Goal: Use online tool/utility: Utilize a website feature to perform a specific function

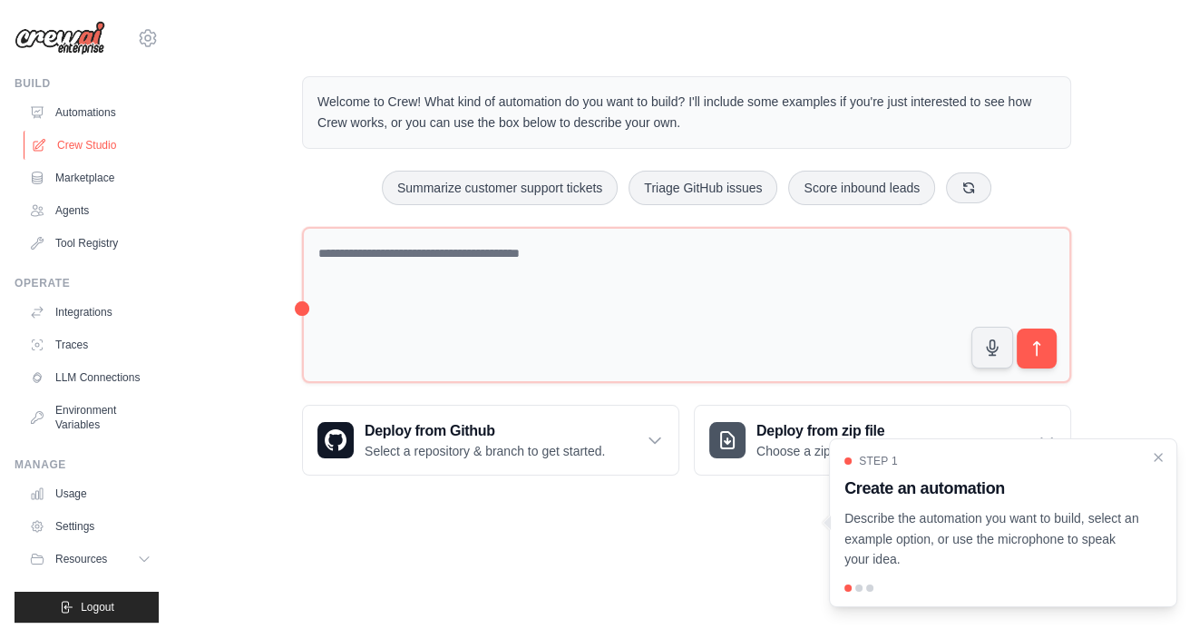
click at [93, 141] on link "Crew Studio" at bounding box center [92, 145] width 137 height 29
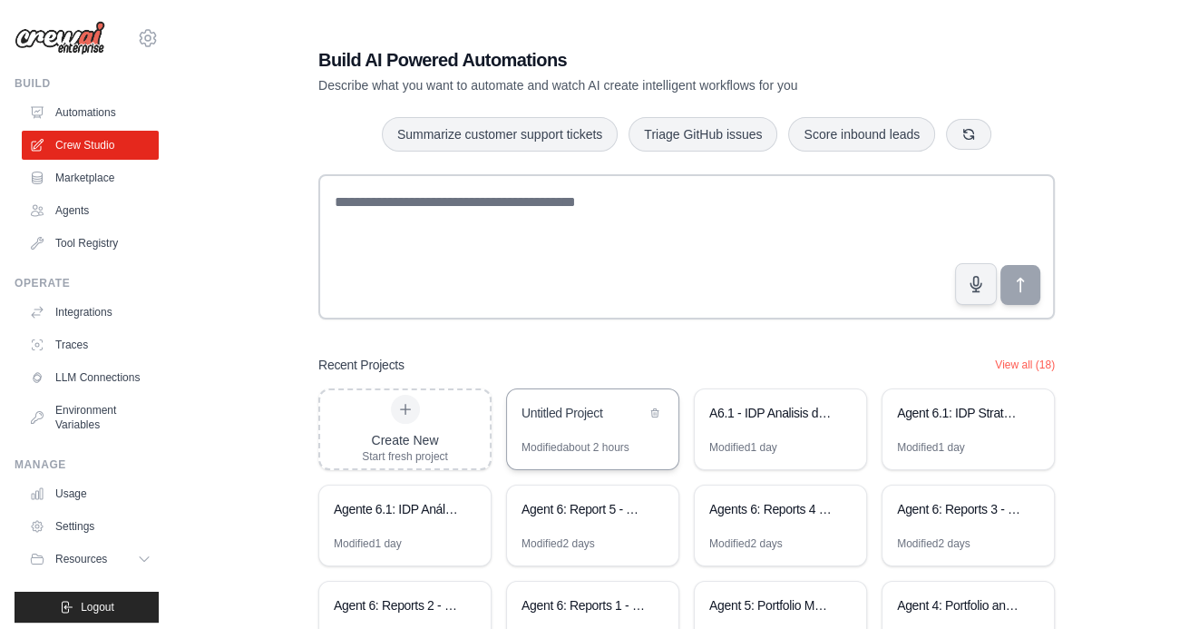
click at [611, 415] on div "Untitled Project" at bounding box center [584, 413] width 124 height 18
click at [652, 411] on icon at bounding box center [654, 411] width 11 height 11
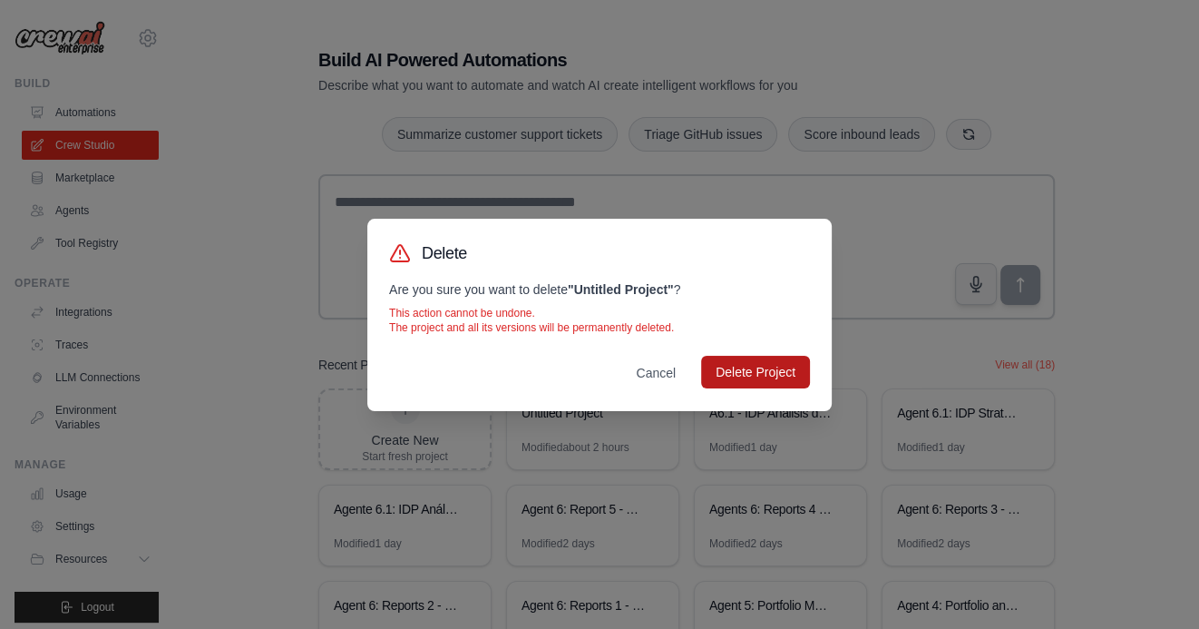
click at [763, 365] on button "Delete Project" at bounding box center [755, 372] width 109 height 33
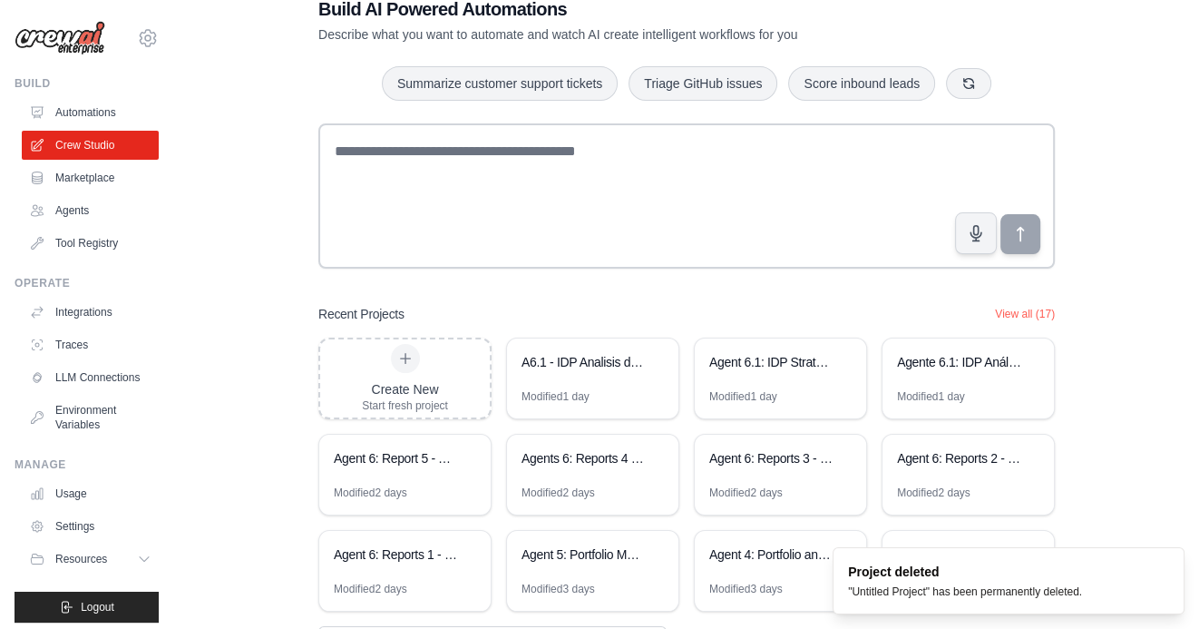
scroll to position [126, 0]
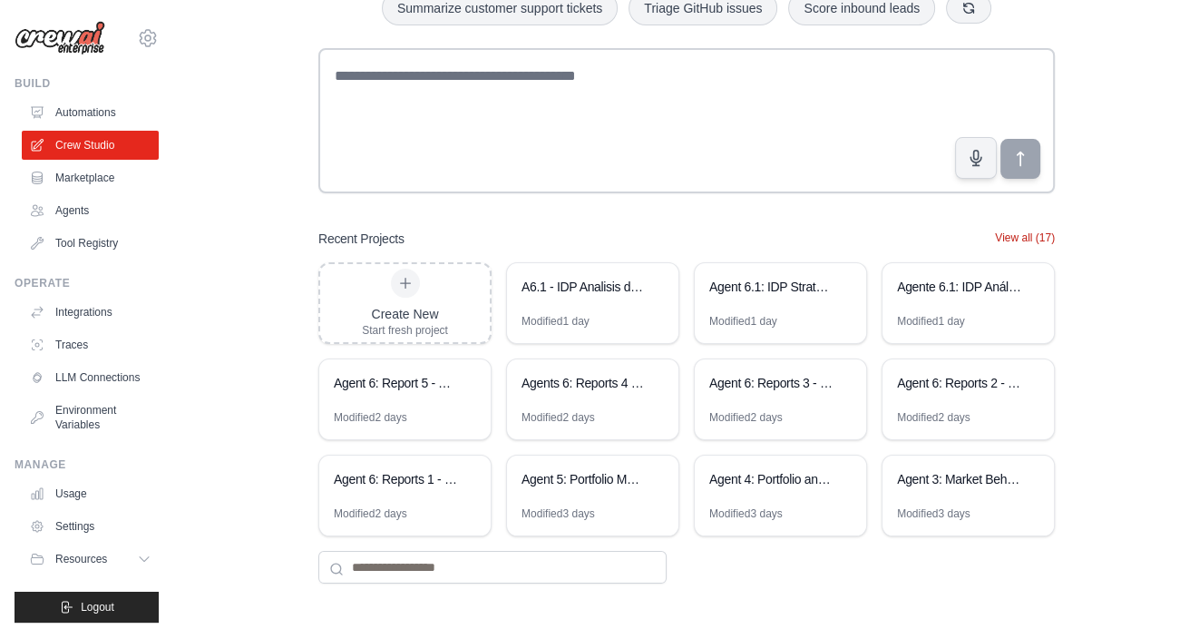
click at [1029, 231] on button "View all (17)" at bounding box center [1025, 237] width 60 height 15
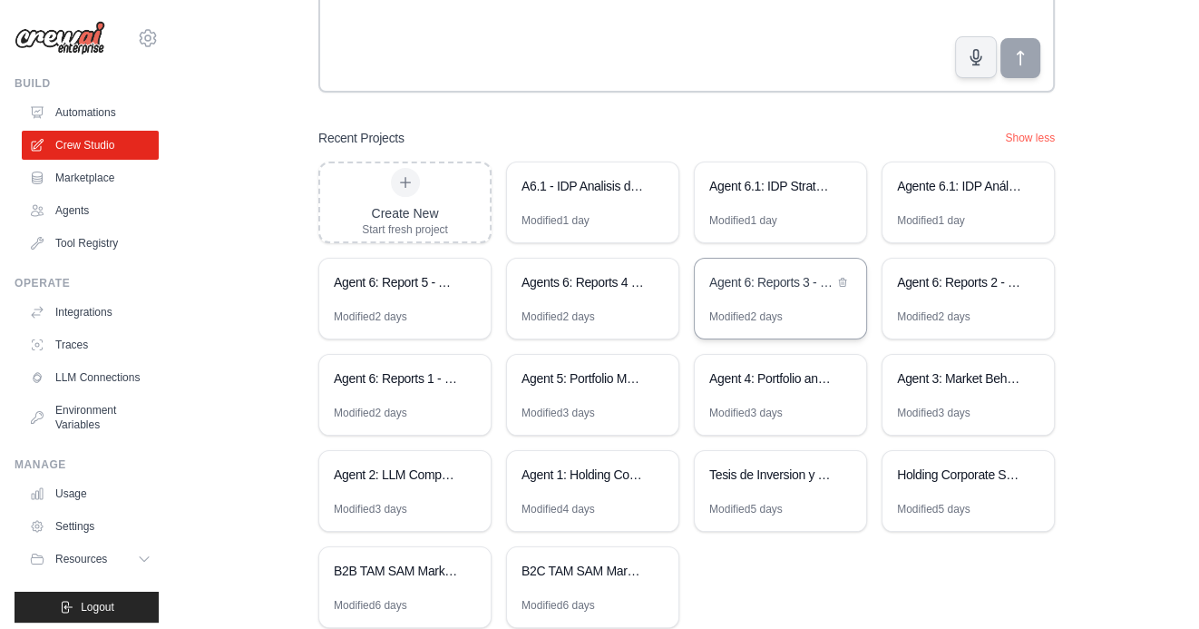
scroll to position [317, 0]
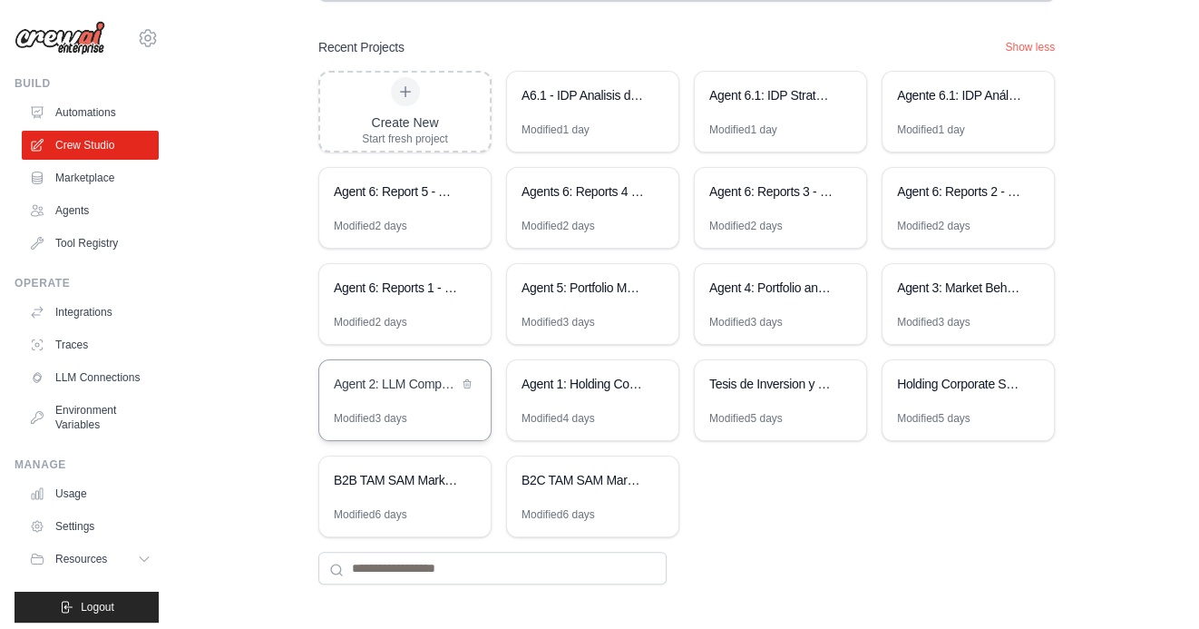
click at [405, 404] on div "Agent 2: LLM Competitive Intelligence Automation" at bounding box center [404, 385] width 171 height 51
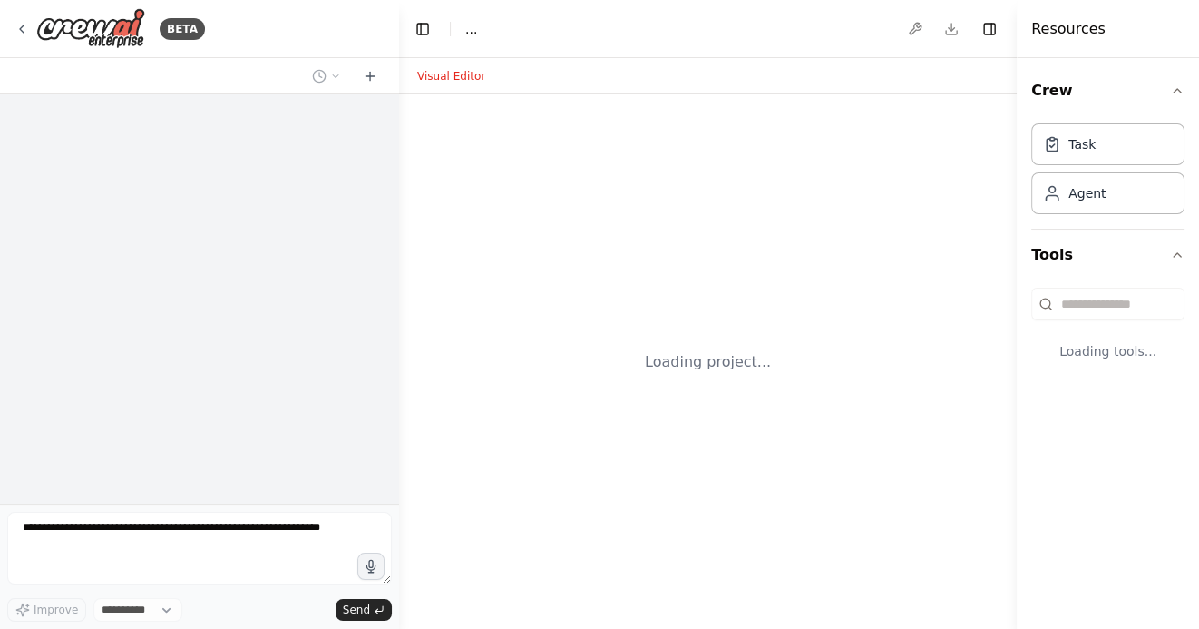
select select "****"
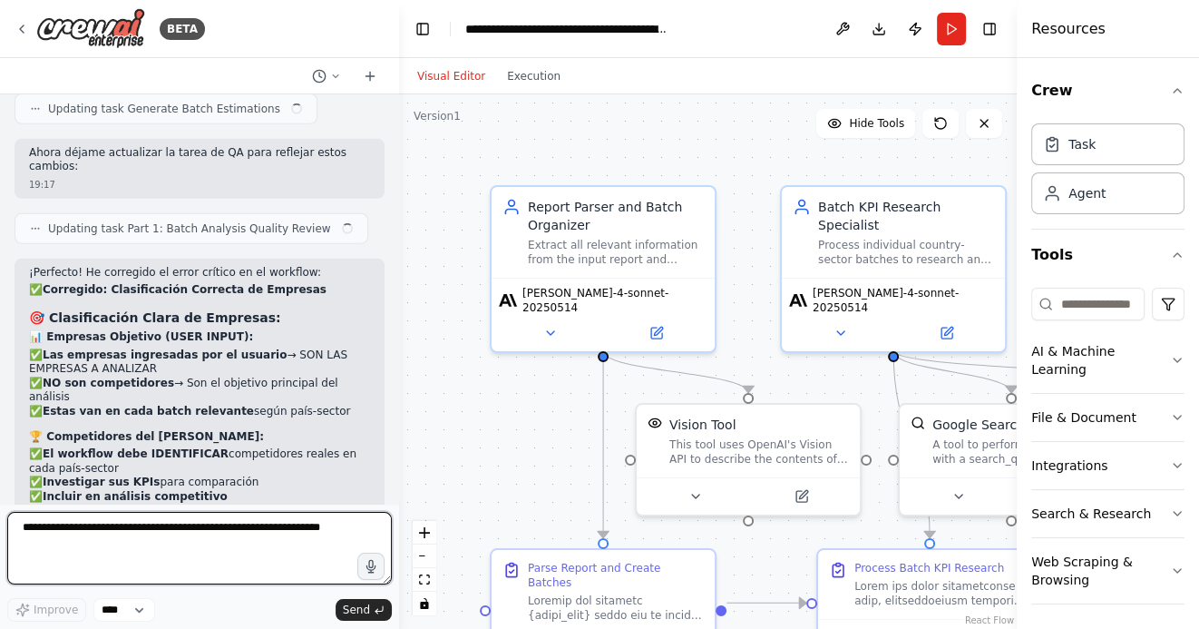
click at [171, 532] on textarea at bounding box center [199, 548] width 385 height 73
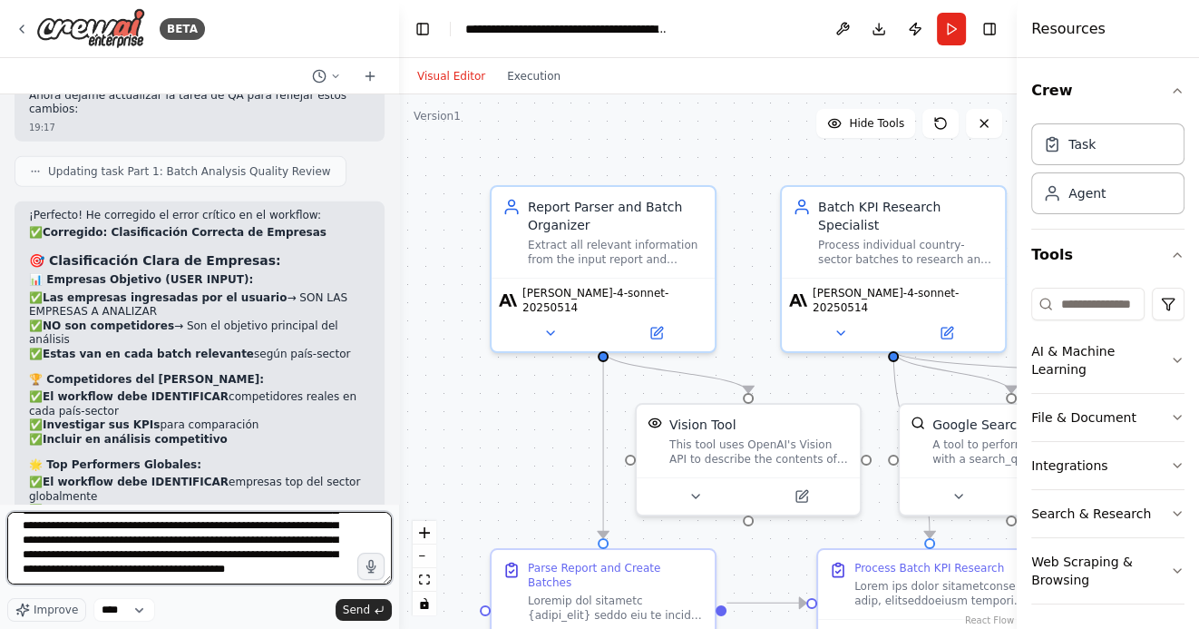
scroll to position [66, 0]
type textarea "**********"
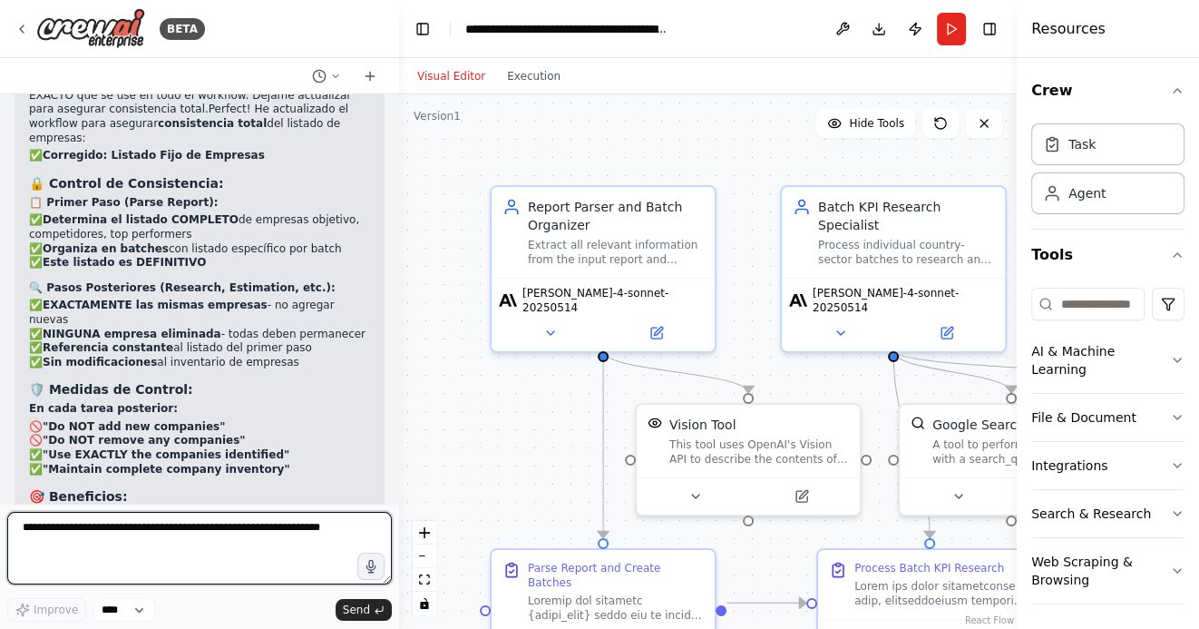
scroll to position [25936, 0]
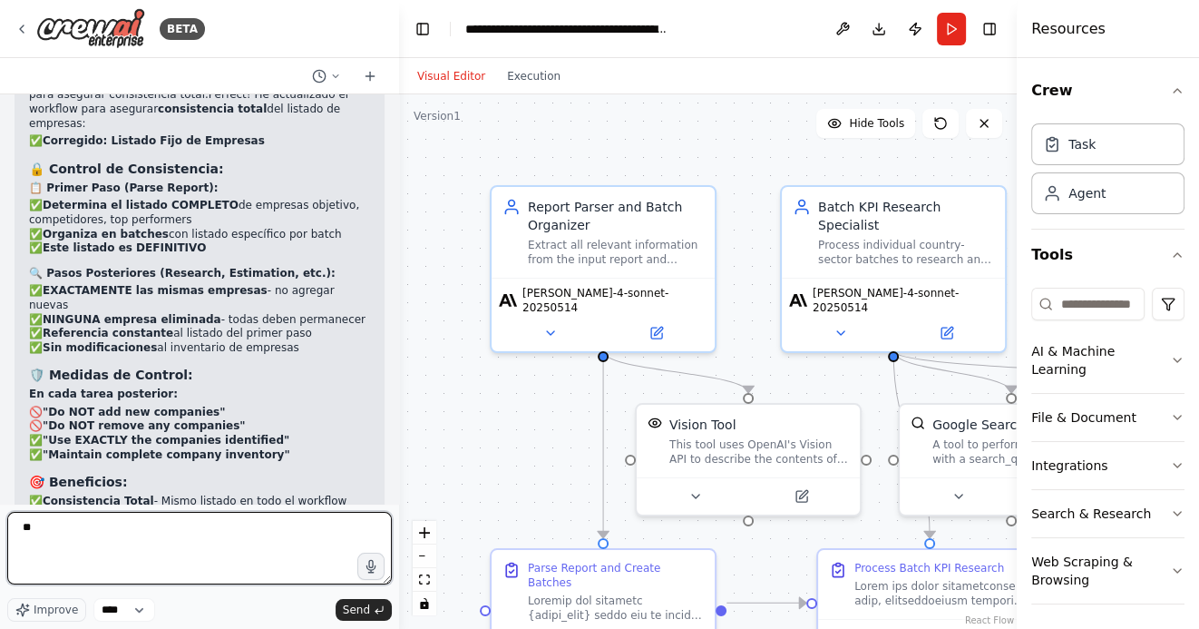
type textarea "*"
click at [148, 529] on textarea "**********" at bounding box center [199, 548] width 385 height 73
click at [315, 549] on textarea "**********" at bounding box center [199, 548] width 385 height 73
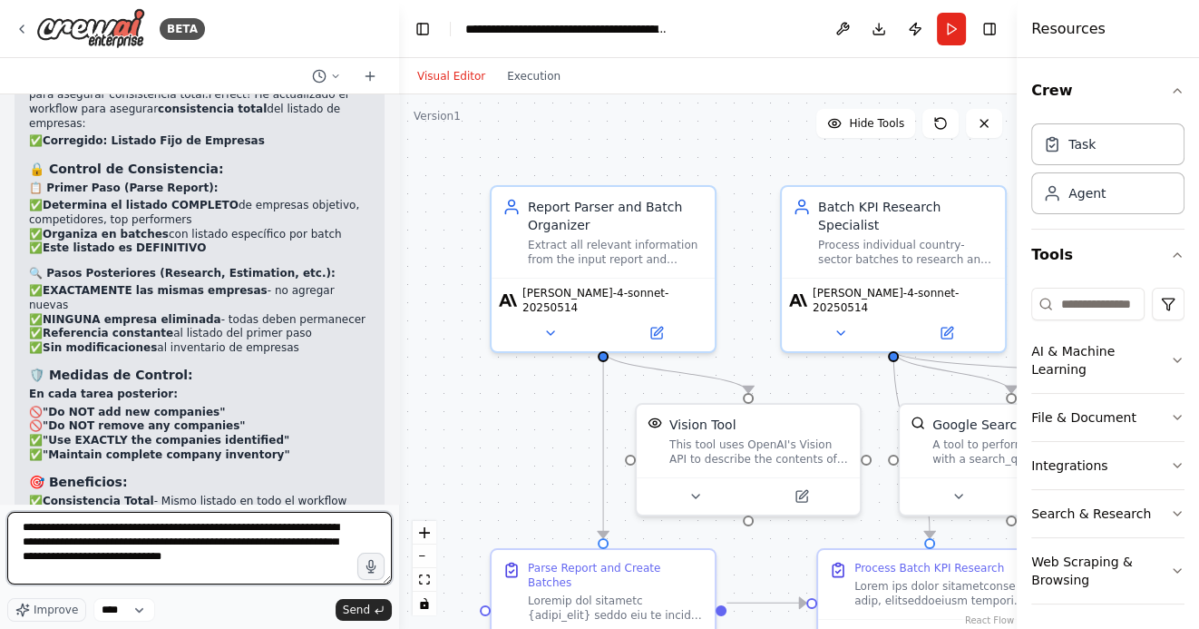
type textarea "**********"
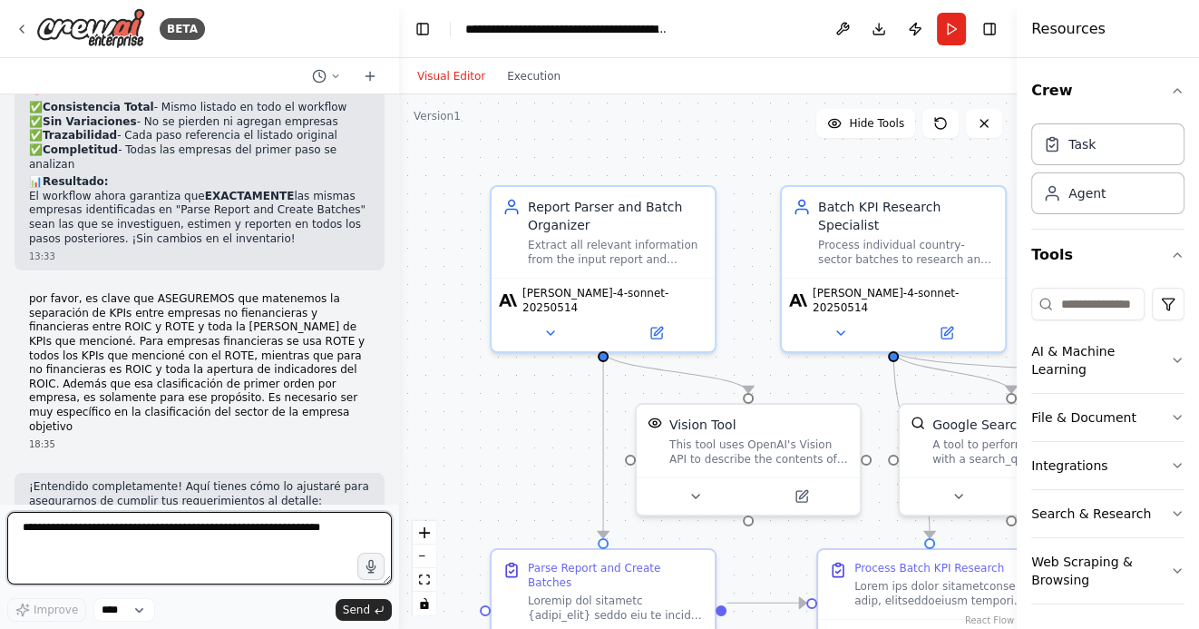
scroll to position [26344, 0]
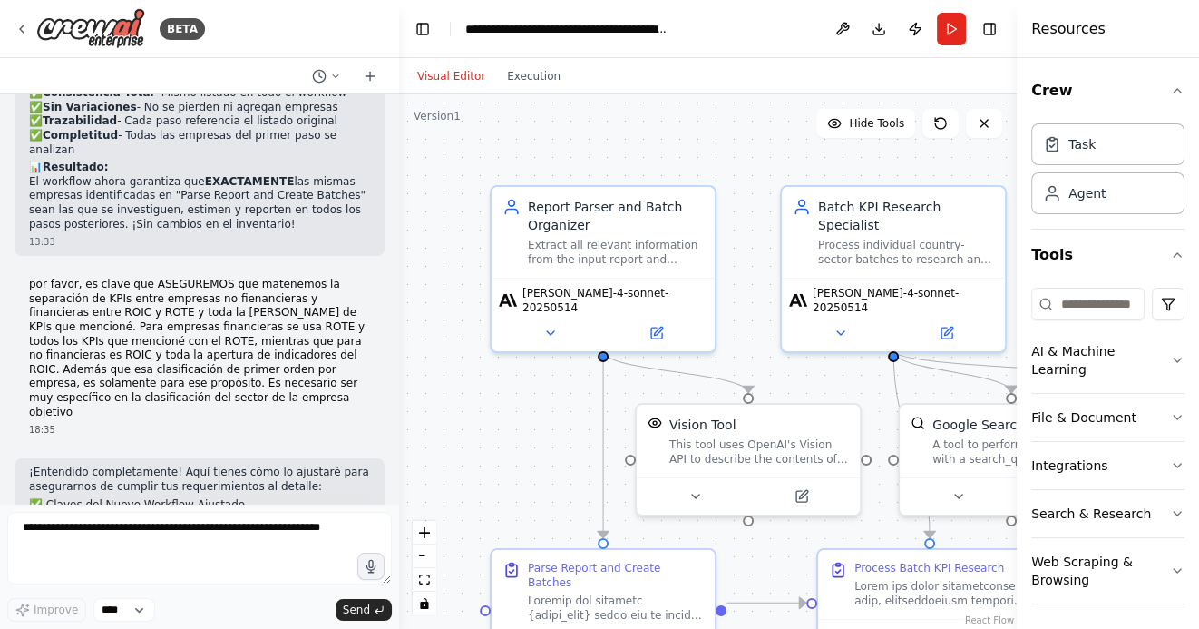
drag, startPoint x: 155, startPoint y: 278, endPoint x: 203, endPoint y: 278, distance: 48.1
drag, startPoint x: 129, startPoint y: 298, endPoint x: 220, endPoint y: 298, distance: 91.6
drag, startPoint x: 160, startPoint y: 306, endPoint x: 291, endPoint y: 306, distance: 131.5
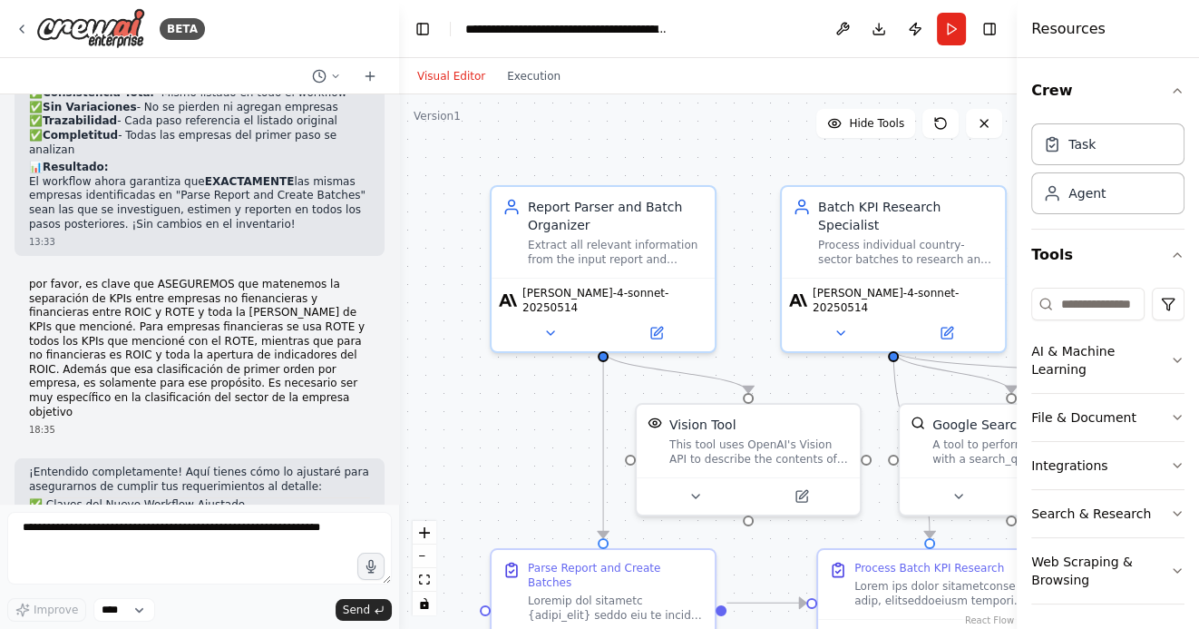
drag, startPoint x: 109, startPoint y: 325, endPoint x: 206, endPoint y: 325, distance: 97.0
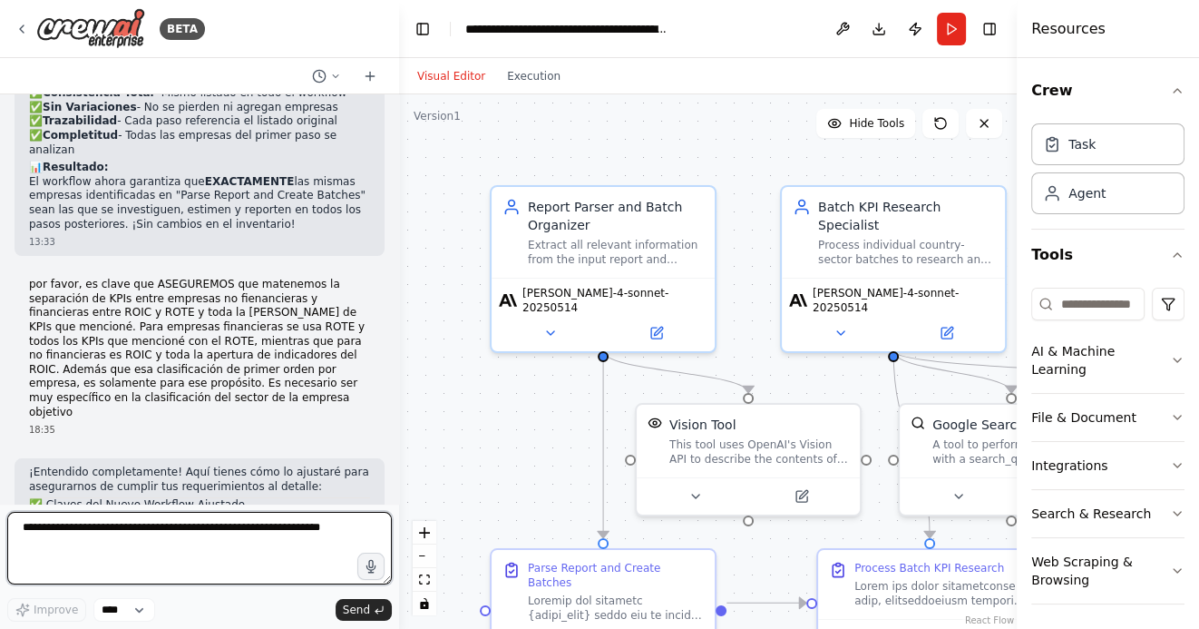
click at [139, 517] on textarea at bounding box center [199, 548] width 385 height 73
type textarea "**********"
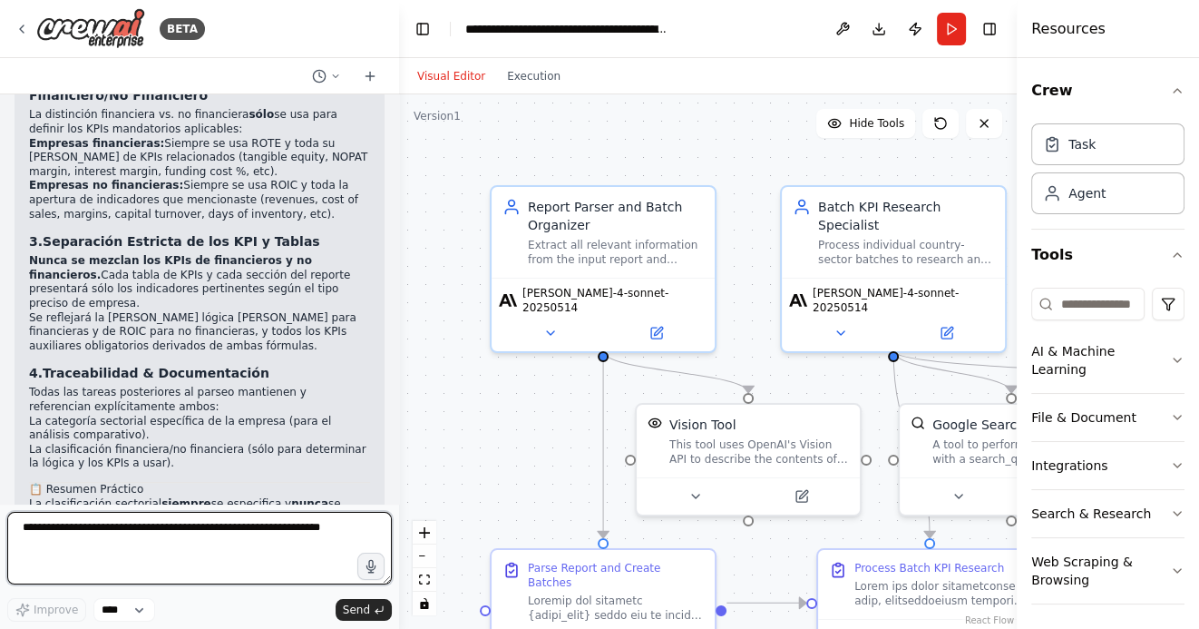
scroll to position [26930, 0]
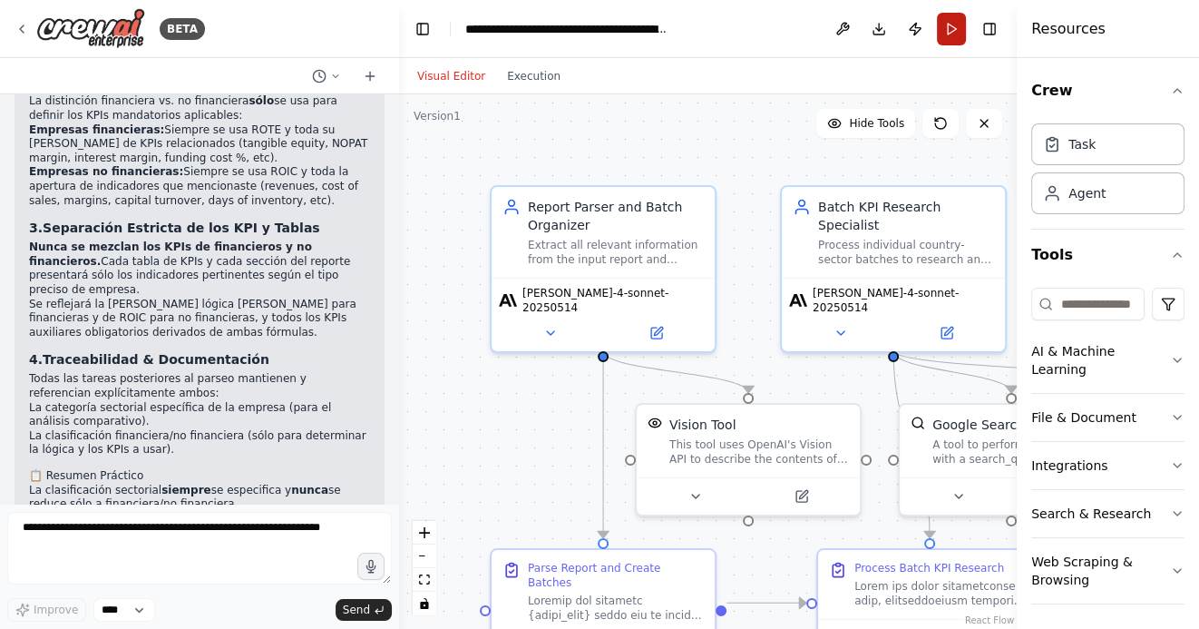
click at [958, 32] on button "Run" at bounding box center [951, 29] width 29 height 33
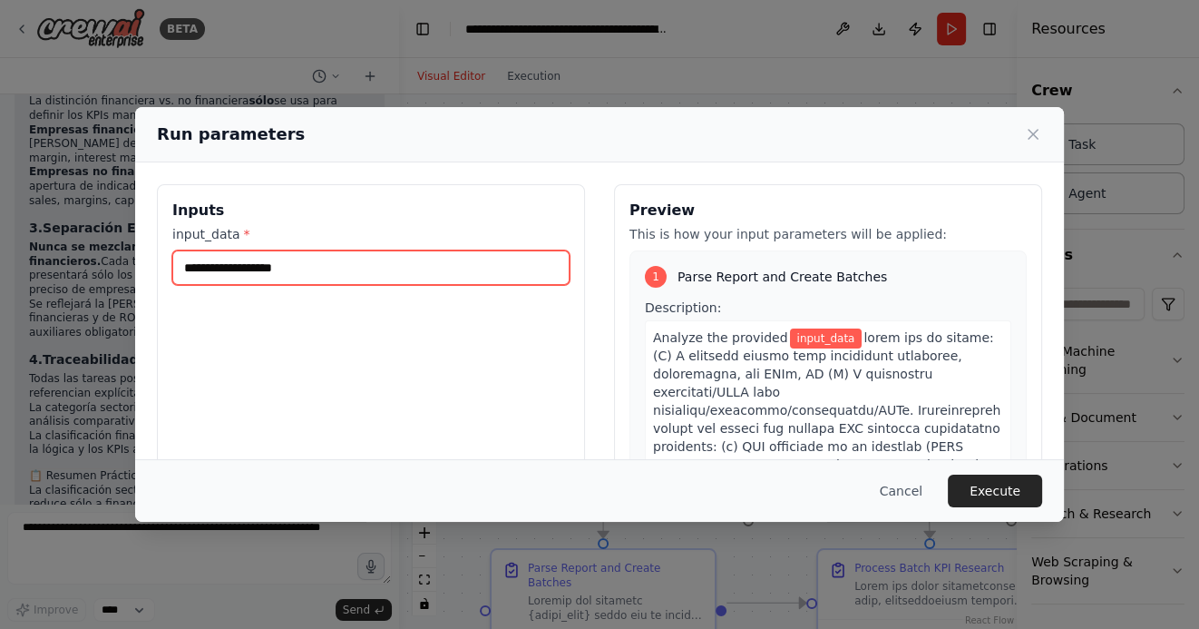
click at [346, 273] on input "input_data *" at bounding box center [370, 267] width 397 height 34
type input "*"
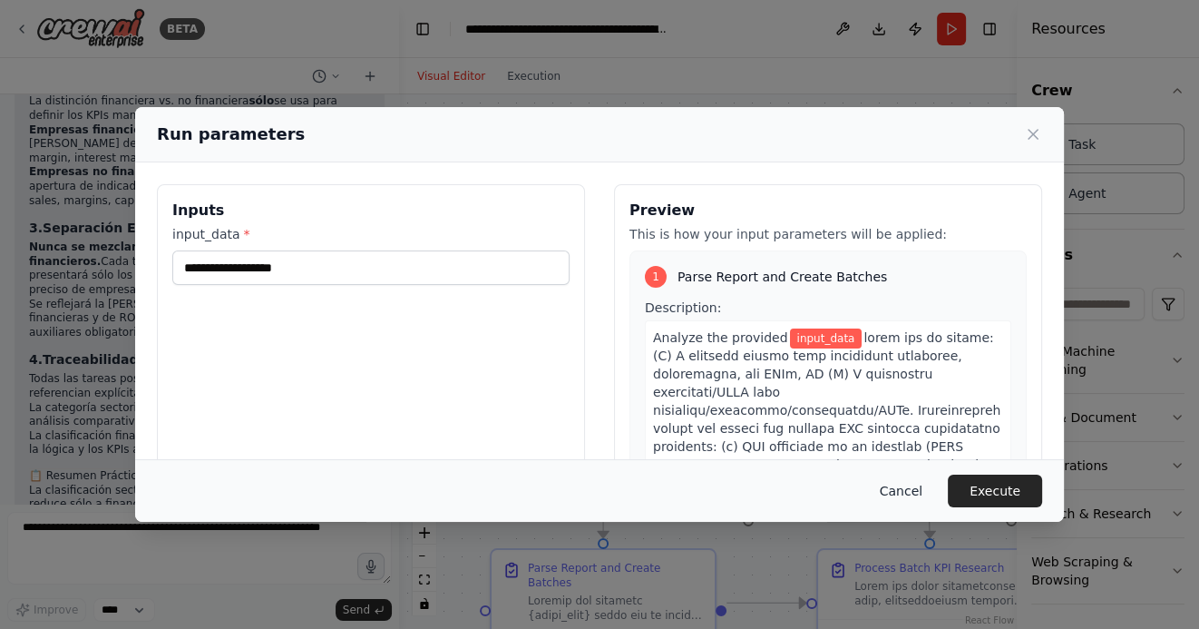
click at [902, 495] on button "Cancel" at bounding box center [901, 490] width 72 height 33
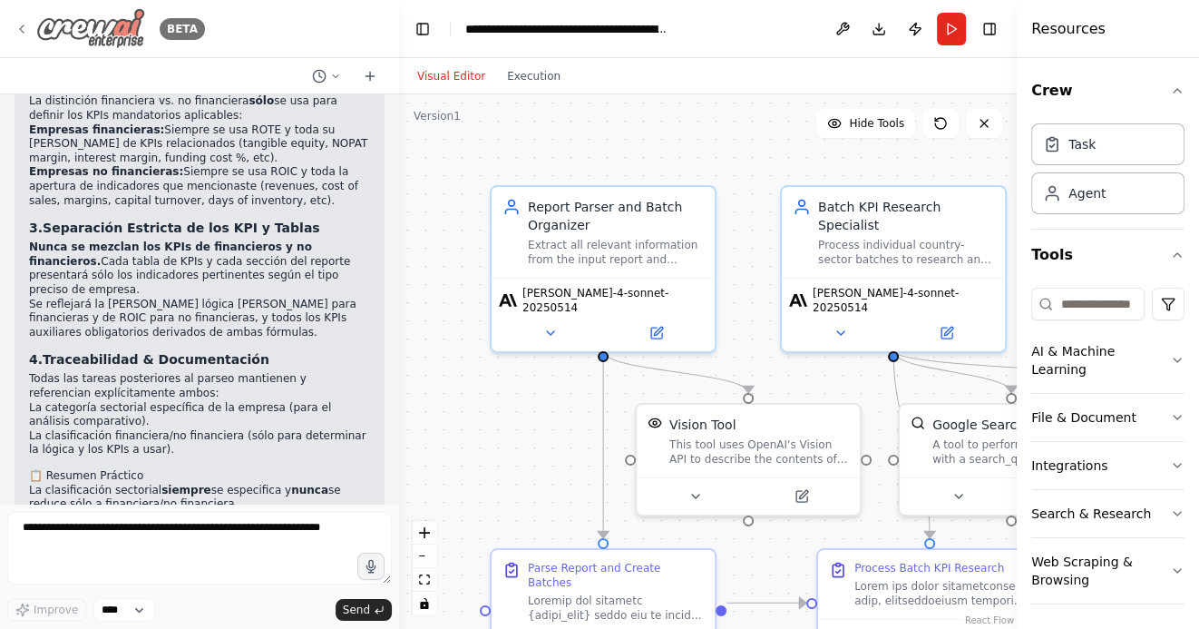
click at [24, 26] on icon at bounding box center [22, 29] width 15 height 15
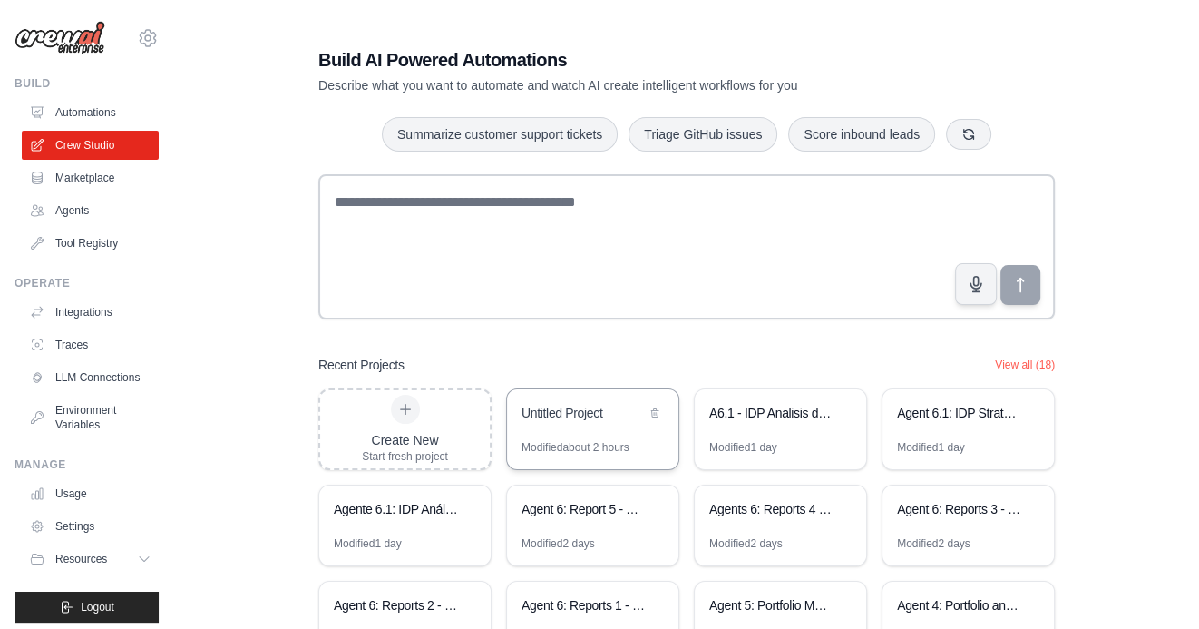
scroll to position [126, 0]
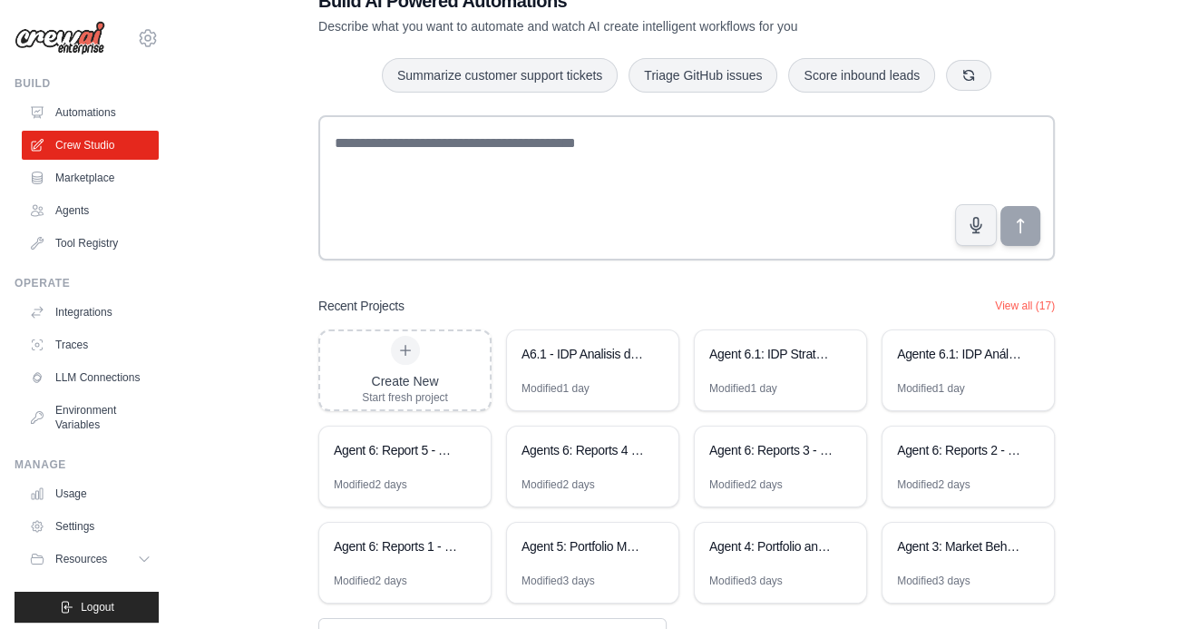
scroll to position [126, 0]
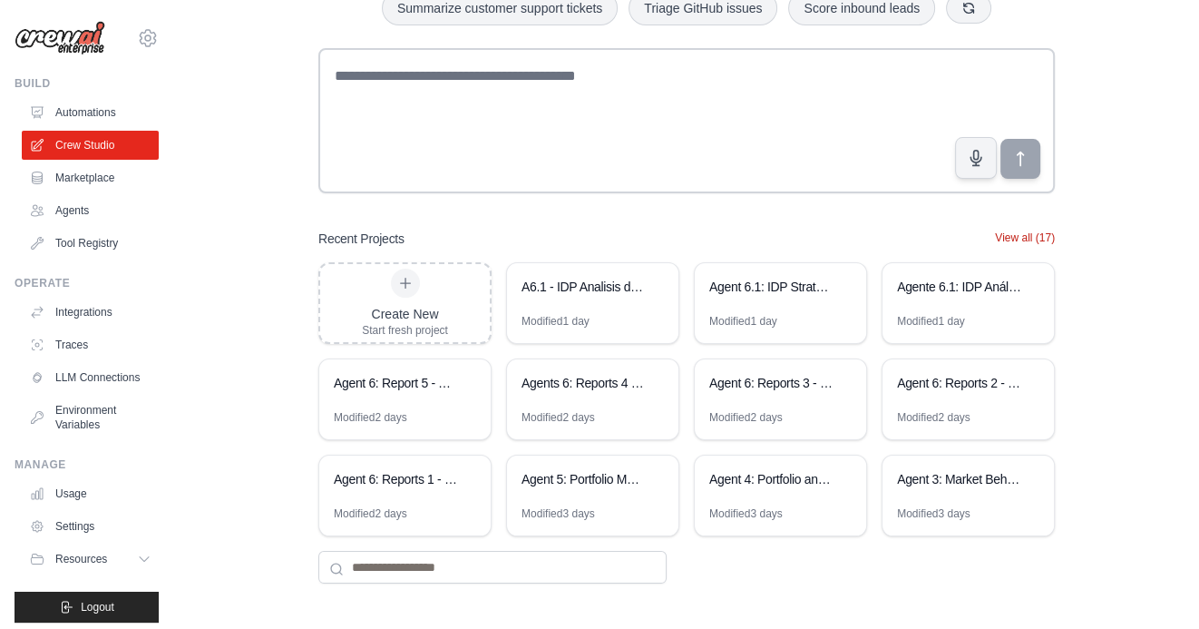
click at [1026, 234] on button "View all (17)" at bounding box center [1025, 237] width 60 height 15
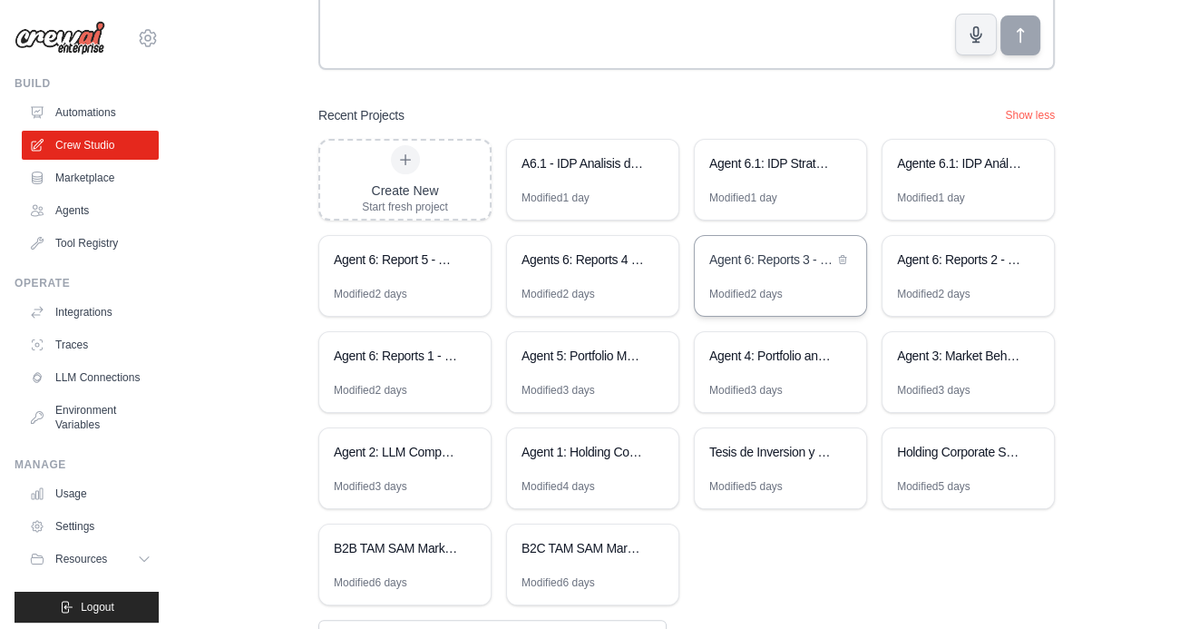
scroll to position [317, 0]
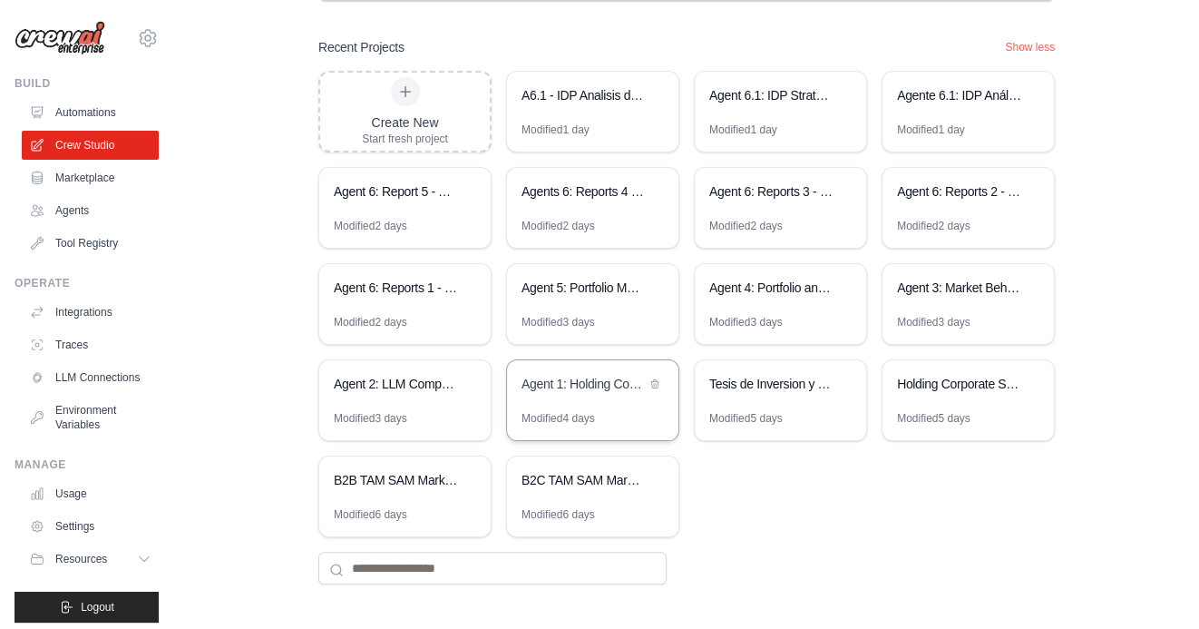
click at [564, 398] on div "Agent 1: Holding Company Structure Analyzer" at bounding box center [592, 385] width 171 height 51
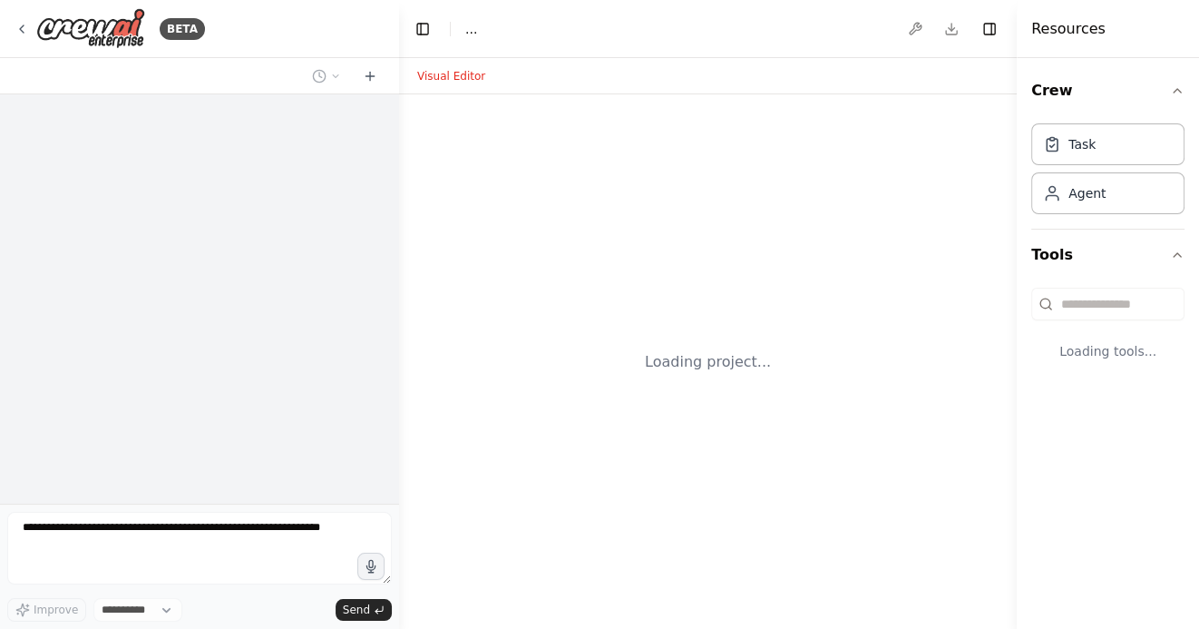
select select "****"
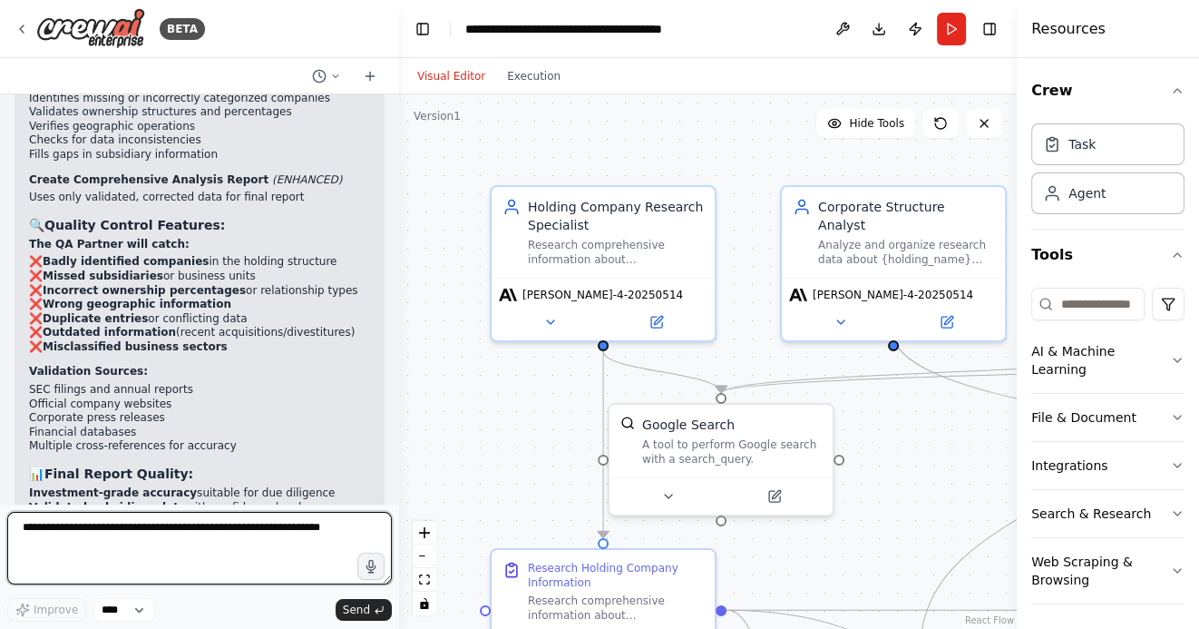
click at [165, 534] on textarea at bounding box center [199, 548] width 385 height 73
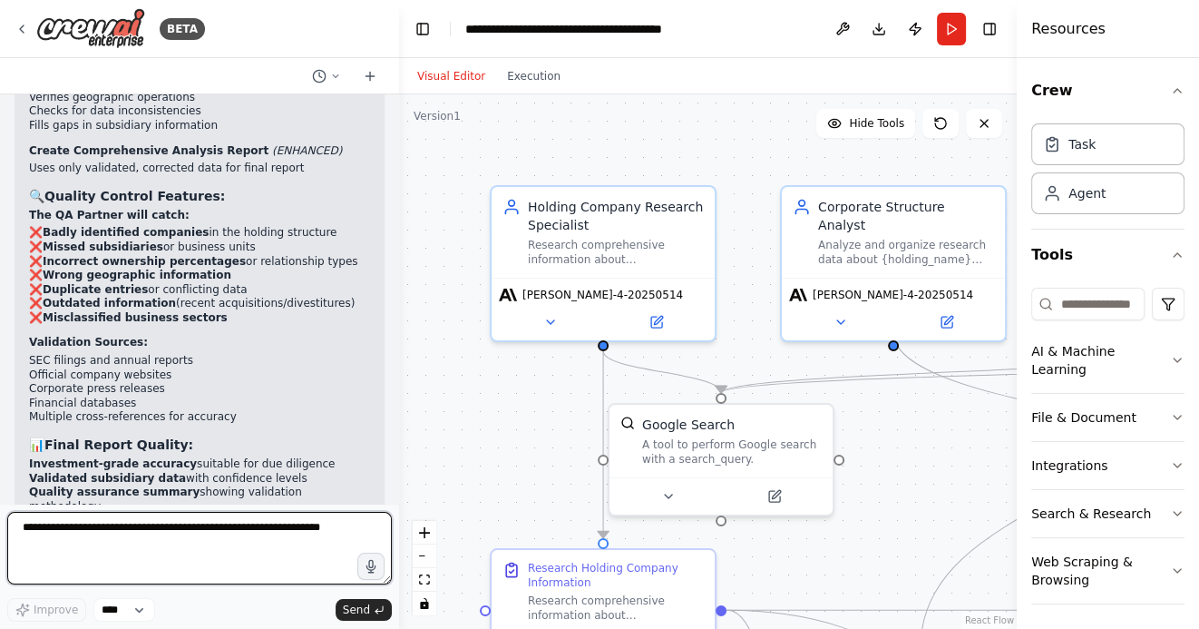
scroll to position [4284, 0]
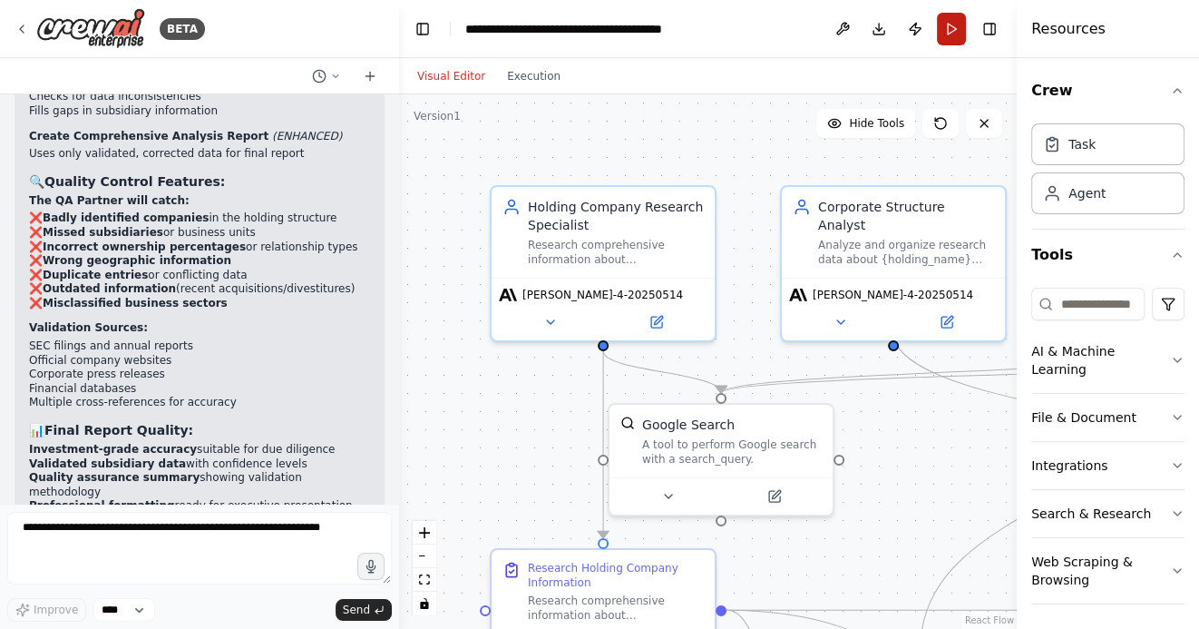
click at [945, 26] on button "Run" at bounding box center [951, 29] width 29 height 33
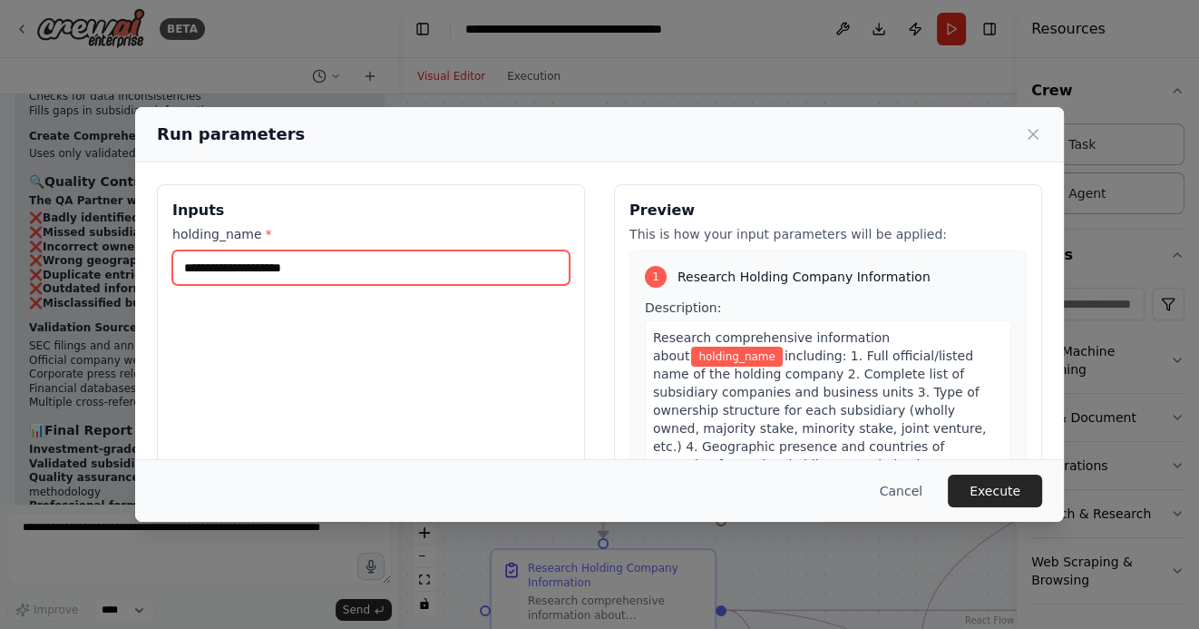
click at [529, 274] on input "holding_name *" at bounding box center [370, 267] width 397 height 34
paste input "**********"
type input "**********"
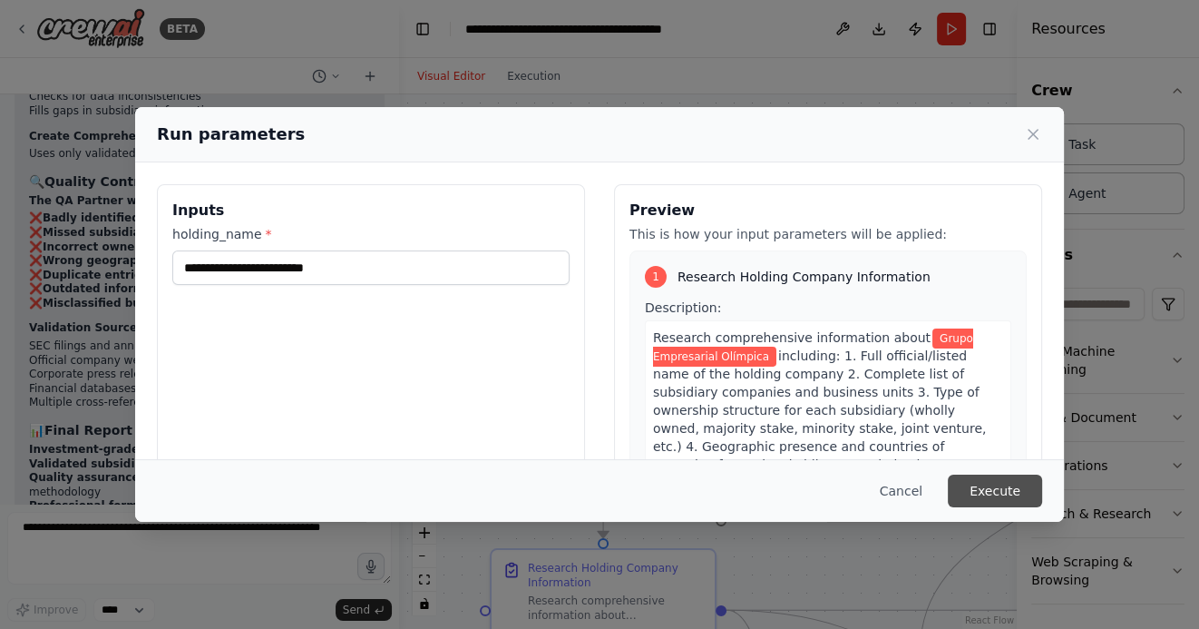
click at [992, 491] on button "Execute" at bounding box center [995, 490] width 94 height 33
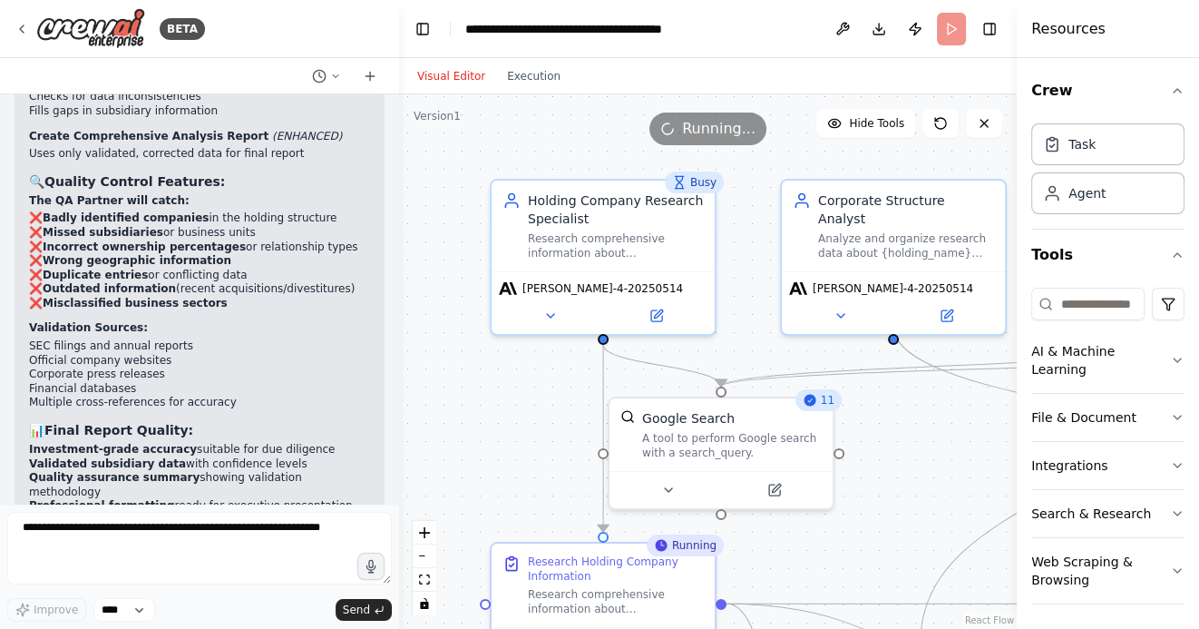
drag, startPoint x: 883, startPoint y: 449, endPoint x: 863, endPoint y: 296, distance: 154.5
click at [864, 303] on div ".deletable-edge-delete-btn { width: 20px; height: 20px; border: 0px solid #ffff…" at bounding box center [708, 361] width 618 height 534
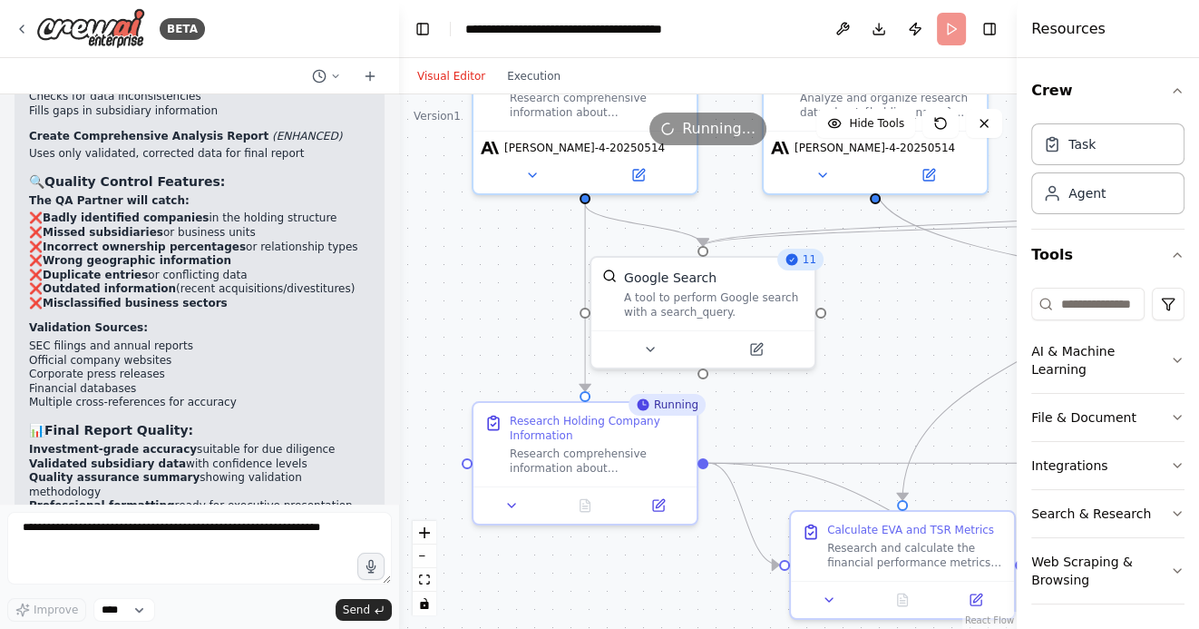
drag, startPoint x: 871, startPoint y: 383, endPoint x: 814, endPoint y: 276, distance: 120.9
click at [814, 276] on div ".deletable-edge-delete-btn { width: 20px; height: 20px; border: 0px solid #ffff…" at bounding box center [708, 361] width 618 height 534
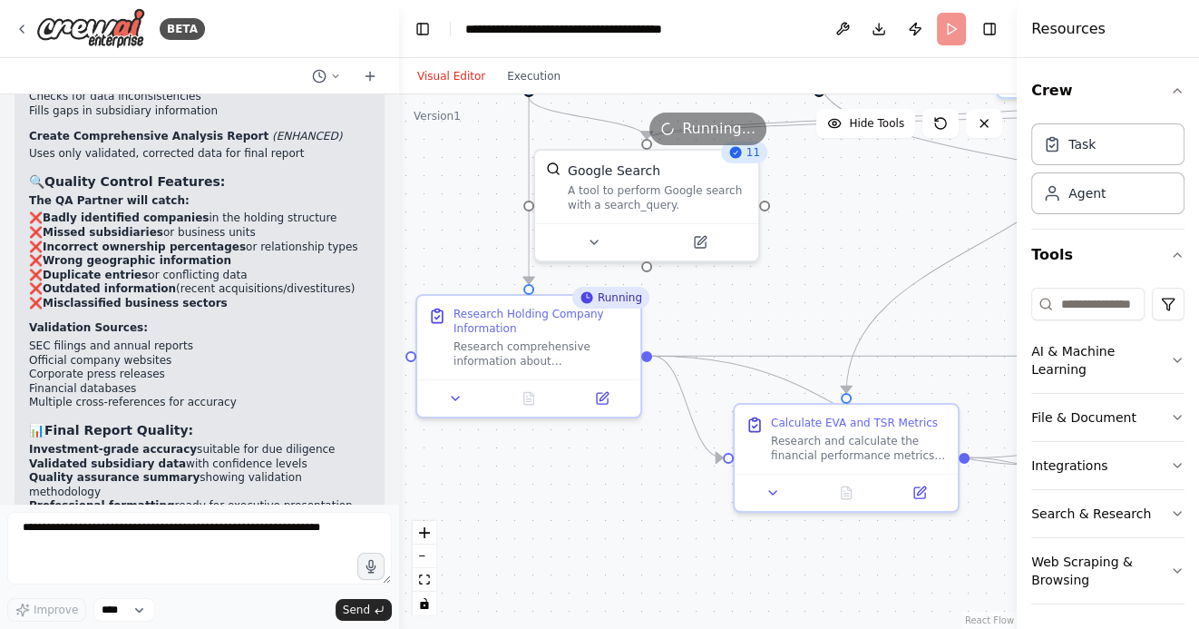
drag, startPoint x: 618, startPoint y: 549, endPoint x: 545, endPoint y: 466, distance: 109.9
click at [548, 466] on div ".deletable-edge-delete-btn { width: 20px; height: 20px; border: 0px solid #ffff…" at bounding box center [708, 361] width 618 height 534
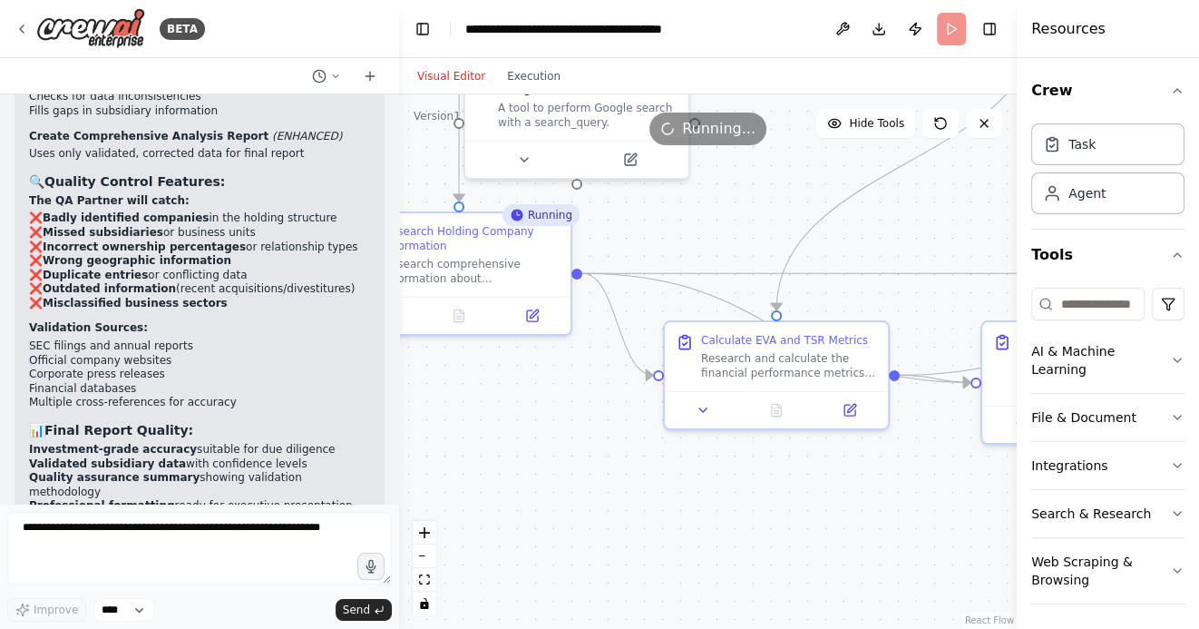
drag, startPoint x: 537, startPoint y: 474, endPoint x: 554, endPoint y: 474, distance: 17.2
click at [550, 474] on div ".deletable-edge-delete-btn { width: 20px; height: 20px; border: 0px solid #ffff…" at bounding box center [708, 361] width 618 height 534
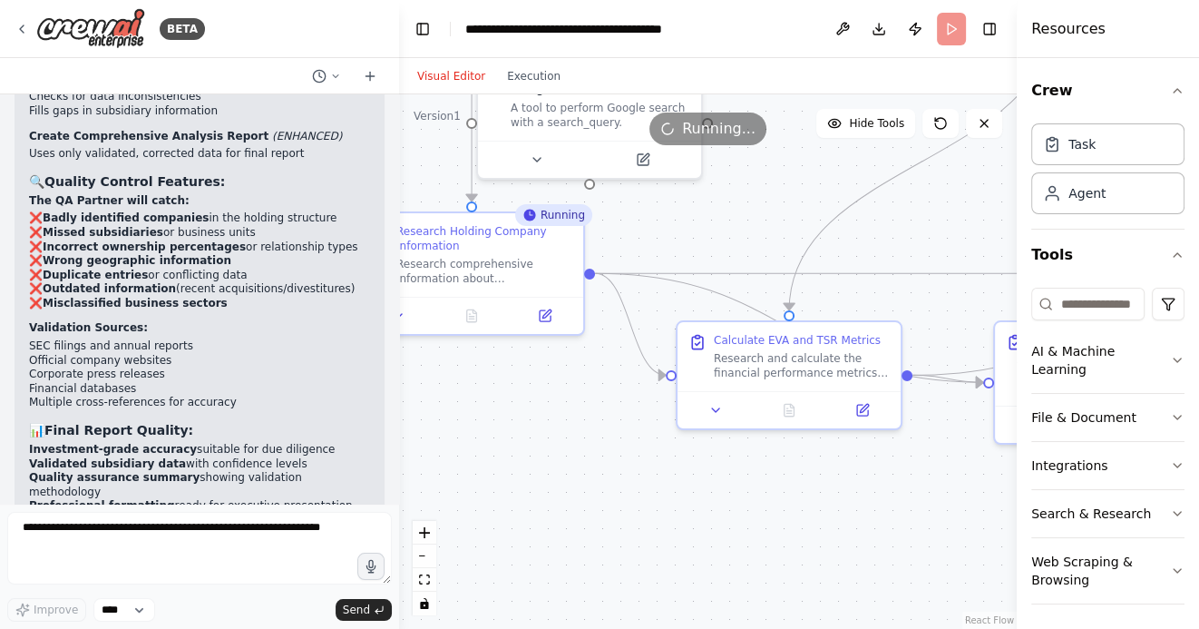
drag, startPoint x: 554, startPoint y: 474, endPoint x: 668, endPoint y: 474, distance: 114.3
click at [663, 474] on div ".deletable-edge-delete-btn { width: 20px; height: 20px; border: 0px solid #ffff…" at bounding box center [708, 361] width 618 height 534
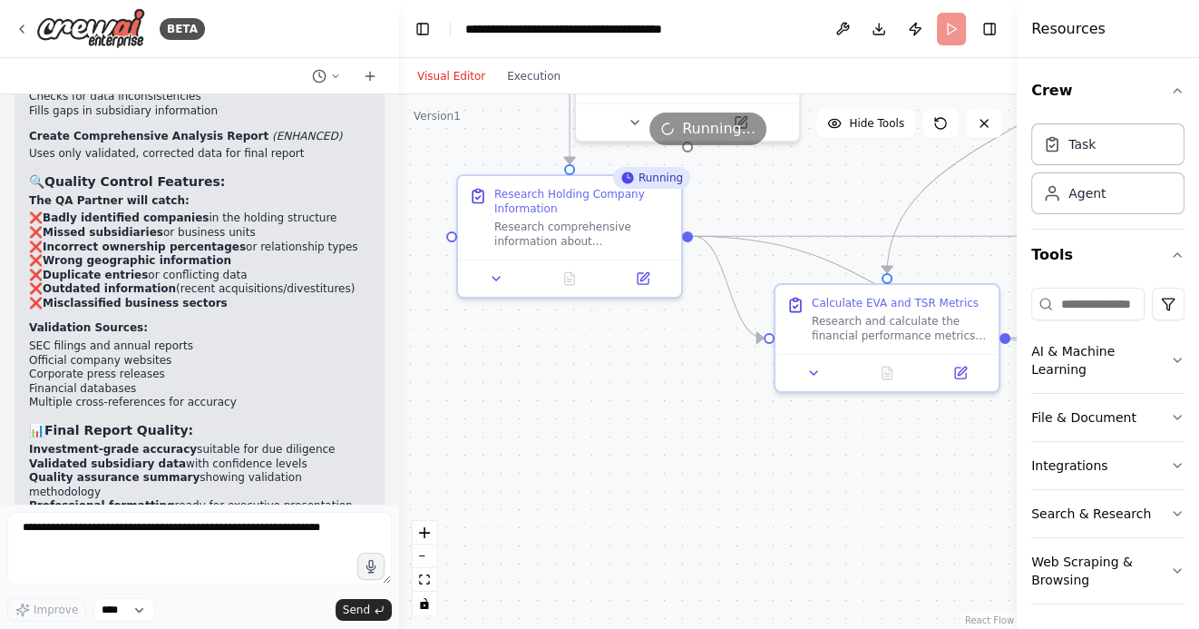
drag, startPoint x: 668, startPoint y: 474, endPoint x: 623, endPoint y: 362, distance: 121.3
click at [625, 363] on div ".deletable-edge-delete-btn { width: 20px; height: 20px; border: 0px solid #ffff…" at bounding box center [708, 361] width 618 height 534
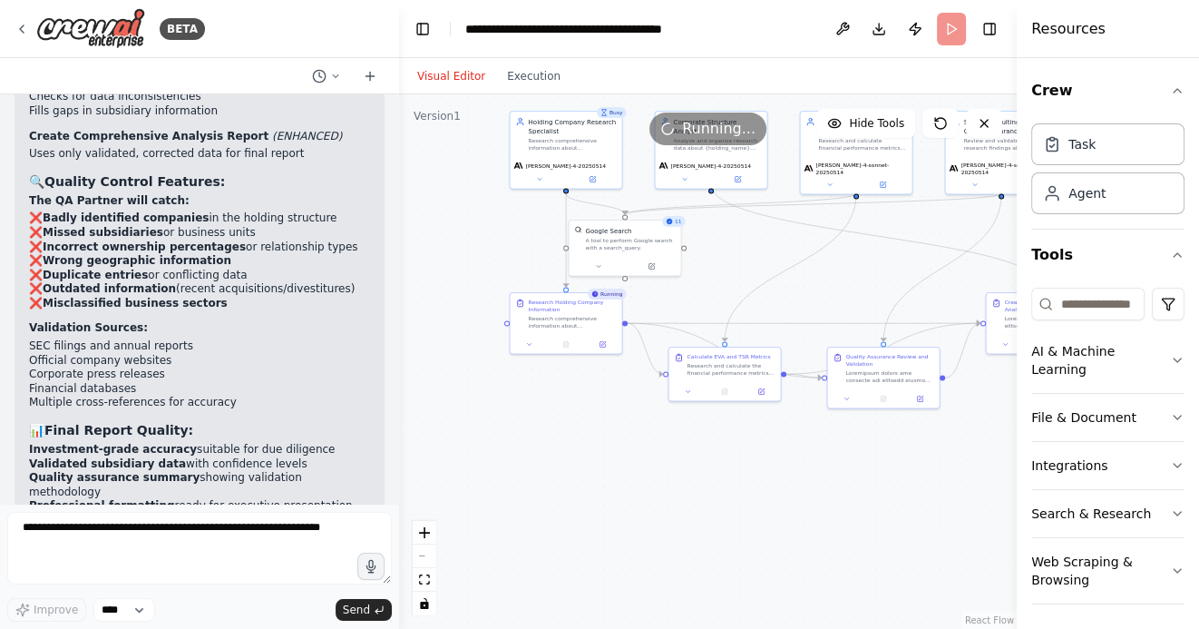
drag, startPoint x: 805, startPoint y: 498, endPoint x: 725, endPoint y: 498, distance: 80.7
click at [725, 498] on div ".deletable-edge-delete-btn { width: 20px; height: 20px; border: 0px solid #ffff…" at bounding box center [708, 361] width 618 height 534
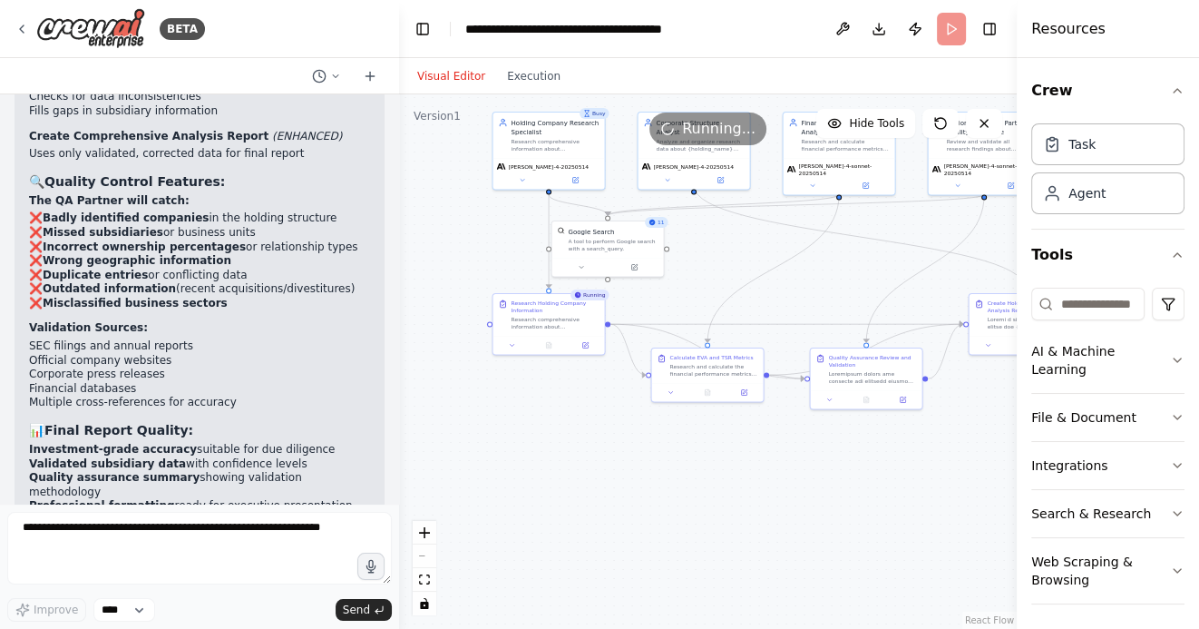
drag, startPoint x: 785, startPoint y: 502, endPoint x: 703, endPoint y: 502, distance: 81.6
click at [704, 502] on div ".deletable-edge-delete-btn { width: 20px; height: 20px; border: 0px solid #ffff…" at bounding box center [708, 361] width 618 height 534
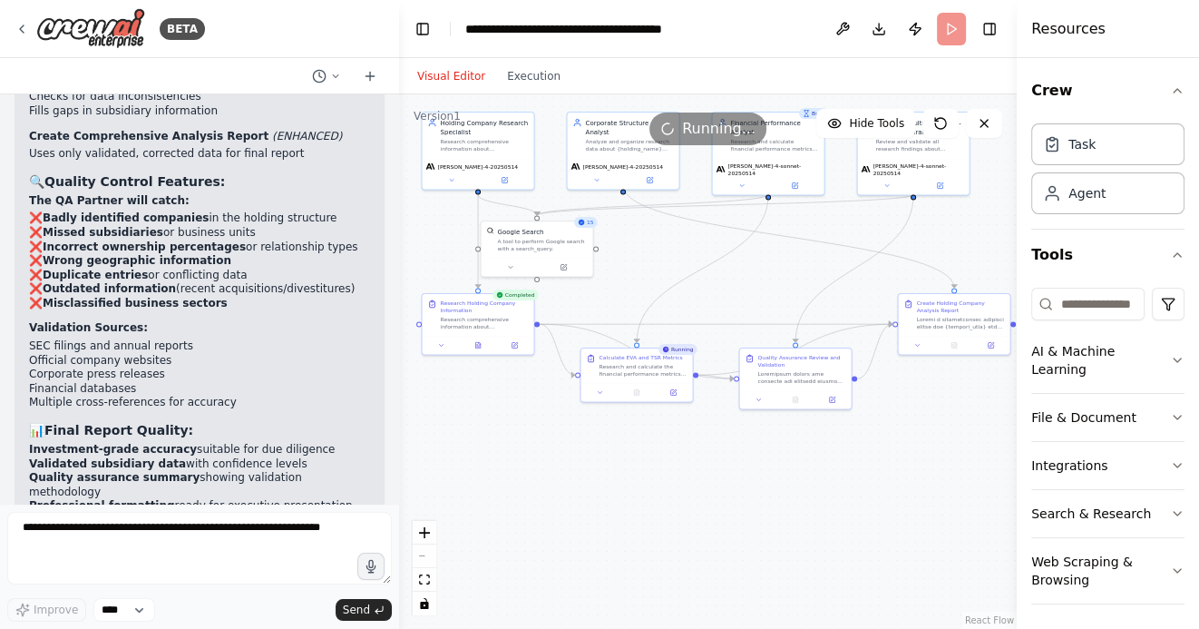
drag, startPoint x: 580, startPoint y: 468, endPoint x: 697, endPoint y: 468, distance: 117.0
click at [691, 468] on div ".deletable-edge-delete-btn { width: 20px; height: 20px; border: 0px solid #ffff…" at bounding box center [708, 361] width 618 height 534
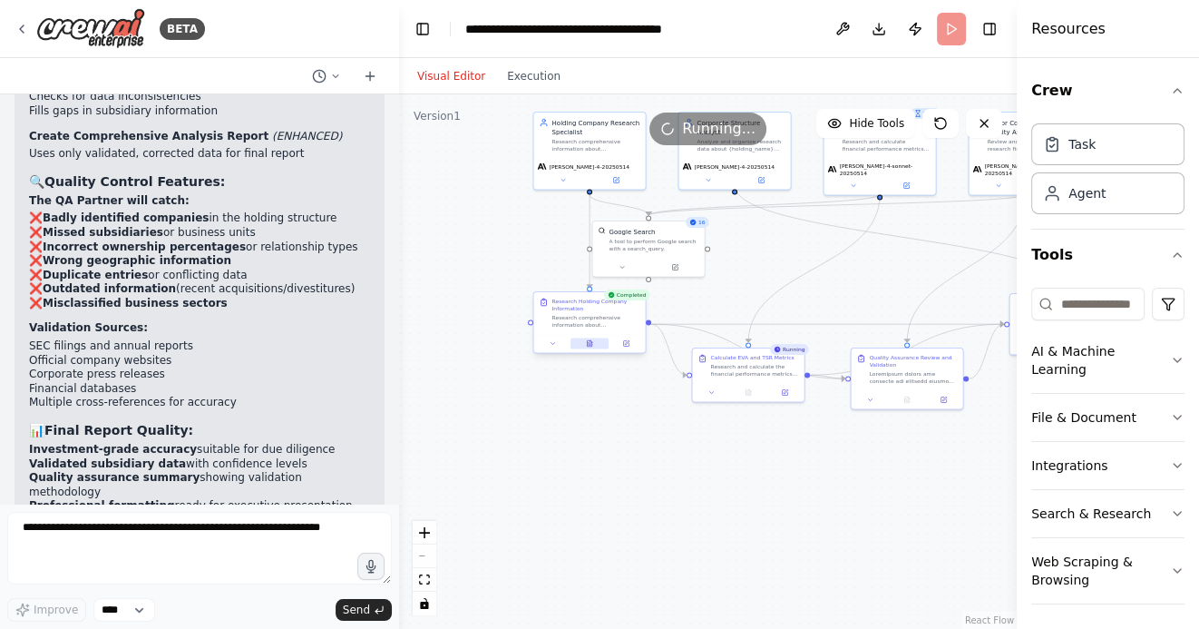
click at [591, 344] on icon at bounding box center [589, 343] width 5 height 6
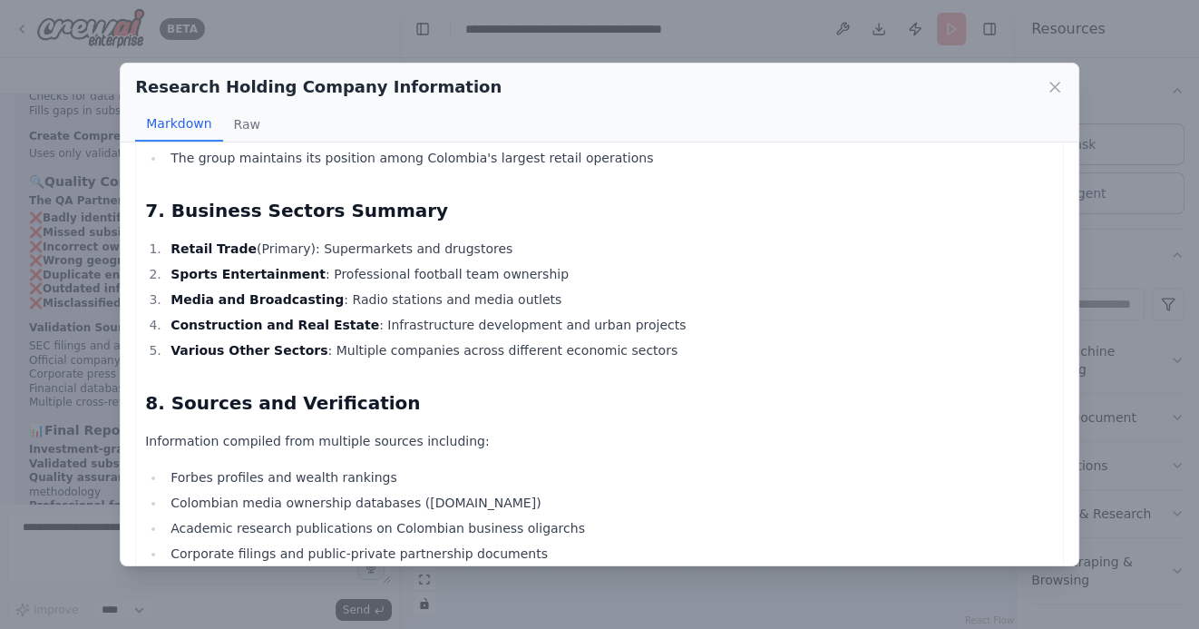
scroll to position [2523, 0]
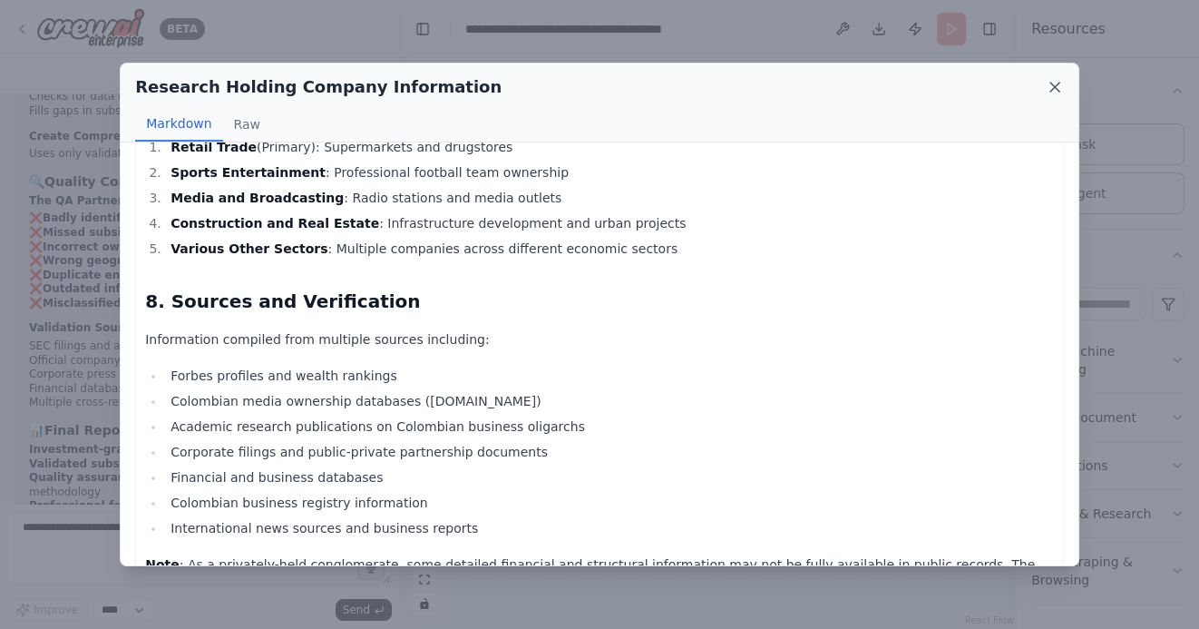
click at [1056, 86] on icon at bounding box center [1054, 87] width 9 height 9
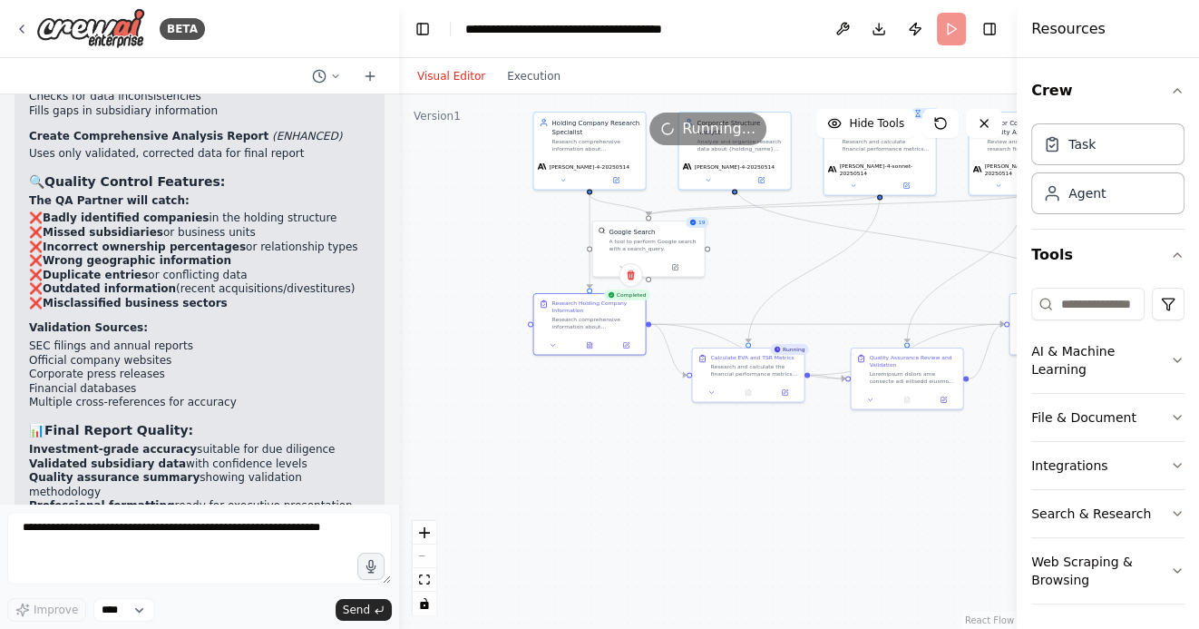
drag, startPoint x: 888, startPoint y: 268, endPoint x: 790, endPoint y: 255, distance: 98.8
click at [799, 255] on div ".deletable-edge-delete-btn { width: 20px; height: 20px; border: 0px solid #ffff…" at bounding box center [708, 361] width 618 height 534
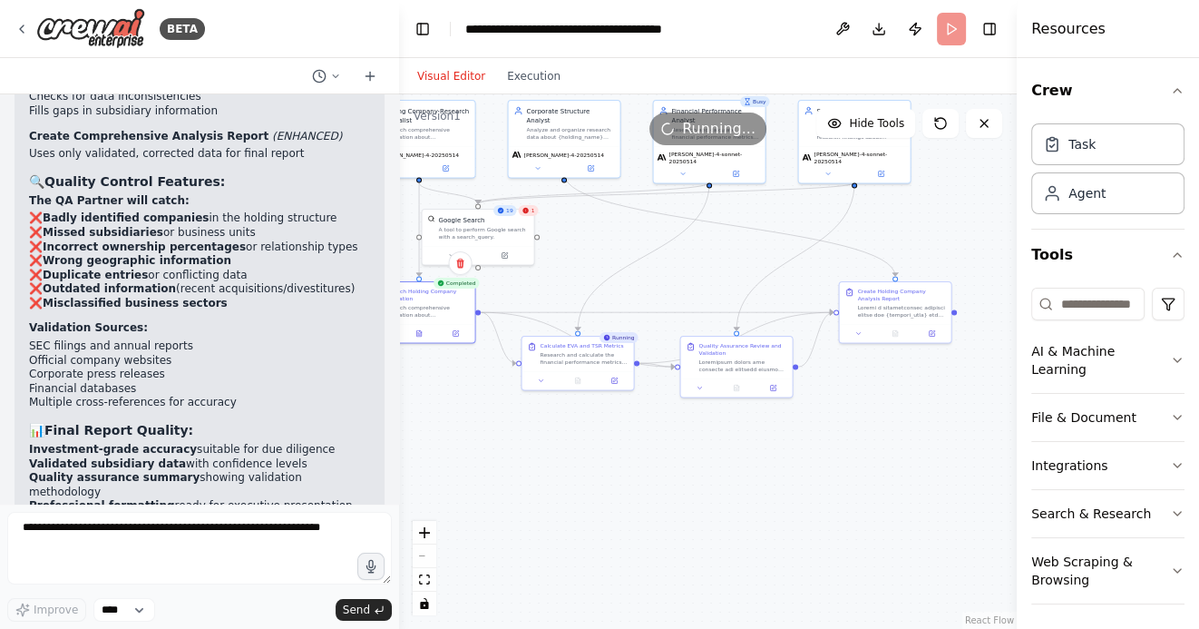
drag, startPoint x: 866, startPoint y: 444, endPoint x: 776, endPoint y: 445, distance: 89.8
click at [777, 445] on div ".deletable-edge-delete-btn { width: 20px; height: 20px; border: 0px solid #ffff…" at bounding box center [708, 361] width 618 height 534
drag, startPoint x: 572, startPoint y: 476, endPoint x: 717, endPoint y: 476, distance: 145.1
click at [717, 476] on div ".deletable-edge-delete-btn { width: 20px; height: 20px; border: 0px solid #ffff…" at bounding box center [708, 361] width 618 height 534
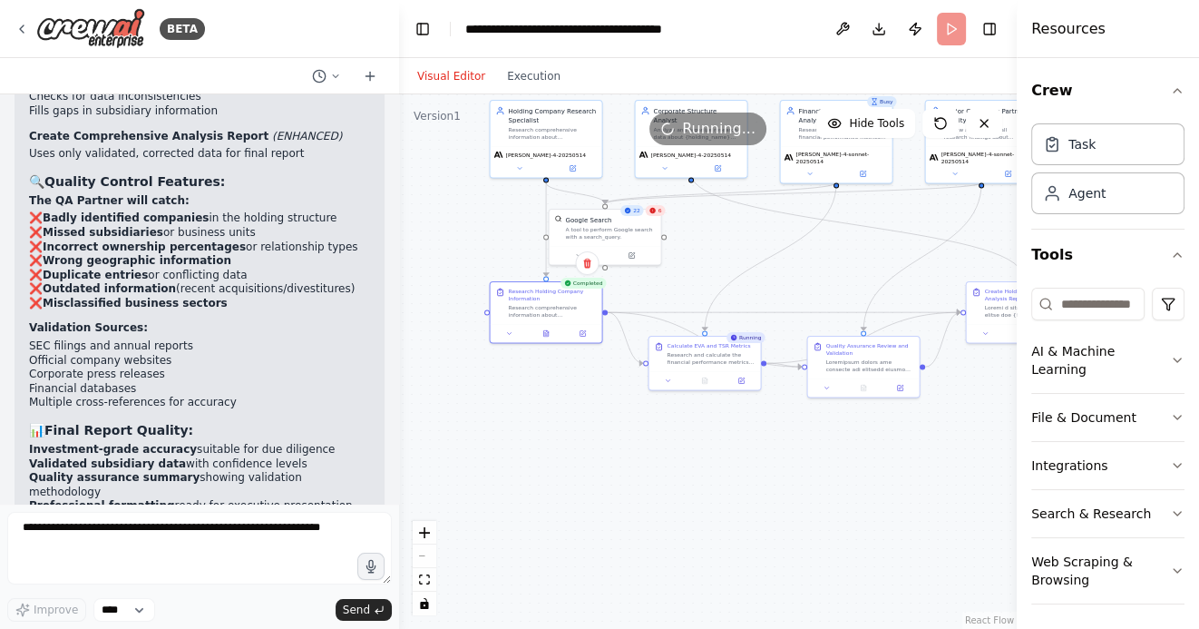
drag, startPoint x: 717, startPoint y: 476, endPoint x: 568, endPoint y: 477, distance: 149.7
click at [570, 476] on div ".deletable-edge-delete-btn { width: 20px; height: 20px; border: 0px solid #ffff…" at bounding box center [708, 361] width 618 height 534
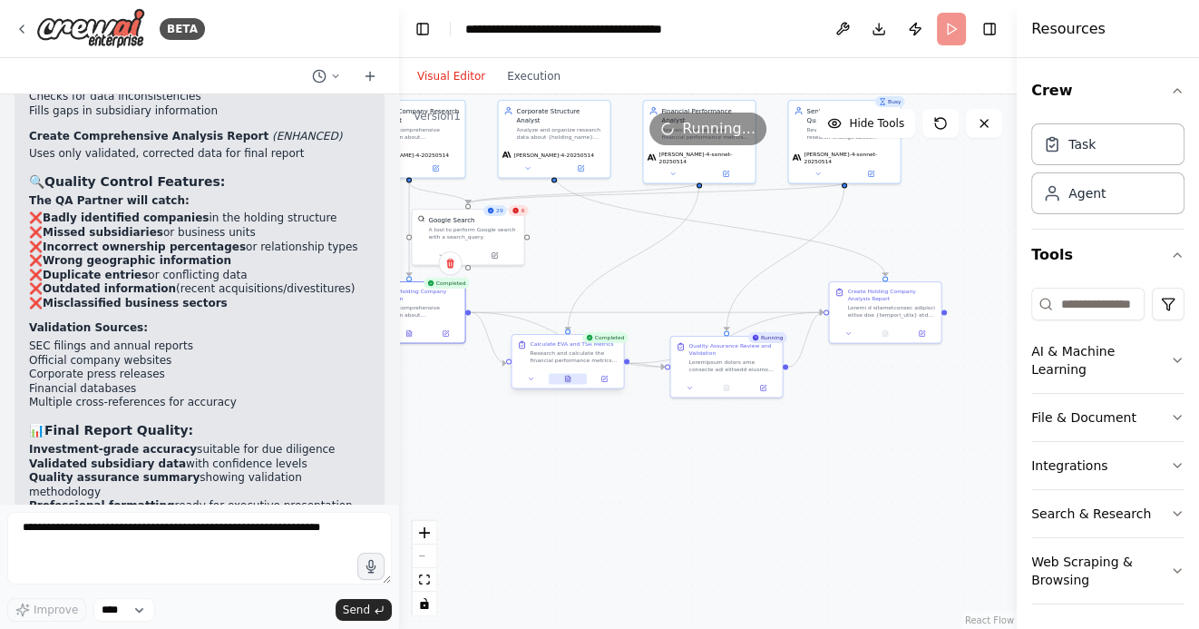
click at [571, 383] on button at bounding box center [568, 379] width 38 height 11
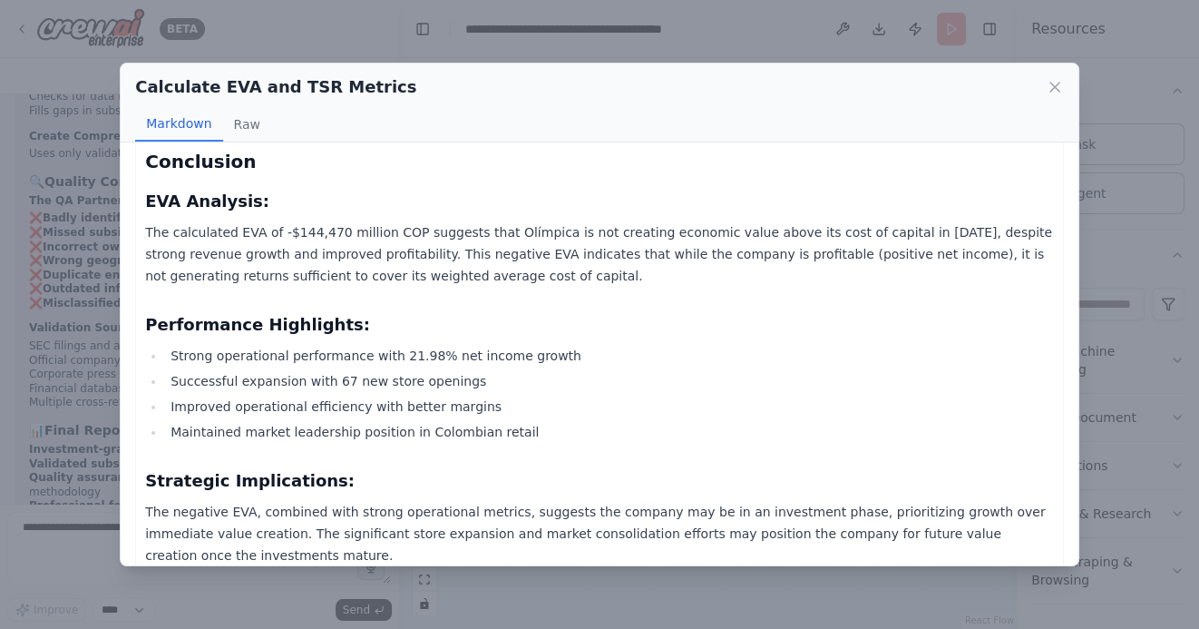
scroll to position [3469, 0]
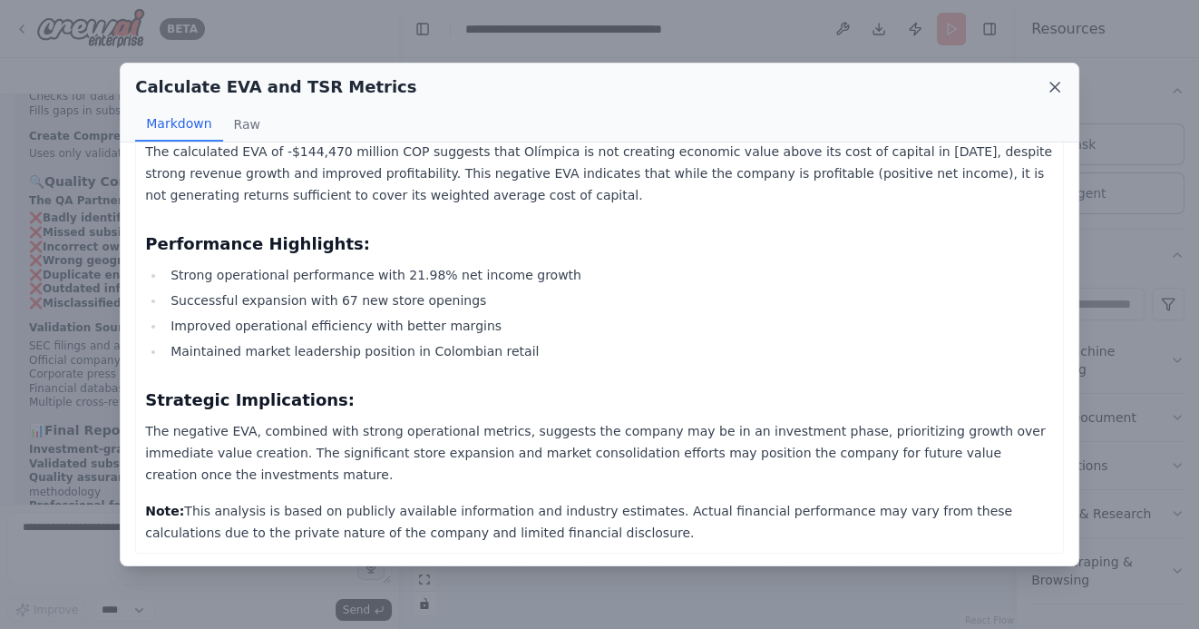
click at [1048, 86] on icon at bounding box center [1055, 87] width 18 height 18
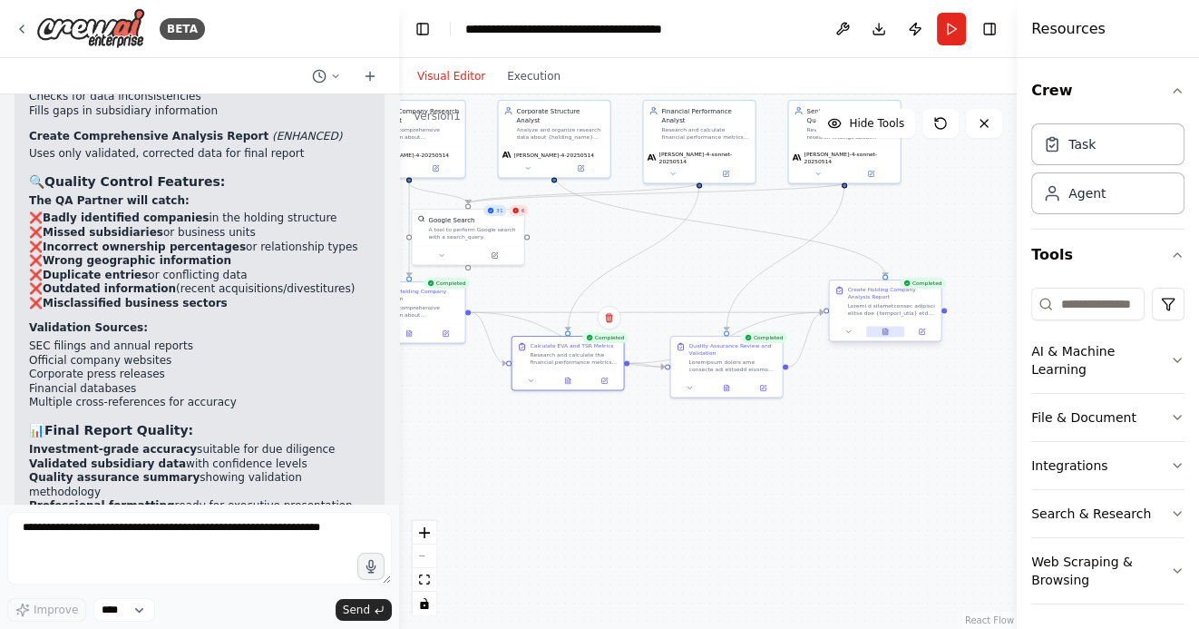
click at [880, 328] on button at bounding box center [885, 332] width 38 height 11
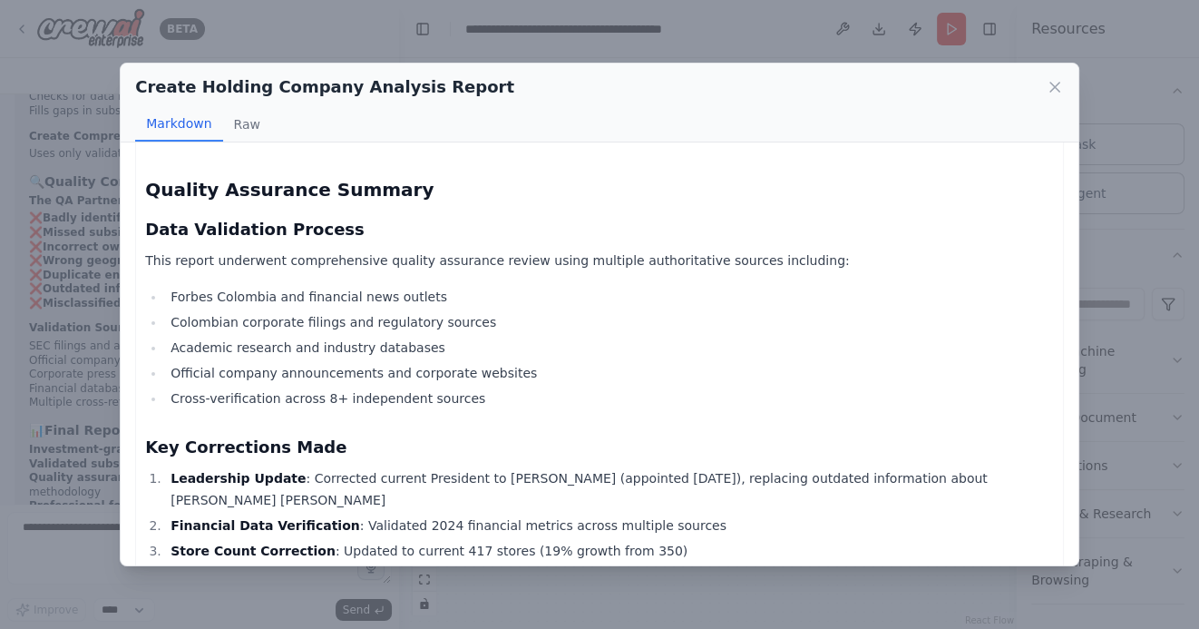
scroll to position [2600, 0]
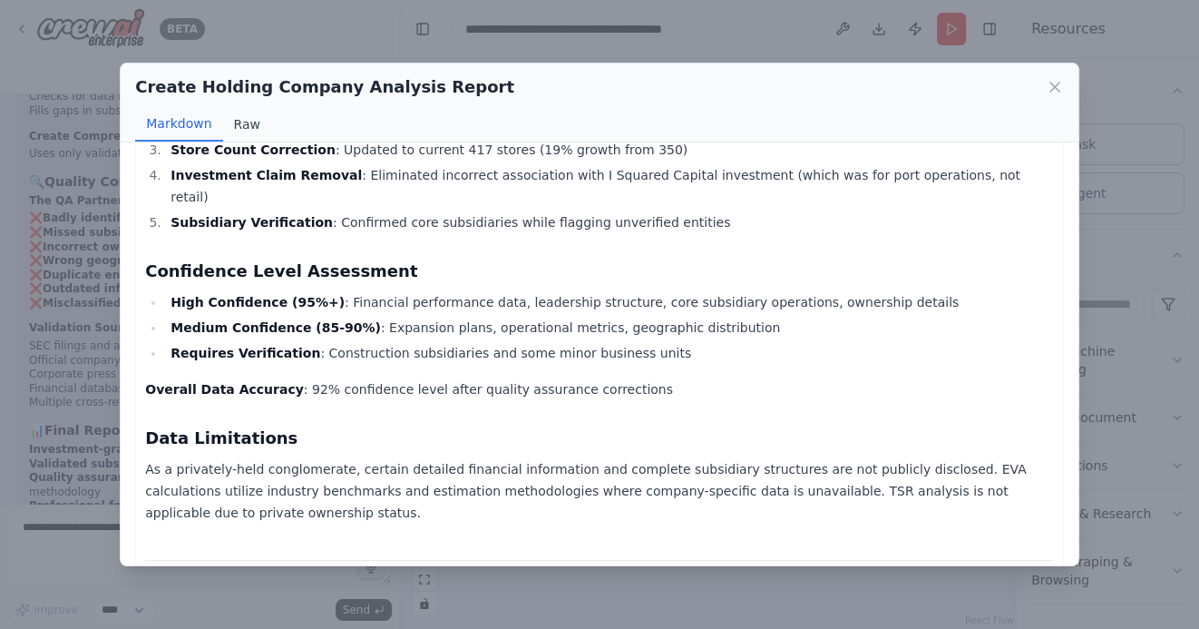
click at [241, 123] on button "Raw" at bounding box center [247, 124] width 48 height 34
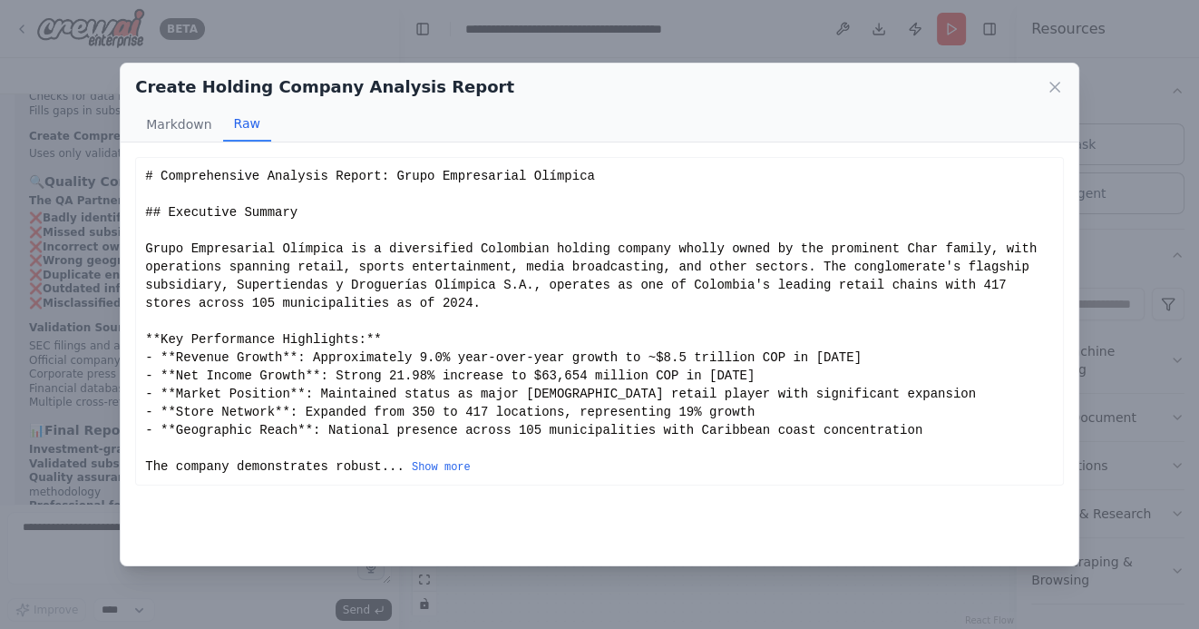
scroll to position [0, 0]
click at [447, 469] on button "Show more" at bounding box center [441, 467] width 59 height 15
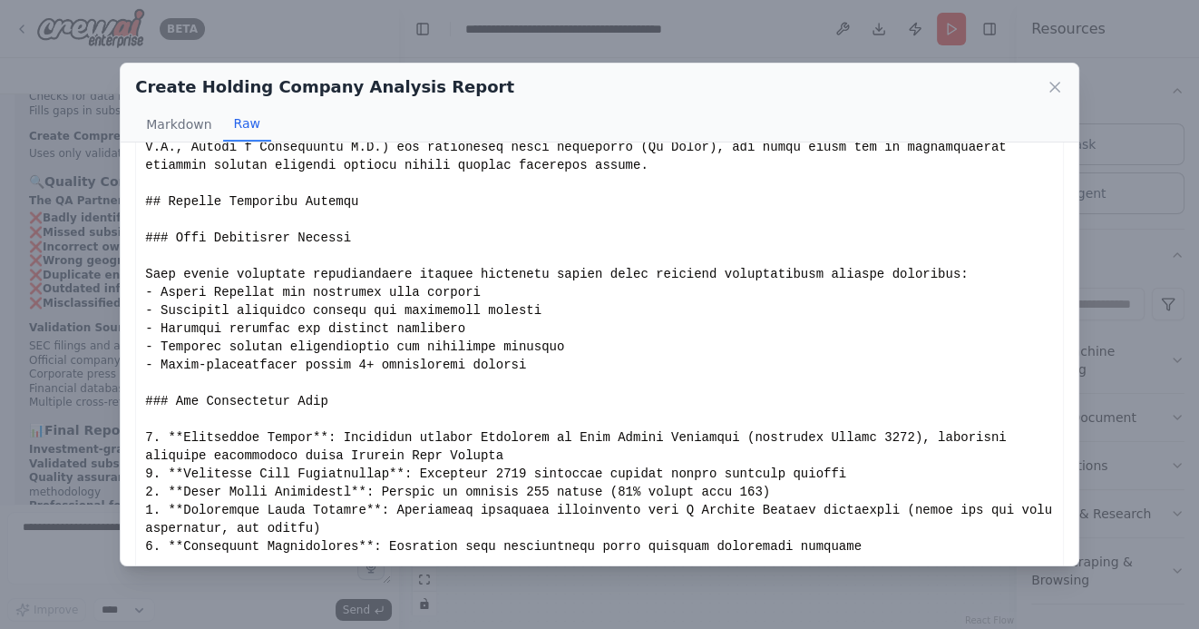
scroll to position [2256, 0]
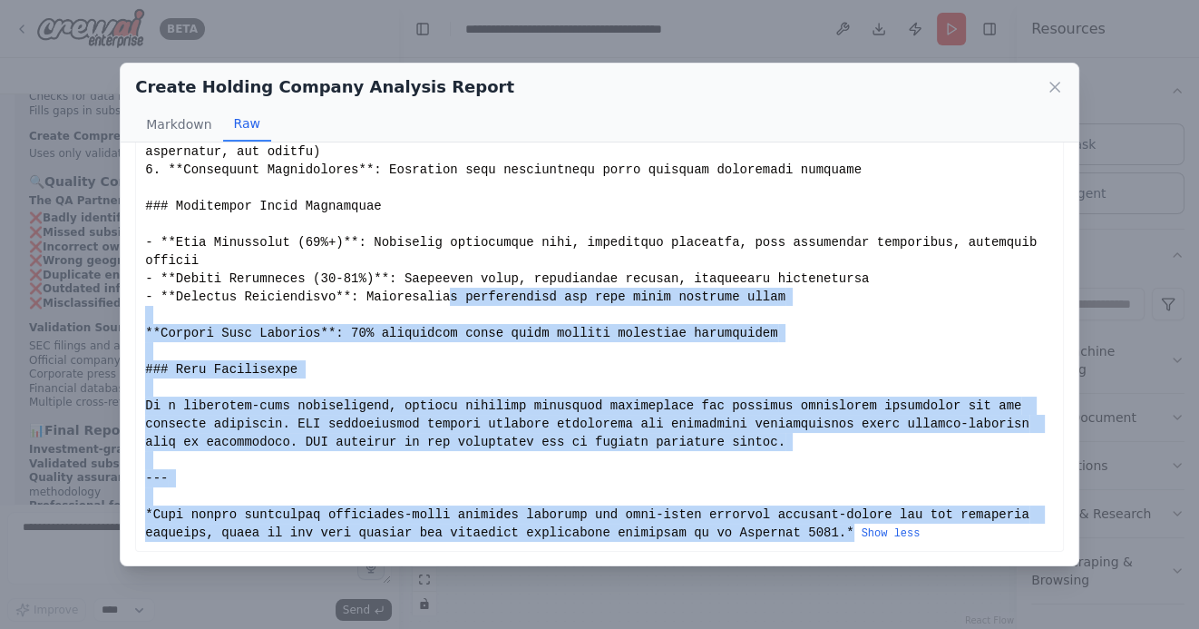
drag, startPoint x: 855, startPoint y: 532, endPoint x: 447, endPoint y: 294, distance: 472.3
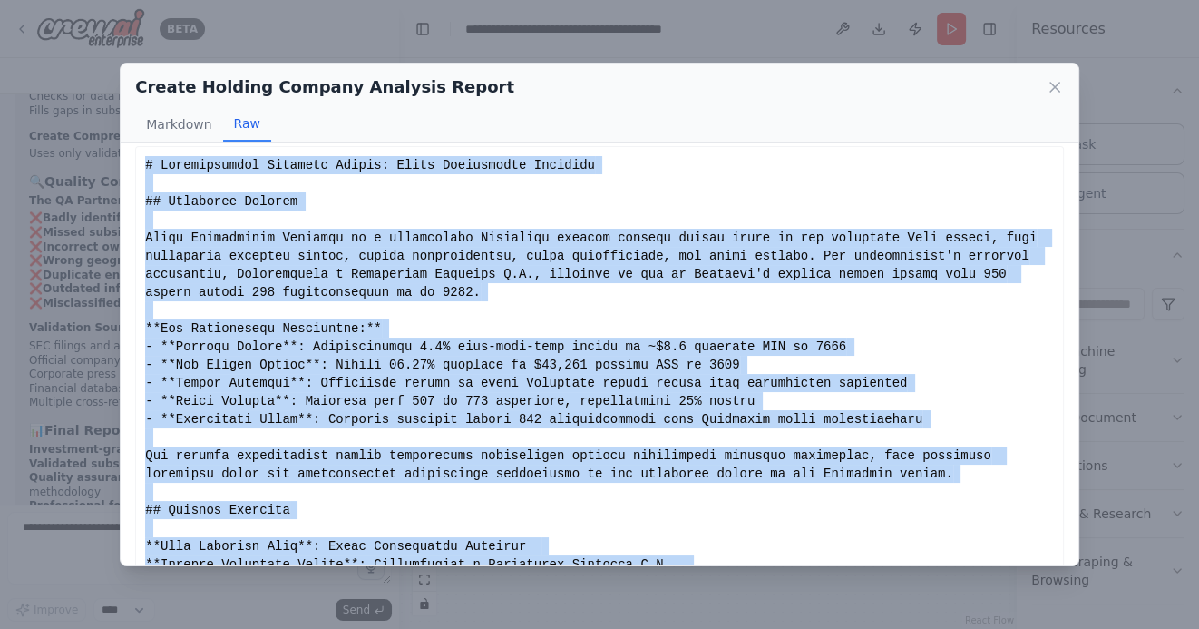
scroll to position [0, 0]
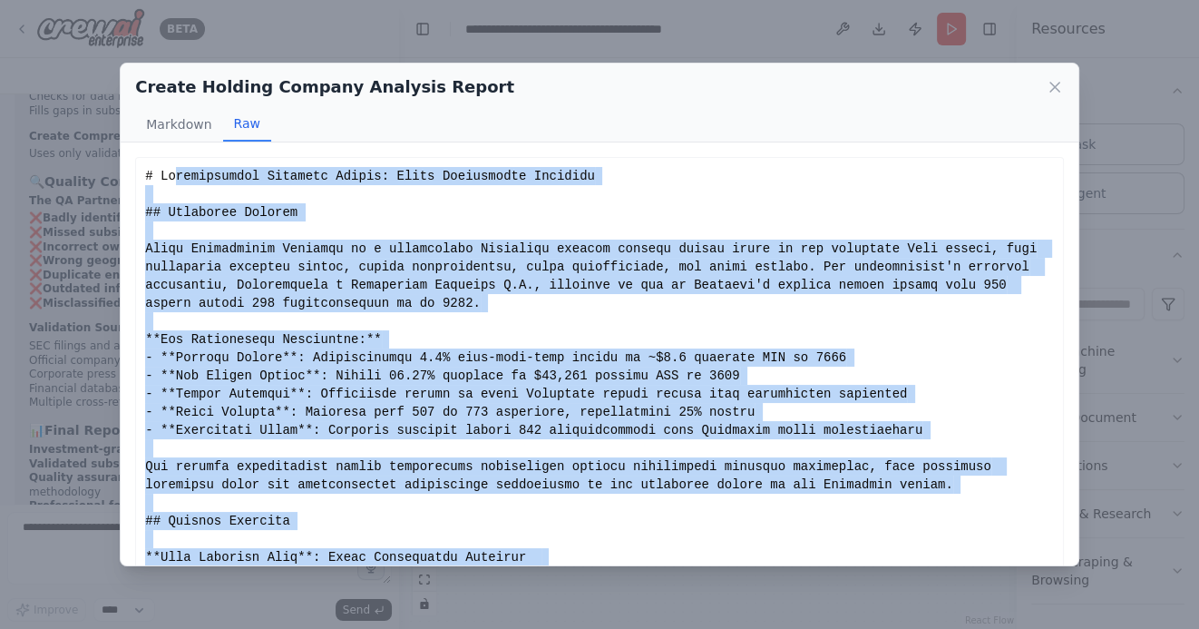
drag, startPoint x: 855, startPoint y: 532, endPoint x: 174, endPoint y: 174, distance: 769.6
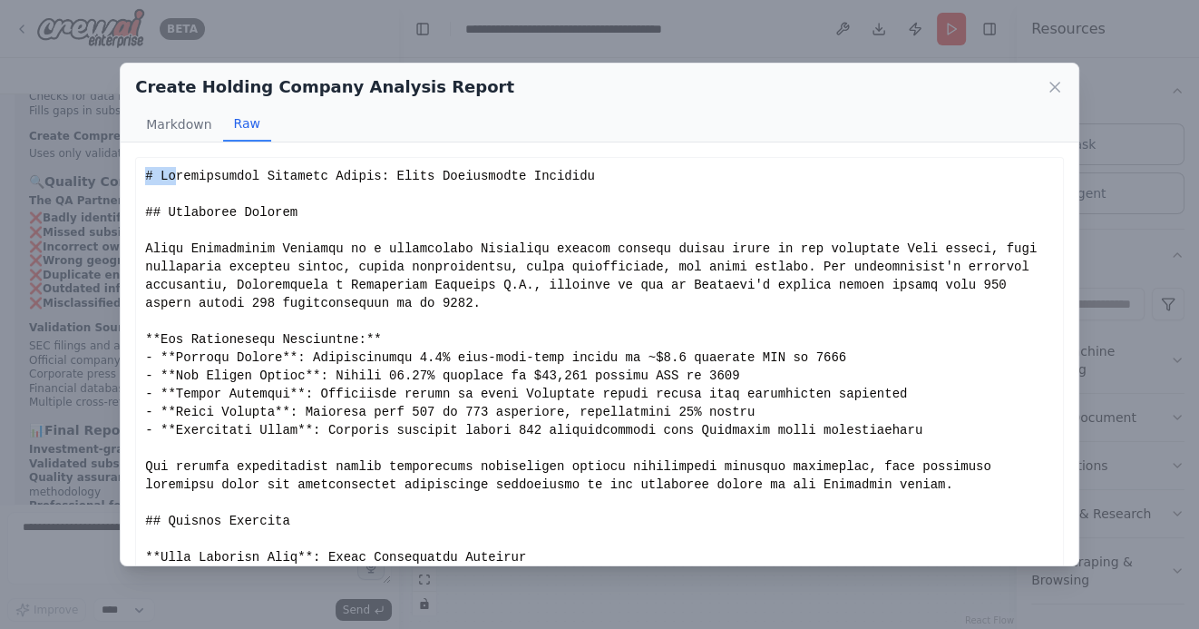
drag, startPoint x: 145, startPoint y: 173, endPoint x: 176, endPoint y: 174, distance: 30.9
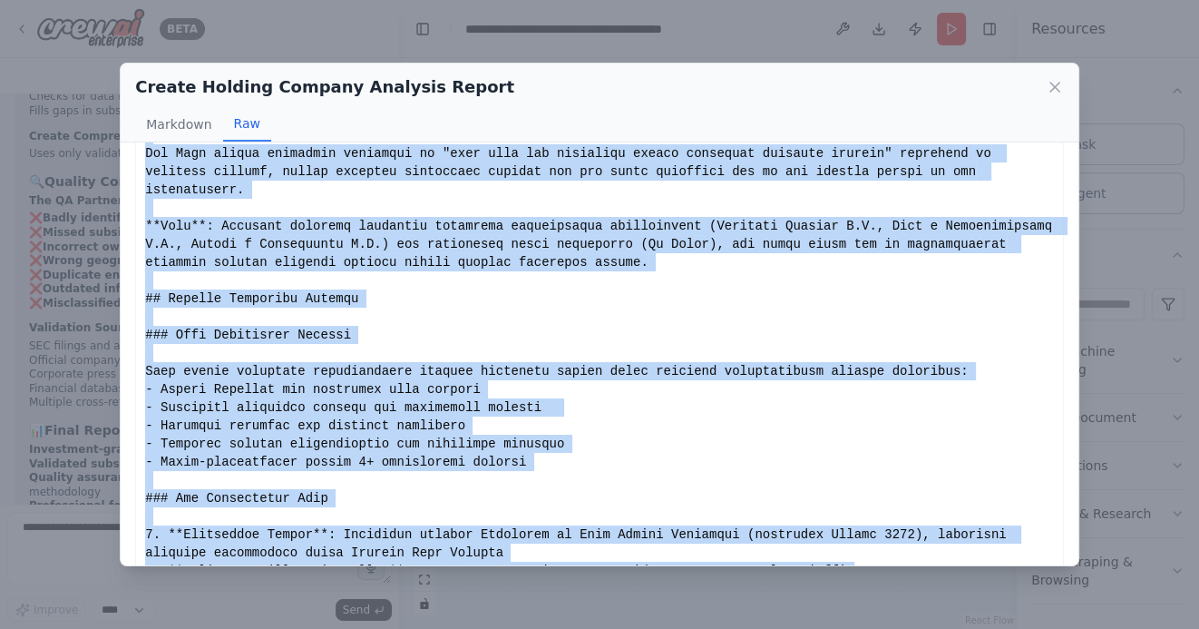
scroll to position [2256, 0]
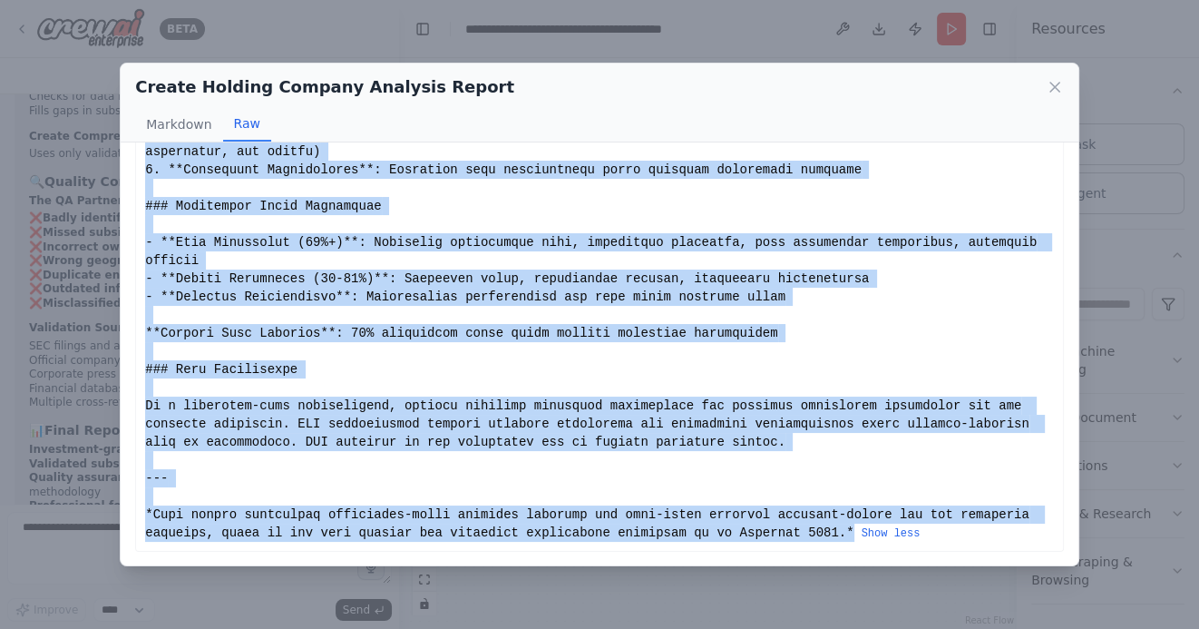
drag, startPoint x: 147, startPoint y: 175, endPoint x: 856, endPoint y: 531, distance: 793.4
copy div "# Comprehensive Analysis Report: Grupo Empresarial Olímpica ## Executive Summar…"
click at [1058, 90] on icon at bounding box center [1055, 87] width 18 height 18
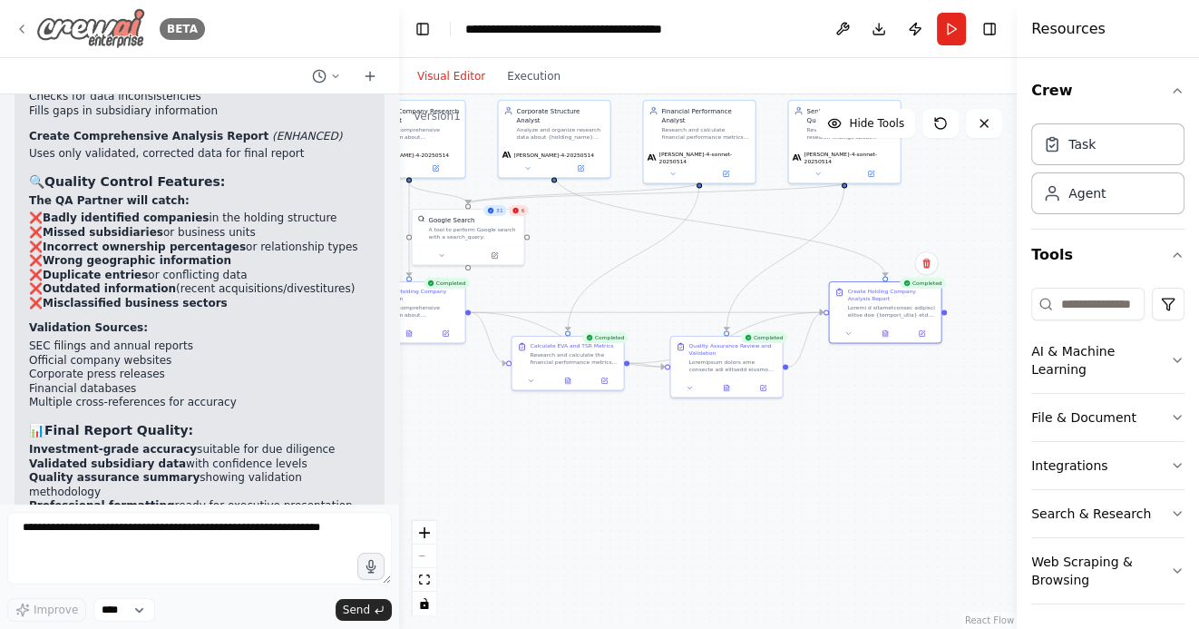
click at [24, 32] on icon at bounding box center [22, 29] width 15 height 15
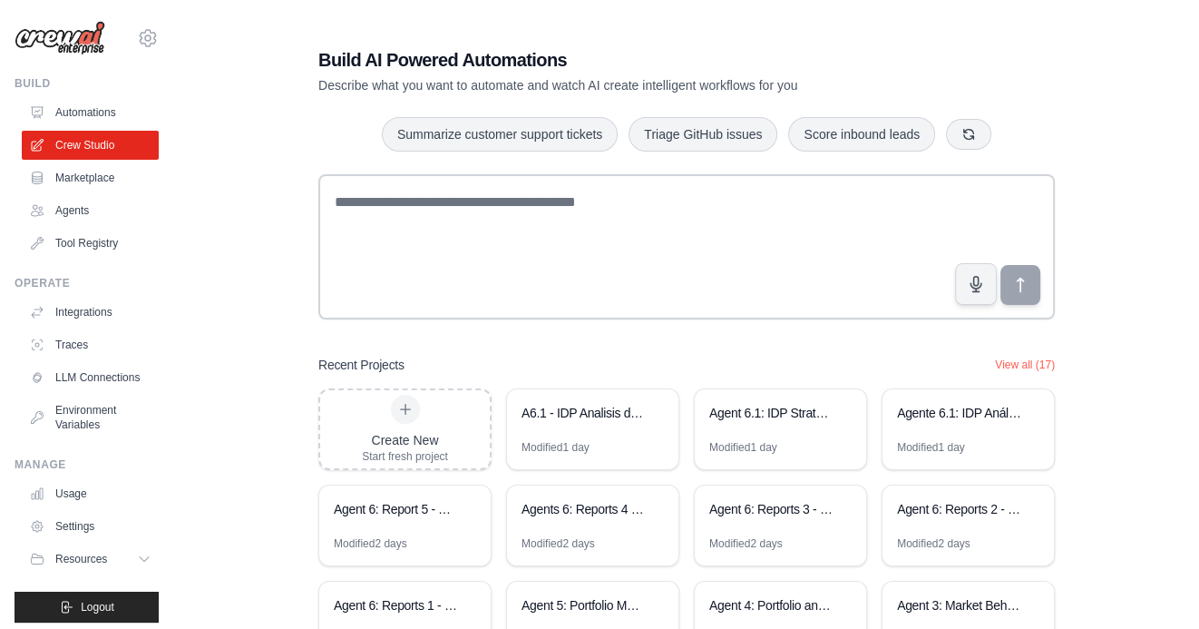
scroll to position [126, 0]
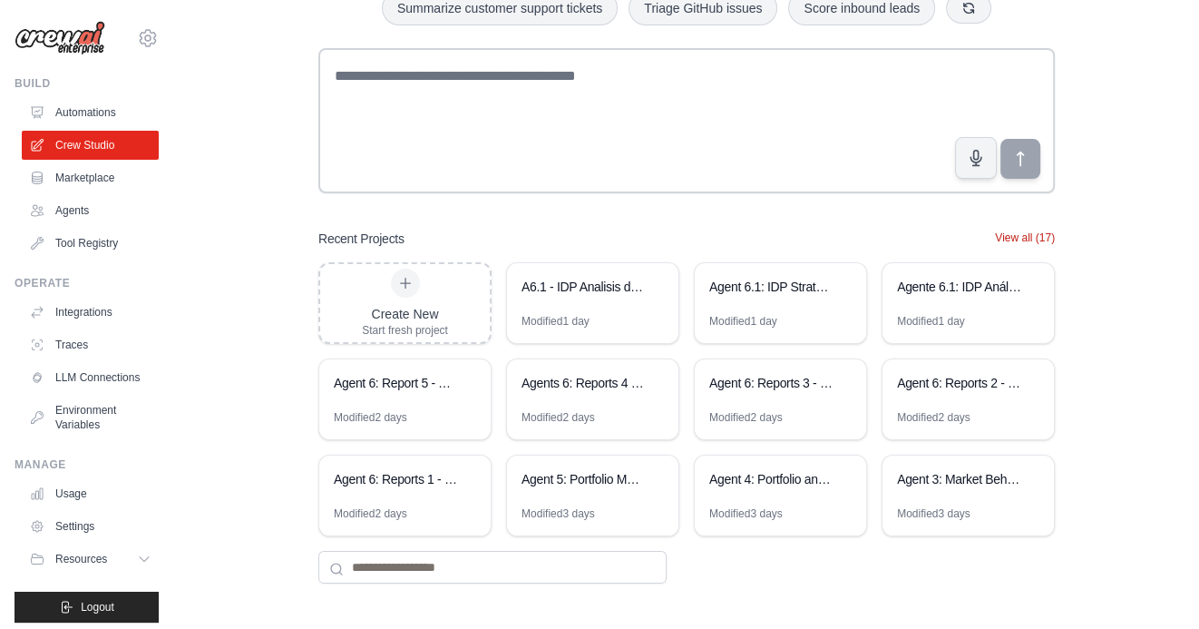
click at [1016, 239] on button "View all (17)" at bounding box center [1025, 237] width 60 height 15
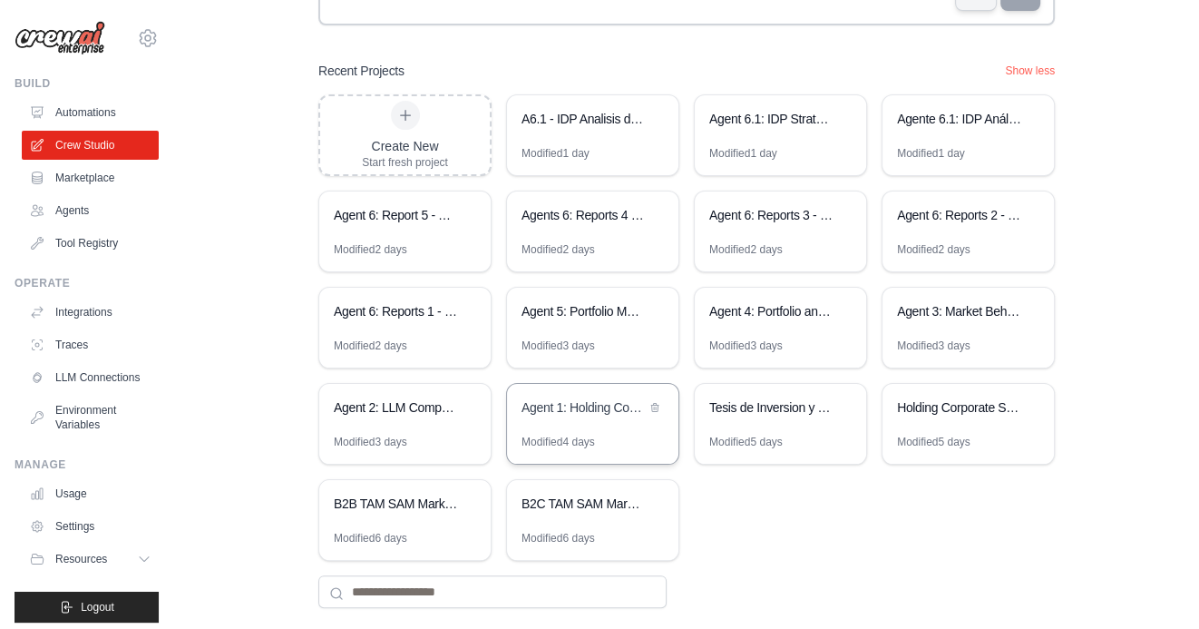
scroll to position [300, 0]
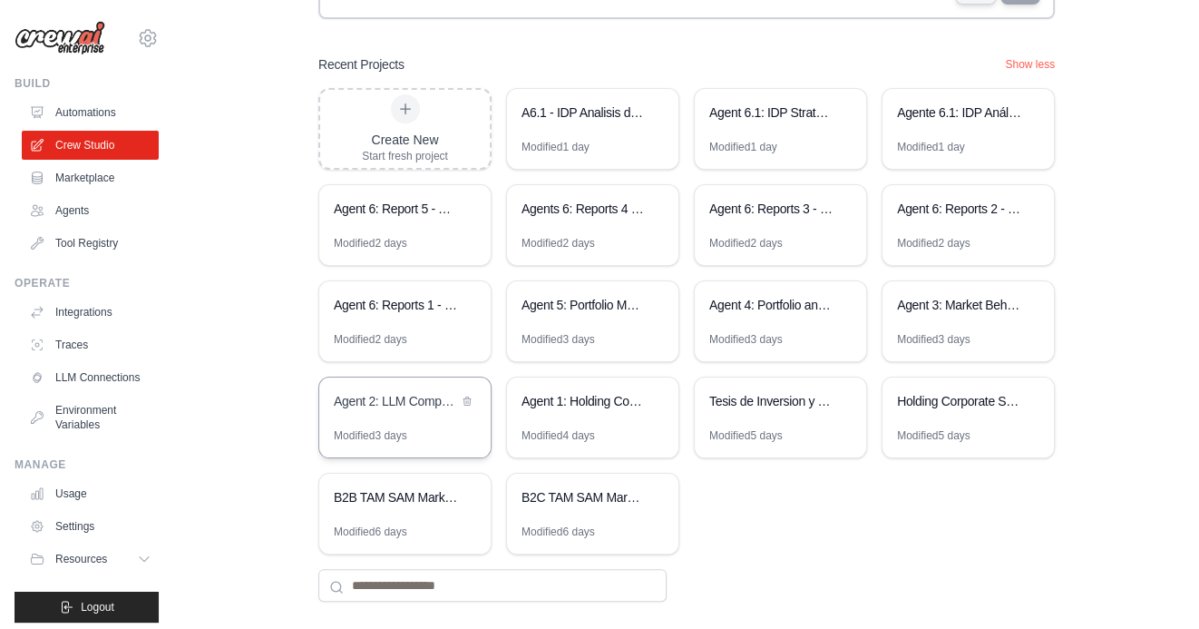
click at [403, 413] on div "Agent 2: LLM Competitive Intelligence Automation" at bounding box center [404, 402] width 171 height 51
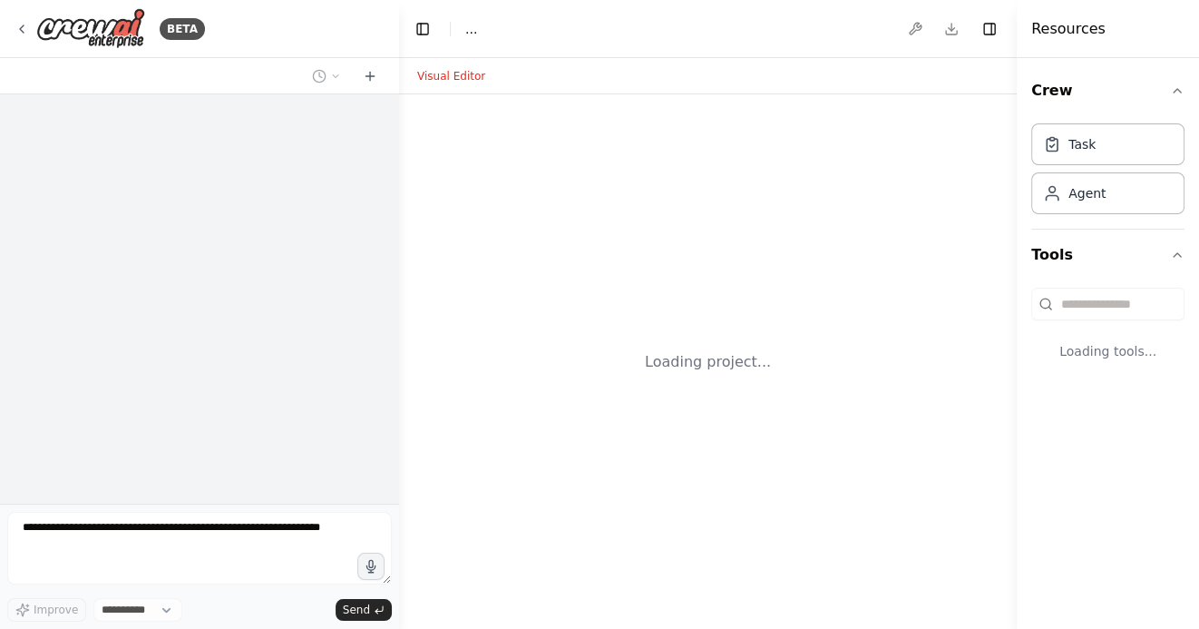
select select "****"
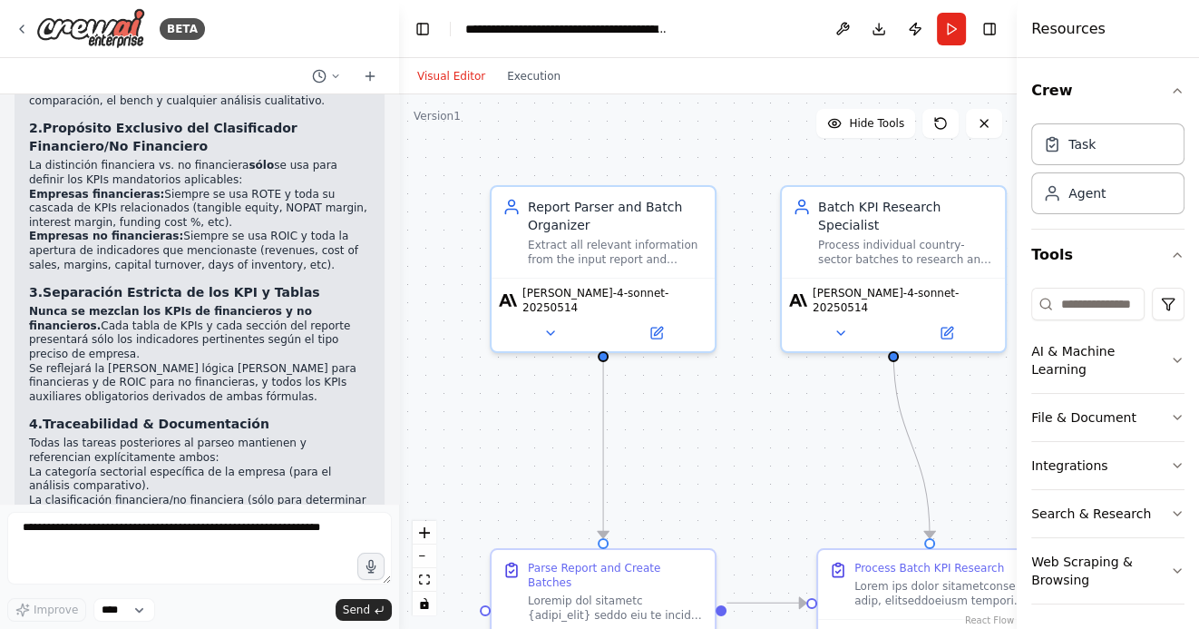
scroll to position [26922, 0]
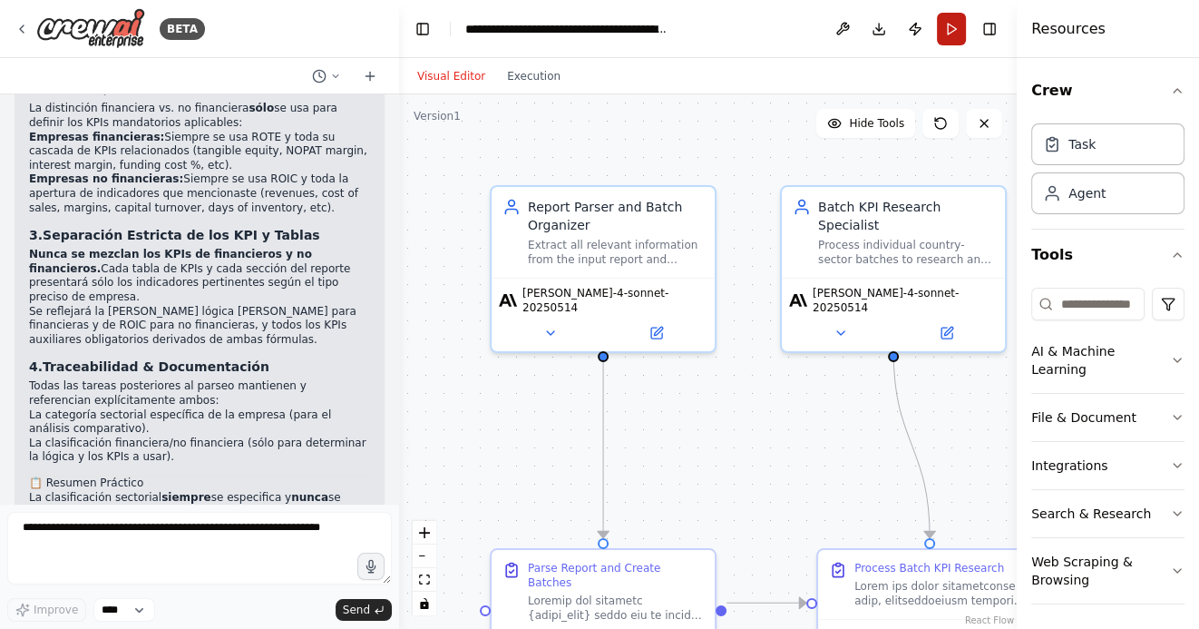
click at [949, 24] on button "Run" at bounding box center [951, 29] width 29 height 33
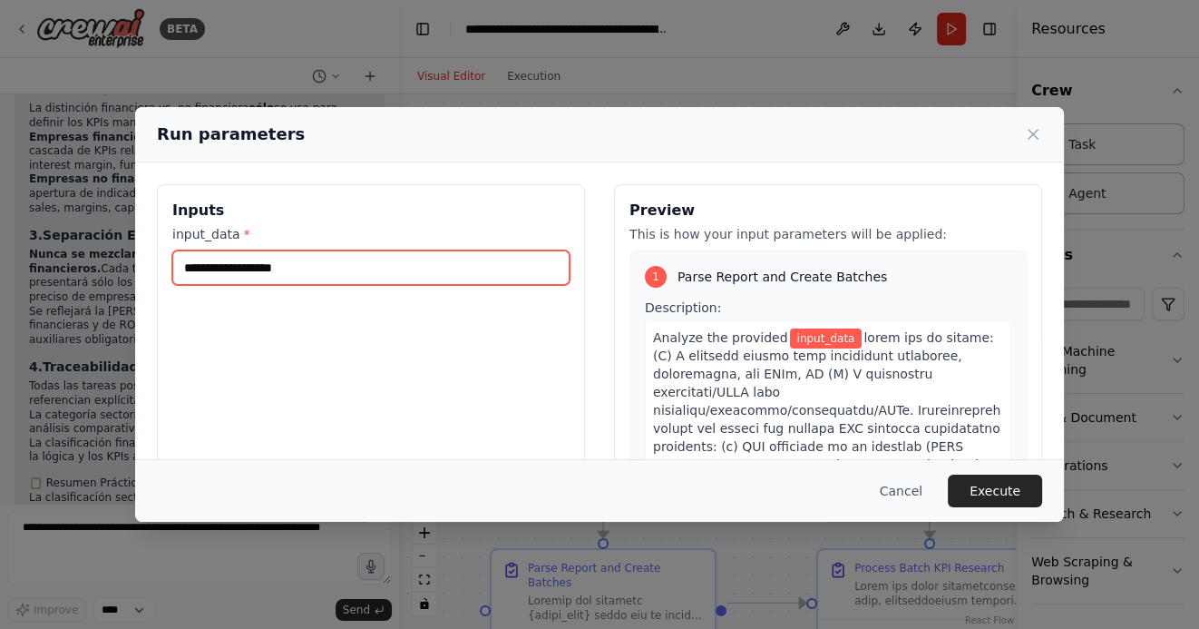
click at [297, 272] on input "input_data *" at bounding box center [370, 267] width 397 height 34
paste input "**********"
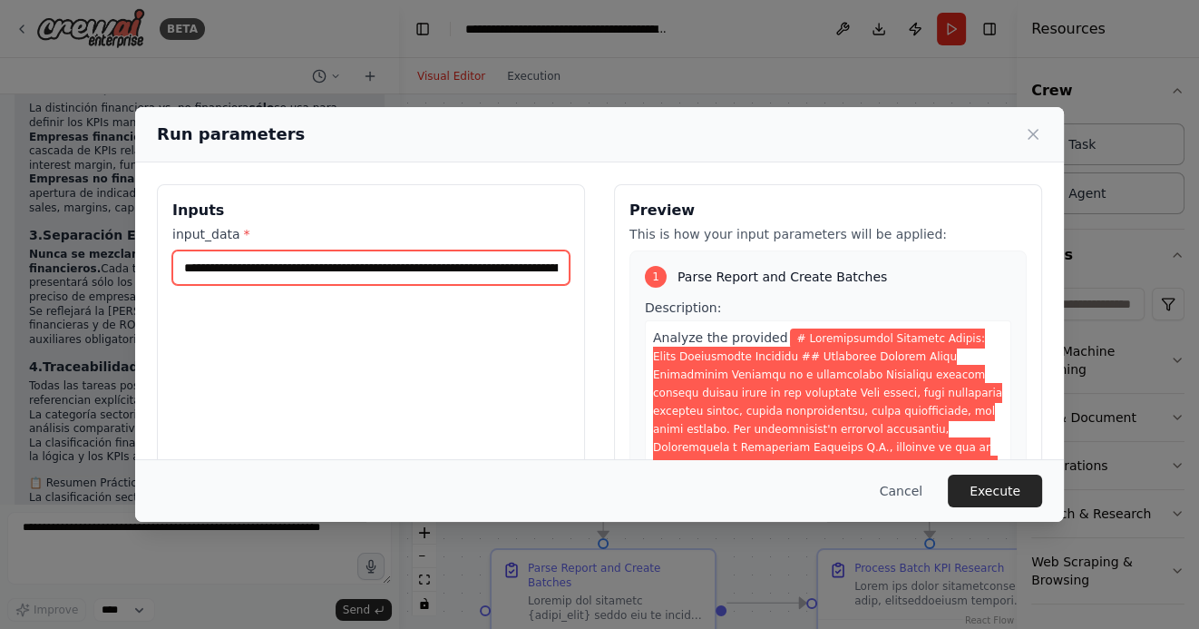
scroll to position [0, 43709]
type input "**********"
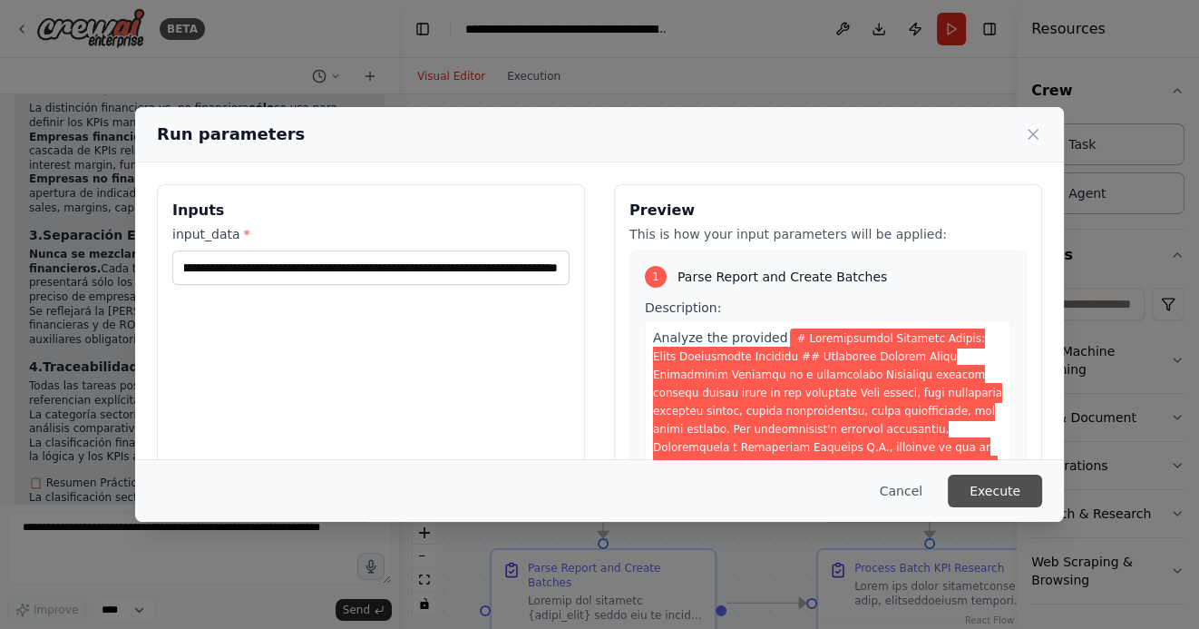
scroll to position [0, 0]
click at [985, 491] on button "Execute" at bounding box center [995, 490] width 94 height 33
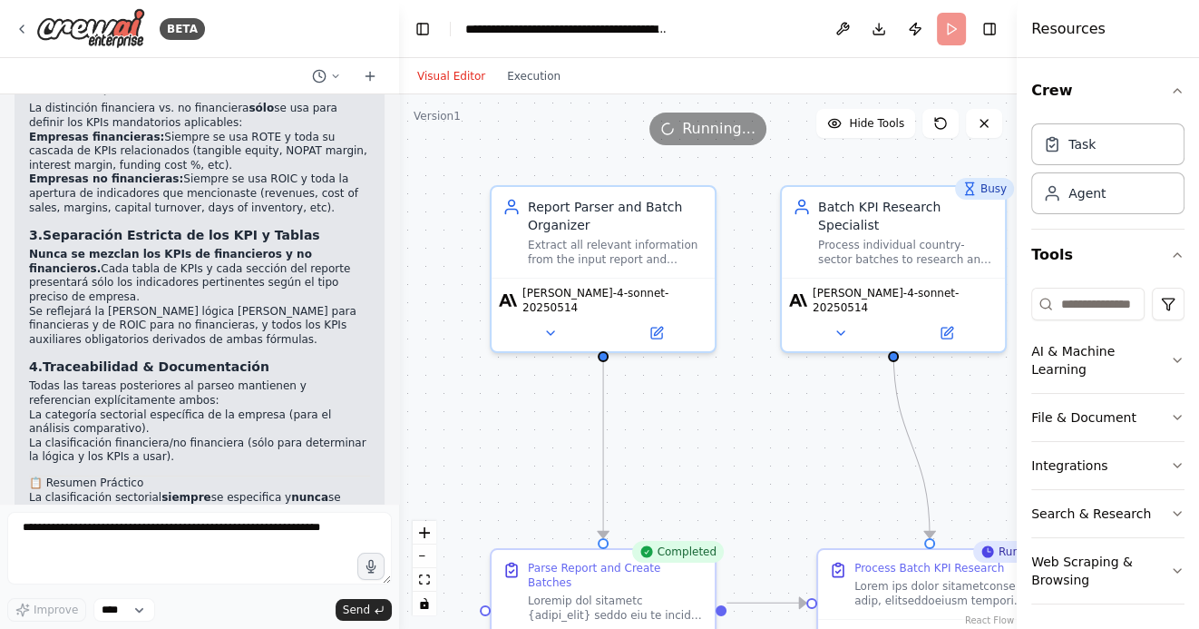
drag, startPoint x: 765, startPoint y: 444, endPoint x: 765, endPoint y: 354, distance: 90.7
click at [765, 354] on div ".deletable-edge-delete-btn { width: 20px; height: 20px; border: 0px solid #ffff…" at bounding box center [708, 361] width 618 height 534
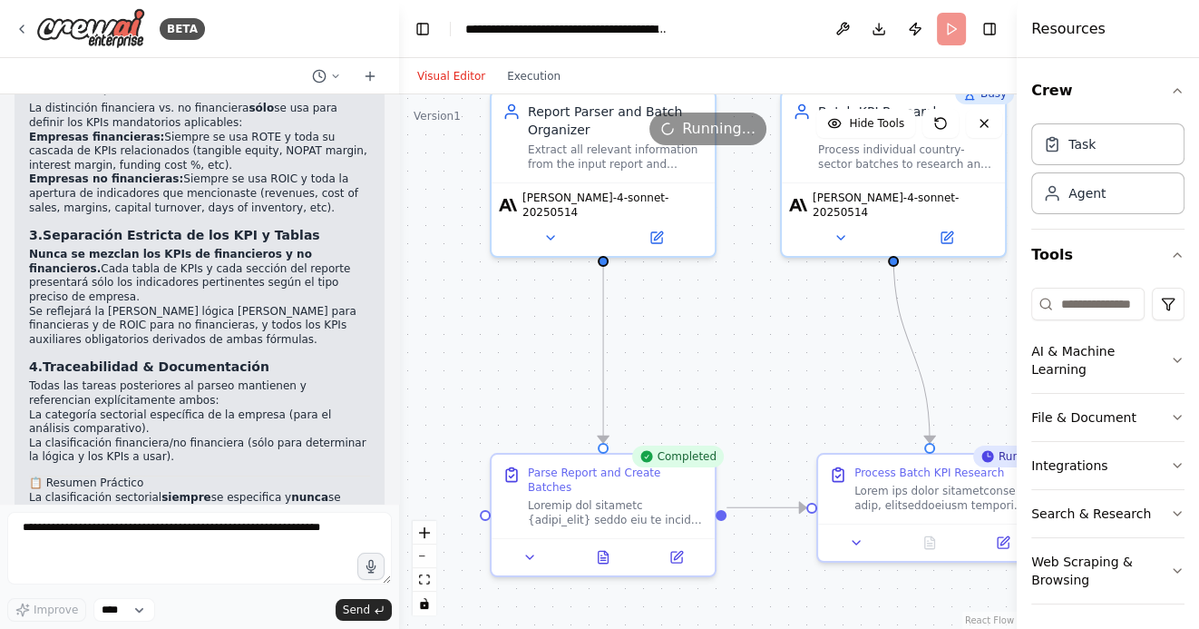
drag, startPoint x: 739, startPoint y: 390, endPoint x: 739, endPoint y: 275, distance: 115.2
click at [739, 276] on div ".deletable-edge-delete-btn { width: 20px; height: 20px; border: 0px solid #ffff…" at bounding box center [708, 361] width 618 height 534
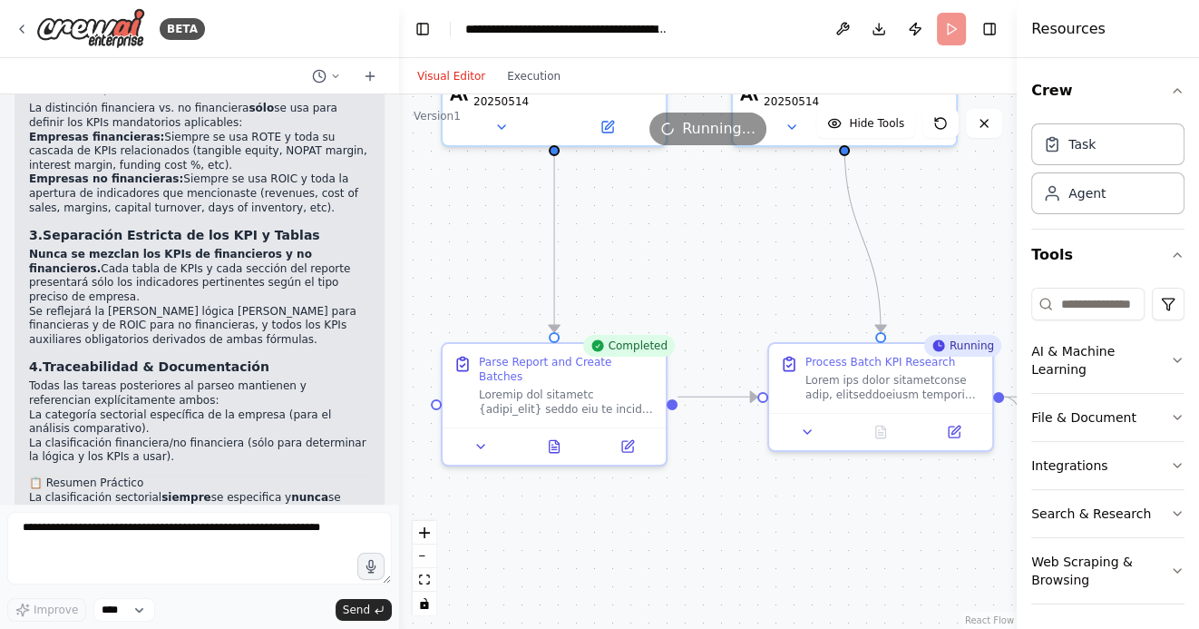
drag, startPoint x: 721, startPoint y: 263, endPoint x: 584, endPoint y: 248, distance: 137.8
click at [585, 248] on div ".deletable-edge-delete-btn { width: 20px; height: 20px; border: 0px solid #ffff…" at bounding box center [708, 361] width 618 height 534
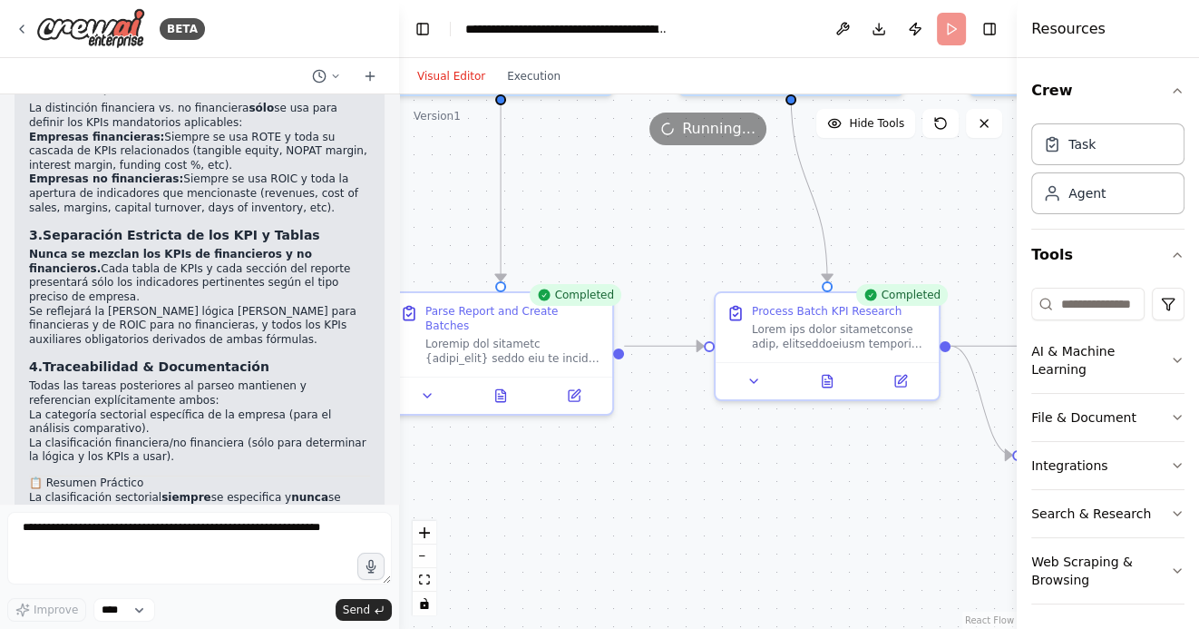
drag, startPoint x: 512, startPoint y: 253, endPoint x: 626, endPoint y: 202, distance: 125.1
click at [625, 202] on div ".deletable-edge-delete-btn { width: 20px; height: 20px; border: 0px solid #ffff…" at bounding box center [708, 361] width 618 height 534
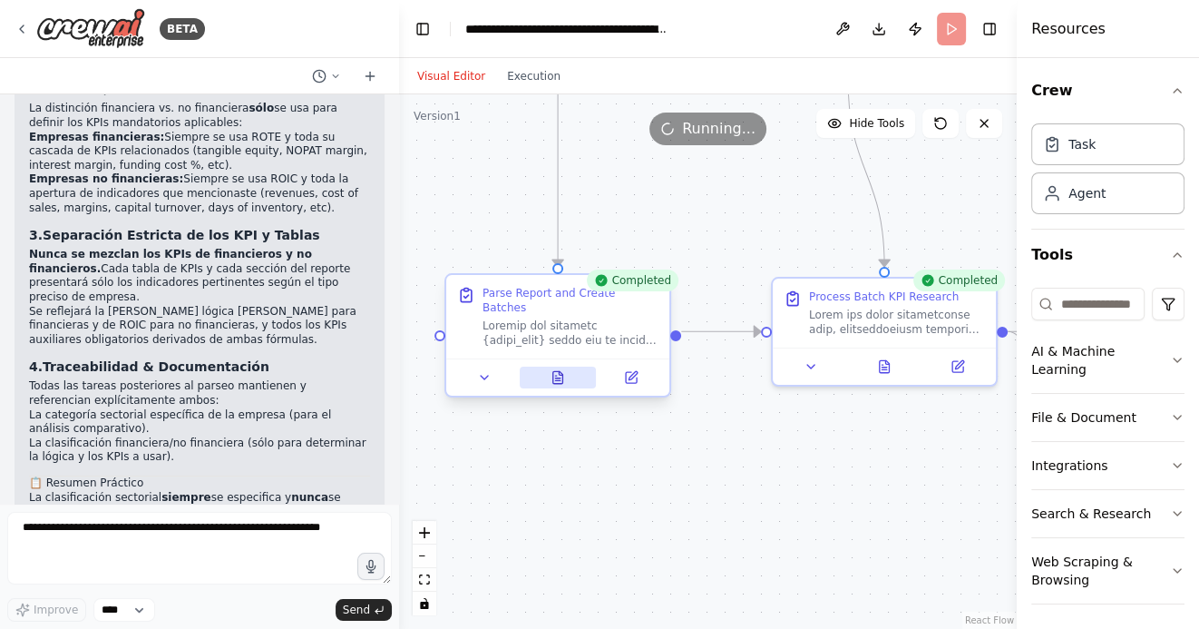
click at [559, 371] on icon at bounding box center [558, 377] width 10 height 12
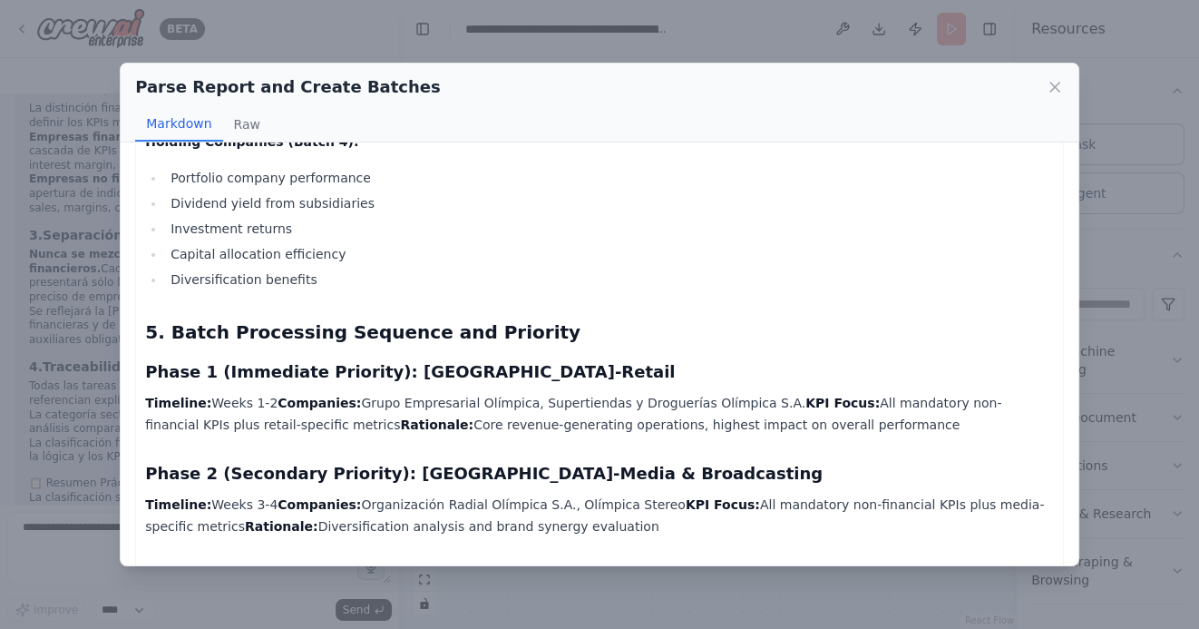
scroll to position [3782, 0]
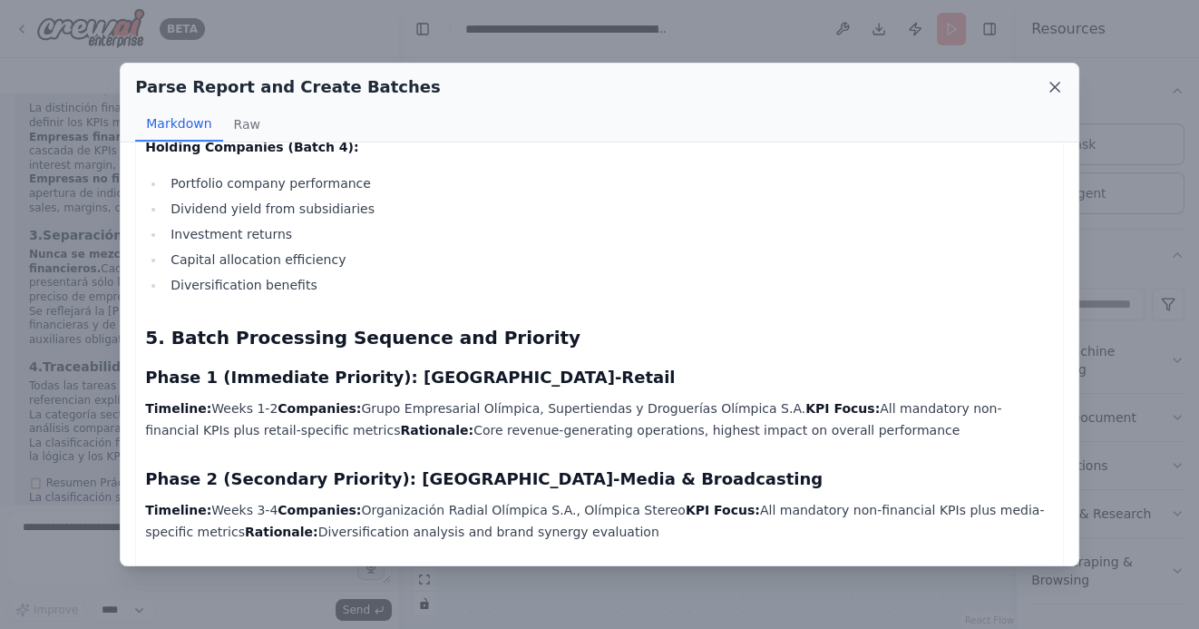
click at [1051, 92] on icon at bounding box center [1055, 87] width 18 height 18
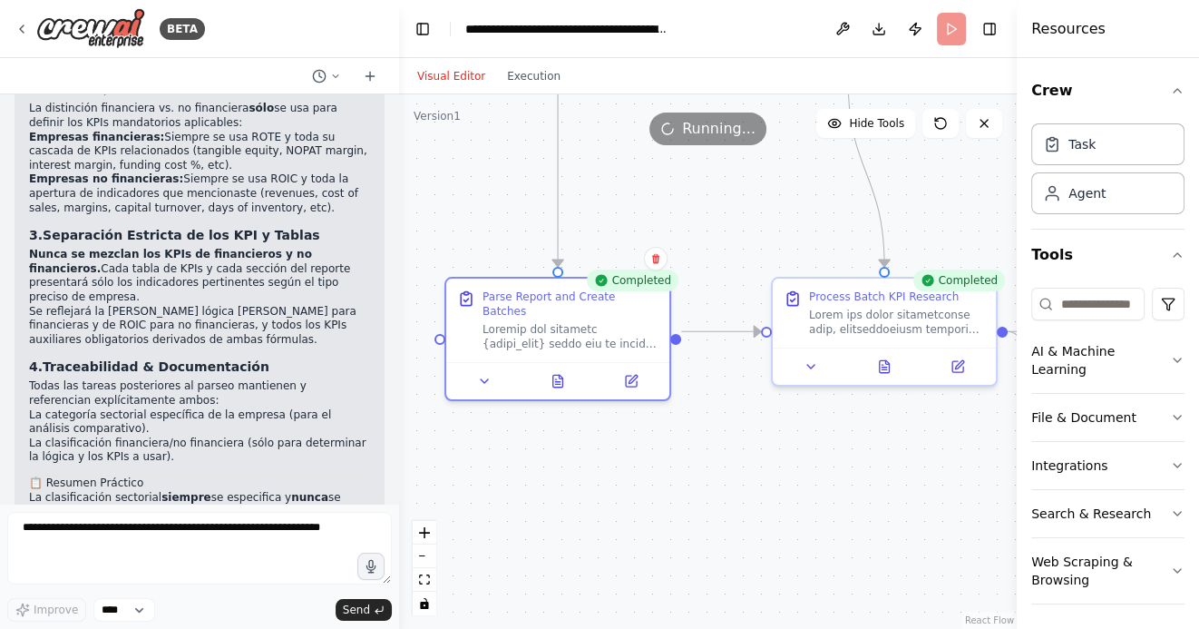
drag, startPoint x: 782, startPoint y: 475, endPoint x: 601, endPoint y: 475, distance: 180.5
click at [601, 475] on div ".deletable-edge-delete-btn { width: 20px; height: 20px; border: 0px solid #ffff…" at bounding box center [708, 361] width 618 height 534
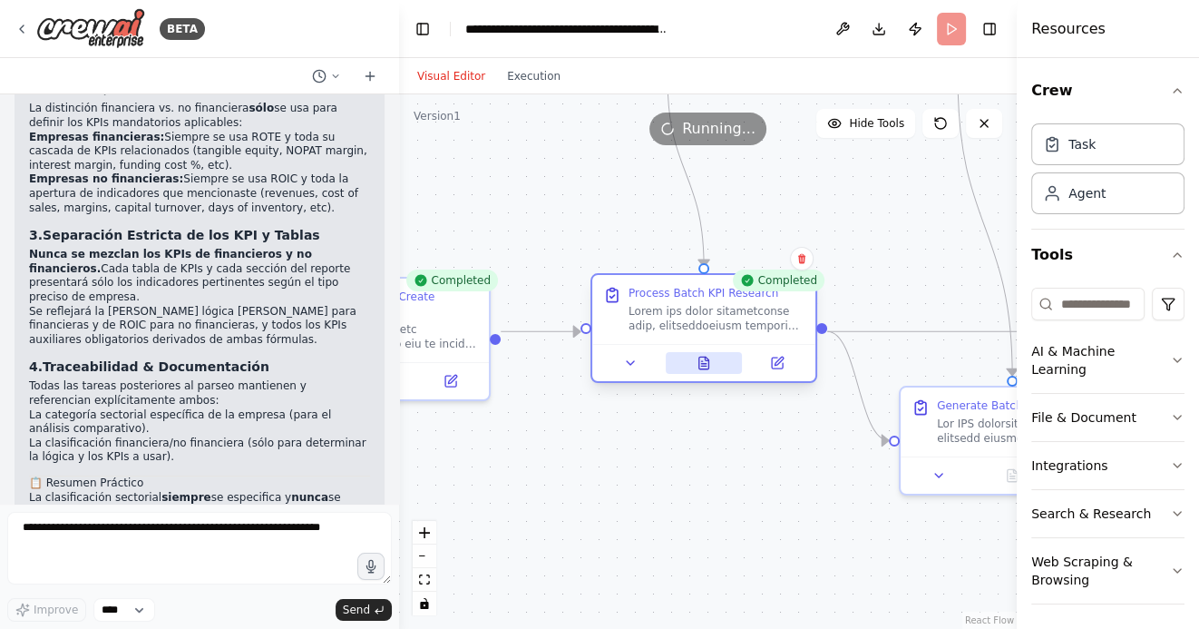
click at [706, 370] on button at bounding box center [704, 363] width 77 height 22
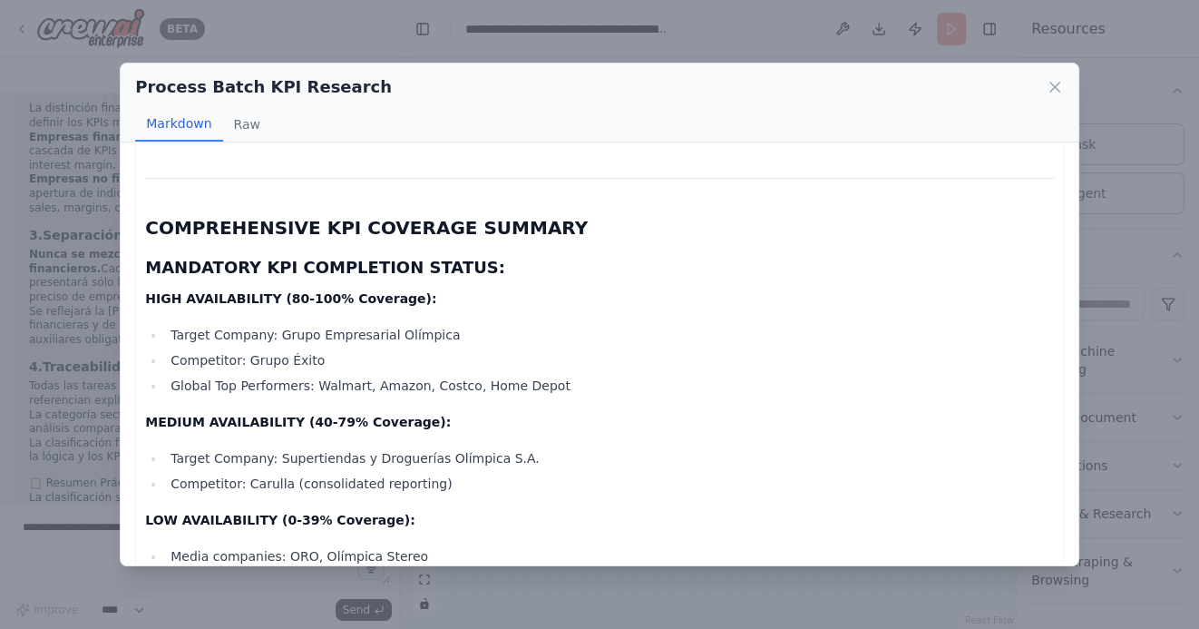
scroll to position [7709, 0]
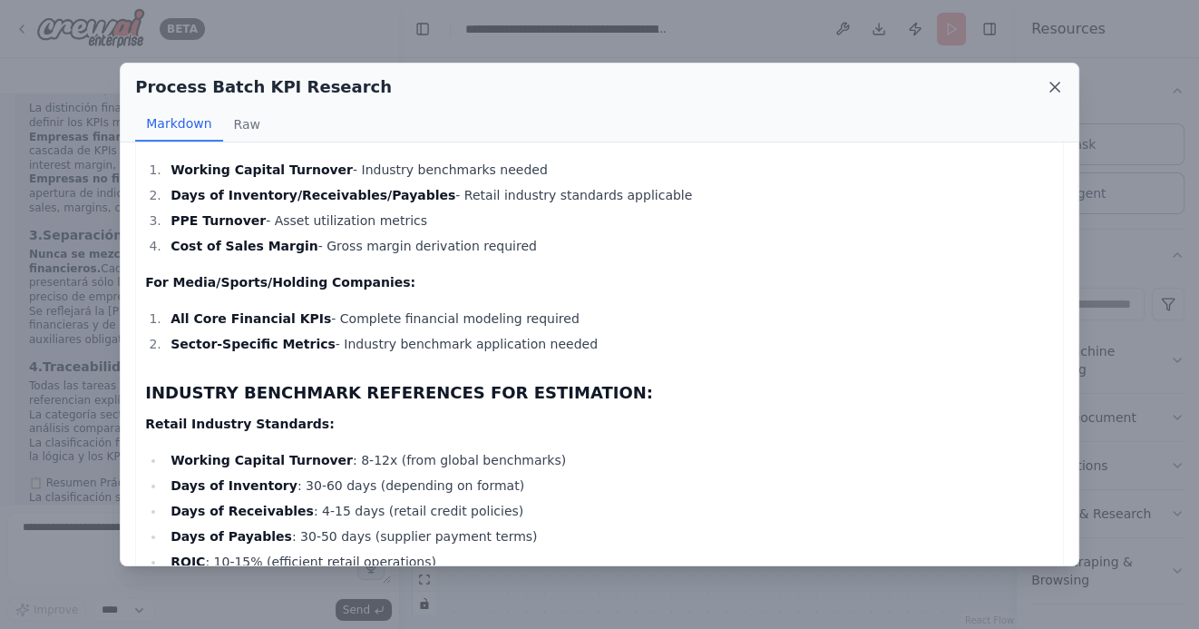
click at [1054, 88] on icon at bounding box center [1054, 87] width 9 height 9
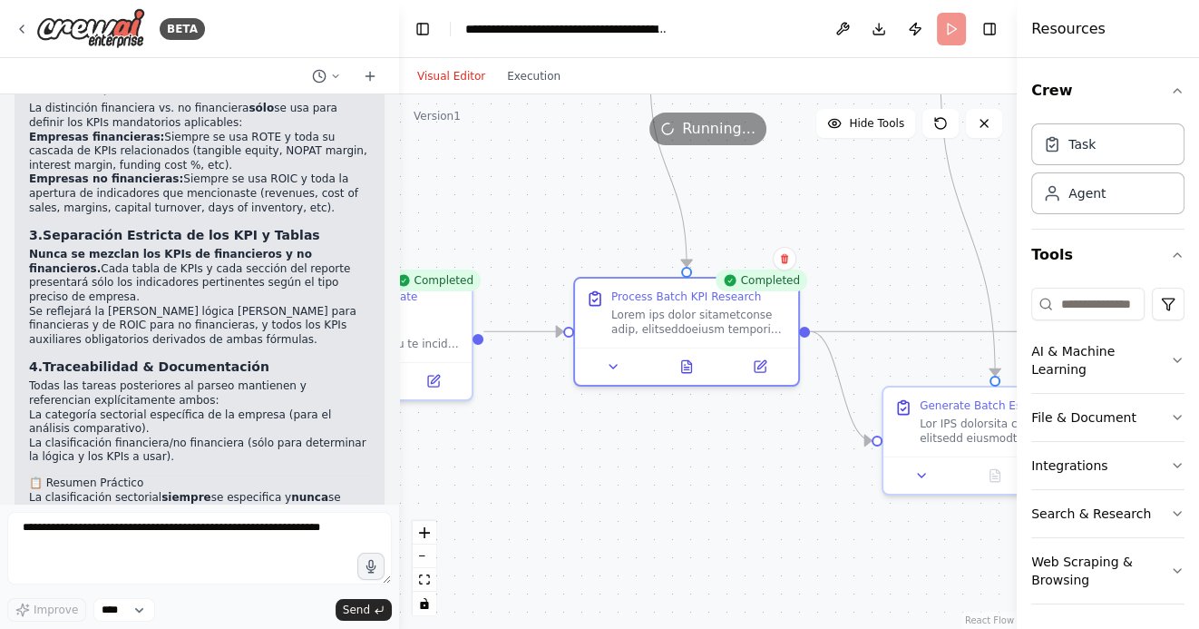
drag, startPoint x: 730, startPoint y: 486, endPoint x: 624, endPoint y: 486, distance: 106.1
click at [628, 486] on div ".deletable-edge-delete-btn { width: 20px; height: 20px; border: 0px solid #ffff…" at bounding box center [708, 361] width 618 height 534
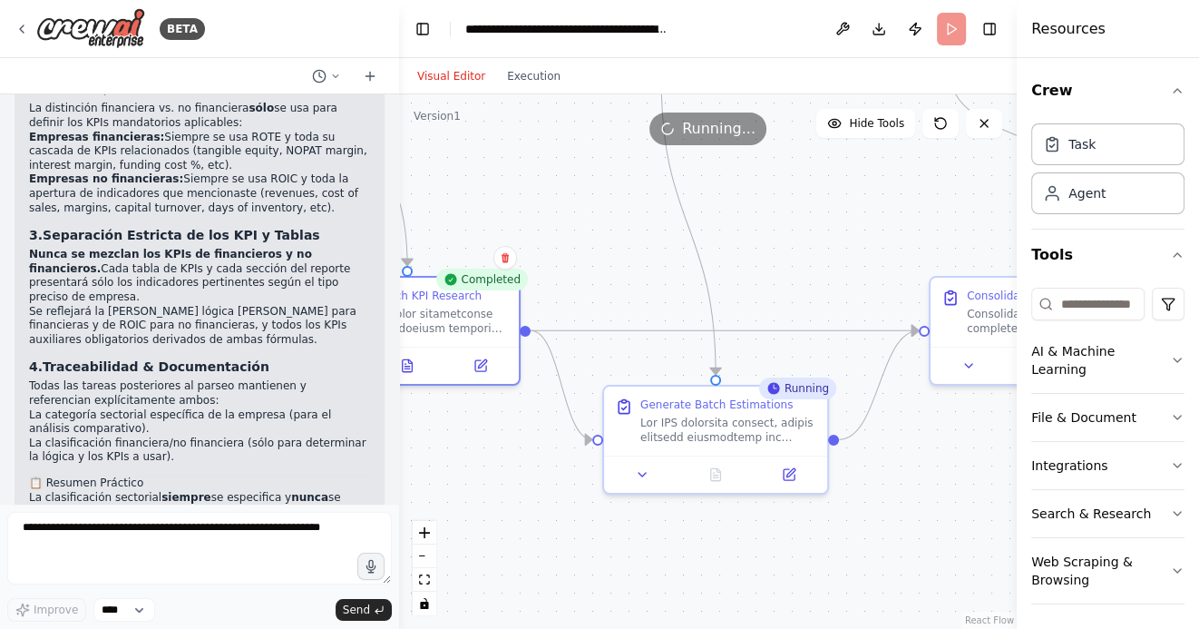
drag, startPoint x: 744, startPoint y: 515, endPoint x: 559, endPoint y: 517, distance: 185.0
click at [561, 515] on div ".deletable-edge-delete-btn { width: 20px; height: 20px; border: 0px solid #ffff…" at bounding box center [708, 361] width 618 height 534
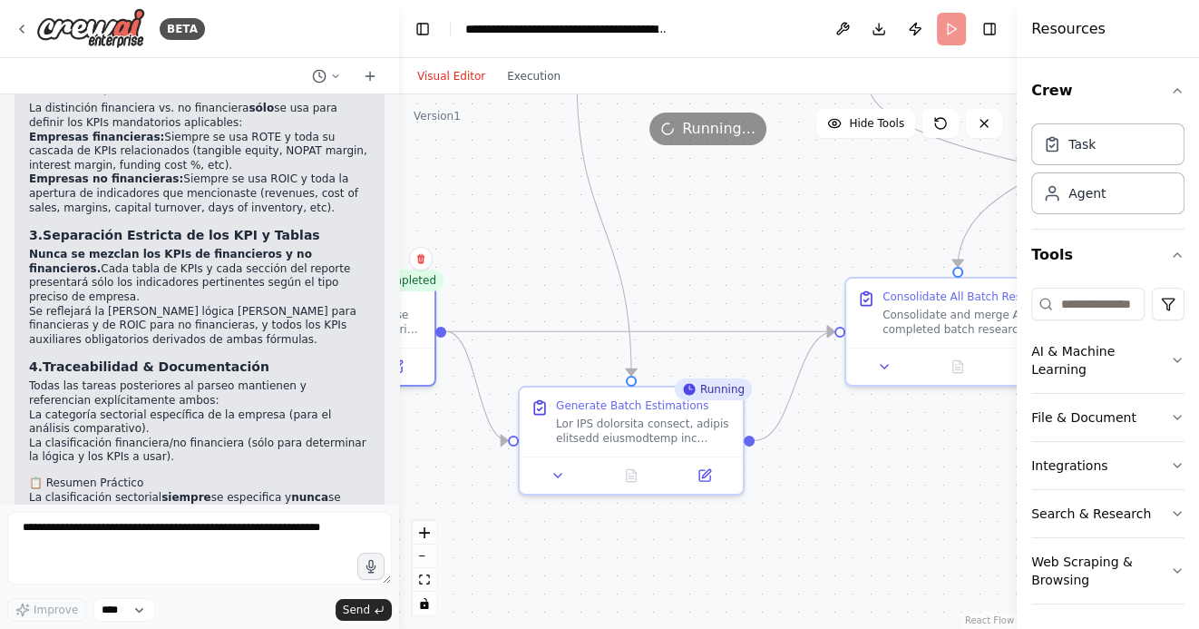
drag, startPoint x: 845, startPoint y: 244, endPoint x: 709, endPoint y: 243, distance: 136.1
click at [710, 243] on div ".deletable-edge-delete-btn { width: 20px; height: 20px; border: 0px solid #ffff…" at bounding box center [708, 361] width 618 height 534
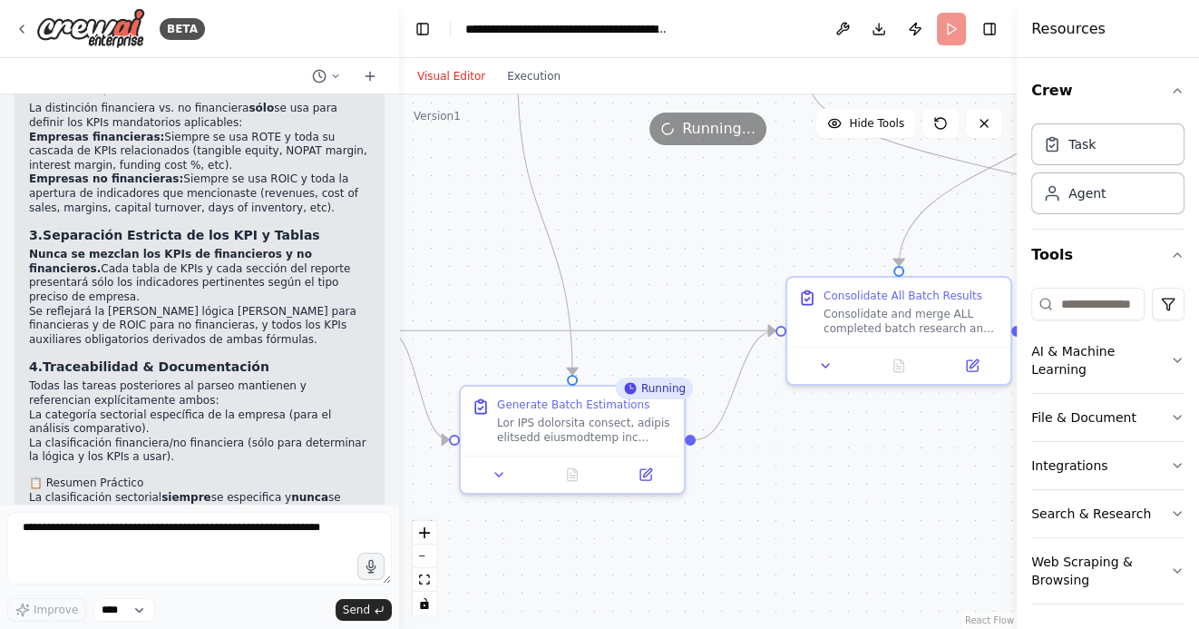
drag, startPoint x: 863, startPoint y: 451, endPoint x: 793, endPoint y: 451, distance: 70.7
click at [797, 451] on div ".deletable-edge-delete-btn { width: 20px; height: 20px; border: 0px solid #ffff…" at bounding box center [708, 361] width 618 height 534
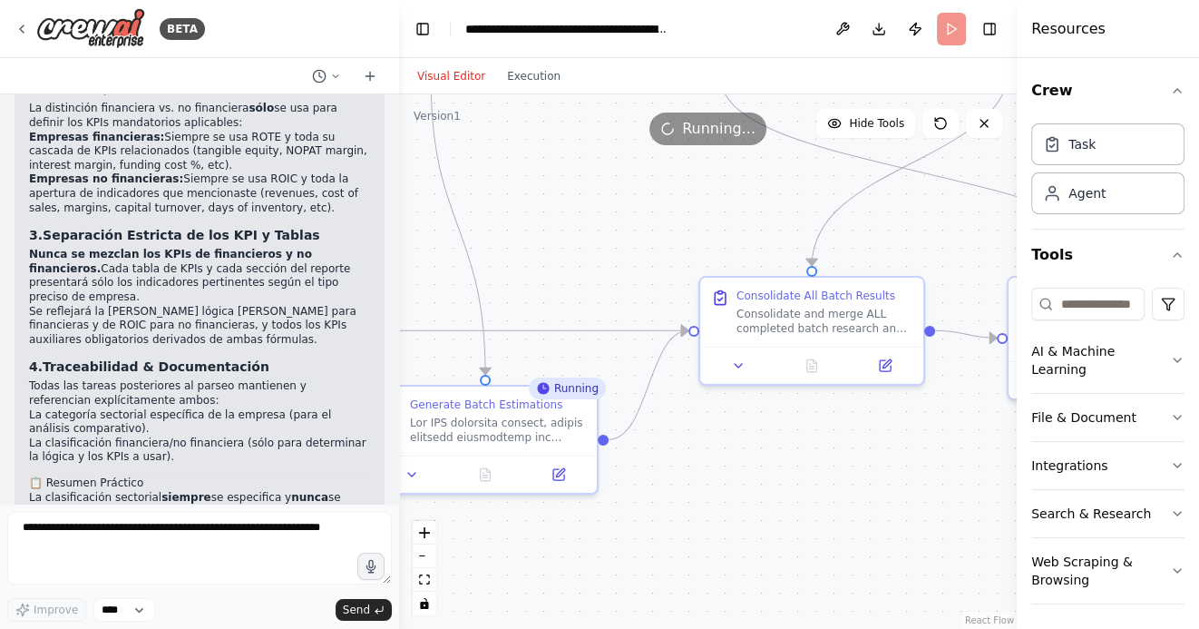
drag, startPoint x: 766, startPoint y: 555, endPoint x: 712, endPoint y: 555, distance: 54.4
click at [712, 555] on div ".deletable-edge-delete-btn { width: 20px; height: 20px; border: 0px solid #ffff…" at bounding box center [708, 361] width 618 height 534
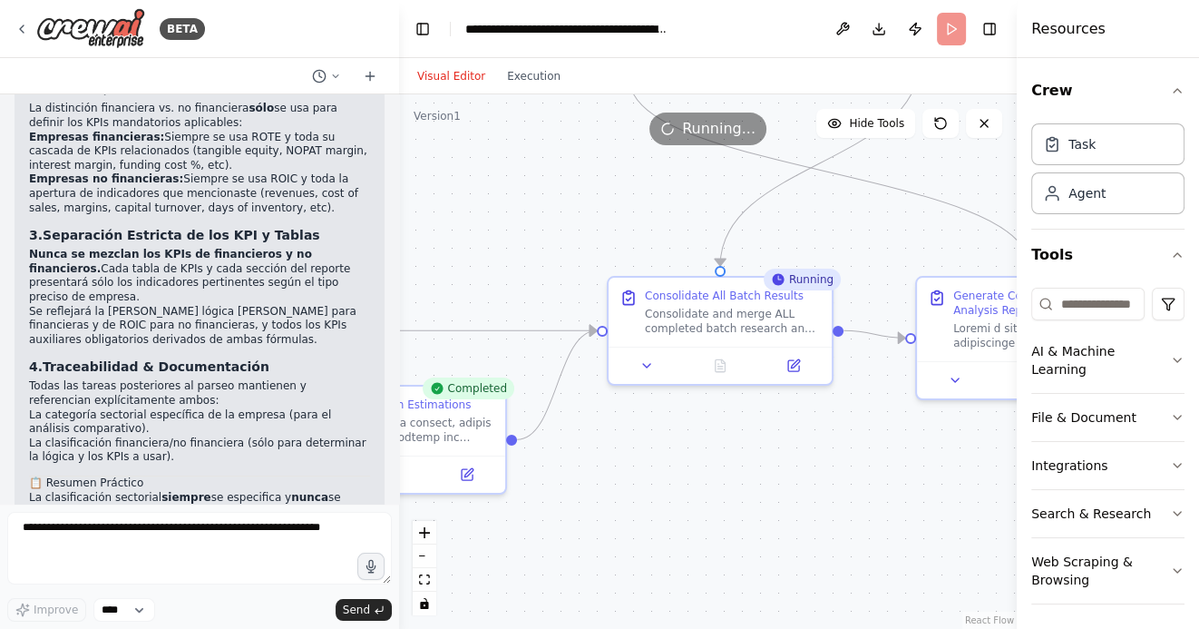
drag, startPoint x: 810, startPoint y: 544, endPoint x: 711, endPoint y: 544, distance: 98.9
click at [713, 544] on div ".deletable-edge-delete-btn { width: 20px; height: 20px; border: 0px solid #ffff…" at bounding box center [708, 361] width 618 height 534
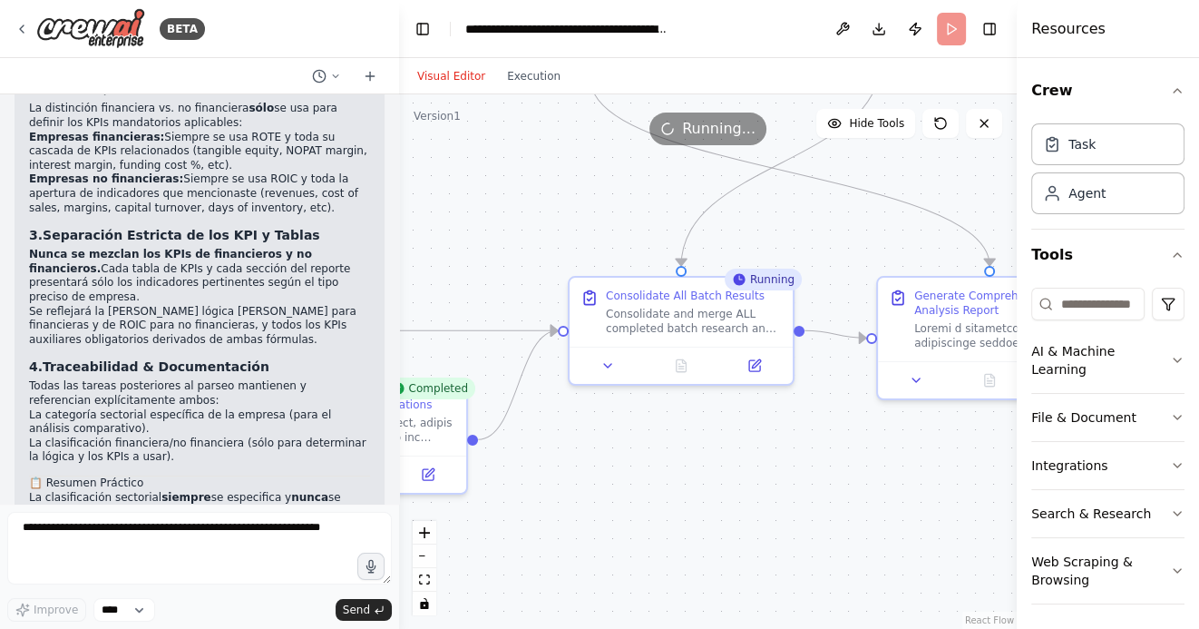
drag, startPoint x: 756, startPoint y: 532, endPoint x: 559, endPoint y: 529, distance: 197.8
click at [561, 526] on div ".deletable-edge-delete-btn { width: 20px; height: 20px; border: 0px solid #ffff…" at bounding box center [708, 361] width 618 height 534
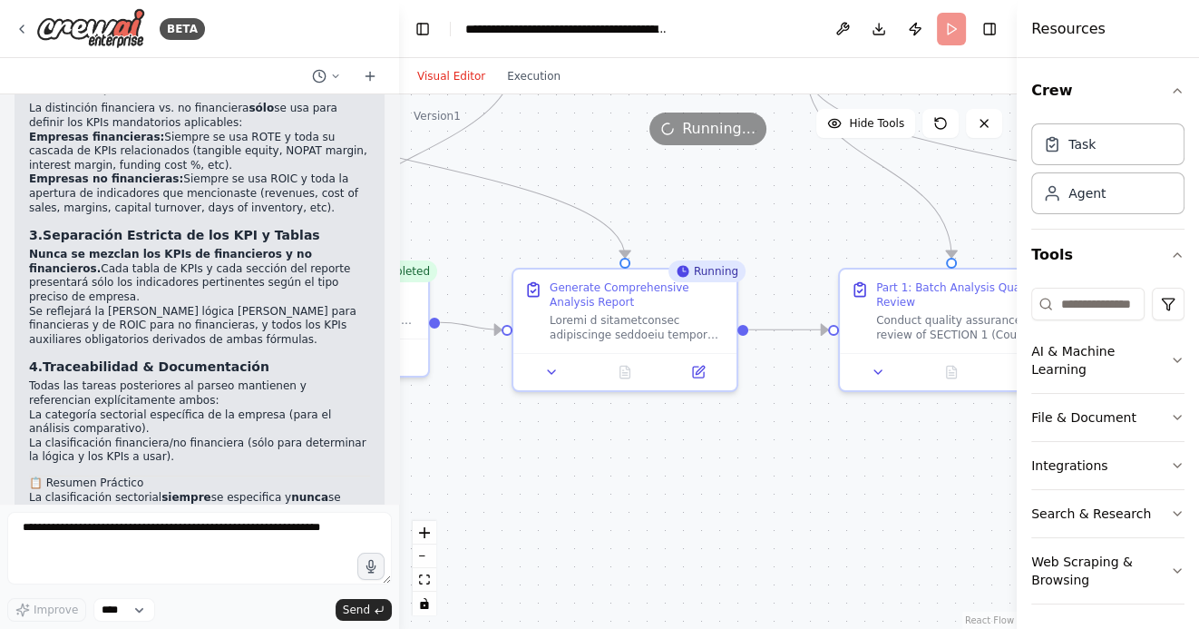
drag, startPoint x: 778, startPoint y: 529, endPoint x: 593, endPoint y: 526, distance: 185.0
click at [595, 526] on div ".deletable-edge-delete-btn { width: 20px; height: 20px; border: 0px solid #ffff…" at bounding box center [708, 361] width 618 height 534
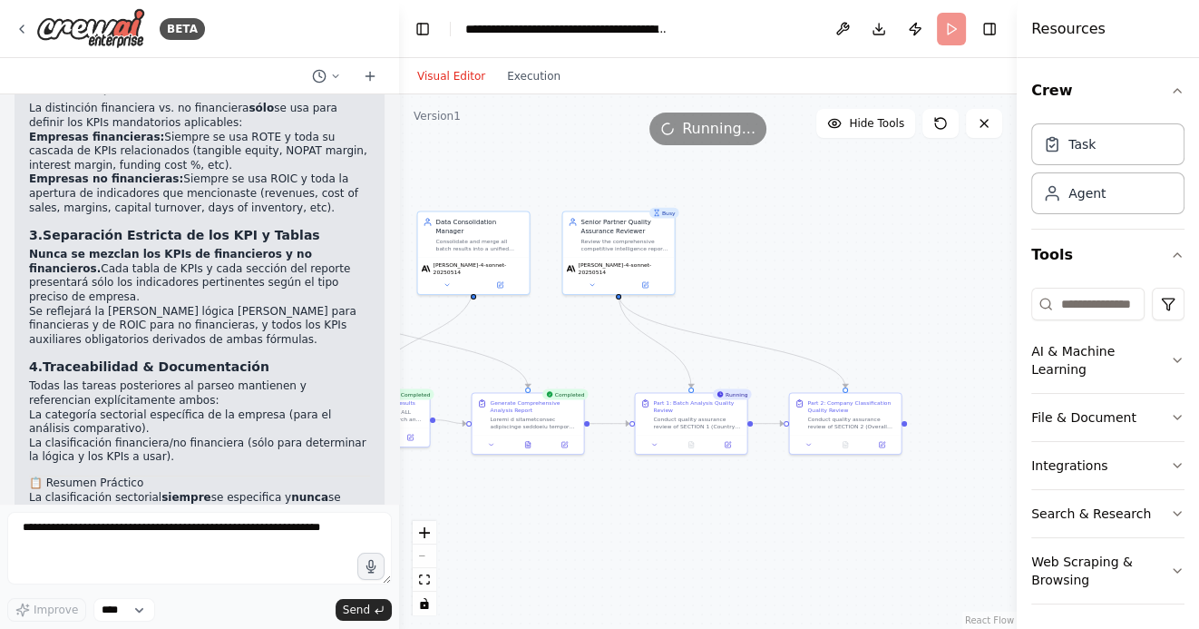
drag, startPoint x: 943, startPoint y: 303, endPoint x: 855, endPoint y: 296, distance: 88.3
click at [856, 296] on div ".deletable-edge-delete-btn { width: 20px; height: 20px; border: 0px solid #ffff…" at bounding box center [708, 361] width 618 height 534
click at [519, 444] on icon at bounding box center [516, 440] width 7 height 7
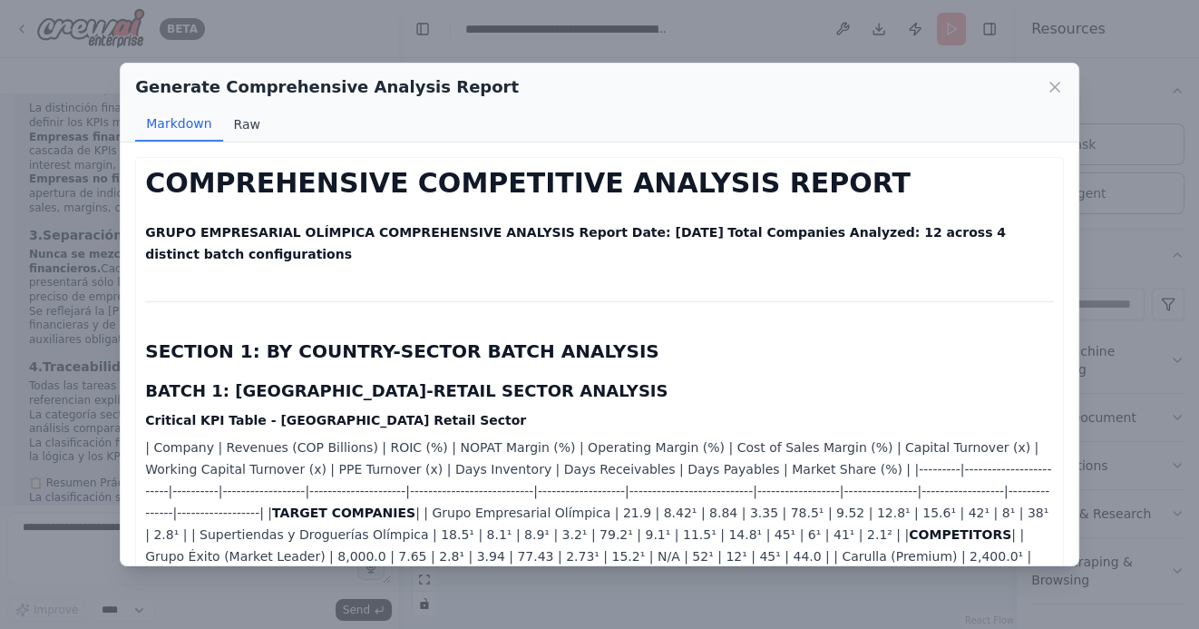
click at [234, 125] on button "Raw" at bounding box center [247, 124] width 48 height 34
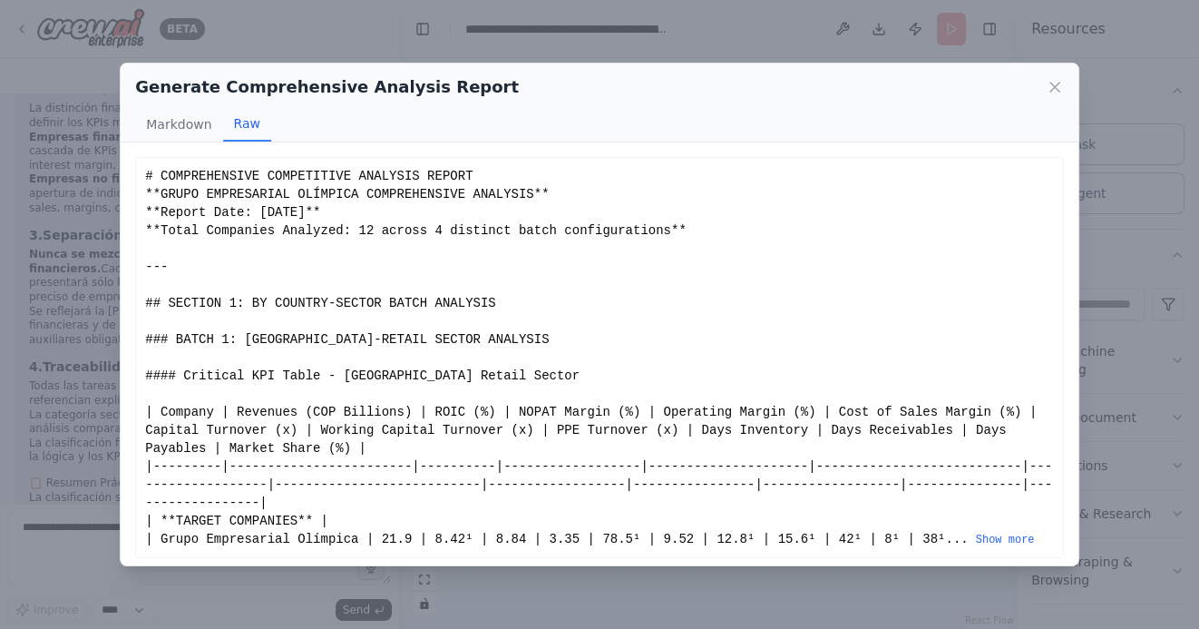
scroll to position [6, 0]
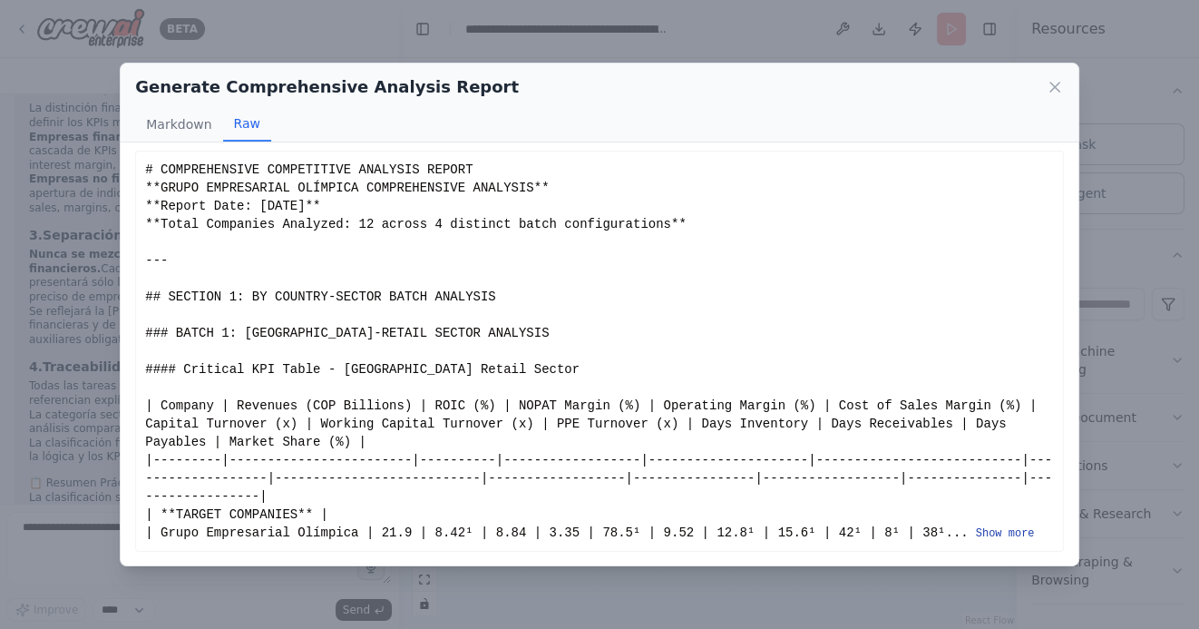
click at [1010, 533] on button "Show more" at bounding box center [1005, 533] width 59 height 15
click at [1004, 535] on button "Show more" at bounding box center [1005, 533] width 59 height 15
click at [1053, 87] on icon at bounding box center [1054, 87] width 9 height 9
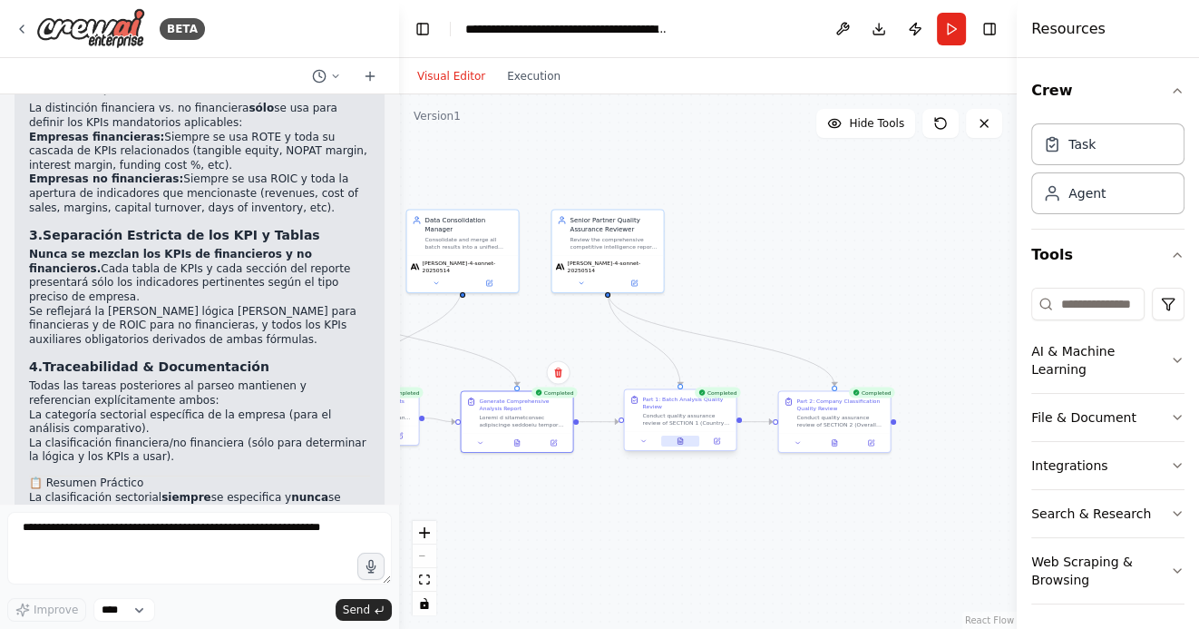
click at [681, 440] on icon at bounding box center [680, 441] width 5 height 6
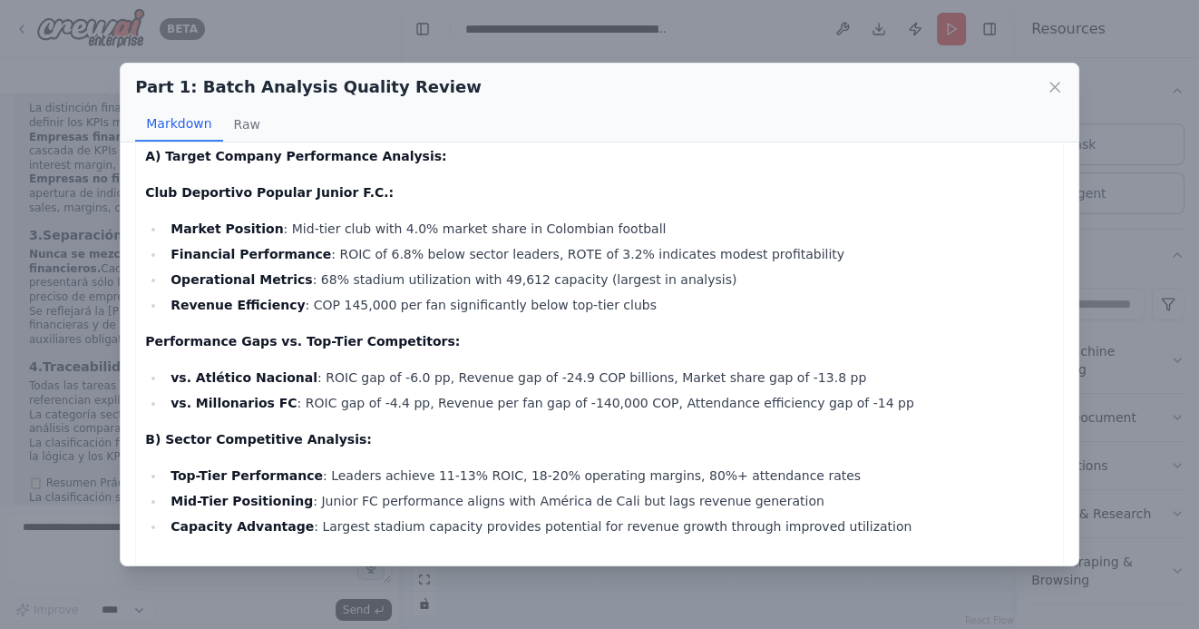
scroll to position [2796, 0]
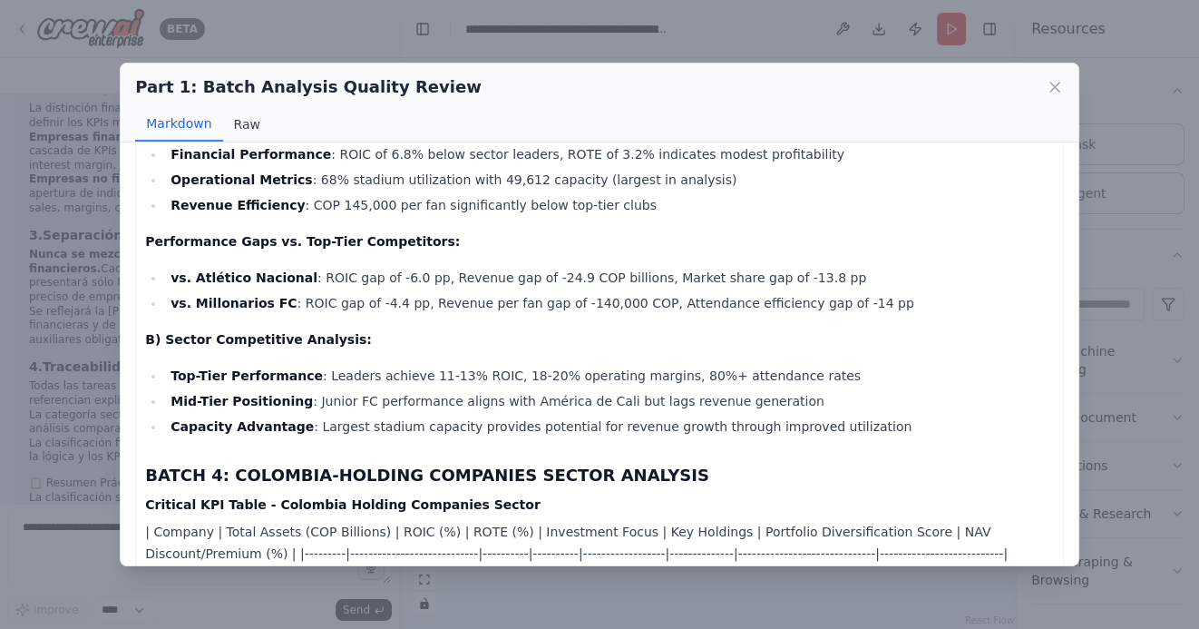
click at [254, 127] on button "Raw" at bounding box center [247, 124] width 48 height 34
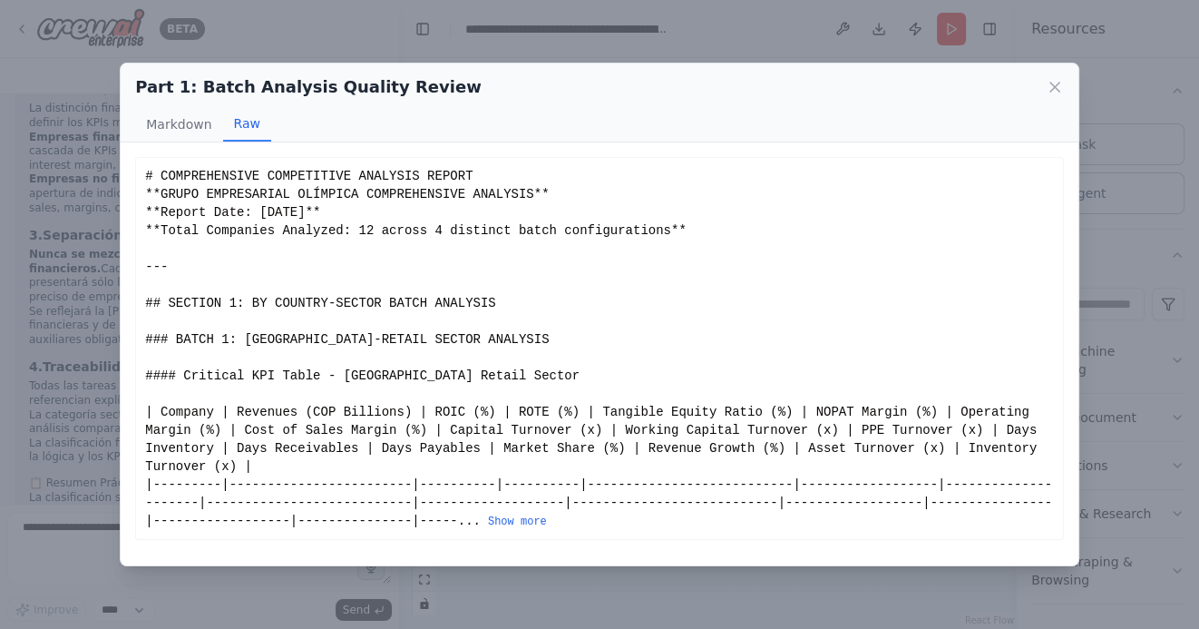
scroll to position [0, 0]
click at [1057, 89] on icon at bounding box center [1054, 87] width 9 height 9
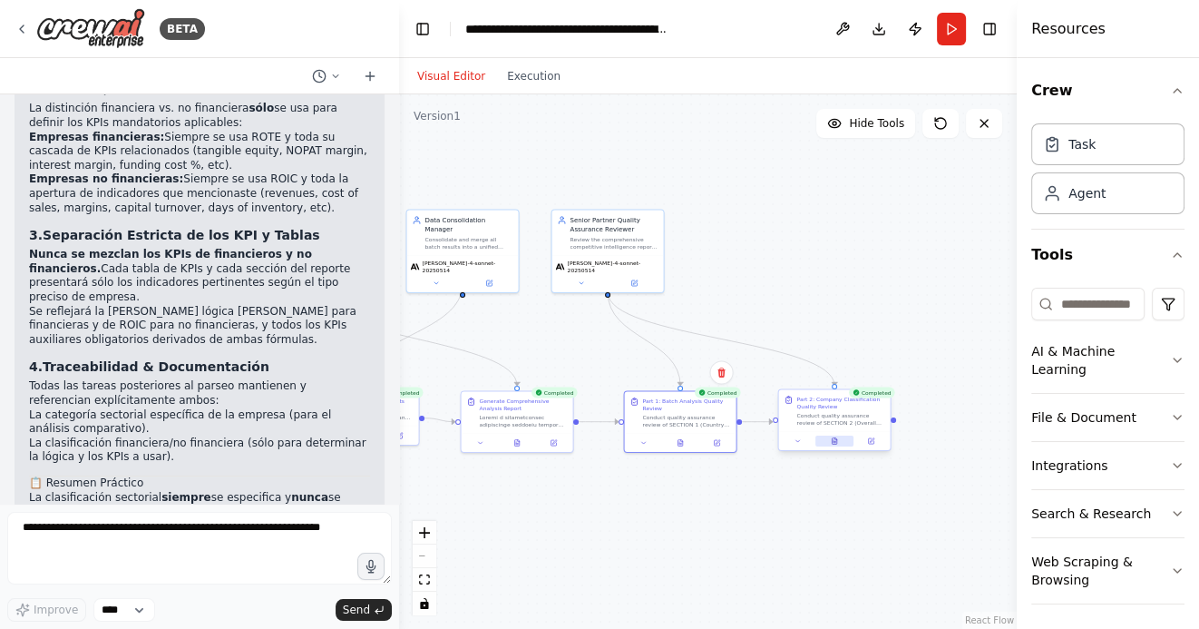
click at [834, 443] on icon at bounding box center [834, 441] width 5 height 6
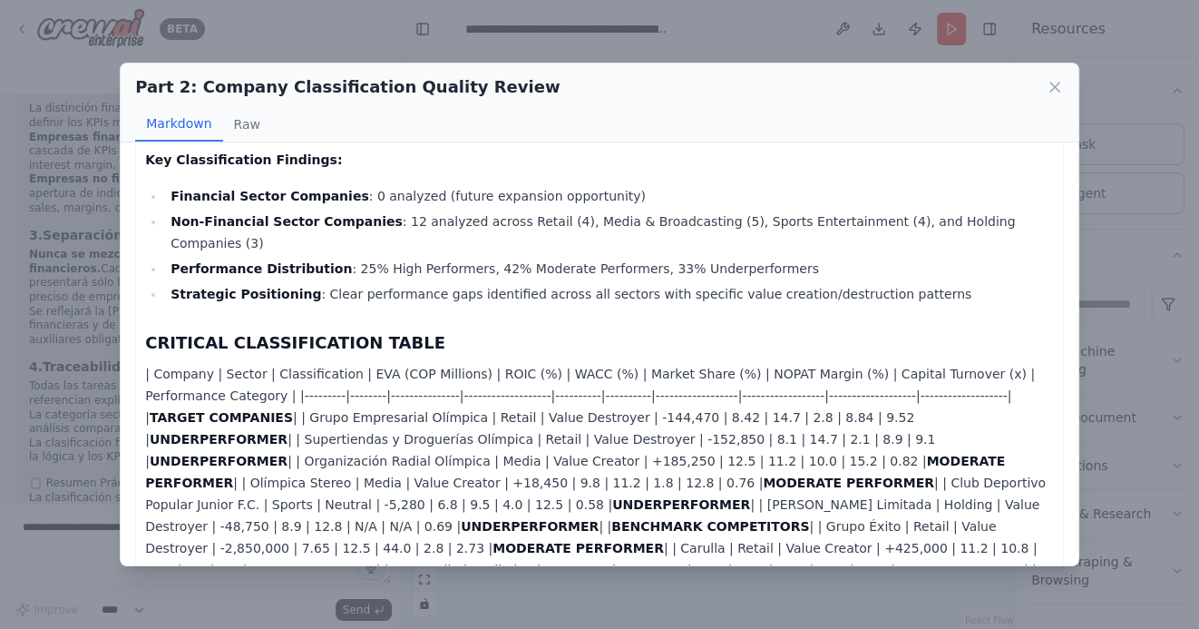
scroll to position [390, 0]
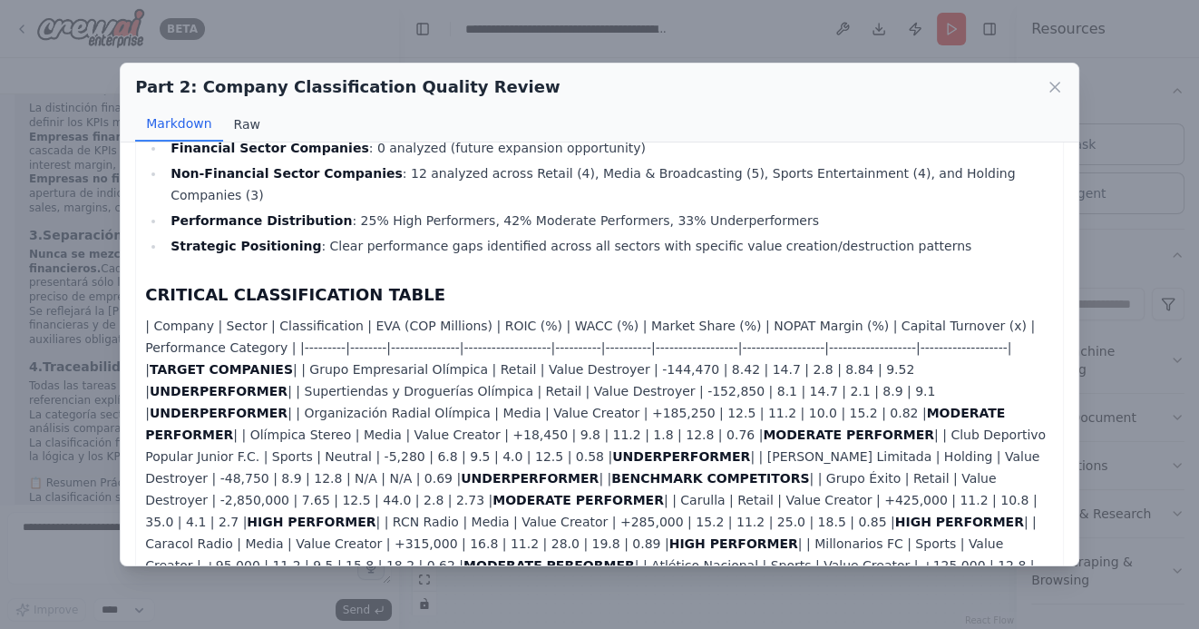
click at [245, 127] on button "Raw" at bounding box center [247, 124] width 48 height 34
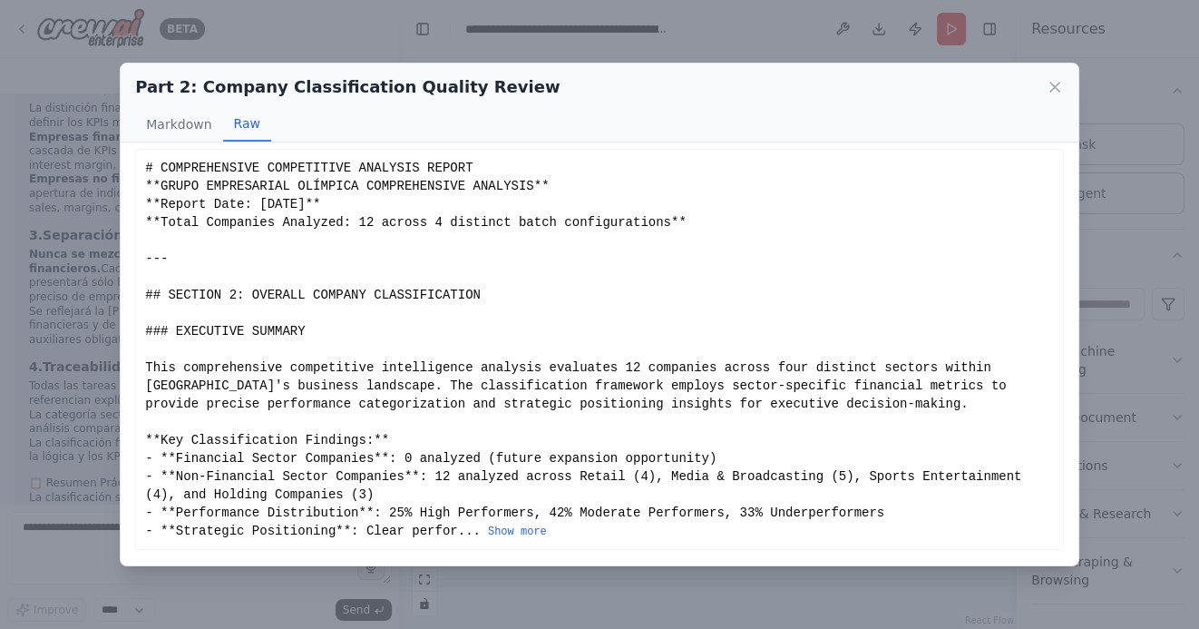
scroll to position [6, 0]
click at [521, 531] on button "Show more" at bounding box center [517, 533] width 59 height 15
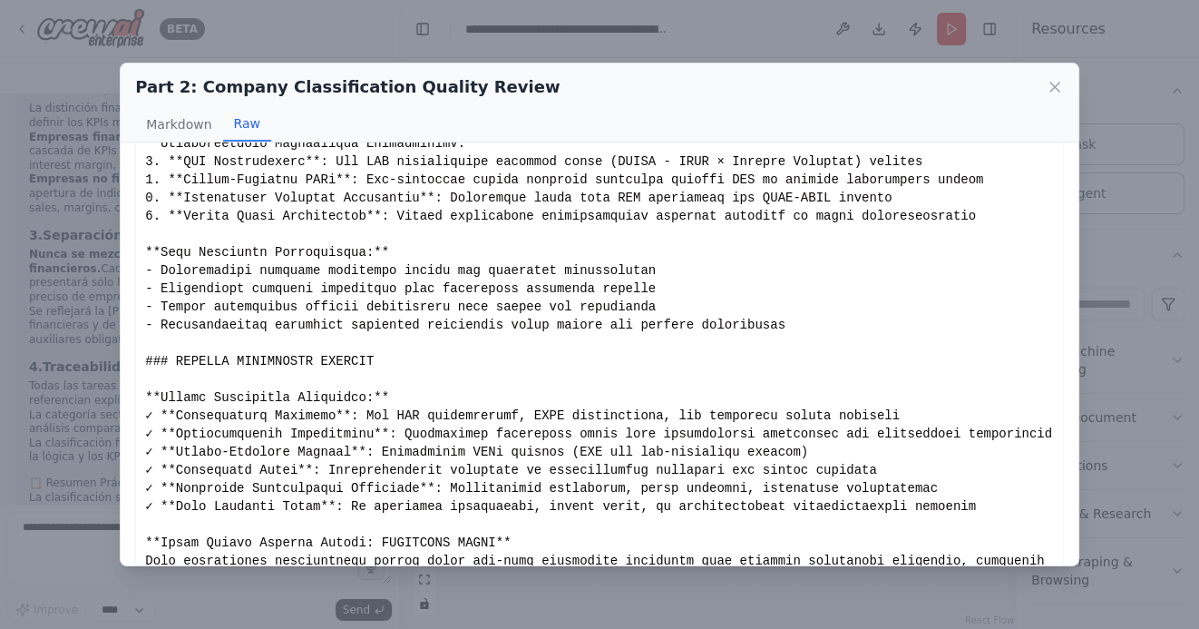
scroll to position [2274, 0]
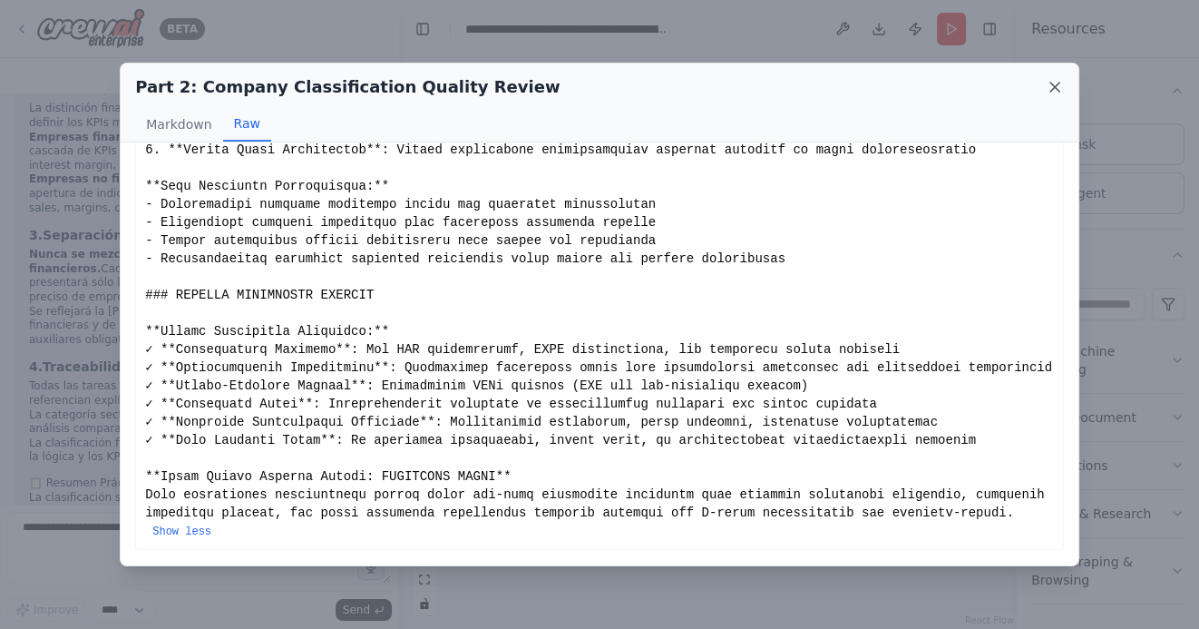
click at [1051, 85] on icon at bounding box center [1055, 87] width 18 height 18
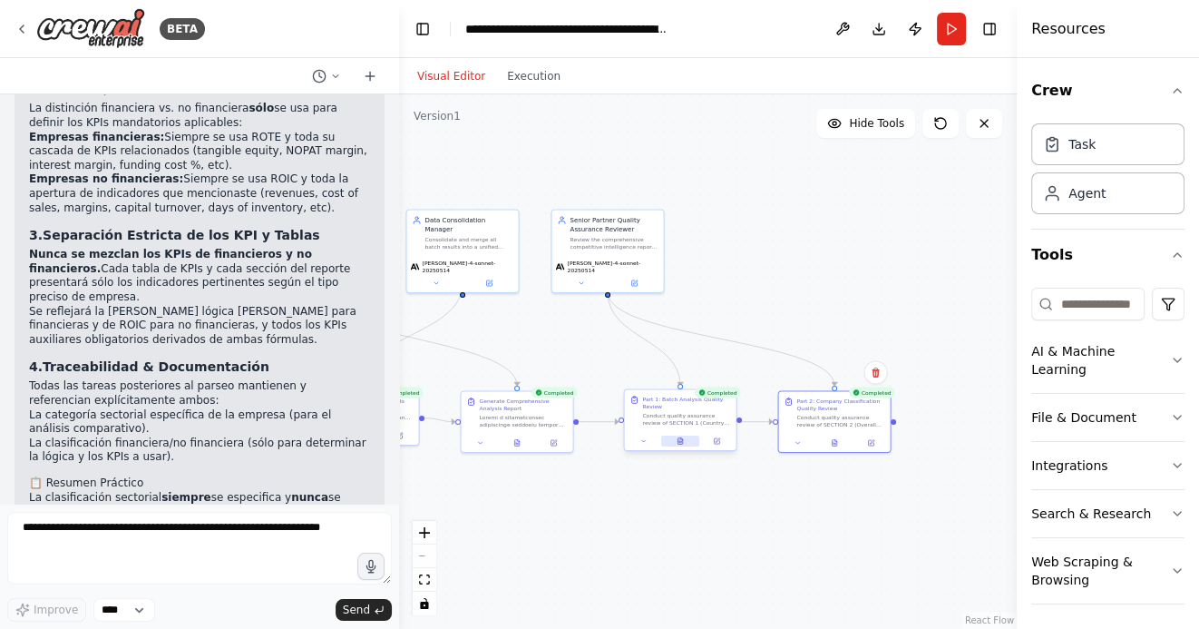
click at [680, 444] on button at bounding box center [680, 440] width 38 height 11
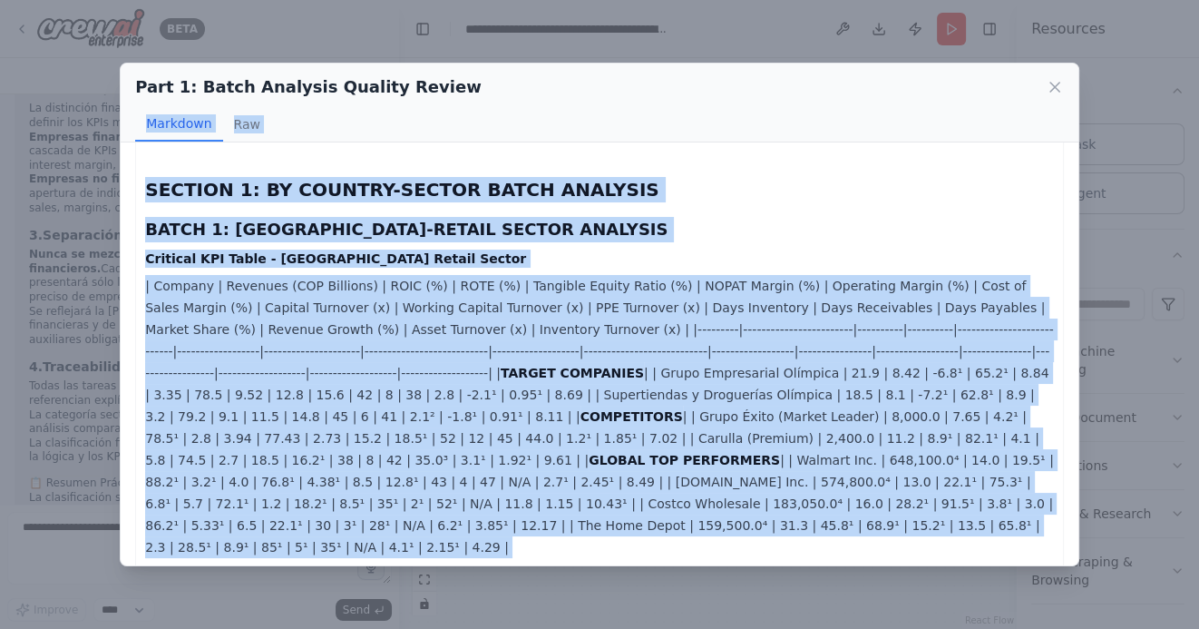
scroll to position [0, 0]
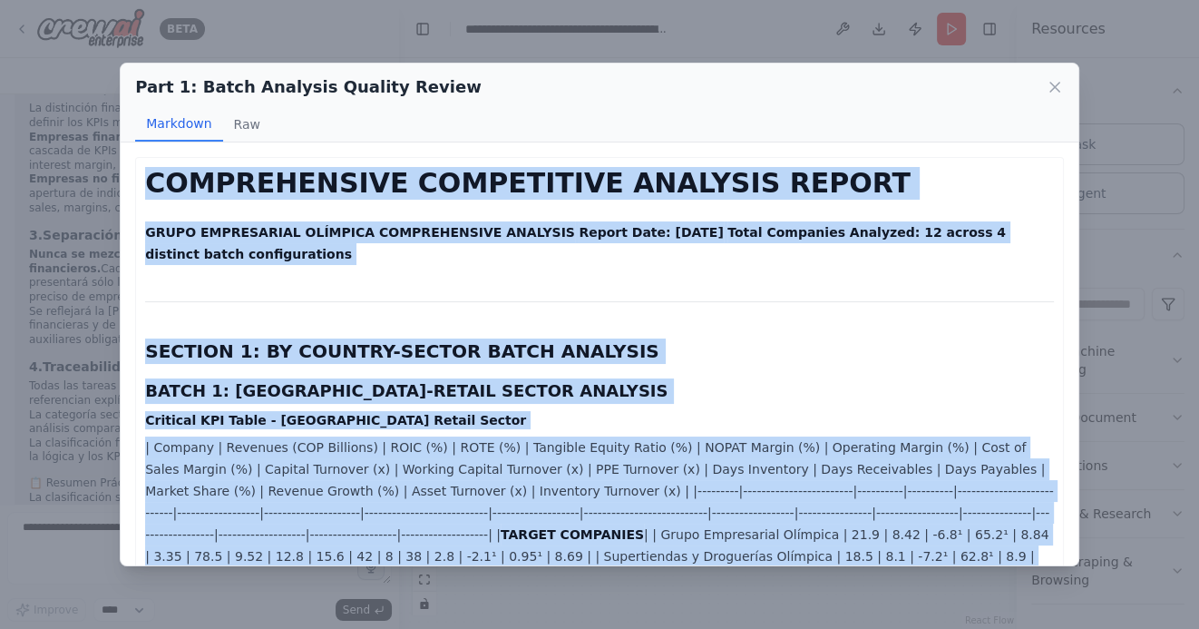
drag, startPoint x: 167, startPoint y: 382, endPoint x: 147, endPoint y: 183, distance: 199.6
copy div "COMPREHENSIVE COMPETITIVE ANALYSIS REPORT GRUPO EMPRESARIAL OLÍMPICA COMPREHENS…"
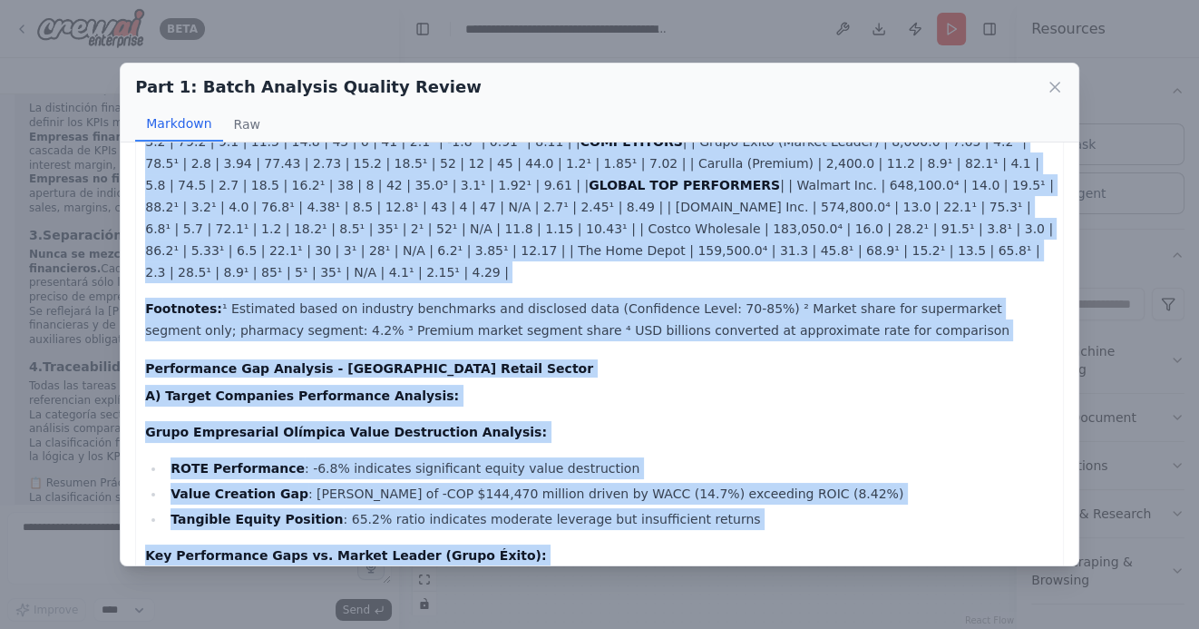
scroll to position [441, 0]
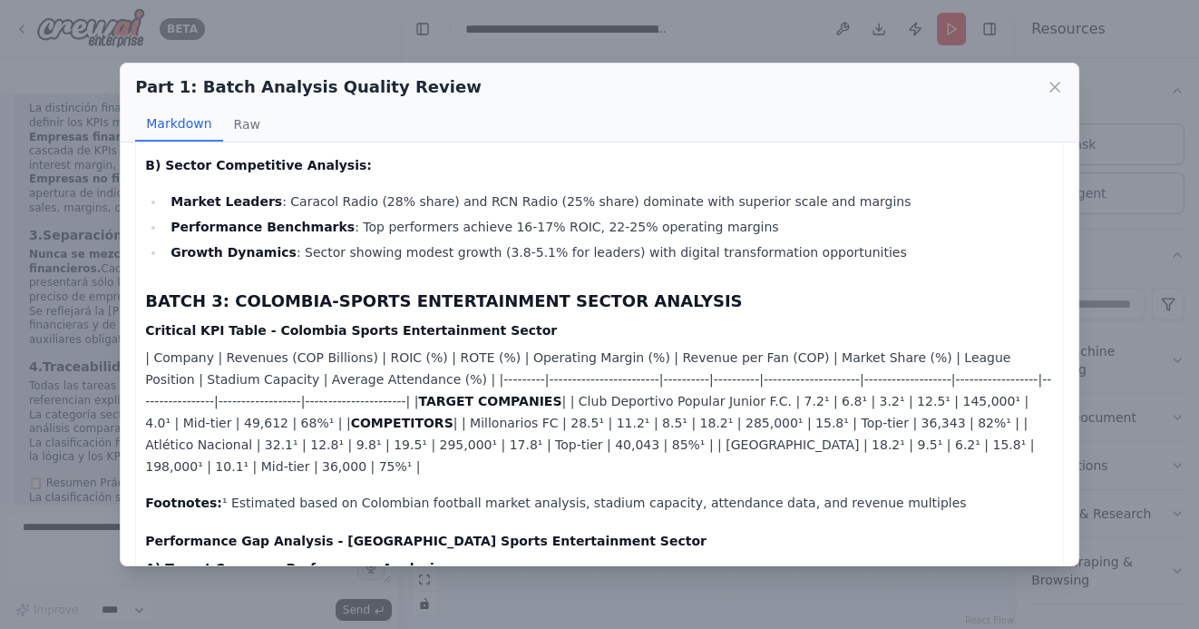
scroll to position [2280, 0]
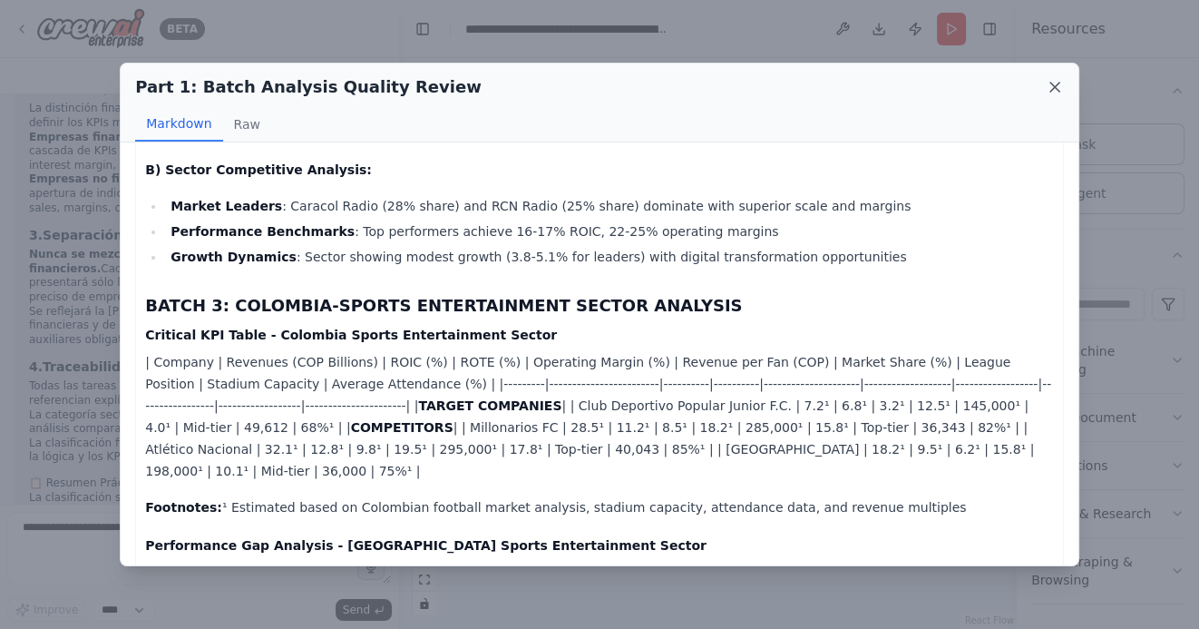
click at [1053, 94] on icon at bounding box center [1055, 87] width 18 height 18
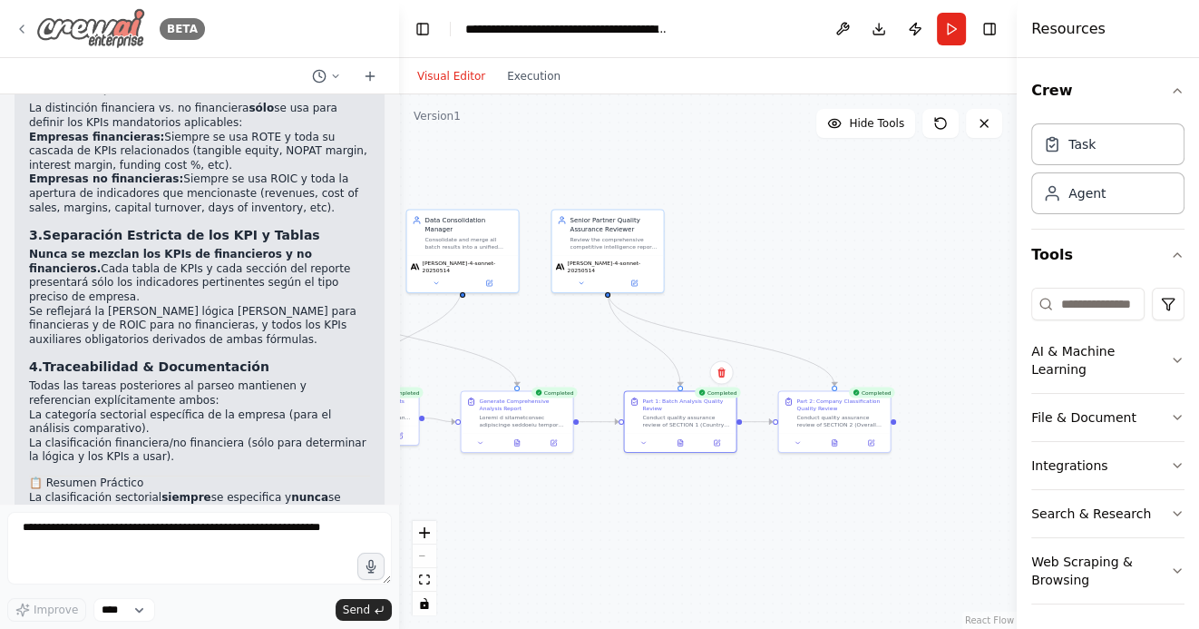
click at [17, 24] on icon at bounding box center [22, 29] width 15 height 15
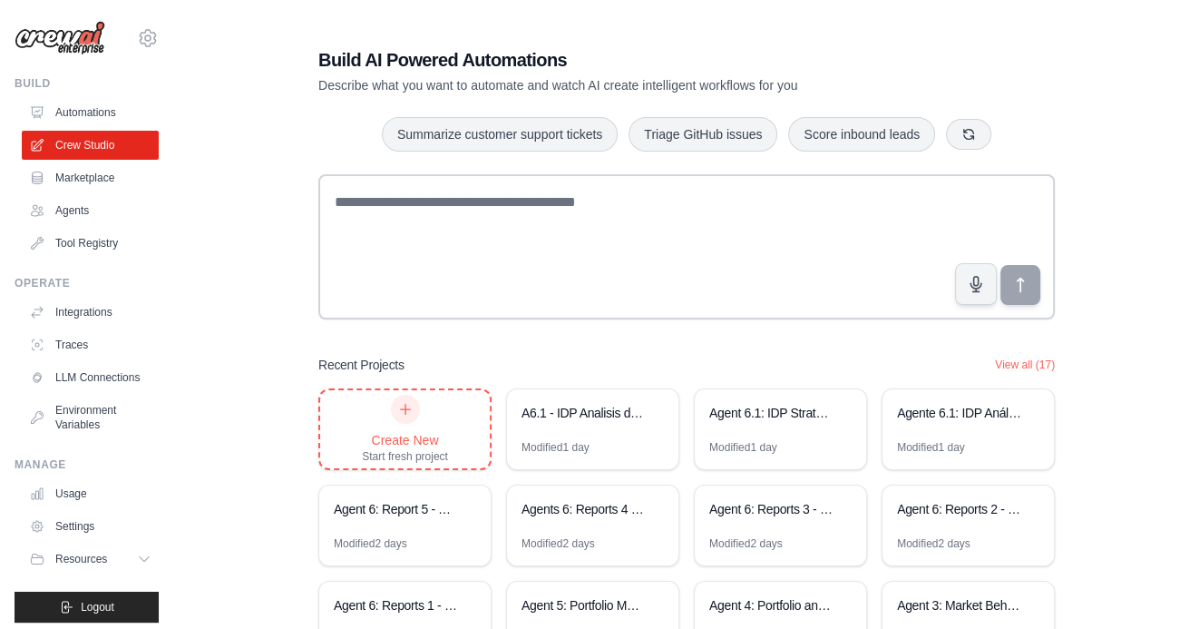
scroll to position [126, 0]
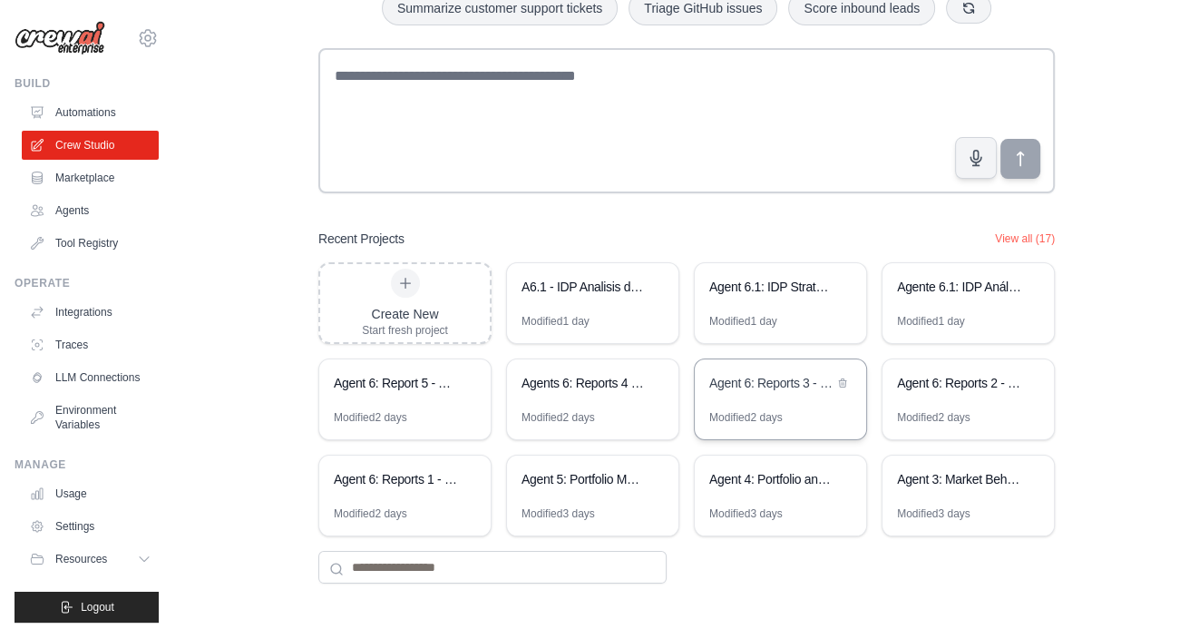
click at [777, 385] on div "Agent 6: Reports 3 - Portfolio Investment Optimization Reports Generator" at bounding box center [771, 383] width 124 height 18
click at [1016, 239] on button "View all (17)" at bounding box center [1025, 237] width 60 height 15
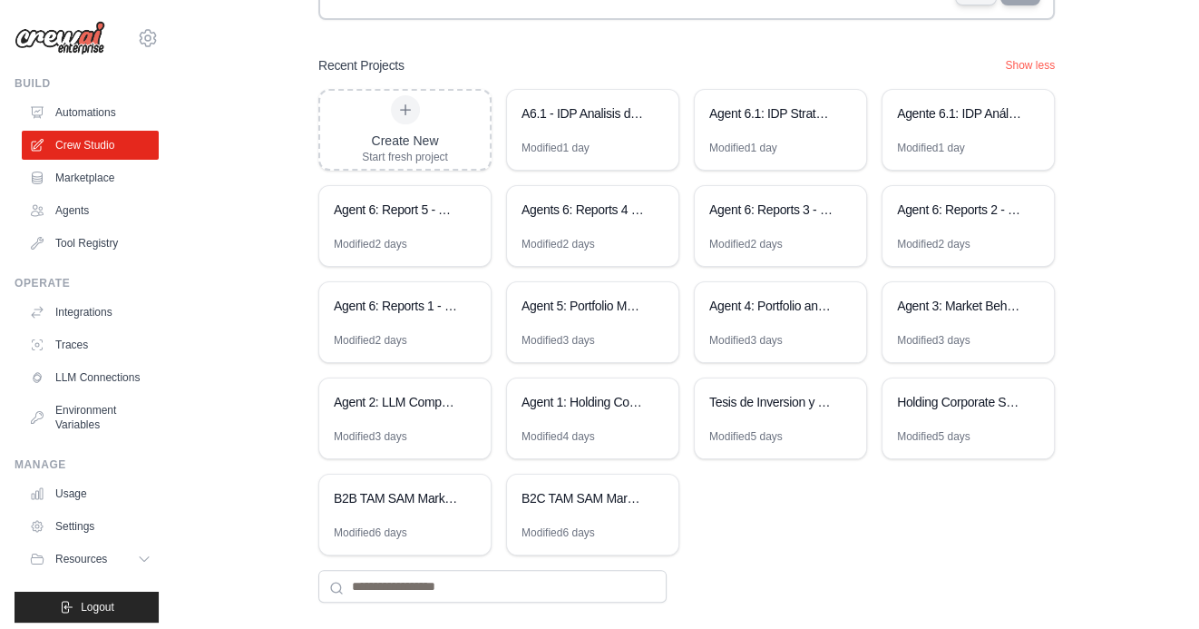
scroll to position [317, 0]
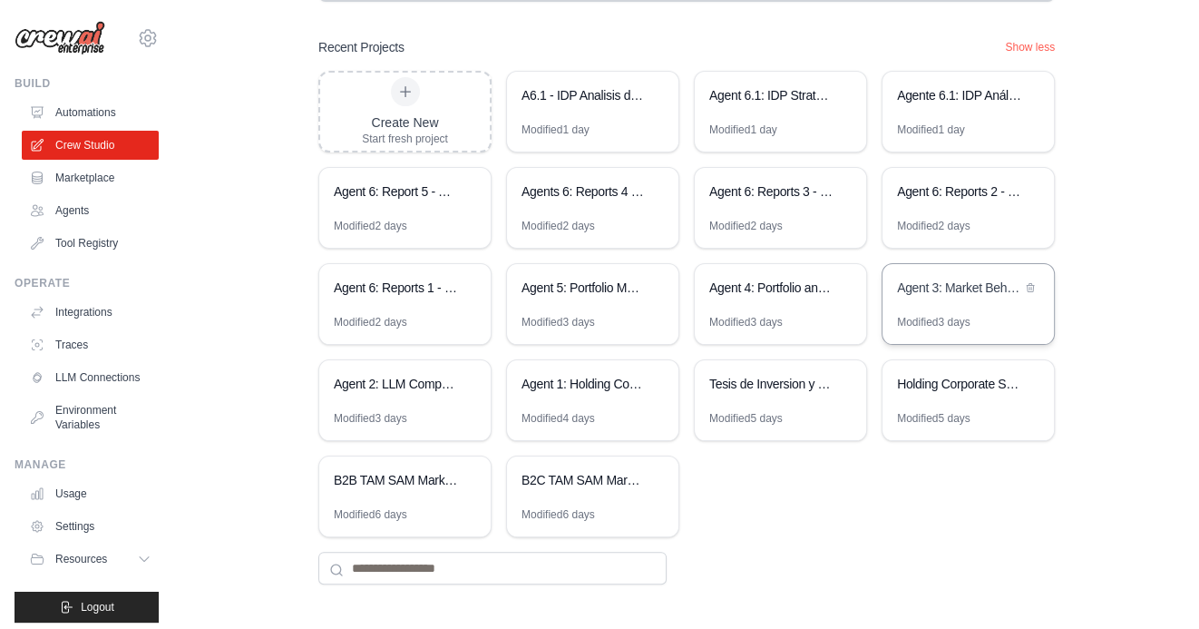
click at [973, 295] on div "Agent 3: Market Behavior Analytics Platform" at bounding box center [959, 289] width 124 height 22
click at [785, 295] on div "Agent 4: Portfolio and competitors table consolidator" at bounding box center [771, 289] width 124 height 22
click at [596, 303] on div "Agent 5: Portfolio Management Strategy Automation" at bounding box center [592, 289] width 171 height 51
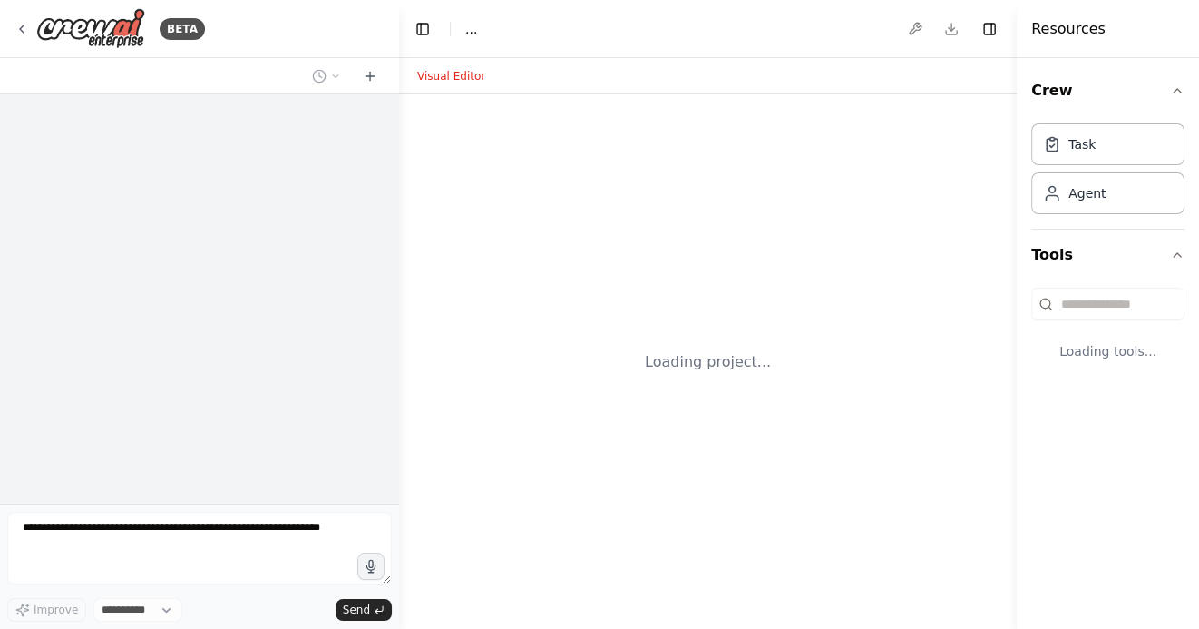
select select "****"
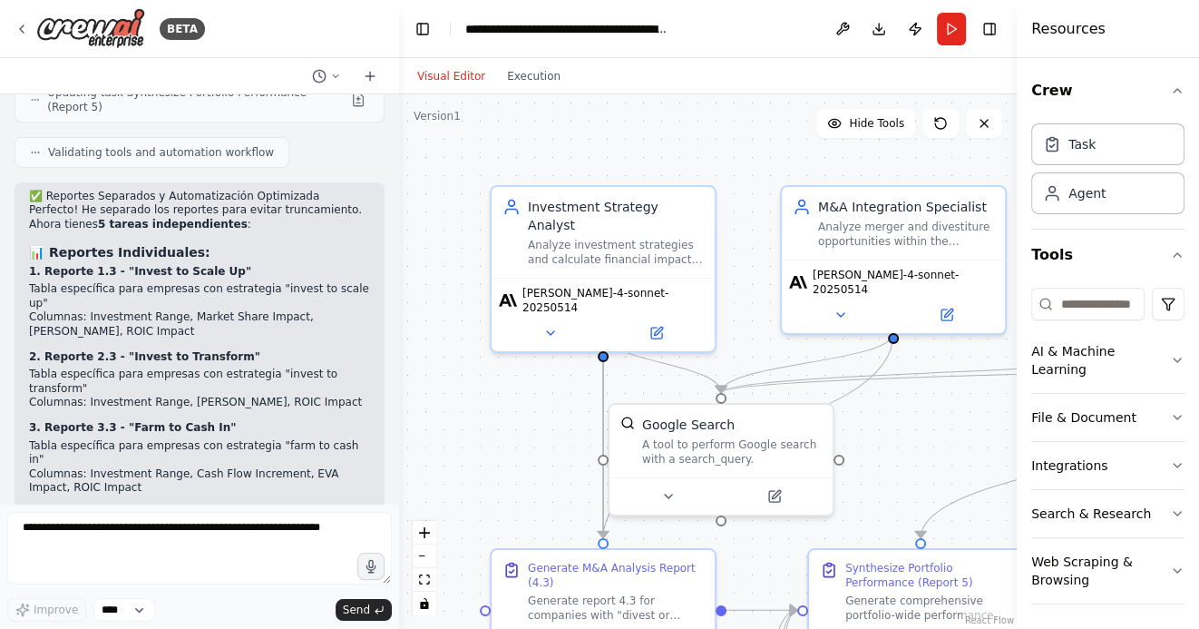
scroll to position [7028, 0]
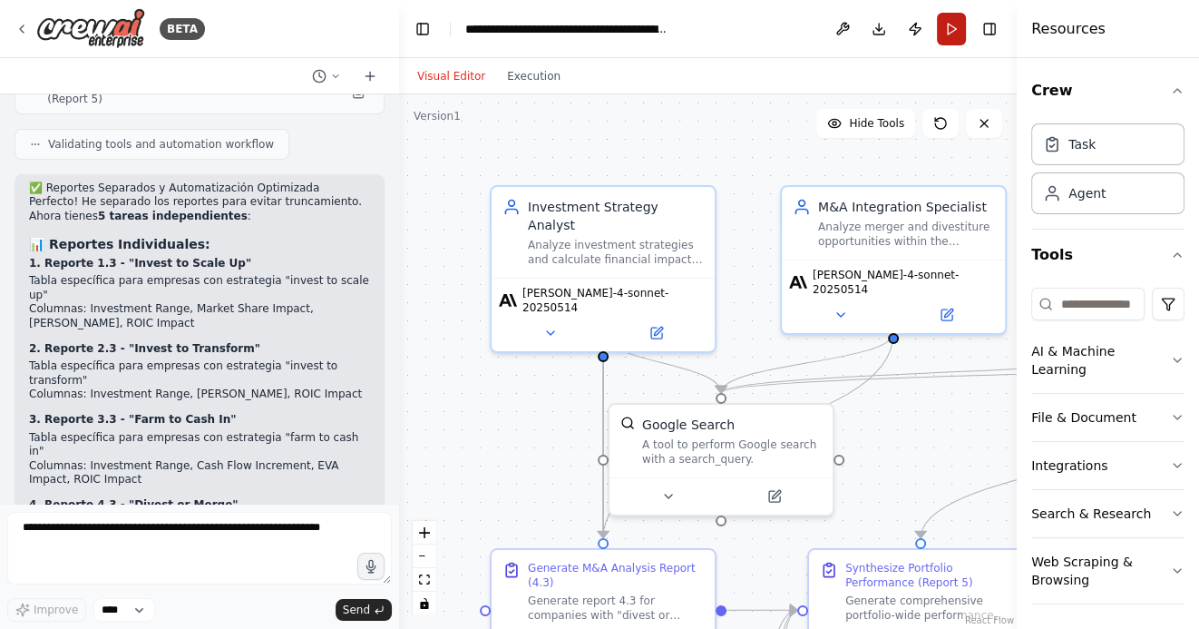
click at [948, 25] on button "Run" at bounding box center [951, 29] width 29 height 33
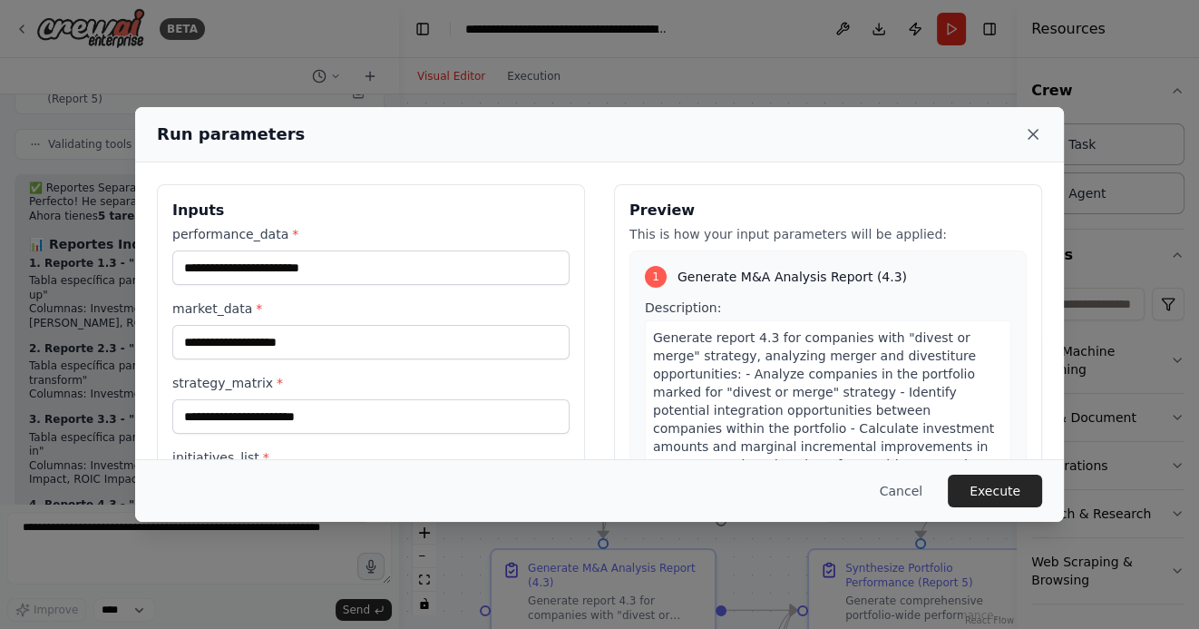
click at [1029, 127] on icon at bounding box center [1033, 134] width 18 height 18
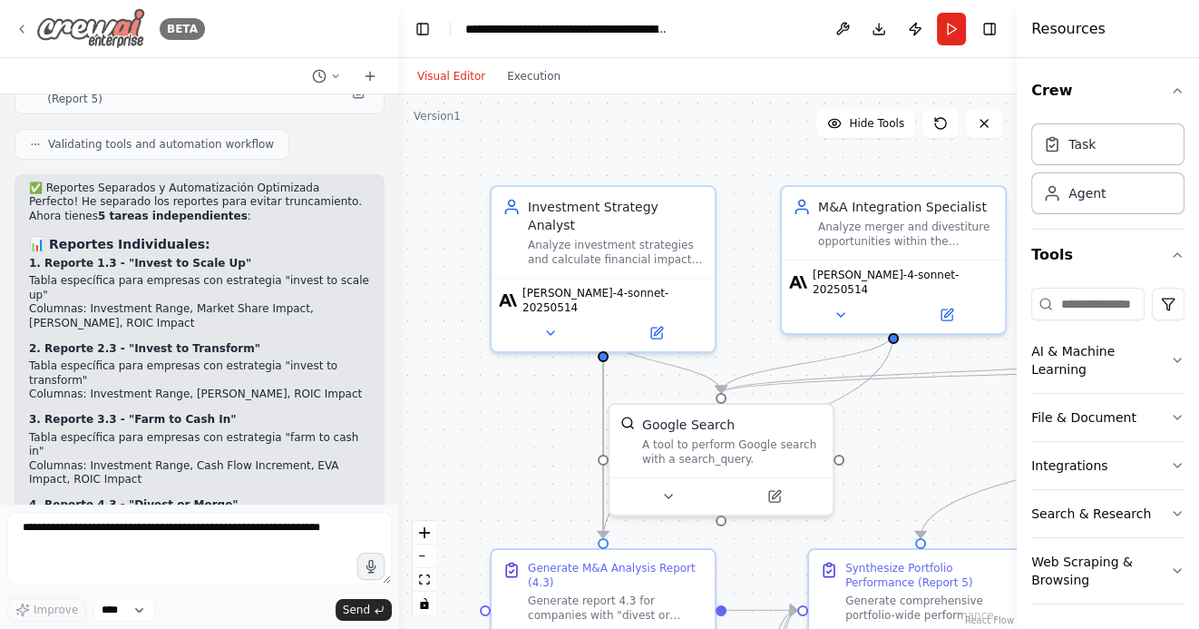
click at [16, 29] on icon at bounding box center [22, 29] width 15 height 15
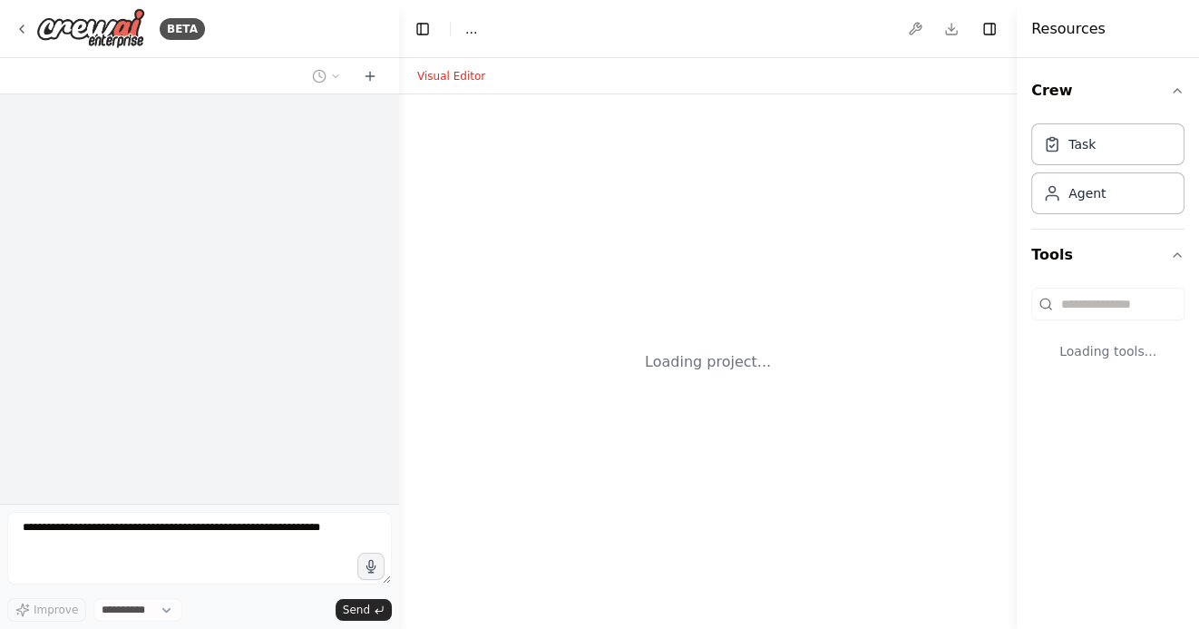
select select "****"
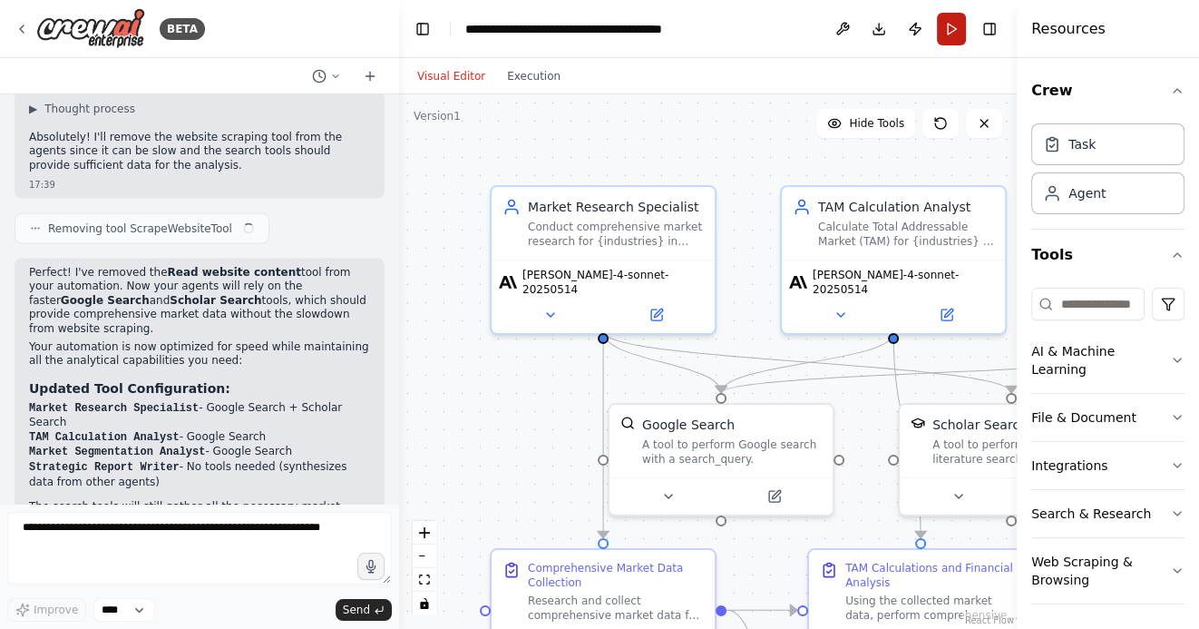
scroll to position [3204, 0]
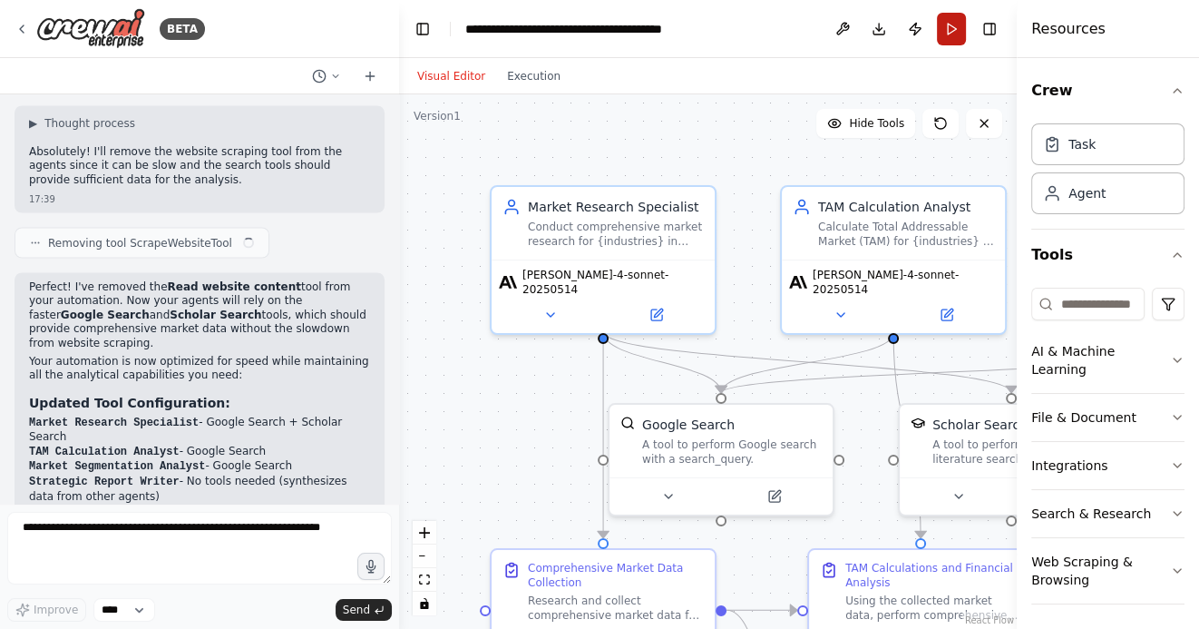
click at [950, 30] on button "Run" at bounding box center [951, 29] width 29 height 33
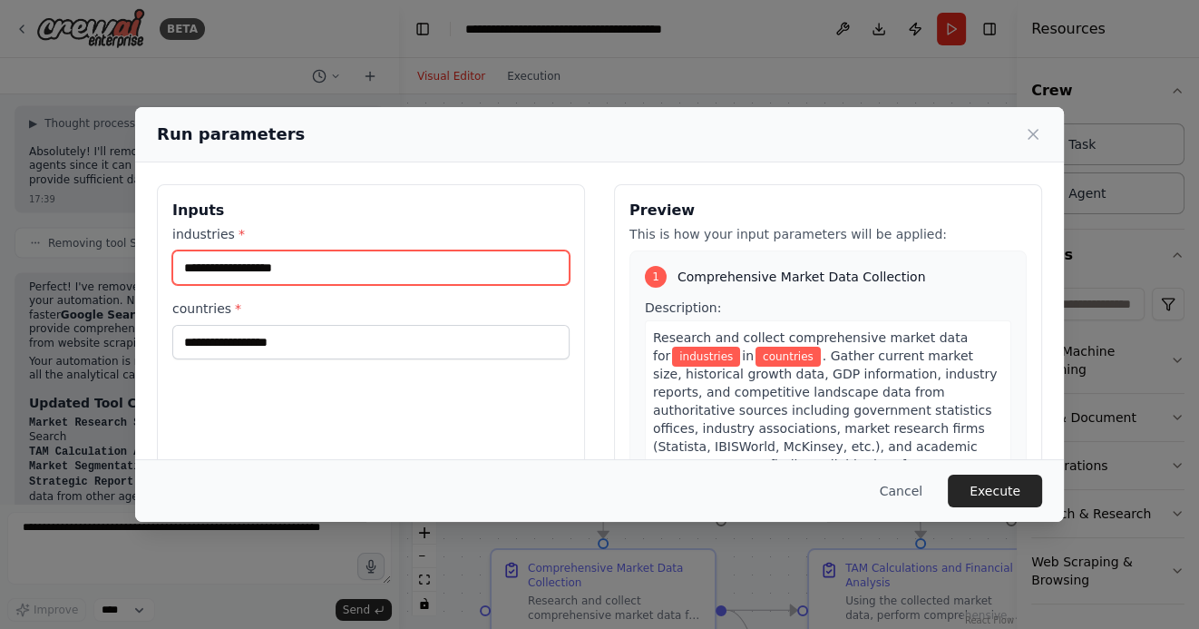
click at [303, 279] on input "industries *" at bounding box center [370, 267] width 397 height 34
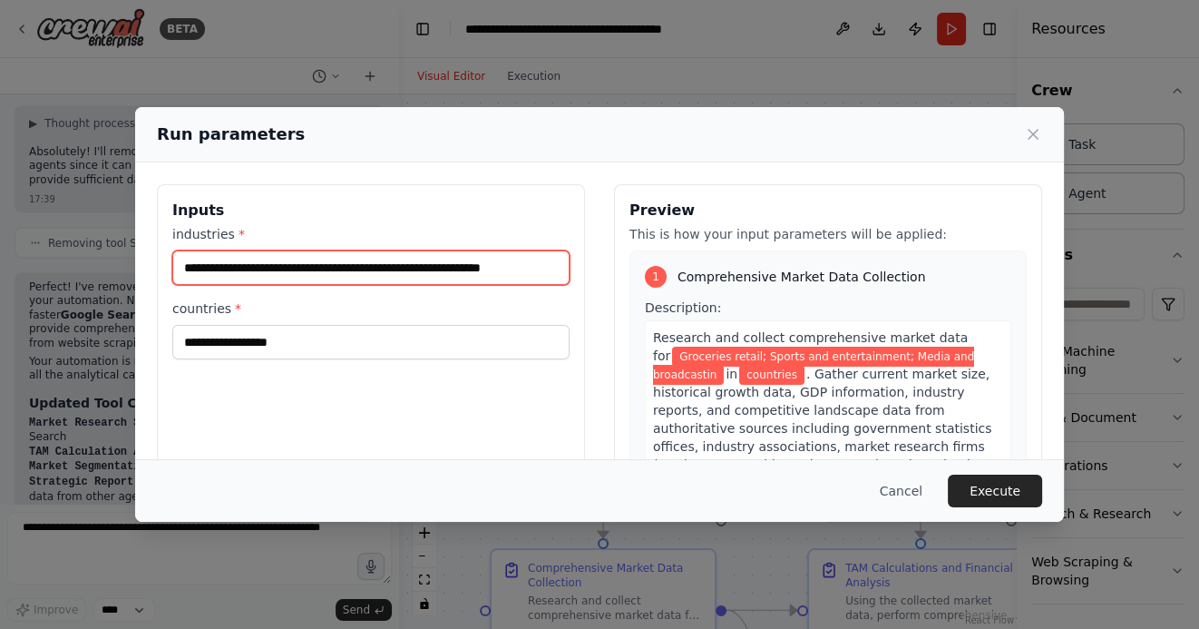
scroll to position [0, 19]
type input "**********"
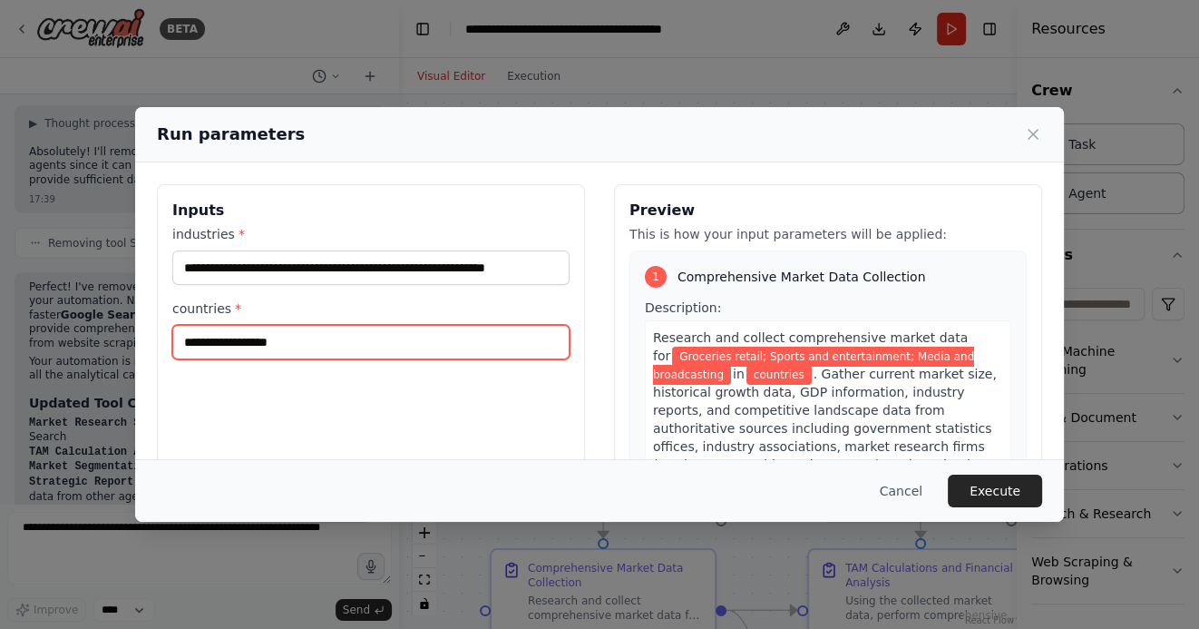
scroll to position [0, 0]
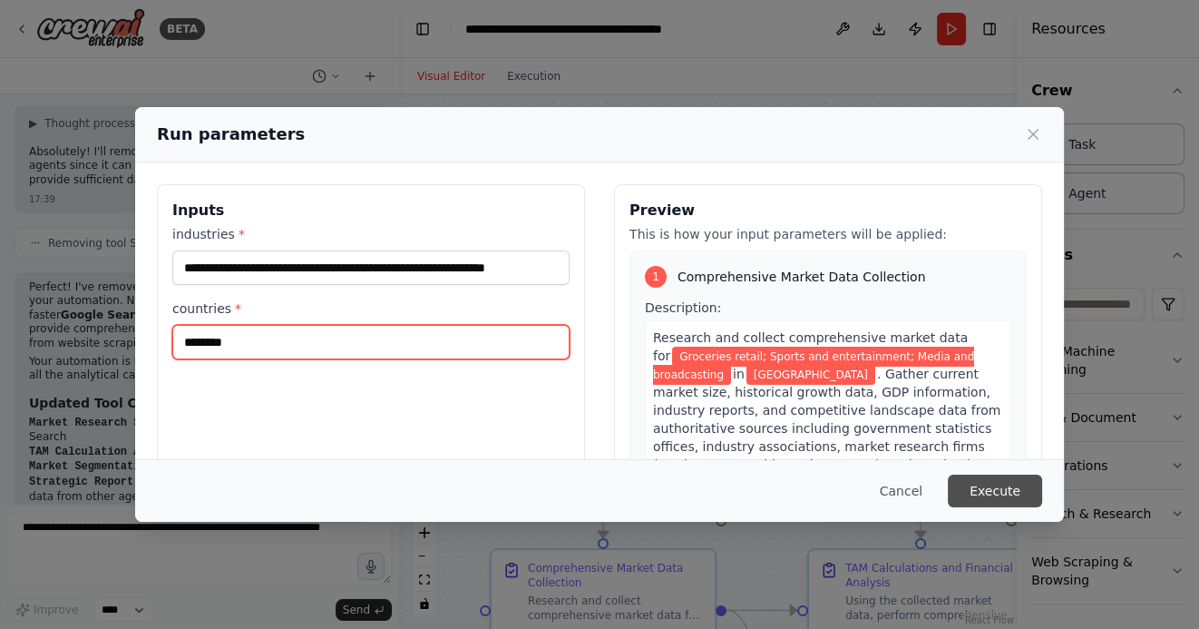
type input "********"
click at [991, 493] on button "Execute" at bounding box center [995, 490] width 94 height 33
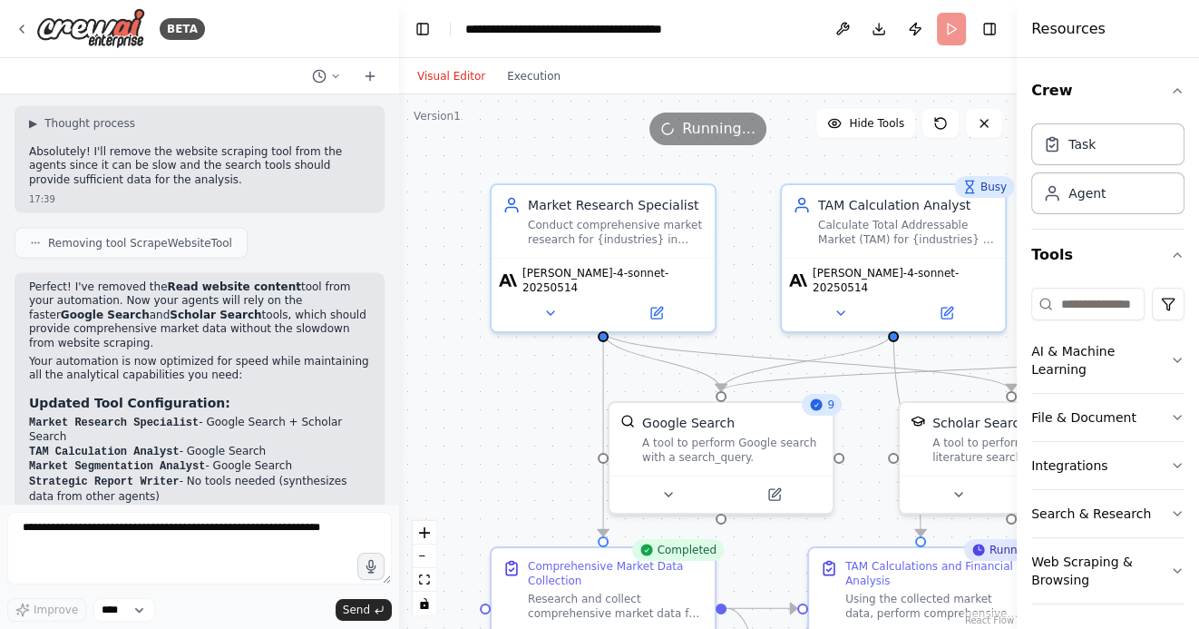
drag, startPoint x: 523, startPoint y: 434, endPoint x: 523, endPoint y: 310, distance: 124.3
click at [523, 312] on div ".deletable-edge-delete-btn { width: 20px; height: 20px; border: 0px solid #ffff…" at bounding box center [708, 361] width 618 height 534
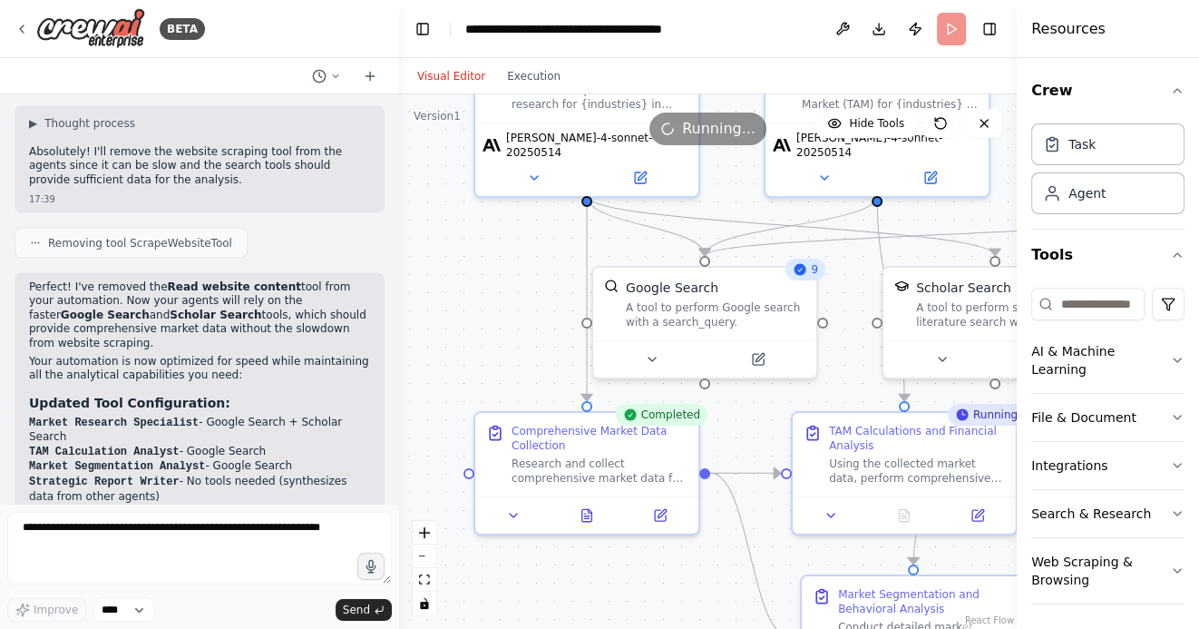
drag, startPoint x: 634, startPoint y: 591, endPoint x: 506, endPoint y: 424, distance: 211.0
click at [506, 424] on div ".deletable-edge-delete-btn { width: 20px; height: 20px; border: 0px solid #ffff…" at bounding box center [708, 361] width 618 height 534
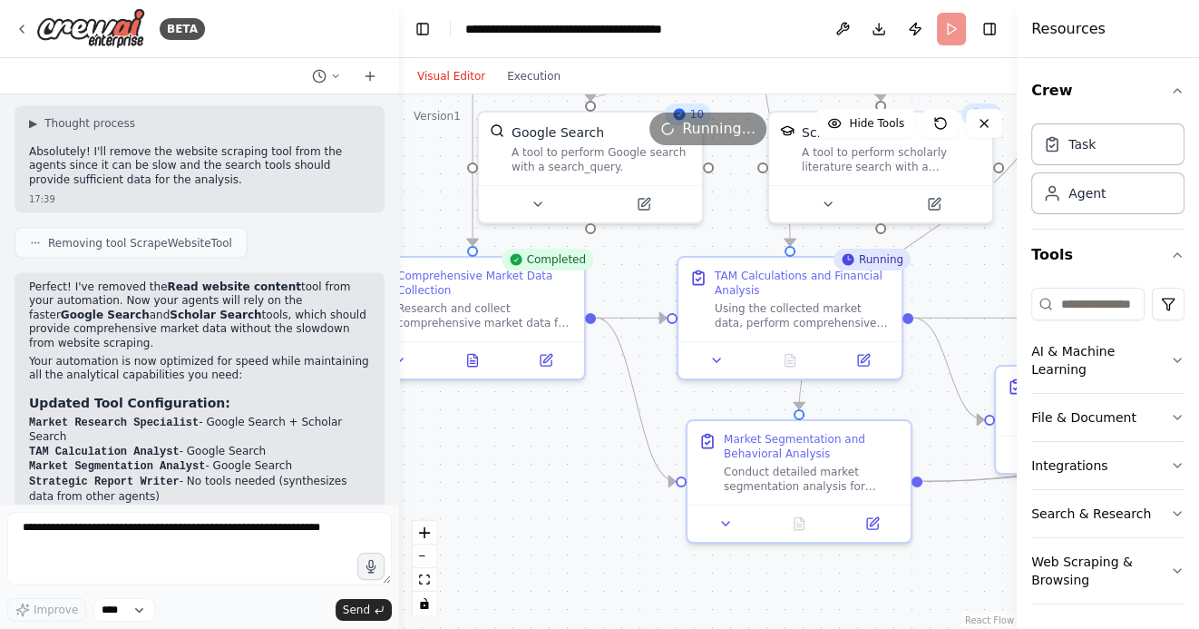
drag, startPoint x: 558, startPoint y: 533, endPoint x: 513, endPoint y: 460, distance: 85.9
click at [513, 460] on div ".deletable-edge-delete-btn { width: 20px; height: 20px; border: 0px solid #ffff…" at bounding box center [708, 361] width 618 height 534
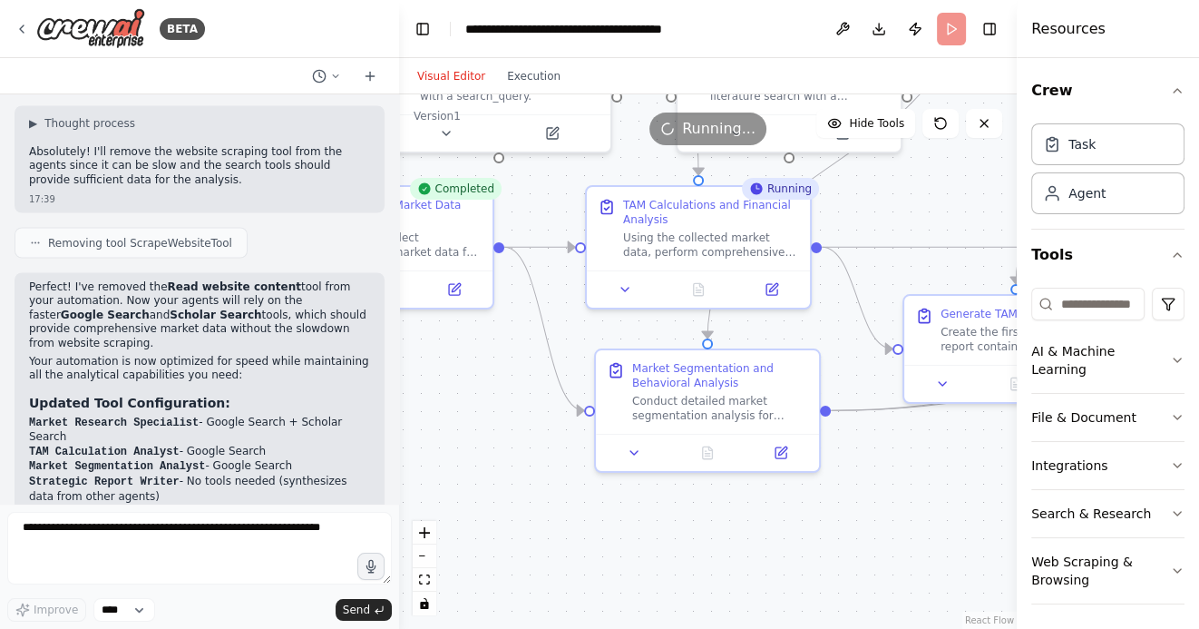
drag, startPoint x: 776, startPoint y: 527, endPoint x: 606, endPoint y: 527, distance: 170.5
click at [609, 527] on div ".deletable-edge-delete-btn { width: 20px; height: 20px; border: 0px solid #ffff…" at bounding box center [708, 361] width 618 height 534
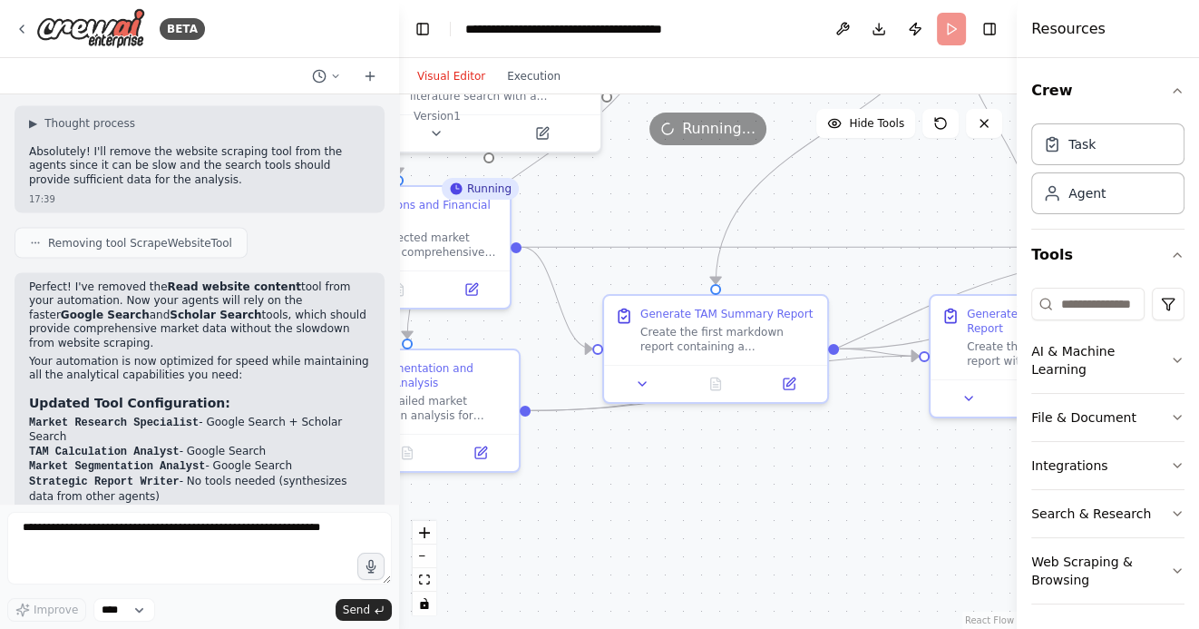
drag, startPoint x: 723, startPoint y: 517, endPoint x: 532, endPoint y: 519, distance: 190.5
click at [536, 517] on div ".deletable-edge-delete-btn { width: 20px; height: 20px; border: 0px solid #ffff…" at bounding box center [708, 361] width 618 height 534
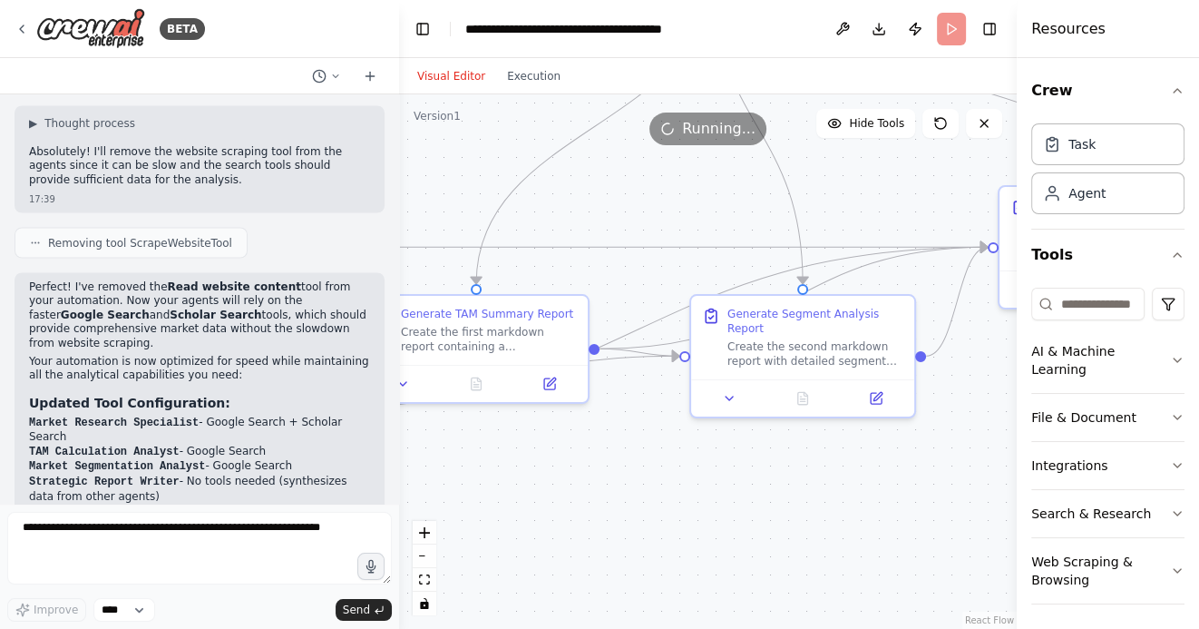
drag, startPoint x: 775, startPoint y: 520, endPoint x: 541, endPoint y: 520, distance: 233.1
click at [541, 520] on div ".deletable-edge-delete-btn { width: 20px; height: 20px; border: 0px solid #ffff…" at bounding box center [708, 361] width 618 height 534
drag, startPoint x: 713, startPoint y: 525, endPoint x: 501, endPoint y: 525, distance: 212.2
click at [502, 525] on div ".deletable-edge-delete-btn { width: 20px; height: 20px; border: 0px solid #ffff…" at bounding box center [708, 361] width 618 height 534
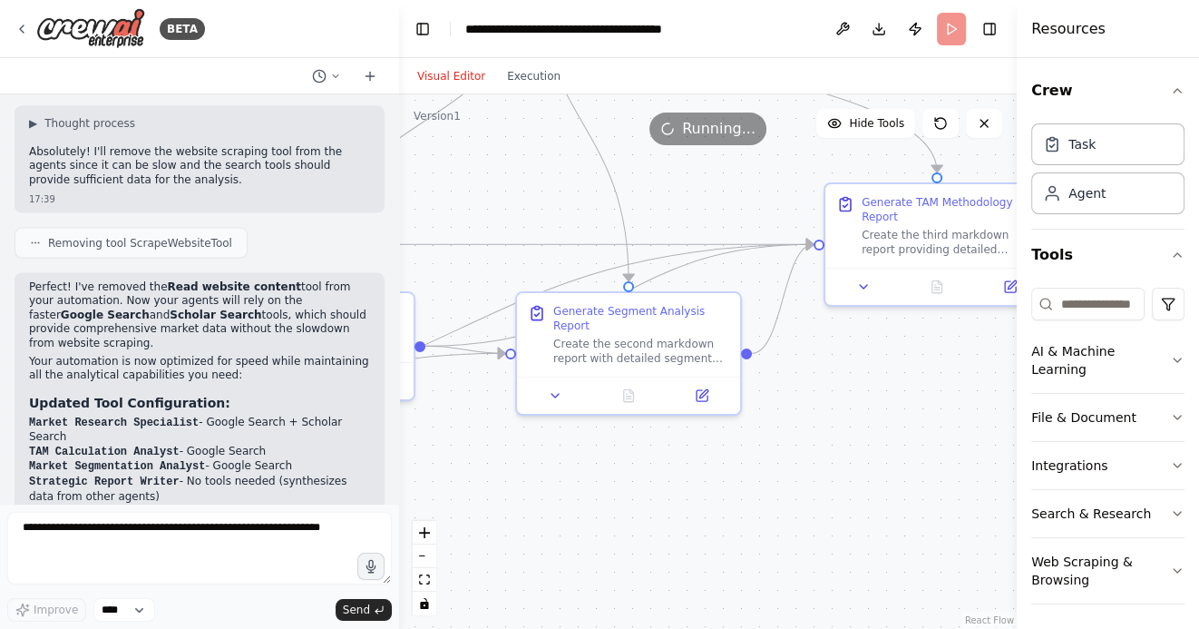
drag, startPoint x: 501, startPoint y: 525, endPoint x: 749, endPoint y: 522, distance: 248.5
click at [736, 522] on div ".deletable-edge-delete-btn { width: 20px; height: 20px; border: 0px solid #ffff…" at bounding box center [708, 361] width 618 height 534
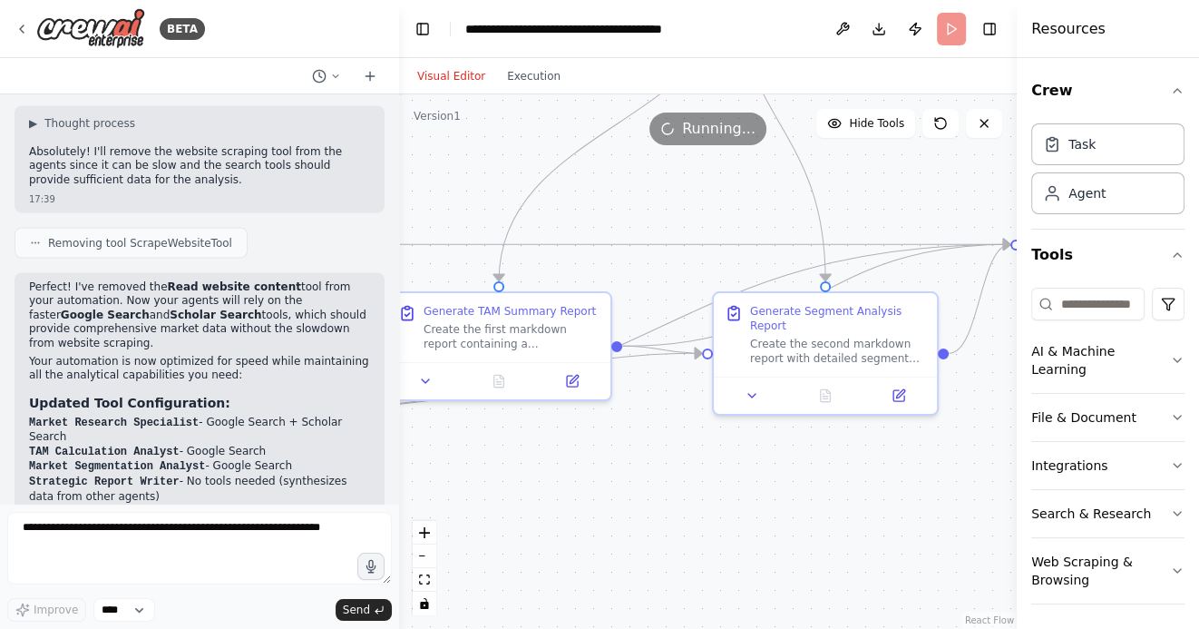
drag, startPoint x: 540, startPoint y: 530, endPoint x: 717, endPoint y: 529, distance: 177.8
click at [713, 529] on div ".deletable-edge-delete-btn { width: 20px; height: 20px; border: 0px solid #ffff…" at bounding box center [708, 361] width 618 height 534
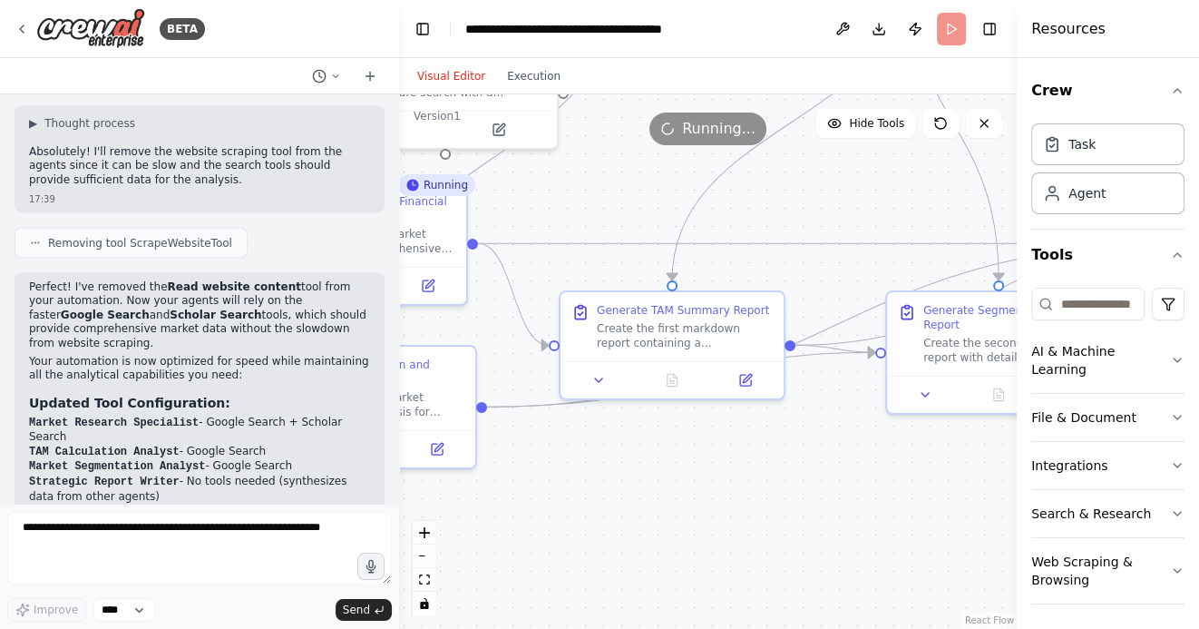
drag, startPoint x: 668, startPoint y: 522, endPoint x: 822, endPoint y: 522, distance: 153.3
click at [818, 522] on div ".deletable-edge-delete-btn { width: 20px; height: 20px; border: 0px solid #ffff…" at bounding box center [708, 361] width 618 height 534
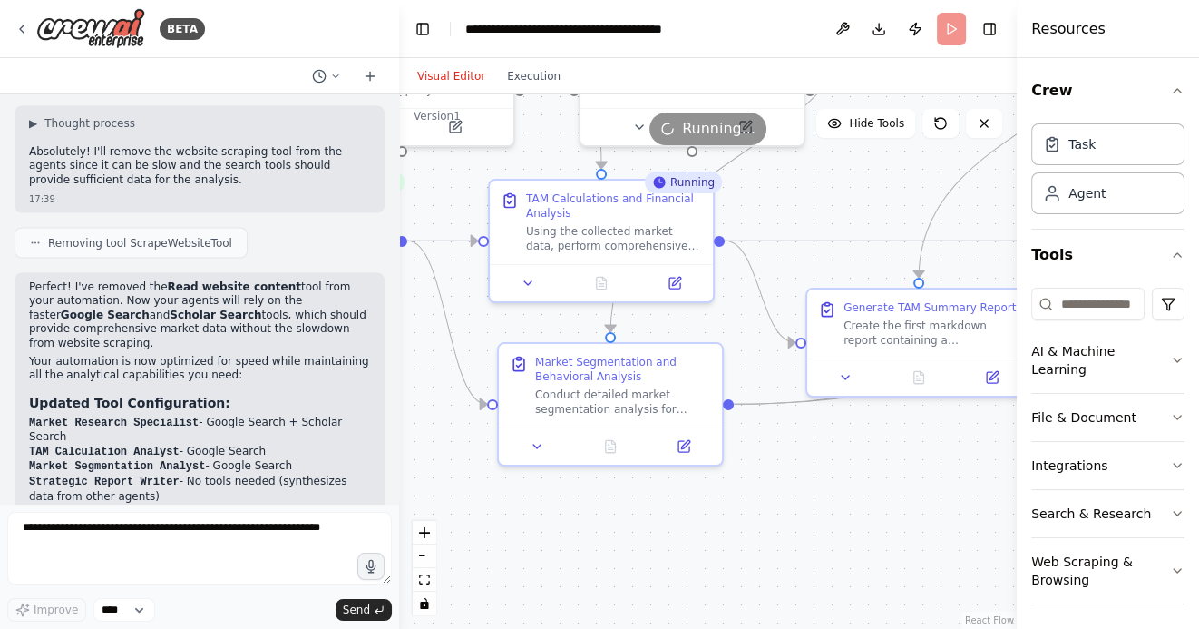
drag, startPoint x: 813, startPoint y: 523, endPoint x: 863, endPoint y: 523, distance: 49.9
click at [863, 523] on div ".deletable-edge-delete-btn { width: 20px; height: 20px; border: 0px solid #ffff…" at bounding box center [708, 361] width 618 height 534
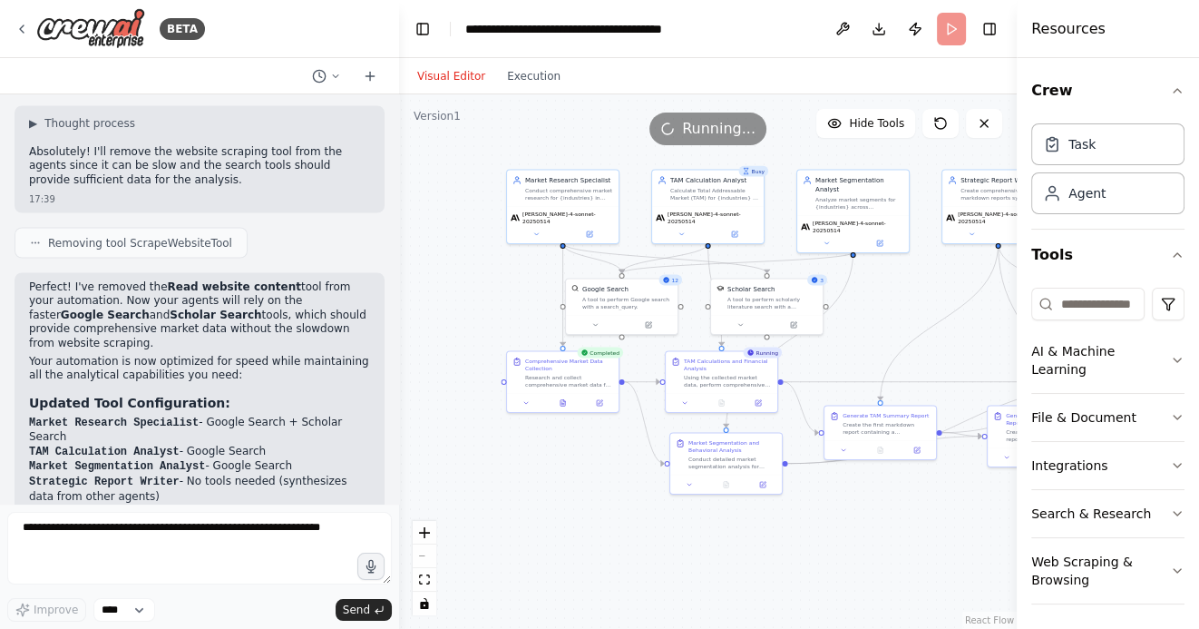
drag, startPoint x: 736, startPoint y: 543, endPoint x: 687, endPoint y: 547, distance: 50.0
click at [688, 547] on div ".deletable-edge-delete-btn { width: 20px; height: 20px; border: 0px solid #ffff…" at bounding box center [708, 361] width 618 height 534
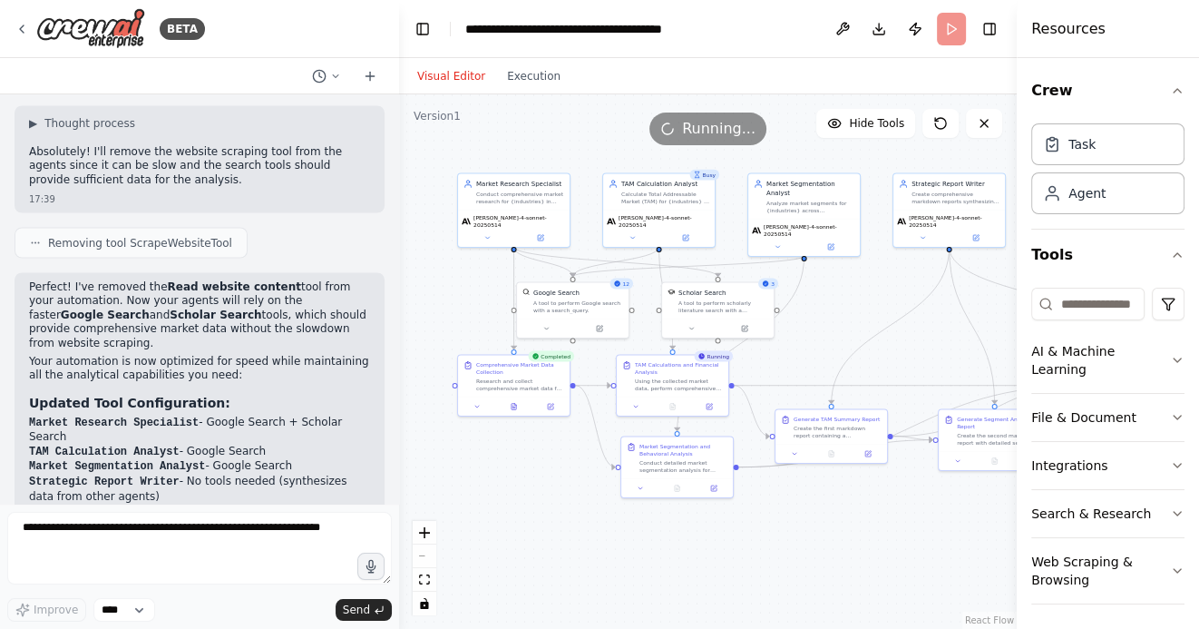
drag, startPoint x: 735, startPoint y: 546, endPoint x: 681, endPoint y: 547, distance: 53.5
click at [681, 546] on div ".deletable-edge-delete-btn { width: 20px; height: 20px; border: 0px solid #ffff…" at bounding box center [708, 361] width 618 height 534
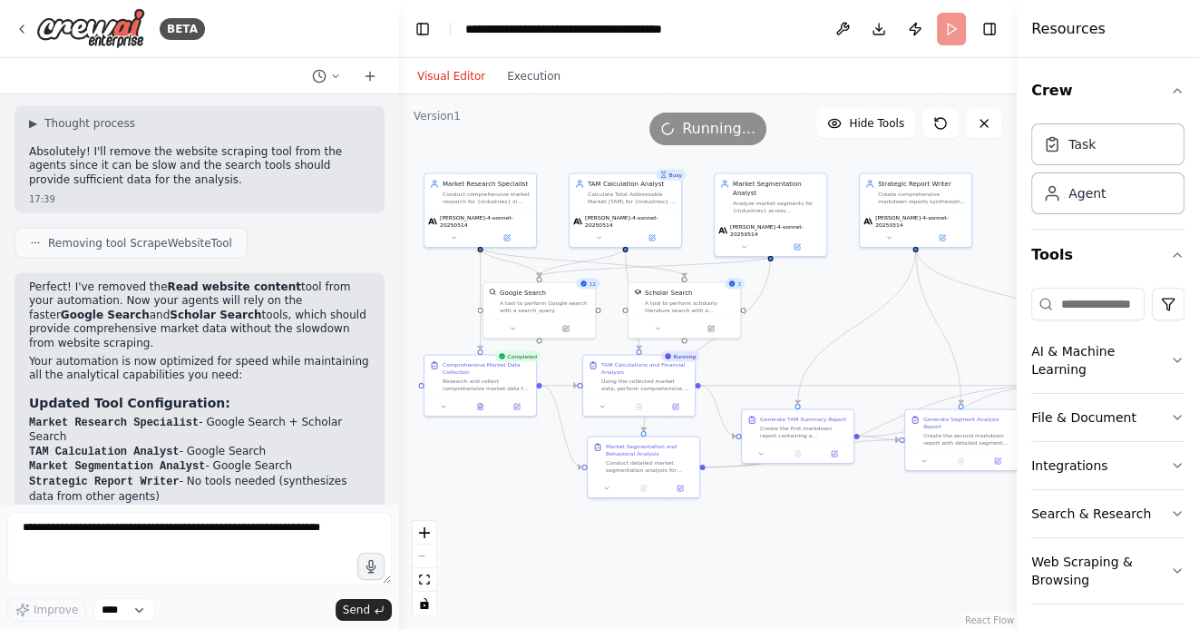
drag, startPoint x: 681, startPoint y: 547, endPoint x: 705, endPoint y: 547, distance: 23.6
click at [705, 547] on div ".deletable-edge-delete-btn { width: 20px; height: 20px; border: 0px solid #ffff…" at bounding box center [708, 361] width 618 height 534
click at [643, 403] on icon at bounding box center [644, 403] width 2 height 2
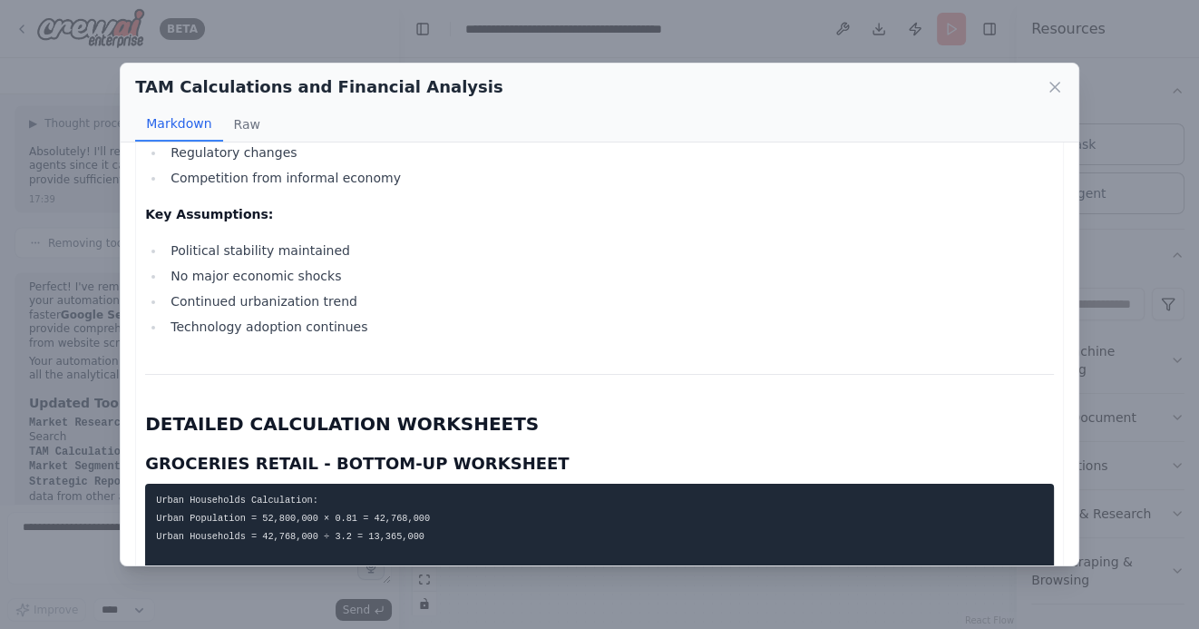
scroll to position [7212, 0]
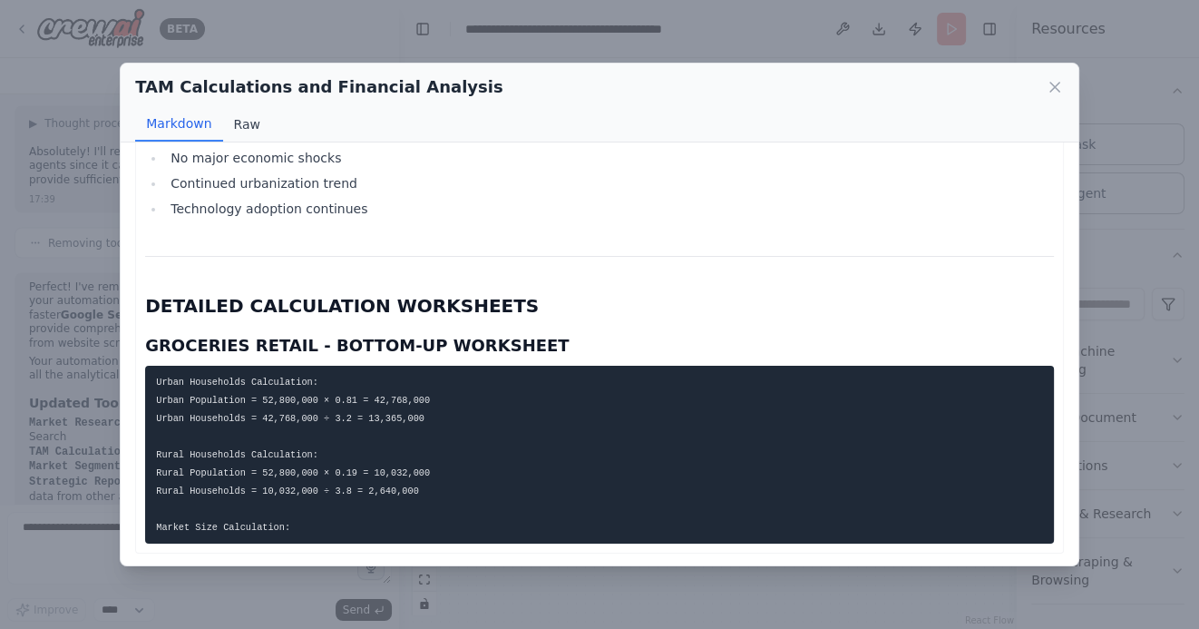
click at [249, 126] on button "Raw" at bounding box center [247, 124] width 48 height 34
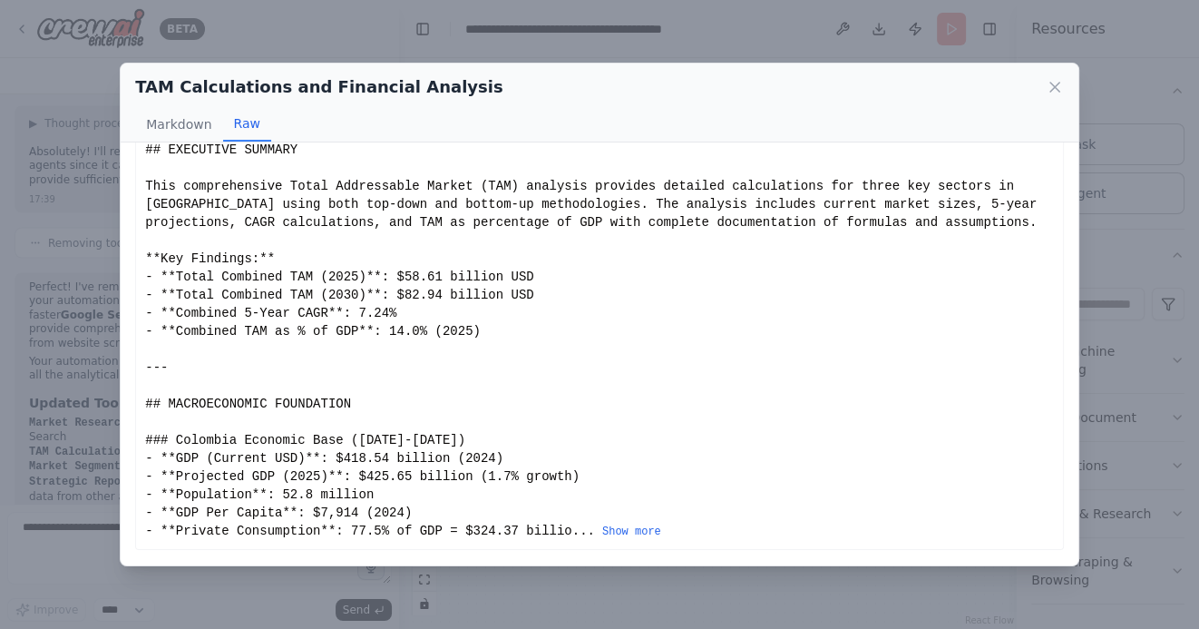
scroll to position [115, 0]
click at [1056, 75] on div "TAM Calculations and Financial Analysis" at bounding box center [599, 86] width 929 height 25
click at [1054, 84] on icon at bounding box center [1055, 87] width 18 height 18
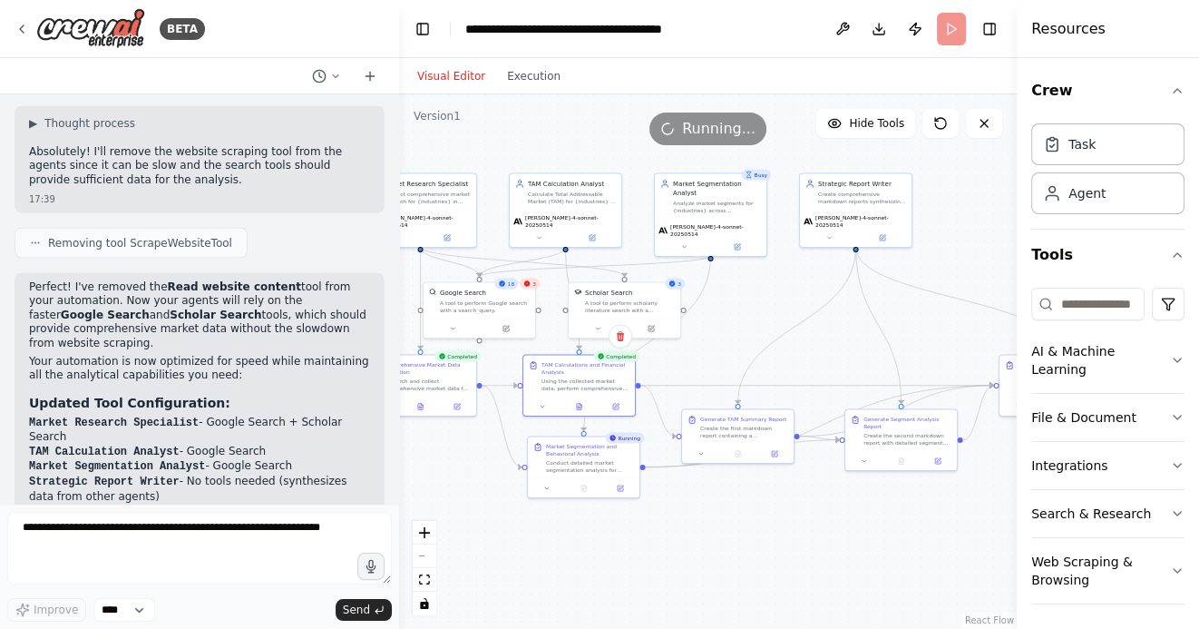
drag, startPoint x: 778, startPoint y: 534, endPoint x: 679, endPoint y: 545, distance: 99.5
click at [680, 544] on div ".deletable-edge-delete-btn { width: 20px; height: 20px; border: 0px solid #ffff…" at bounding box center [708, 361] width 618 height 534
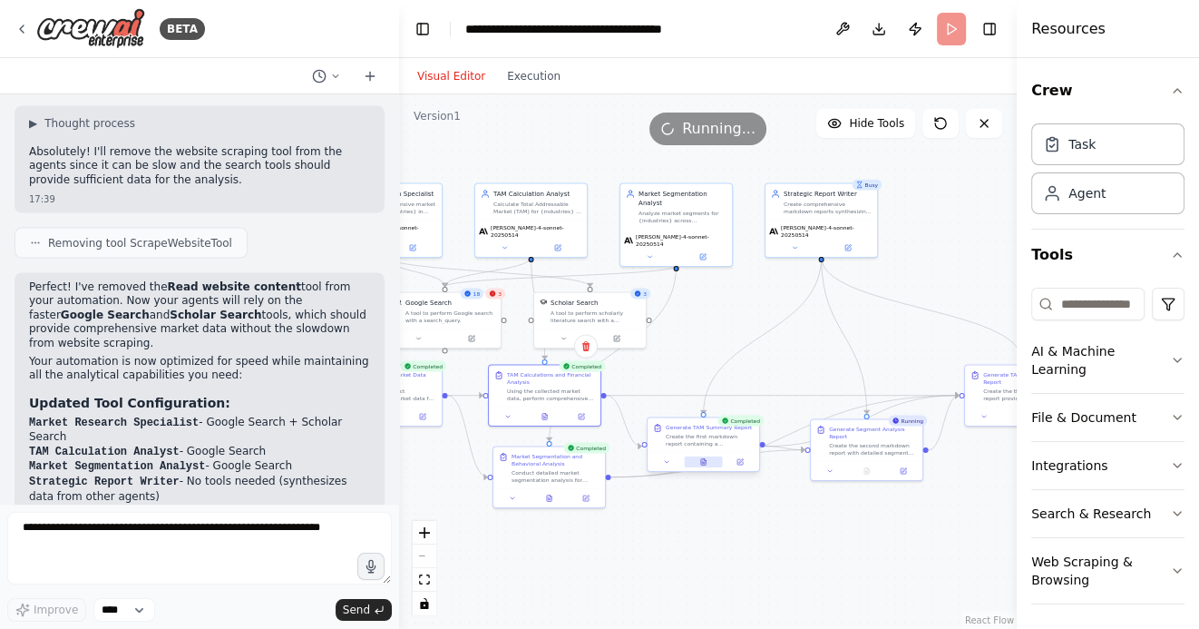
click at [702, 466] on button at bounding box center [703, 461] width 38 height 11
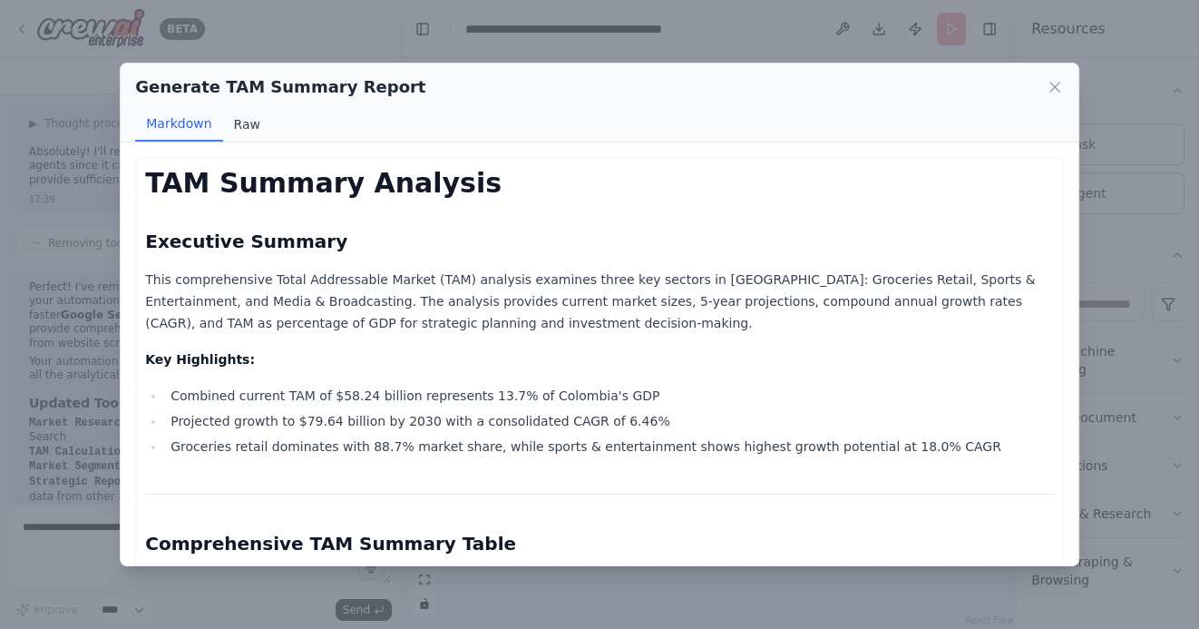
click at [242, 116] on button "Raw" at bounding box center [247, 124] width 48 height 34
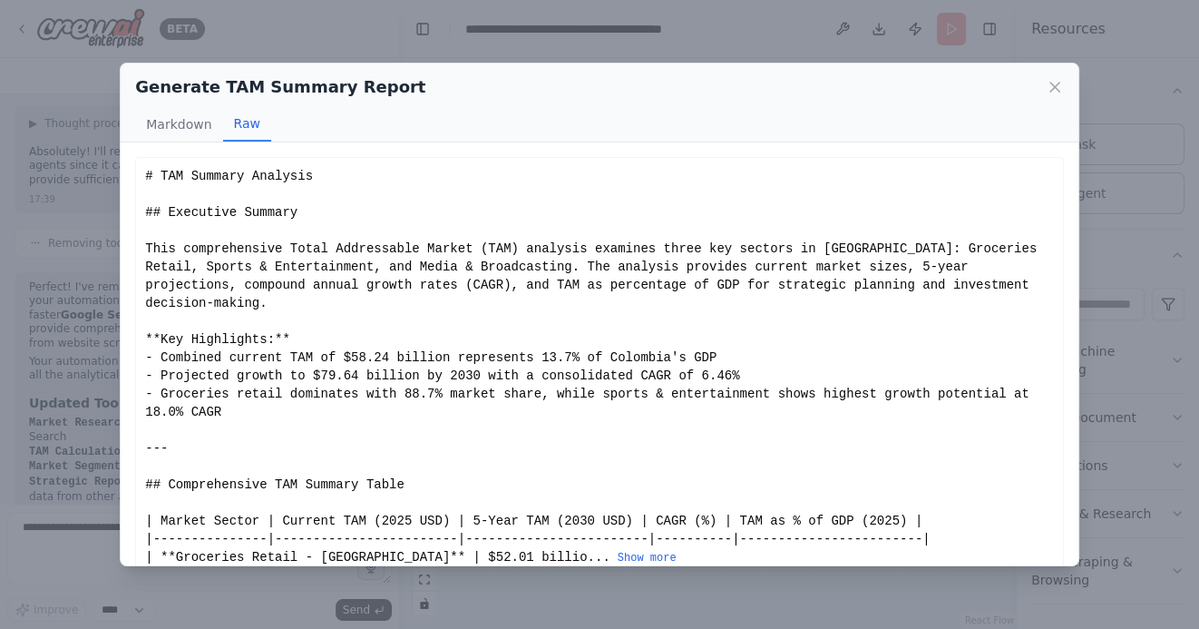
scroll to position [24, 0]
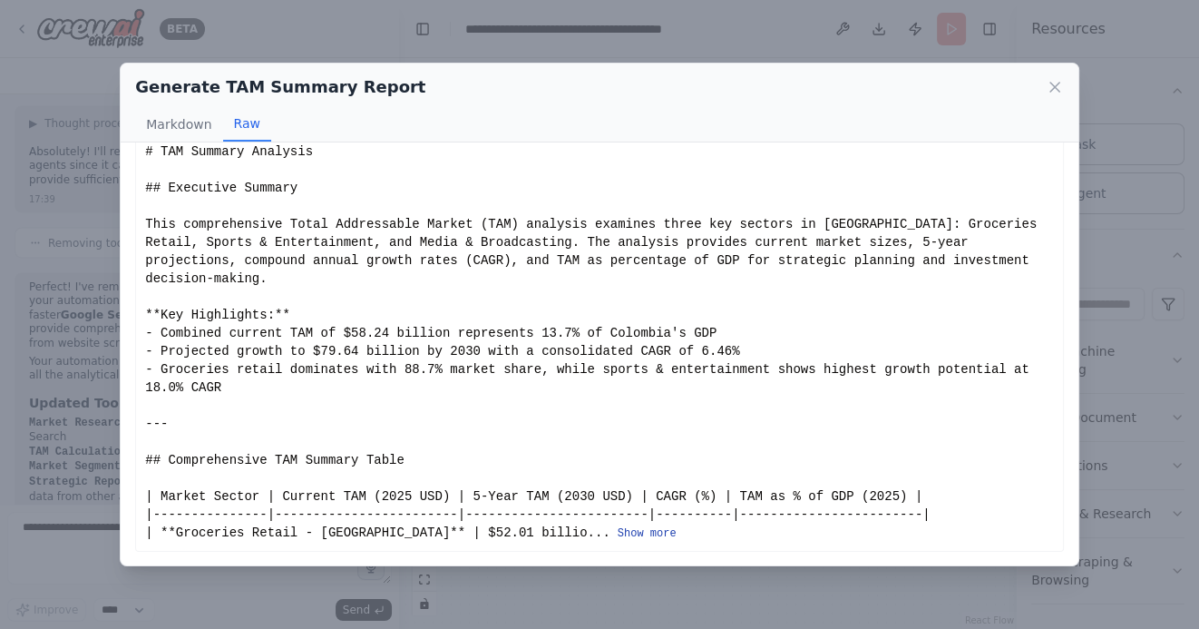
click at [618, 538] on button "Show more" at bounding box center [647, 533] width 59 height 15
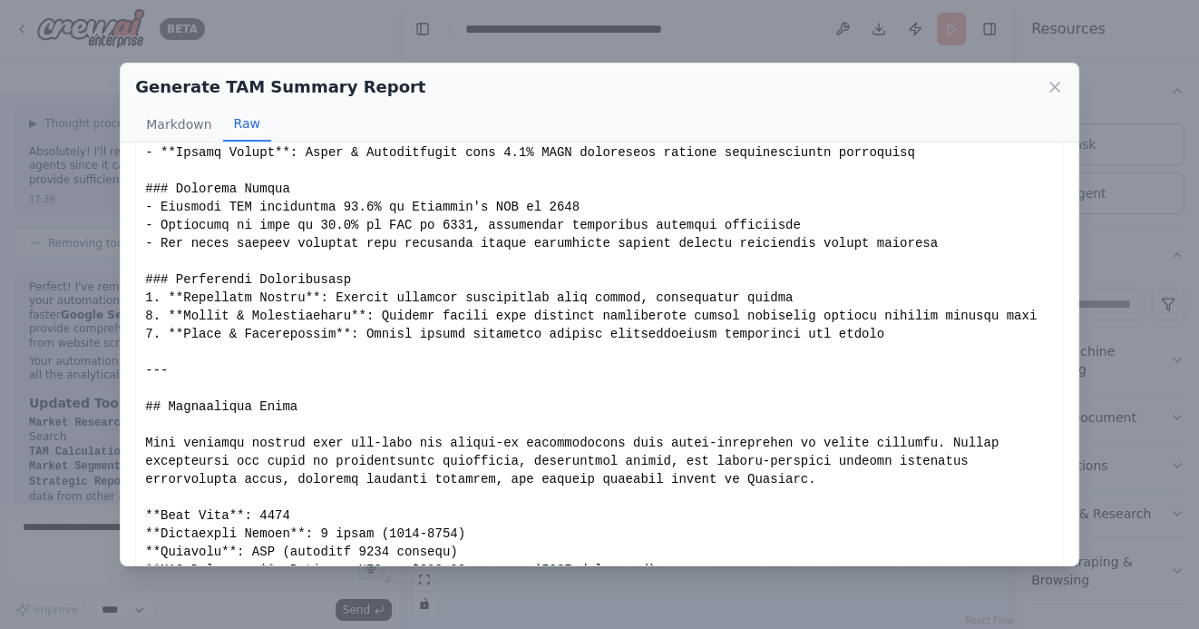
scroll to position [768, 0]
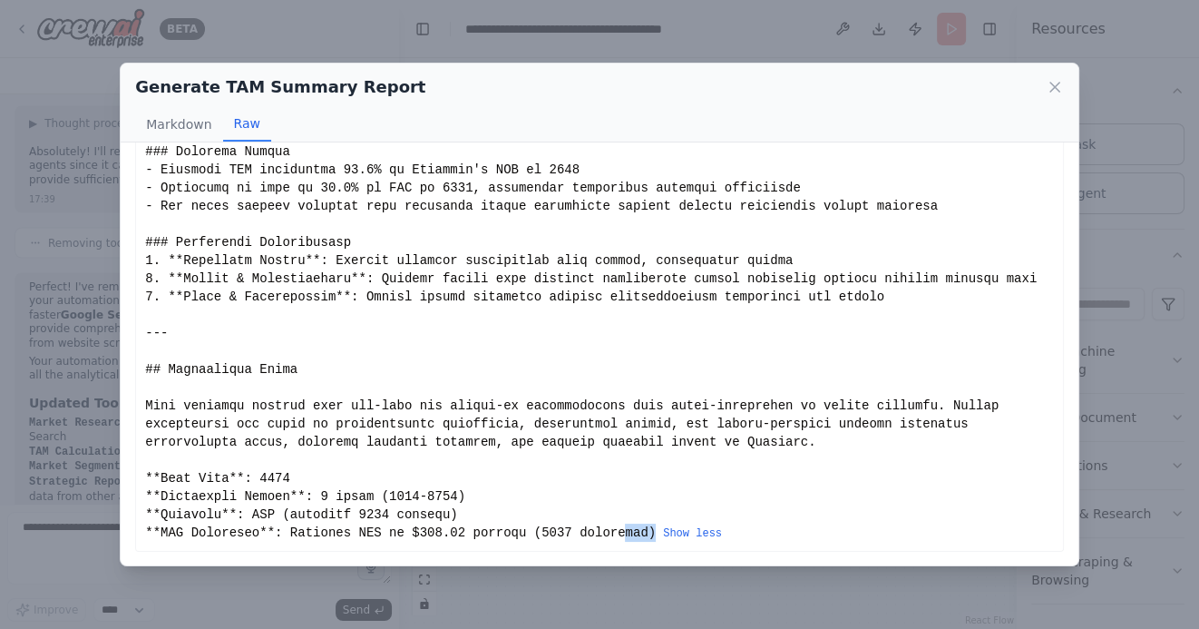
drag, startPoint x: 655, startPoint y: 532, endPoint x: 627, endPoint y: 525, distance: 29.0
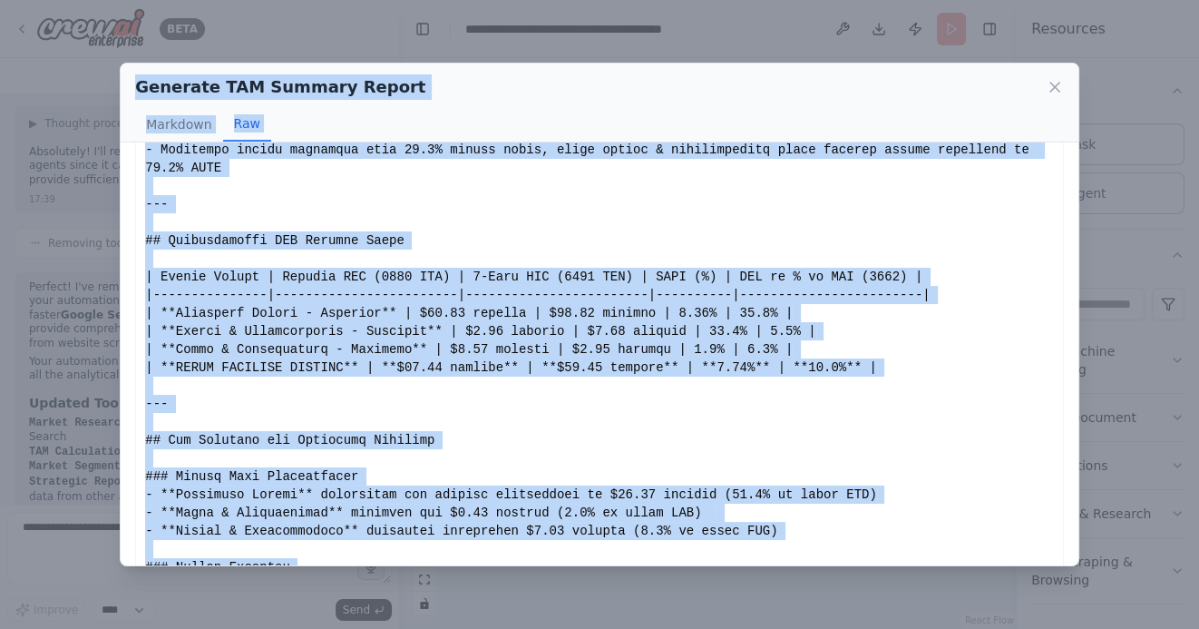
scroll to position [0, 0]
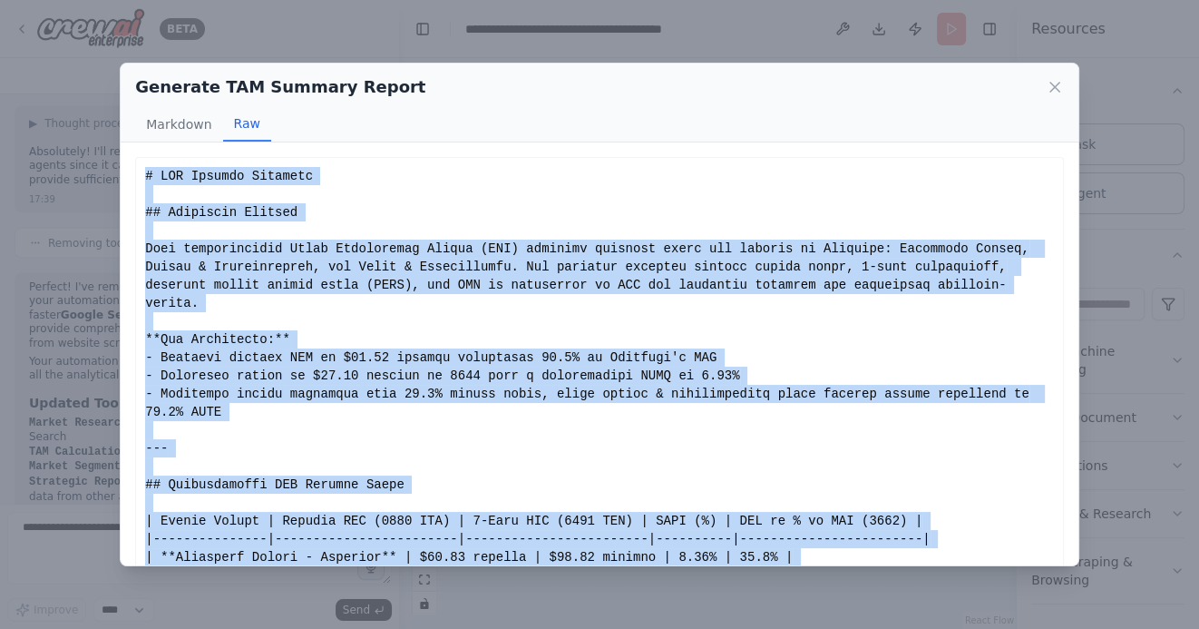
drag, startPoint x: 655, startPoint y: 533, endPoint x: 141, endPoint y: 172, distance: 628.3
copy div "# TAM Summary Analysis ## Executive Summary This comprehensive Total Addressabl…"
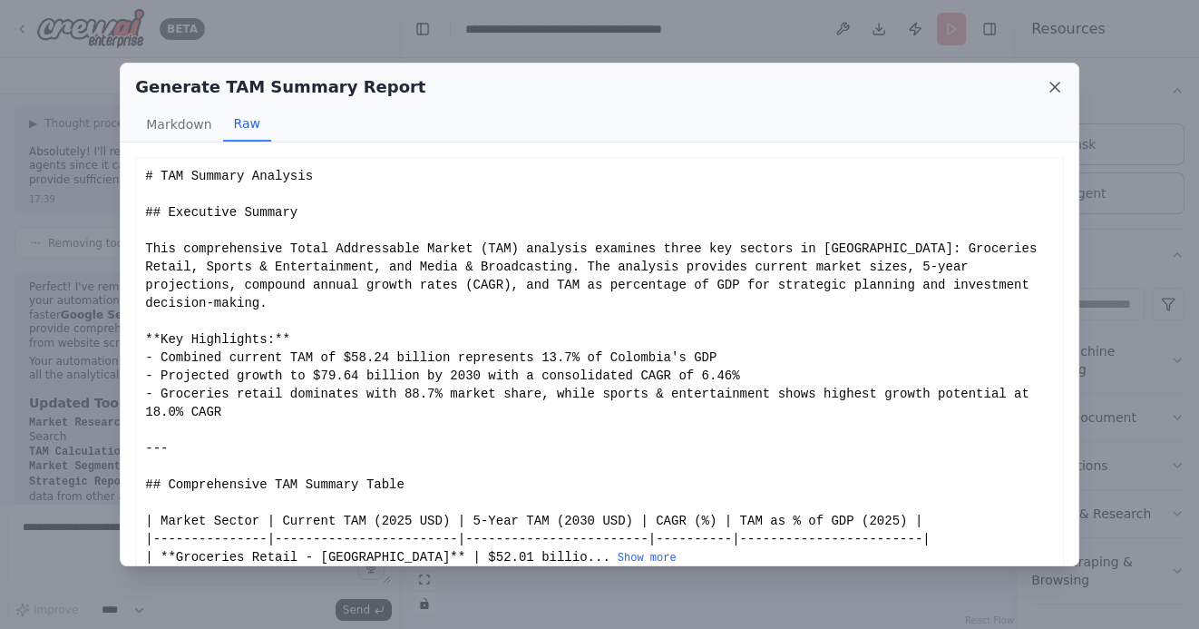
click at [1052, 87] on icon at bounding box center [1055, 87] width 18 height 18
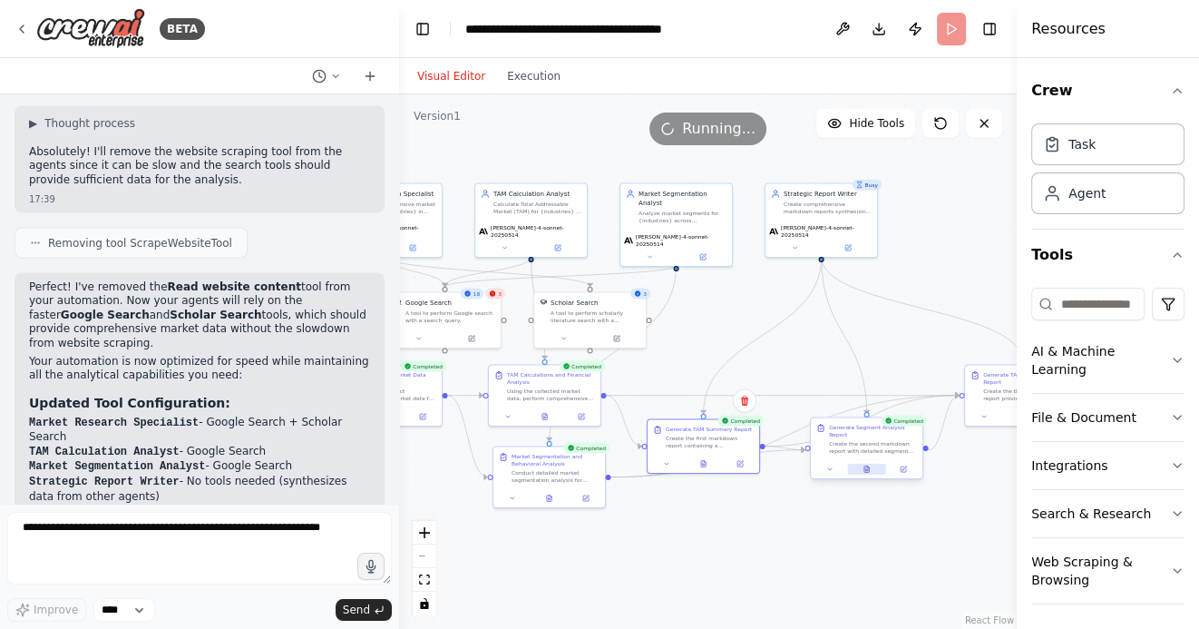
click at [870, 465] on icon at bounding box center [866, 468] width 7 height 7
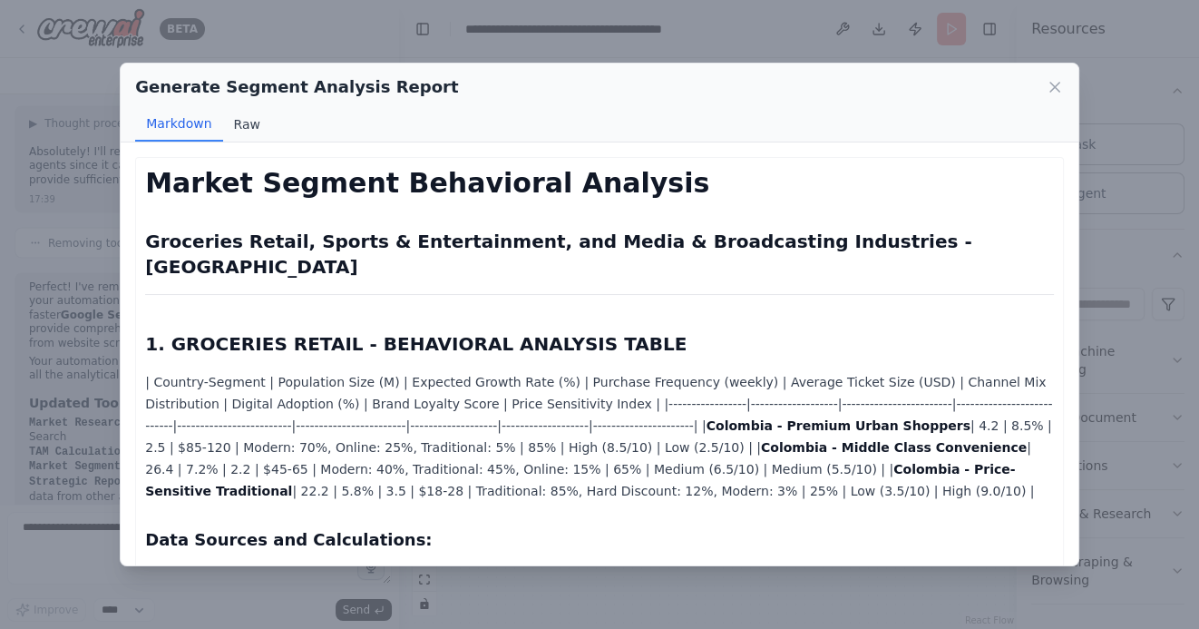
click at [243, 124] on button "Raw" at bounding box center [247, 124] width 48 height 34
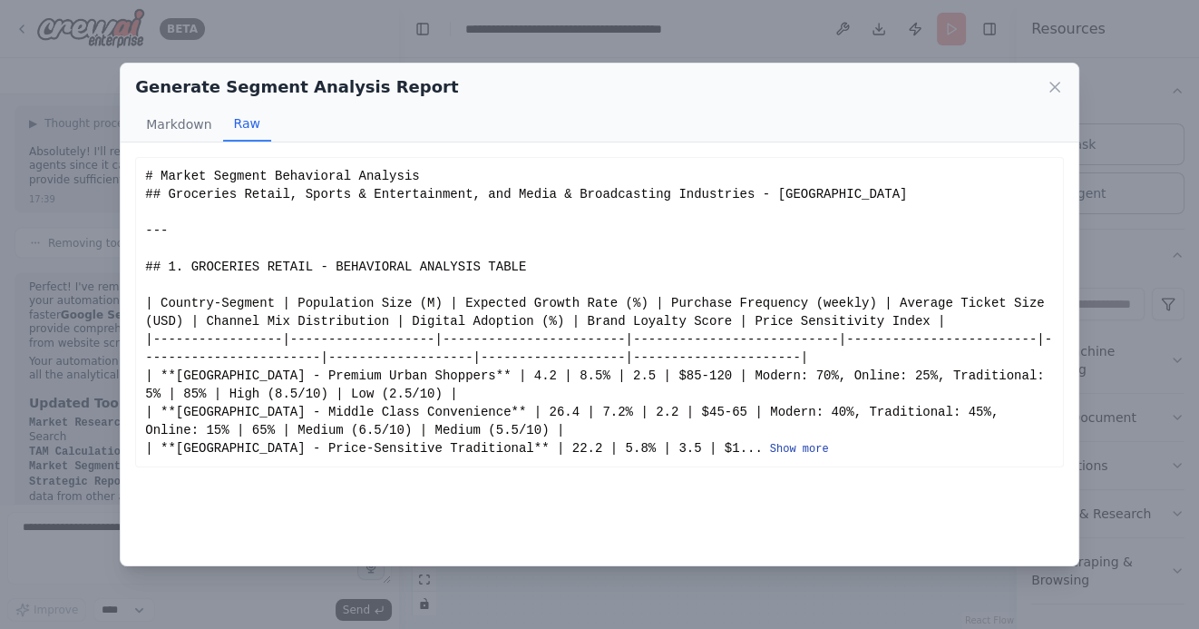
click at [770, 448] on button "Show more" at bounding box center [799, 449] width 59 height 15
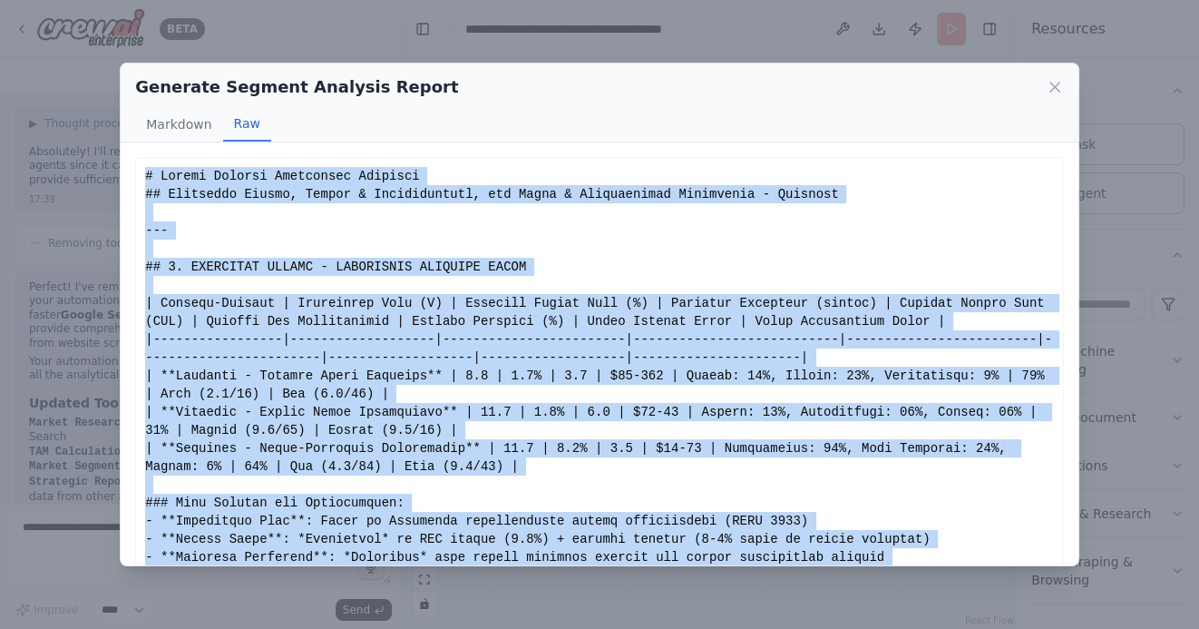
drag, startPoint x: 550, startPoint y: 532, endPoint x: 141, endPoint y: 182, distance: 537.7
copy div "# Market Segment Behavioral Analysis ## Groceries Retail, Sports & Entertainmen…"
click at [1061, 83] on icon at bounding box center [1055, 87] width 18 height 18
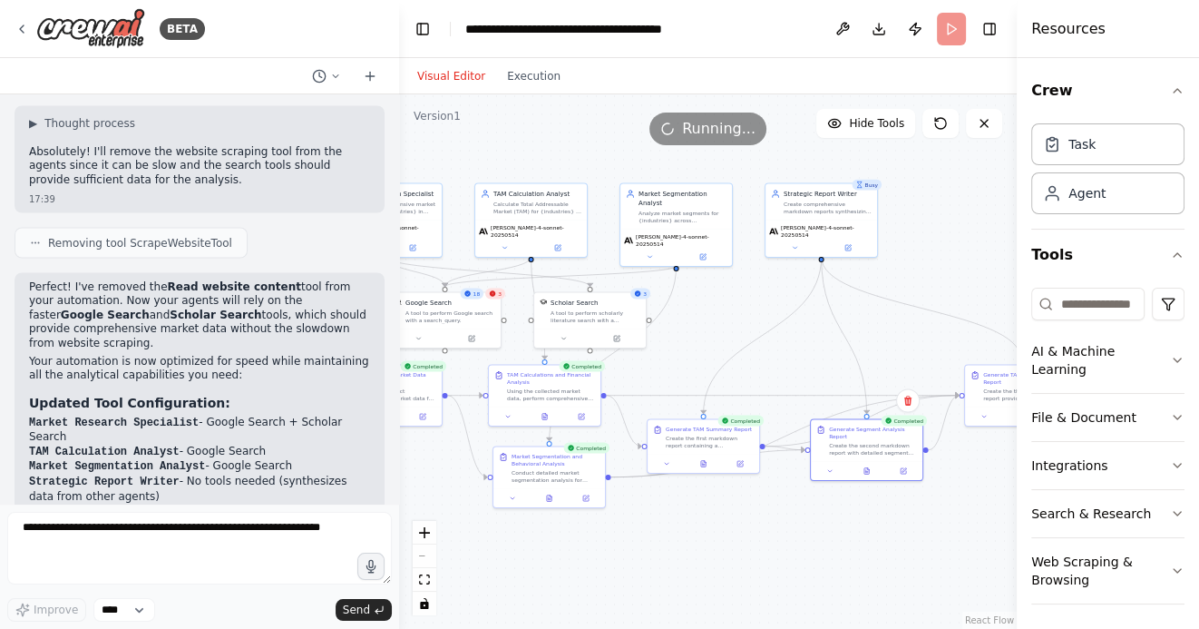
drag, startPoint x: 867, startPoint y: 548, endPoint x: 669, endPoint y: 548, distance: 197.7
click at [670, 548] on div ".deletable-edge-delete-btn { width: 20px; height: 20px; border: 0px solid #ffff…" at bounding box center [708, 361] width 618 height 534
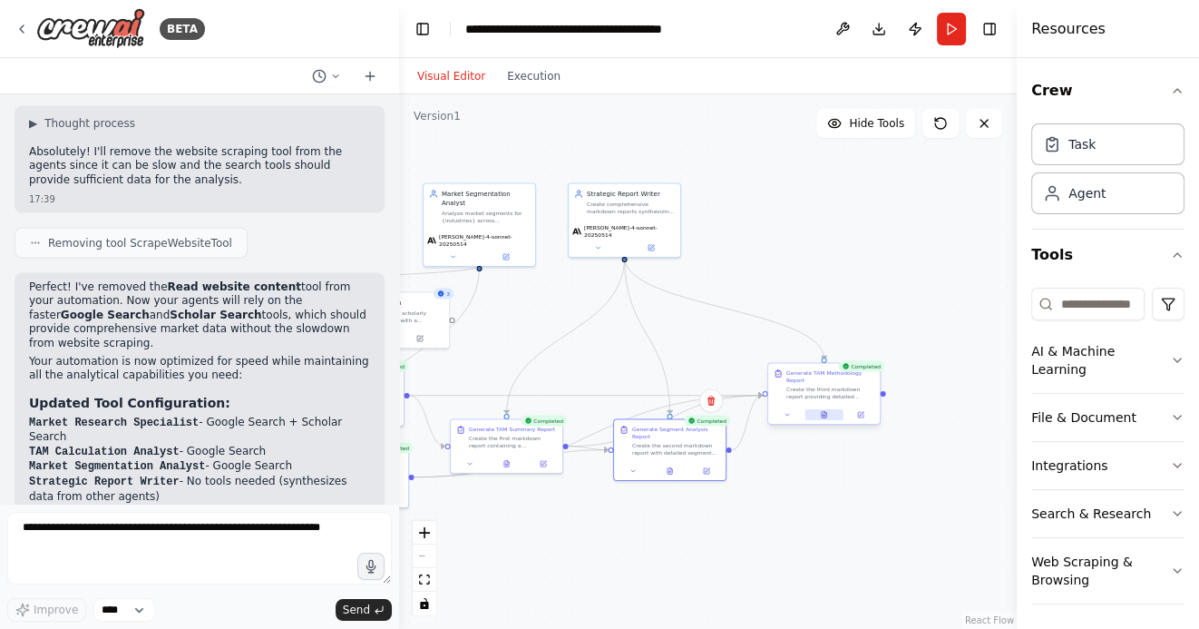
click at [824, 411] on icon at bounding box center [824, 414] width 7 height 7
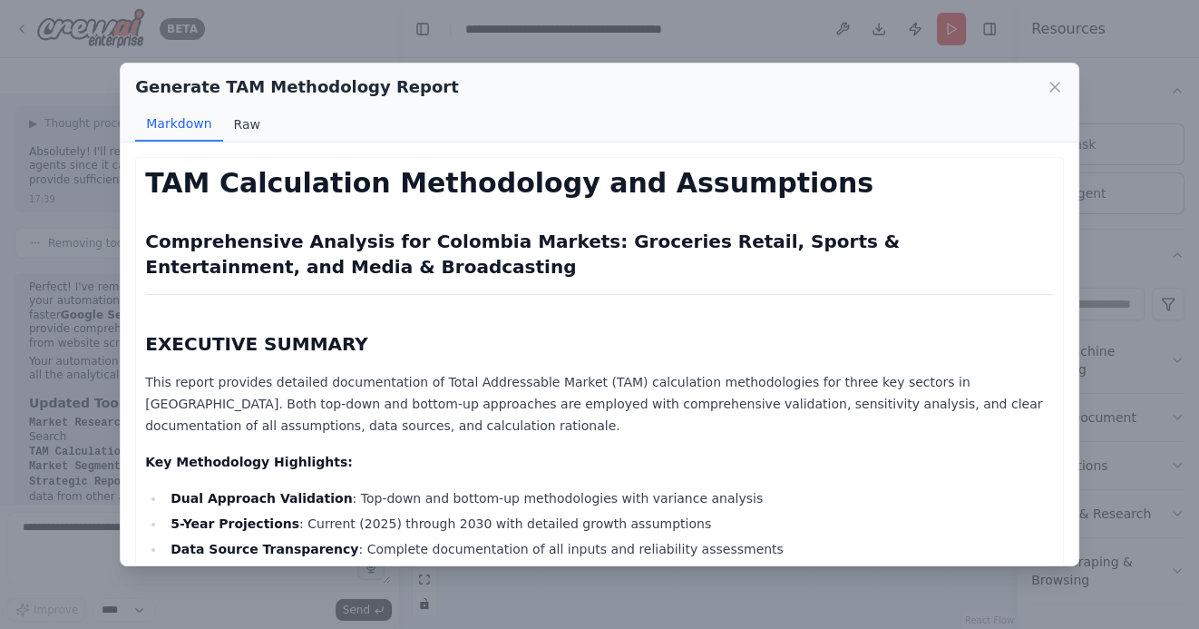
click at [242, 122] on button "Raw" at bounding box center [247, 124] width 48 height 34
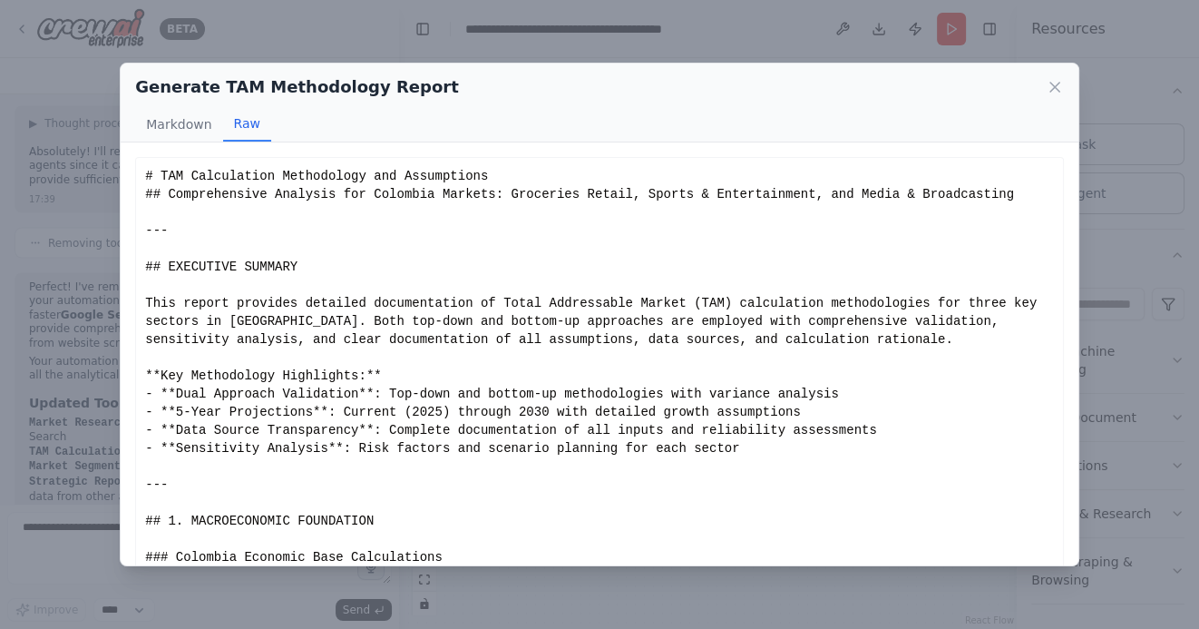
scroll to position [61, 0]
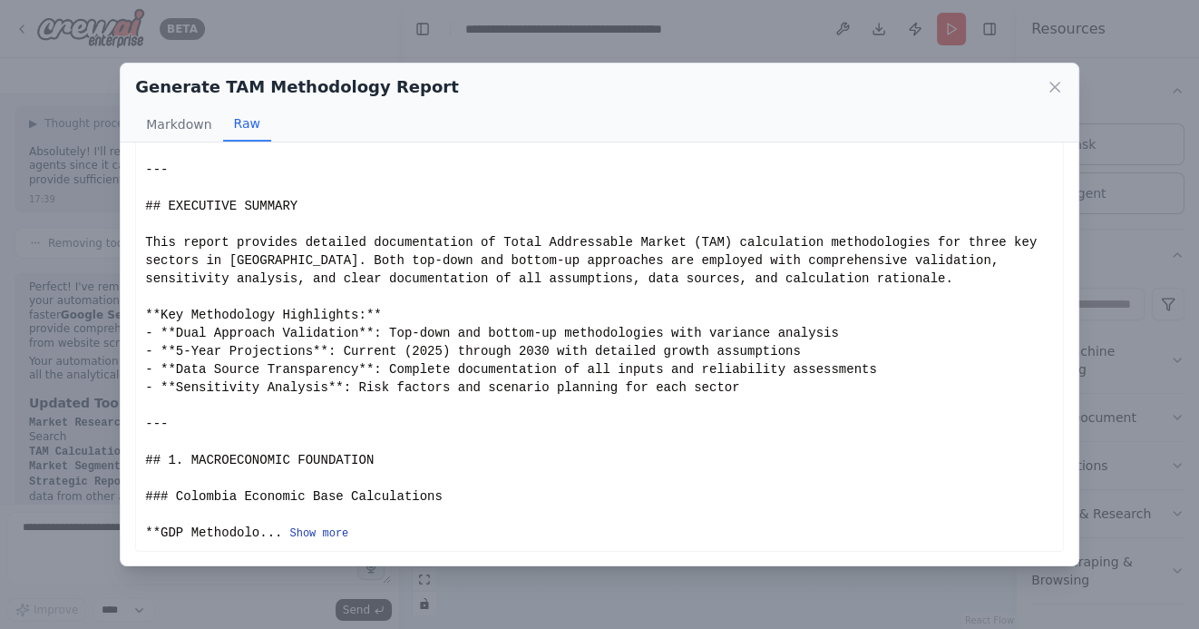
click at [316, 532] on button "Show more" at bounding box center [318, 533] width 59 height 15
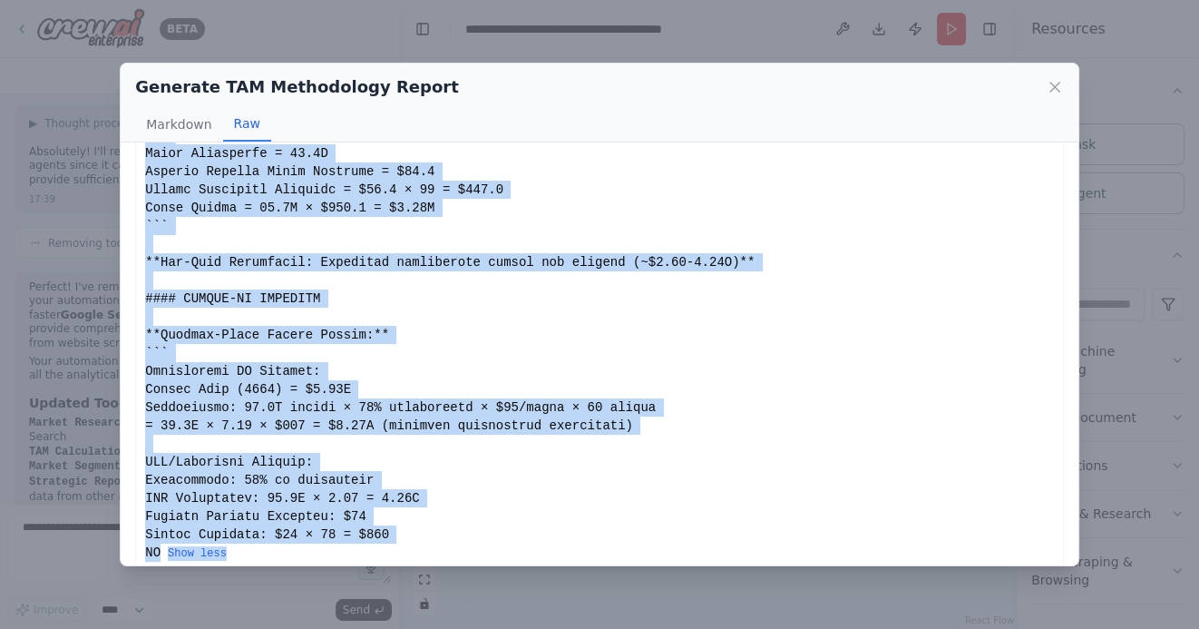
scroll to position [6754, 0]
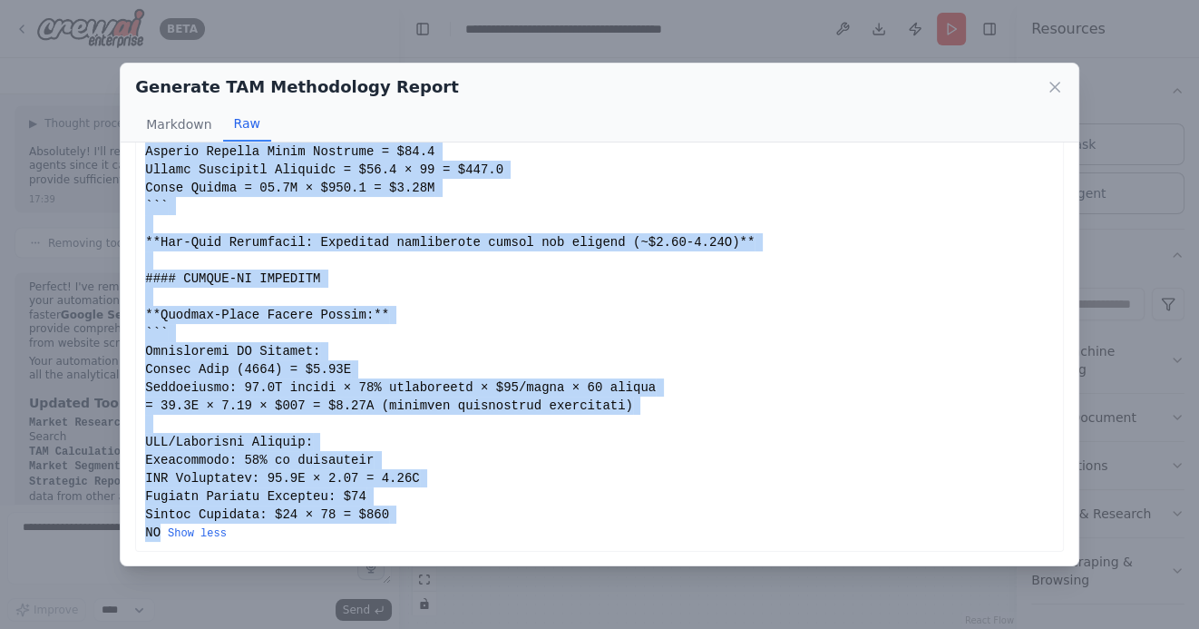
drag, startPoint x: 145, startPoint y: 175, endPoint x: 161, endPoint y: 538, distance: 363.2
copy div "# TAM Calculation Methodology and Assumptions ## Comprehensive Analysis for Col…"
click at [1056, 83] on icon at bounding box center [1055, 87] width 18 height 18
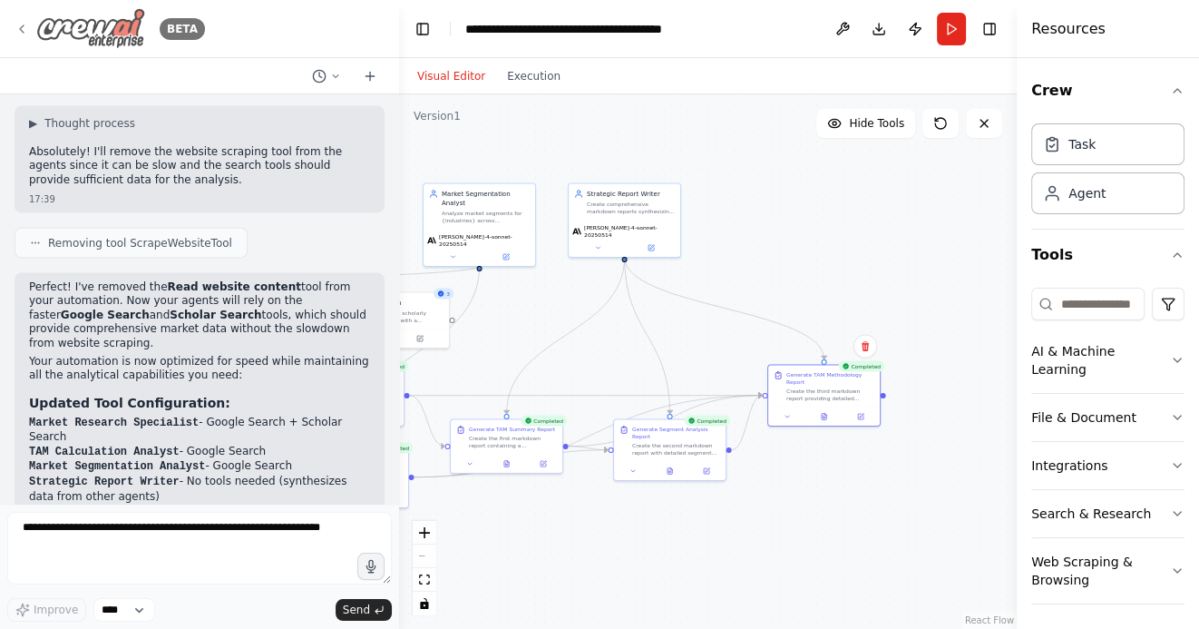
click at [20, 25] on icon at bounding box center [22, 29] width 15 height 15
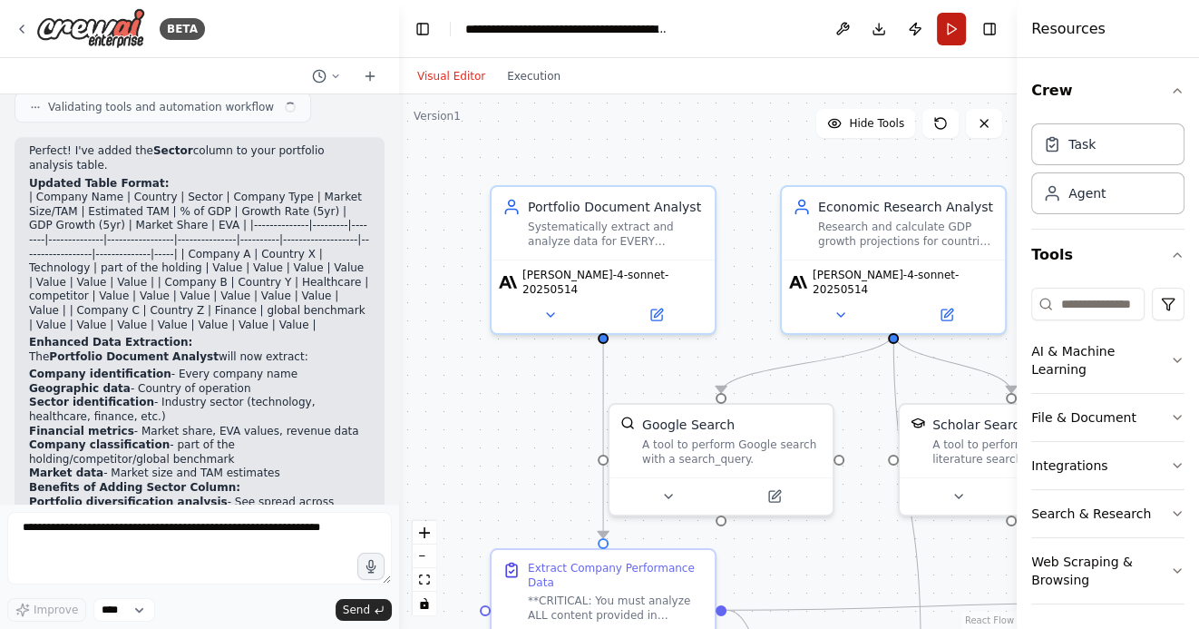
scroll to position [7463, 0]
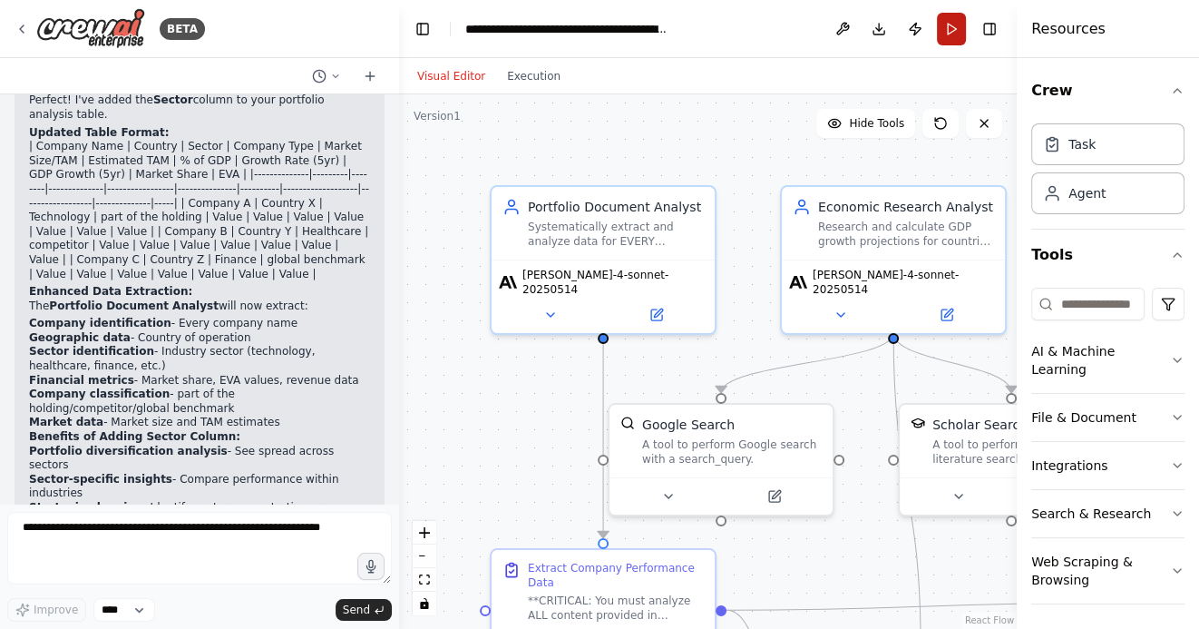
click at [952, 32] on button "Run" at bounding box center [951, 29] width 29 height 33
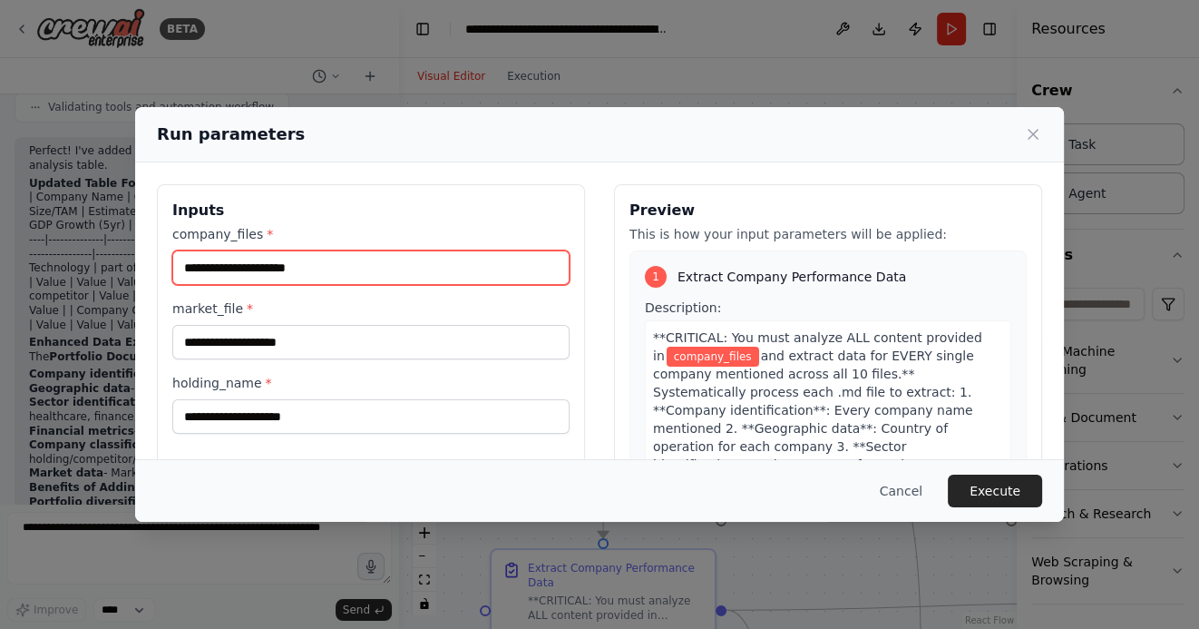
click at [346, 275] on input "company_files *" at bounding box center [370, 267] width 397 height 34
paste input "**********"
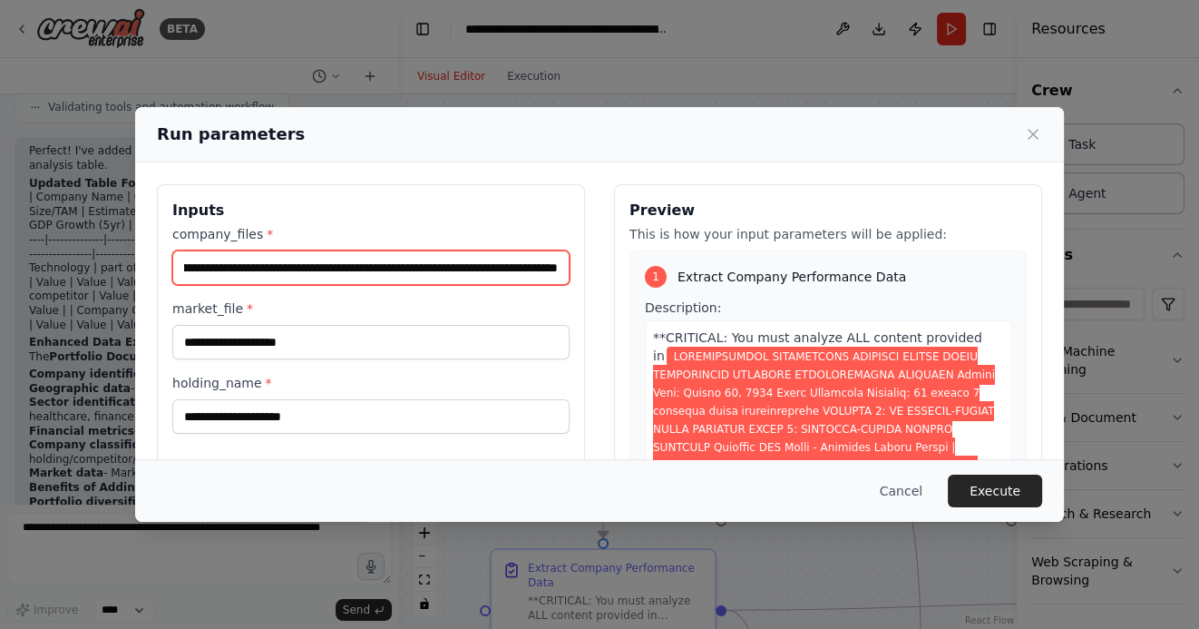
type input "**********"
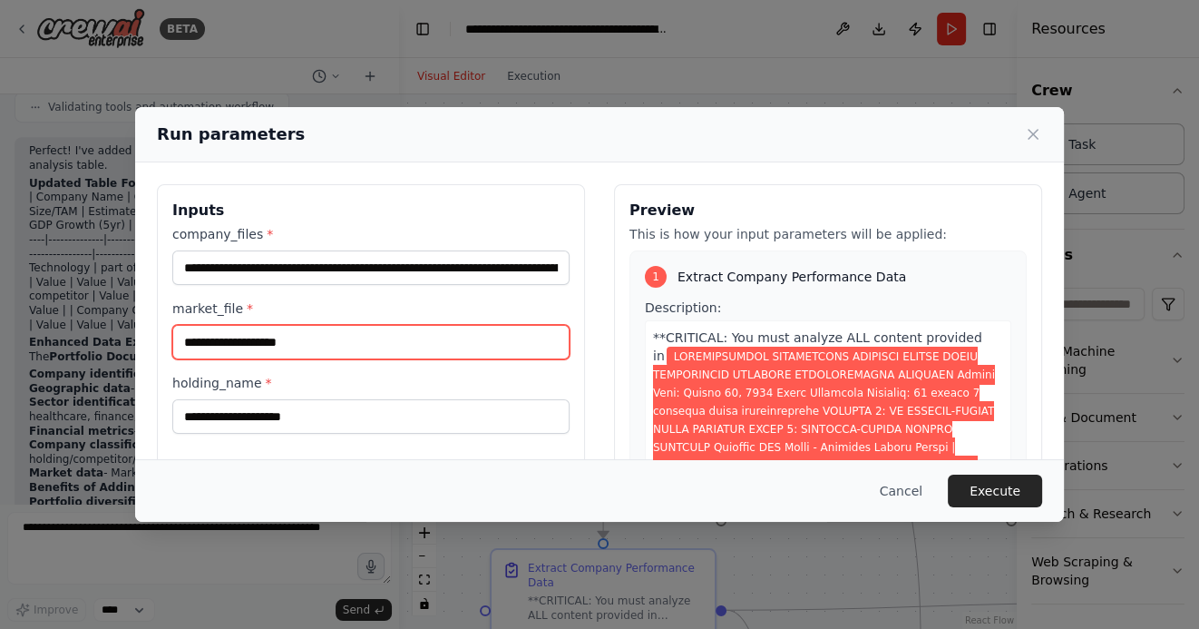
click at [232, 331] on input "market_file *" at bounding box center [370, 342] width 397 height 34
paste input "**********"
type input "**********"
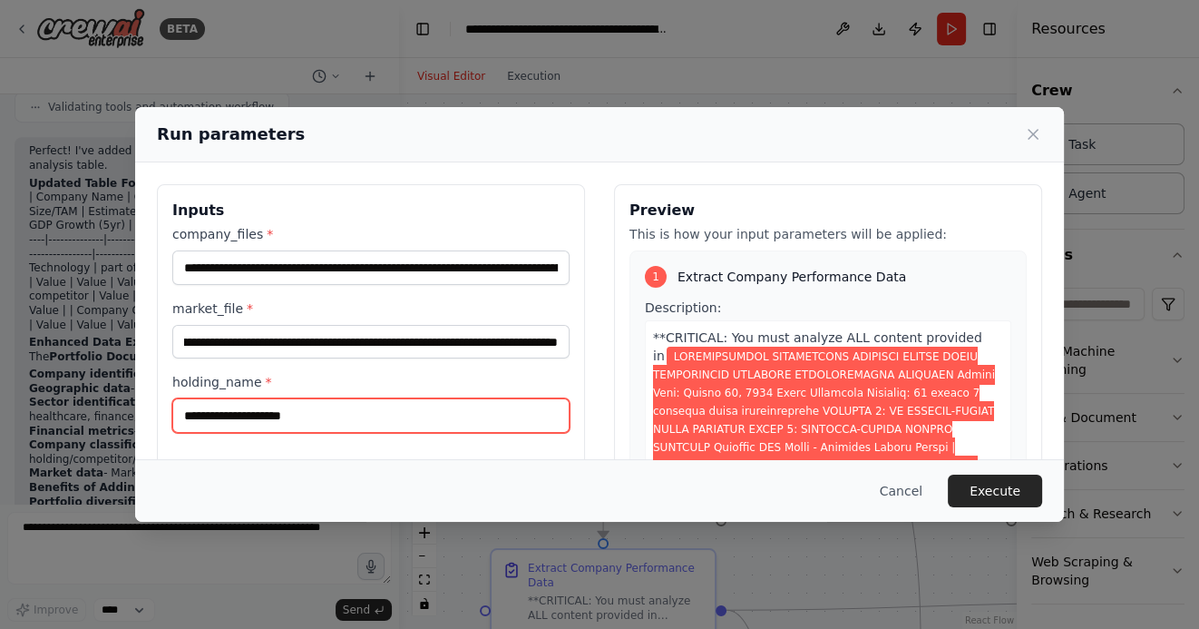
click at [235, 412] on input "holding_name *" at bounding box center [370, 415] width 397 height 34
type input "**********"
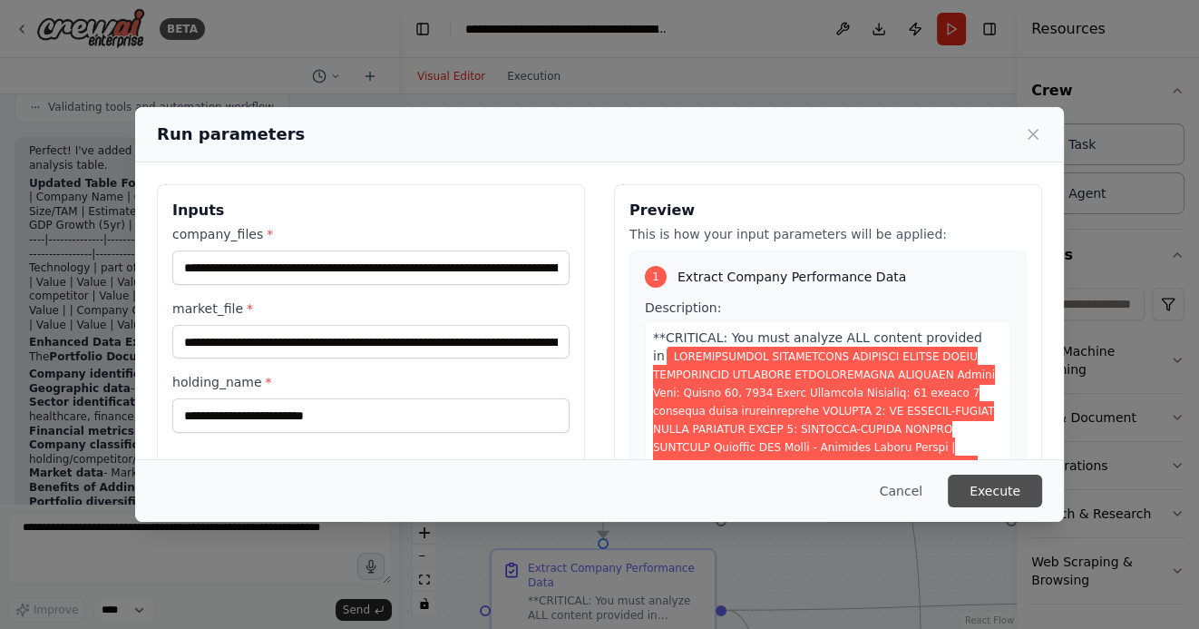
click at [970, 493] on button "Execute" at bounding box center [995, 490] width 94 height 33
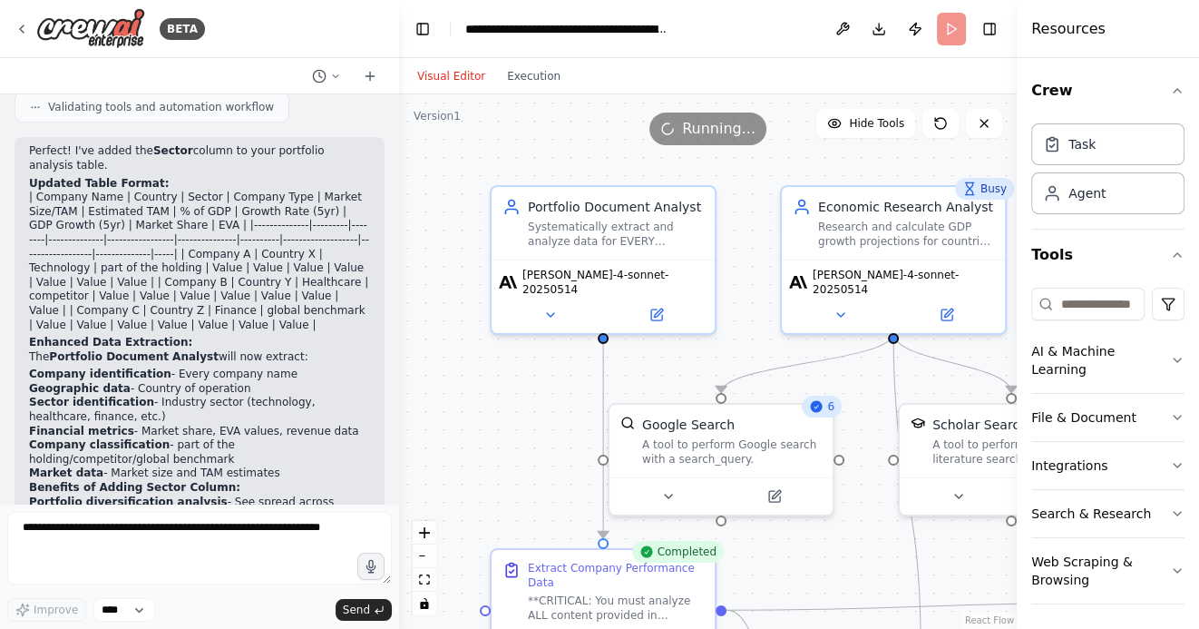
drag, startPoint x: 512, startPoint y: 404, endPoint x: 493, endPoint y: 226, distance: 178.8
click at [493, 227] on div ".deletable-edge-delete-btn { width: 20px; height: 20px; border: 0px solid #ffff…" at bounding box center [708, 361] width 618 height 534
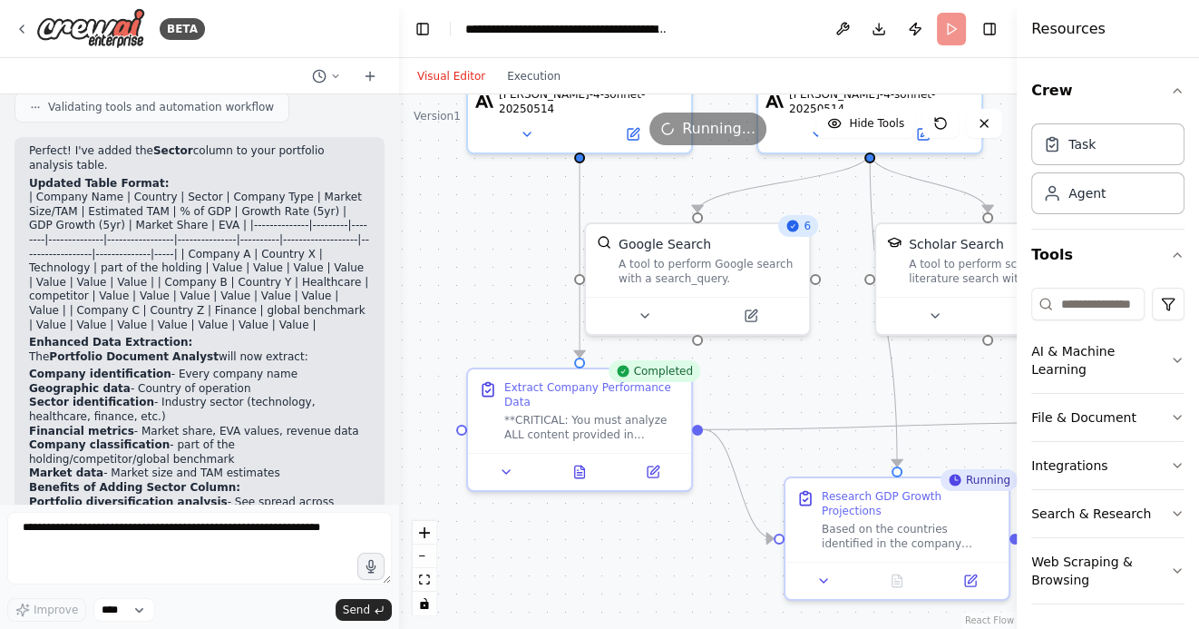
drag, startPoint x: 641, startPoint y: 559, endPoint x: 574, endPoint y: 511, distance: 82.6
click at [575, 511] on div ".deletable-edge-delete-btn { width: 20px; height: 20px; border: 0px solid #ffff…" at bounding box center [708, 361] width 618 height 534
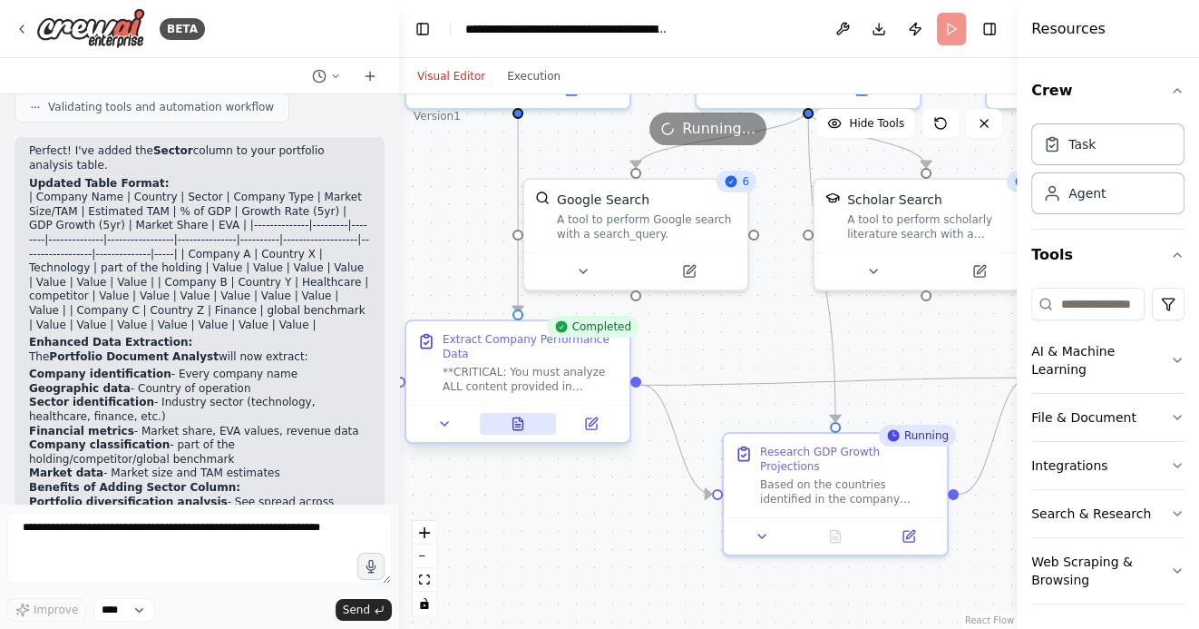
click at [521, 426] on icon at bounding box center [518, 423] width 10 height 12
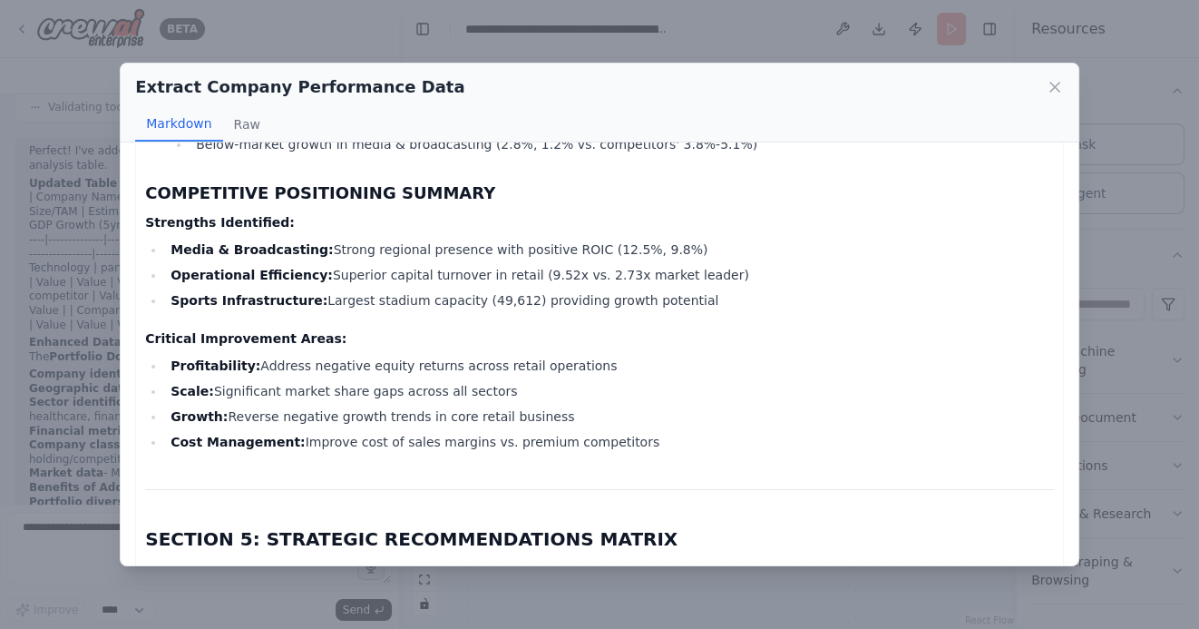
scroll to position [8621, 0]
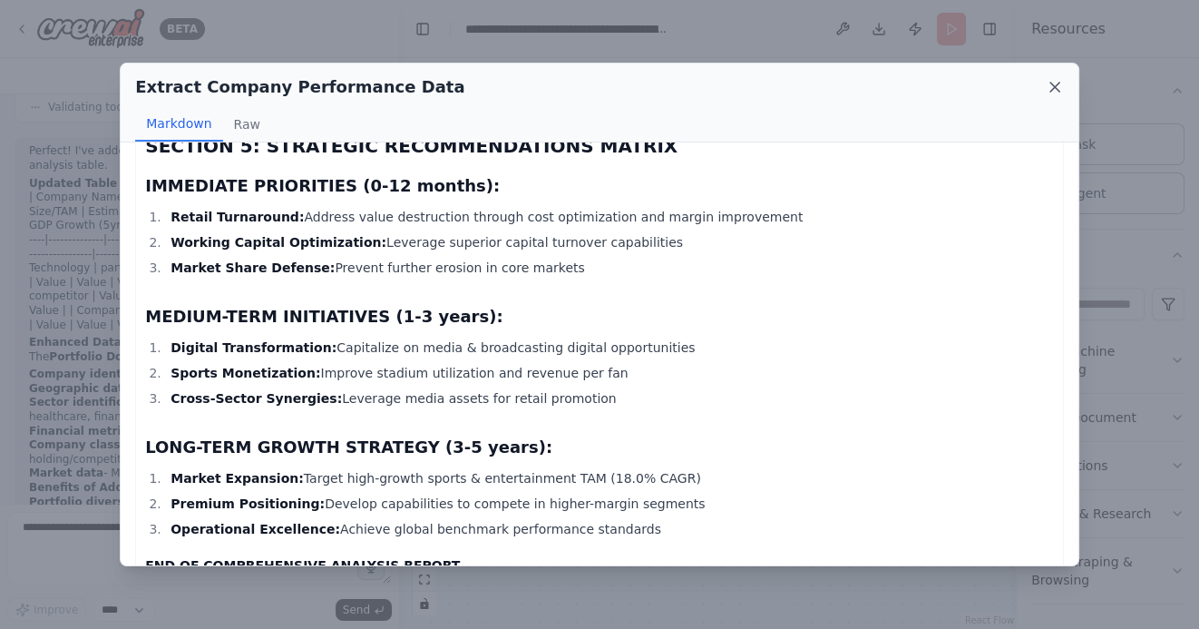
click at [1048, 83] on icon at bounding box center [1055, 87] width 18 height 18
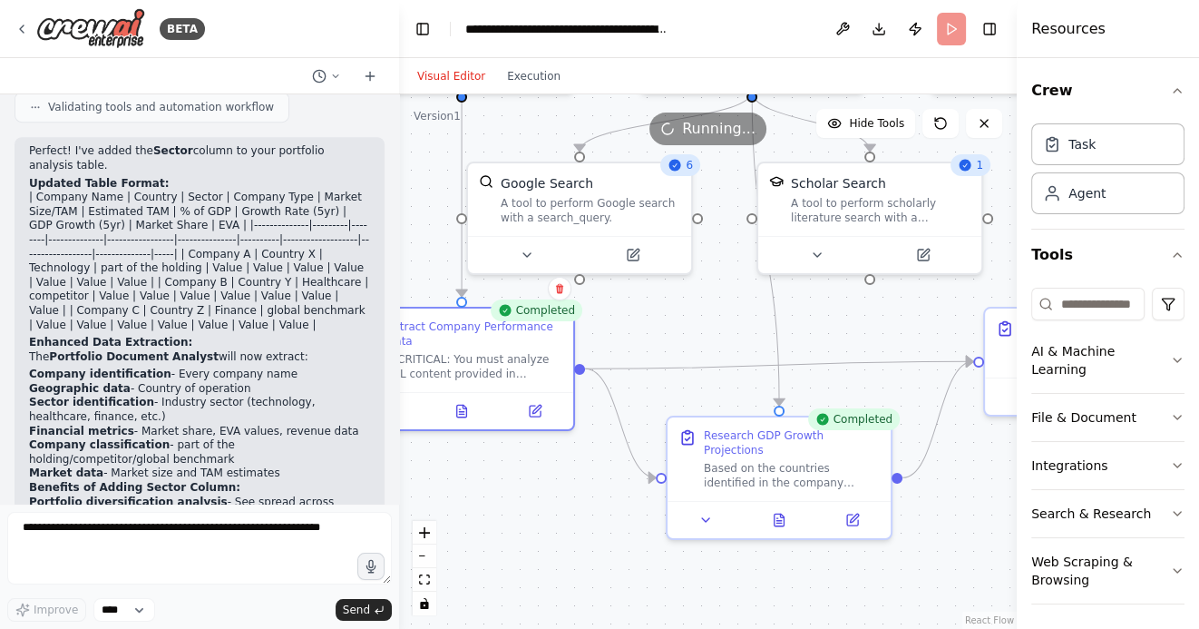
drag, startPoint x: 644, startPoint y: 546, endPoint x: 561, endPoint y: 518, distance: 87.2
click at [562, 518] on div ".deletable-edge-delete-btn { width: 20px; height: 20px; border: 0px solid #ffff…" at bounding box center [708, 361] width 618 height 534
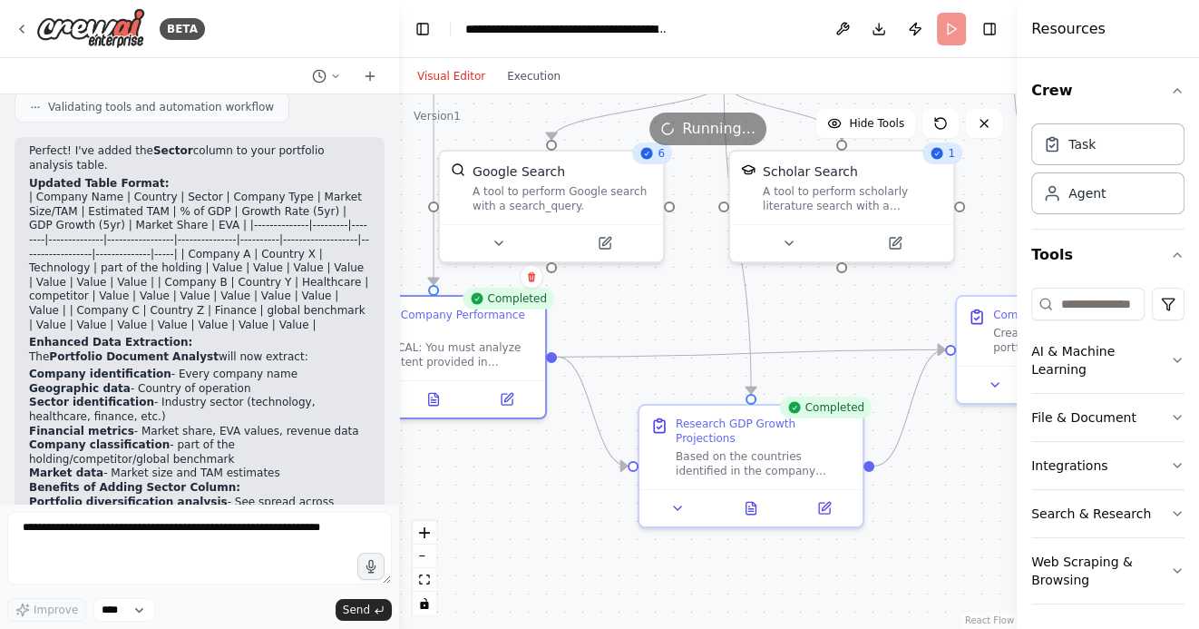
drag, startPoint x: 709, startPoint y: 559, endPoint x: 615, endPoint y: 538, distance: 96.6
click at [615, 538] on div ".deletable-edge-delete-btn { width: 20px; height: 20px; border: 0px solid #ffff…" at bounding box center [708, 361] width 618 height 534
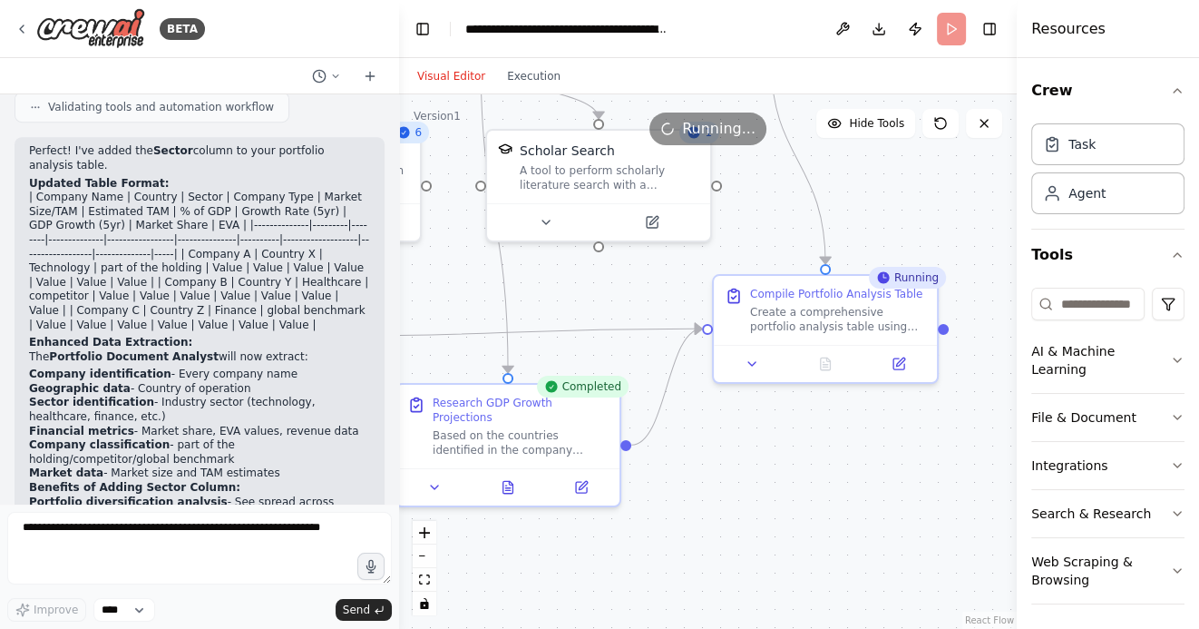
drag, startPoint x: 844, startPoint y: 546, endPoint x: 684, endPoint y: 545, distance: 160.5
click at [686, 545] on div ".deletable-edge-delete-btn { width: 20px; height: 20px; border: 0px solid #ffff…" at bounding box center [708, 361] width 618 height 534
drag, startPoint x: 738, startPoint y: 473, endPoint x: 765, endPoint y: 476, distance: 26.4
click at [764, 475] on div ".deletable-edge-delete-btn { width: 20px; height: 20px; border: 0px solid #ffff…" at bounding box center [708, 361] width 618 height 534
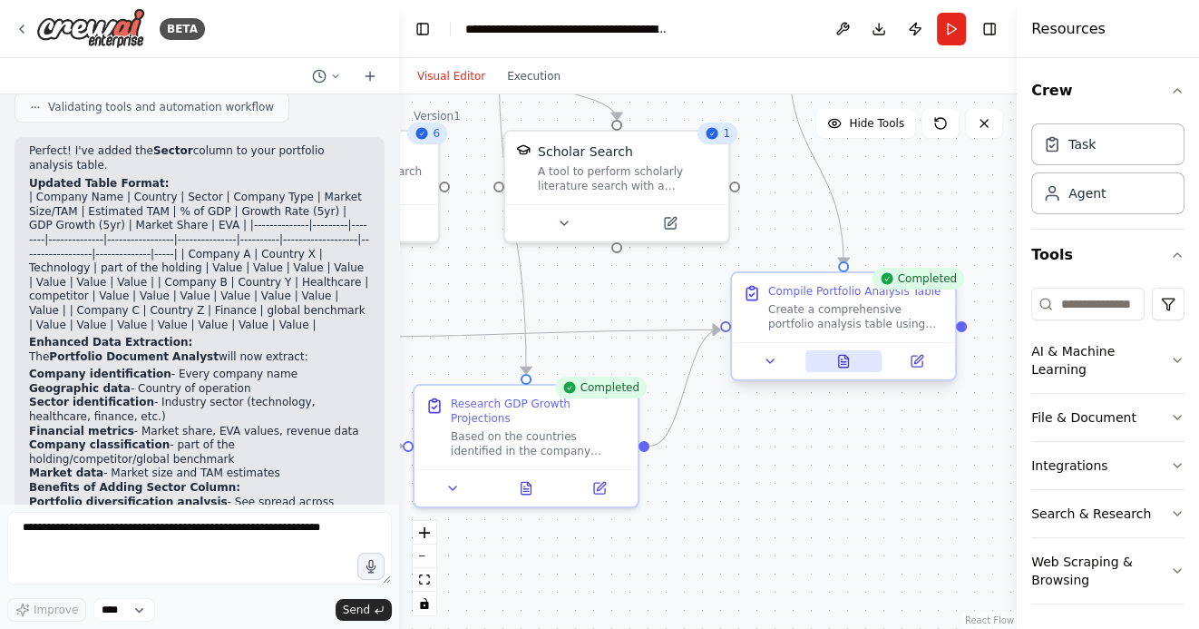
click at [849, 364] on icon at bounding box center [843, 361] width 15 height 15
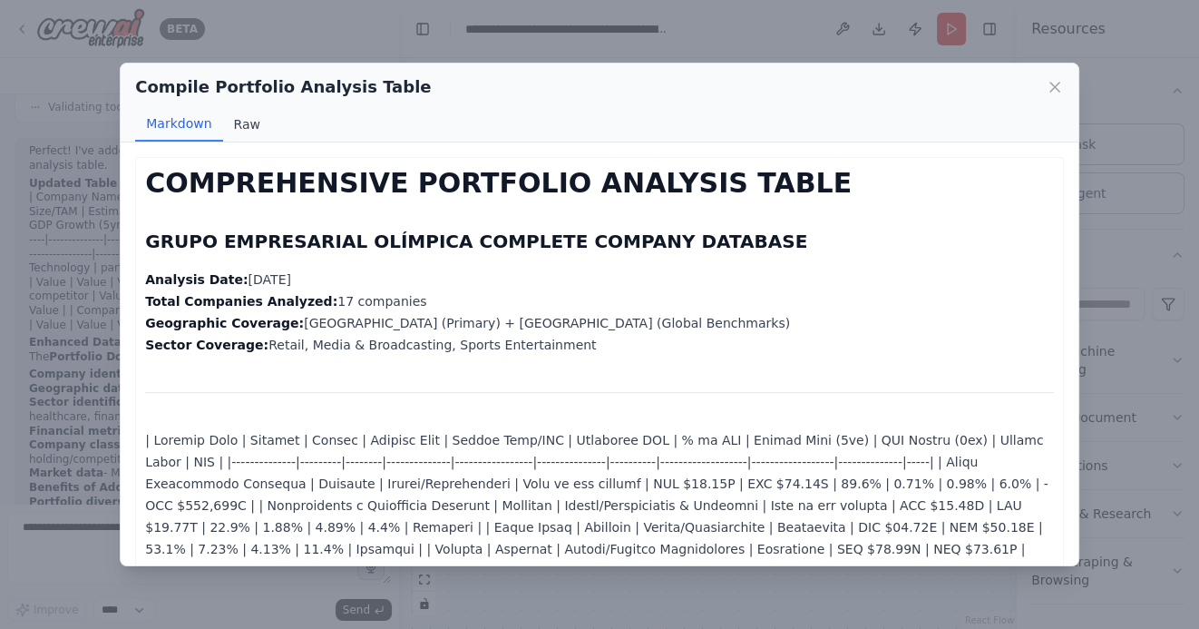
click at [238, 125] on button "Raw" at bounding box center [247, 124] width 48 height 34
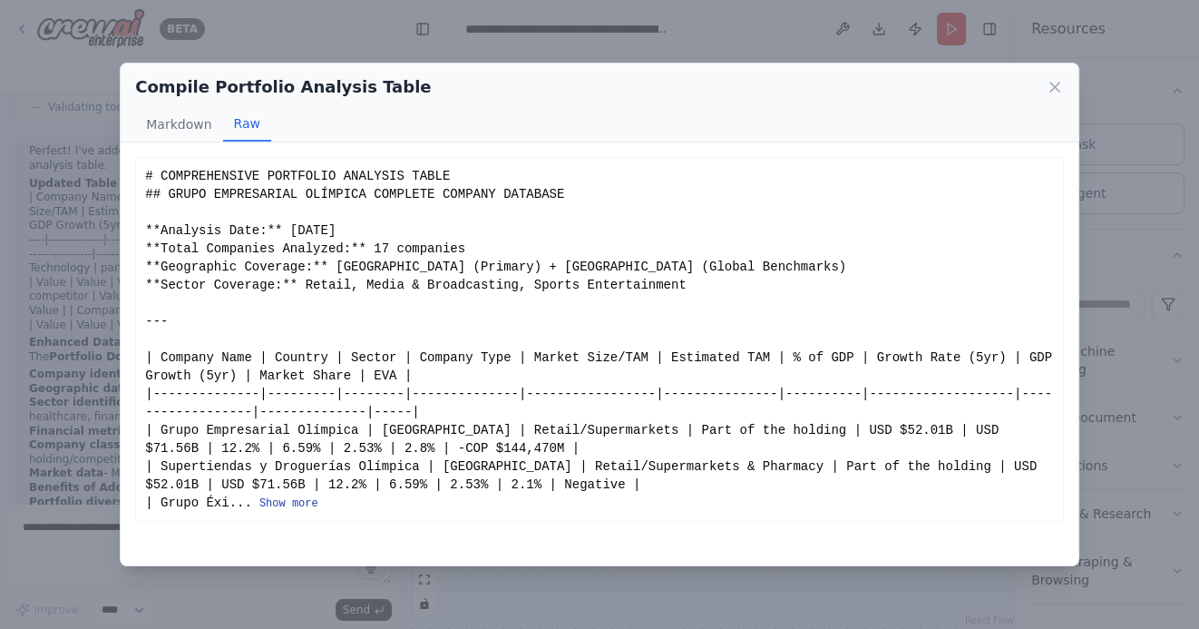
click at [290, 506] on button "Show more" at bounding box center [288, 503] width 59 height 15
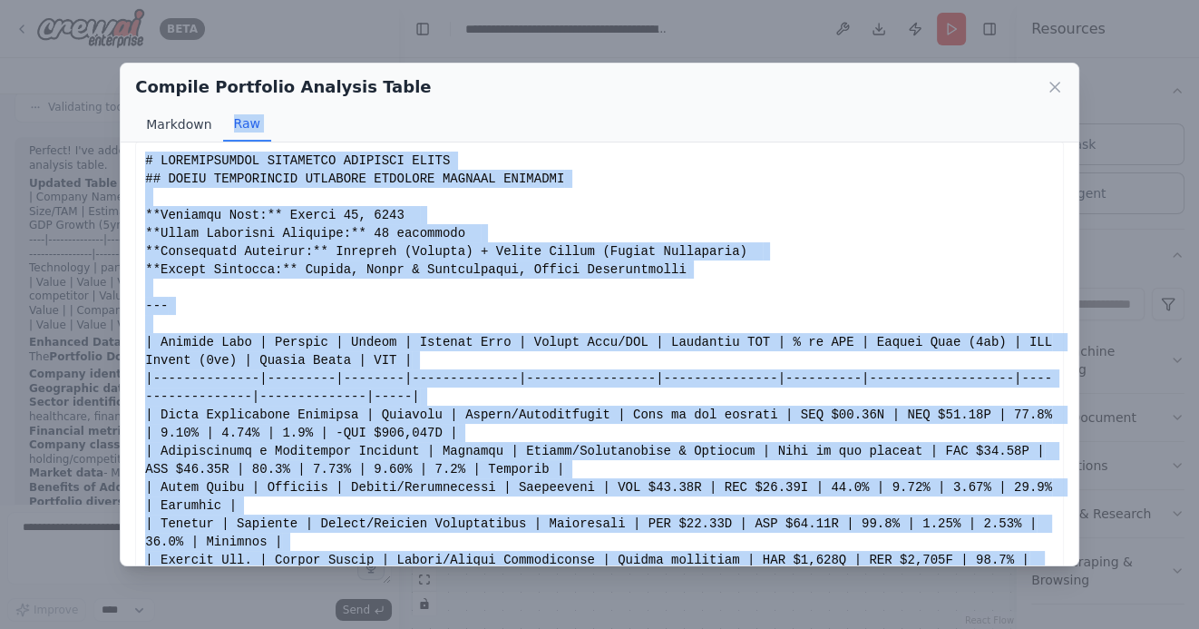
scroll to position [0, 0]
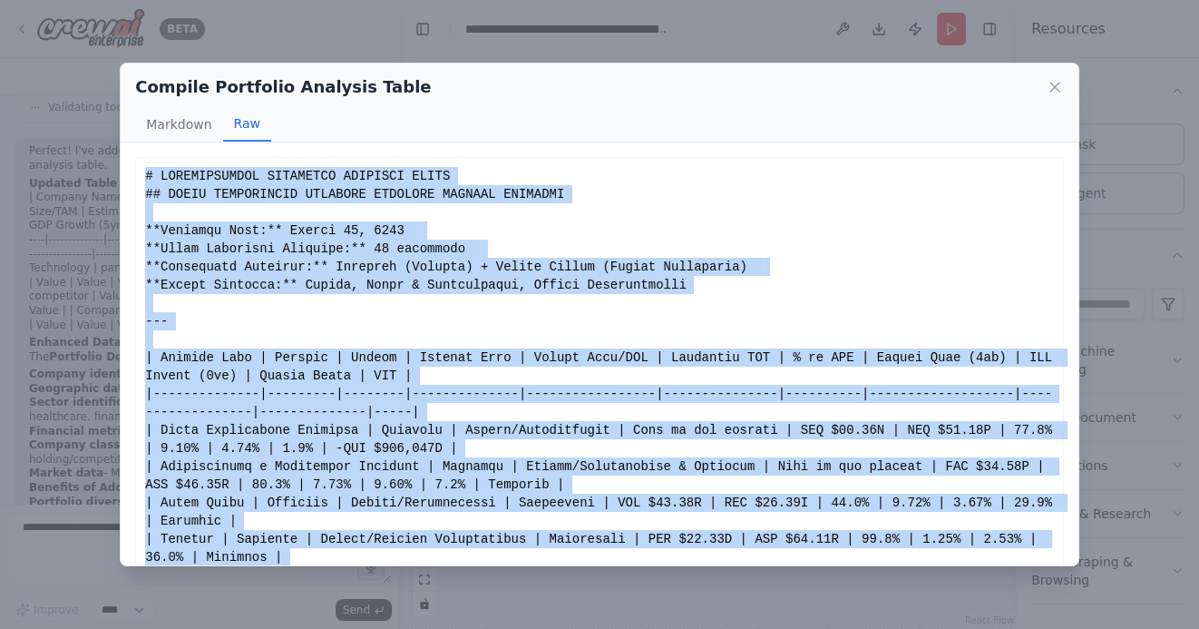
drag, startPoint x: 189, startPoint y: 532, endPoint x: 148, endPoint y: 178, distance: 357.0
copy div "# COMPREHENSIVE PORTFOLIO ANALYSIS TABLE ## GRUPO EMPRESARIAL OLÍMPICA COMPLETE…"
click at [1054, 85] on icon at bounding box center [1055, 87] width 18 height 18
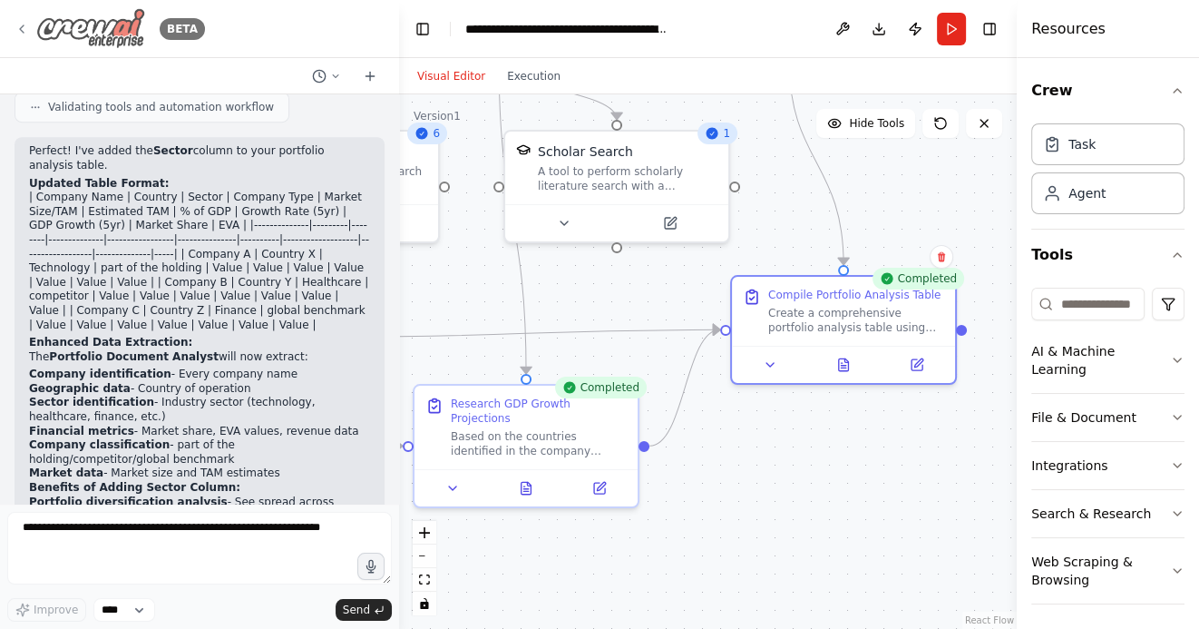
click at [23, 19] on div "BETA" at bounding box center [110, 28] width 190 height 41
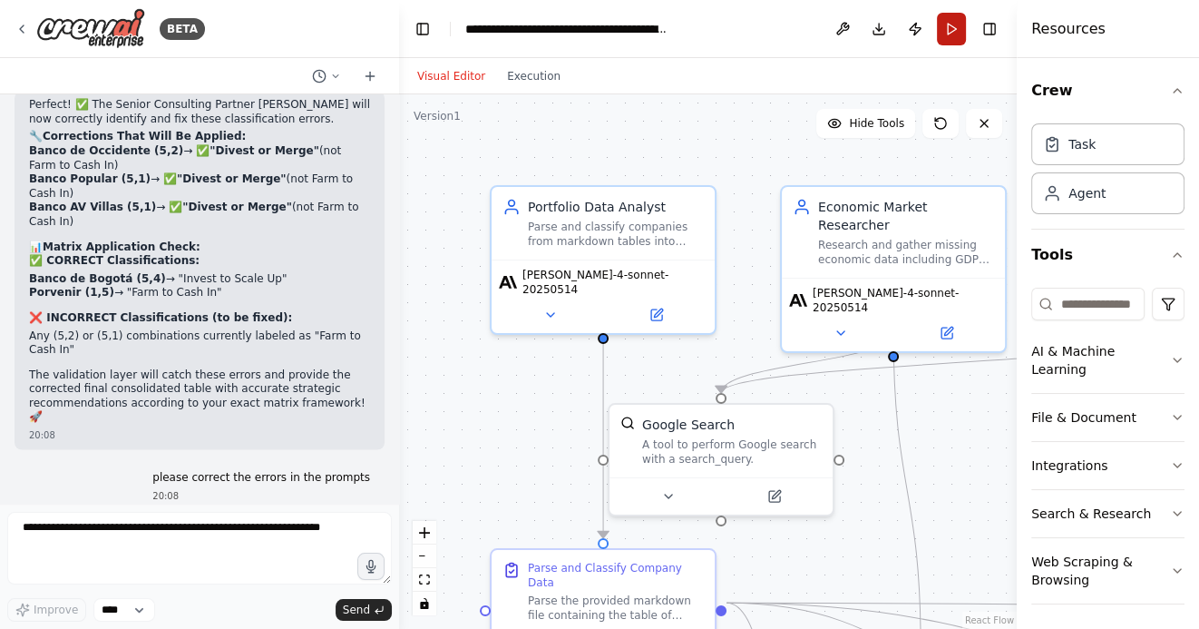
scroll to position [9486, 0]
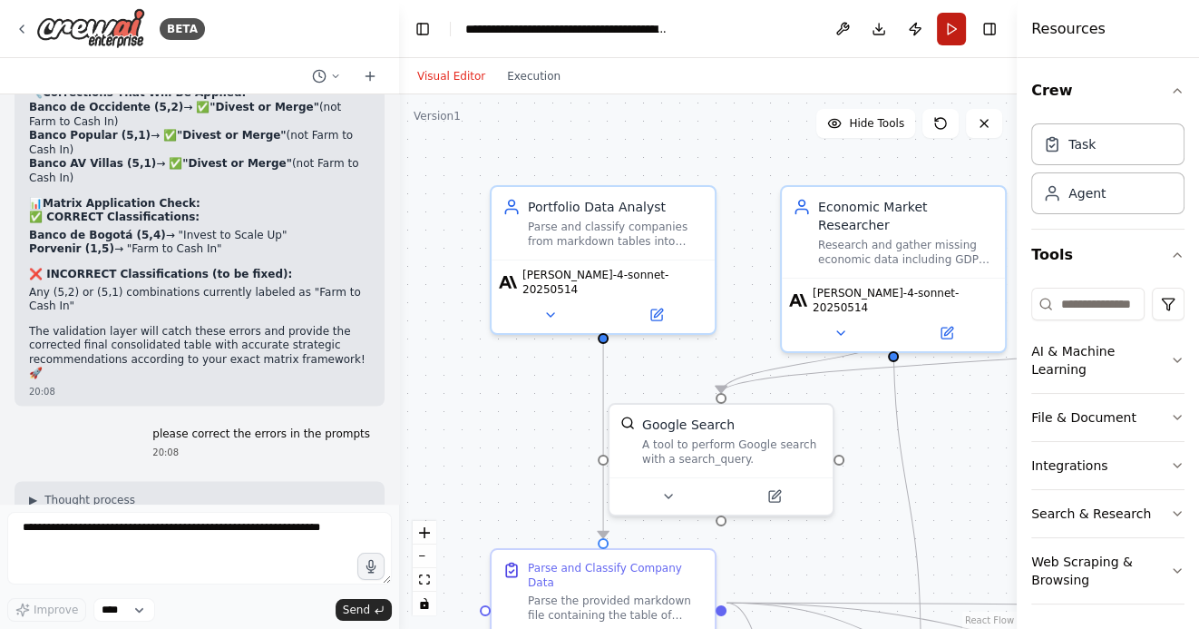
click at [951, 34] on button "Run" at bounding box center [951, 29] width 29 height 33
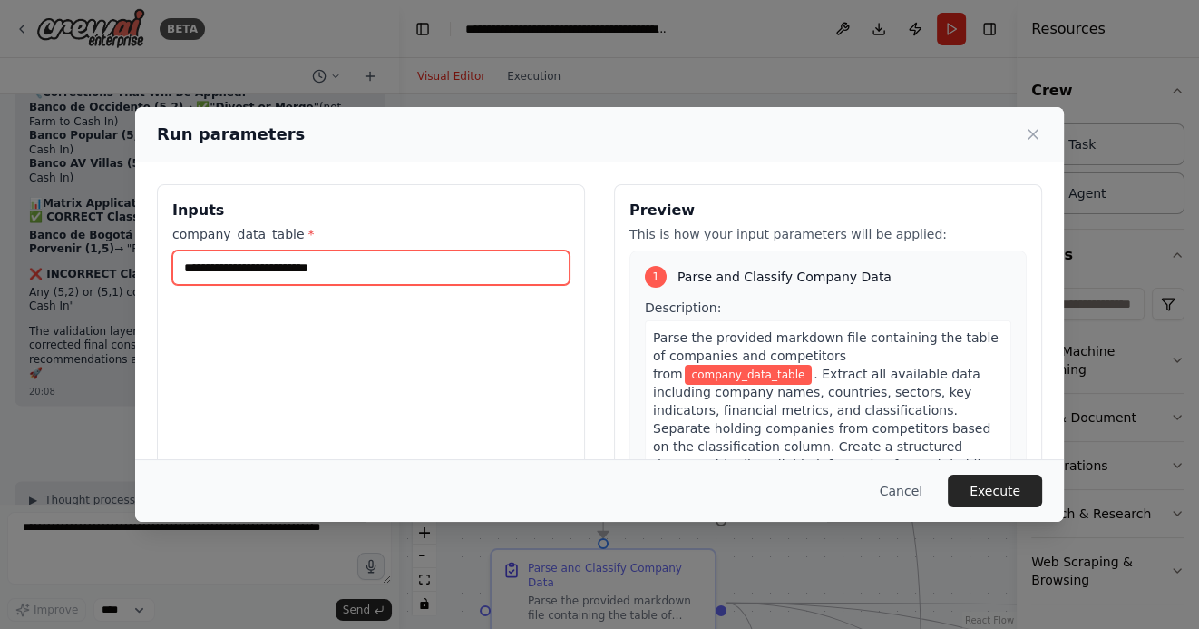
click at [245, 268] on input "company_data_table *" at bounding box center [370, 267] width 397 height 34
paste input "**********"
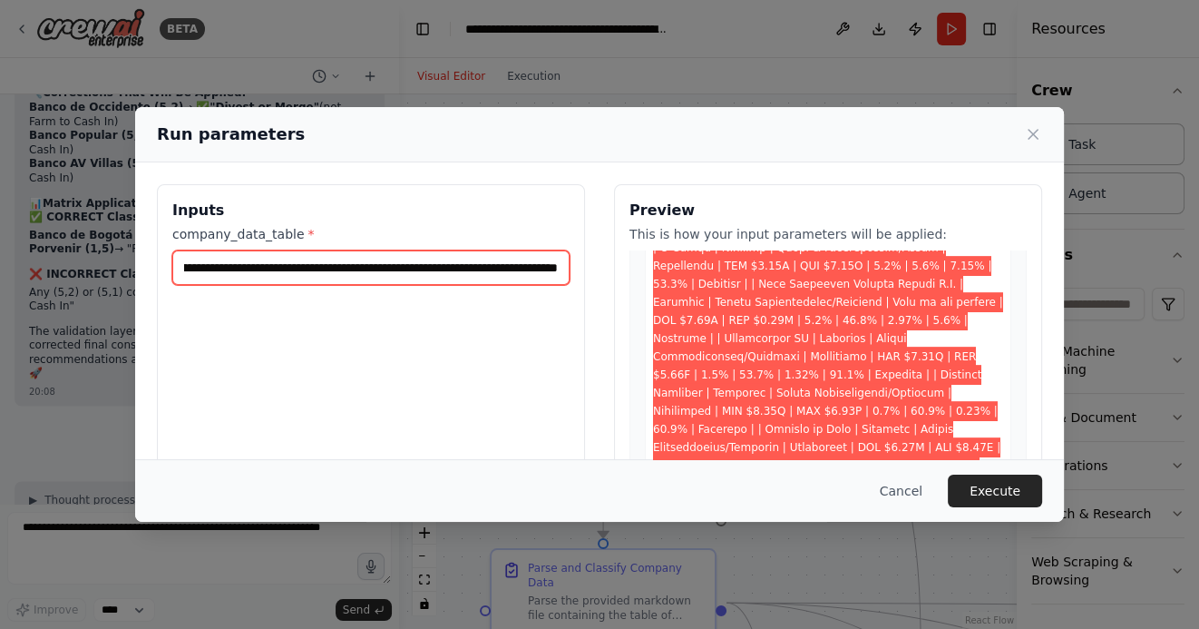
scroll to position [875, 0]
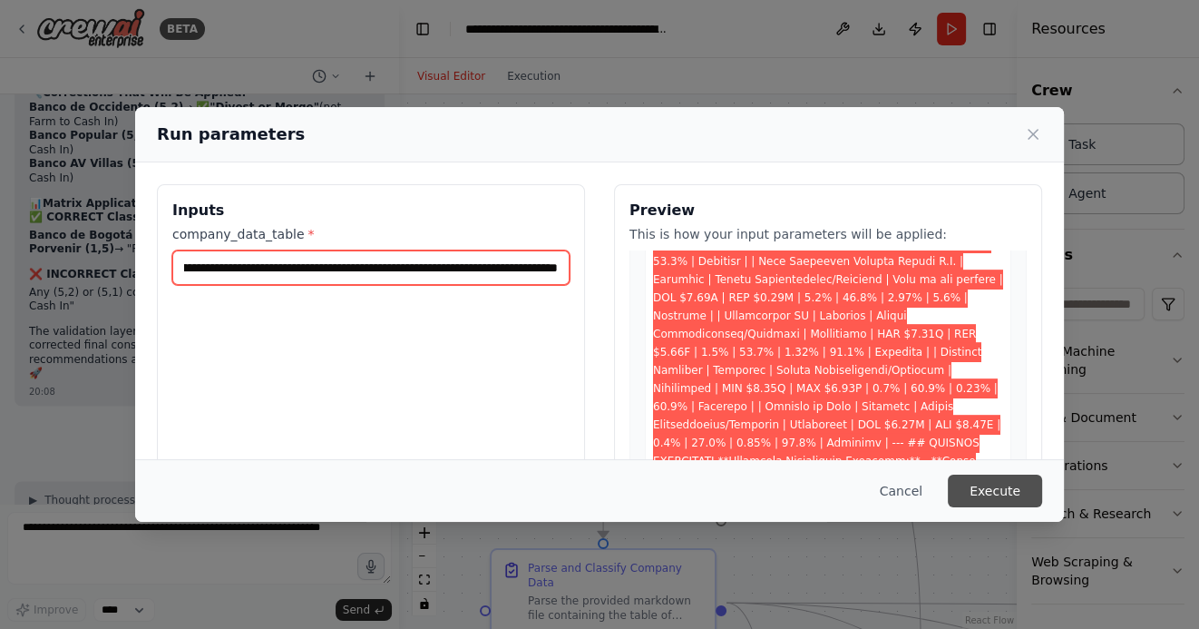
type input "**********"
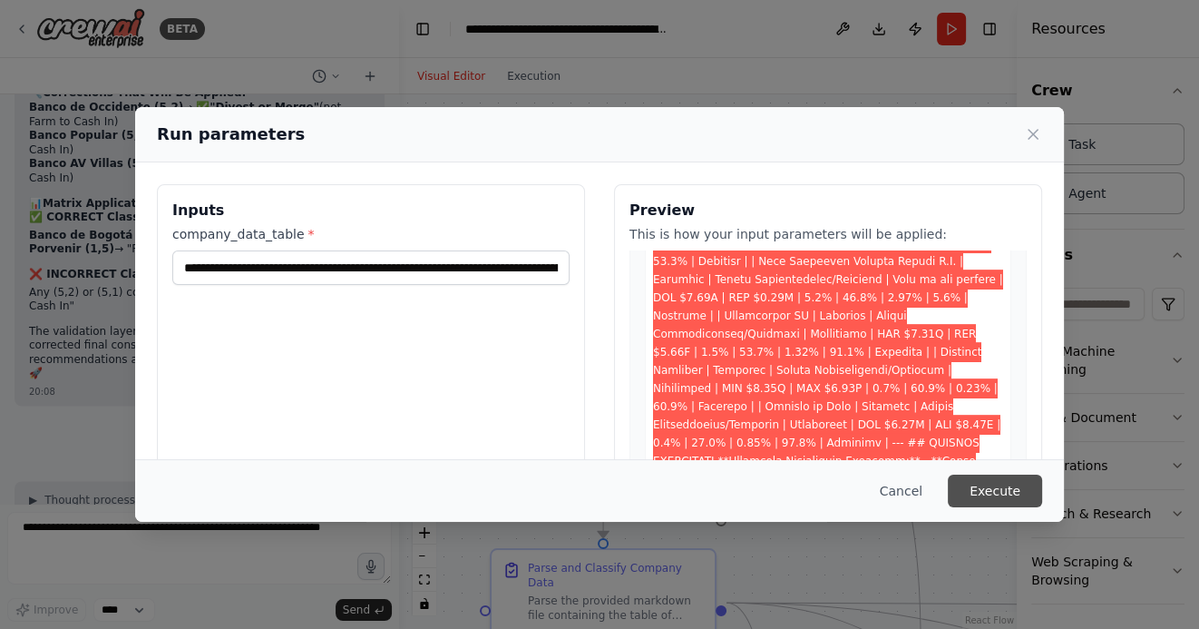
click at [993, 493] on button "Execute" at bounding box center [995, 490] width 94 height 33
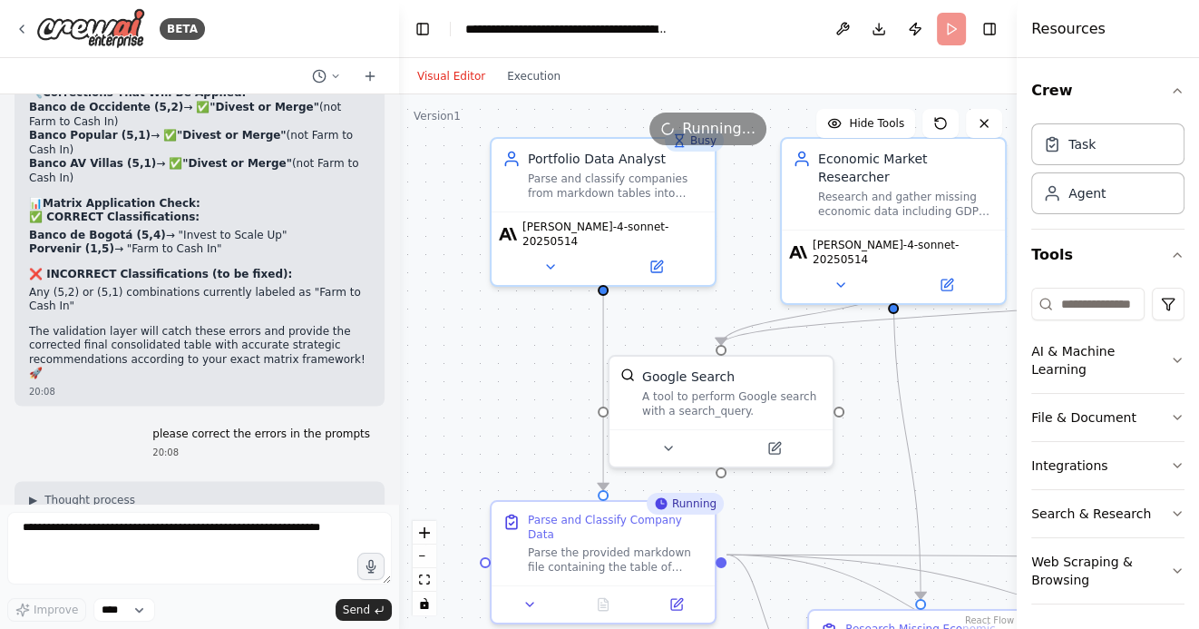
drag, startPoint x: 966, startPoint y: 467, endPoint x: 966, endPoint y: 408, distance: 59.0
click at [966, 408] on div ".deletable-edge-delete-btn { width: 20px; height: 20px; border: 0px solid #ffff…" at bounding box center [708, 361] width 618 height 534
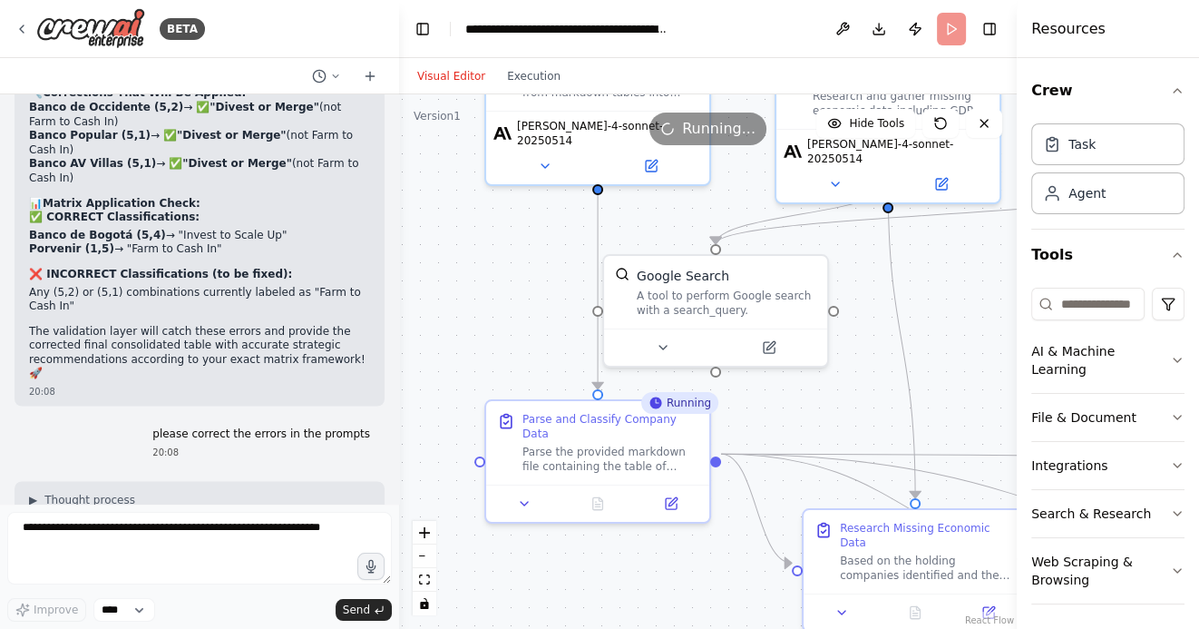
drag, startPoint x: 966, startPoint y: 408, endPoint x: 961, endPoint y: 299, distance: 109.0
click at [961, 299] on div ".deletable-edge-delete-btn { width: 20px; height: 20px; border: 0px solid #ffff…" at bounding box center [708, 361] width 618 height 534
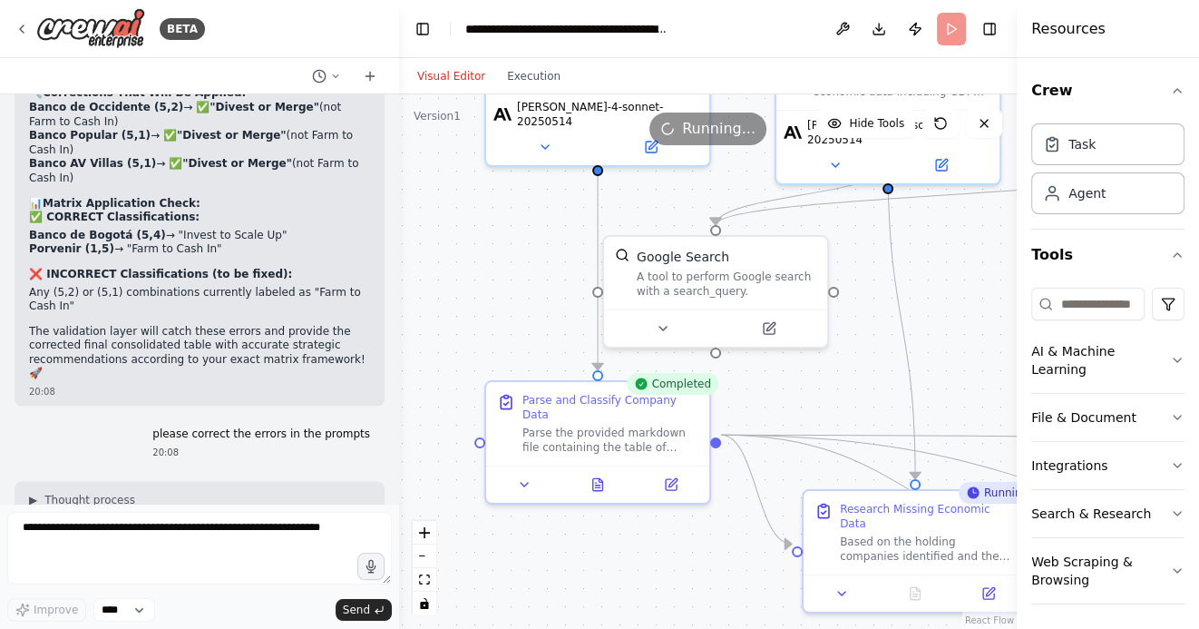
drag, startPoint x: 946, startPoint y: 345, endPoint x: 875, endPoint y: 254, distance: 115.0
click at [875, 256] on div ".deletable-edge-delete-btn { width: 20px; height: 20px; border: 0px solid #ffff…" at bounding box center [708, 361] width 618 height 534
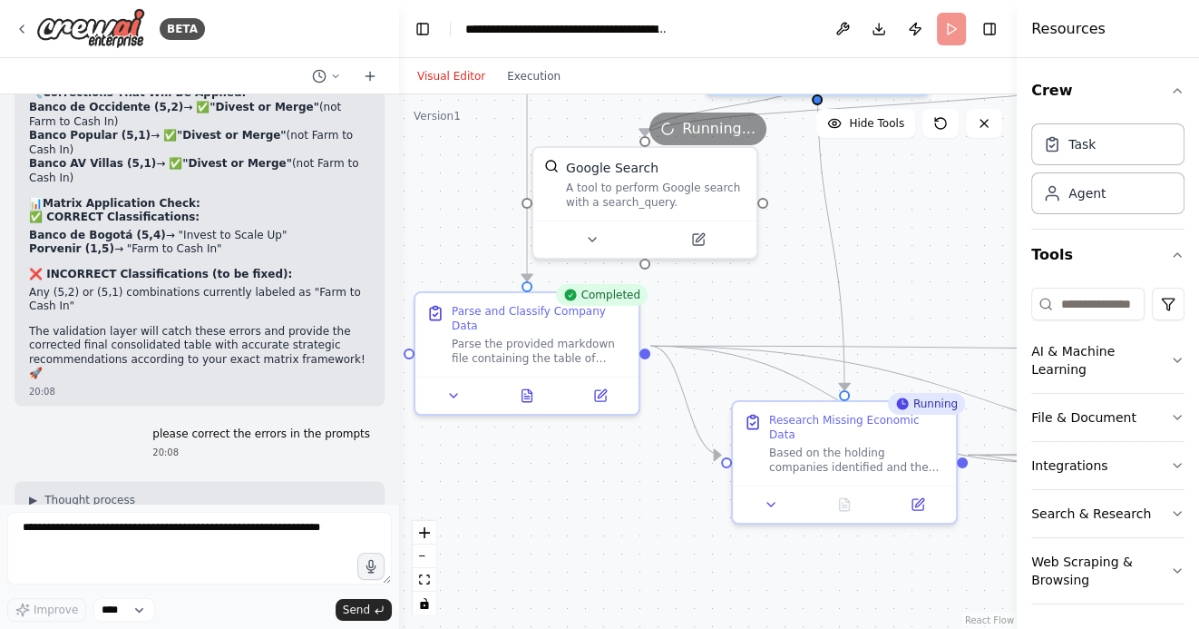
drag, startPoint x: 837, startPoint y: 550, endPoint x: 613, endPoint y: 502, distance: 229.1
click at [614, 501] on div ".deletable-edge-delete-btn { width: 20px; height: 20px; border: 0px solid #ffff…" at bounding box center [708, 361] width 618 height 534
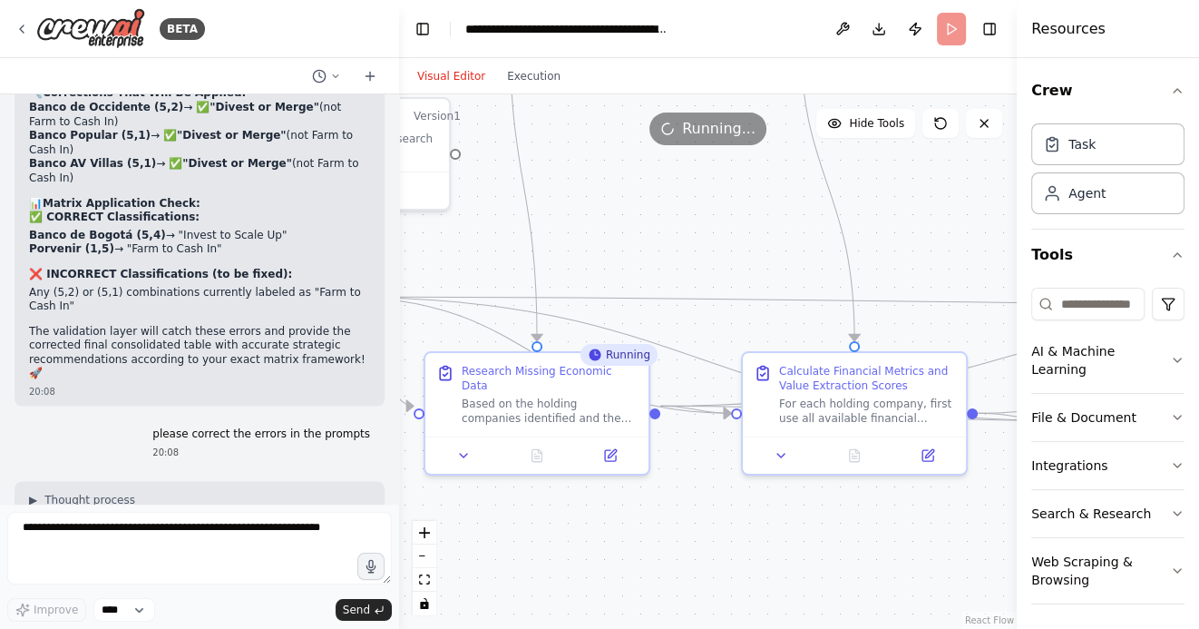
drag, startPoint x: 837, startPoint y: 512, endPoint x: 718, endPoint y: 516, distance: 118.9
click at [721, 515] on div ".deletable-edge-delete-btn { width: 20px; height: 20px; border: 0px solid #ffff…" at bounding box center [708, 361] width 618 height 534
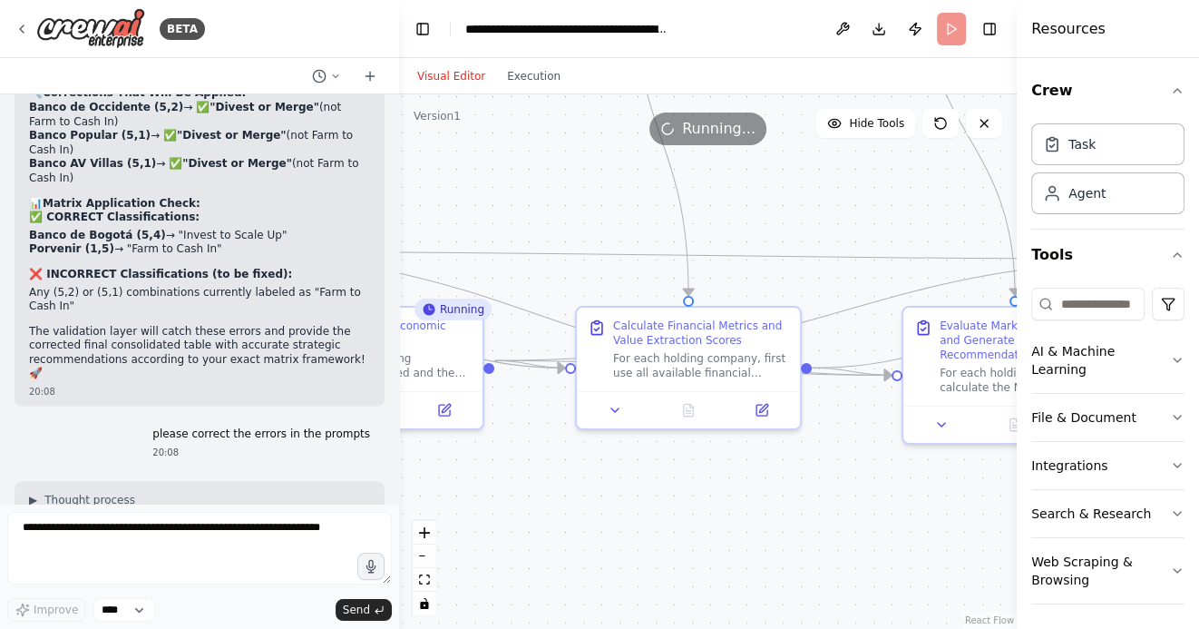
drag, startPoint x: 784, startPoint y: 525, endPoint x: 633, endPoint y: 476, distance: 158.3
click at [633, 475] on div ".deletable-edge-delete-btn { width: 20px; height: 20px; border: 0px solid #ffff…" at bounding box center [708, 361] width 618 height 534
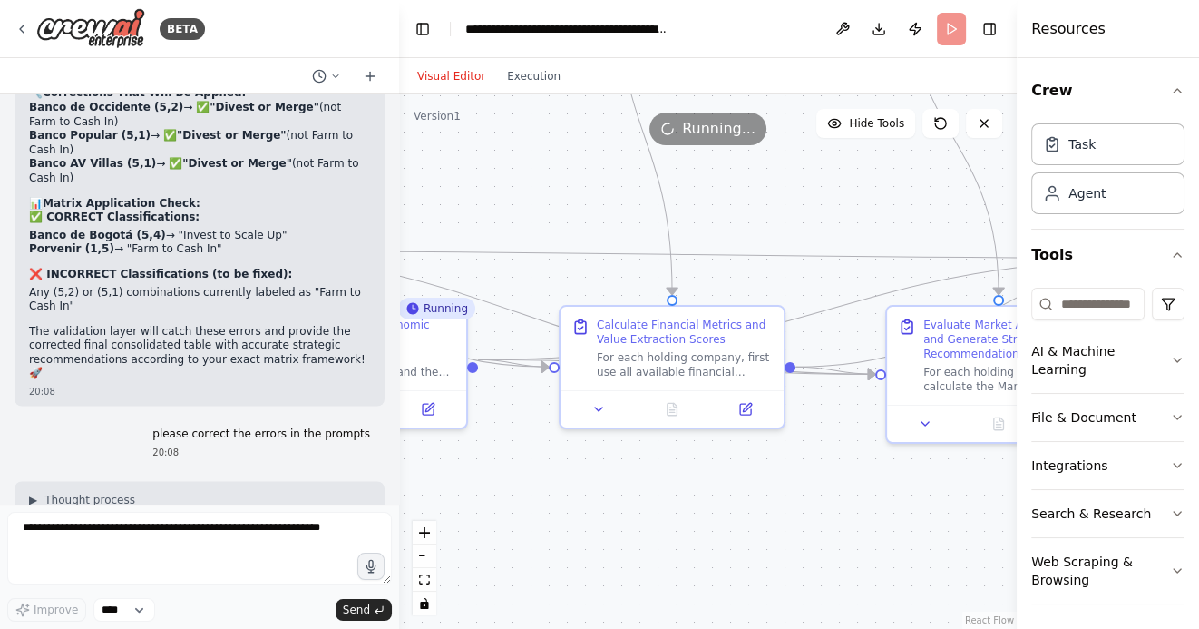
drag, startPoint x: 736, startPoint y: 492, endPoint x: 628, endPoint y: 482, distance: 108.4
click at [629, 482] on div ".deletable-edge-delete-btn { width: 20px; height: 20px; border: 0px solid #ffff…" at bounding box center [708, 361] width 618 height 534
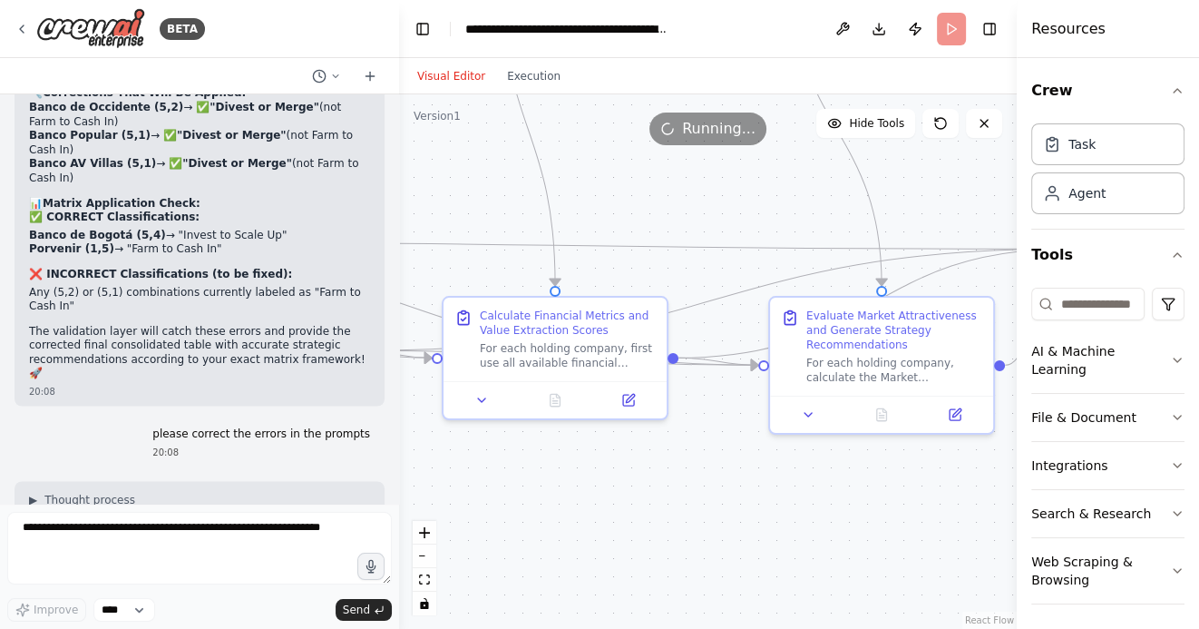
drag, startPoint x: 727, startPoint y: 483, endPoint x: 626, endPoint y: 483, distance: 101.6
click at [629, 482] on div ".deletable-edge-delete-btn { width: 20px; height: 20px; border: 0px solid #ffff…" at bounding box center [708, 361] width 618 height 534
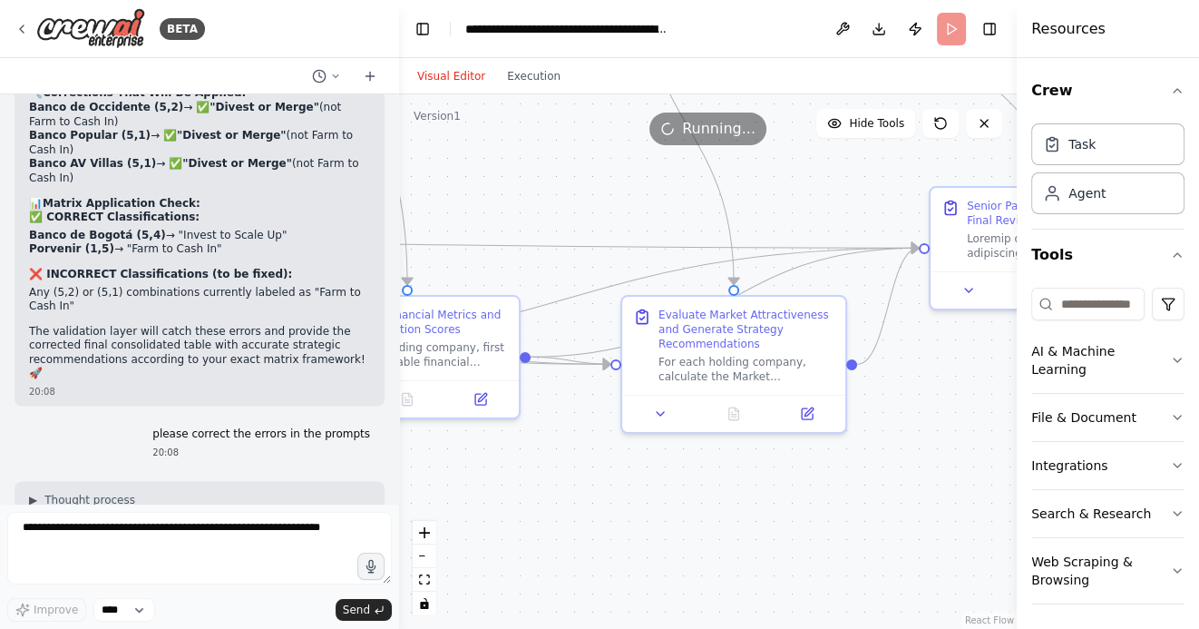
drag, startPoint x: 738, startPoint y: 474, endPoint x: 551, endPoint y: 474, distance: 186.8
click at [551, 474] on div ".deletable-edge-delete-btn { width: 20px; height: 20px; border: 0px solid #ffff…" at bounding box center [708, 361] width 618 height 534
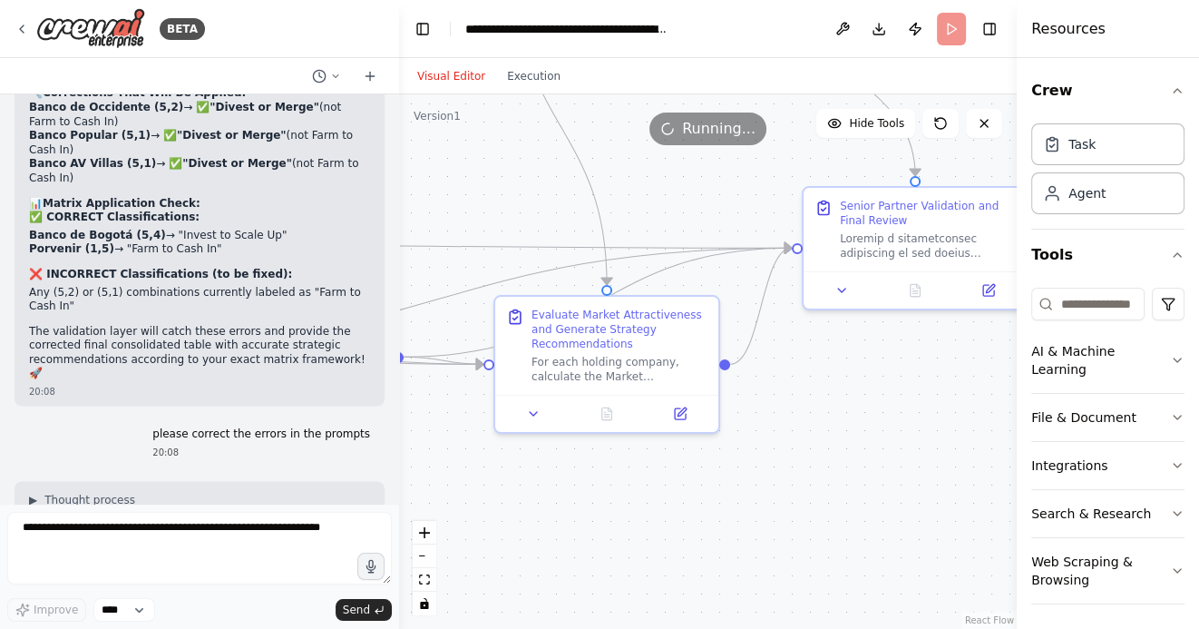
drag, startPoint x: 510, startPoint y: 503, endPoint x: 666, endPoint y: 520, distance: 156.9
click at [657, 520] on div ".deletable-edge-delete-btn { width: 20px; height: 20px; border: 0px solid #ffff…" at bounding box center [708, 361] width 618 height 534
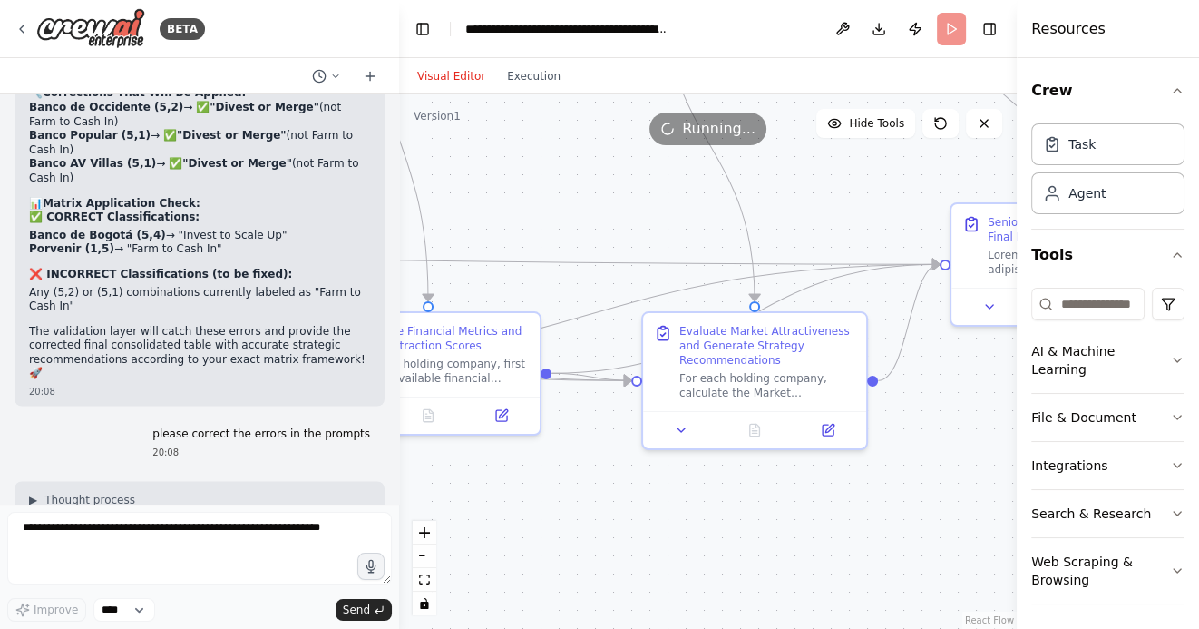
drag, startPoint x: 561, startPoint y: 511, endPoint x: 779, endPoint y: 511, distance: 217.7
click at [775, 511] on div ".deletable-edge-delete-btn { width: 20px; height: 20px; border: 0px solid #ffff…" at bounding box center [708, 361] width 618 height 534
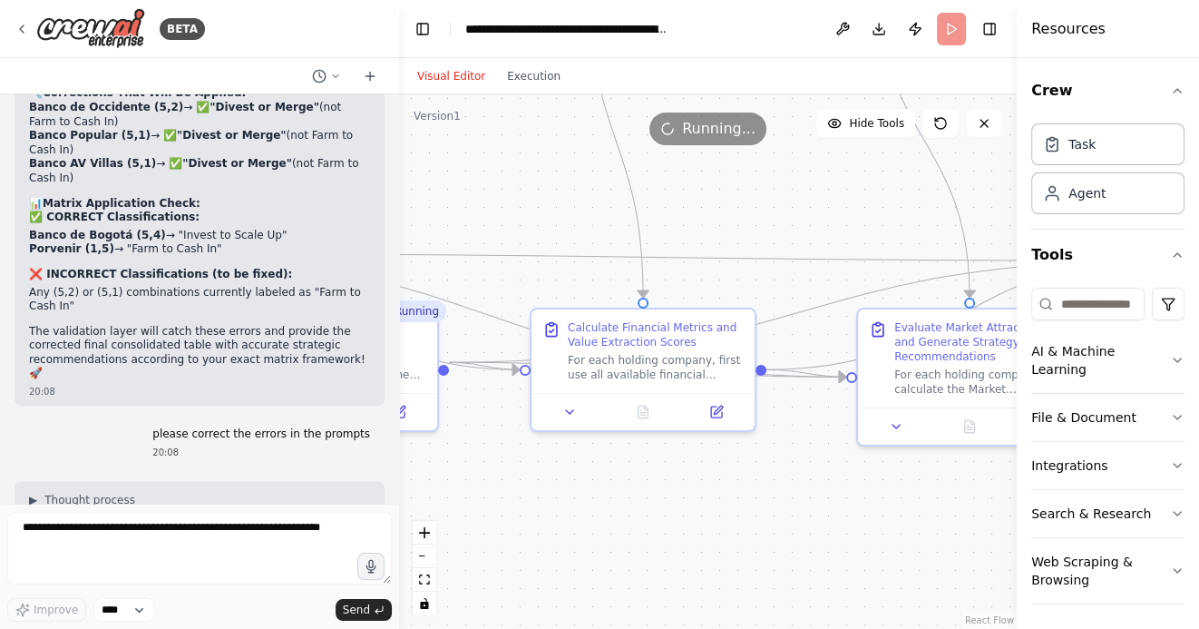
drag, startPoint x: 594, startPoint y: 495, endPoint x: 764, endPoint y: 481, distance: 170.2
click at [761, 481] on div ".deletable-edge-delete-btn { width: 20px; height: 20px; border: 0px solid #ffff…" at bounding box center [708, 361] width 618 height 534
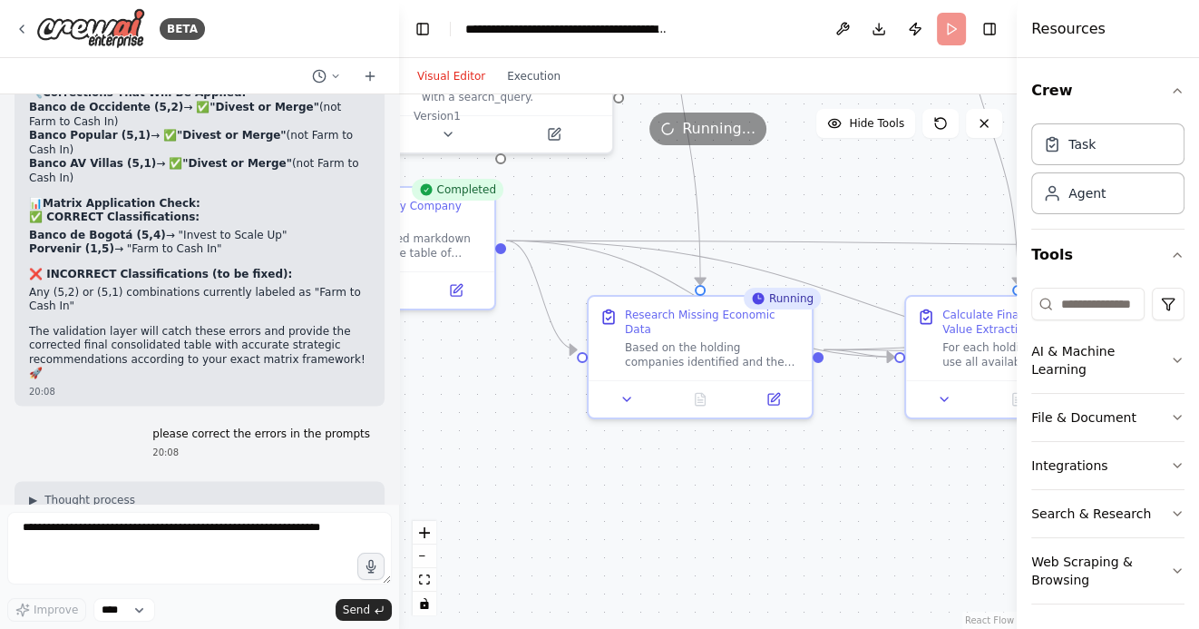
drag, startPoint x: 682, startPoint y: 506, endPoint x: 842, endPoint y: 510, distance: 159.7
click at [836, 509] on div ".deletable-edge-delete-btn { width: 20px; height: 20px; border: 0px solid #ffff…" at bounding box center [708, 361] width 618 height 534
drag, startPoint x: 851, startPoint y: 510, endPoint x: 716, endPoint y: 516, distance: 135.3
click at [718, 515] on div ".deletable-edge-delete-btn { width: 20px; height: 20px; border: 0px solid #ffff…" at bounding box center [708, 361] width 618 height 534
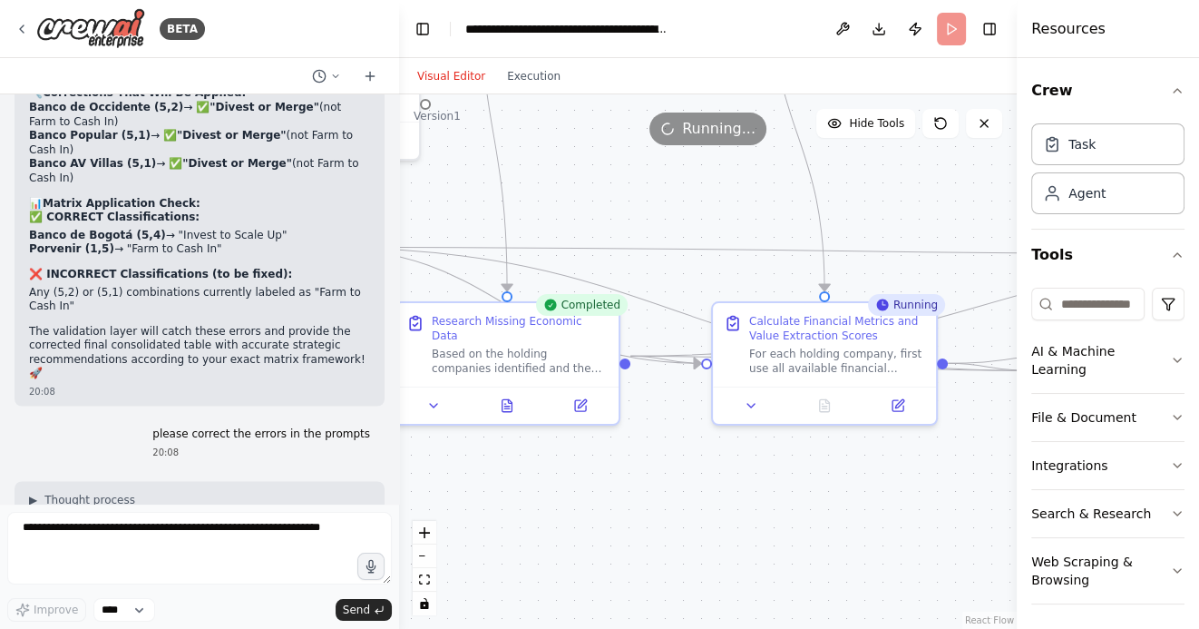
drag, startPoint x: 840, startPoint y: 492, endPoint x: 690, endPoint y: 491, distance: 149.7
click at [691, 491] on div ".deletable-edge-delete-btn { width: 20px; height: 20px; border: 0px solid #ffff…" at bounding box center [708, 361] width 618 height 534
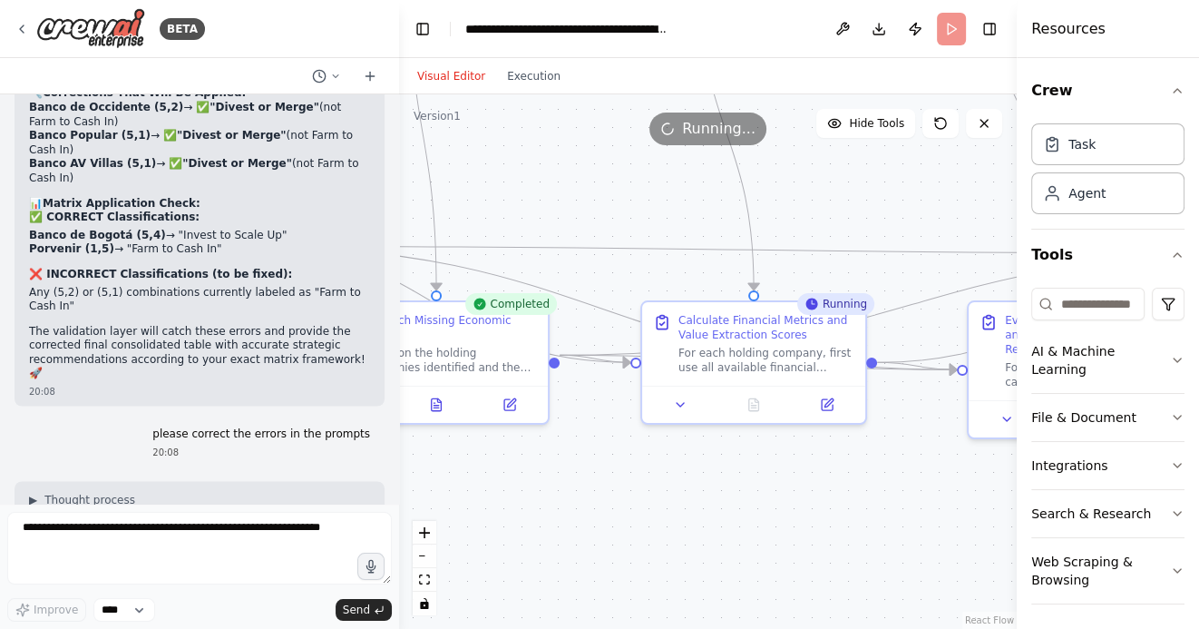
drag, startPoint x: 780, startPoint y: 495, endPoint x: 659, endPoint y: 467, distance: 123.9
click at [661, 467] on div ".deletable-edge-delete-btn { width: 20px; height: 20px; border: 0px solid #ffff…" at bounding box center [708, 361] width 618 height 534
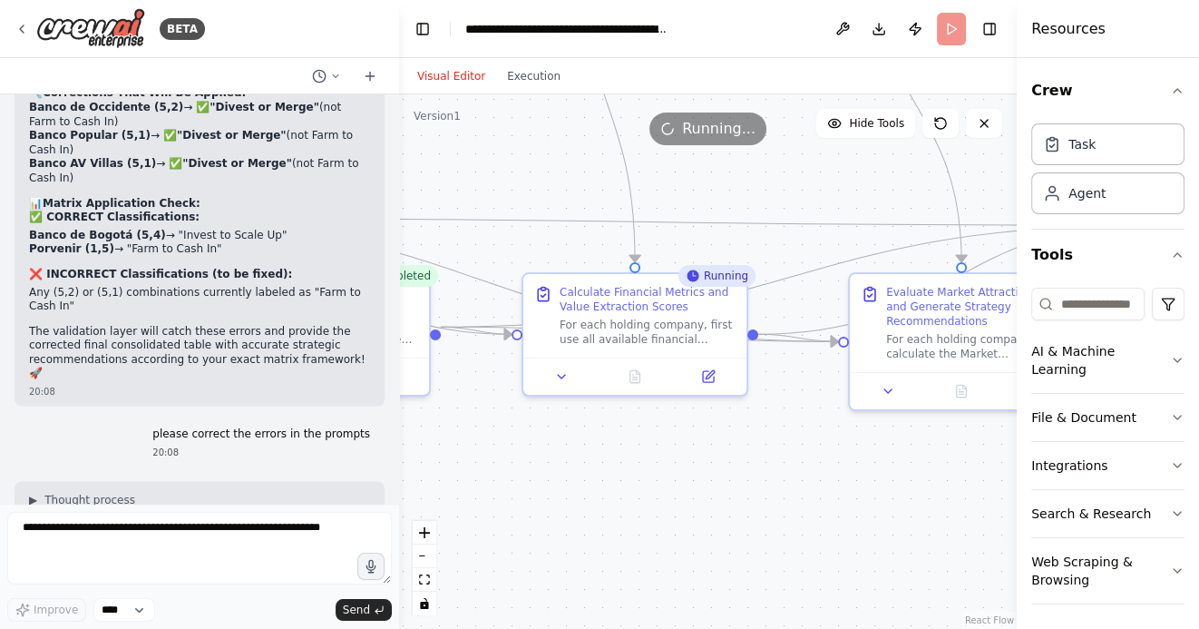
drag, startPoint x: 819, startPoint y: 472, endPoint x: 666, endPoint y: 473, distance: 153.3
click at [668, 469] on div ".deletable-edge-delete-btn { width: 20px; height: 20px; border: 0px solid #ffff…" at bounding box center [708, 361] width 618 height 534
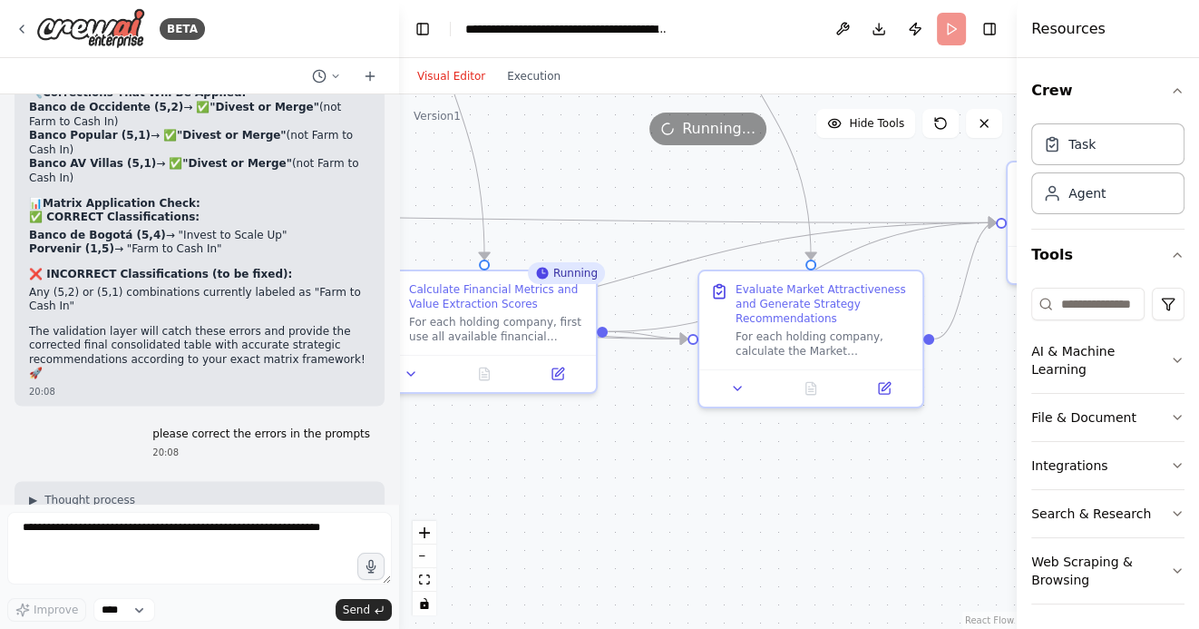
drag, startPoint x: 850, startPoint y: 479, endPoint x: 676, endPoint y: 464, distance: 174.7
click at [678, 463] on div ".deletable-edge-delete-btn { width: 20px; height: 20px; border: 0px solid #ffff…" at bounding box center [708, 361] width 618 height 534
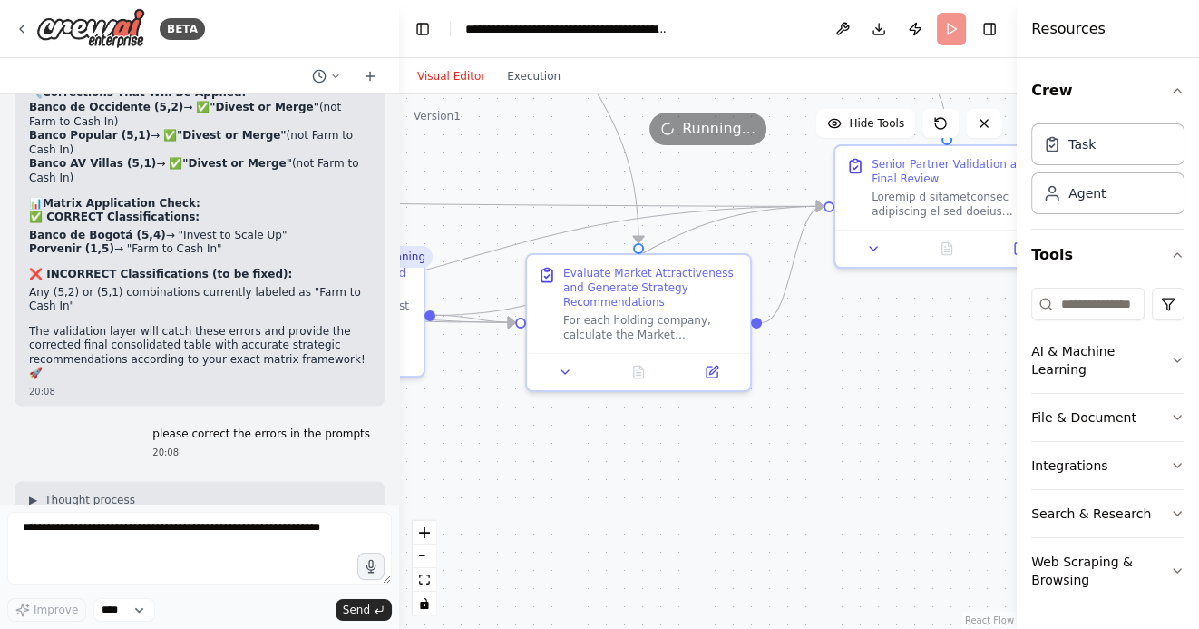
drag, startPoint x: 766, startPoint y: 455, endPoint x: 609, endPoint y: 459, distance: 157.9
click at [610, 457] on div ".deletable-edge-delete-btn { width: 20px; height: 20px; border: 0px solid #ffff…" at bounding box center [708, 361] width 618 height 534
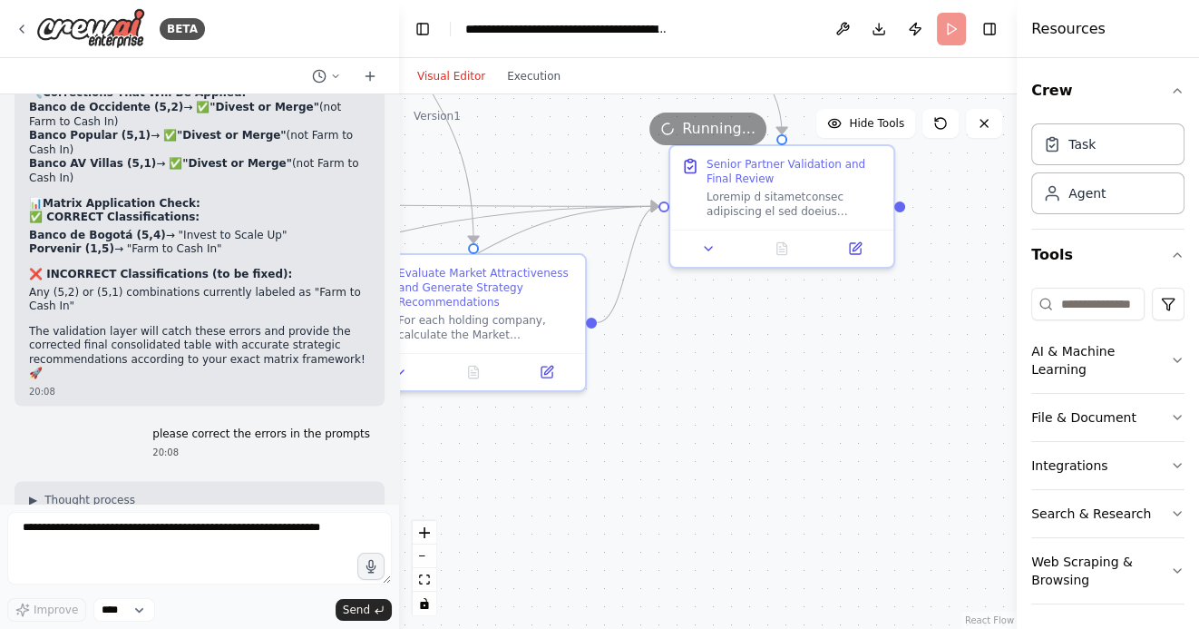
drag, startPoint x: 596, startPoint y: 473, endPoint x: 835, endPoint y: 456, distance: 240.0
click at [830, 456] on div ".deletable-edge-delete-btn { width: 20px; height: 20px; border: 0px solid #ffff…" at bounding box center [708, 361] width 618 height 534
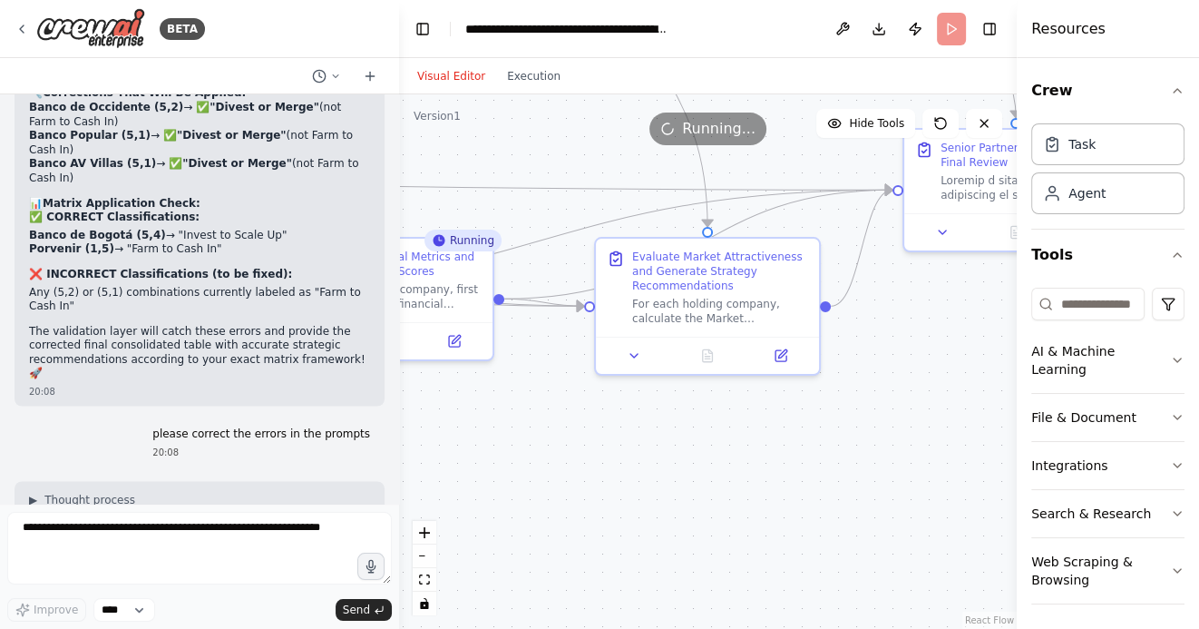
drag, startPoint x: 607, startPoint y: 502, endPoint x: 847, endPoint y: 501, distance: 240.4
click at [844, 502] on div ".deletable-edge-delete-btn { width: 20px; height: 20px; border: 0px solid #ffff…" at bounding box center [708, 361] width 618 height 534
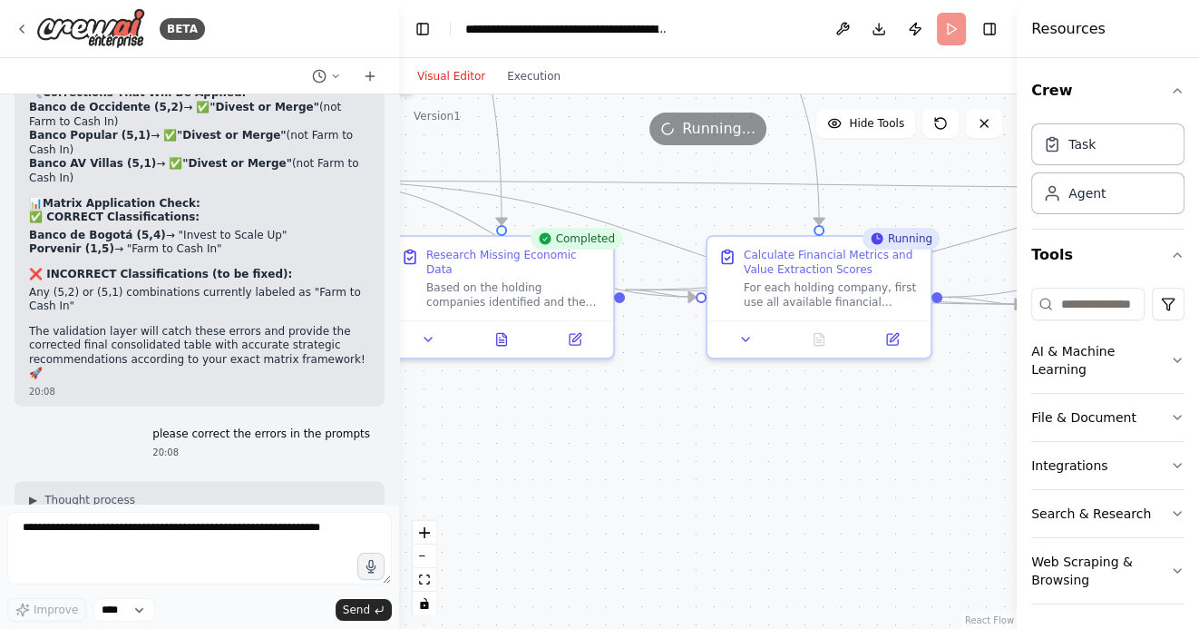
drag, startPoint x: 648, startPoint y: 477, endPoint x: 845, endPoint y: 477, distance: 197.7
click at [840, 477] on div ".deletable-edge-delete-btn { width: 20px; height: 20px; border: 0px solid #ffff…" at bounding box center [708, 361] width 618 height 534
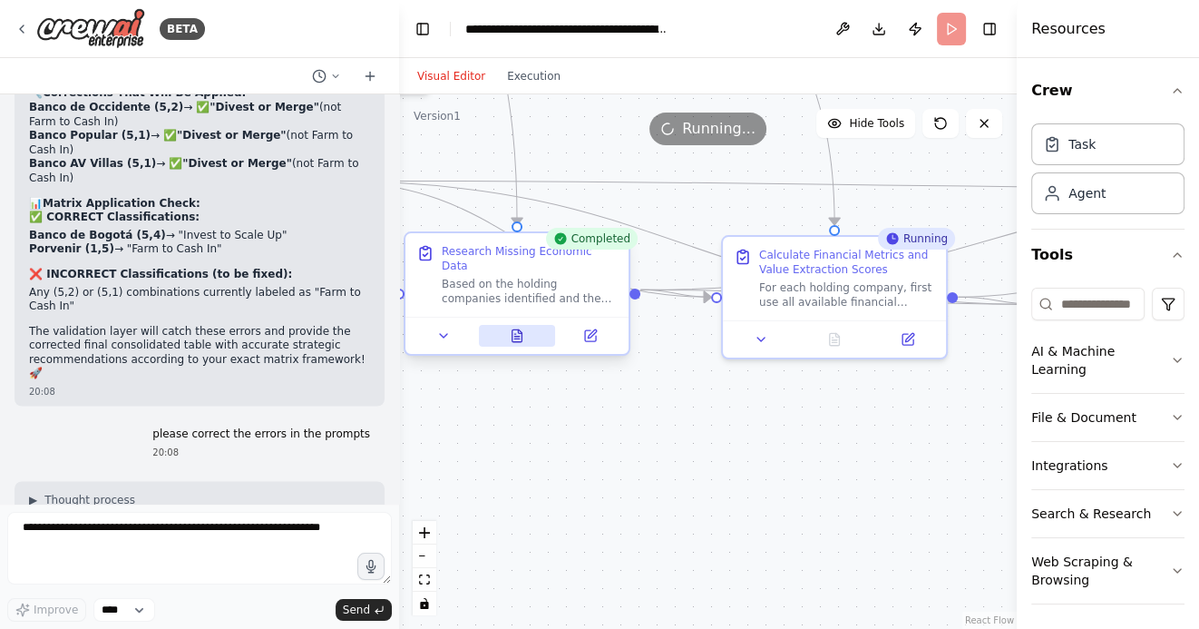
click at [520, 329] on icon at bounding box center [517, 335] width 10 height 12
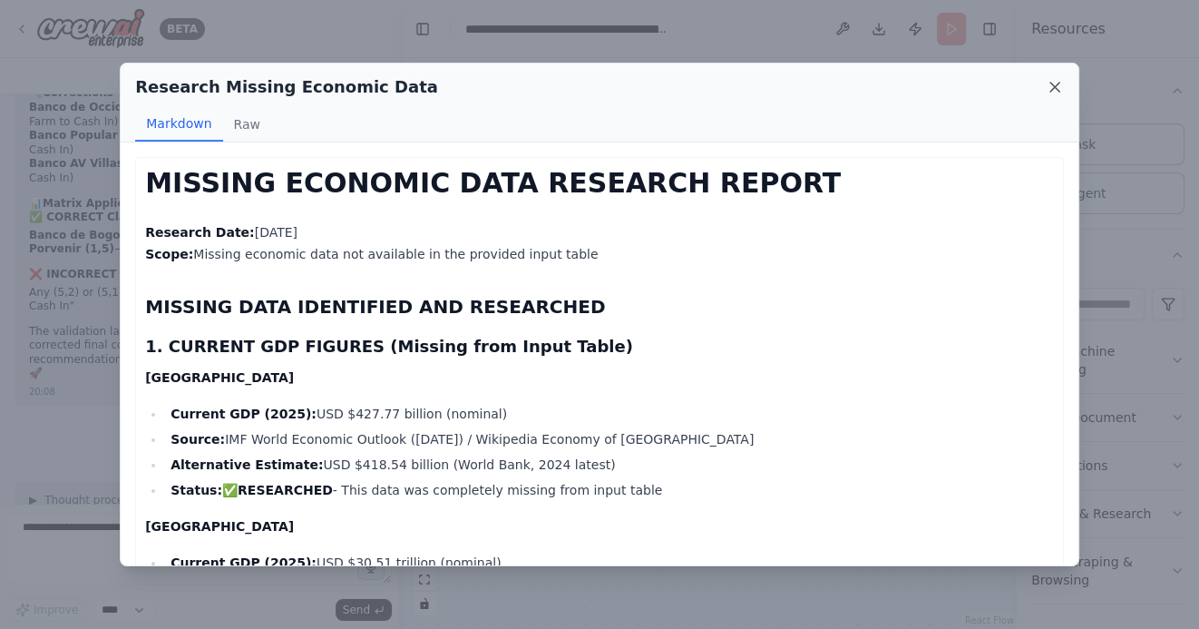
click at [1057, 89] on icon at bounding box center [1054, 87] width 9 height 9
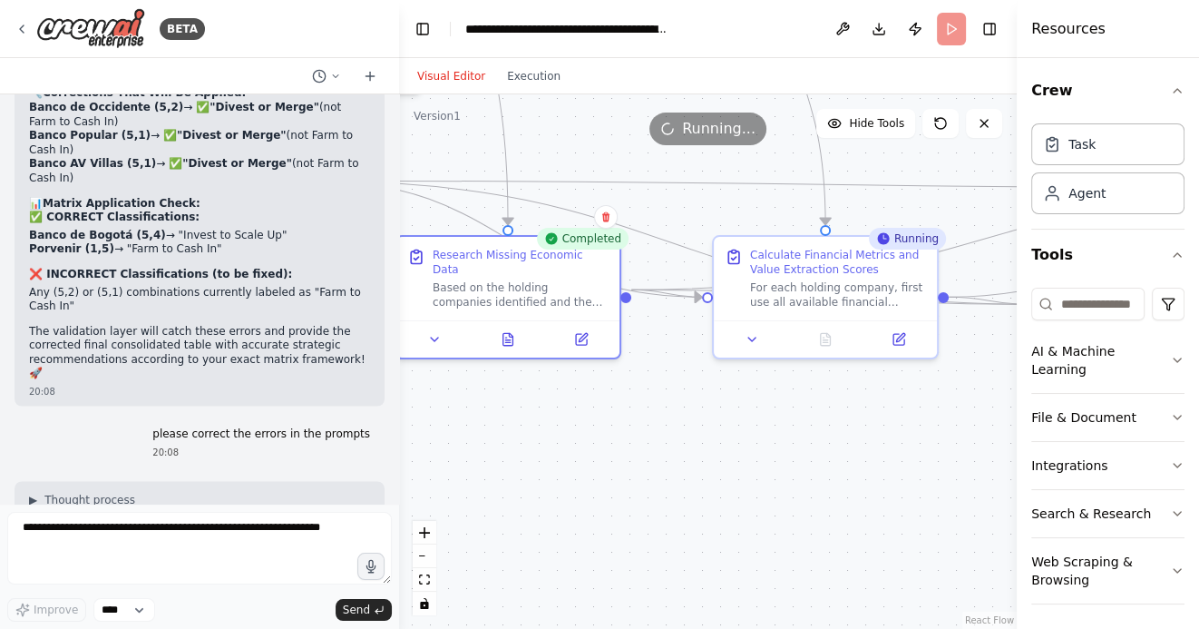
drag, startPoint x: 826, startPoint y: 457, endPoint x: 651, endPoint y: 467, distance: 175.3
click at [653, 463] on div ".deletable-edge-delete-btn { width: 20px; height: 20px; border: 0px solid #ffff…" at bounding box center [708, 361] width 618 height 534
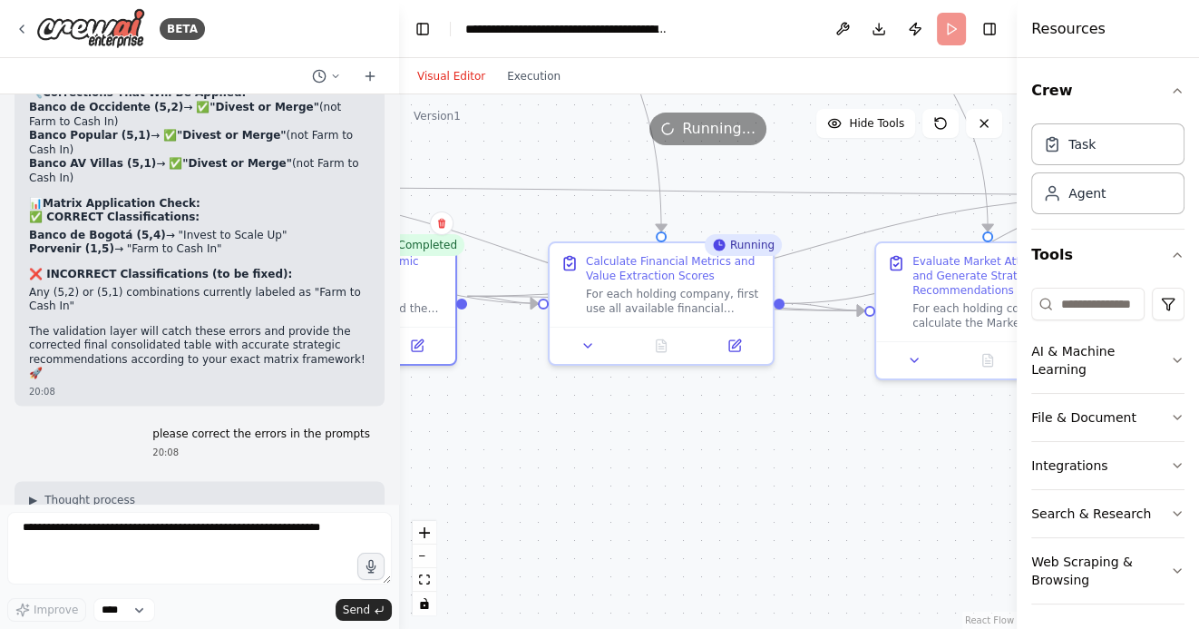
drag, startPoint x: 792, startPoint y: 497, endPoint x: 630, endPoint y: 498, distance: 161.4
click at [630, 497] on div ".deletable-edge-delete-btn { width: 20px; height: 20px; border: 0px solid #ffff…" at bounding box center [708, 361] width 618 height 534
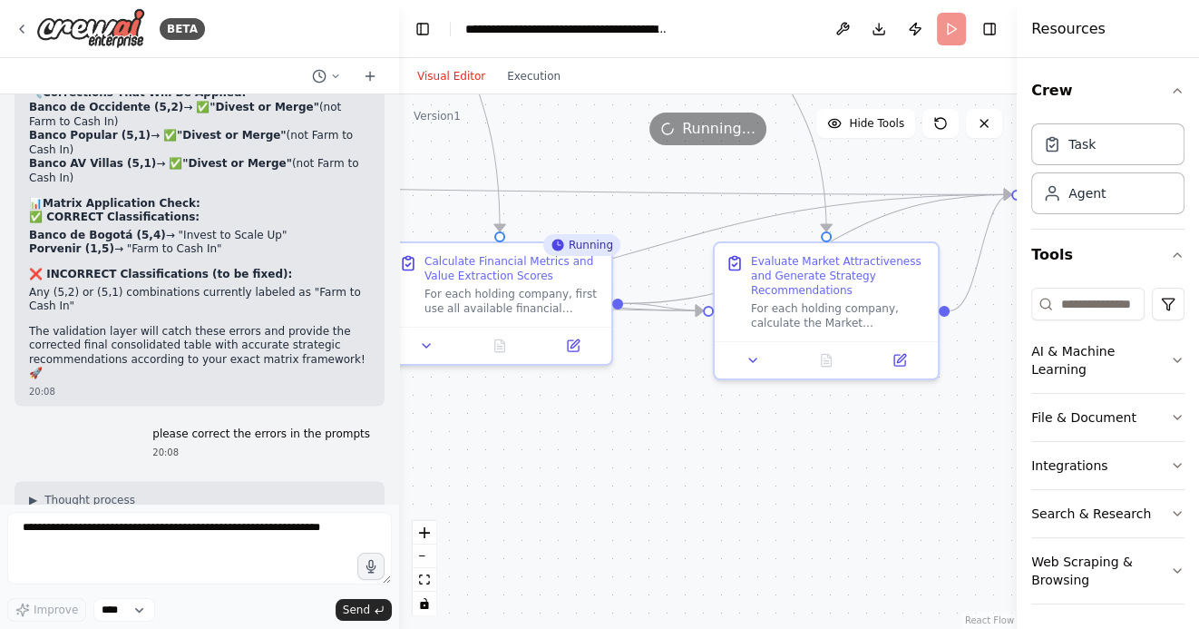
drag, startPoint x: 807, startPoint y: 532, endPoint x: 677, endPoint y: 522, distance: 131.0
click at [680, 522] on div ".deletable-edge-delete-btn { width: 20px; height: 20px; border: 0px solid #ffff…" at bounding box center [708, 361] width 618 height 534
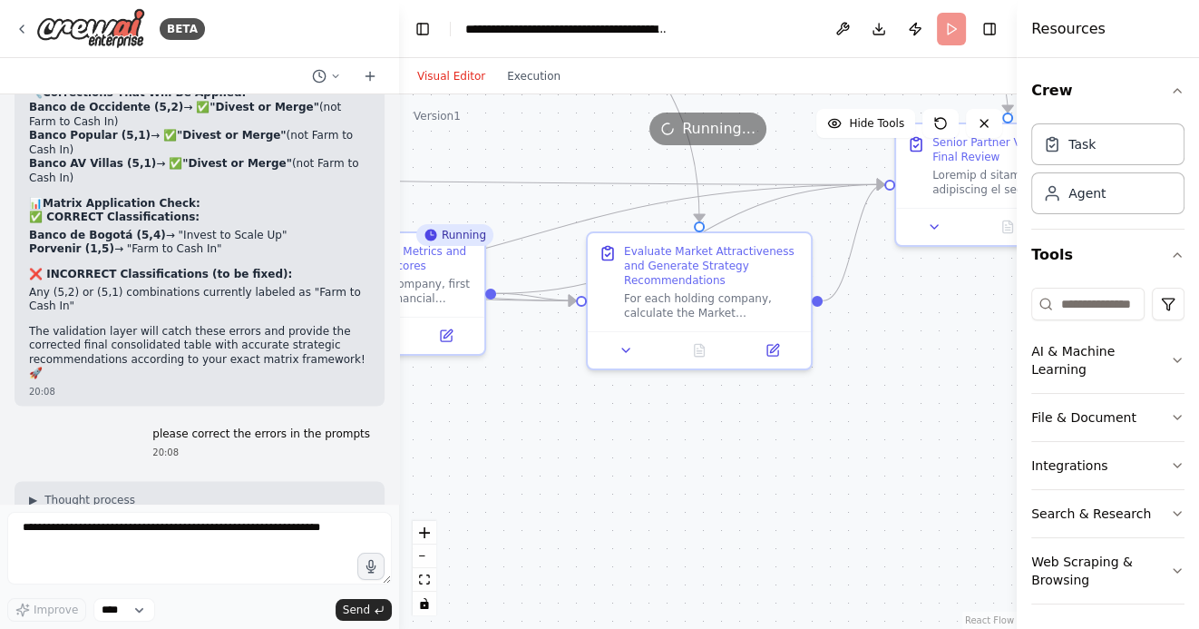
drag, startPoint x: 735, startPoint y: 498, endPoint x: 612, endPoint y: 496, distance: 122.5
click at [614, 495] on div ".deletable-edge-delete-btn { width: 20px; height: 20px; border: 0px solid #ffff…" at bounding box center [708, 361] width 618 height 534
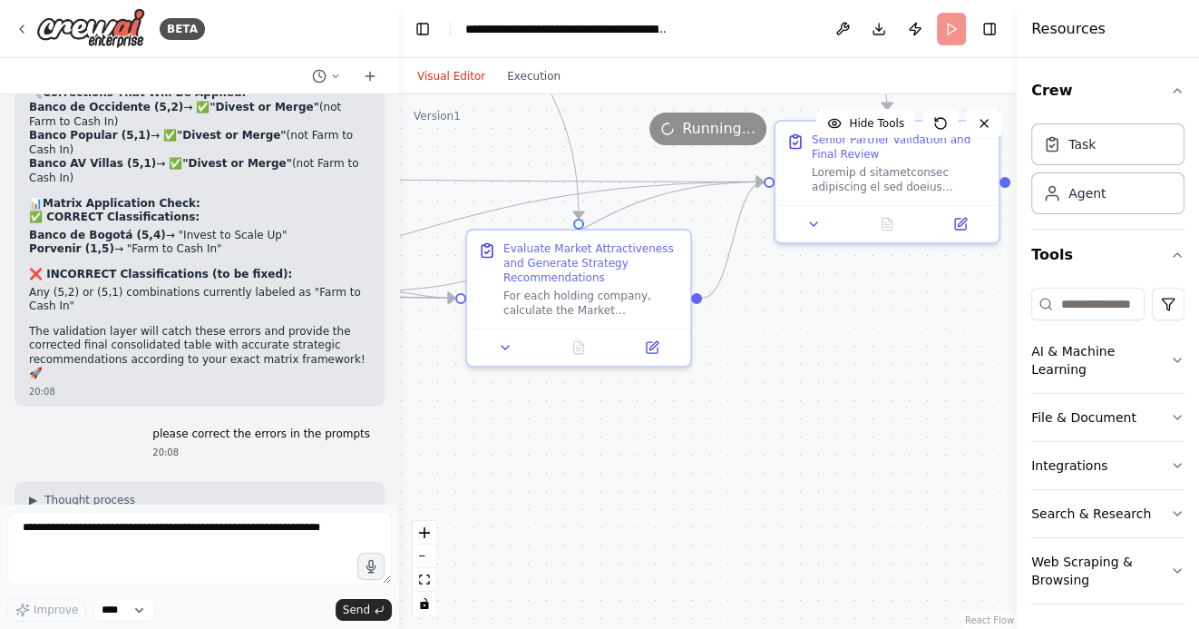
drag, startPoint x: 731, startPoint y: 497, endPoint x: 768, endPoint y: 497, distance: 37.2
click at [768, 497] on div ".deletable-edge-delete-btn { width: 20px; height: 20px; border: 0px solid #ffff…" at bounding box center [708, 361] width 618 height 534
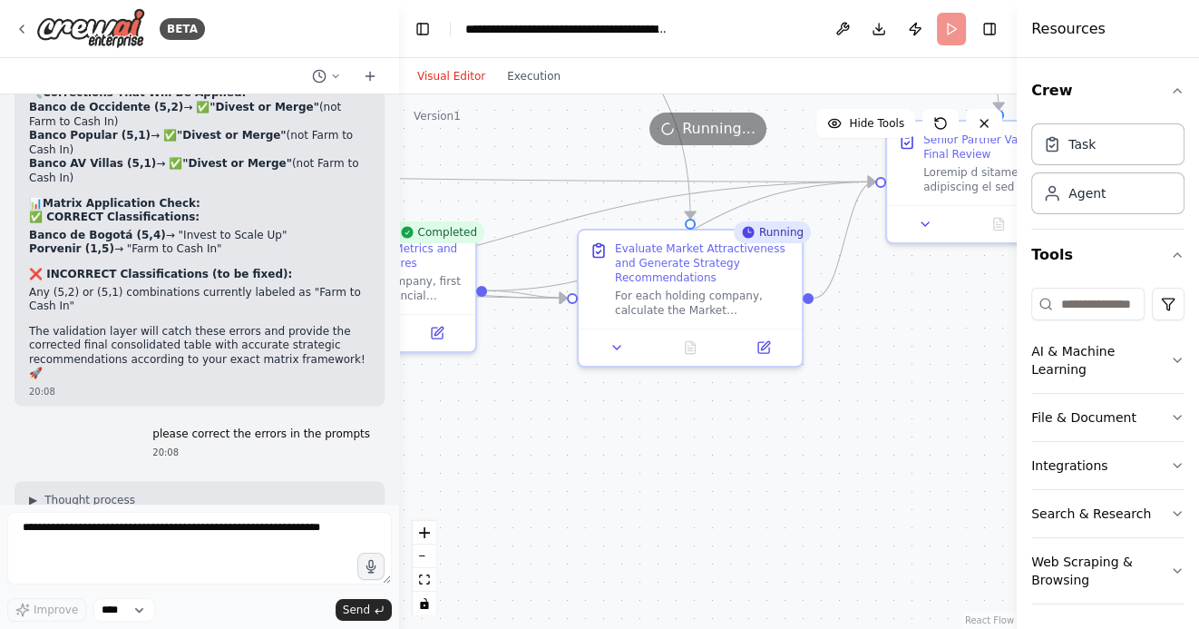
drag, startPoint x: 678, startPoint y: 502, endPoint x: 764, endPoint y: 502, distance: 85.3
click at [764, 502] on div ".deletable-edge-delete-btn { width: 20px; height: 20px; border: 0px solid #ffff…" at bounding box center [708, 361] width 618 height 534
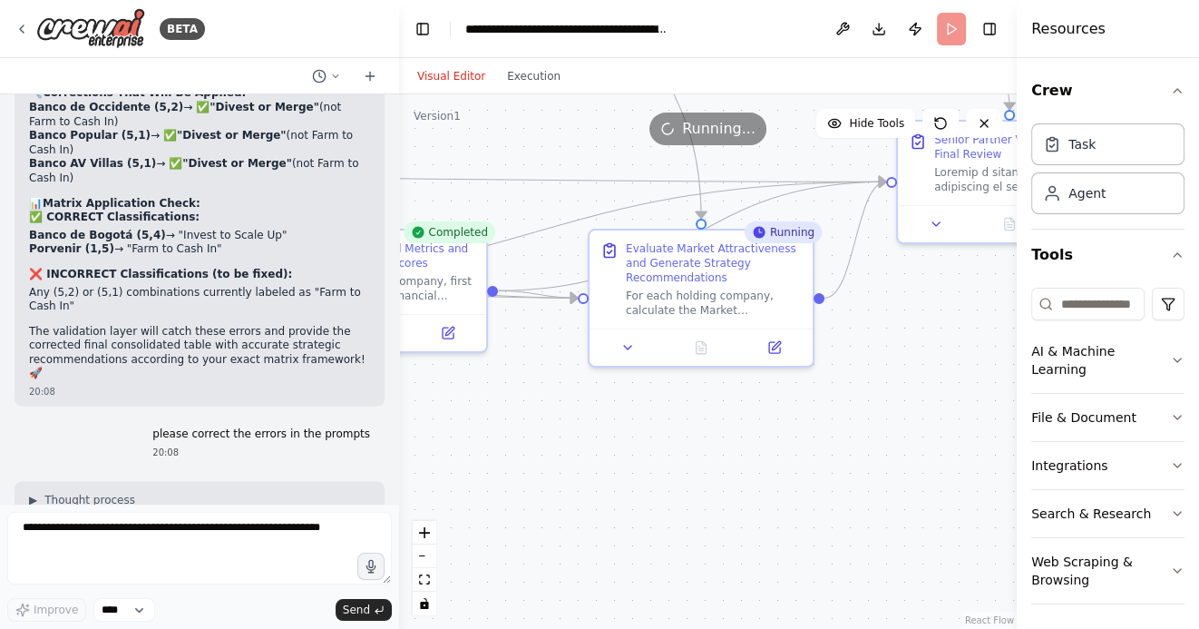
drag, startPoint x: 801, startPoint y: 489, endPoint x: 627, endPoint y: 470, distance: 175.2
click at [629, 469] on div ".deletable-edge-delete-btn { width: 20px; height: 20px; border: 0px solid #ffff…" at bounding box center [708, 361] width 618 height 534
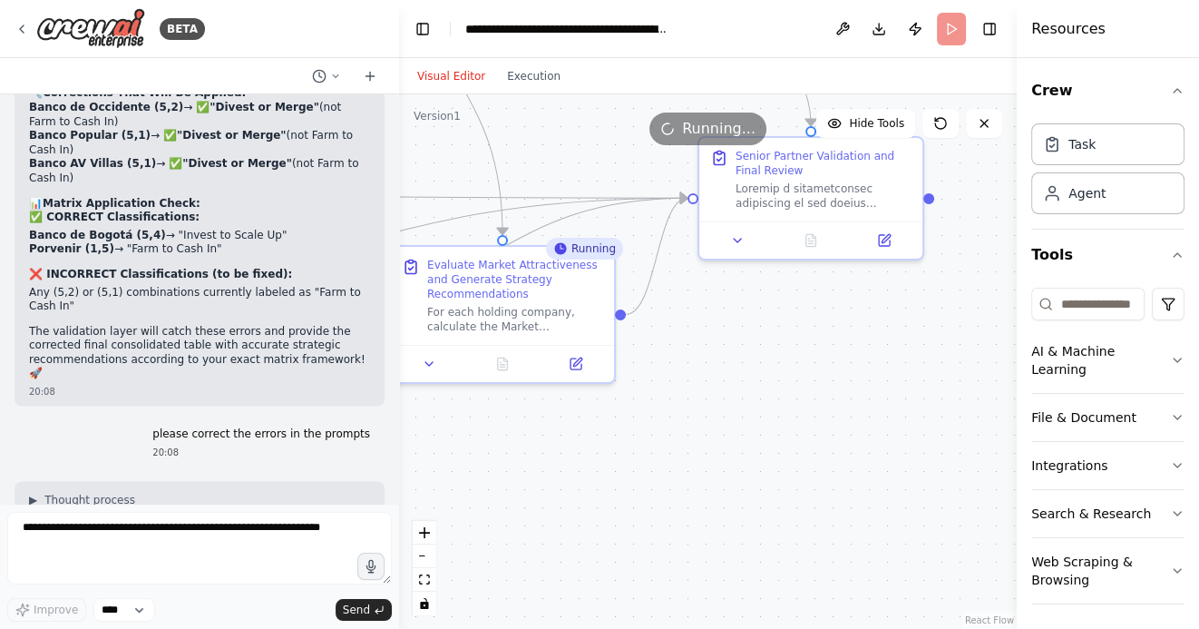
drag, startPoint x: 766, startPoint y: 459, endPoint x: 712, endPoint y: 502, distance: 69.1
click at [713, 502] on div ".deletable-edge-delete-btn { width: 20px; height: 20px; border: 0px solid #ffff…" at bounding box center [708, 361] width 618 height 534
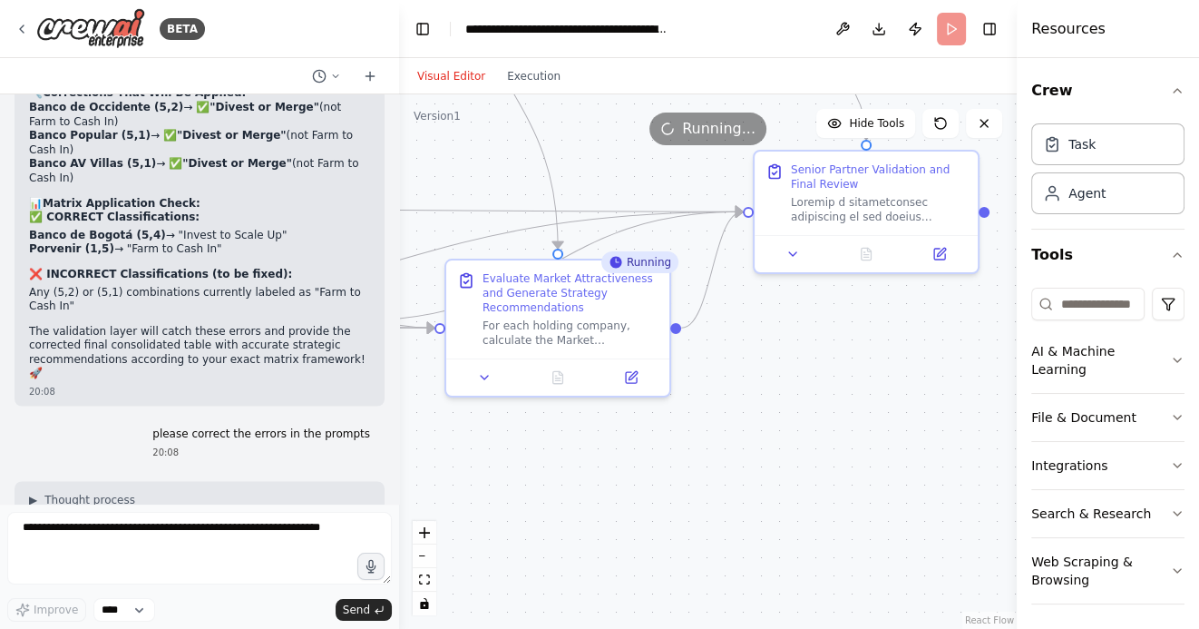
drag, startPoint x: 667, startPoint y: 453, endPoint x: 757, endPoint y: 464, distance: 91.4
click at [757, 464] on div ".deletable-edge-delete-btn { width: 20px; height: 20px; border: 0px solid #ffff…" at bounding box center [708, 361] width 618 height 534
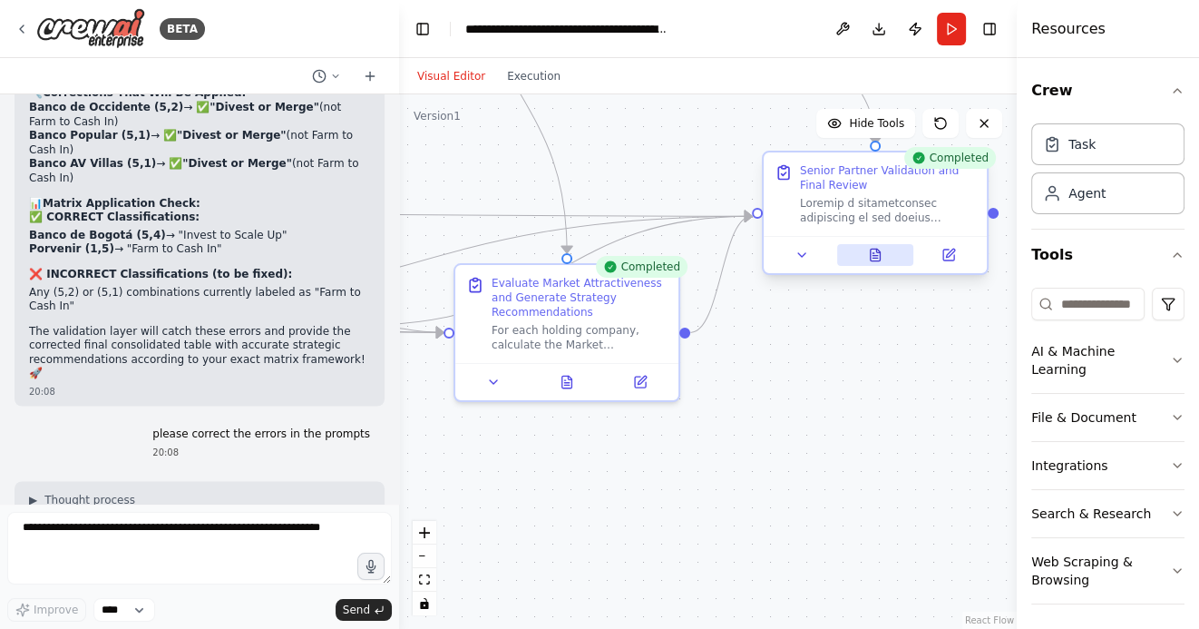
click at [874, 258] on icon at bounding box center [876, 255] width 10 height 12
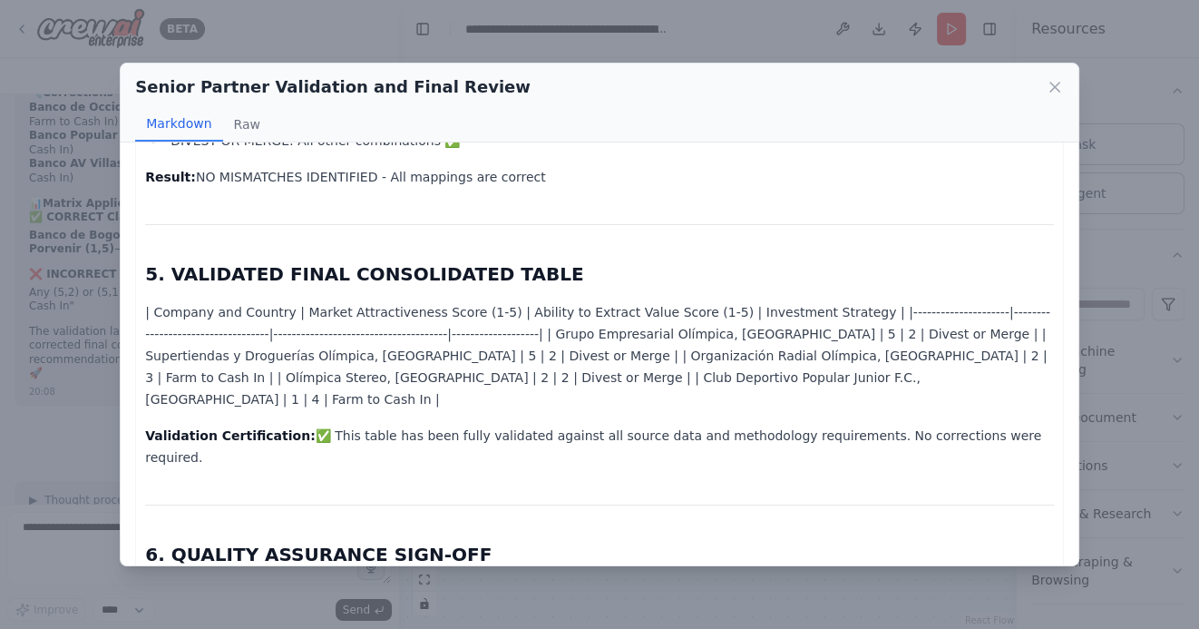
scroll to position [1809, 0]
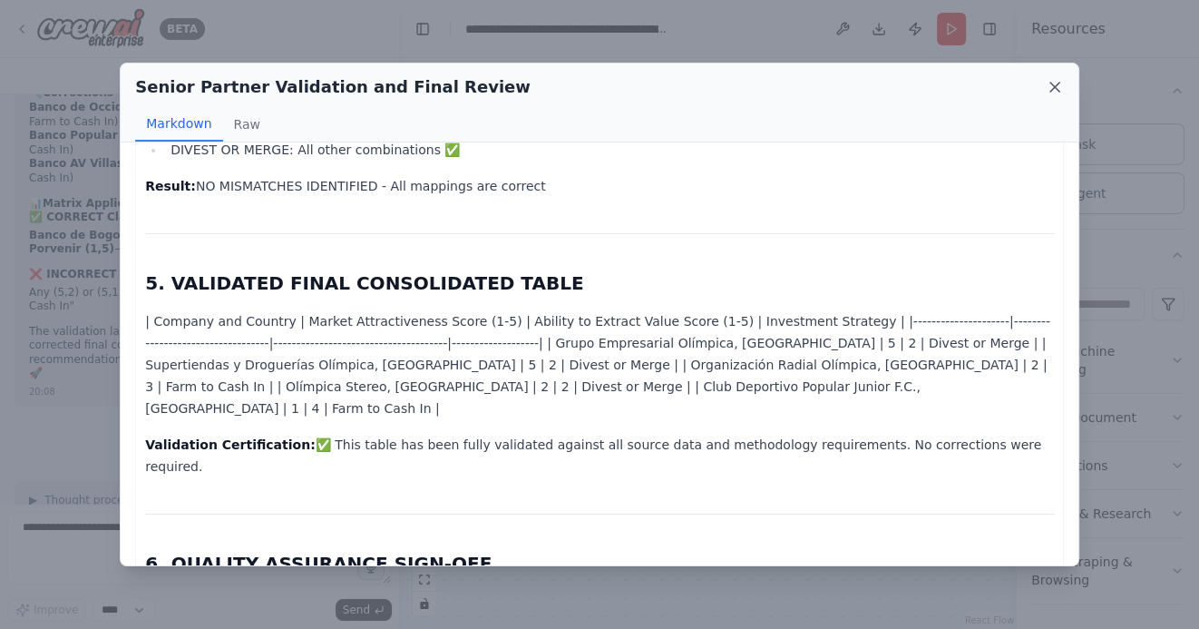
click at [1058, 91] on icon at bounding box center [1054, 87] width 9 height 9
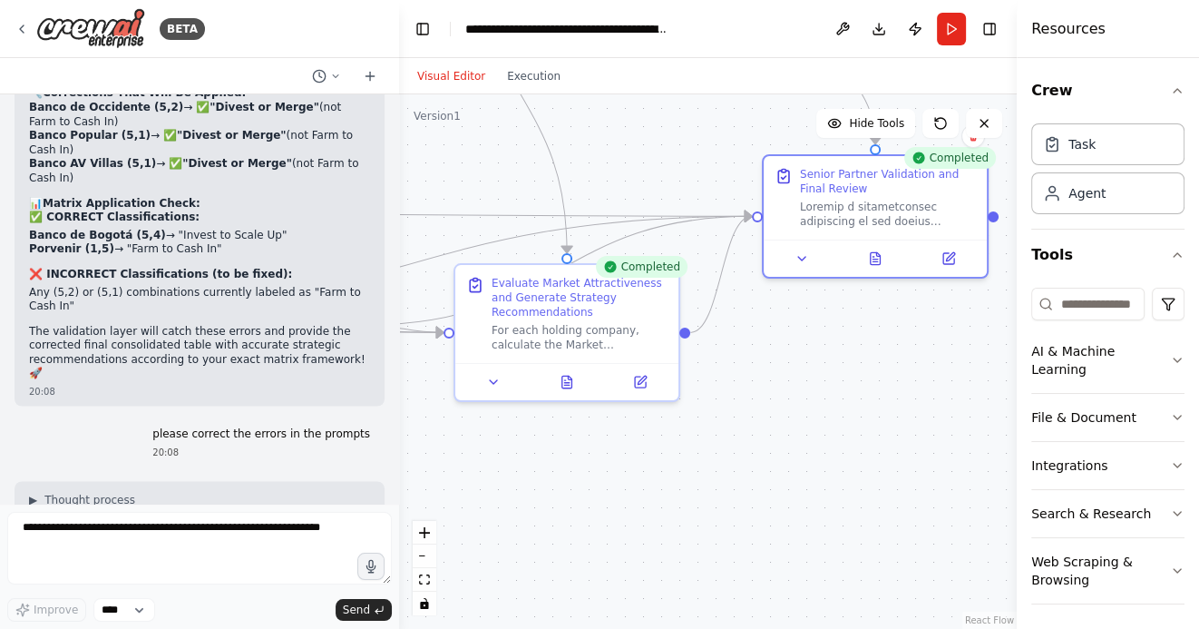
drag, startPoint x: 29, startPoint y: 242, endPoint x: 266, endPoint y: 285, distance: 240.5
copy ul "INVEST TO SCALE UP : (5,5), (4,5), (5,4), (4,4) INVEST TO TRANSFORM : (5,3), (3…"
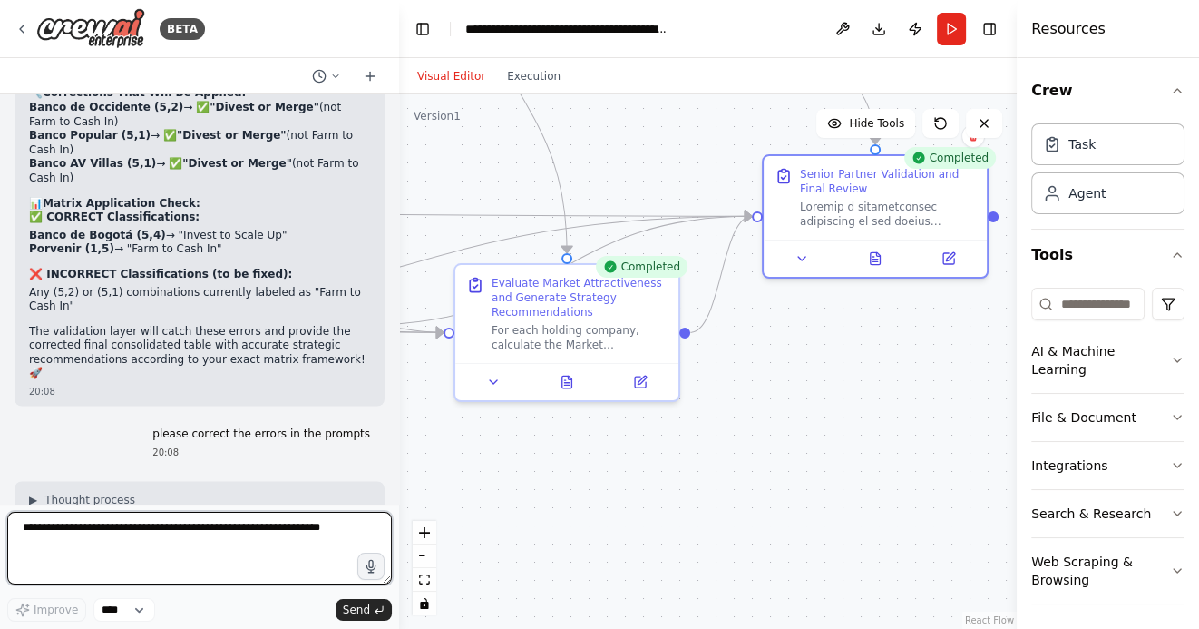
click at [82, 528] on textarea at bounding box center [199, 548] width 385 height 73
paste textarea "**********"
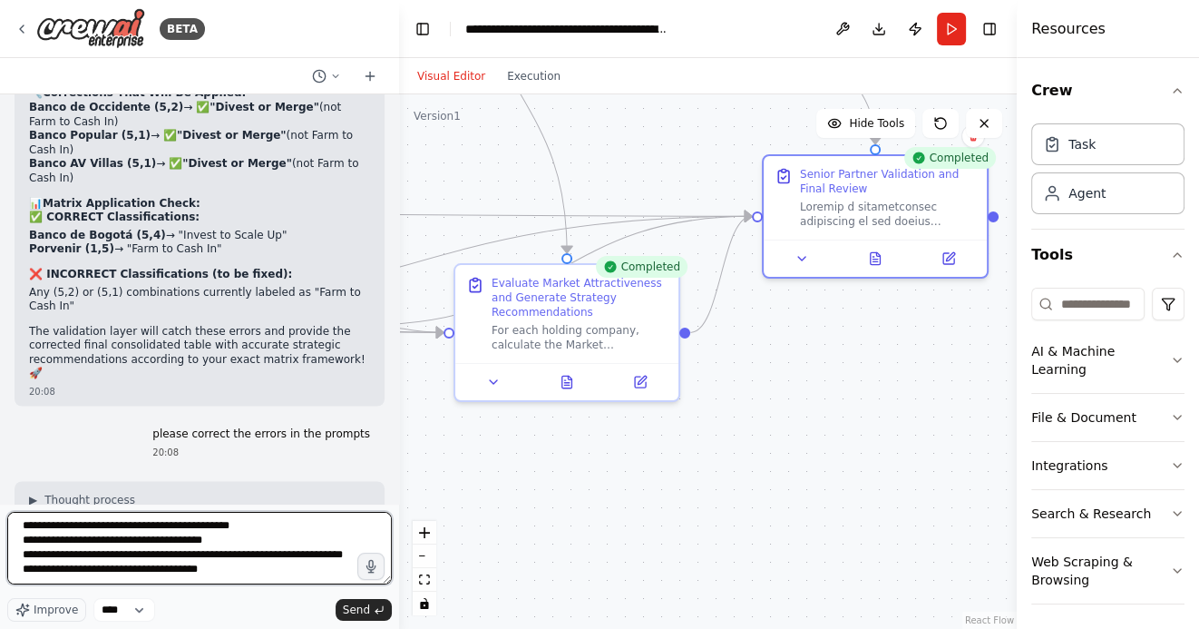
scroll to position [41, 0]
click at [246, 531] on textarea "**********" at bounding box center [199, 548] width 385 height 73
type textarea "**********"
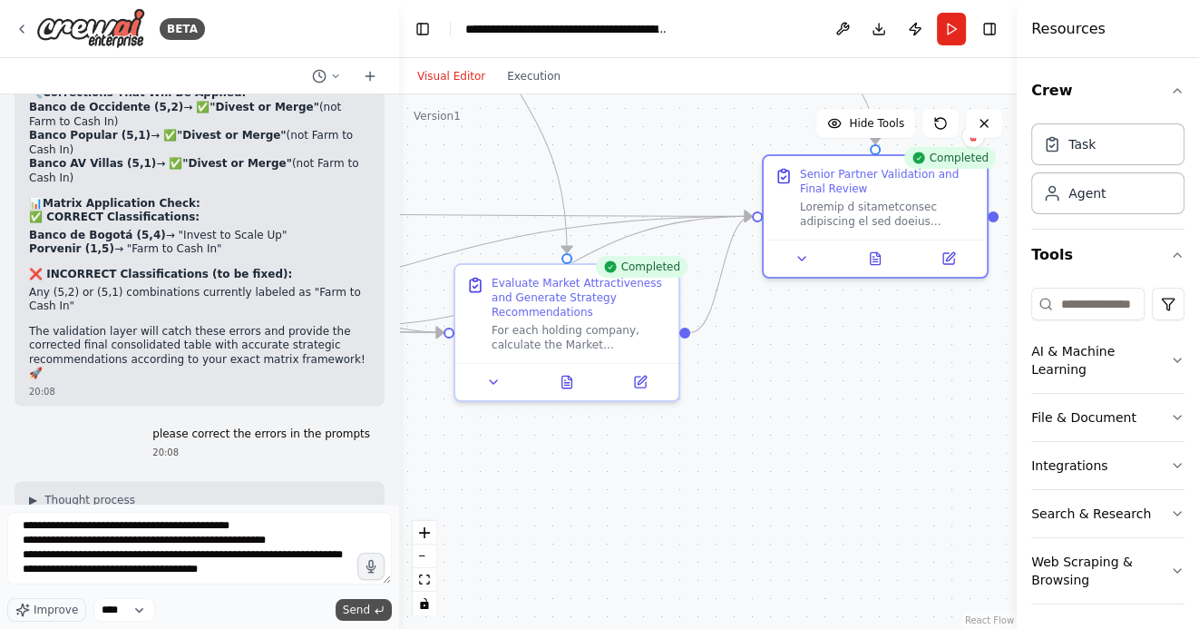
click at [356, 606] on span "Send" at bounding box center [356, 609] width 27 height 15
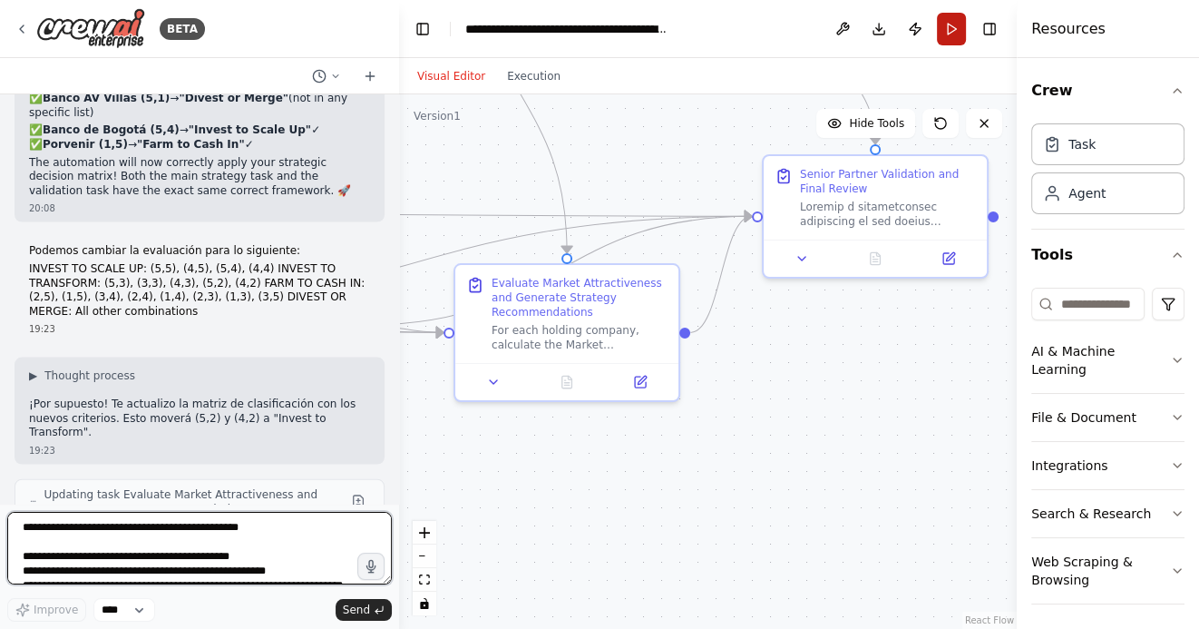
scroll to position [10353, 0]
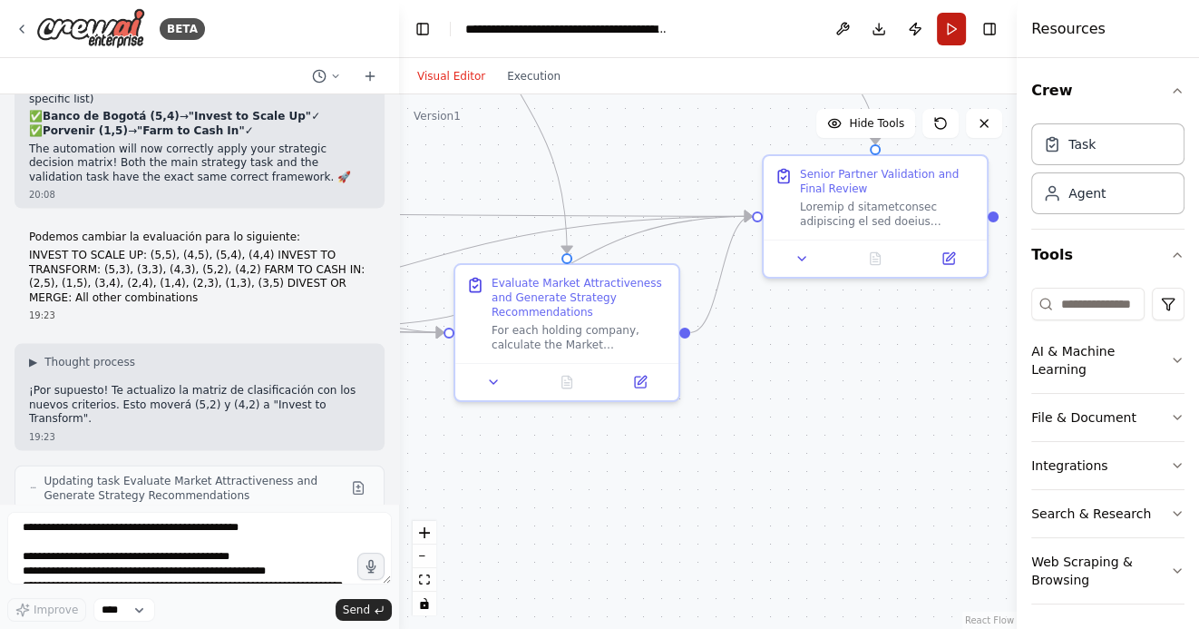
click at [952, 27] on button "Run" at bounding box center [951, 29] width 29 height 33
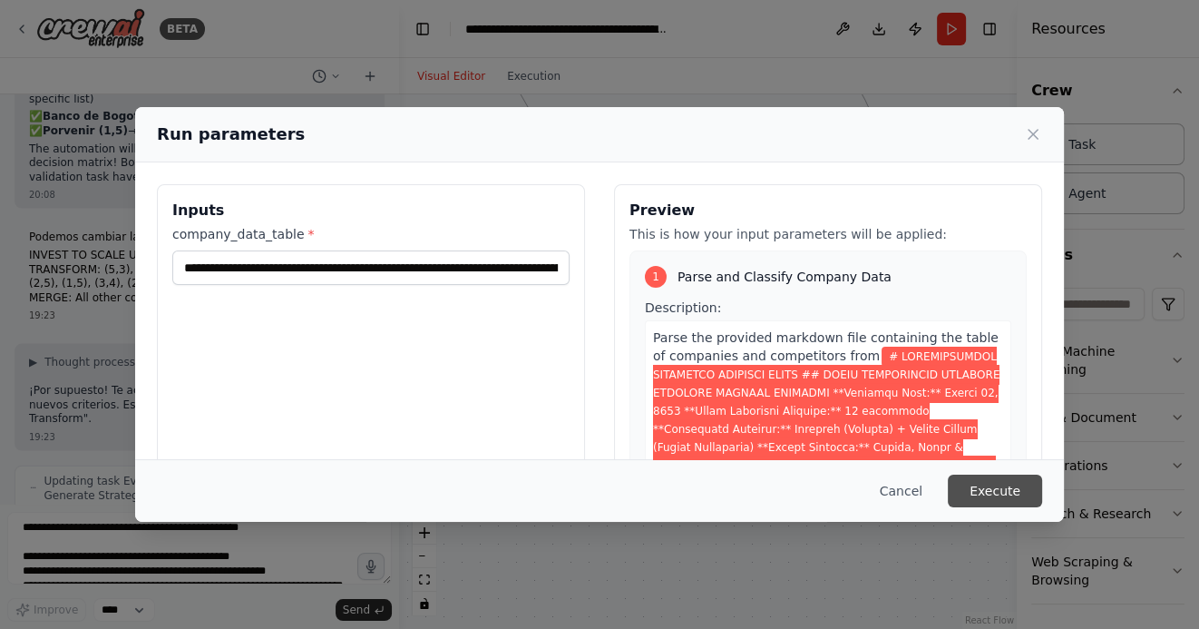
click at [1007, 498] on button "Execute" at bounding box center [995, 490] width 94 height 33
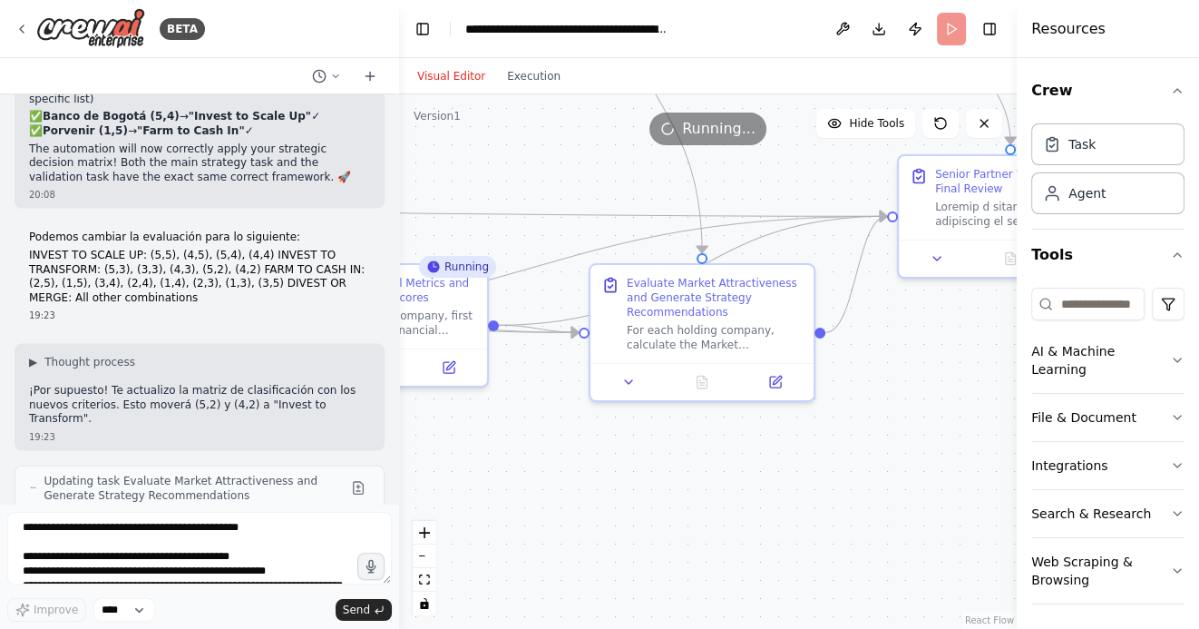
drag, startPoint x: 617, startPoint y: 479, endPoint x: 814, endPoint y: 479, distance: 197.7
click at [805, 479] on div ".deletable-edge-delete-btn { width: 20px; height: 20px; border: 0px solid #ffff…" at bounding box center [708, 361] width 618 height 534
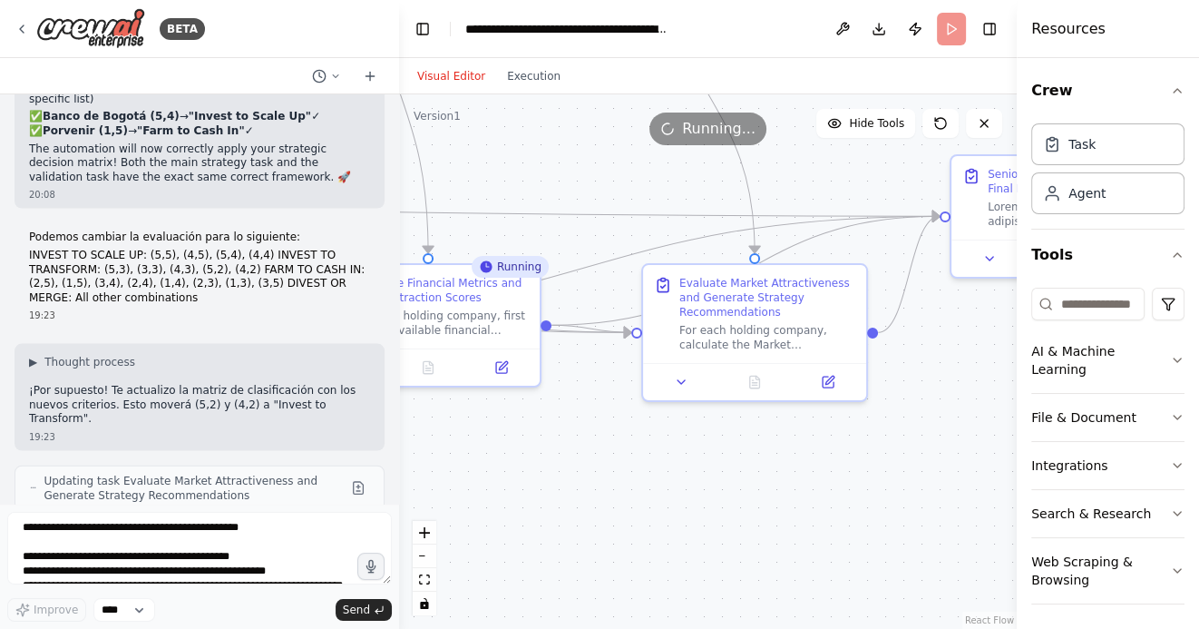
drag, startPoint x: 549, startPoint y: 473, endPoint x: 785, endPoint y: 472, distance: 236.7
click at [772, 473] on div ".deletable-edge-delete-btn { width: 20px; height: 20px; border: 0px solid #ffff…" at bounding box center [708, 361] width 618 height 534
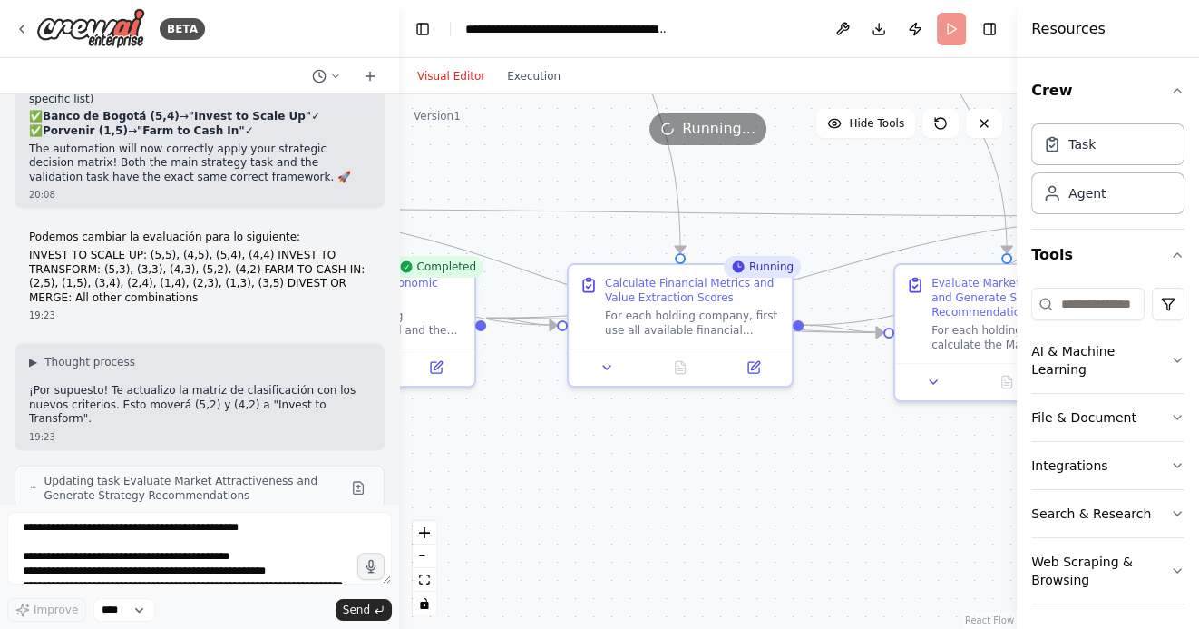
drag, startPoint x: 580, startPoint y: 479, endPoint x: 830, endPoint y: 478, distance: 250.3
click at [819, 479] on div ".deletable-edge-delete-btn { width: 20px; height: 20px; border: 0px solid #ffff…" at bounding box center [708, 361] width 618 height 534
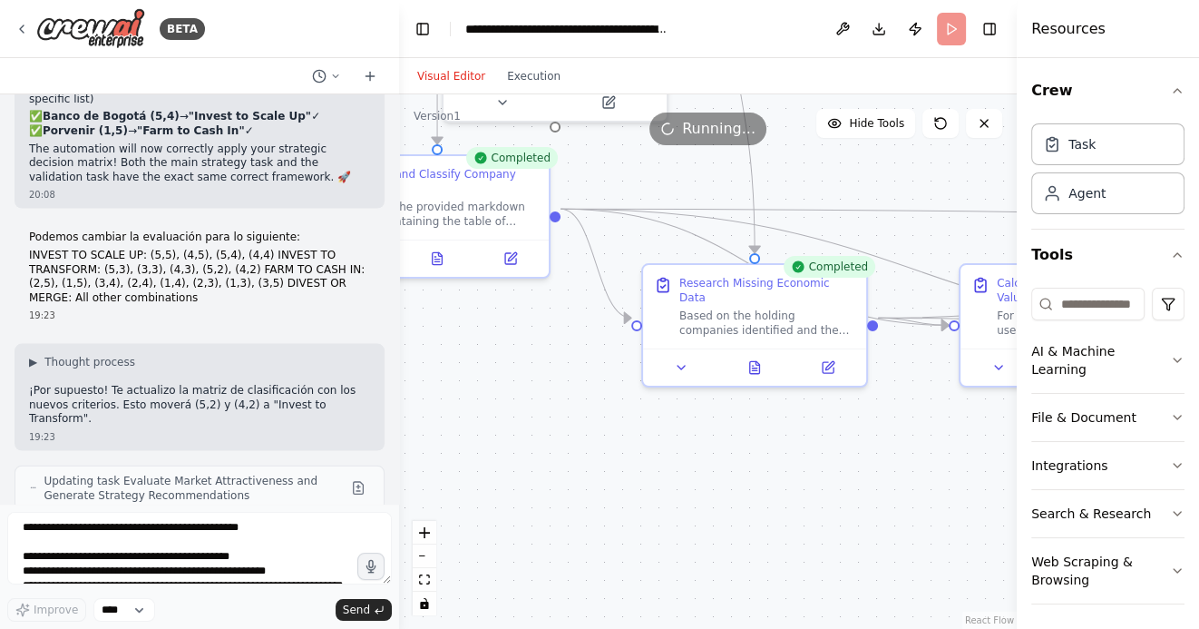
drag, startPoint x: 675, startPoint y: 471, endPoint x: 858, endPoint y: 469, distance: 183.2
click at [854, 470] on div ".deletable-edge-delete-btn { width: 20px; height: 20px; border: 0px solid #ffff…" at bounding box center [708, 361] width 618 height 534
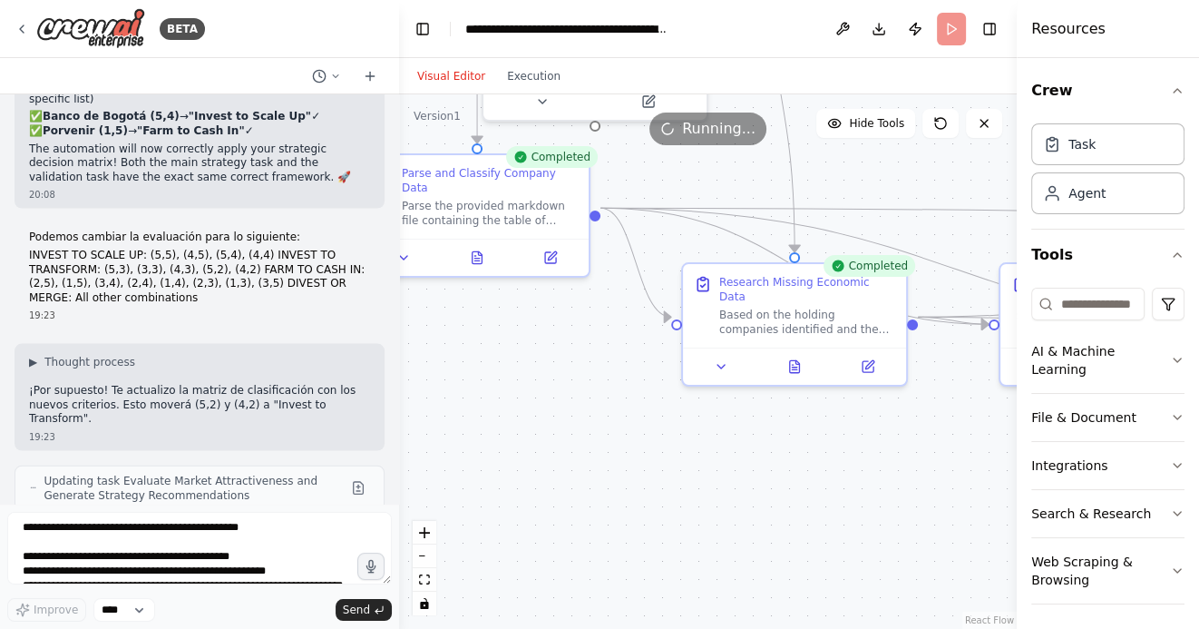
drag, startPoint x: 600, startPoint y: 440, endPoint x: 752, endPoint y: 440, distance: 152.4
click at [749, 440] on div ".deletable-edge-delete-btn { width: 20px; height: 20px; border: 0px solid #ffff…" at bounding box center [708, 361] width 618 height 534
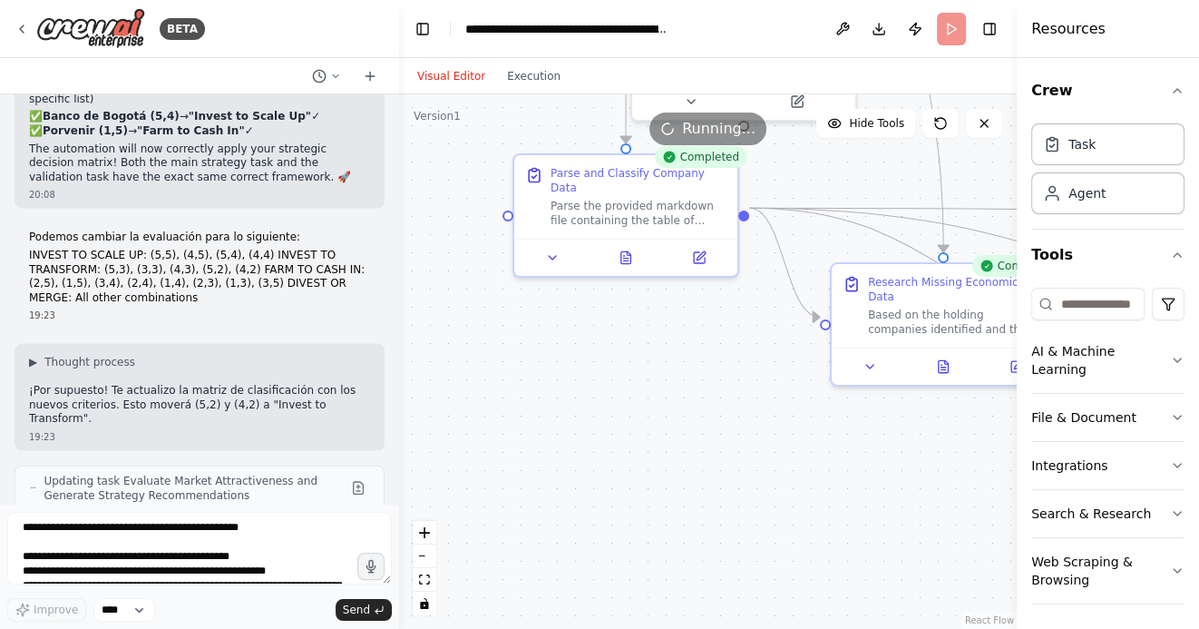
drag, startPoint x: 750, startPoint y: 446, endPoint x: 453, endPoint y: 443, distance: 297.5
click at [453, 443] on div ".deletable-edge-delete-btn { width: 20px; height: 20px; border: 0px solid #ffff…" at bounding box center [708, 361] width 618 height 534
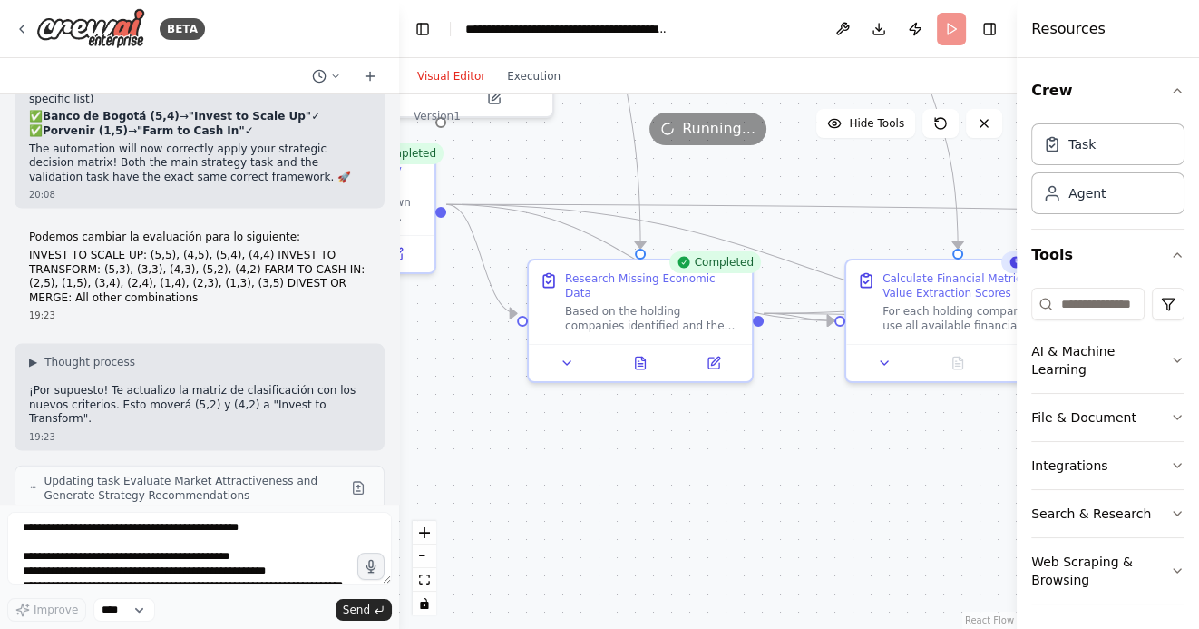
drag, startPoint x: 696, startPoint y: 470, endPoint x: 486, endPoint y: 444, distance: 211.2
click at [486, 442] on div ".deletable-edge-delete-btn { width: 20px; height: 20px; border: 0px solid #ffff…" at bounding box center [708, 361] width 618 height 534
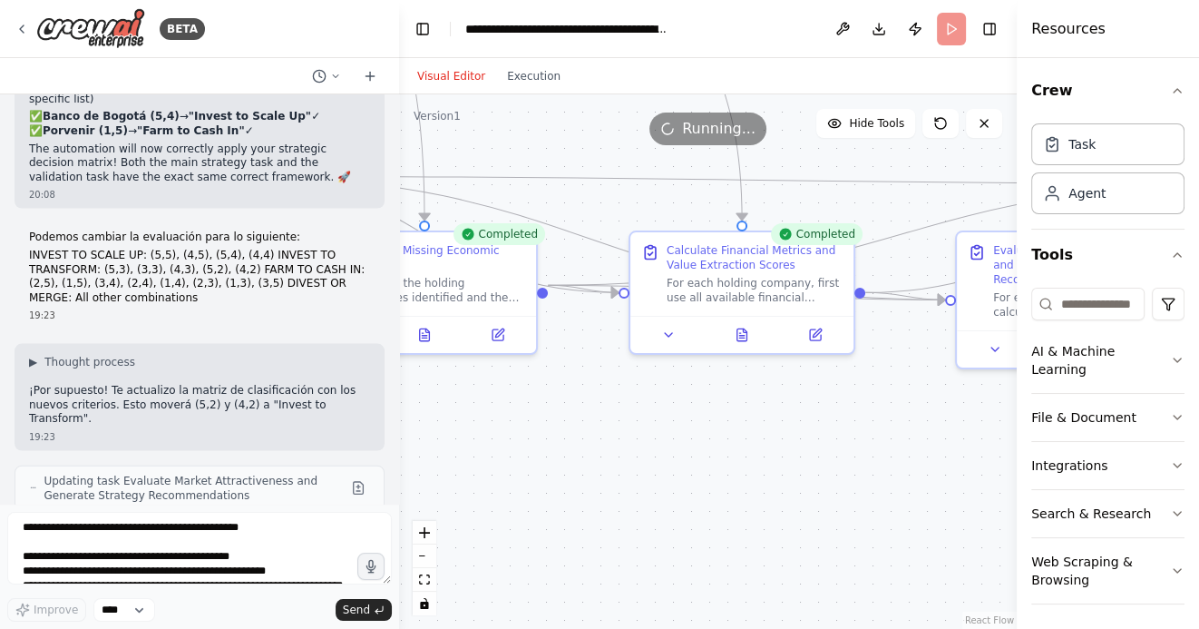
drag, startPoint x: 739, startPoint y: 478, endPoint x: 610, endPoint y: 460, distance: 130.1
click at [614, 458] on div ".deletable-edge-delete-btn { width: 20px; height: 20px; border: 0px solid #ffff…" at bounding box center [708, 361] width 618 height 534
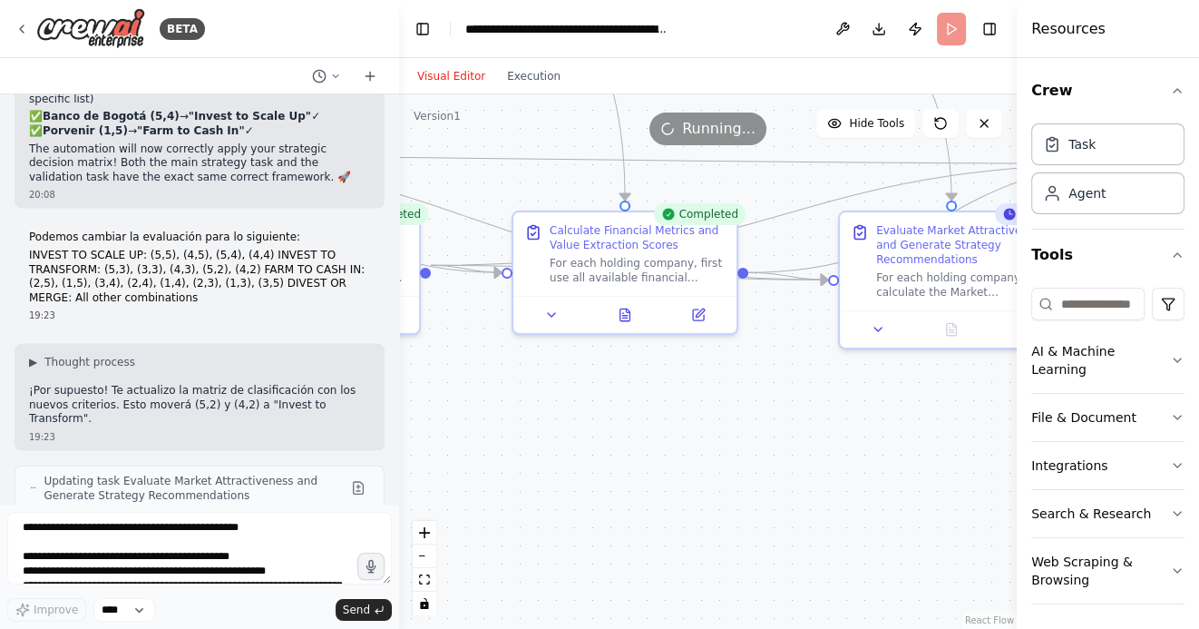
drag, startPoint x: 610, startPoint y: 460, endPoint x: 507, endPoint y: 460, distance: 103.4
click at [507, 460] on div ".deletable-edge-delete-btn { width: 20px; height: 20px; border: 0px solid #ffff…" at bounding box center [708, 361] width 618 height 534
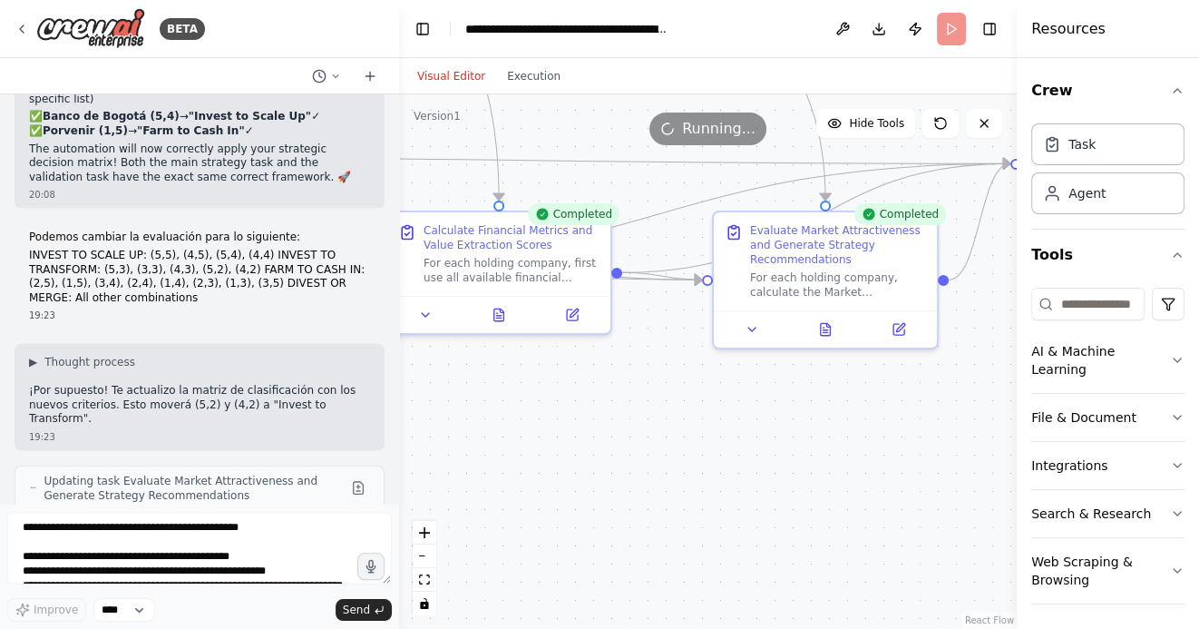
drag, startPoint x: 900, startPoint y: 485, endPoint x: 689, endPoint y: 464, distance: 211.5
click at [689, 464] on div ".deletable-edge-delete-btn { width: 20px; height: 20px; border: 0px solid #ffff…" at bounding box center [708, 361] width 618 height 534
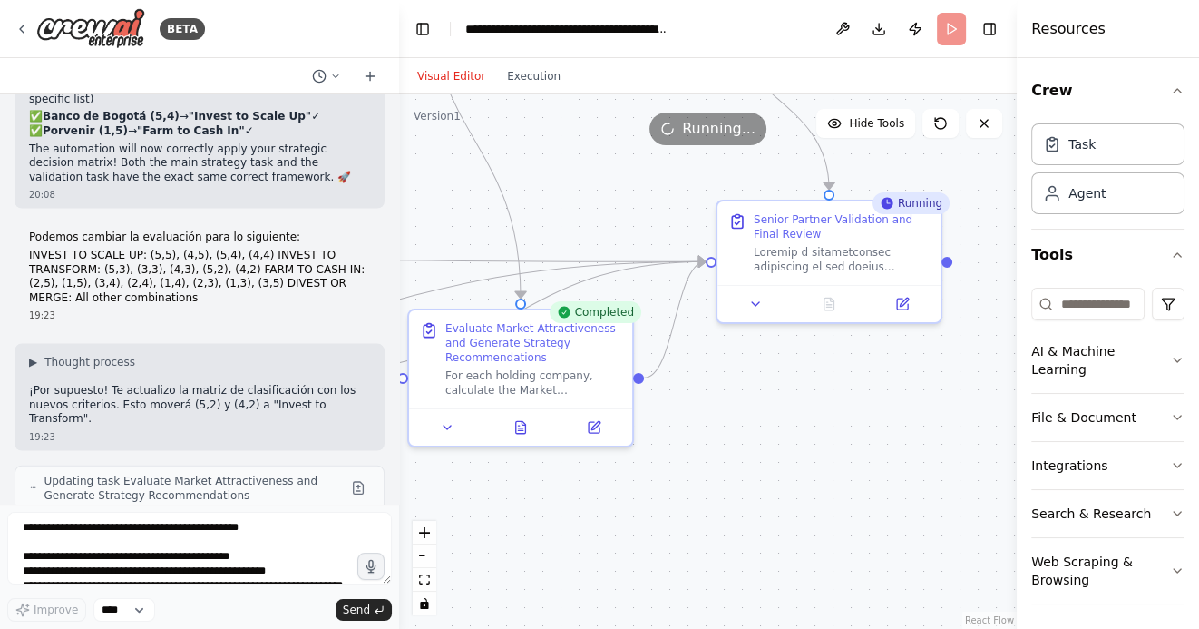
drag, startPoint x: 784, startPoint y: 458, endPoint x: 662, endPoint y: 577, distance: 170.0
click at [662, 577] on div ".deletable-edge-delete-btn { width: 20px; height: 20px; border: 0px solid #ffff…" at bounding box center [708, 361] width 618 height 534
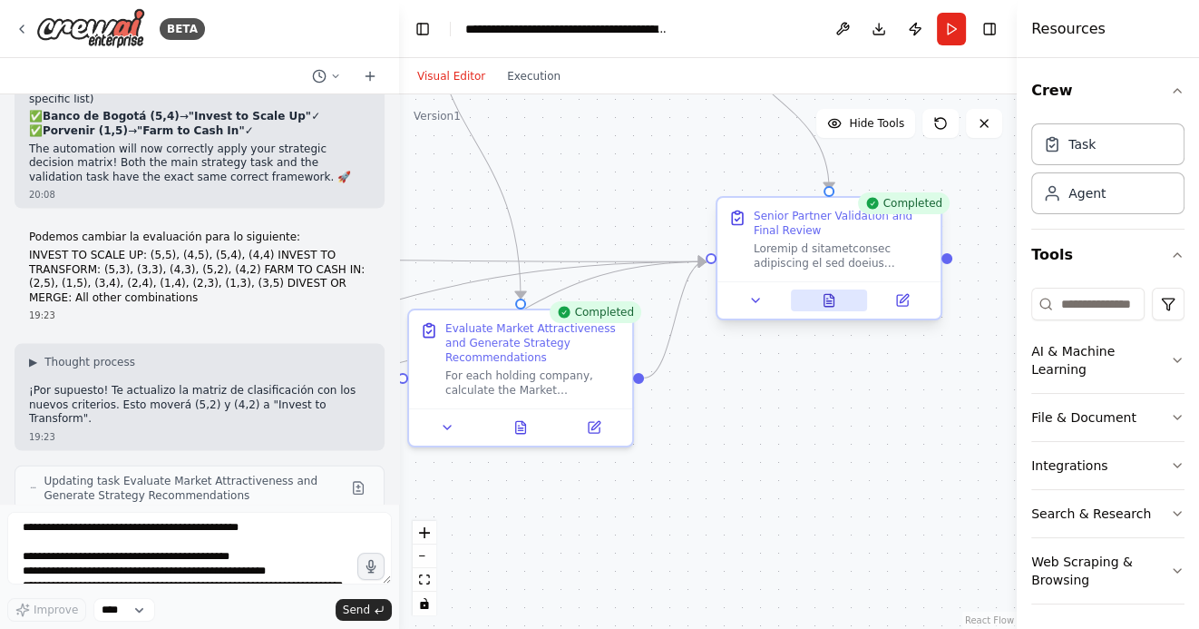
click at [840, 298] on button at bounding box center [829, 300] width 77 height 22
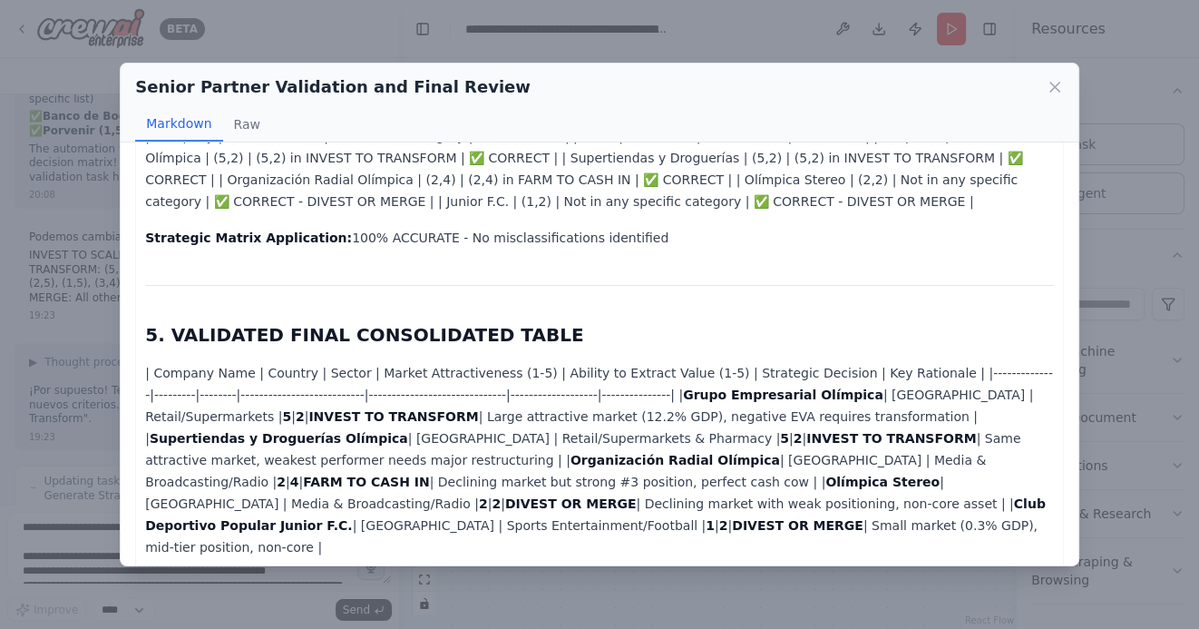
scroll to position [1664, 0]
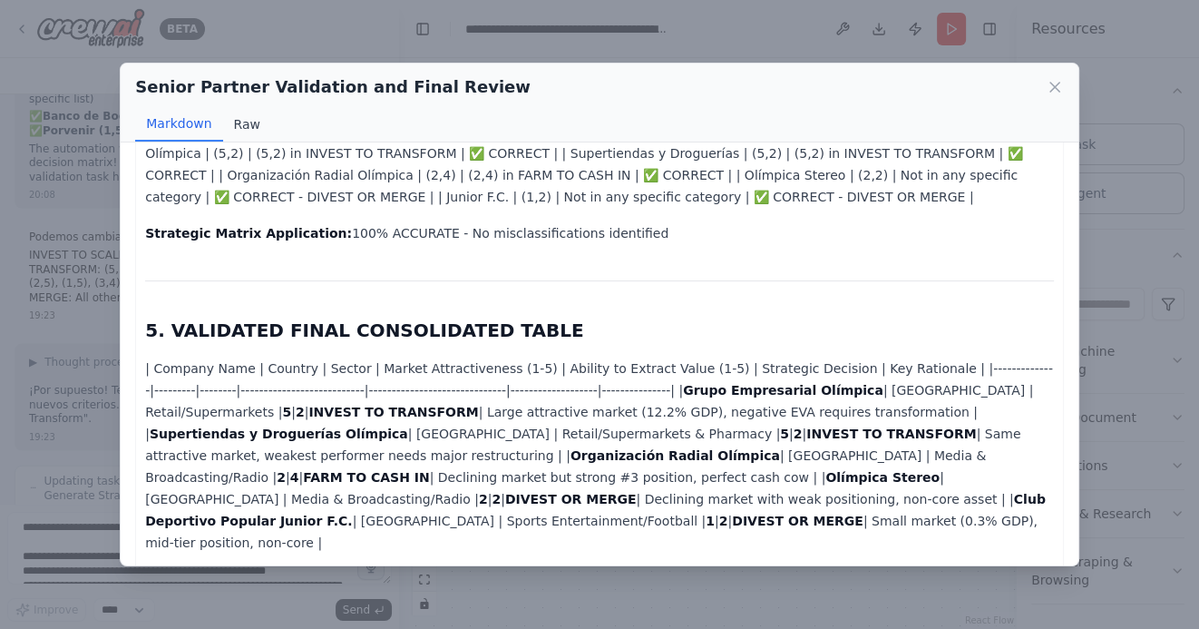
click at [251, 125] on button "Raw" at bounding box center [247, 124] width 48 height 34
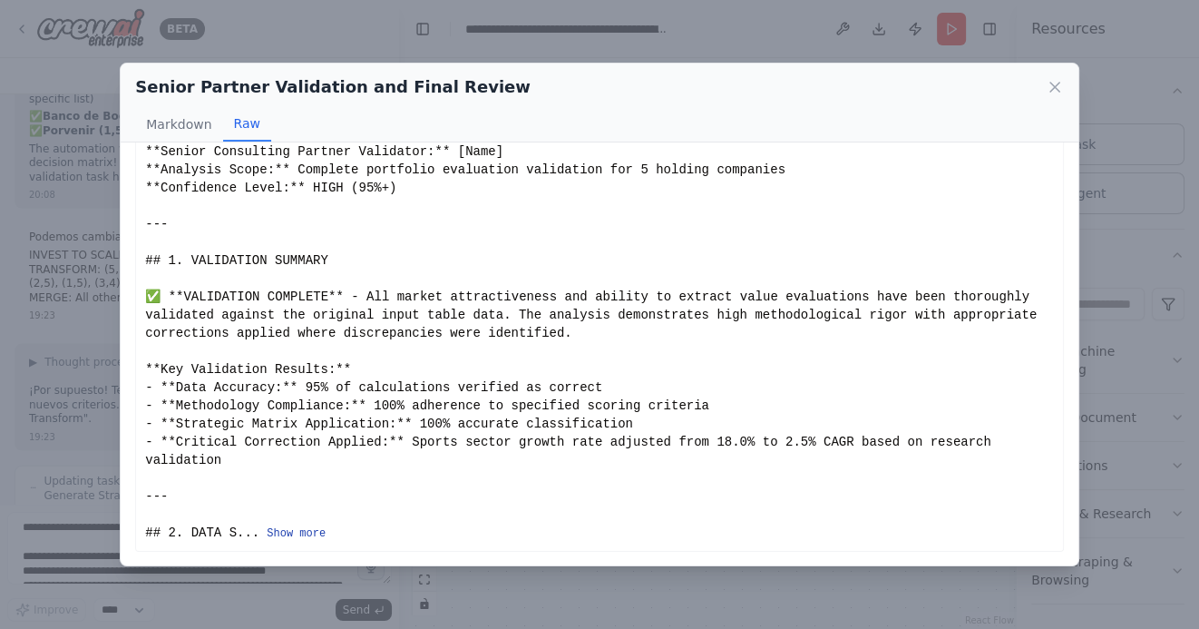
click at [292, 527] on button "Show more" at bounding box center [296, 533] width 59 height 15
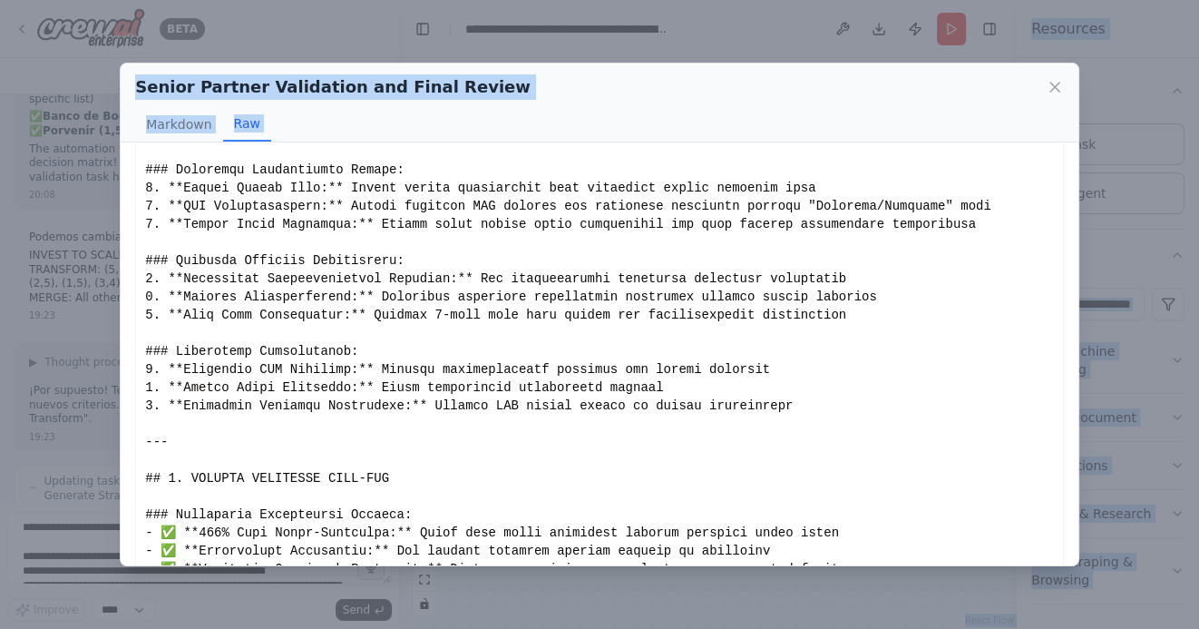
scroll to position [3036, 0]
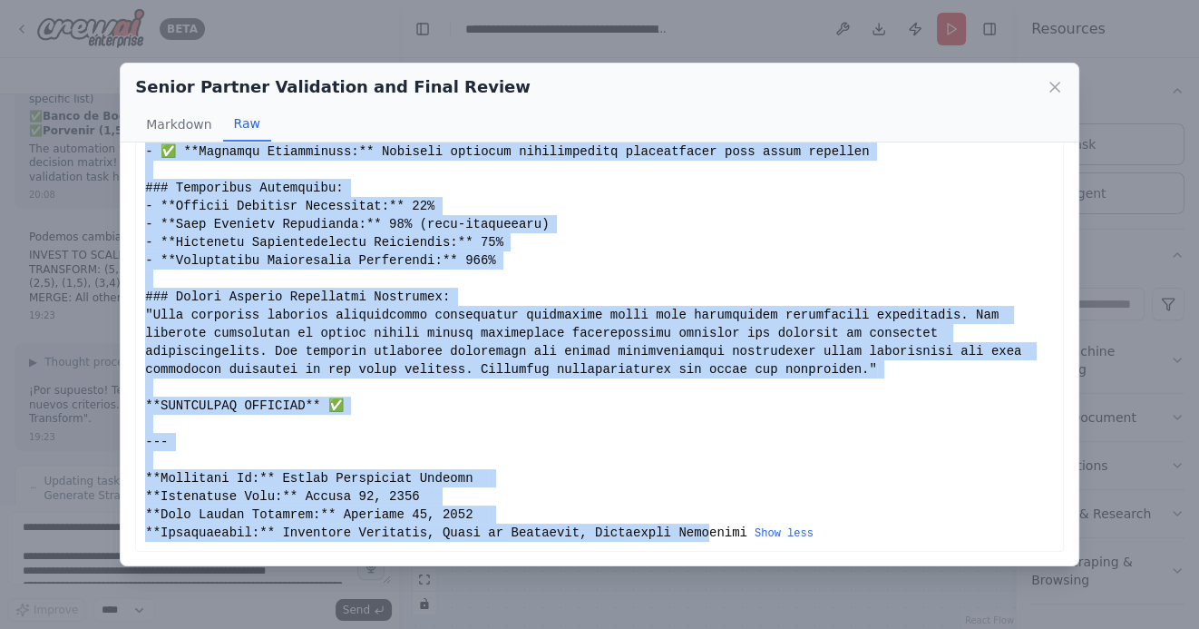
drag, startPoint x: 146, startPoint y: 175, endPoint x: 712, endPoint y: 524, distance: 665.0
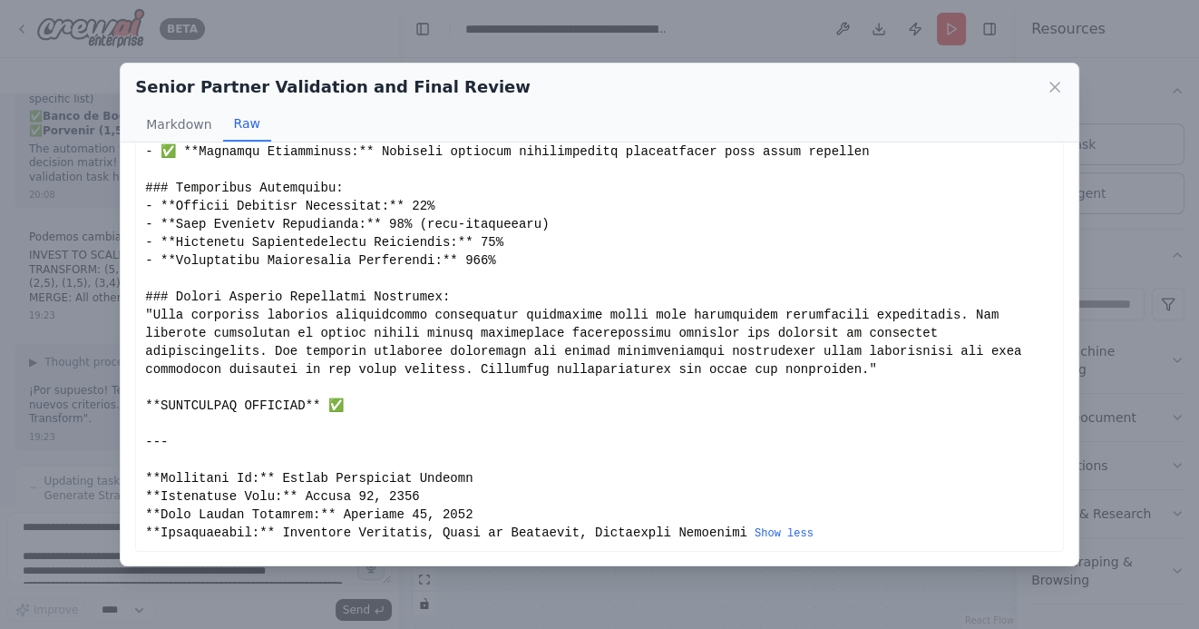
click at [1056, 89] on icon at bounding box center [1054, 87] width 9 height 9
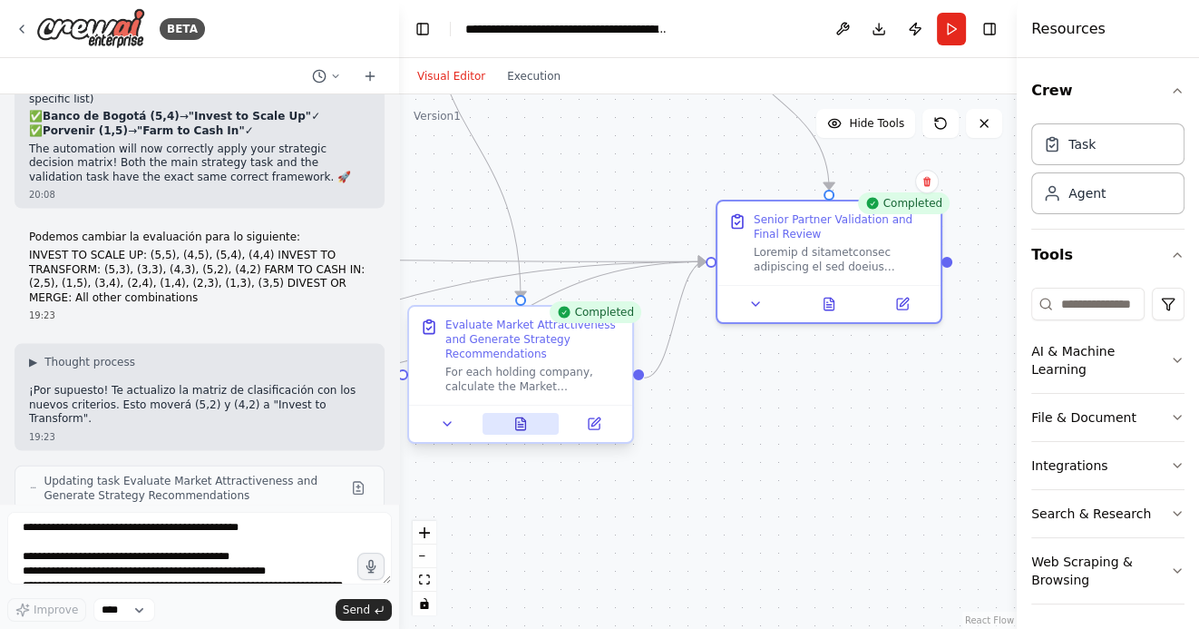
click at [519, 419] on icon at bounding box center [521, 423] width 10 height 12
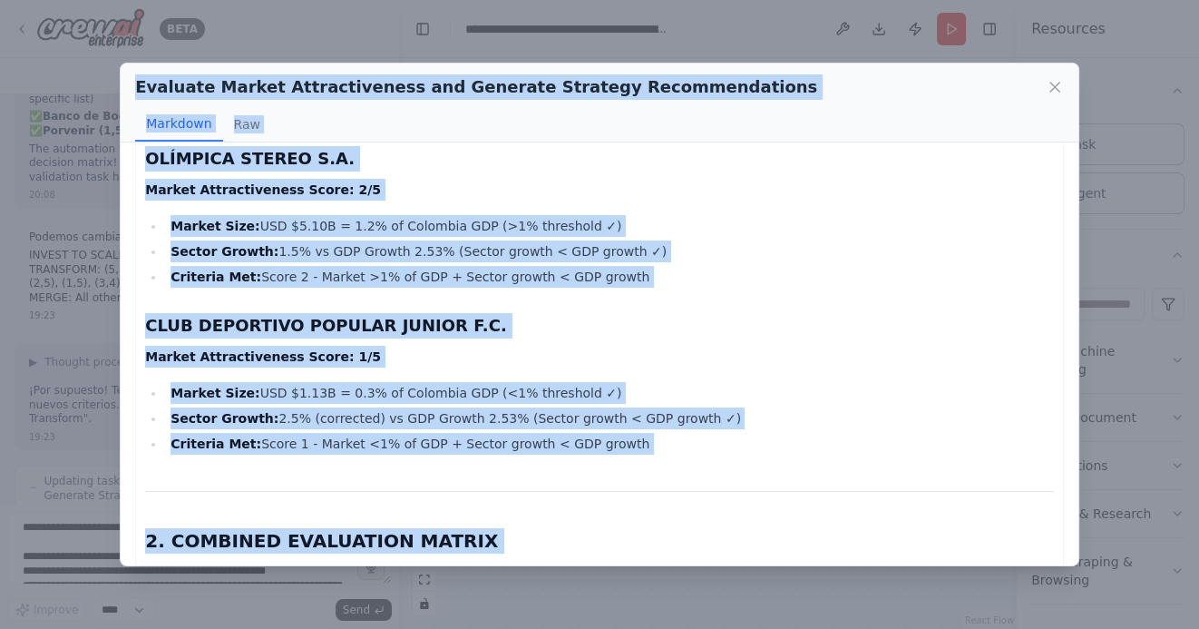
scroll to position [0, 0]
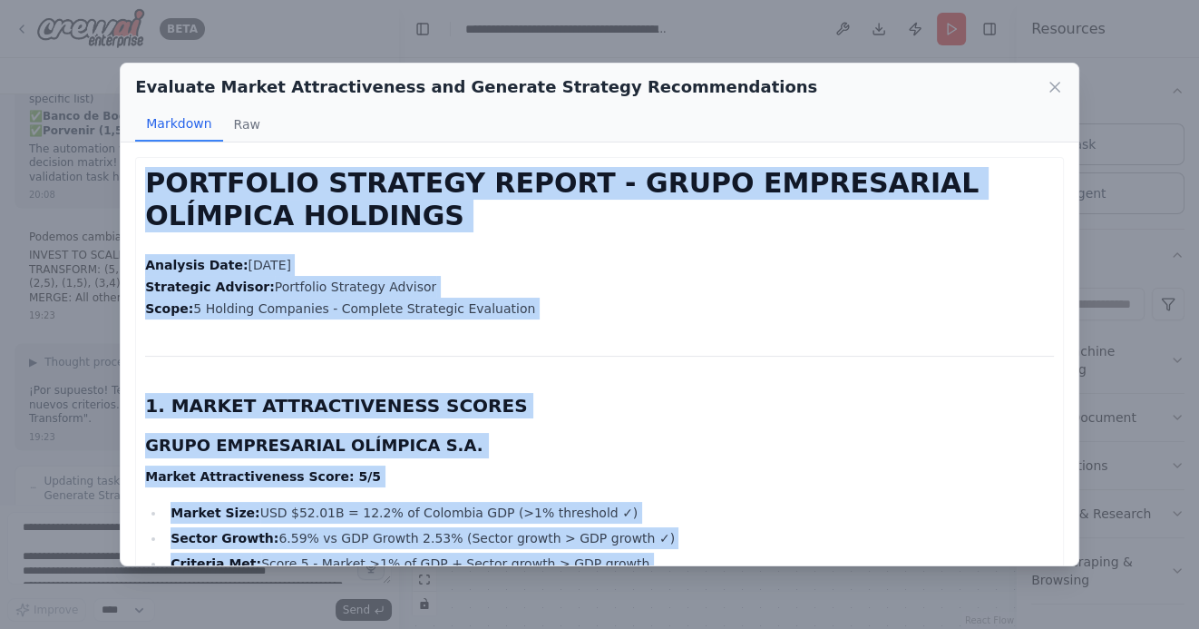
drag, startPoint x: 577, startPoint y: 532, endPoint x: 153, endPoint y: 196, distance: 541.0
copy div "PORTFOLIO STRATEGY REPORT - GRUPO EMPRESARIAL OLÍMPICA HOLDINGS Analysis Date: …"
click at [1055, 86] on icon at bounding box center [1054, 87] width 9 height 9
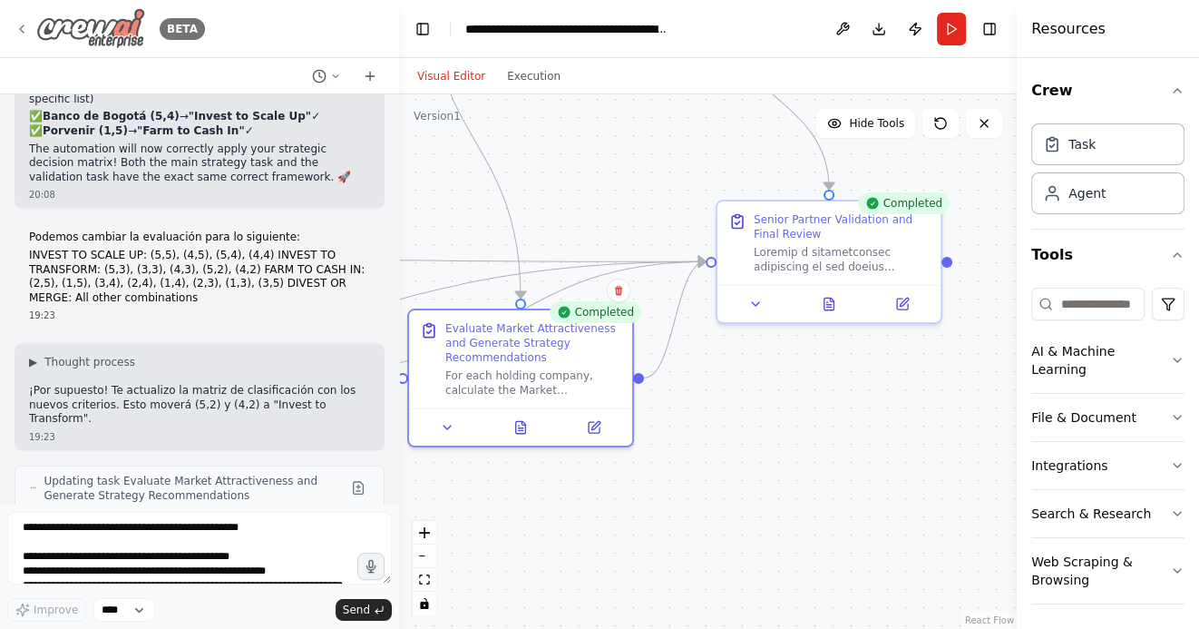
click at [23, 26] on icon at bounding box center [22, 29] width 15 height 15
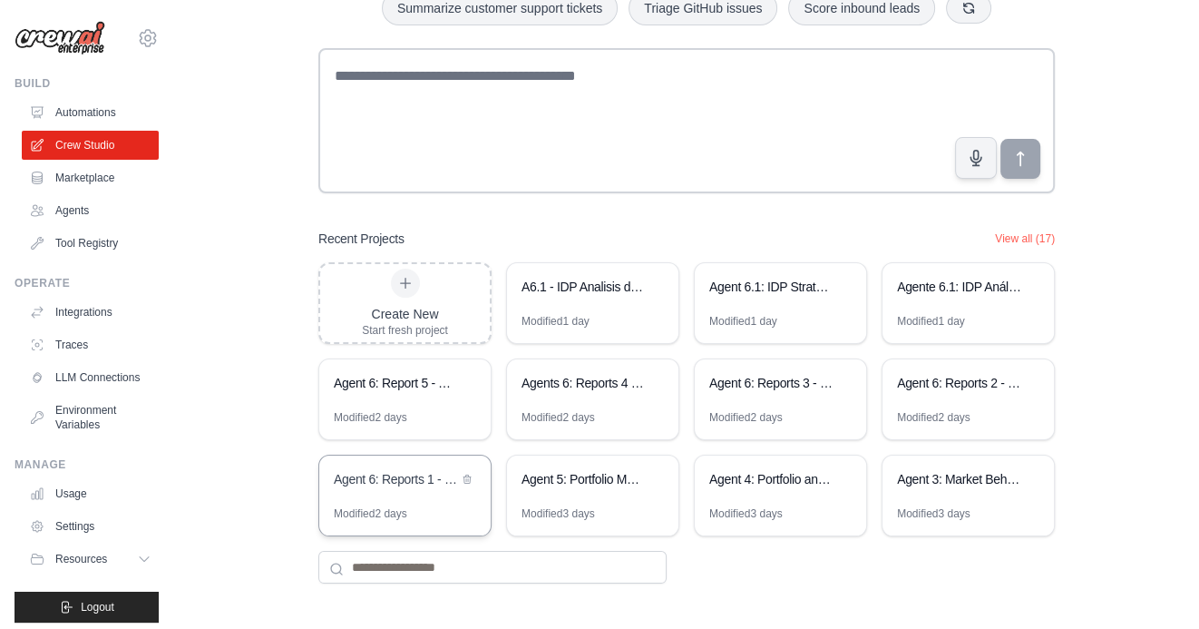
click at [396, 480] on div "Agent 6: Reports 1 - Portfolio Optimization - Automation 1: Initiative Lists" at bounding box center [396, 479] width 124 height 18
click at [948, 385] on div "Agent 6: Reports 2 - Initiatives KPIs" at bounding box center [959, 383] width 124 height 18
click at [981, 299] on div "Agente 6.1: IDP Análisis de Potencial KPIs vs Benchmarks" at bounding box center [968, 288] width 171 height 51
click at [413, 482] on div "Agent 6: Reports 1 - Portfolio Optimization - Automation 1: Initiative Lists" at bounding box center [396, 479] width 124 height 18
click at [1032, 234] on button "View all (17)" at bounding box center [1025, 237] width 60 height 15
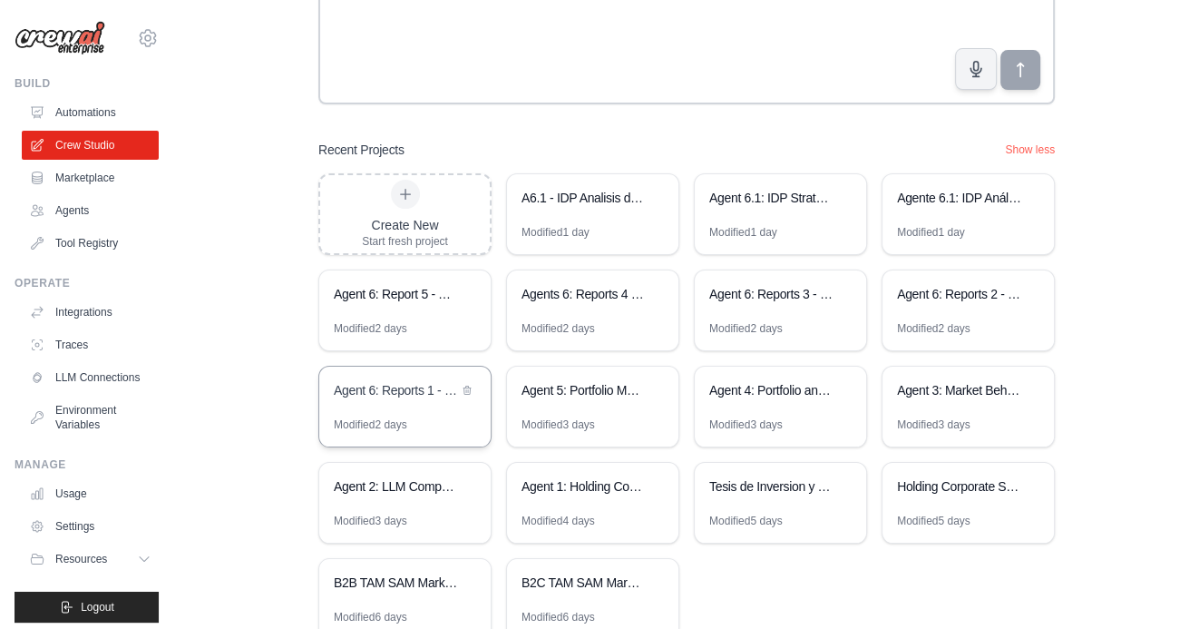
scroll to position [221, 0]
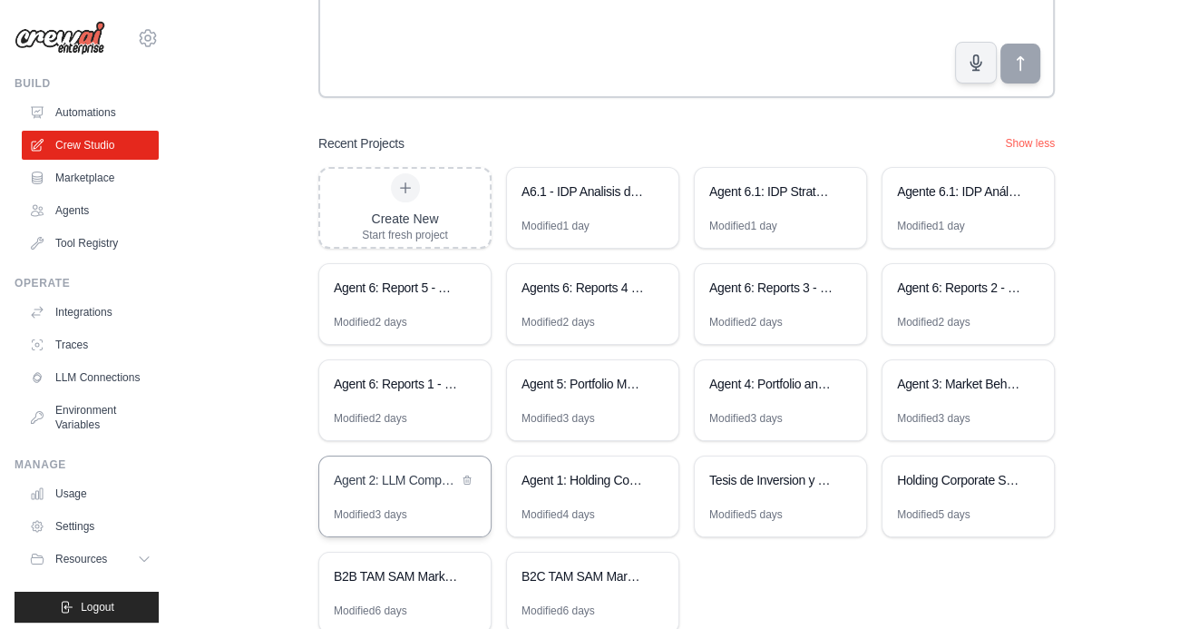
click at [404, 485] on div "Agent 2: LLM Competitive Intelligence Automation" at bounding box center [396, 480] width 124 height 18
click at [371, 488] on div "Agent 2: LLM Competitive Intelligence Automation" at bounding box center [396, 482] width 124 height 22
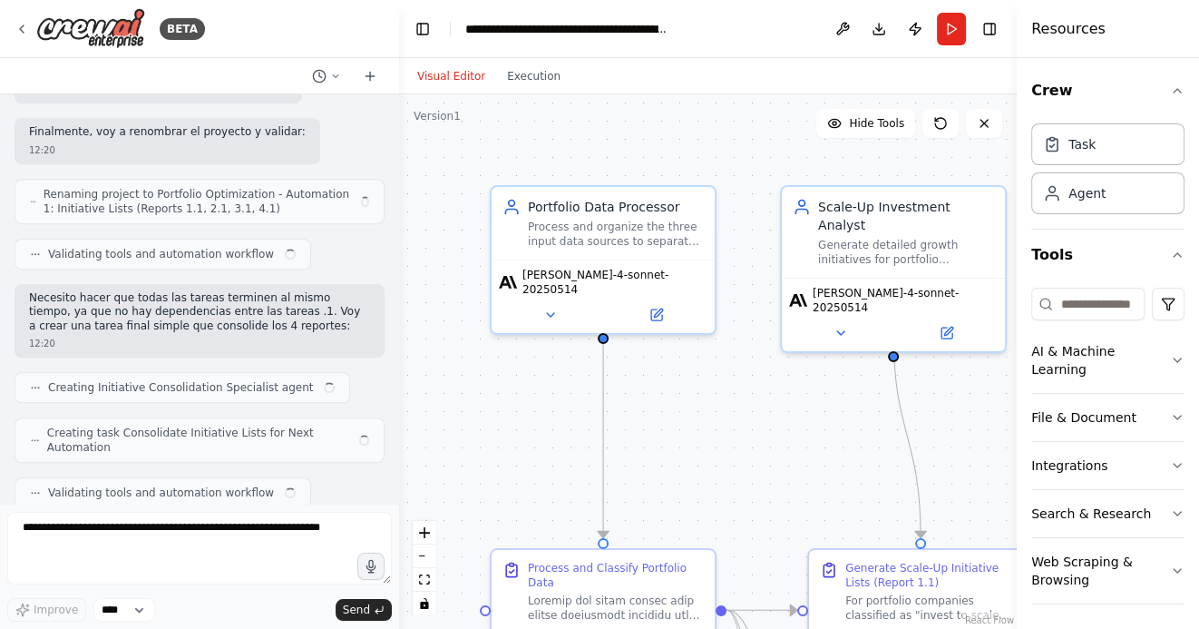
scroll to position [14364, 0]
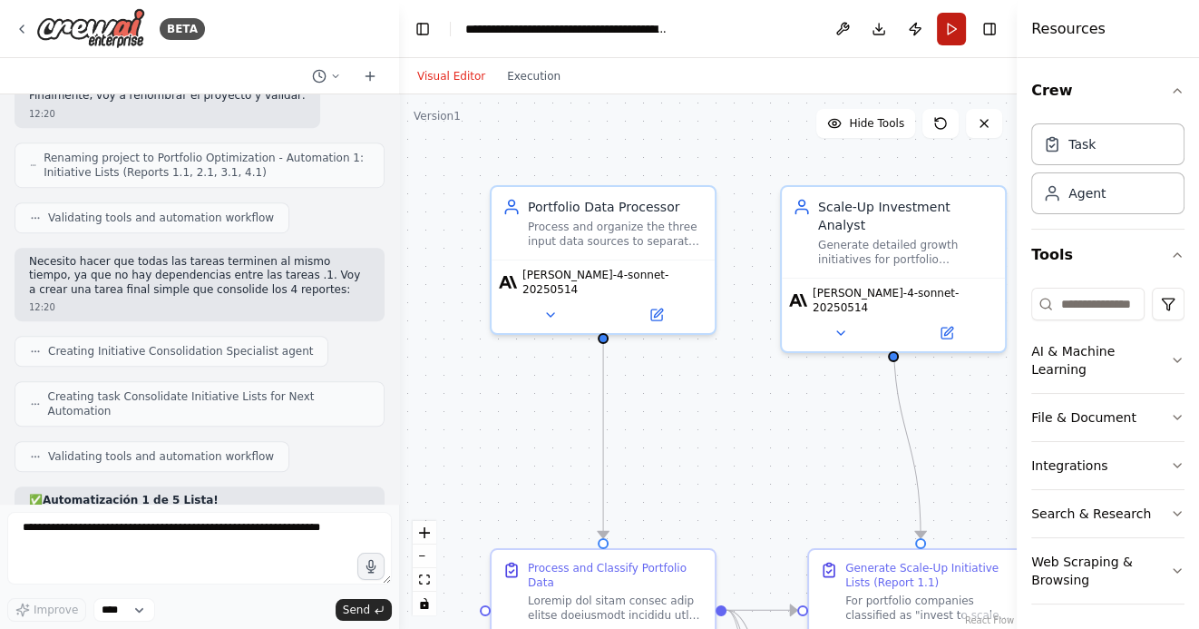
click at [957, 34] on button "Run" at bounding box center [951, 29] width 29 height 33
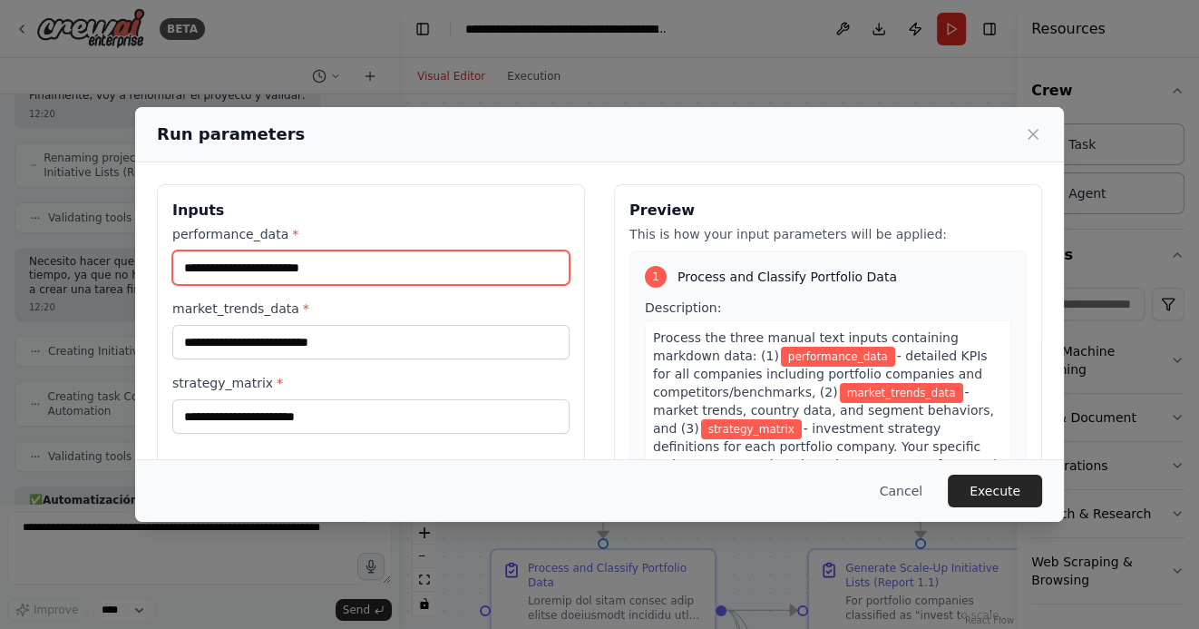
click at [290, 268] on input "performance_data *" at bounding box center [370, 267] width 397 height 34
paste input "**********"
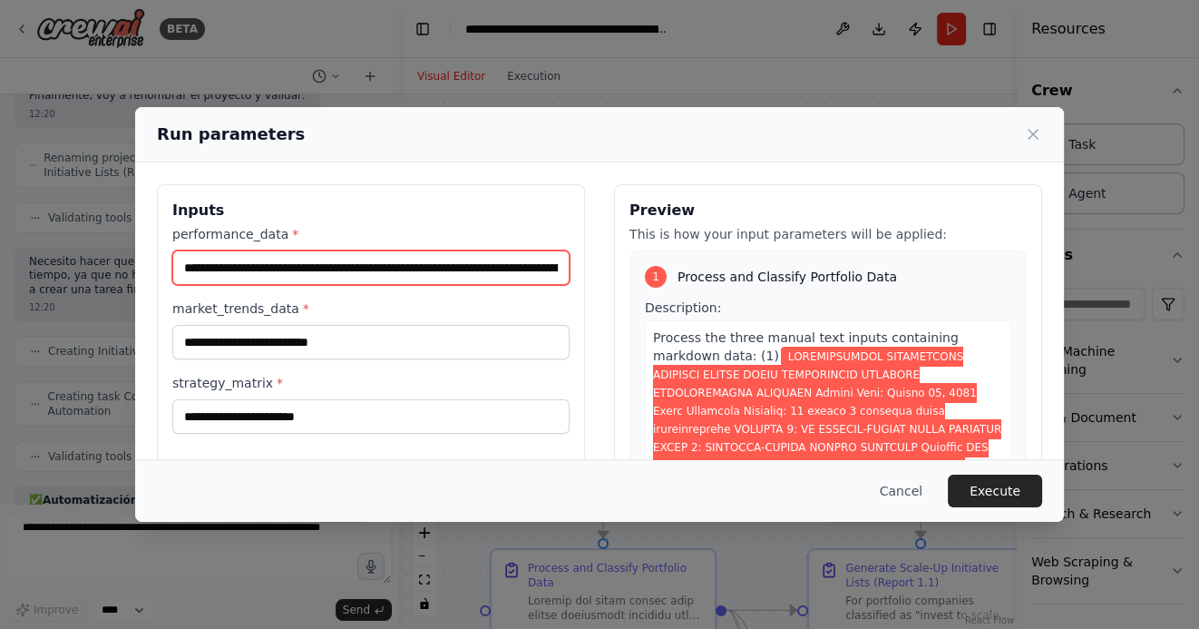
scroll to position [0, 52458]
type input "**********"
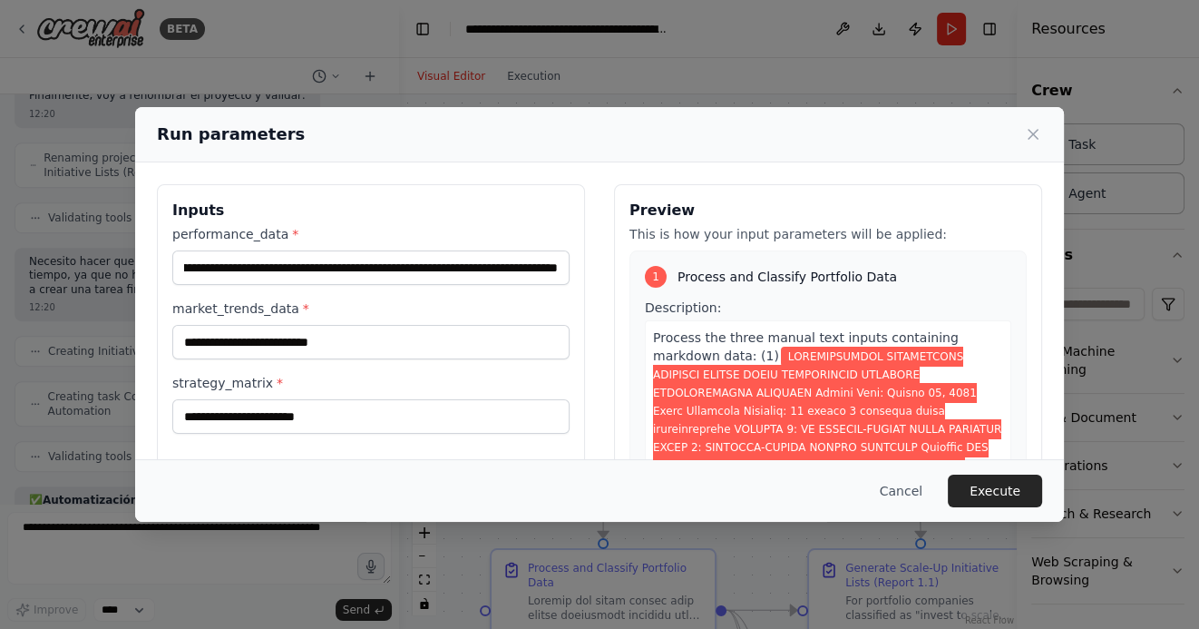
scroll to position [0, 0]
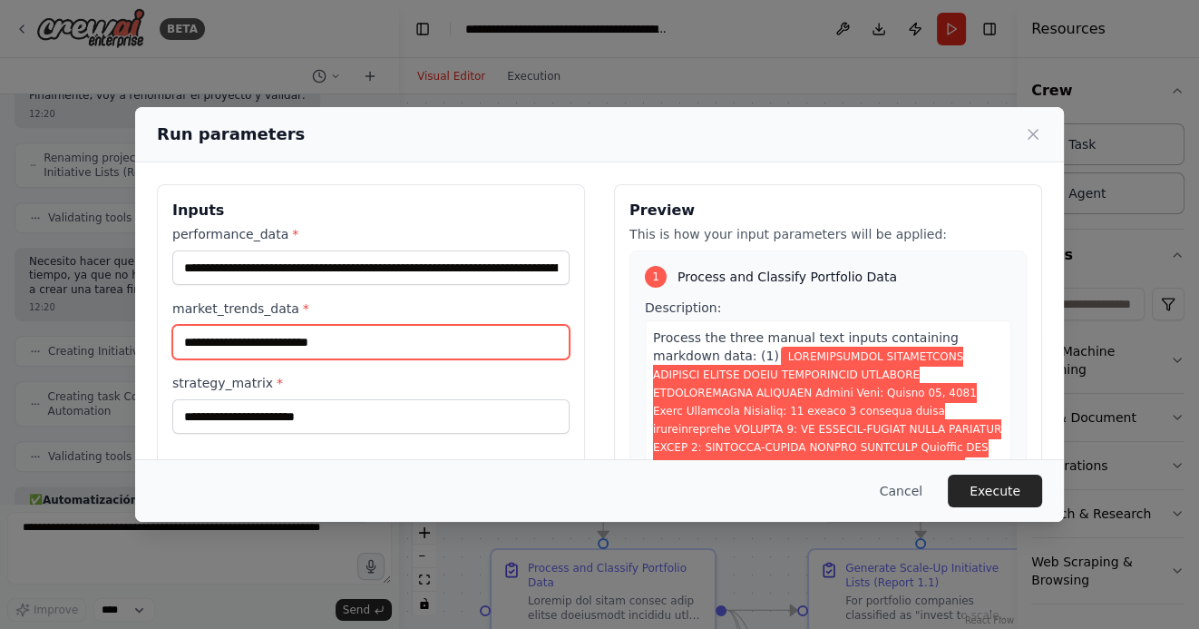
click at [228, 346] on input "market_trends_data *" at bounding box center [370, 342] width 397 height 34
paste input "**********"
click at [261, 349] on input "market_trends_data *" at bounding box center [370, 342] width 397 height 34
paste input "**********"
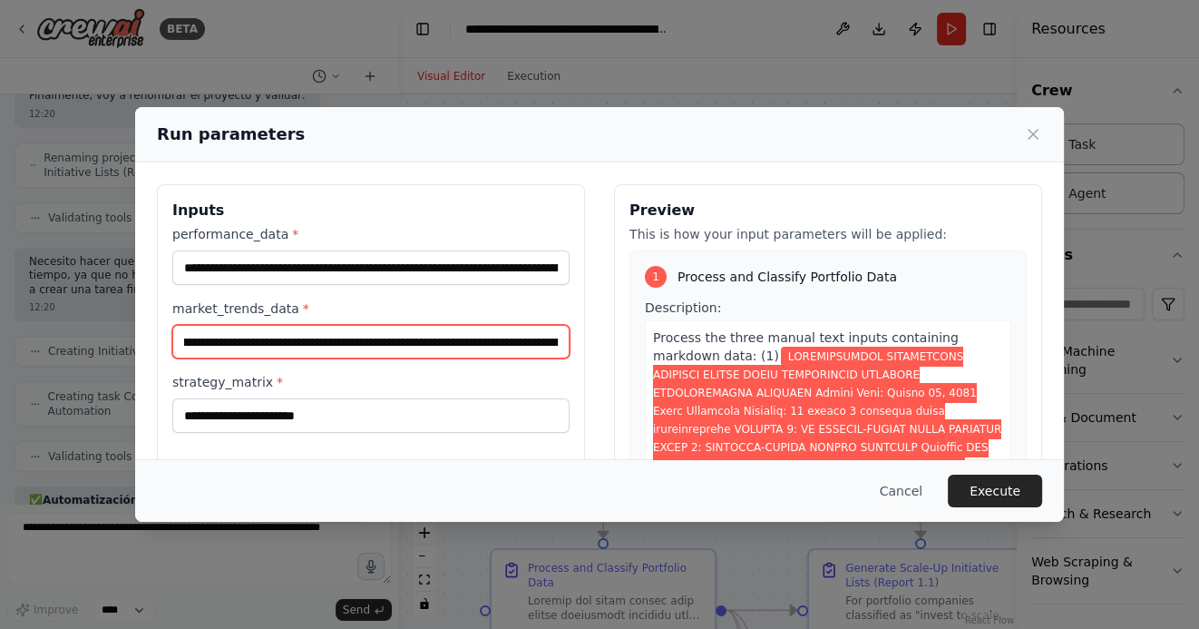
scroll to position [0, 60818]
type input "**********"
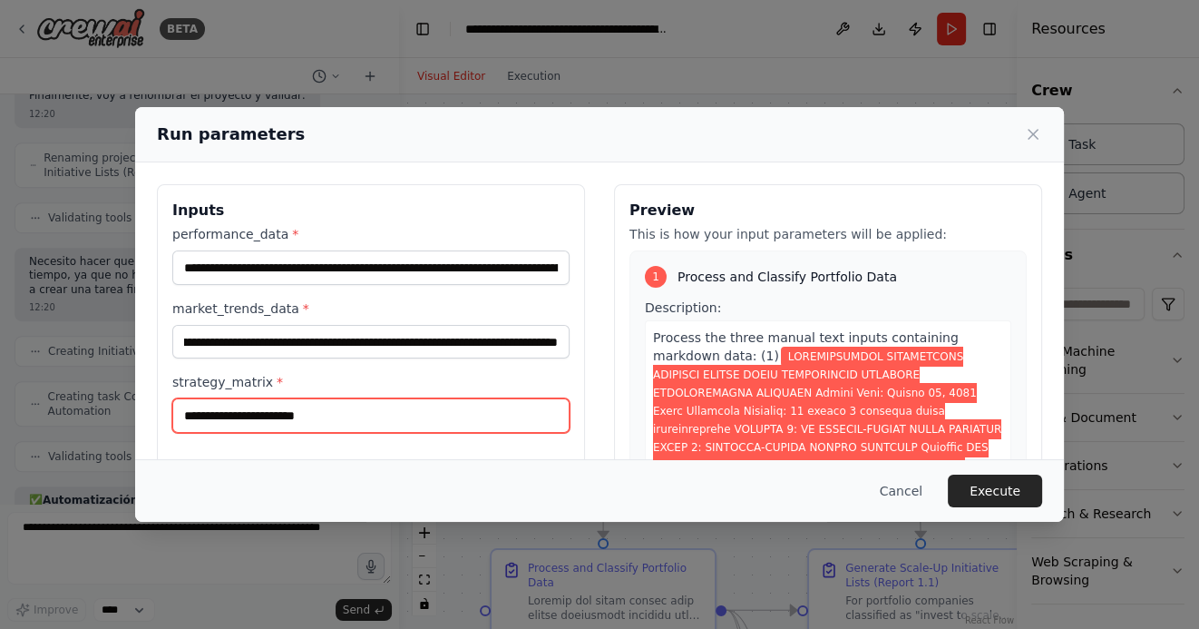
click at [300, 415] on input "strategy_matrix *" at bounding box center [370, 415] width 397 height 34
paste input "**********"
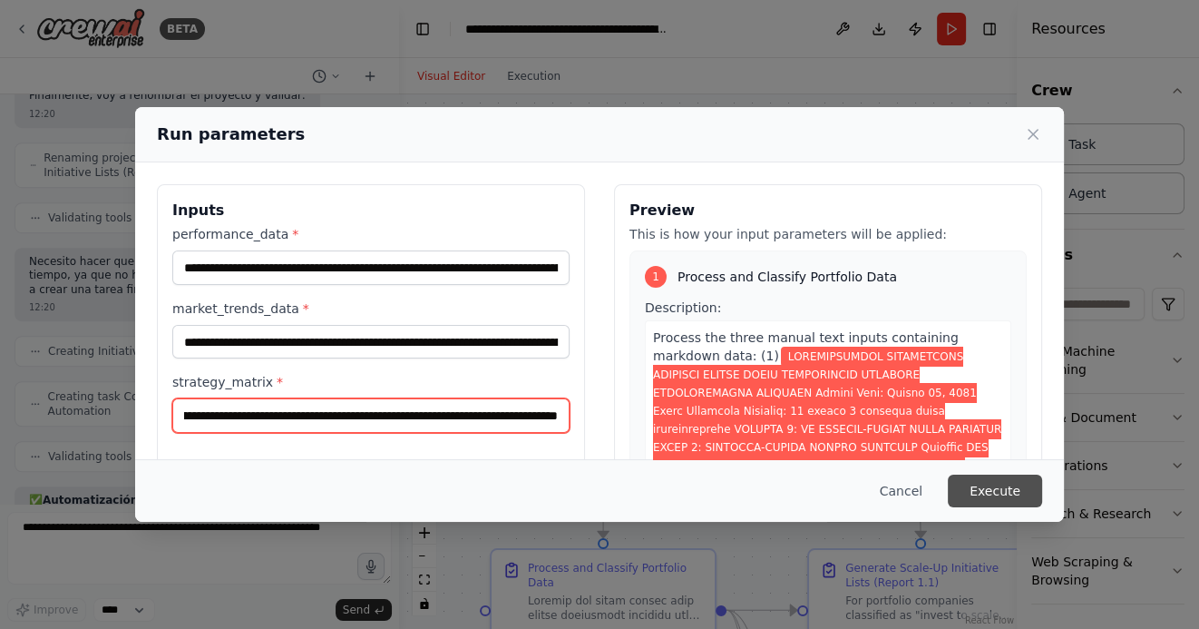
type input "**********"
click at [997, 493] on button "Execute" at bounding box center [995, 490] width 94 height 33
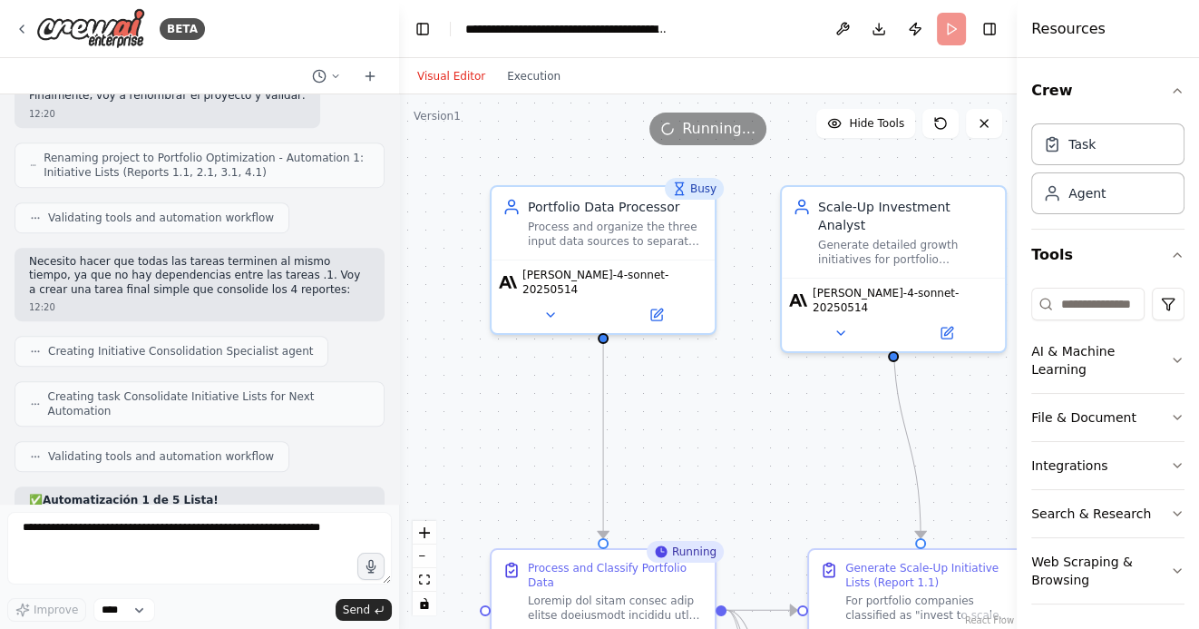
drag, startPoint x: 775, startPoint y: 461, endPoint x: 715, endPoint y: 344, distance: 131.4
click at [715, 344] on div ".deletable-edge-delete-btn { width: 20px; height: 20px; border: 0px solid #ffff…" at bounding box center [708, 361] width 618 height 534
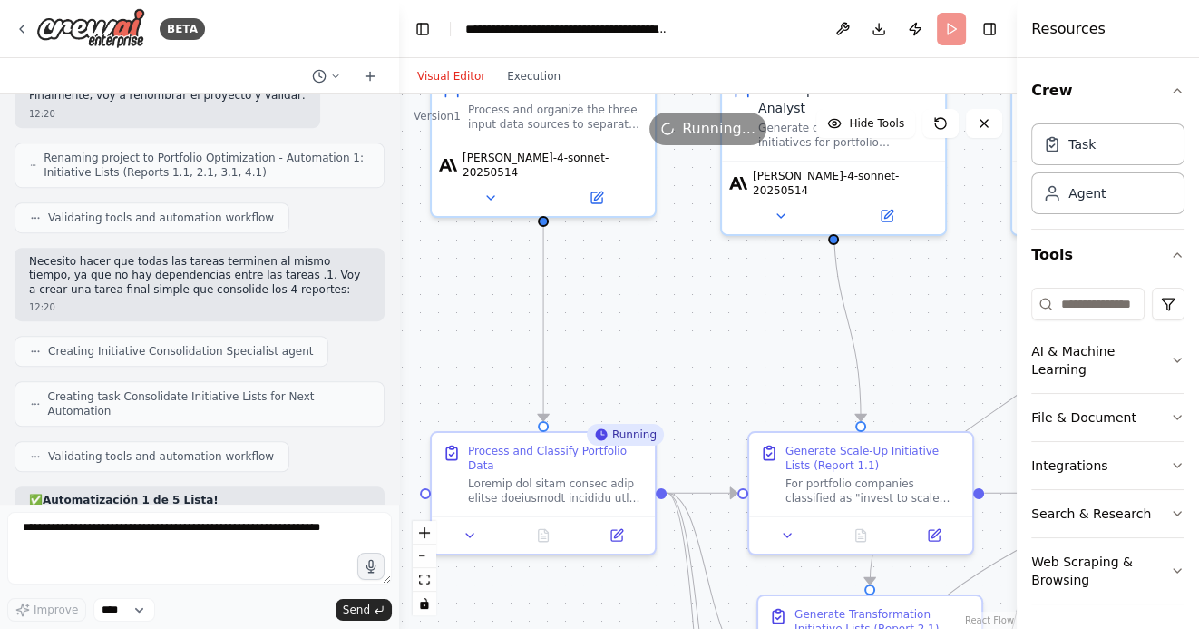
drag, startPoint x: 739, startPoint y: 345, endPoint x: 725, endPoint y: 273, distance: 73.1
click at [725, 273] on div ".deletable-edge-delete-btn { width: 20px; height: 20px; border: 0px solid #ffff…" at bounding box center [708, 361] width 618 height 534
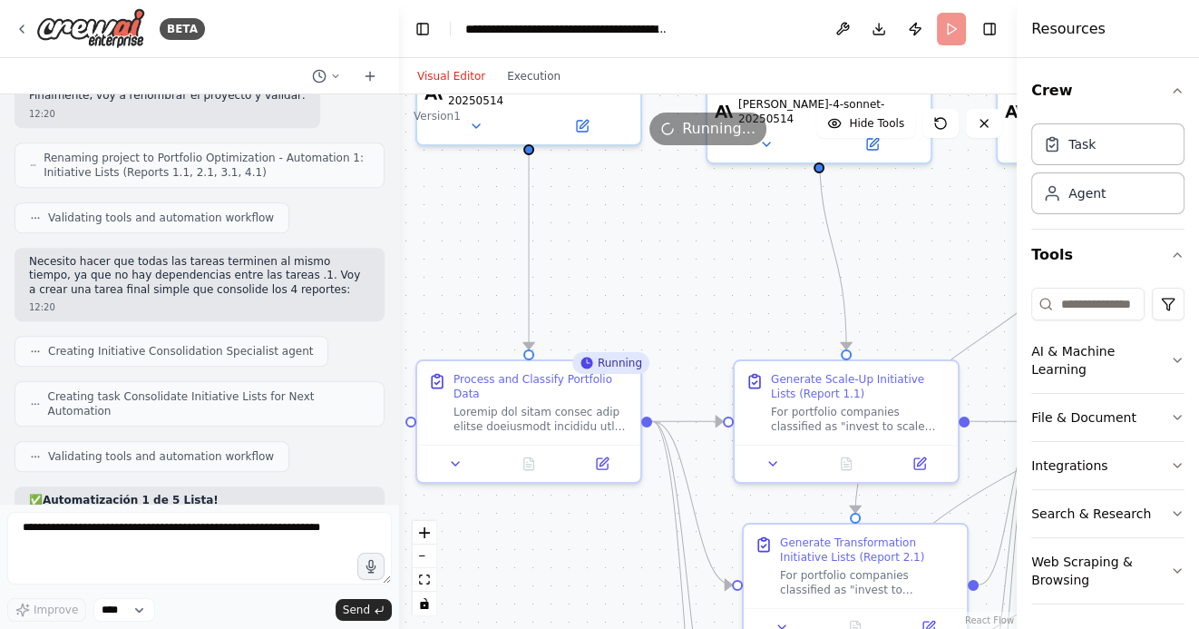
drag, startPoint x: 719, startPoint y: 296, endPoint x: 723, endPoint y: 170, distance: 126.1
click at [723, 170] on div ".deletable-edge-delete-btn { width: 20px; height: 20px; border: 0px solid #ffff…" at bounding box center [708, 361] width 618 height 534
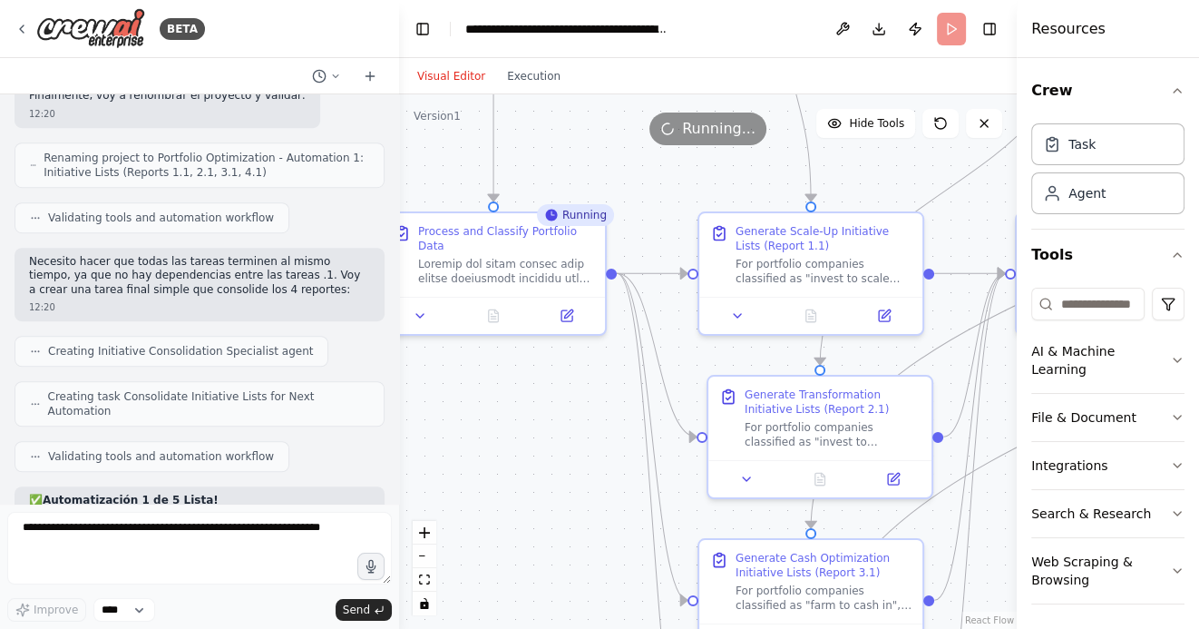
drag, startPoint x: 655, startPoint y: 453, endPoint x: 599, endPoint y: 413, distance: 69.0
click at [599, 413] on div ".deletable-edge-delete-btn { width: 20px; height: 20px; border: 0px solid #ffff…" at bounding box center [708, 361] width 618 height 534
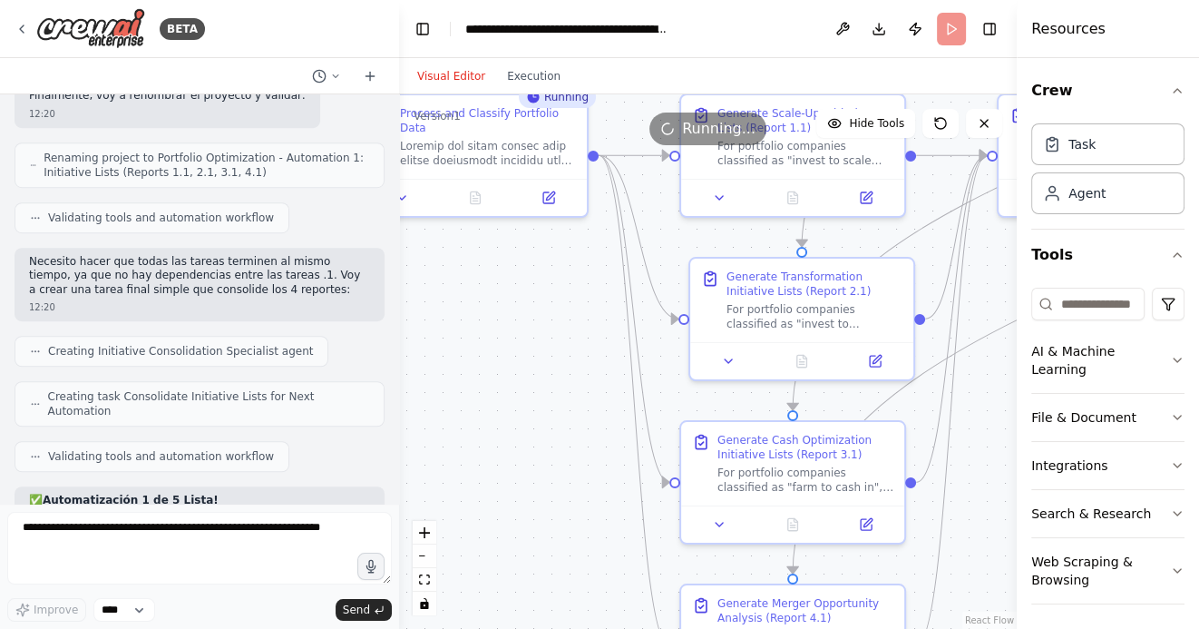
drag, startPoint x: 594, startPoint y: 434, endPoint x: 593, endPoint y: 315, distance: 119.7
click at [593, 315] on div ".deletable-edge-delete-btn { width: 20px; height: 20px; border: 0px solid #ffff…" at bounding box center [708, 361] width 618 height 534
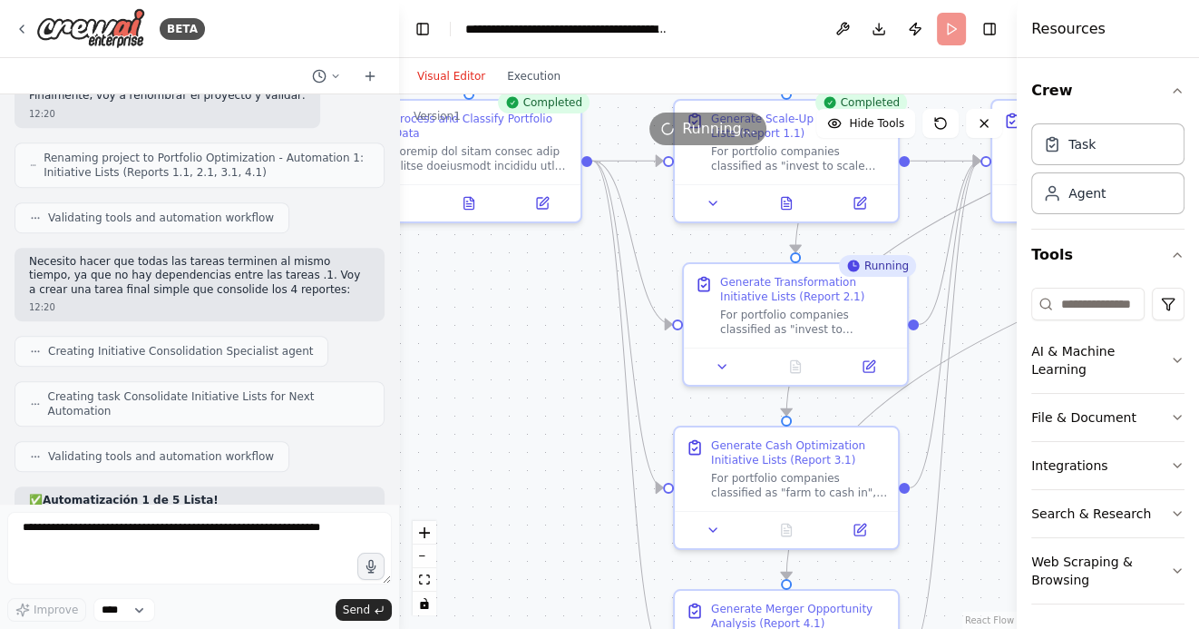
drag, startPoint x: 544, startPoint y: 358, endPoint x: 532, endPoint y: 413, distance: 55.9
click at [532, 413] on div ".deletable-edge-delete-btn { width: 20px; height: 20px; border: 0px solid #ffff…" at bounding box center [708, 361] width 618 height 534
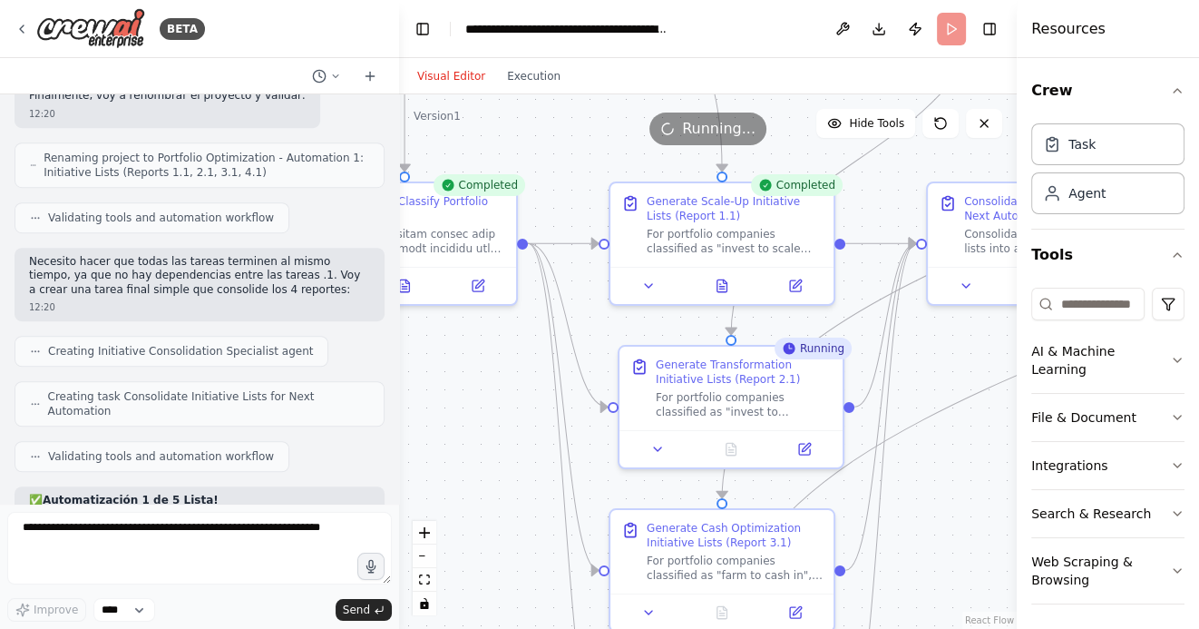
drag, startPoint x: 961, startPoint y: 435, endPoint x: 862, endPoint y: 498, distance: 117.8
click at [866, 499] on div ".deletable-edge-delete-btn { width: 20px; height: 20px; border: 0px solid #ffff…" at bounding box center [708, 361] width 618 height 534
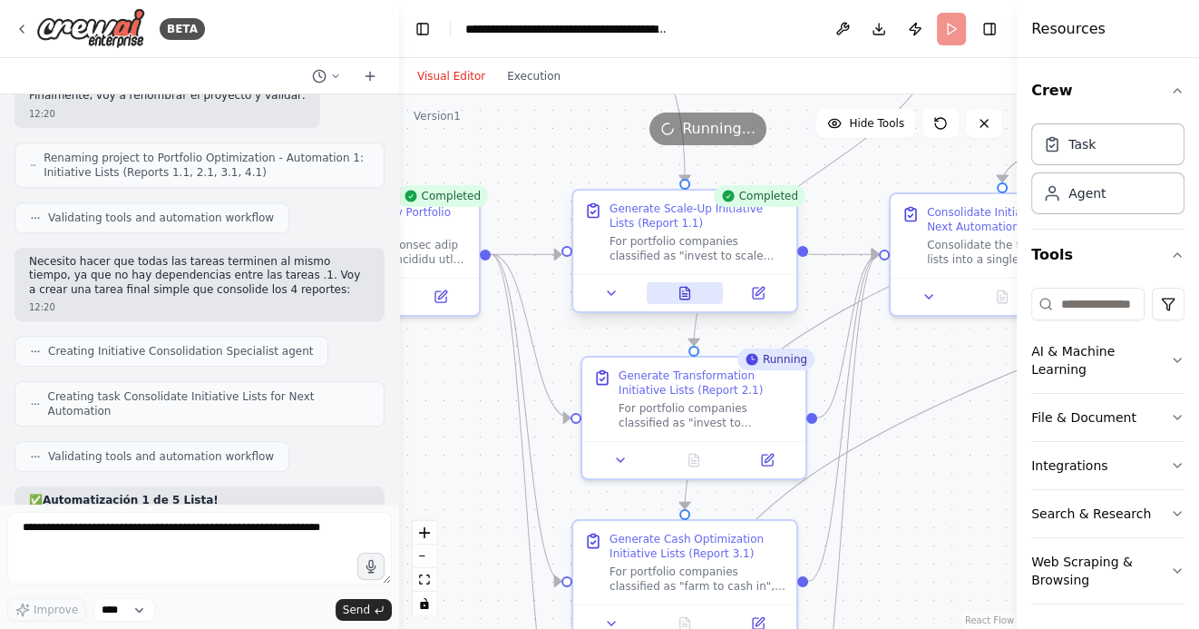
click at [687, 289] on icon at bounding box center [688, 289] width 4 height 4
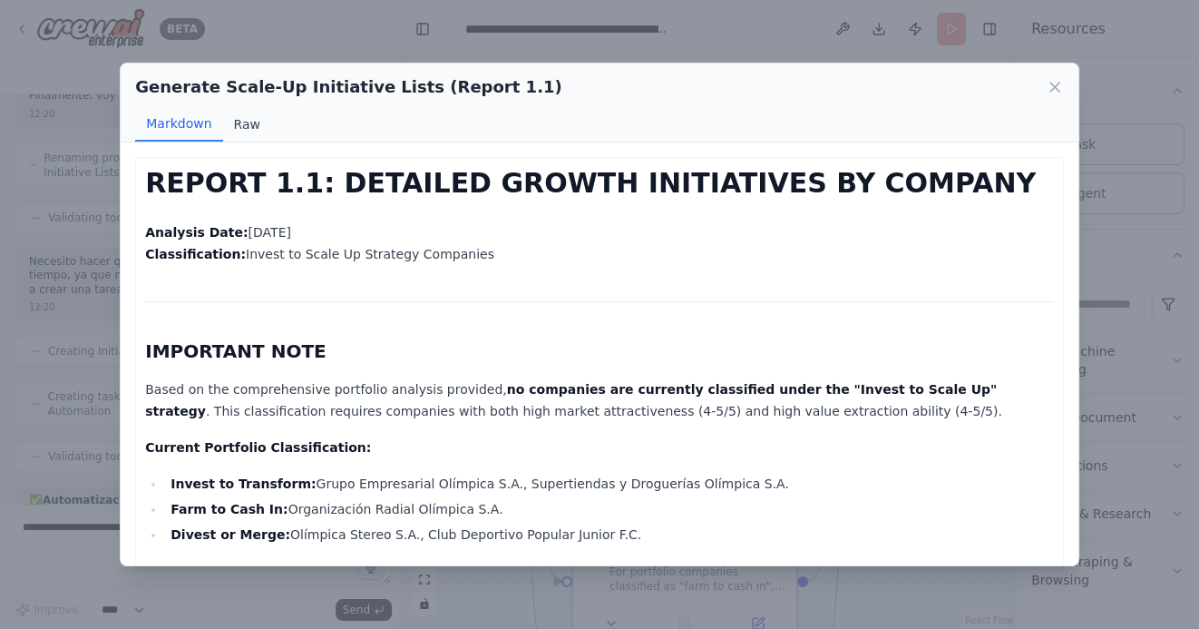
click at [241, 126] on button "Raw" at bounding box center [247, 124] width 48 height 34
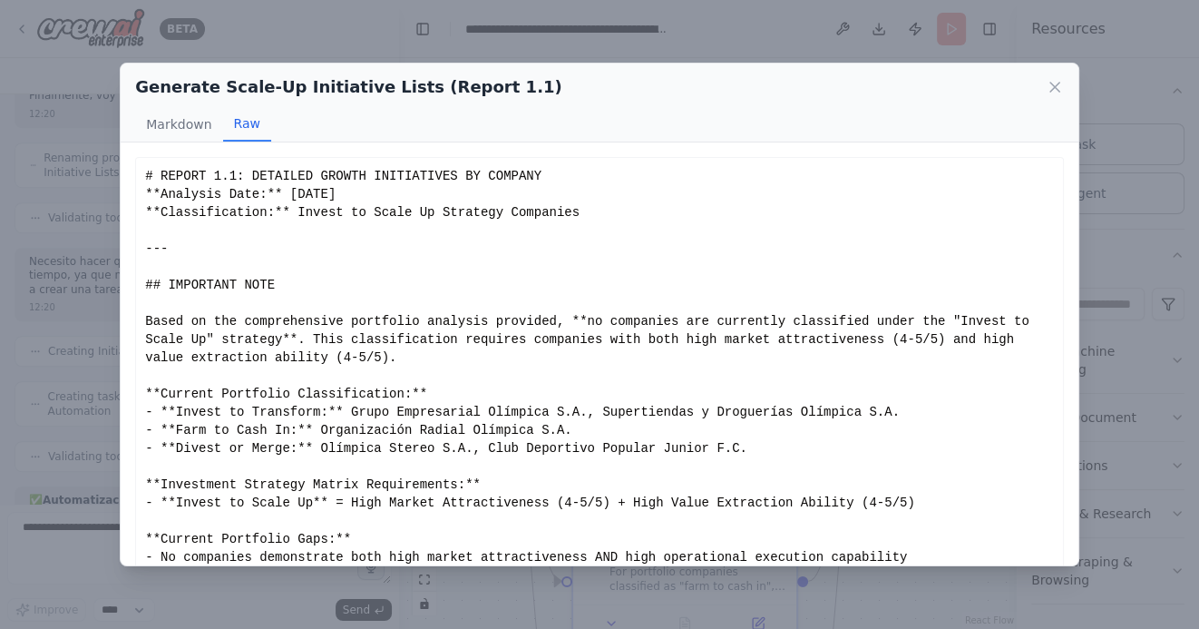
scroll to position [43, 0]
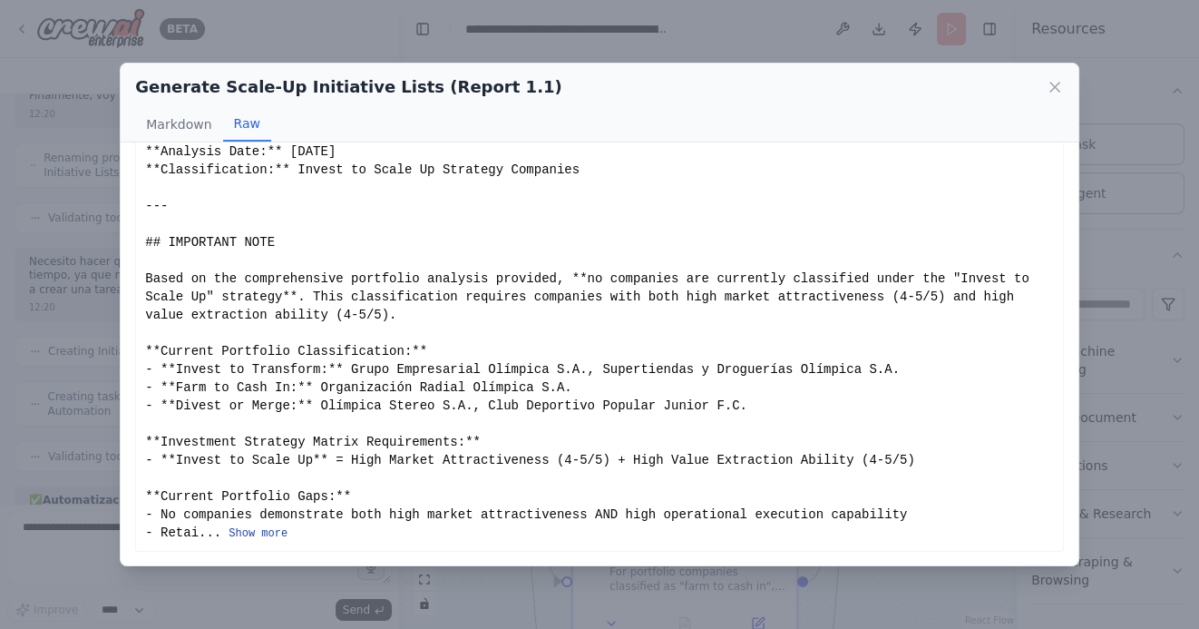
click at [253, 532] on button "Show more" at bounding box center [258, 533] width 59 height 15
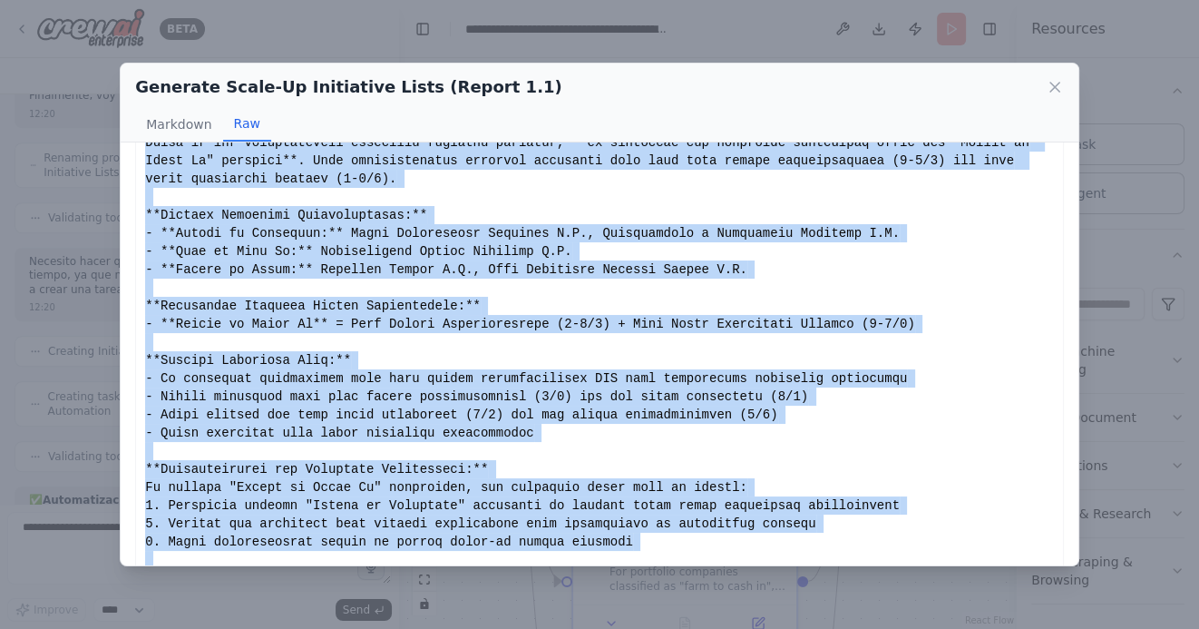
scroll to position [260, 0]
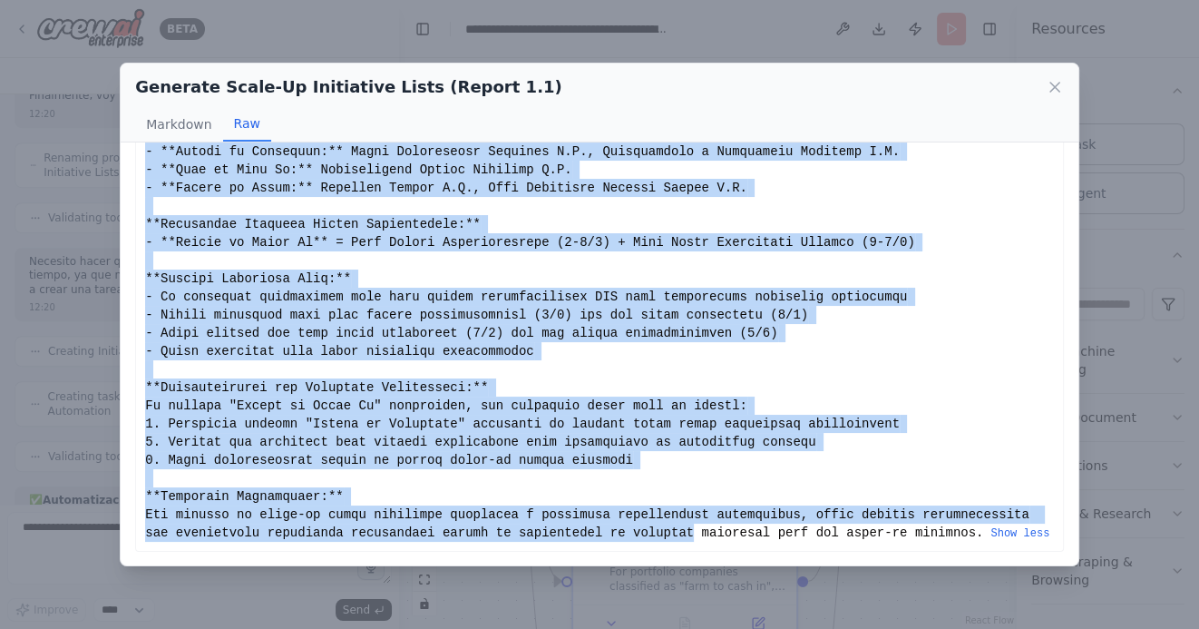
drag, startPoint x: 146, startPoint y: 177, endPoint x: 696, endPoint y: 528, distance: 652.2
click at [696, 528] on div "Show less" at bounding box center [599, 224] width 909 height 635
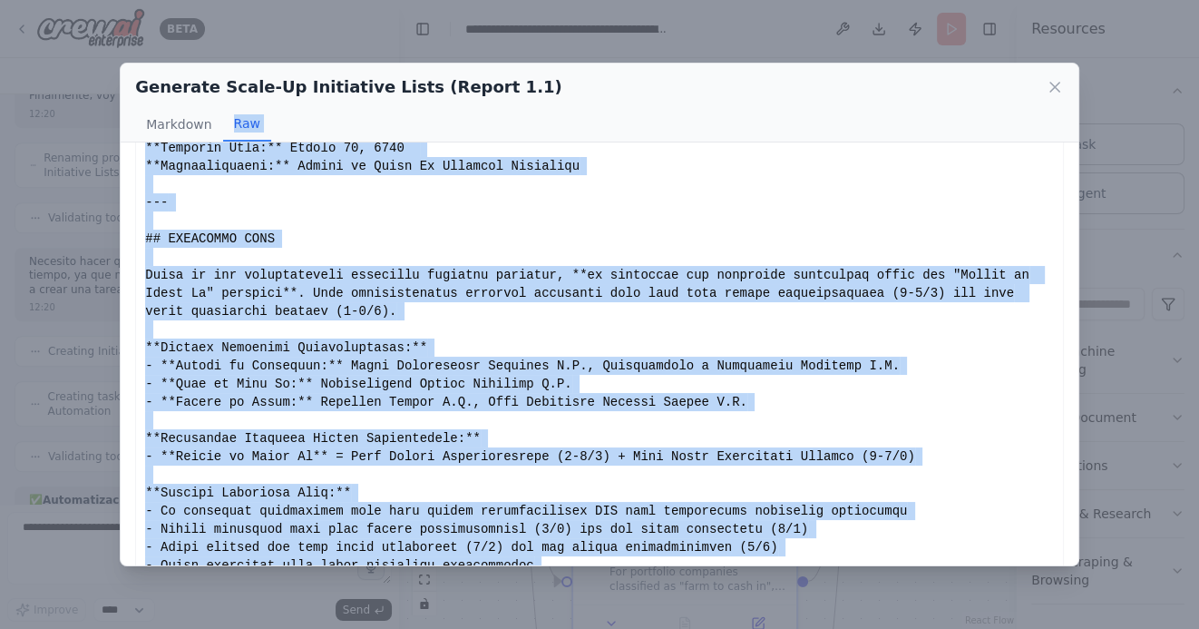
scroll to position [0, 0]
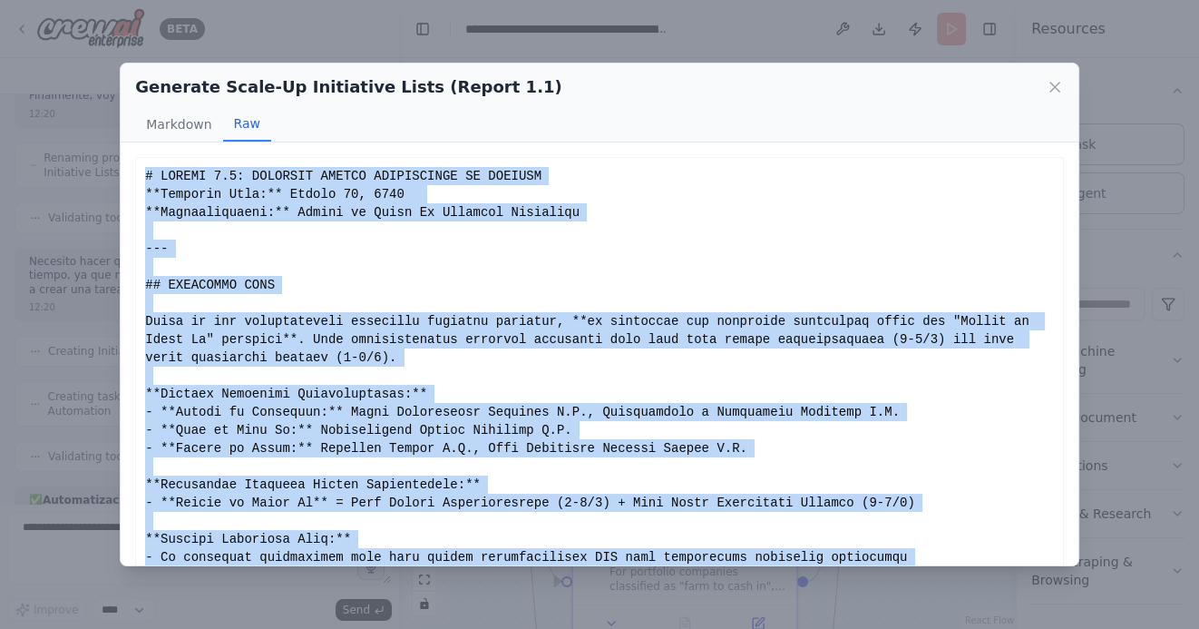
drag, startPoint x: 984, startPoint y: 532, endPoint x: 149, endPoint y: 170, distance: 910.4
click at [149, 170] on div "Show less" at bounding box center [599, 484] width 909 height 635
copy div "# REPORT 1.1: DETAILED GROWTH INITIATIVES BY COMPANY **Analysis Date:** August …"
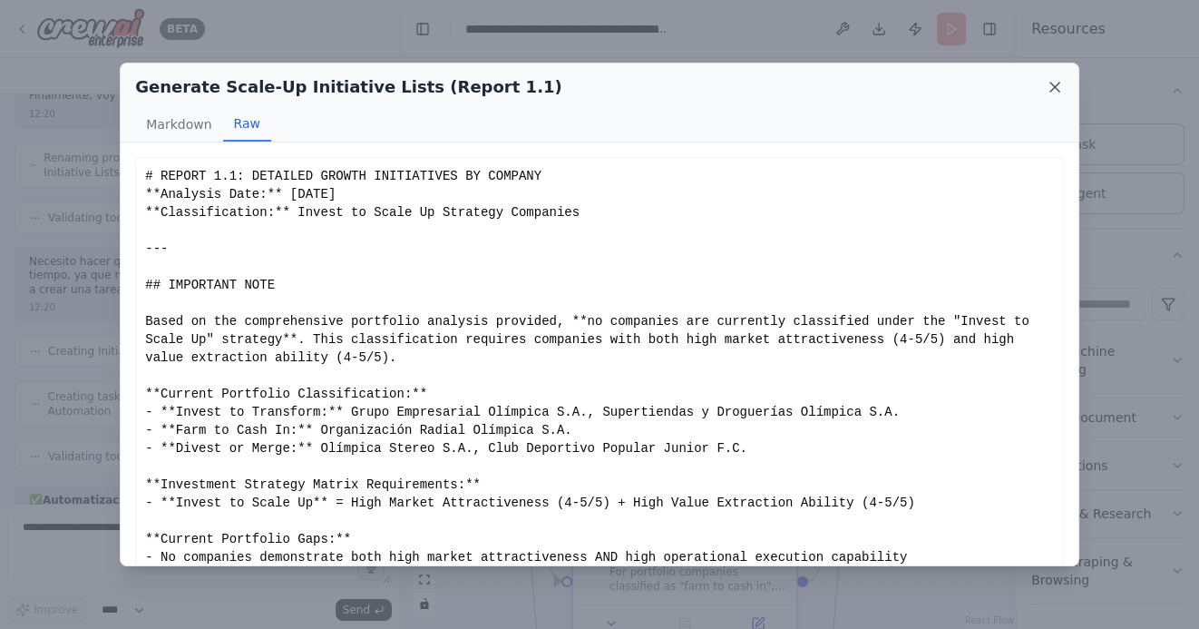
click at [1061, 91] on icon at bounding box center [1055, 87] width 18 height 18
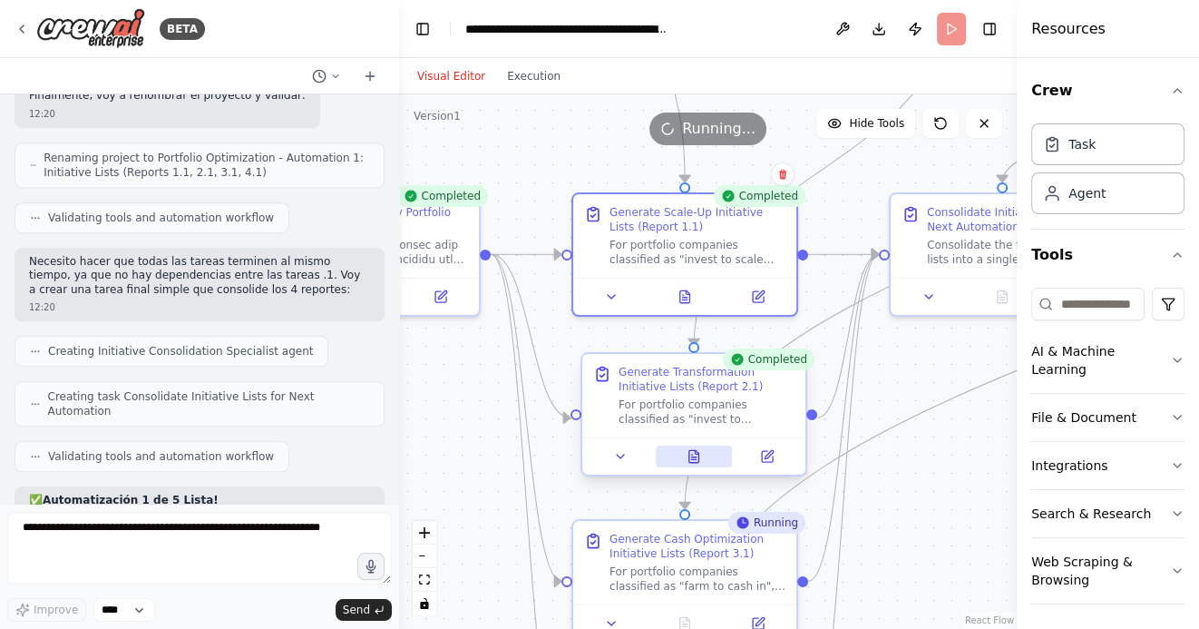
click at [689, 459] on icon at bounding box center [694, 456] width 10 height 12
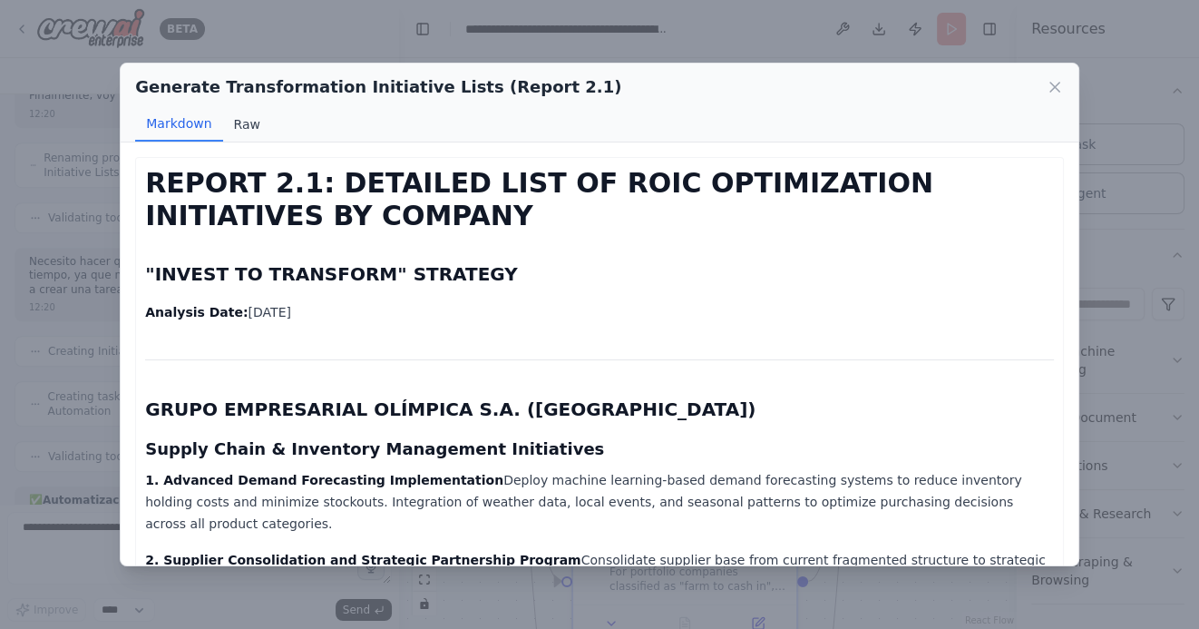
click at [245, 120] on button "Raw" at bounding box center [247, 124] width 48 height 34
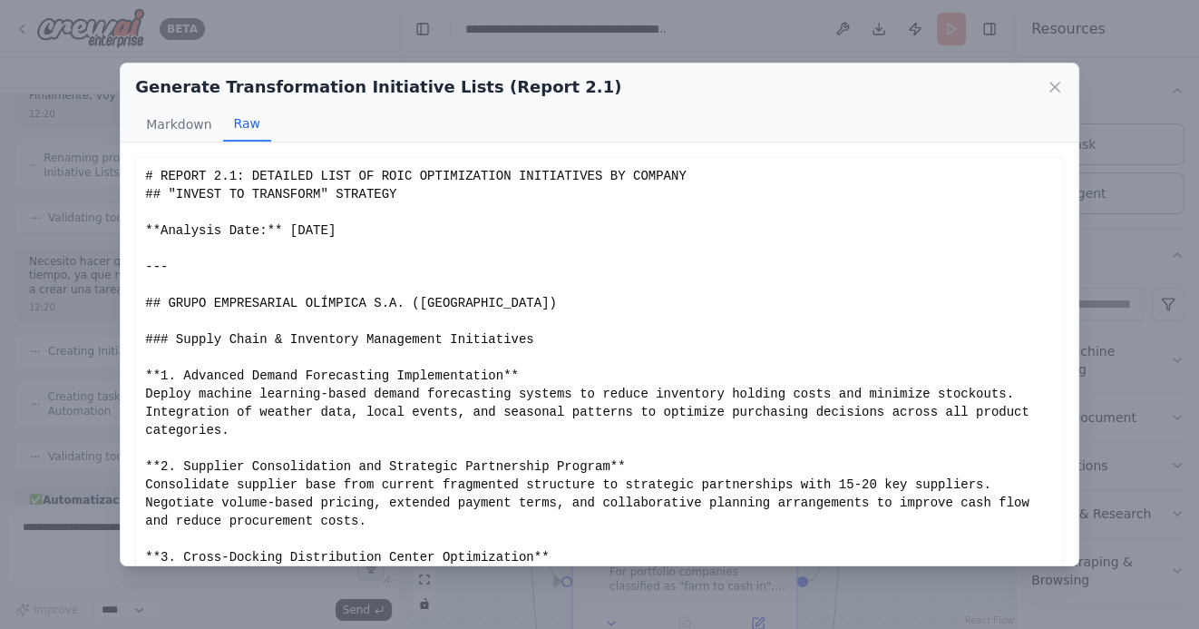
scroll to position [43, 0]
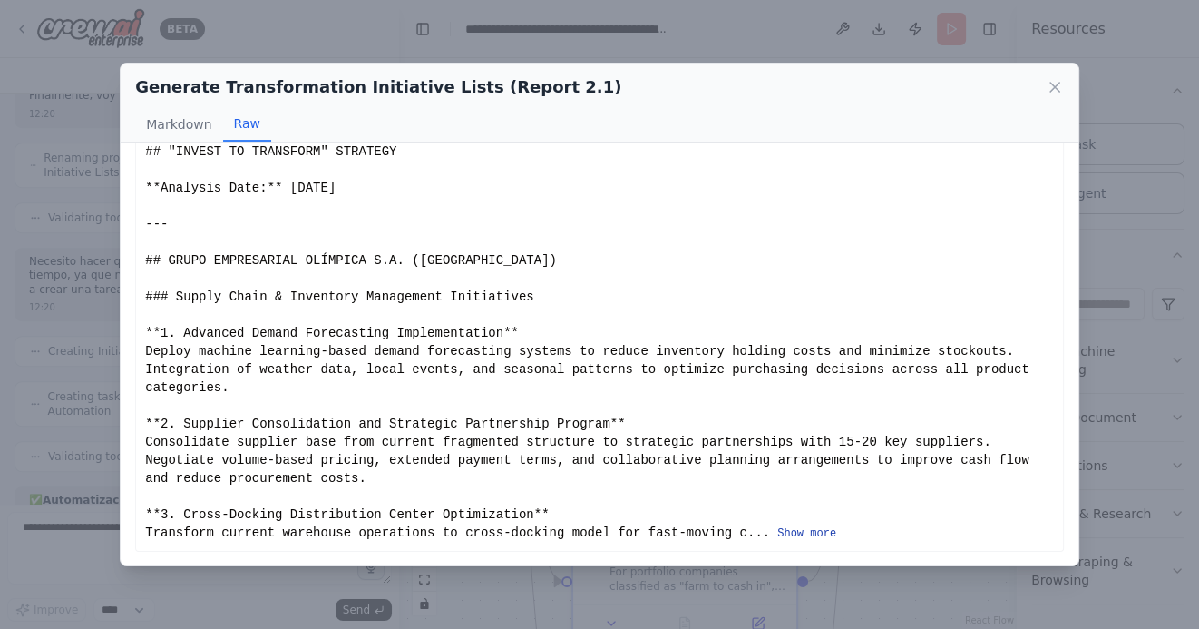
click at [819, 532] on button "Show more" at bounding box center [806, 533] width 59 height 15
click at [795, 531] on button "Show more" at bounding box center [806, 533] width 59 height 15
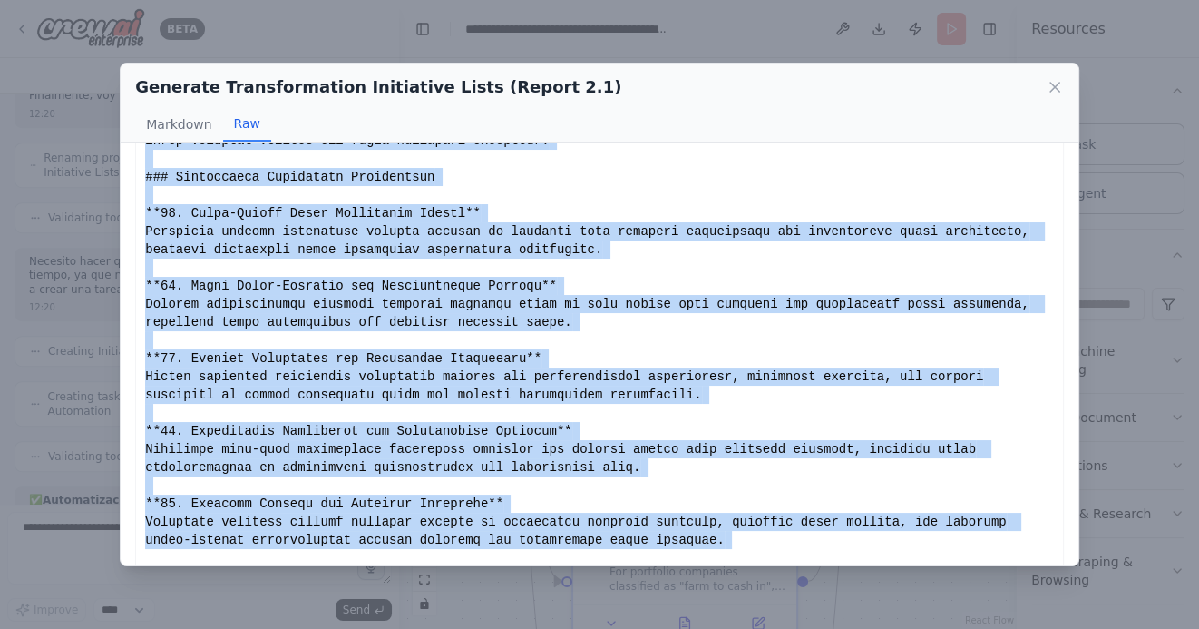
scroll to position [2745, 0]
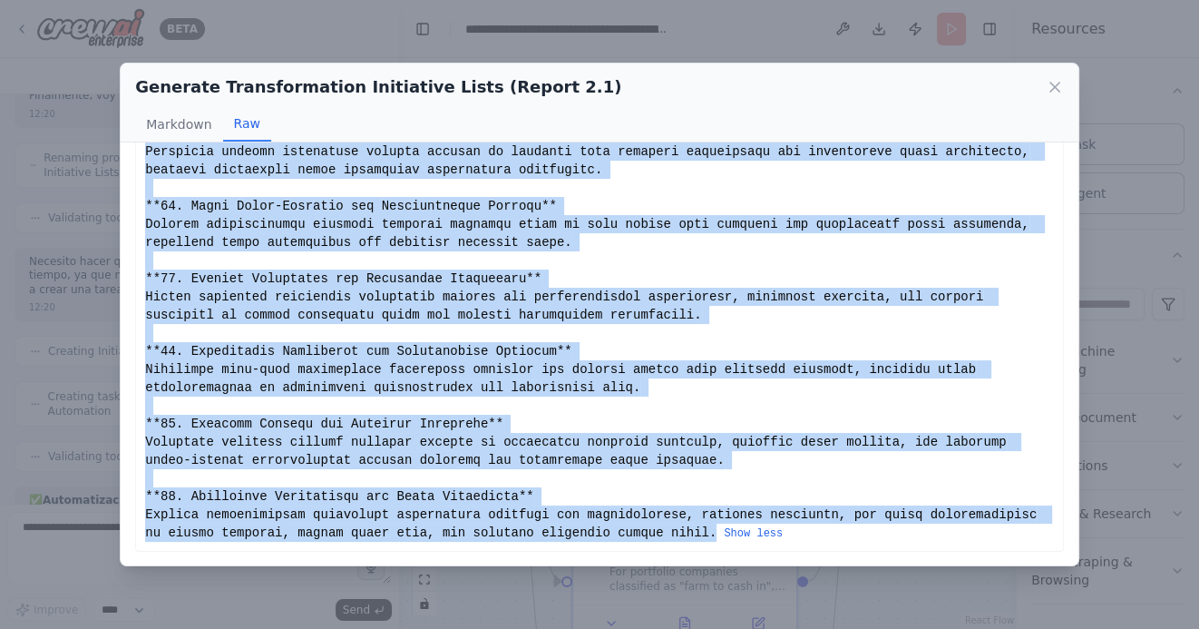
drag, startPoint x: 144, startPoint y: 172, endPoint x: 717, endPoint y: 533, distance: 676.7
copy div "# REPORT 2.1: DETAILED LIST OF ROIC OPTIMIZATION INITIATIVES BY COMPANY ## "INV…"
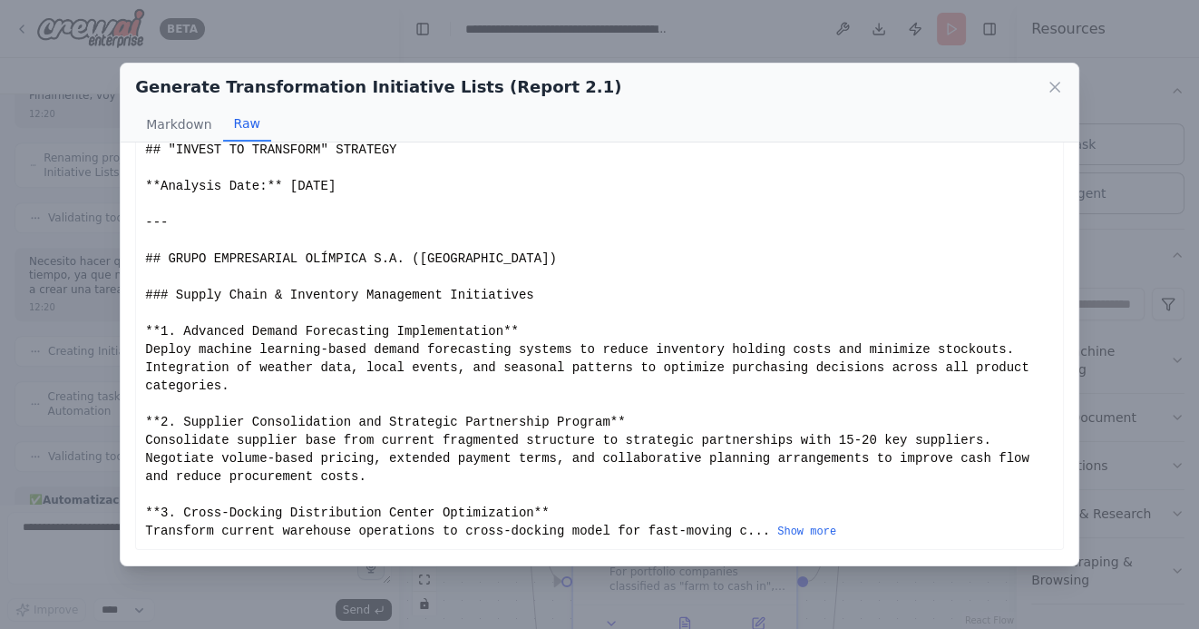
scroll to position [43, 0]
click at [1053, 87] on icon at bounding box center [1054, 87] width 9 height 9
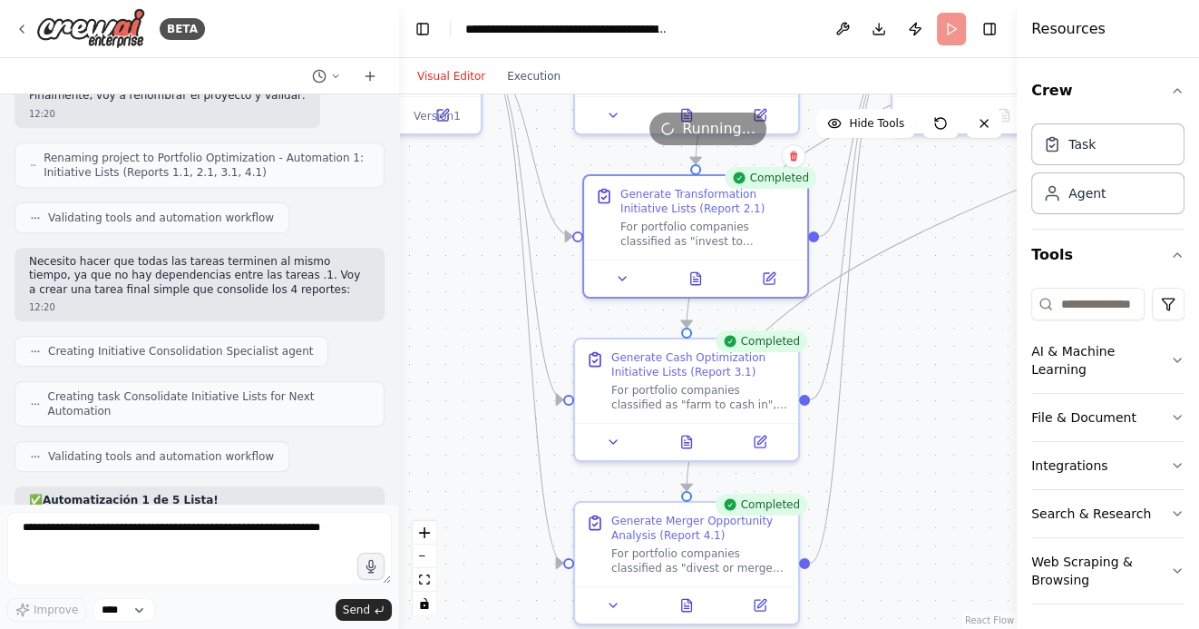
drag, startPoint x: 887, startPoint y: 480, endPoint x: 891, endPoint y: 318, distance: 161.5
click at [890, 320] on div ".deletable-edge-delete-btn { width: 20px; height: 20px; border: 0px solid #ffff…" at bounding box center [708, 361] width 618 height 534
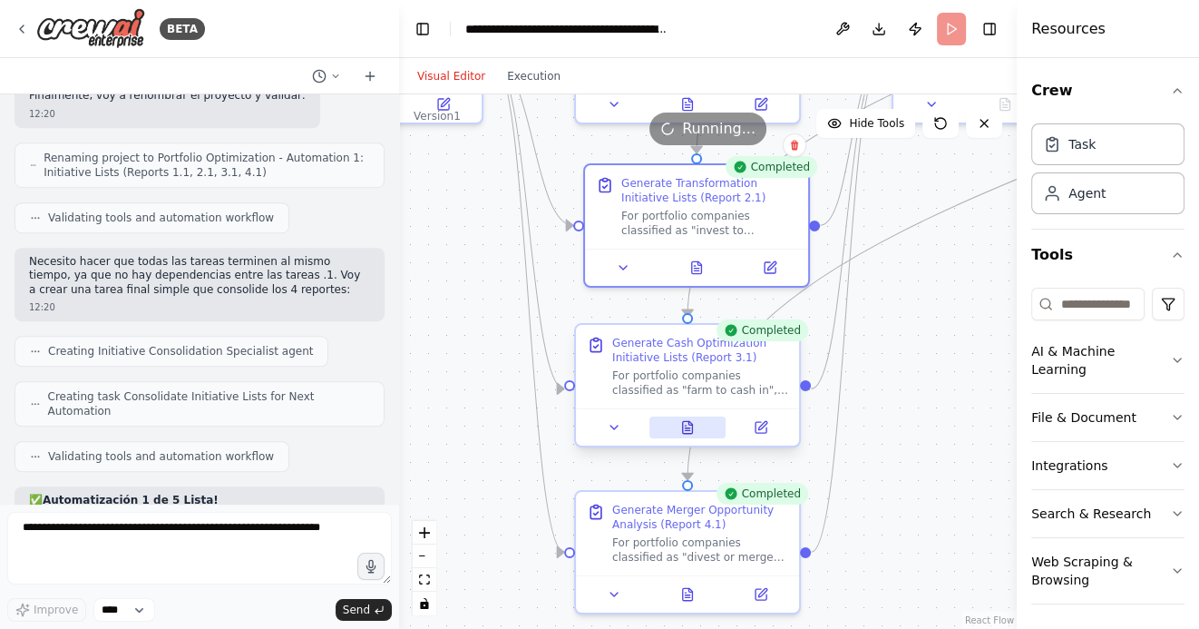
click at [687, 430] on icon at bounding box center [687, 430] width 5 height 0
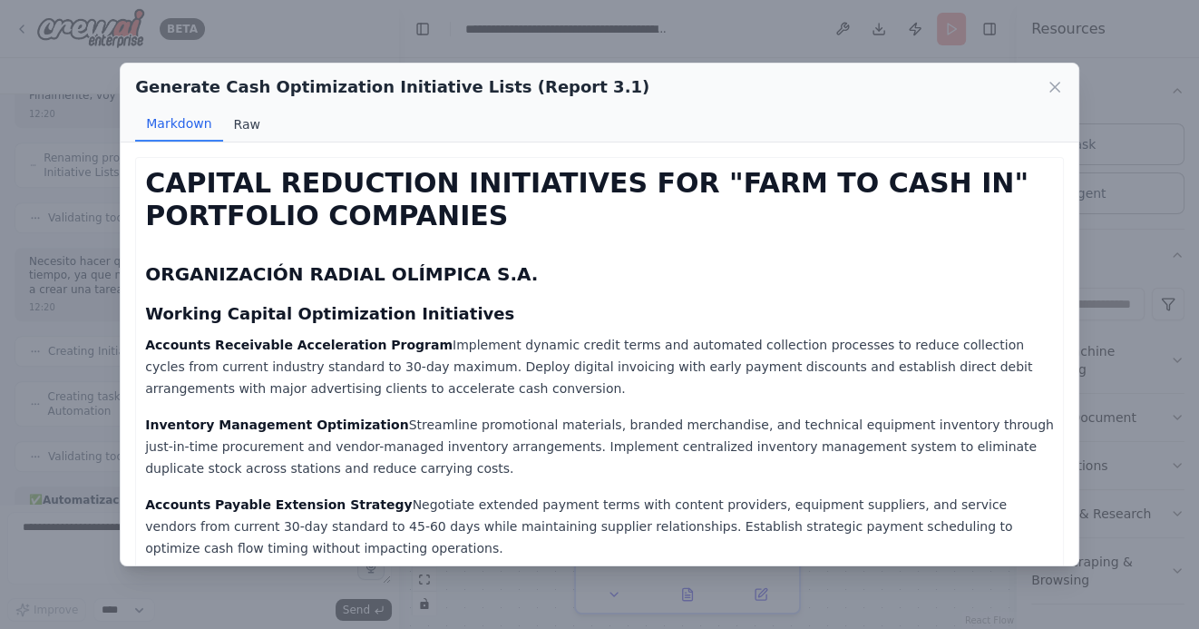
click at [251, 116] on button "Raw" at bounding box center [247, 124] width 48 height 34
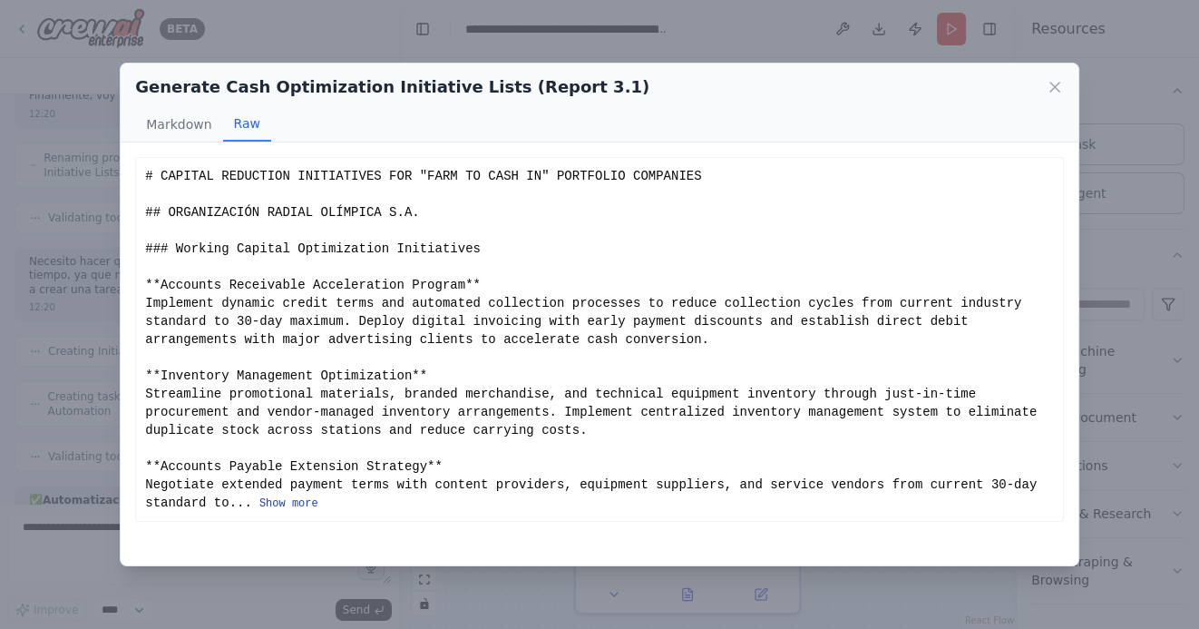
click at [281, 504] on button "Show more" at bounding box center [288, 503] width 59 height 15
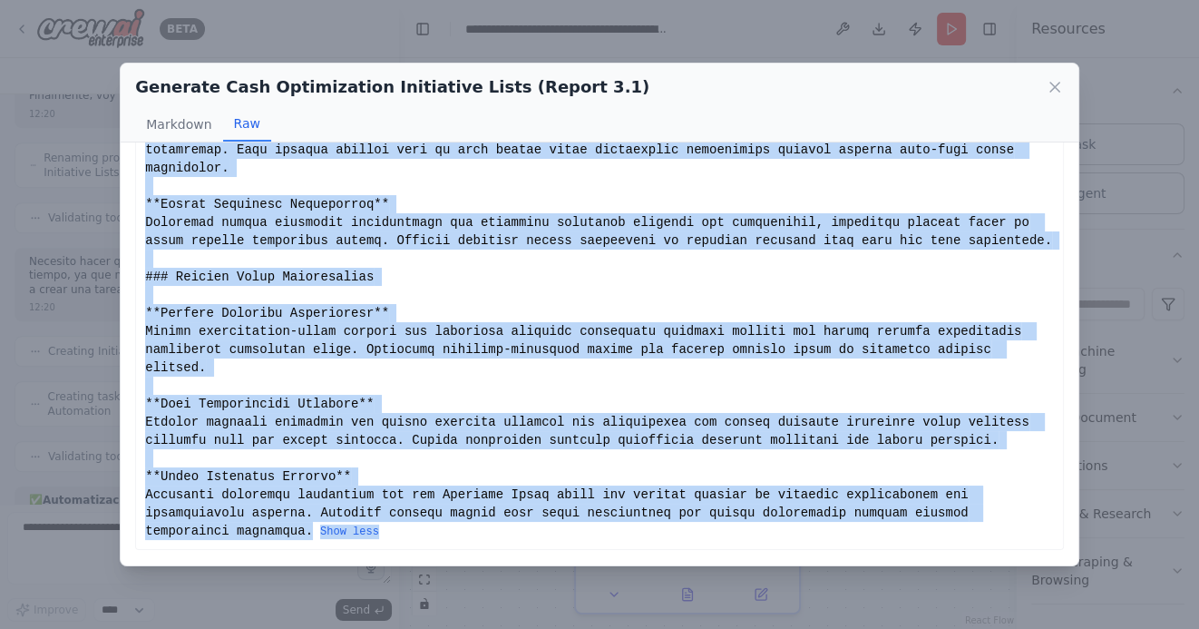
scroll to position [1494, 0]
drag, startPoint x: 147, startPoint y: 175, endPoint x: 311, endPoint y: 539, distance: 399.0
copy div "# CAPITAL REDUCTION INITIATIVES FOR "FARM TO CASH IN" PORTFOLIO COMPANIES ## OR…"
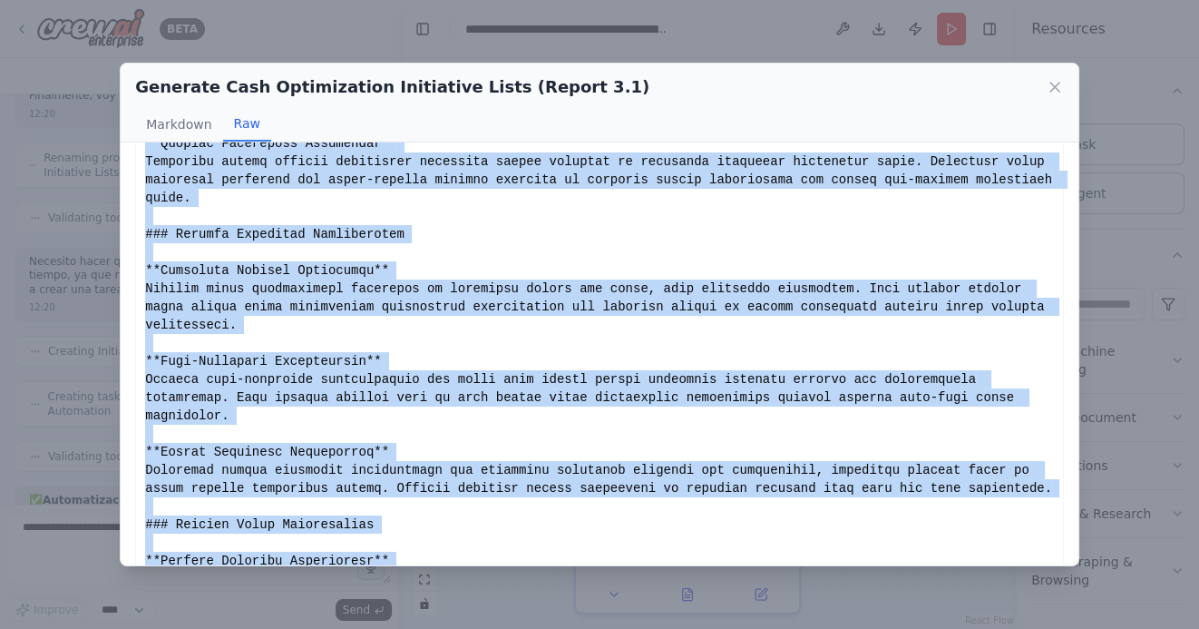
scroll to position [1166, 0]
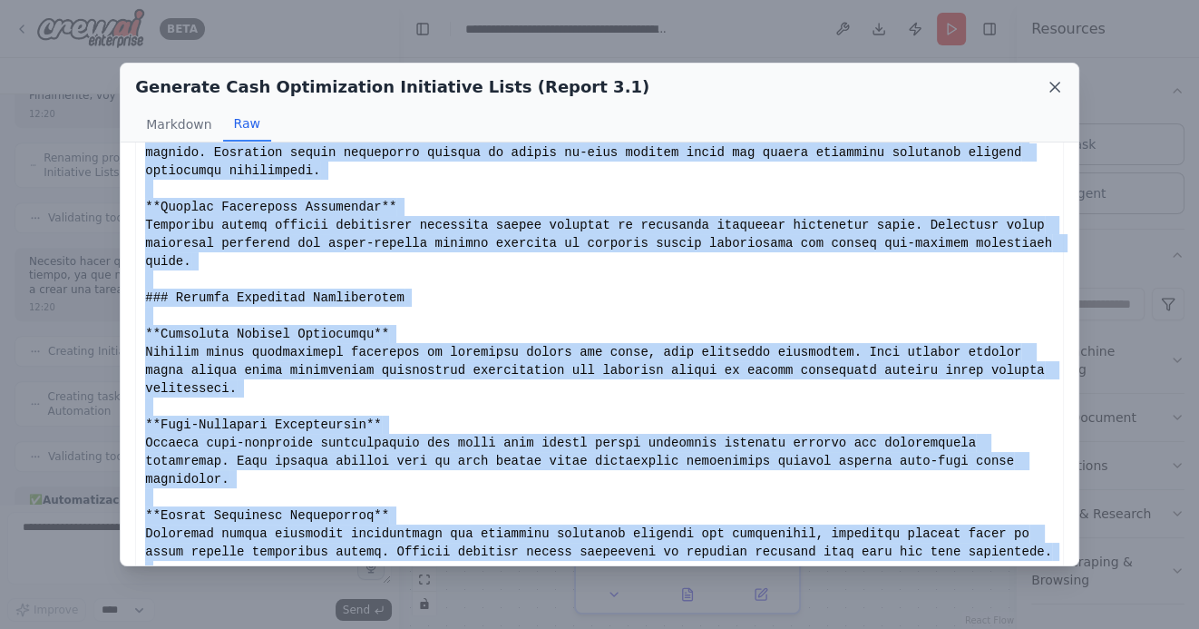
click at [1052, 85] on icon at bounding box center [1054, 87] width 9 height 9
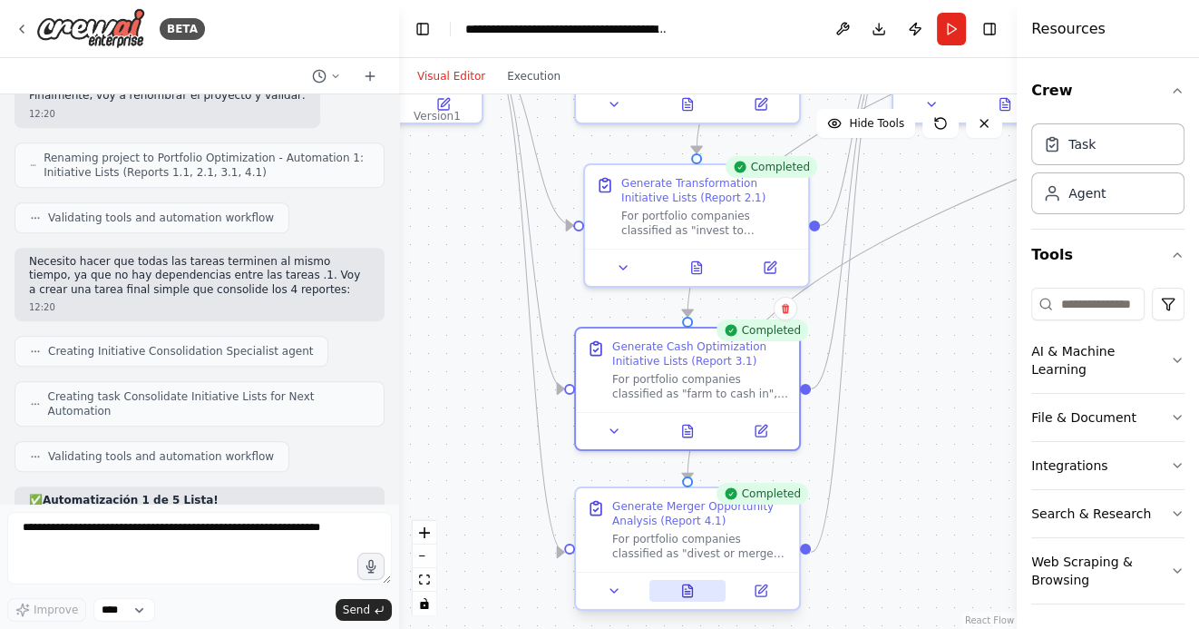
click at [686, 590] on icon at bounding box center [688, 590] width 10 height 12
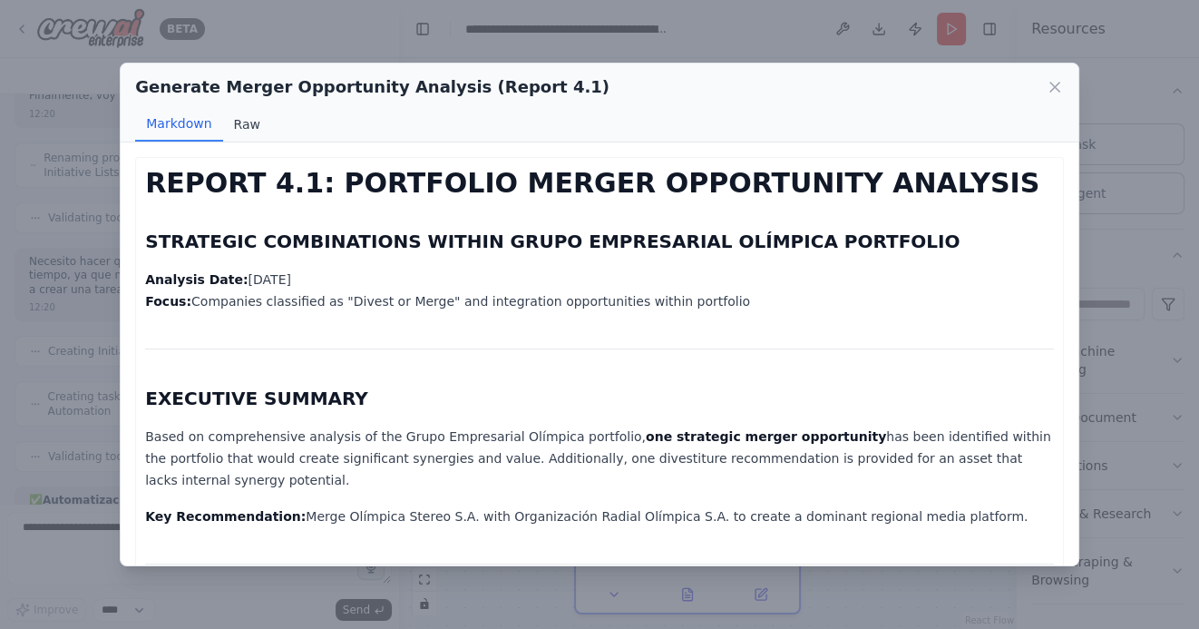
click at [251, 125] on button "Raw" at bounding box center [247, 124] width 48 height 34
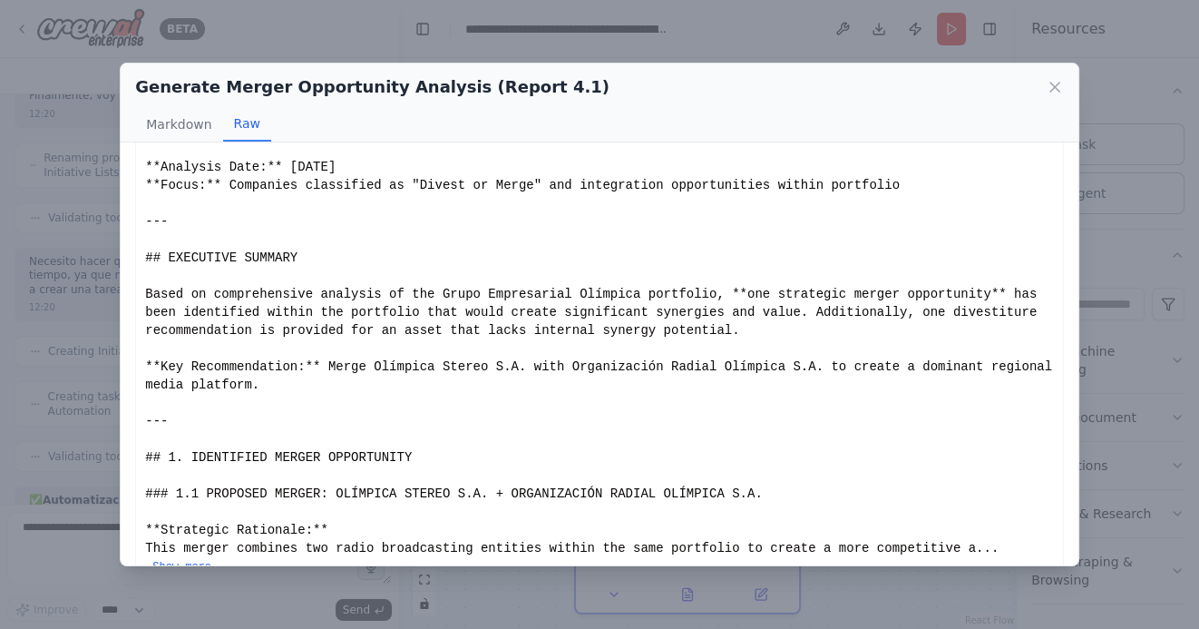
scroll to position [97, 0]
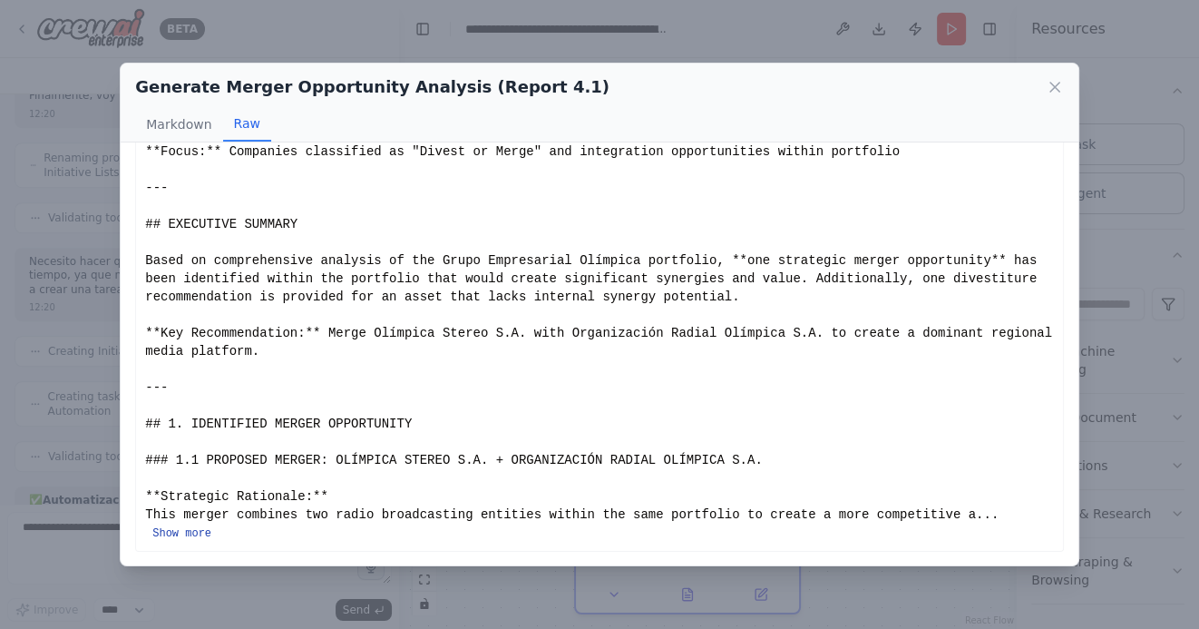
click at [182, 529] on button "Show more" at bounding box center [181, 533] width 59 height 15
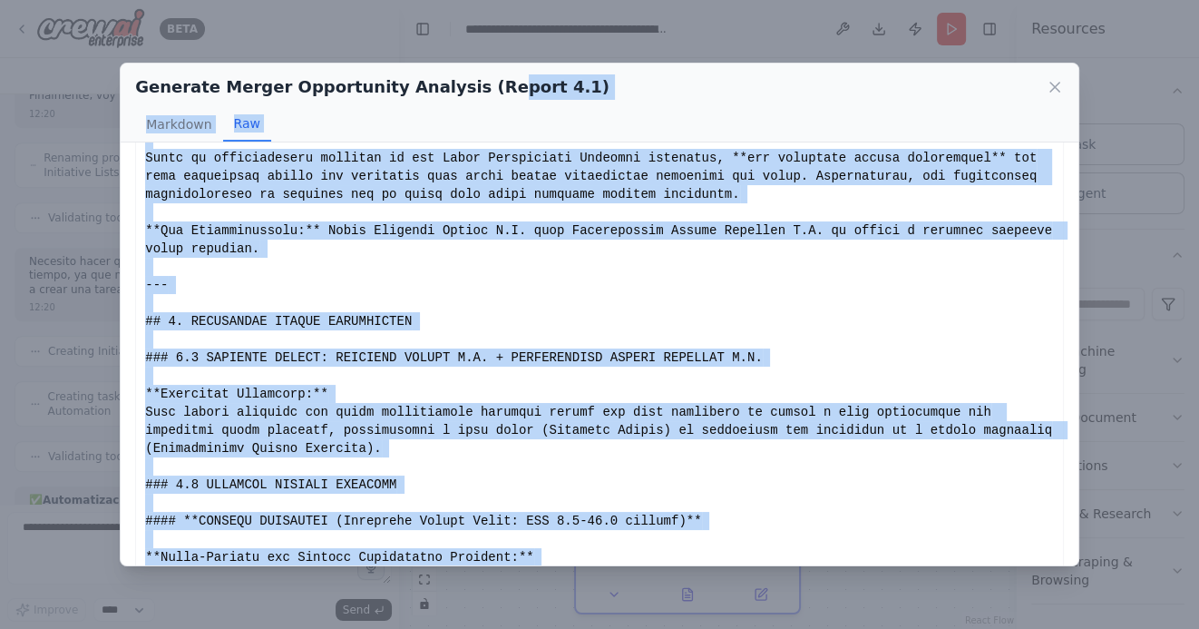
scroll to position [0, 0]
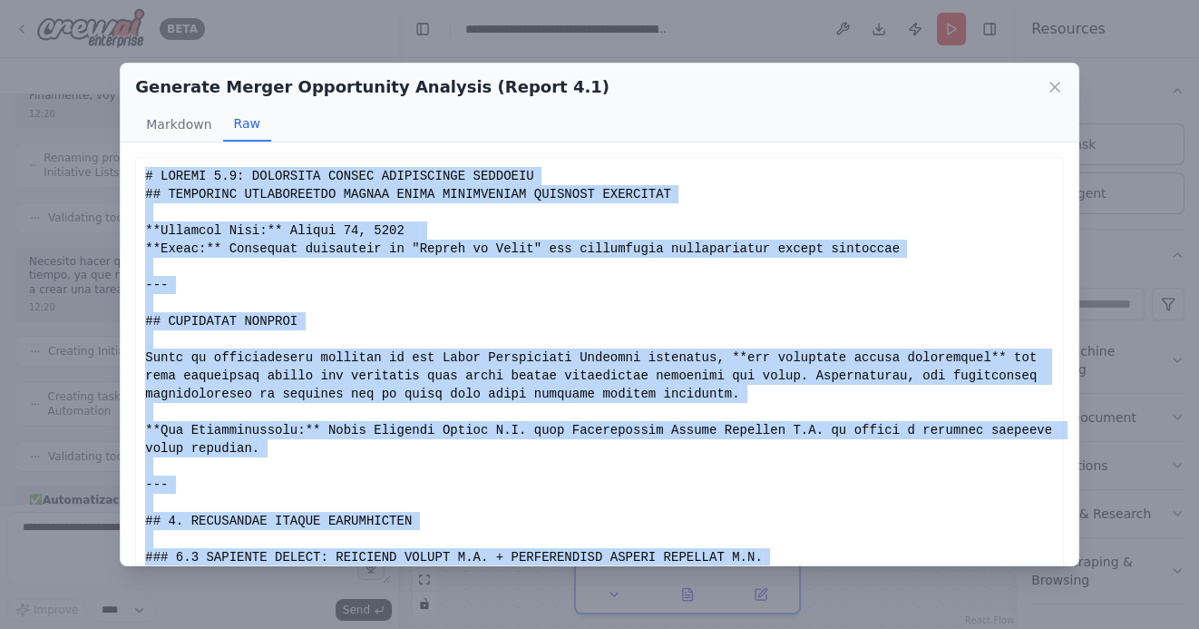
drag, startPoint x: 977, startPoint y: 531, endPoint x: 140, endPoint y: 176, distance: 909.2
copy div "# REPORT 4.1: PORTFOLIO MERGER OPPORTUNITY ANALYSIS ## STRATEGIC COMBINATIONS W…"
click at [1052, 85] on icon at bounding box center [1054, 87] width 9 height 9
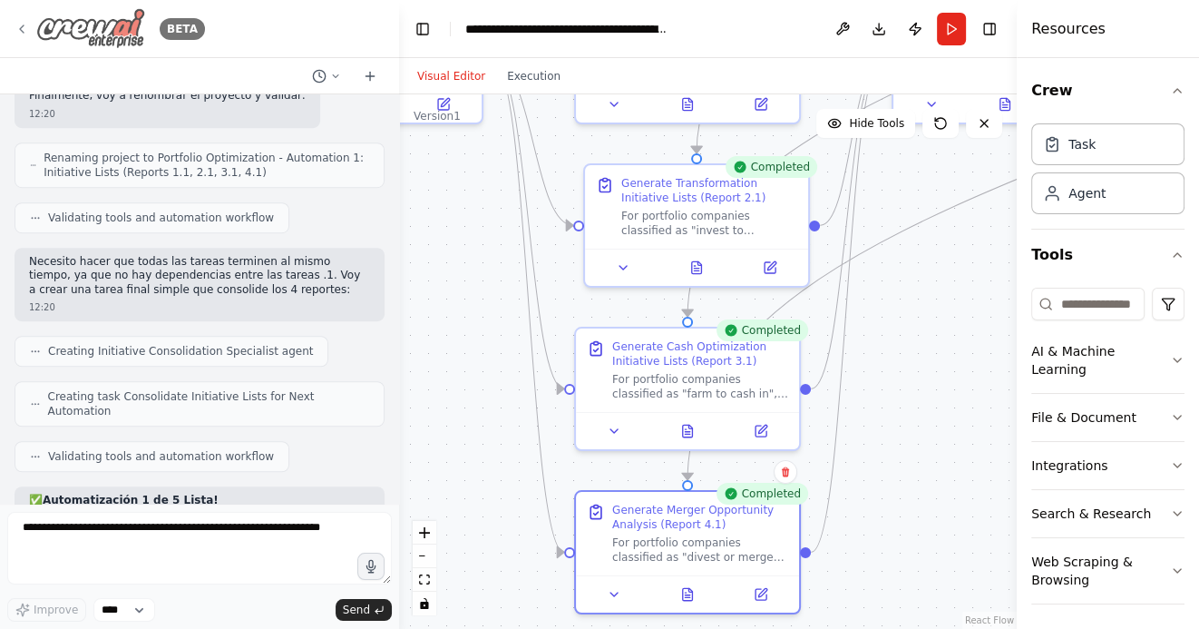
click at [19, 26] on icon at bounding box center [22, 29] width 15 height 15
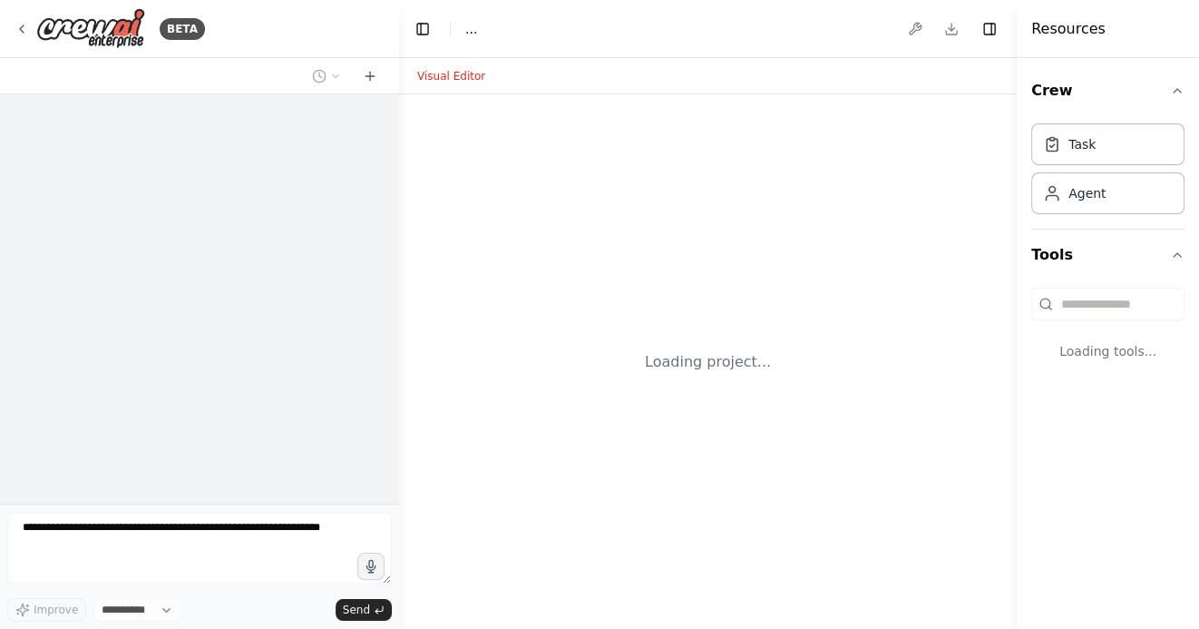
select select "****"
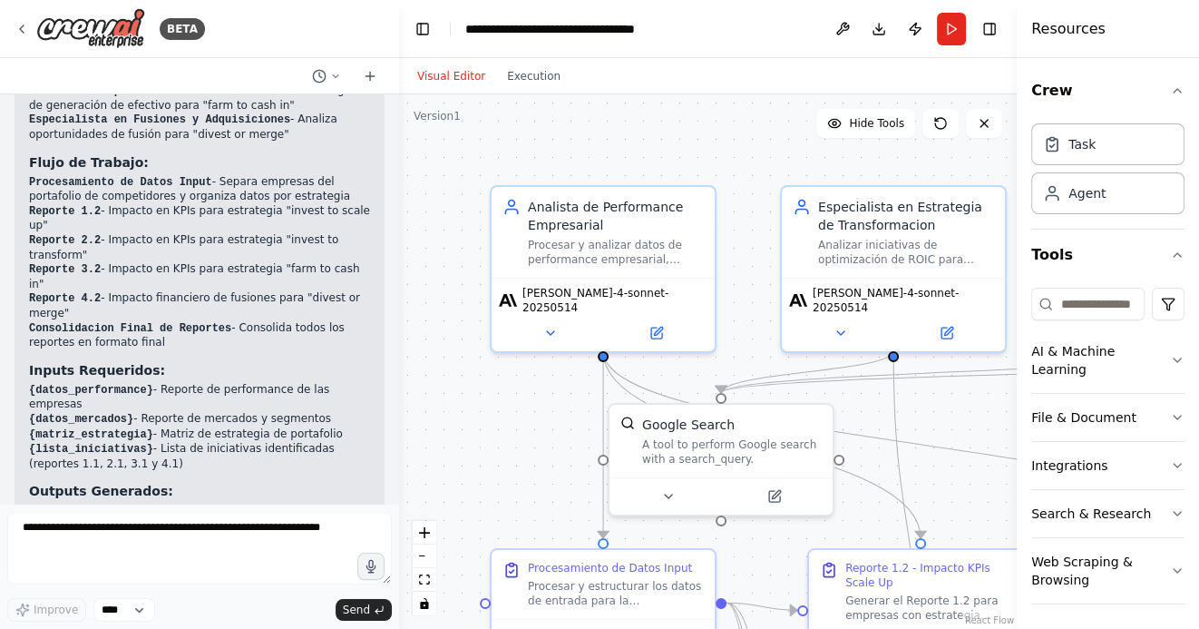
scroll to position [4943, 0]
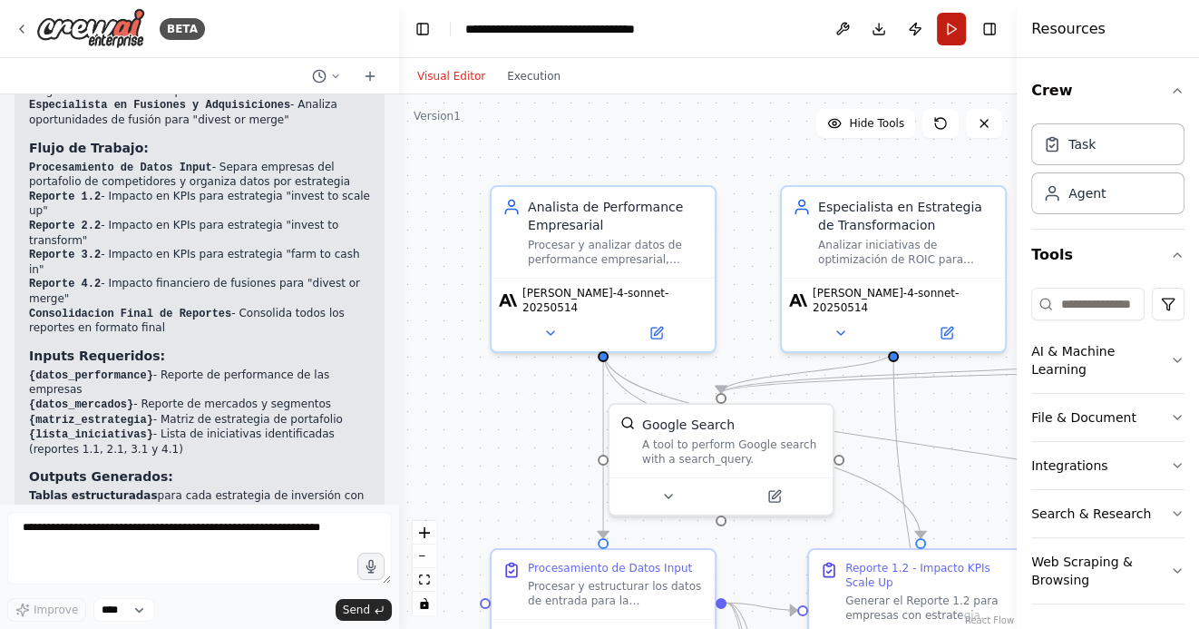
click at [952, 34] on button "Run" at bounding box center [951, 29] width 29 height 33
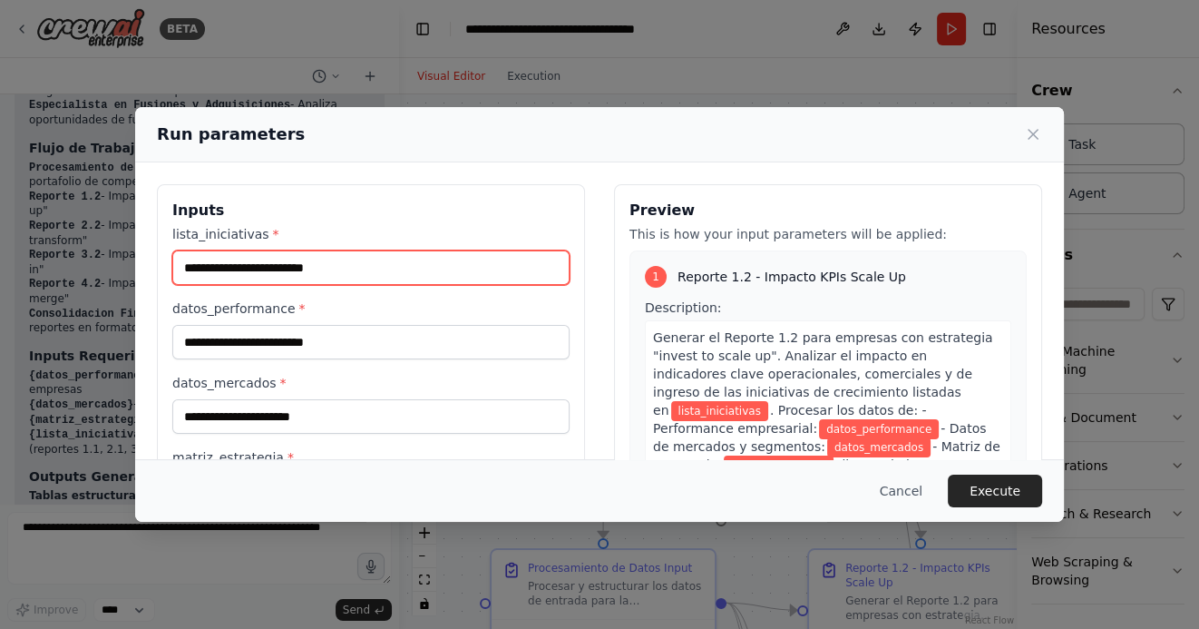
click at [221, 268] on input "lista_iniciativas *" at bounding box center [370, 267] width 397 height 34
paste input "**********"
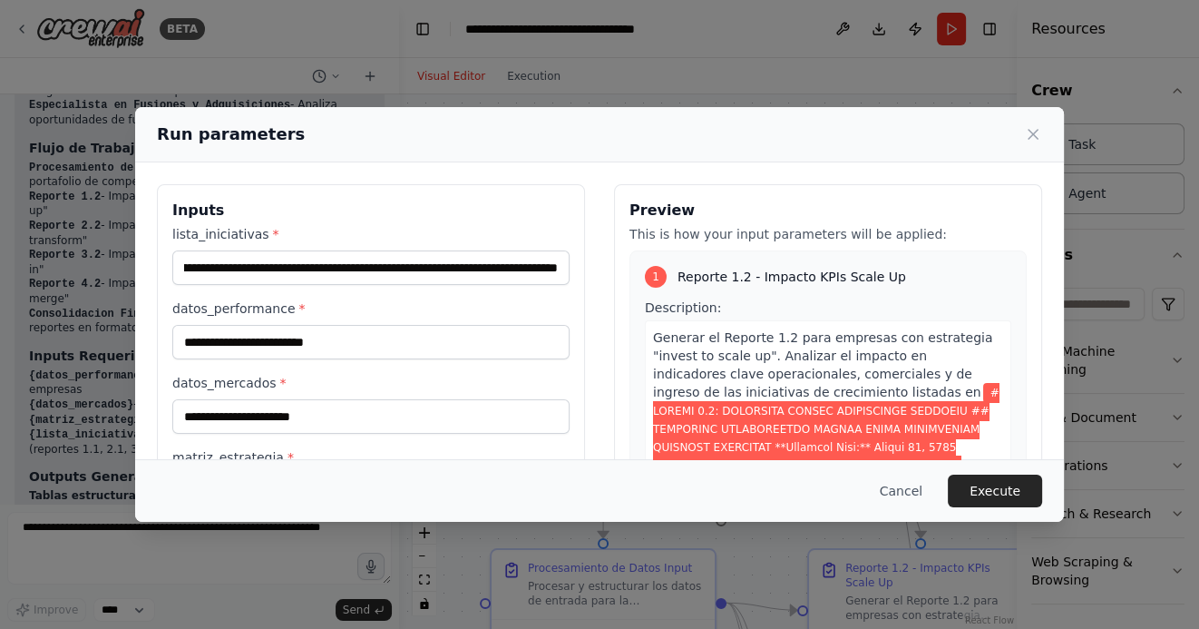
scroll to position [0, 0]
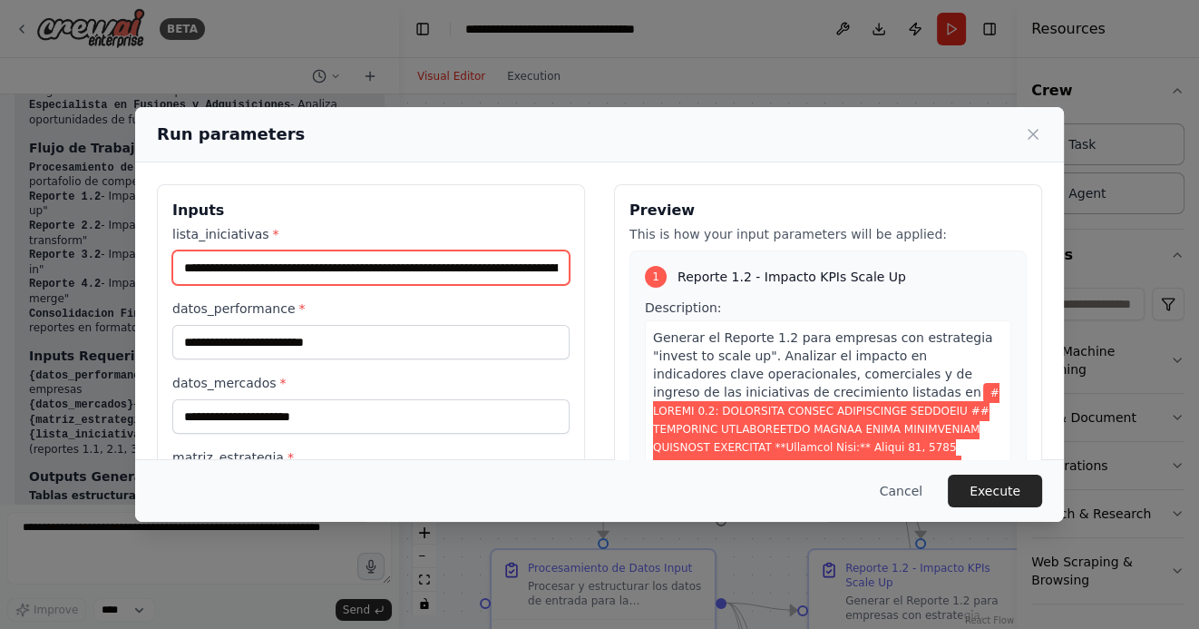
click at [224, 265] on input "lista_iniciativas *" at bounding box center [370, 267] width 397 height 34
paste input "**********"
click at [245, 271] on input "lista_iniciativas *" at bounding box center [370, 267] width 397 height 34
paste input "**********"
click at [269, 266] on input "lista_iniciativas *" at bounding box center [370, 267] width 397 height 34
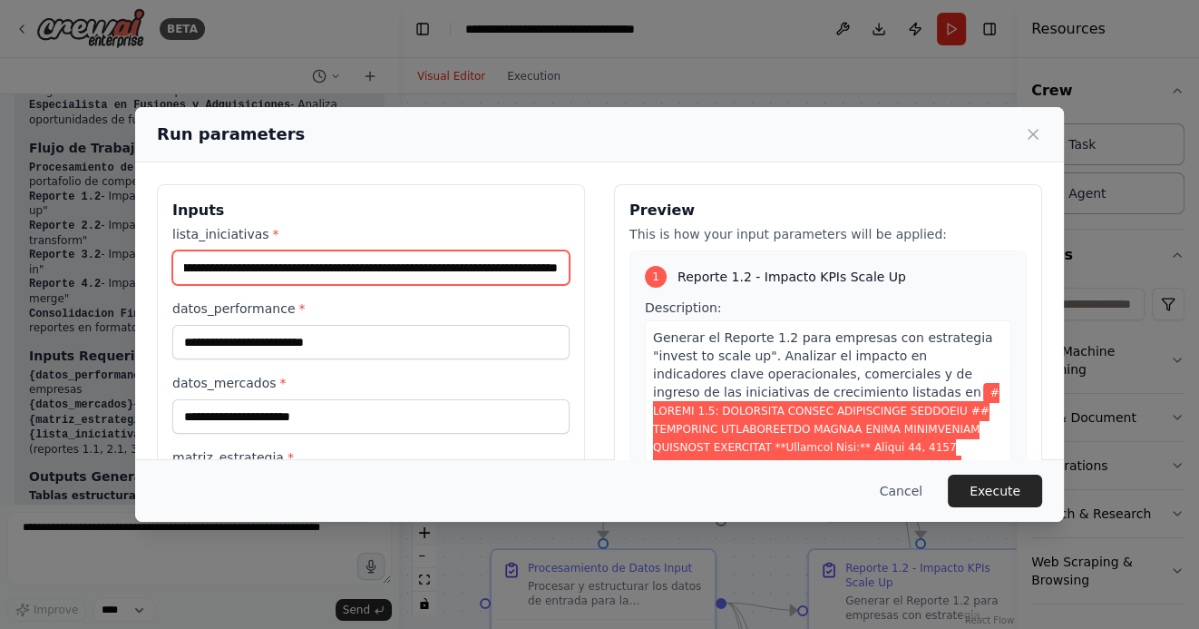
paste input "**********"
type input "**********"
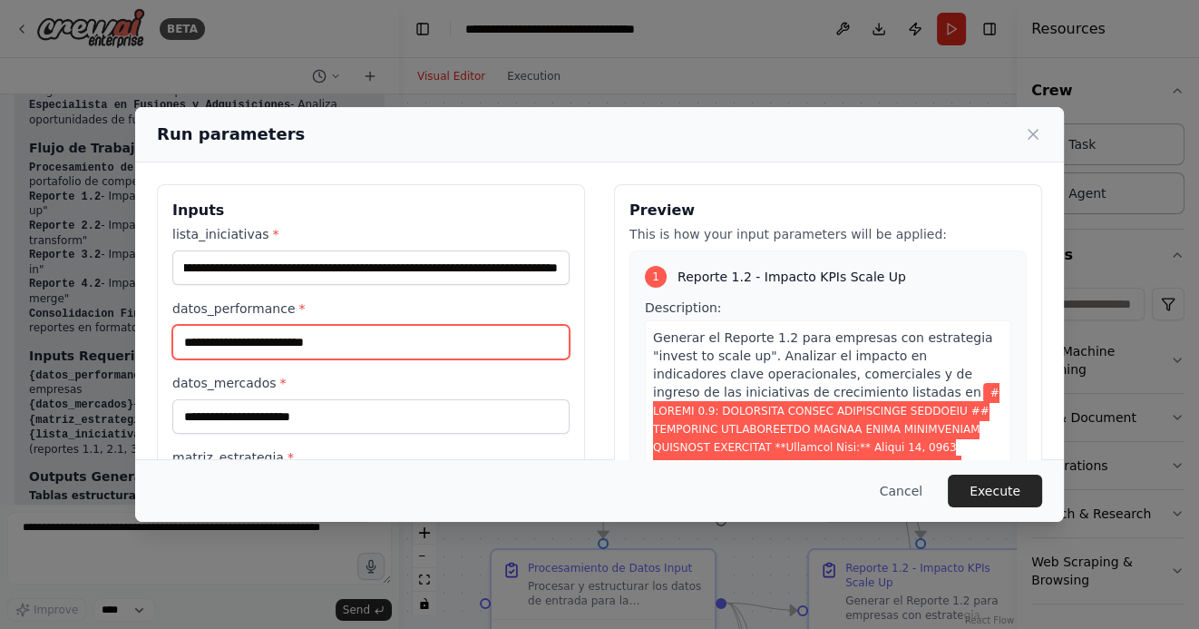
click at [265, 346] on input "datos_performance *" at bounding box center [370, 342] width 397 height 34
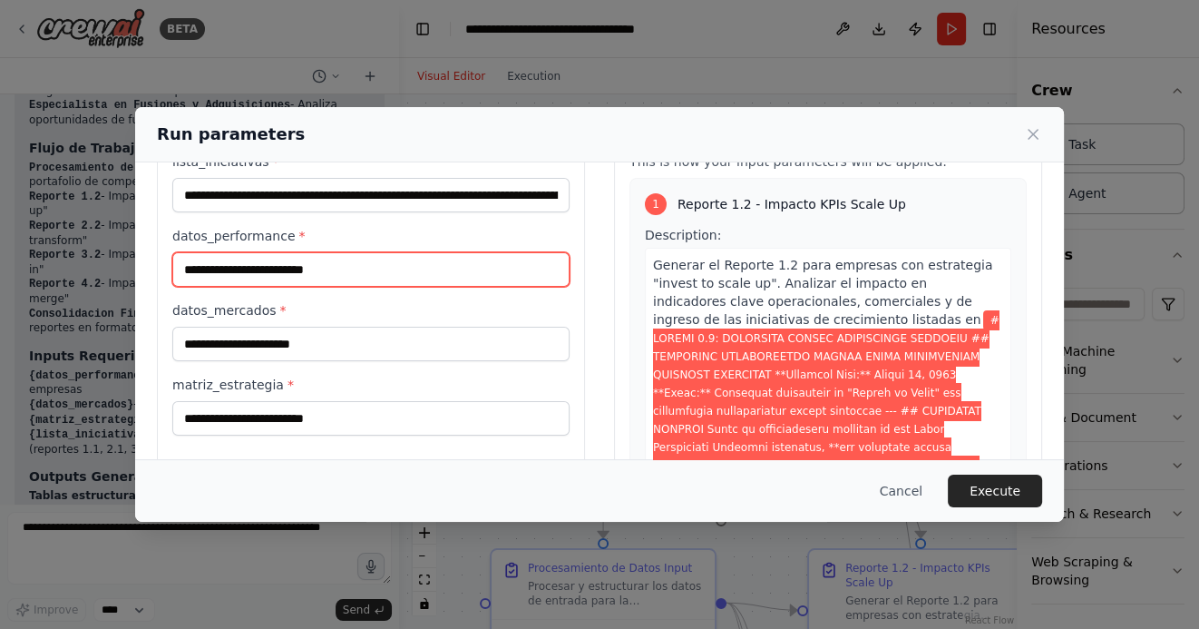
scroll to position [74, 0]
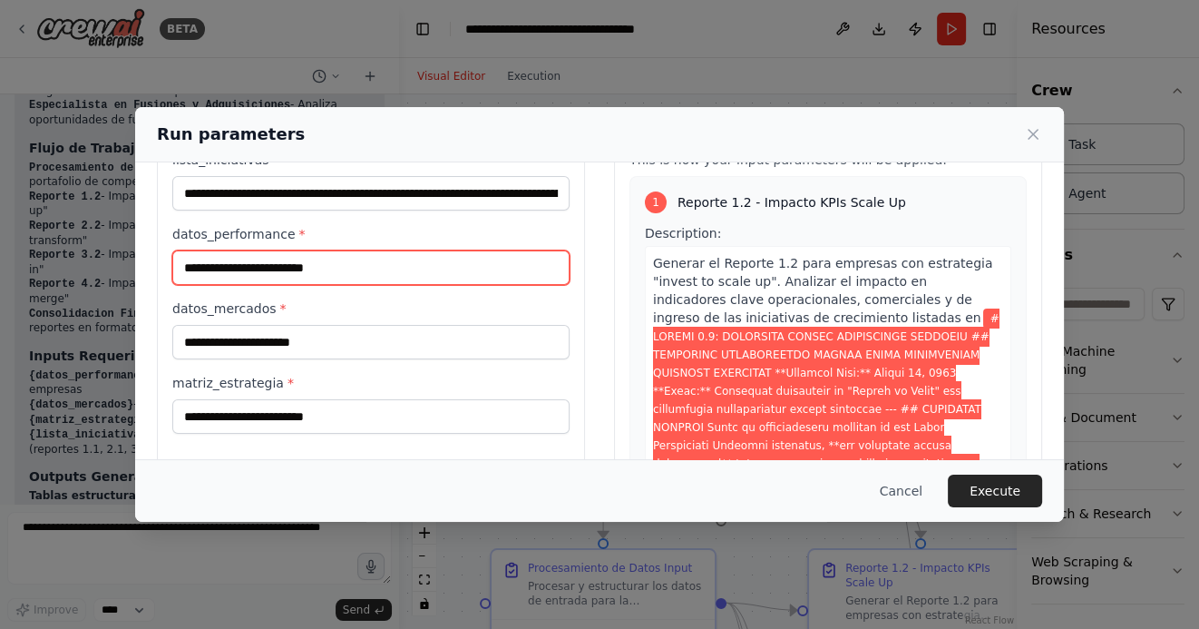
paste input "**********"
type input "**********"
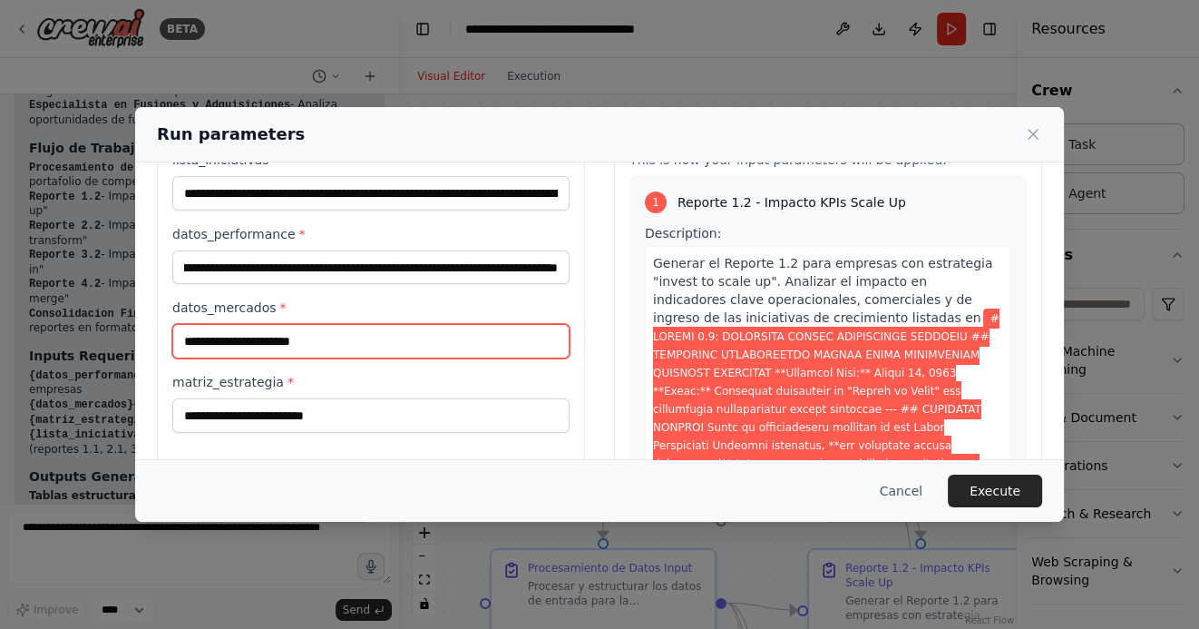
click at [251, 340] on input "datos_mercados *" at bounding box center [370, 341] width 397 height 34
paste input "**********"
click at [269, 342] on input "datos_mercados *" at bounding box center [370, 341] width 397 height 34
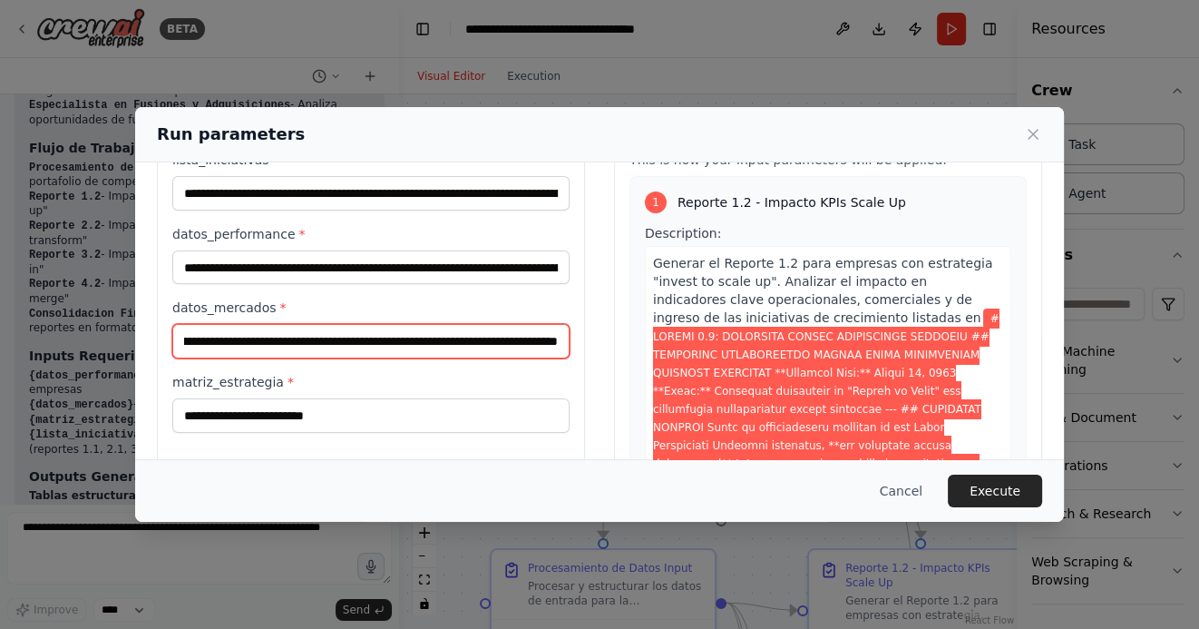
paste input "**********"
type input "**********"
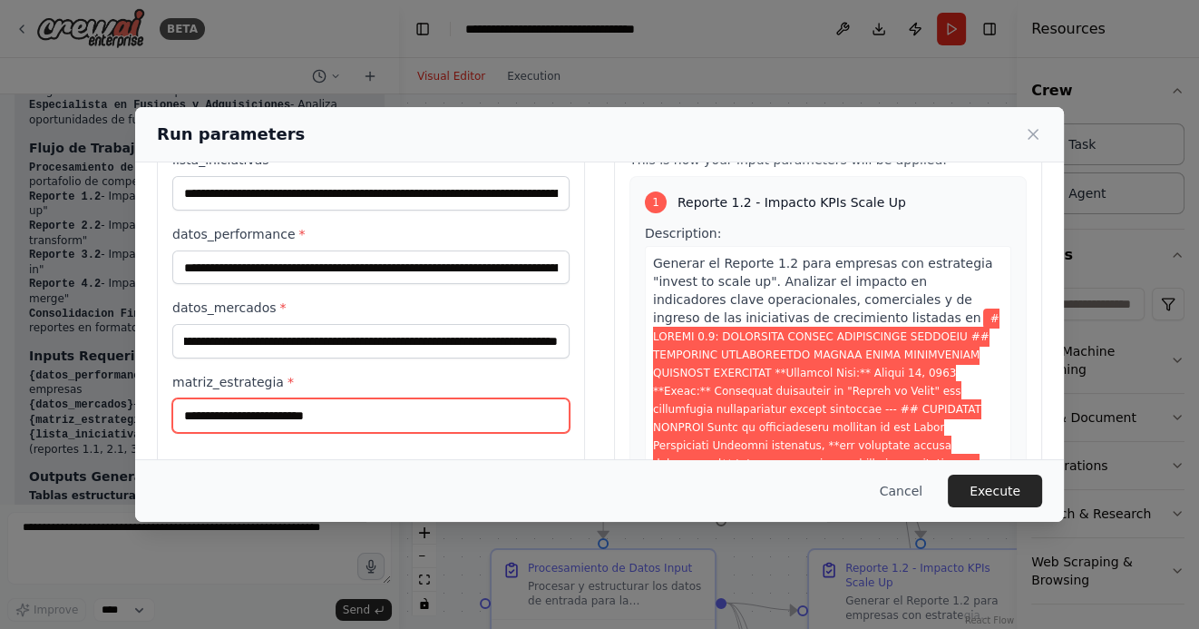
click at [262, 423] on input "matriz_estrategia *" at bounding box center [370, 415] width 397 height 34
paste input "**********"
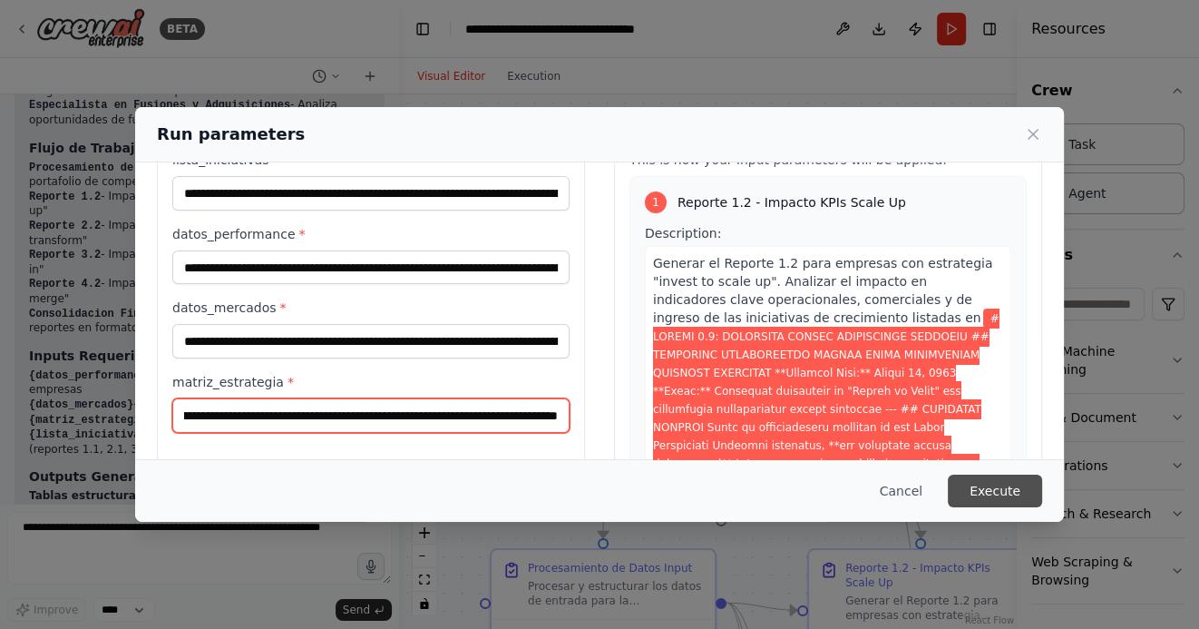
type input "**********"
click at [1003, 489] on button "Execute" at bounding box center [995, 490] width 94 height 33
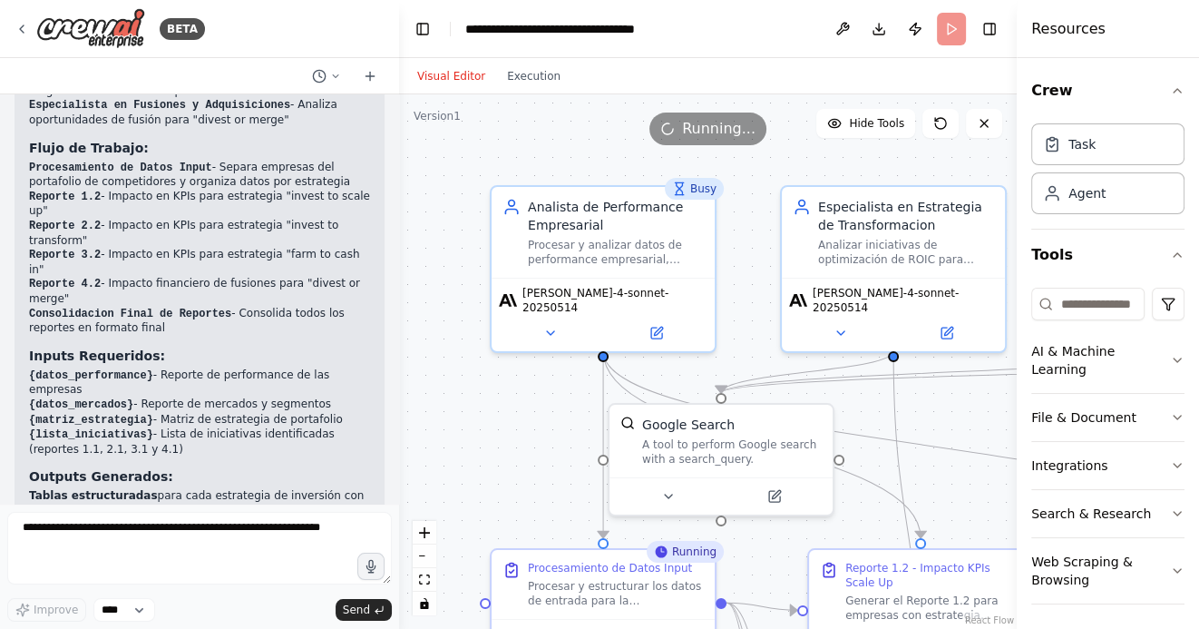
drag, startPoint x: 565, startPoint y: 462, endPoint x: 477, endPoint y: 261, distance: 218.9
click at [477, 261] on div ".deletable-edge-delete-btn { width: 20px; height: 20px; border: 0px solid #ffff…" at bounding box center [708, 361] width 618 height 534
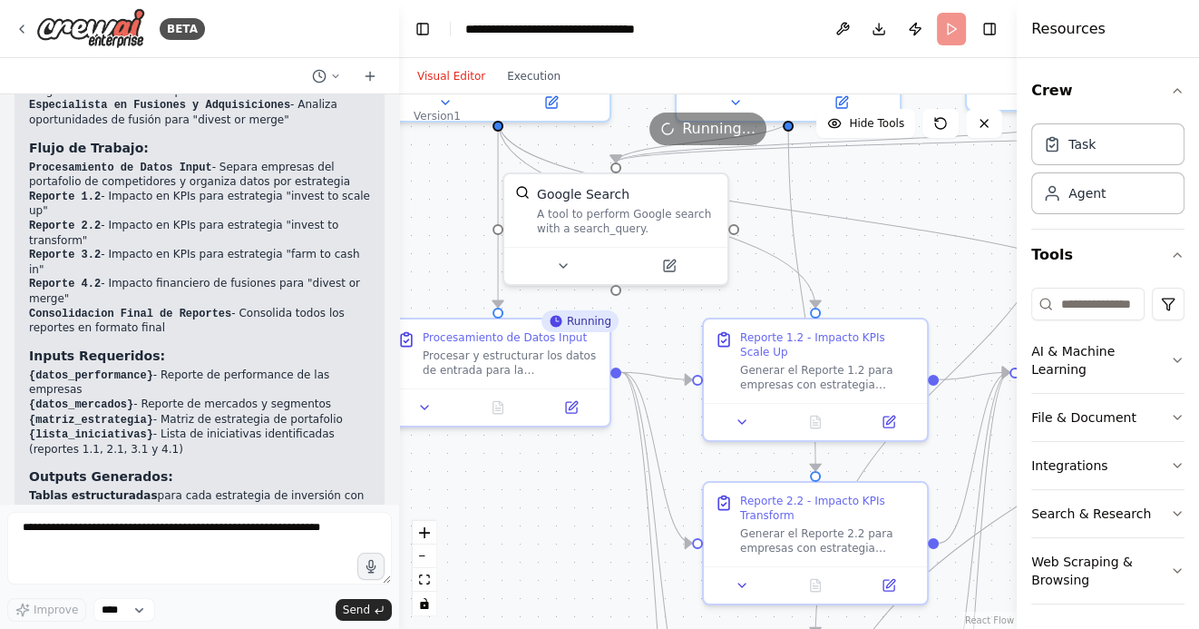
drag, startPoint x: 595, startPoint y: 530, endPoint x: 566, endPoint y: 477, distance: 60.1
click at [566, 477] on div ".deletable-edge-delete-btn { width: 20px; height: 20px; border: 0px solid #ffff…" at bounding box center [708, 361] width 618 height 534
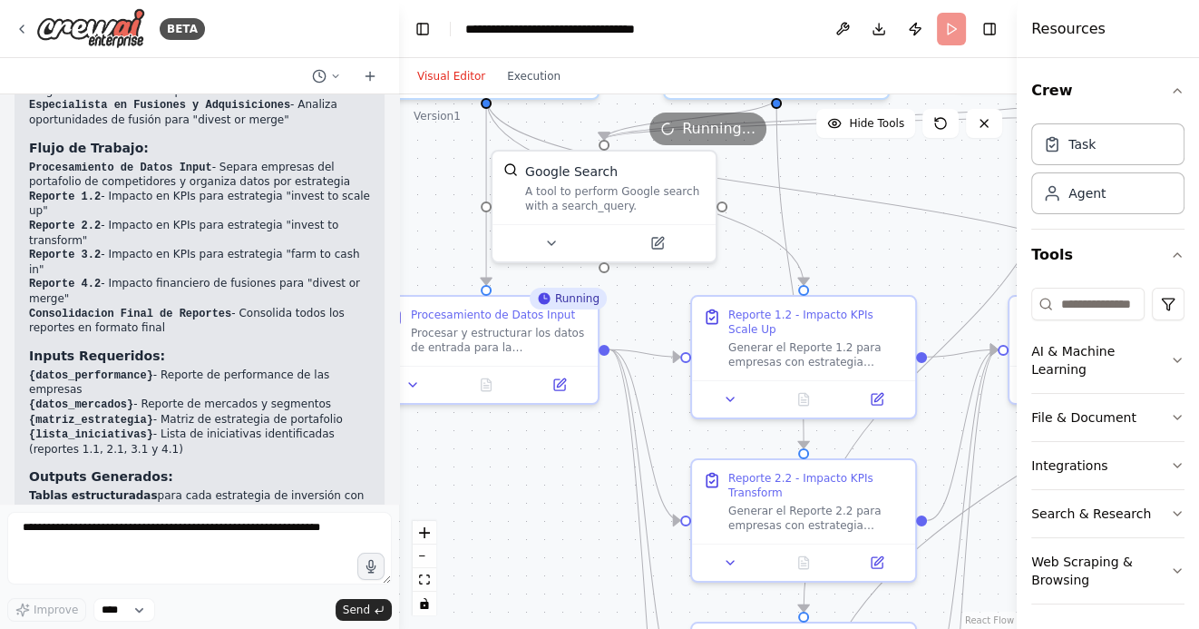
drag, startPoint x: 574, startPoint y: 548, endPoint x: 567, endPoint y: 430, distance: 118.1
click at [567, 430] on div ".deletable-edge-delete-btn { width: 20px; height: 20px; border: 0px solid #ffff…" at bounding box center [708, 361] width 618 height 534
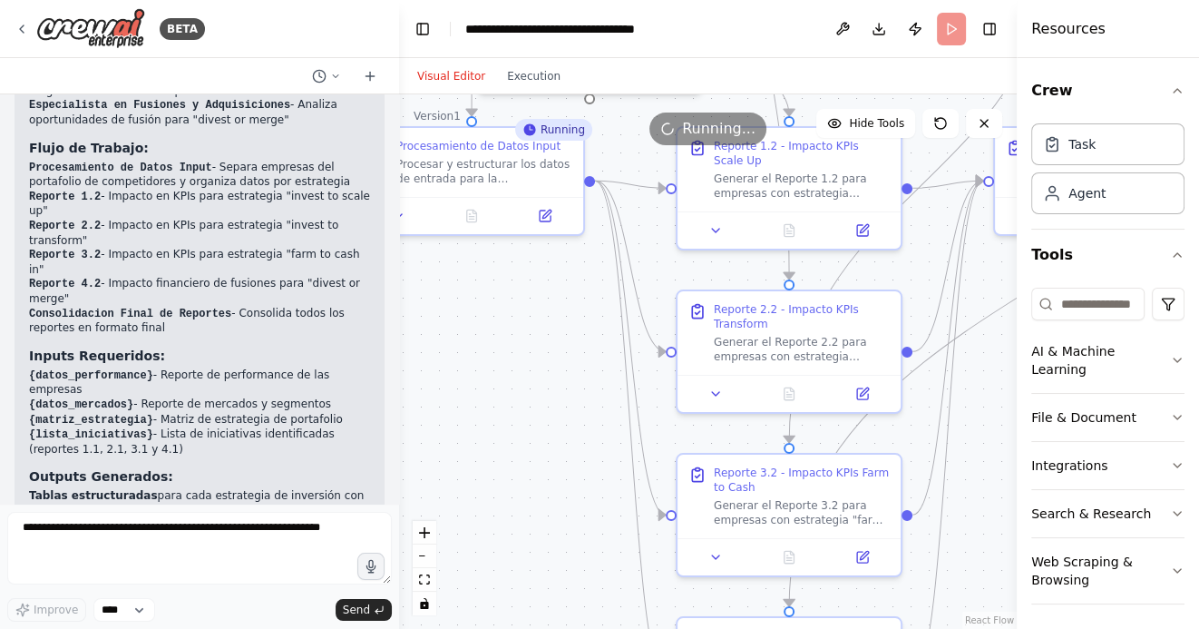
drag, startPoint x: 567, startPoint y: 430, endPoint x: 552, endPoint y: 350, distance: 81.1
click at [554, 352] on div ".deletable-edge-delete-btn { width: 20px; height: 20px; border: 0px solid #ffff…" at bounding box center [708, 361] width 618 height 534
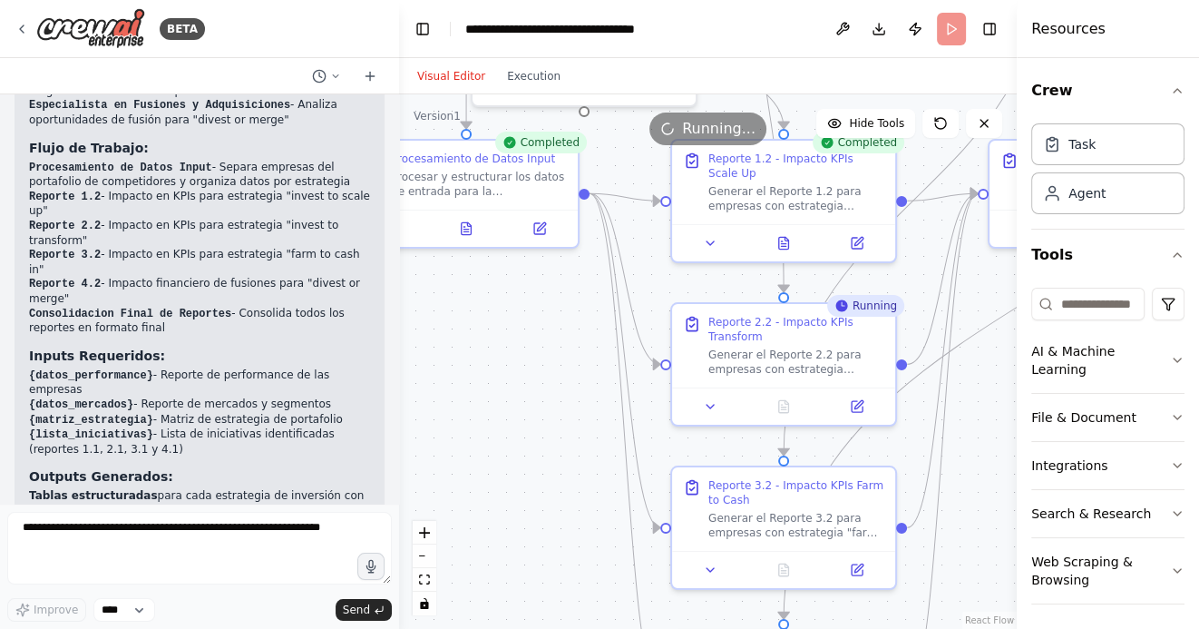
drag, startPoint x: 456, startPoint y: 424, endPoint x: 456, endPoint y: 464, distance: 40.8
click at [456, 464] on div ".deletable-edge-delete-btn { width: 20px; height: 20px; border: 0px solid #ffff…" at bounding box center [708, 361] width 618 height 534
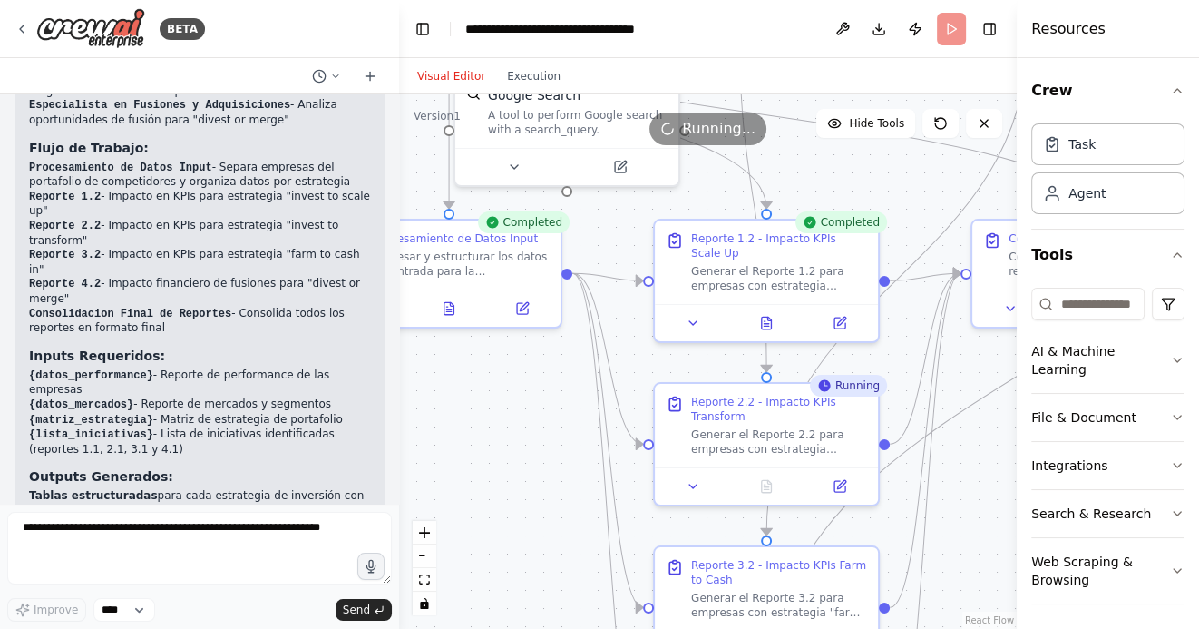
drag, startPoint x: 571, startPoint y: 317, endPoint x: 532, endPoint y: 447, distance: 135.2
click at [532, 447] on div ".deletable-edge-delete-btn { width: 20px; height: 20px; border: 0px solid #ffff…" at bounding box center [708, 361] width 618 height 534
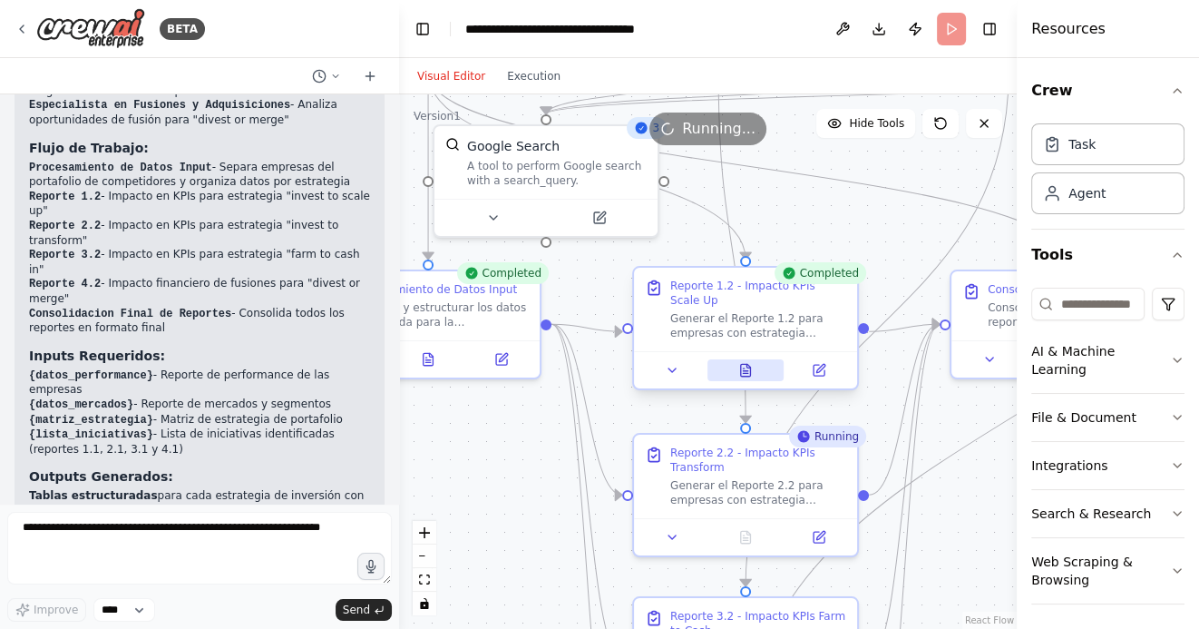
click at [749, 371] on icon at bounding box center [746, 370] width 10 height 12
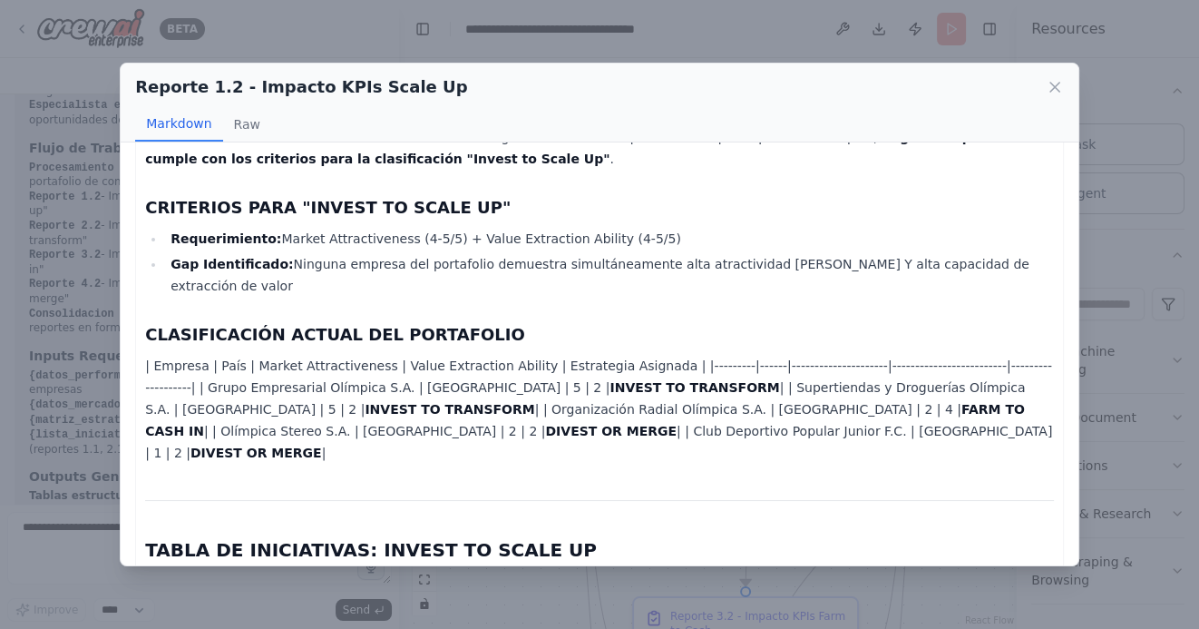
scroll to position [307, 0]
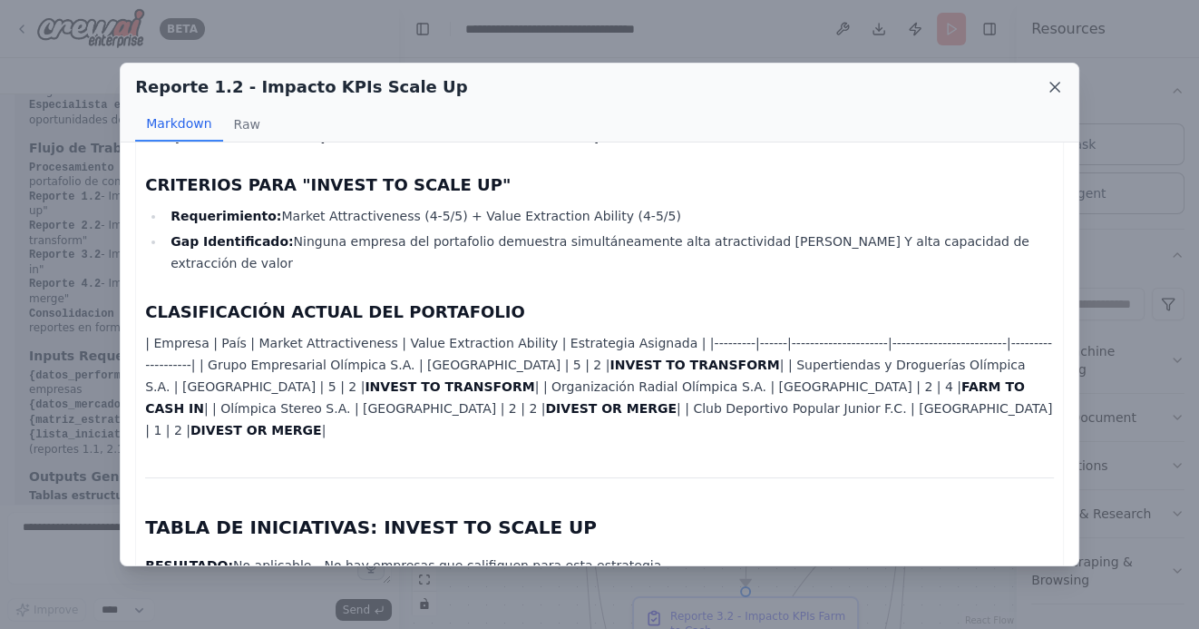
click at [1049, 88] on icon at bounding box center [1055, 87] width 18 height 18
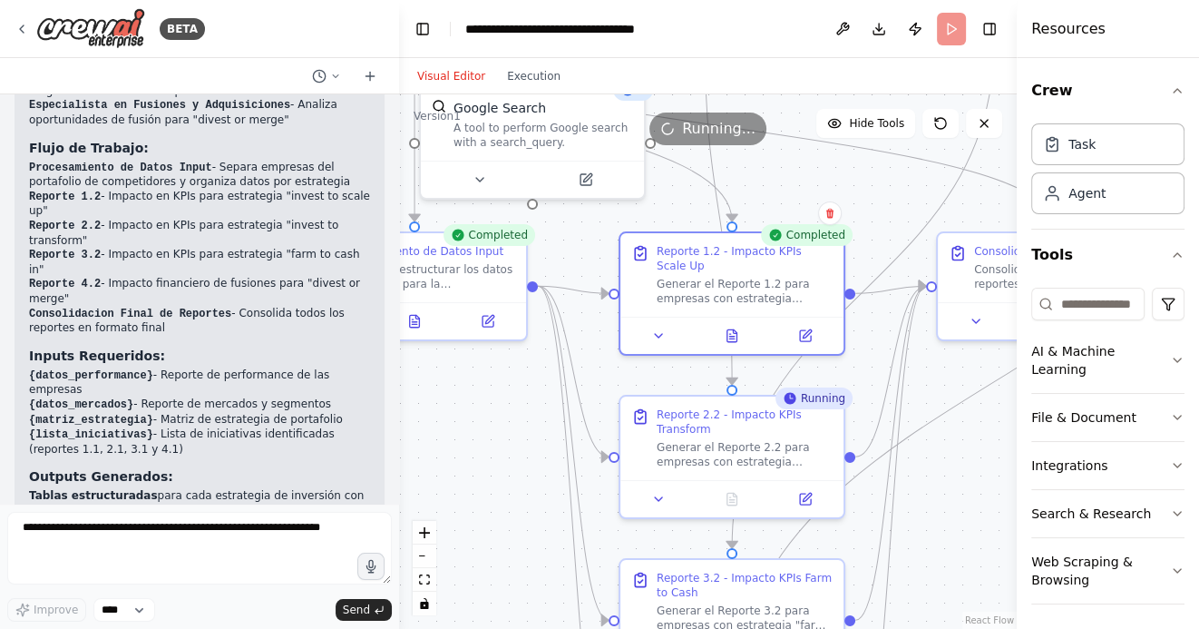
drag, startPoint x: 984, startPoint y: 539, endPoint x: 967, endPoint y: 498, distance: 44.3
click at [969, 499] on div ".deletable-edge-delete-btn { width: 20px; height: 20px; border: 0px solid #ffff…" at bounding box center [708, 361] width 618 height 534
drag, startPoint x: 947, startPoint y: 512, endPoint x: 947, endPoint y: 474, distance: 38.1
click at [947, 474] on div ".deletable-edge-delete-btn { width: 20px; height: 20px; border: 0px solid #ffff…" at bounding box center [708, 361] width 618 height 534
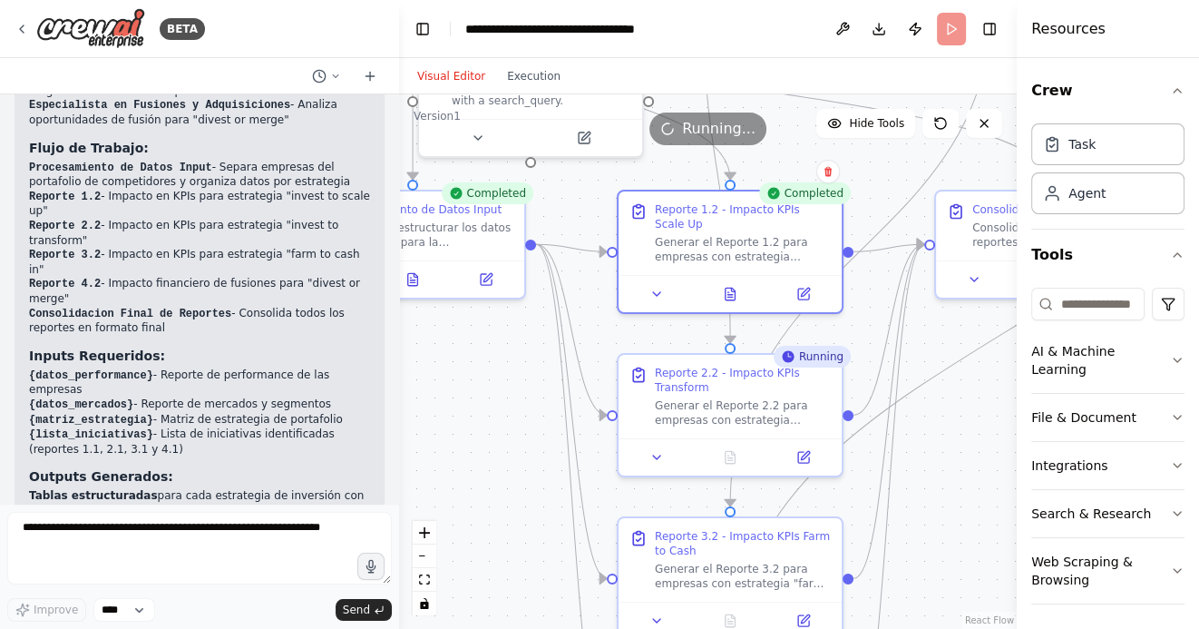
click at [947, 435] on div ".deletable-edge-delete-btn { width: 20px; height: 20px; border: 0px solid #ffff…" at bounding box center [708, 361] width 618 height 534
drag, startPoint x: 944, startPoint y: 445, endPoint x: 944, endPoint y: 415, distance: 29.9
click at [944, 415] on div ".deletable-edge-delete-btn { width: 20px; height: 20px; border: 0px solid #ffff…" at bounding box center [708, 361] width 618 height 534
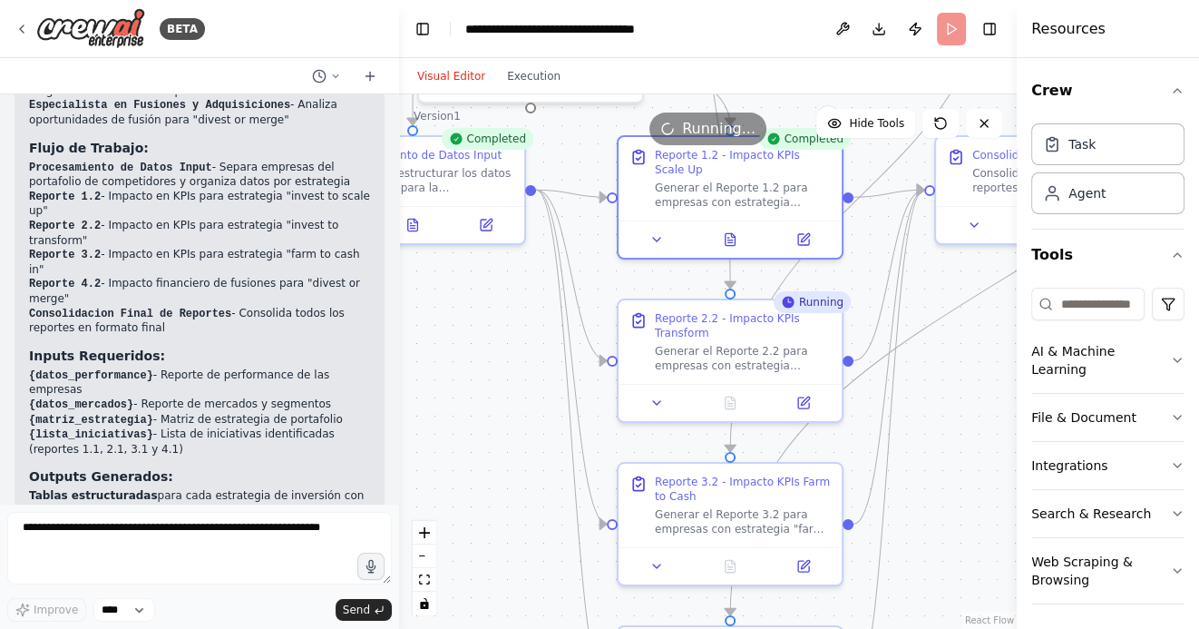
drag, startPoint x: 946, startPoint y: 448, endPoint x: 946, endPoint y: 393, distance: 55.3
click at [946, 394] on div ".deletable-edge-delete-btn { width: 20px; height: 20px; border: 0px solid #ffff…" at bounding box center [708, 361] width 618 height 534
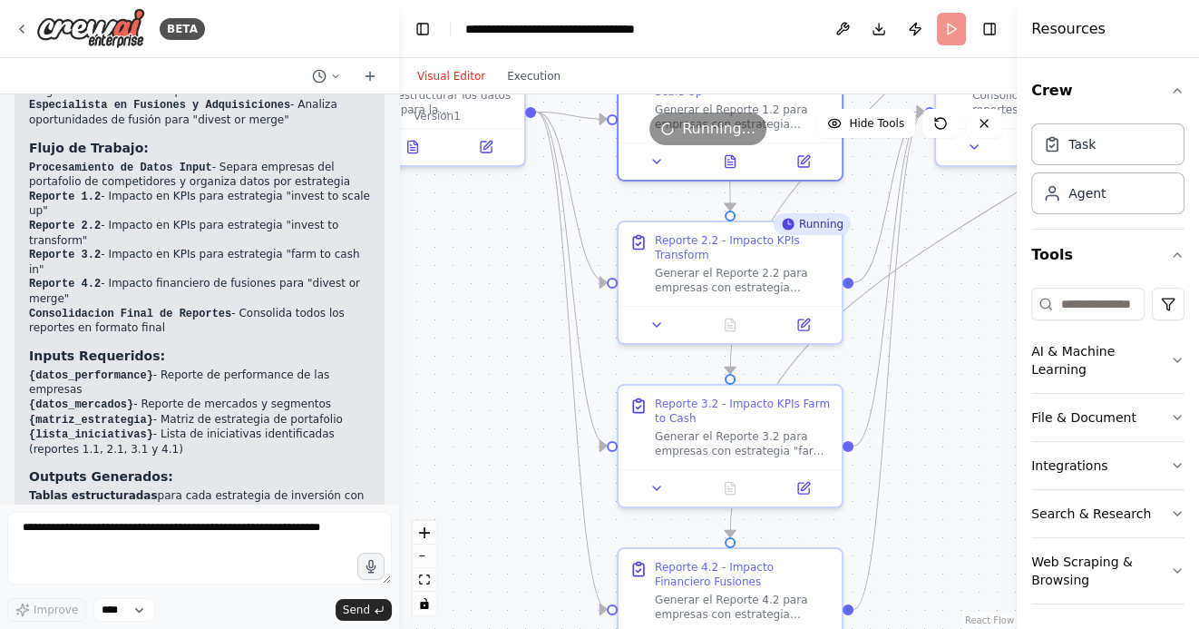
drag, startPoint x: 944, startPoint y: 403, endPoint x: 944, endPoint y: 280, distance: 122.4
click at [944, 284] on div ".deletable-edge-delete-btn { width: 20px; height: 20px; border: 0px solid #ffff…" at bounding box center [708, 361] width 618 height 534
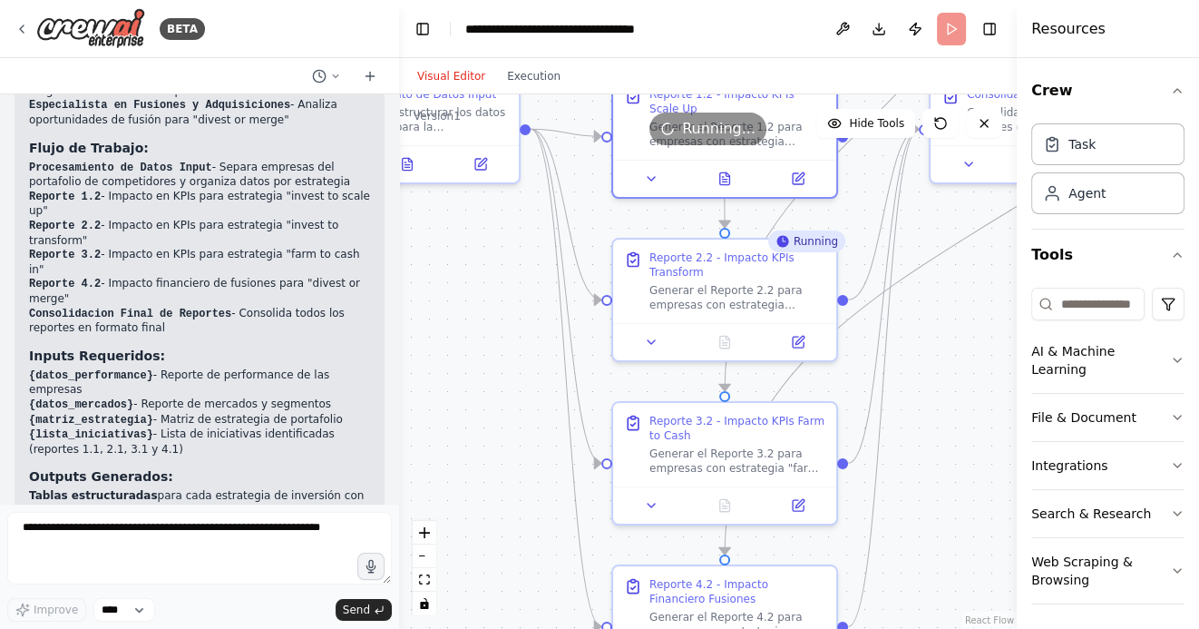
drag, startPoint x: 953, startPoint y: 323, endPoint x: 945, endPoint y: 433, distance: 110.0
click at [945, 433] on div ".deletable-edge-delete-btn { width: 20px; height: 20px; border: 0px solid #ffff…" at bounding box center [708, 361] width 618 height 534
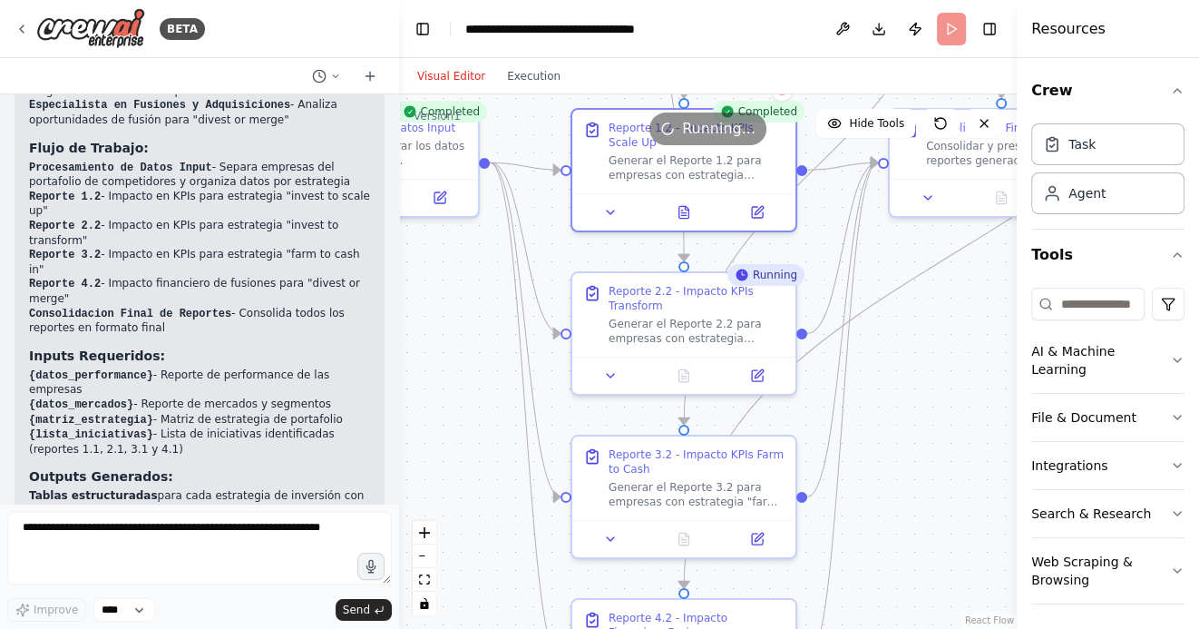
drag, startPoint x: 951, startPoint y: 431, endPoint x: 873, endPoint y: 477, distance: 90.7
click at [873, 477] on div ".deletable-edge-delete-btn { width: 20px; height: 20px; border: 0px solid #ffff…" at bounding box center [708, 361] width 618 height 534
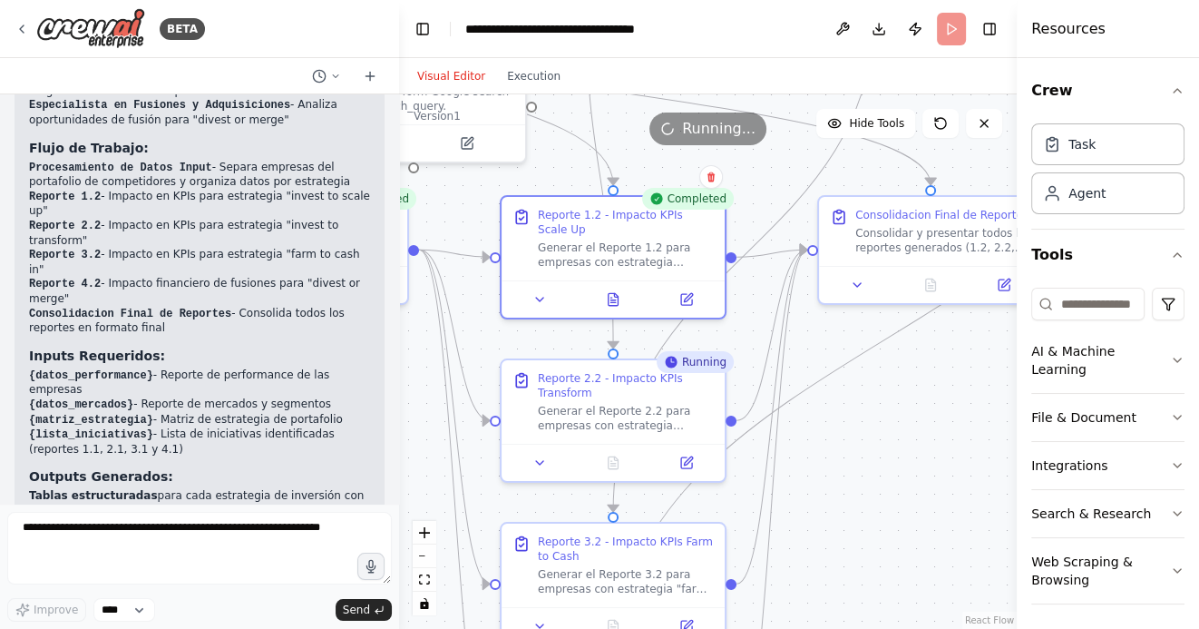
drag, startPoint x: 890, startPoint y: 387, endPoint x: 844, endPoint y: 472, distance: 96.2
click at [844, 470] on div ".deletable-edge-delete-btn { width: 20px; height: 20px; border: 0px solid #ffff…" at bounding box center [708, 361] width 618 height 534
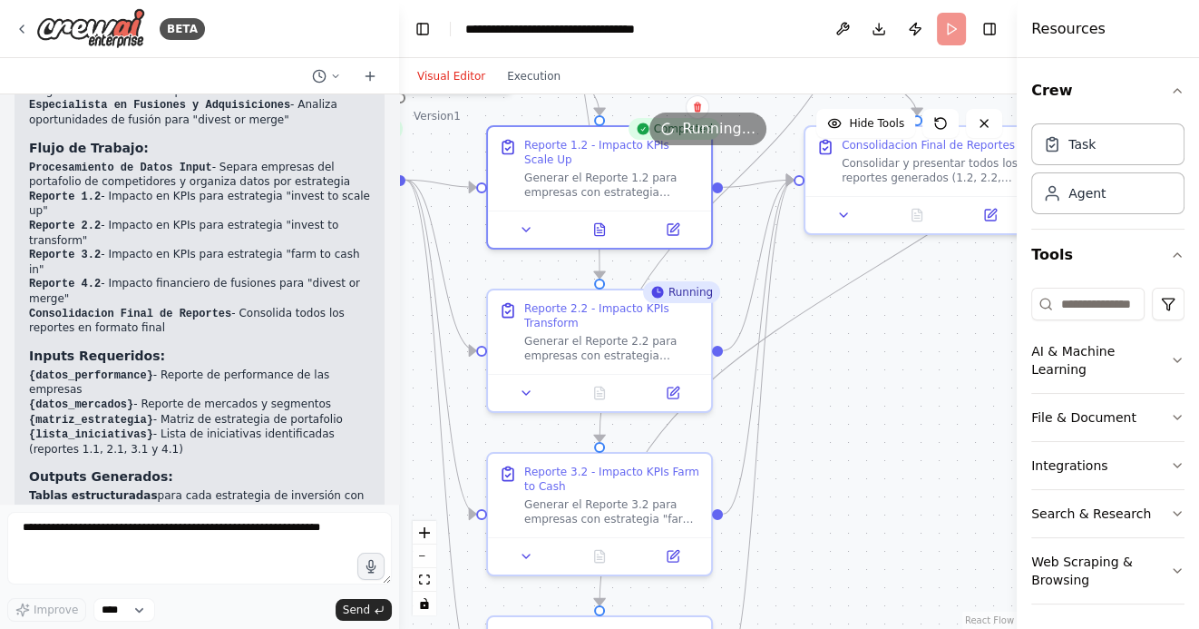
drag, startPoint x: 882, startPoint y: 520, endPoint x: 882, endPoint y: 417, distance: 102.5
click at [882, 417] on div ".deletable-edge-delete-btn { width: 20px; height: 20px; border: 0px solid #ffff…" at bounding box center [708, 361] width 618 height 534
drag, startPoint x: 876, startPoint y: 450, endPoint x: 876, endPoint y: 364, distance: 86.2
click at [876, 364] on div ".deletable-edge-delete-btn { width: 20px; height: 20px; border: 0px solid #ffff…" at bounding box center [708, 361] width 618 height 534
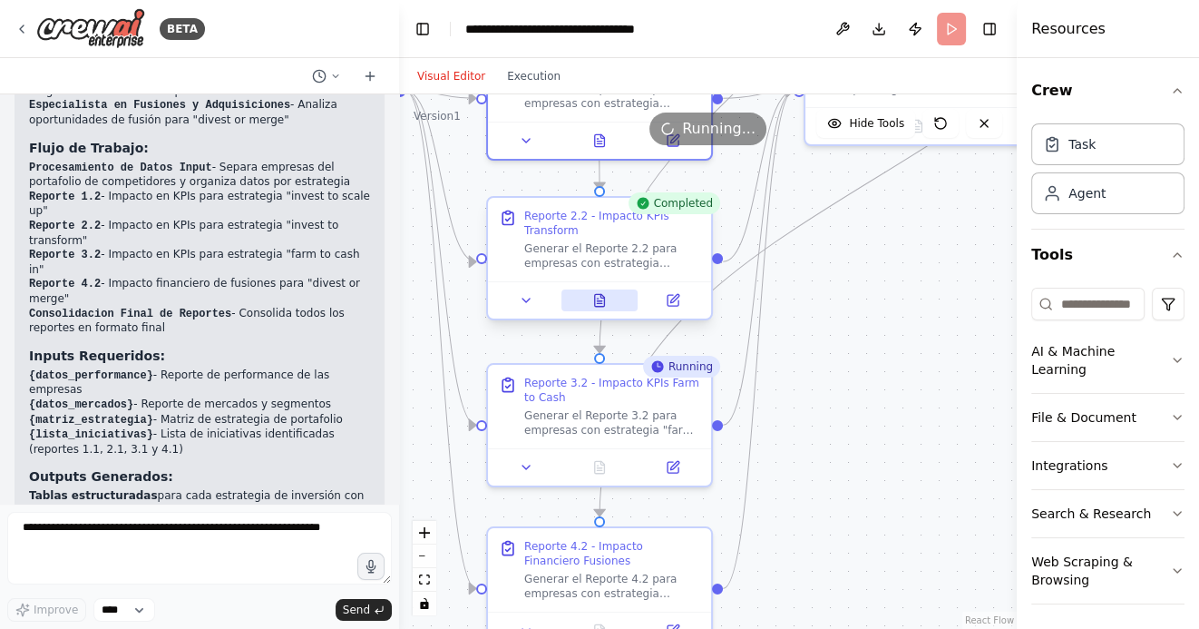
click at [590, 297] on button at bounding box center [599, 300] width 77 height 22
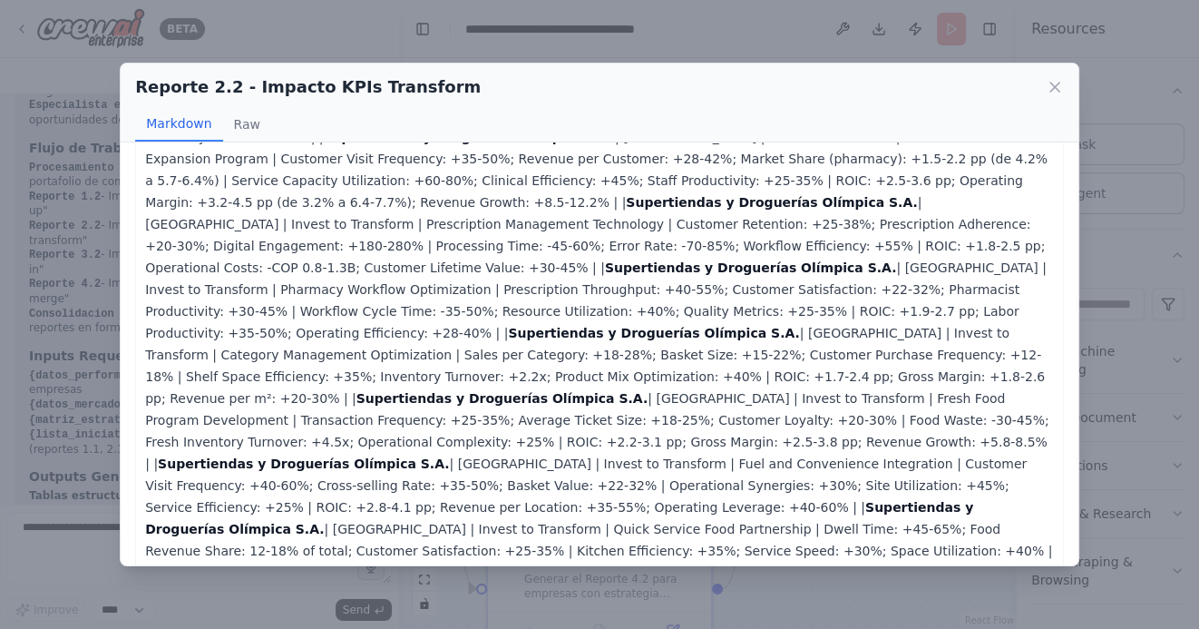
scroll to position [1465, 0]
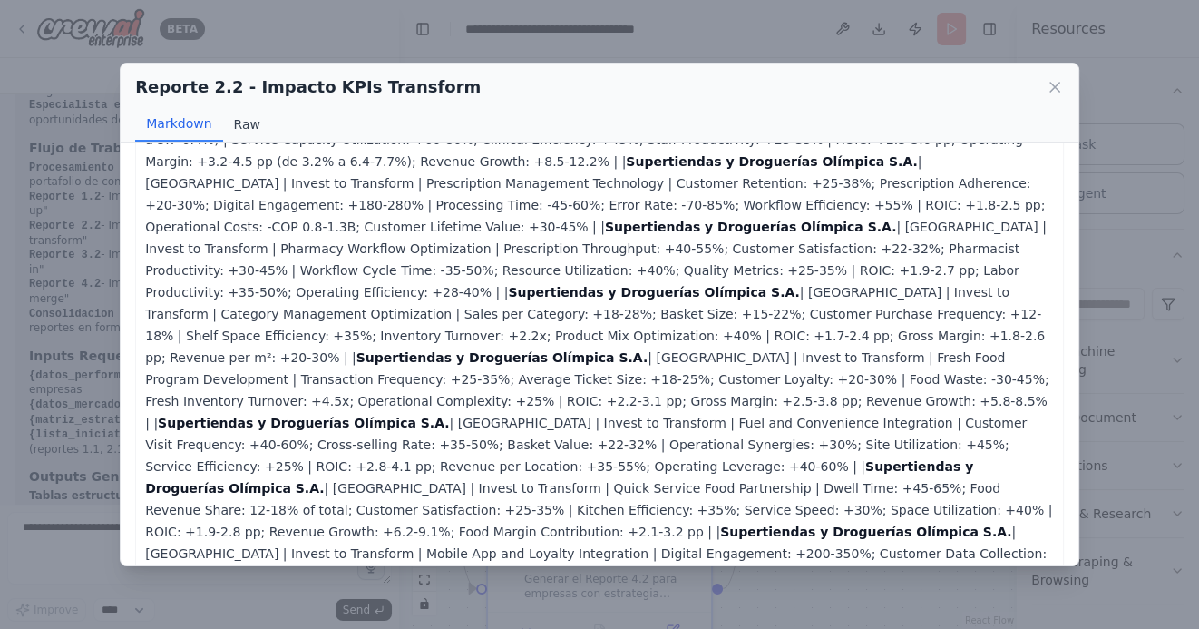
click at [244, 124] on button "Raw" at bounding box center [247, 124] width 48 height 34
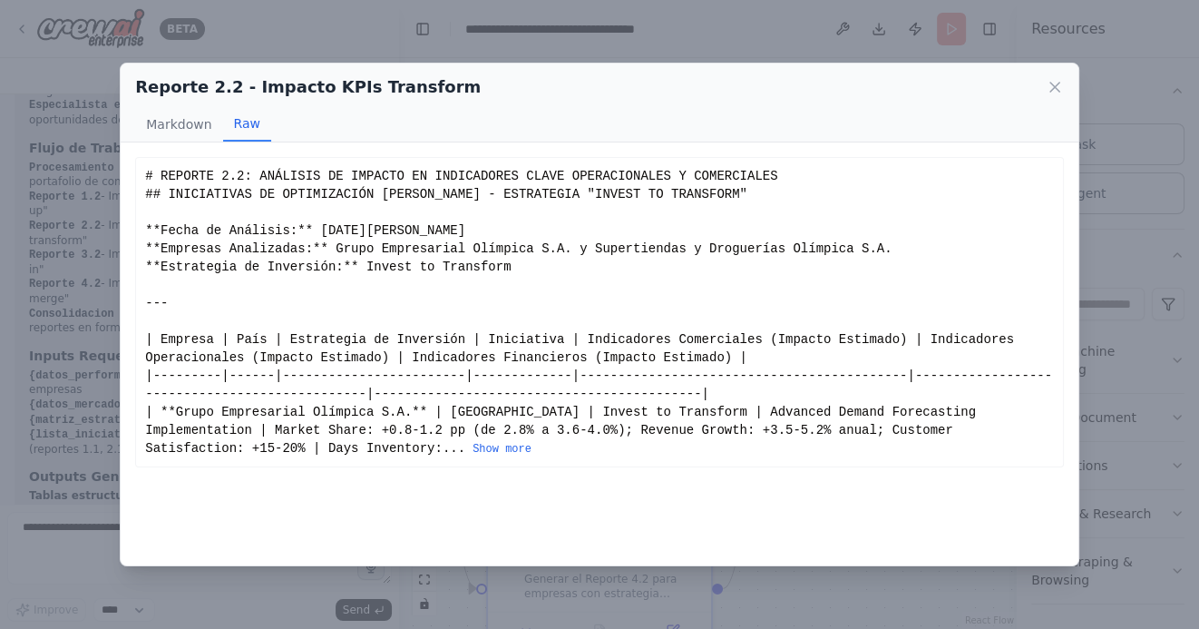
scroll to position [0, 0]
click at [473, 452] on button "Show more" at bounding box center [502, 449] width 59 height 15
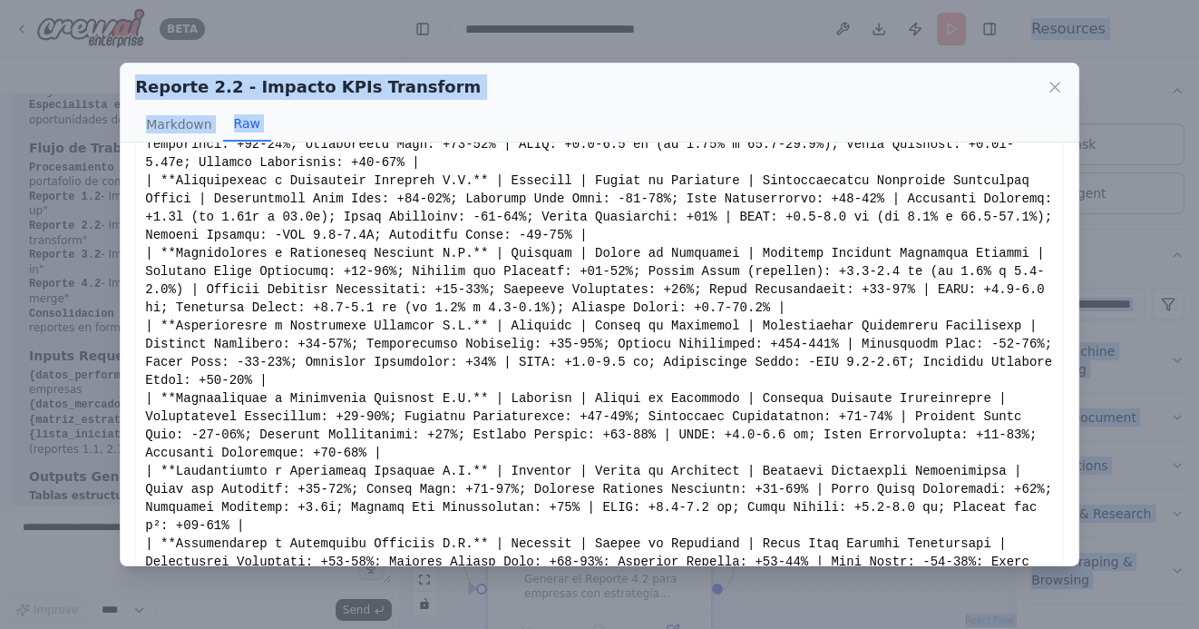
scroll to position [1766, 0]
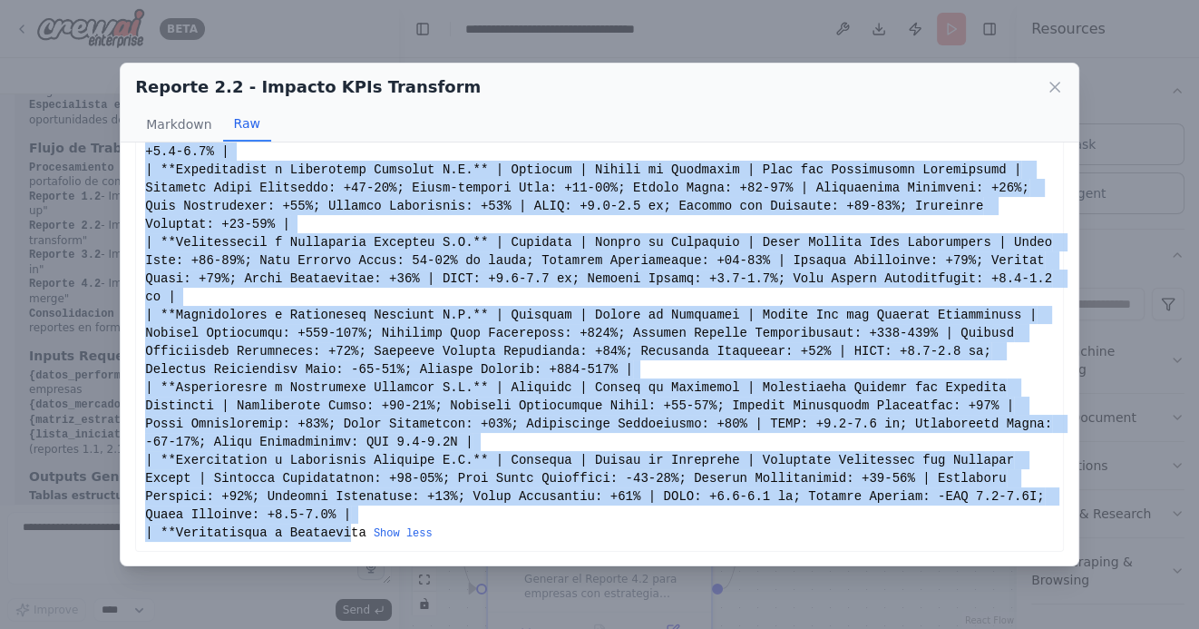
drag, startPoint x: 144, startPoint y: 175, endPoint x: 351, endPoint y: 532, distance: 412.9
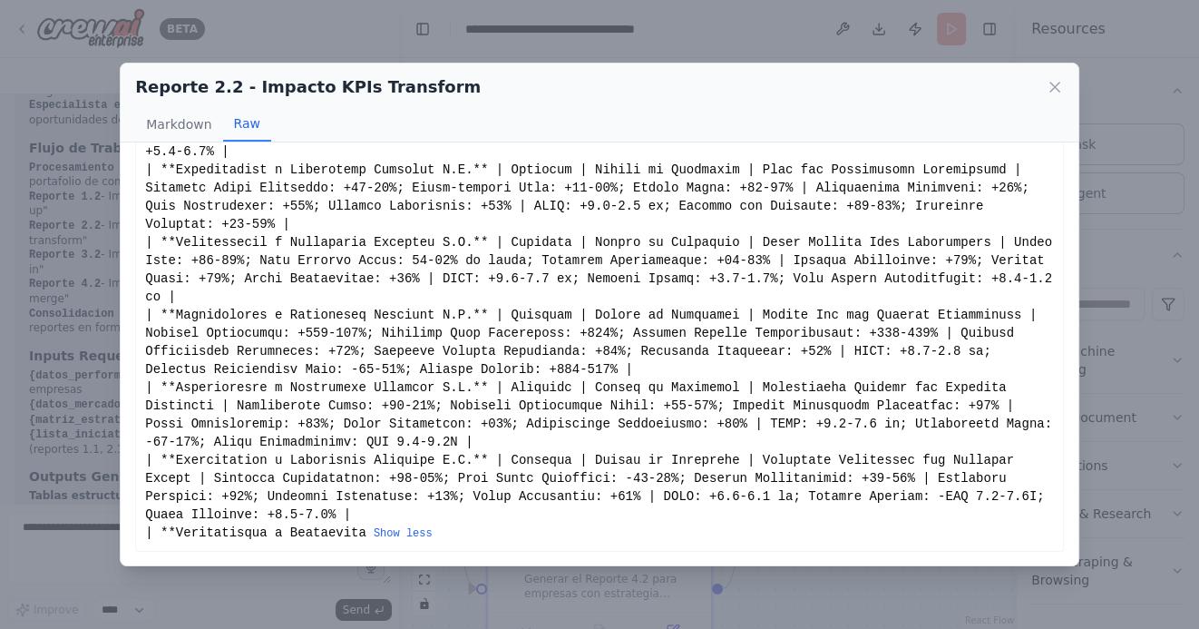
click at [1053, 85] on icon at bounding box center [1054, 87] width 9 height 9
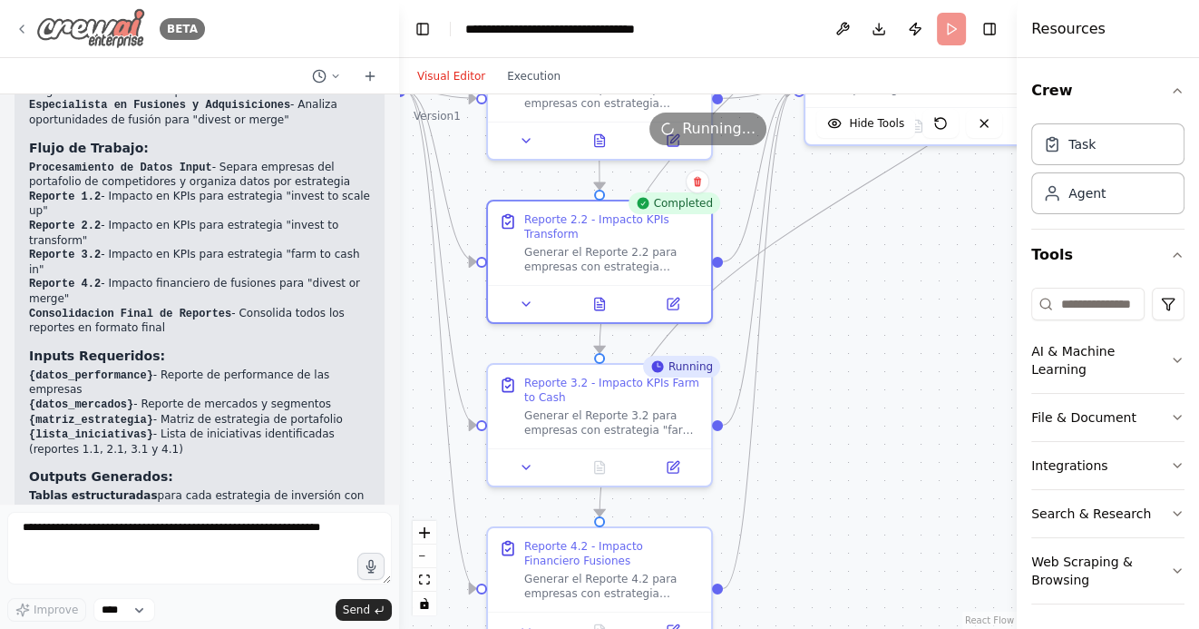
click at [21, 27] on icon at bounding box center [22, 29] width 15 height 15
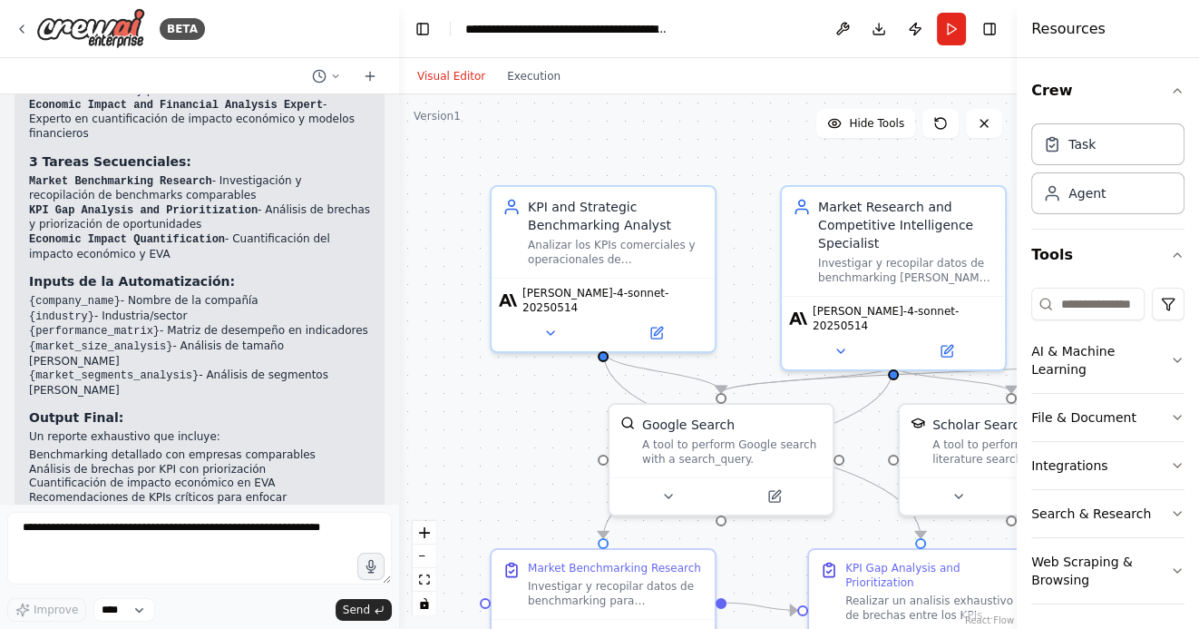
scroll to position [1697, 0]
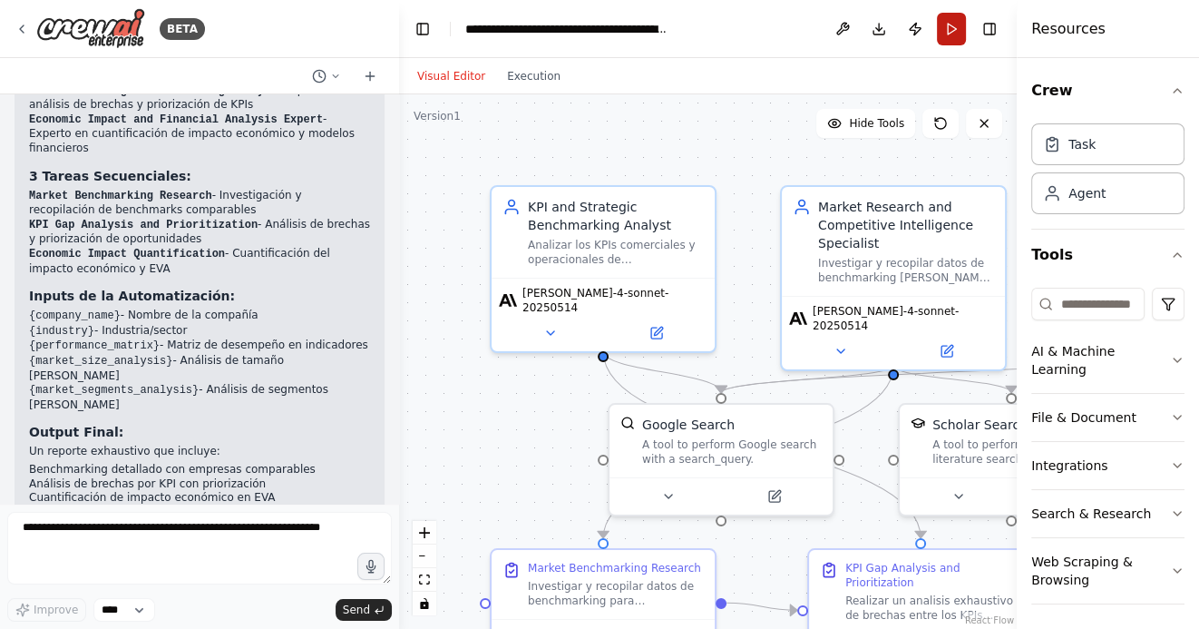
click at [948, 28] on button "Run" at bounding box center [951, 29] width 29 height 33
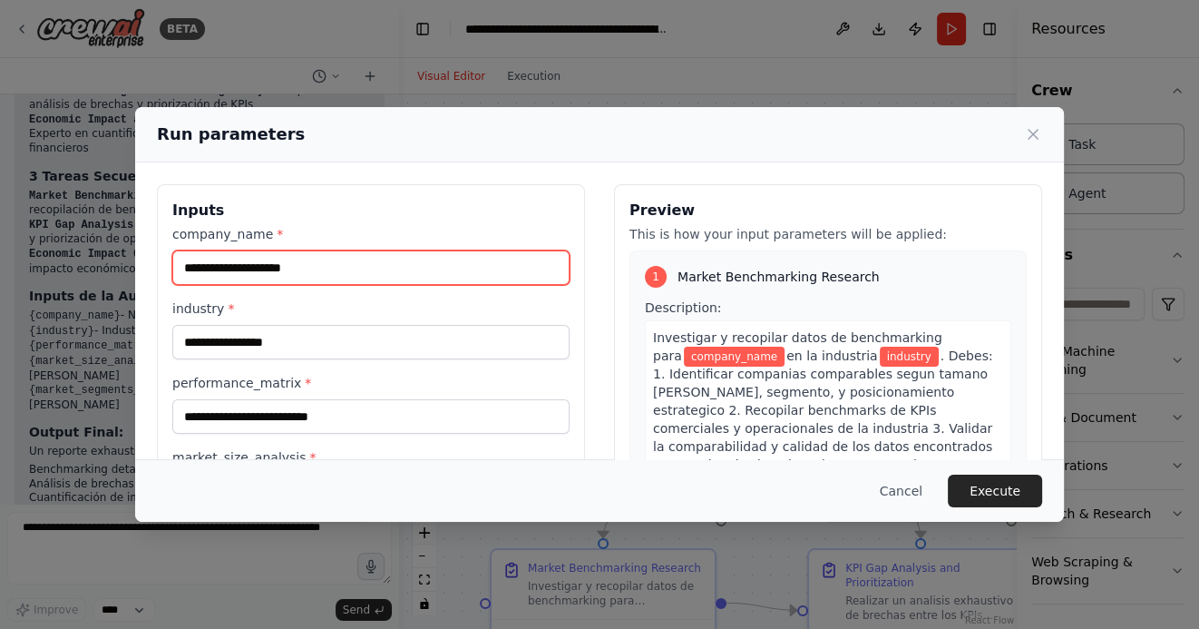
click at [302, 270] on input "company_name *" at bounding box center [370, 267] width 397 height 34
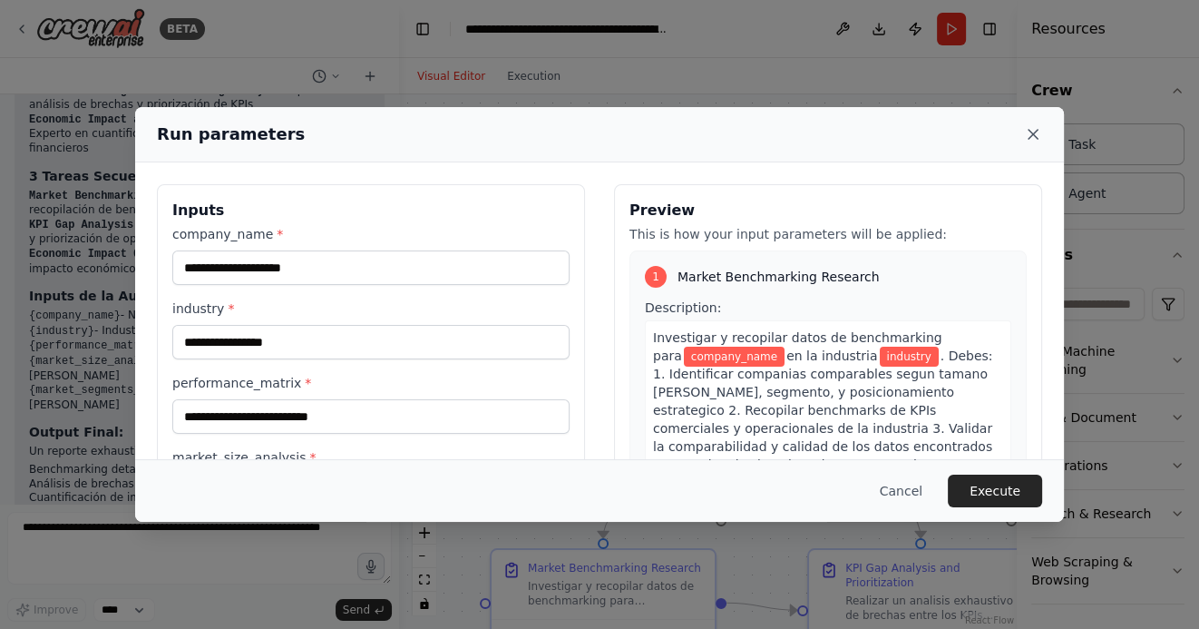
click at [1035, 132] on icon at bounding box center [1033, 134] width 18 height 18
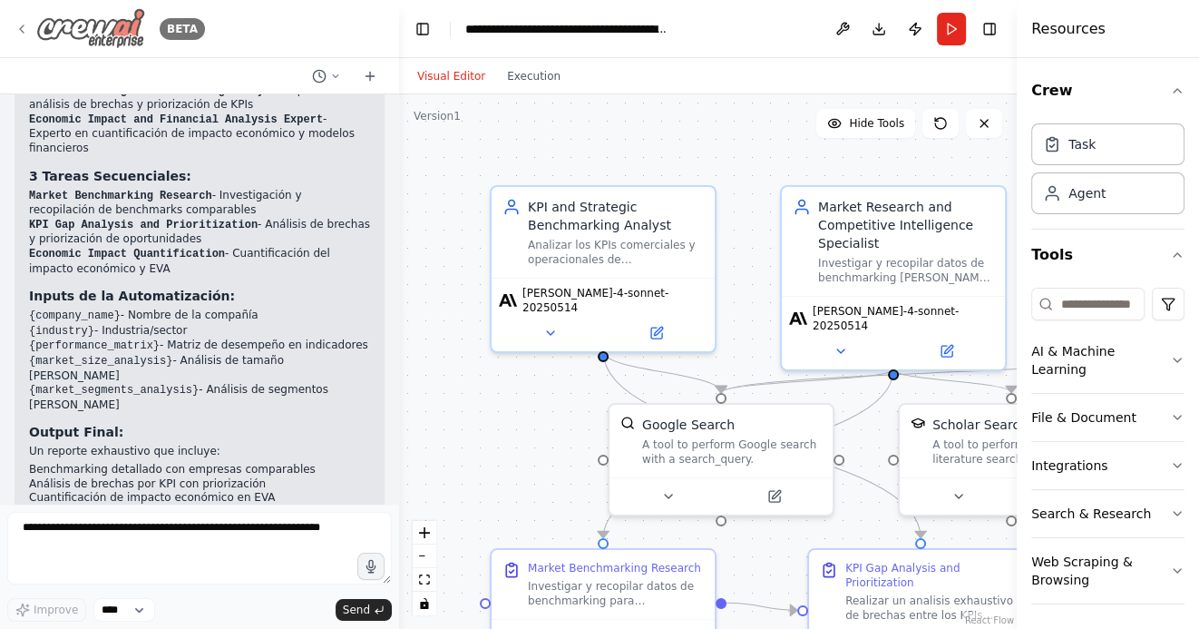
click at [19, 30] on icon at bounding box center [22, 29] width 15 height 15
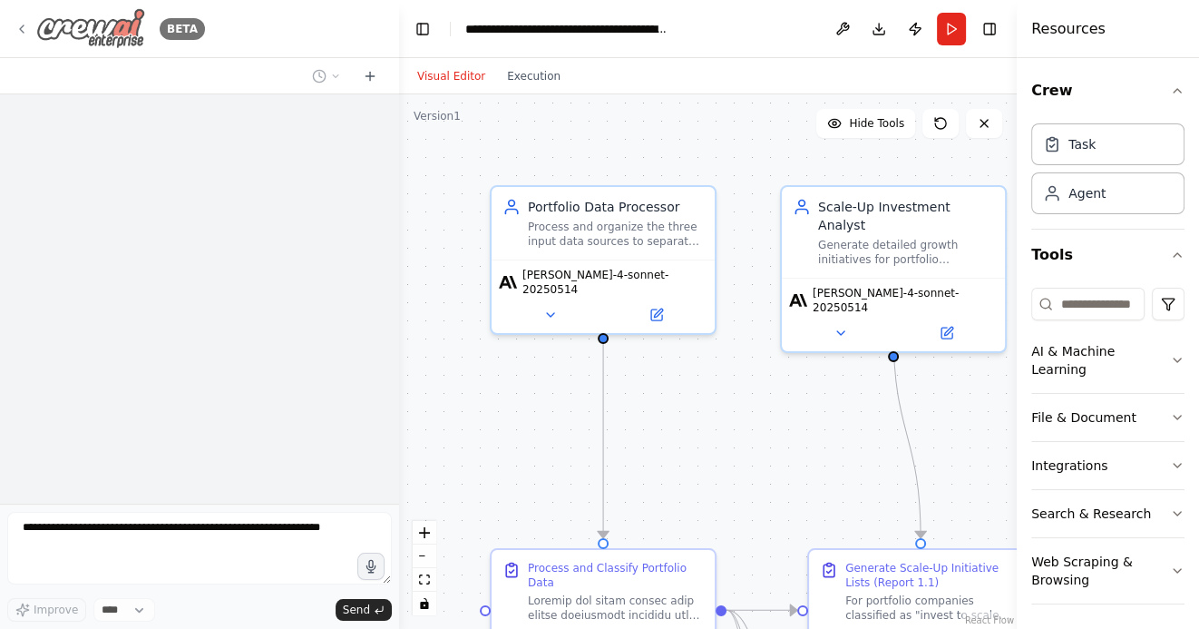
click at [21, 33] on icon at bounding box center [22, 29] width 15 height 15
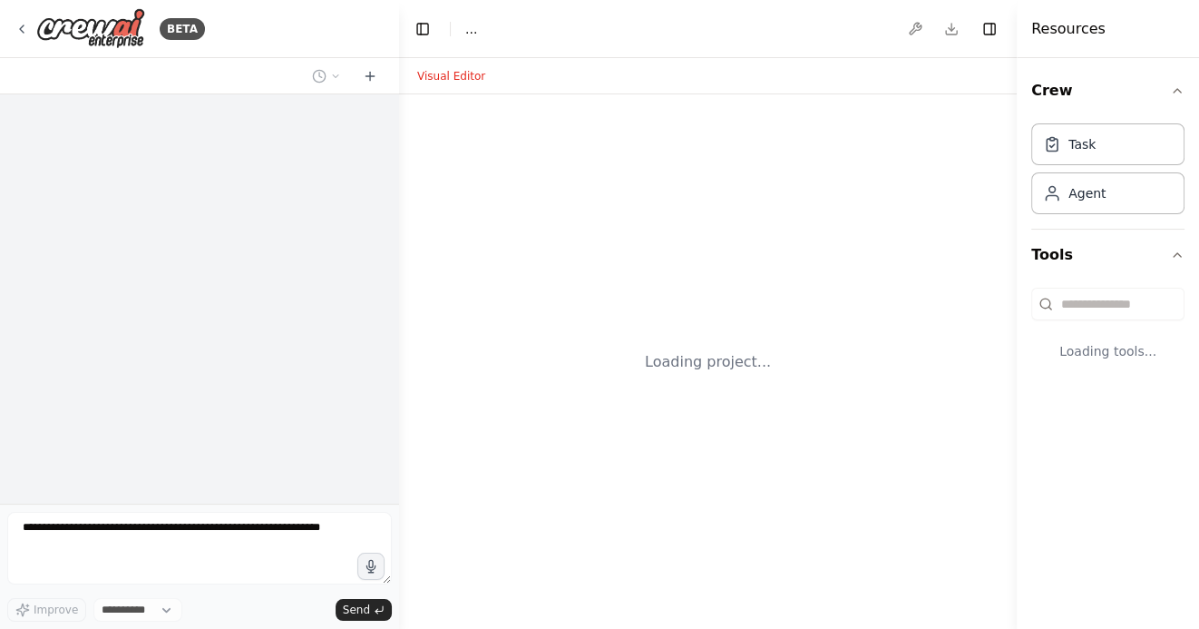
select select "****"
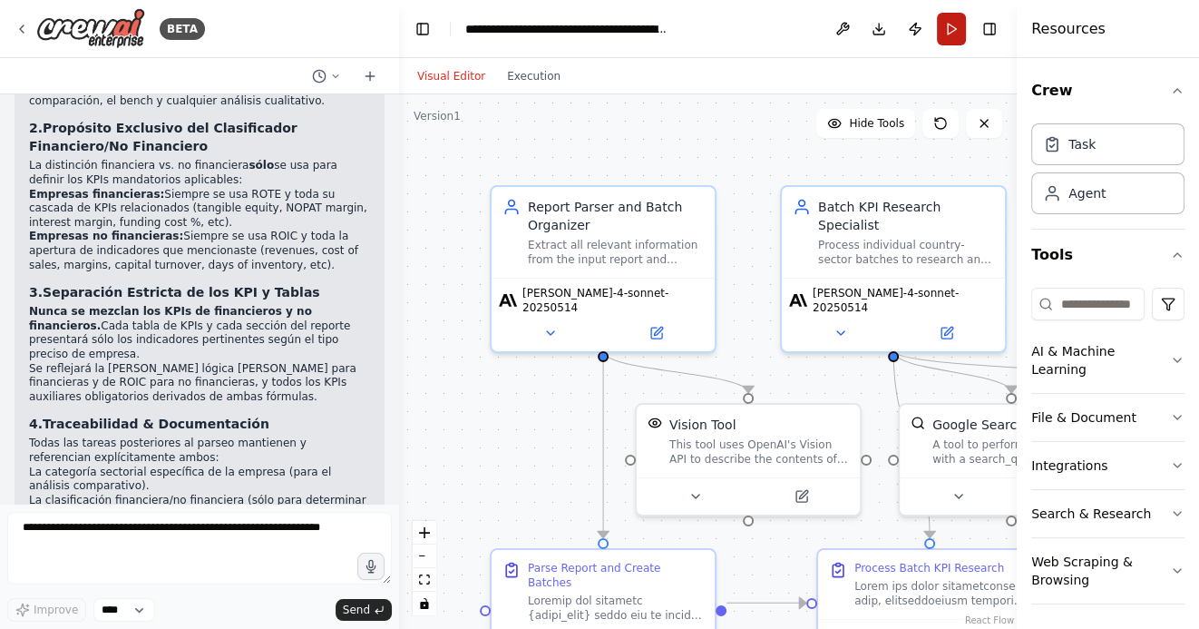
click at [953, 34] on button "Run" at bounding box center [951, 29] width 29 height 33
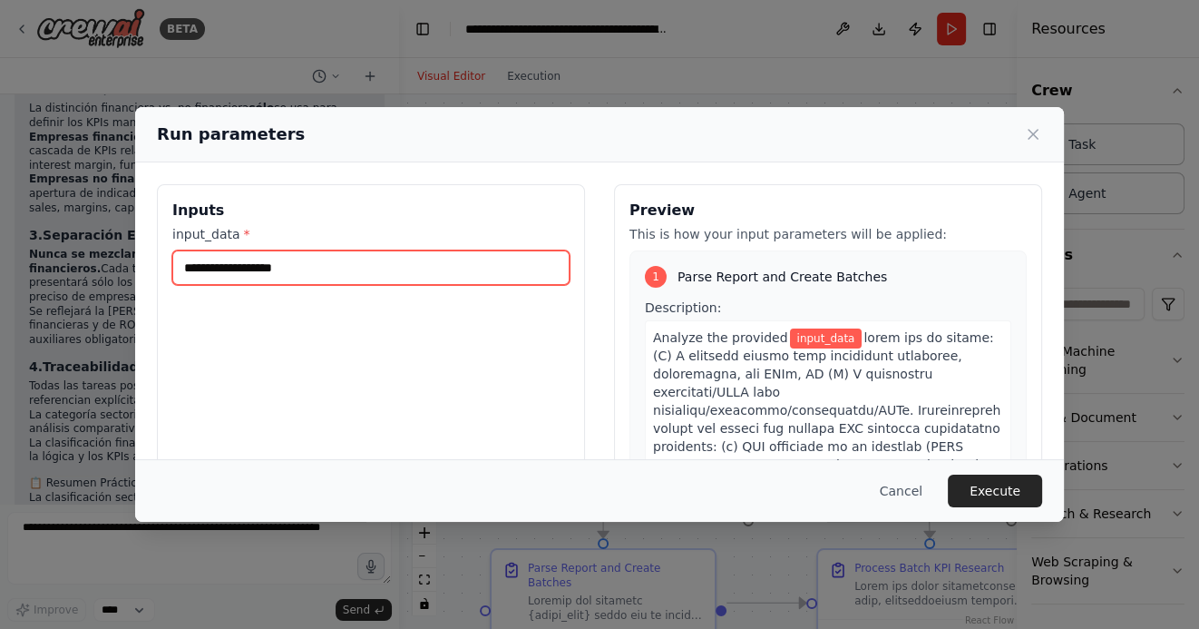
click at [219, 280] on input "input_data *" at bounding box center [370, 267] width 397 height 34
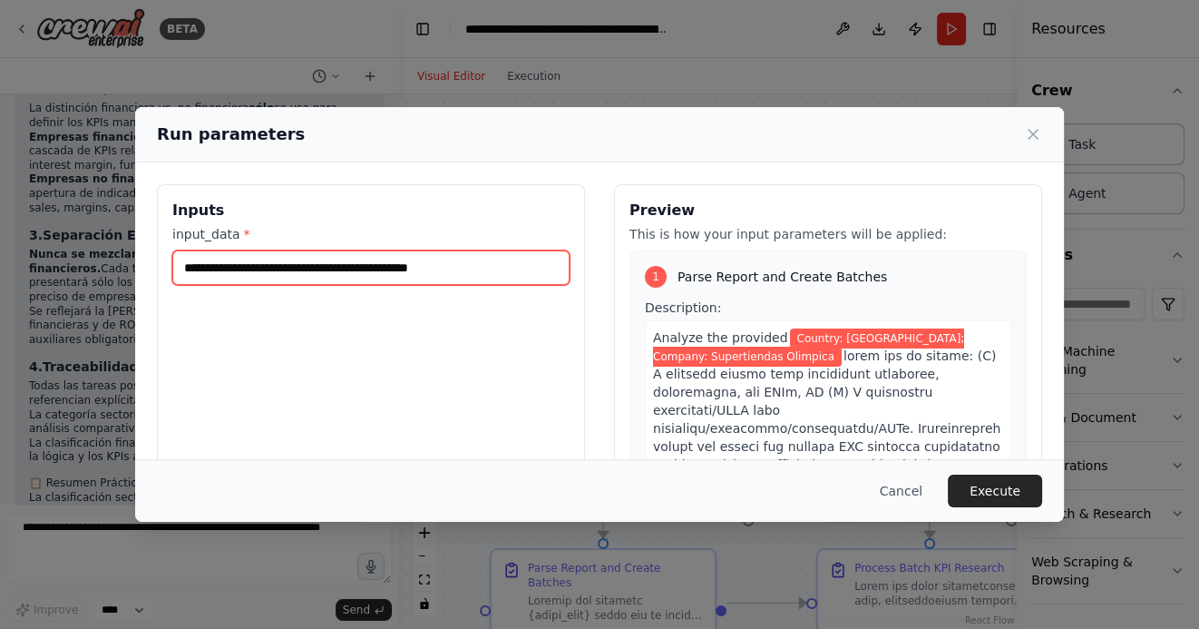
type input "**********"
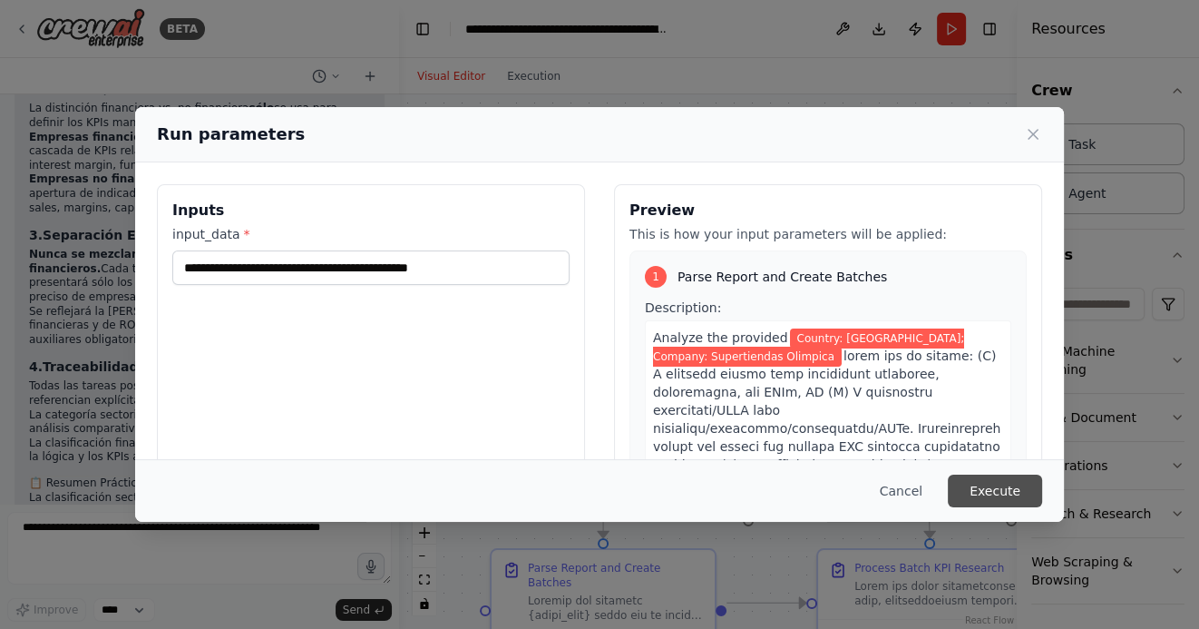
click at [999, 495] on button "Execute" at bounding box center [995, 490] width 94 height 33
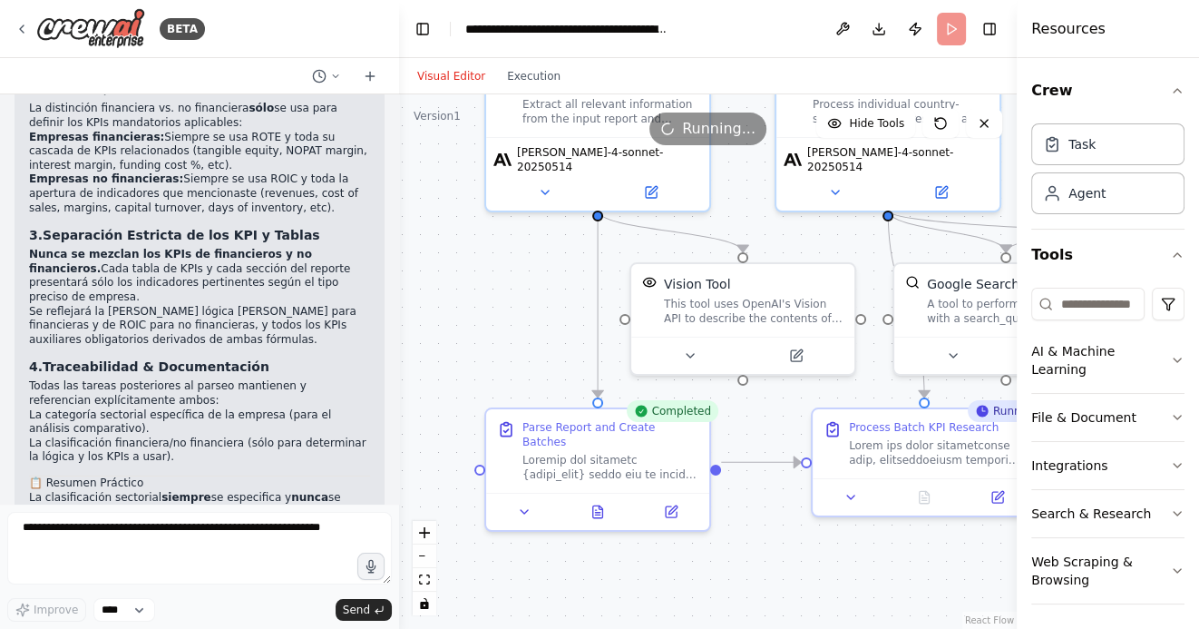
drag, startPoint x: 524, startPoint y: 453, endPoint x: 519, endPoint y: 314, distance: 139.8
click at [519, 314] on div ".deletable-edge-delete-btn { width: 20px; height: 20px; border: 0px solid #ffff…" at bounding box center [708, 361] width 618 height 534
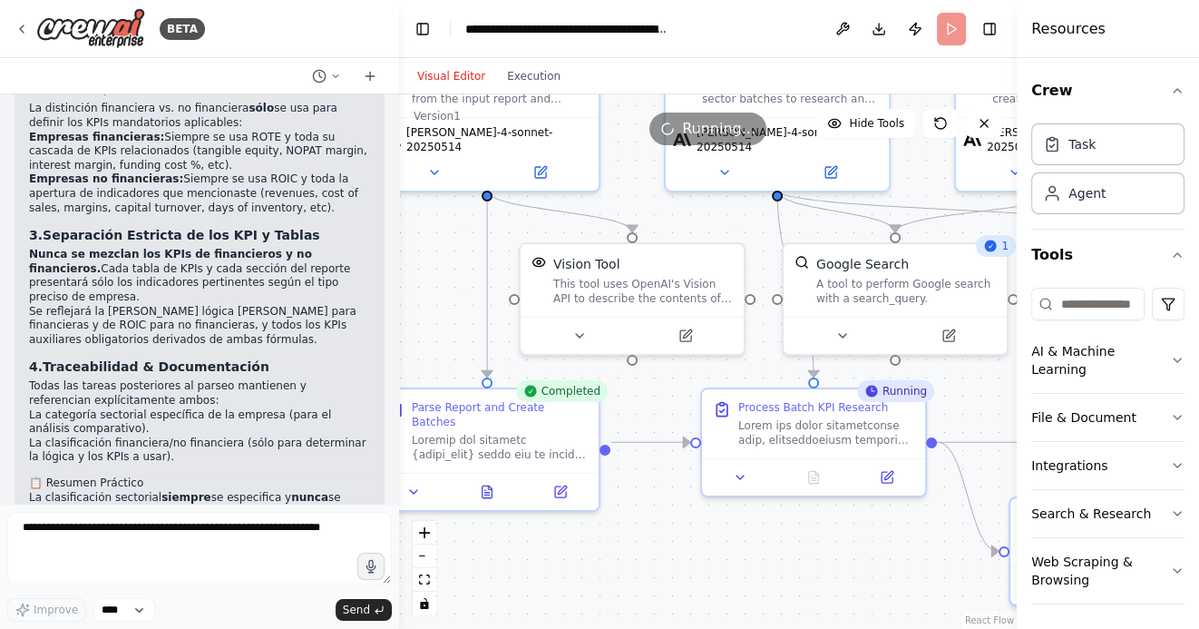
drag, startPoint x: 669, startPoint y: 532, endPoint x: 551, endPoint y: 529, distance: 118.9
click at [551, 529] on div ".deletable-edge-delete-btn { width: 20px; height: 20px; border: 0px solid #ffff…" at bounding box center [708, 361] width 618 height 534
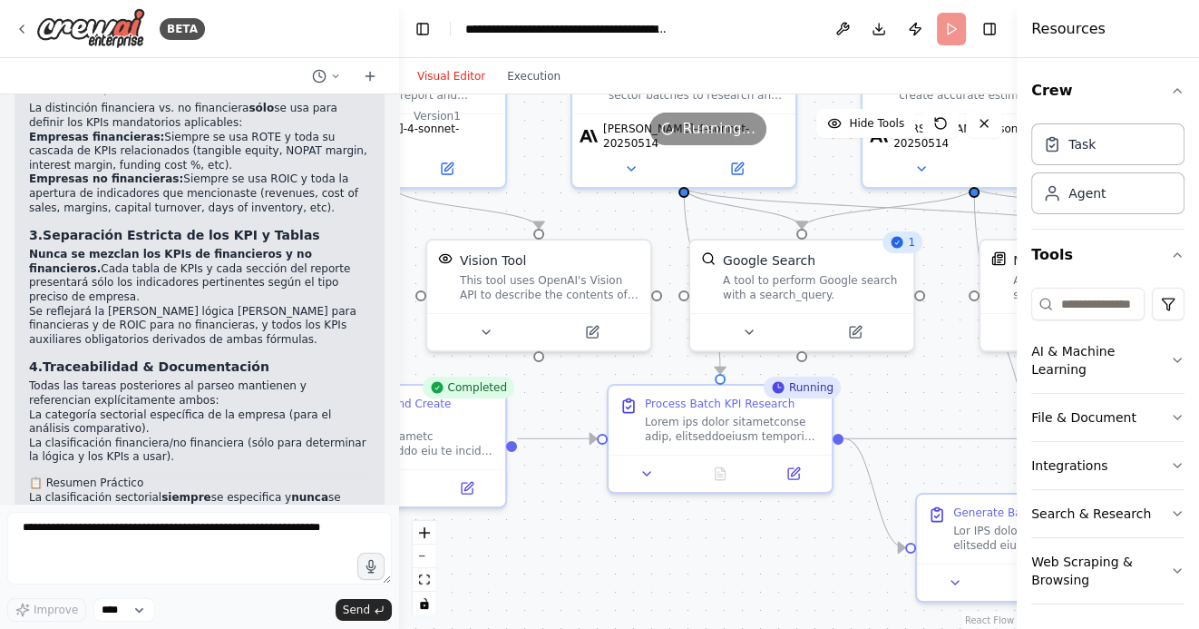
drag, startPoint x: 856, startPoint y: 552, endPoint x: 668, endPoint y: 539, distance: 189.1
click at [668, 537] on div ".deletable-edge-delete-btn { width: 20px; height: 20px; border: 0px solid #ffff…" at bounding box center [708, 361] width 618 height 534
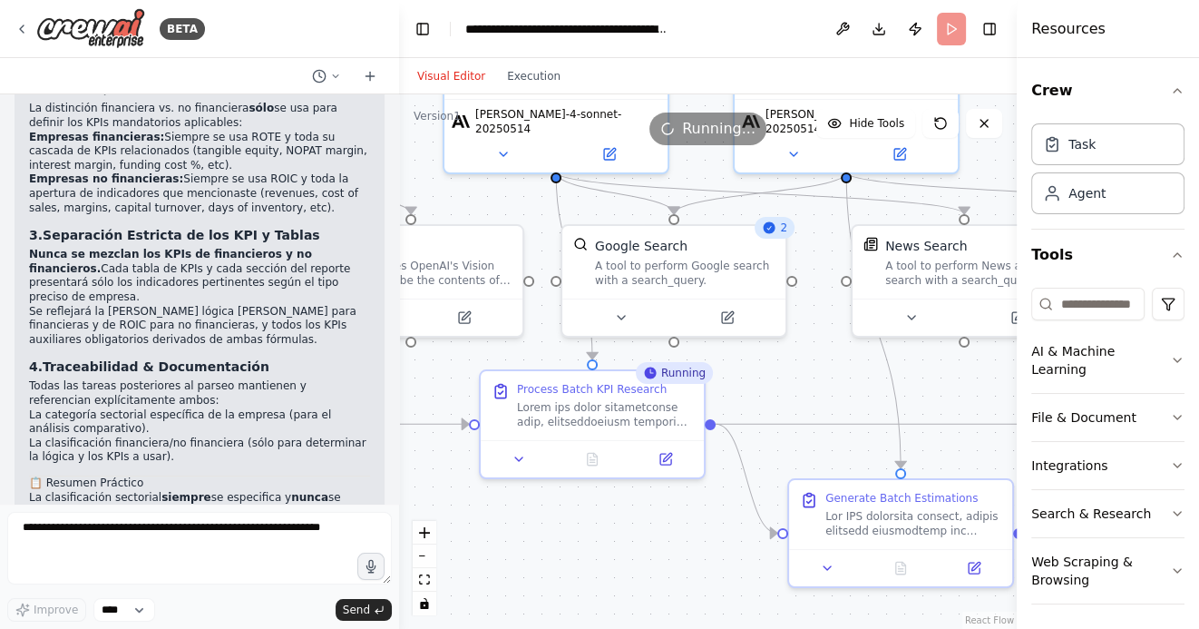
drag, startPoint x: 588, startPoint y: 536, endPoint x: 518, endPoint y: 517, distance: 72.4
click at [518, 517] on div ".deletable-edge-delete-btn { width: 20px; height: 20px; border: 0px solid #ffff…" at bounding box center [708, 361] width 618 height 534
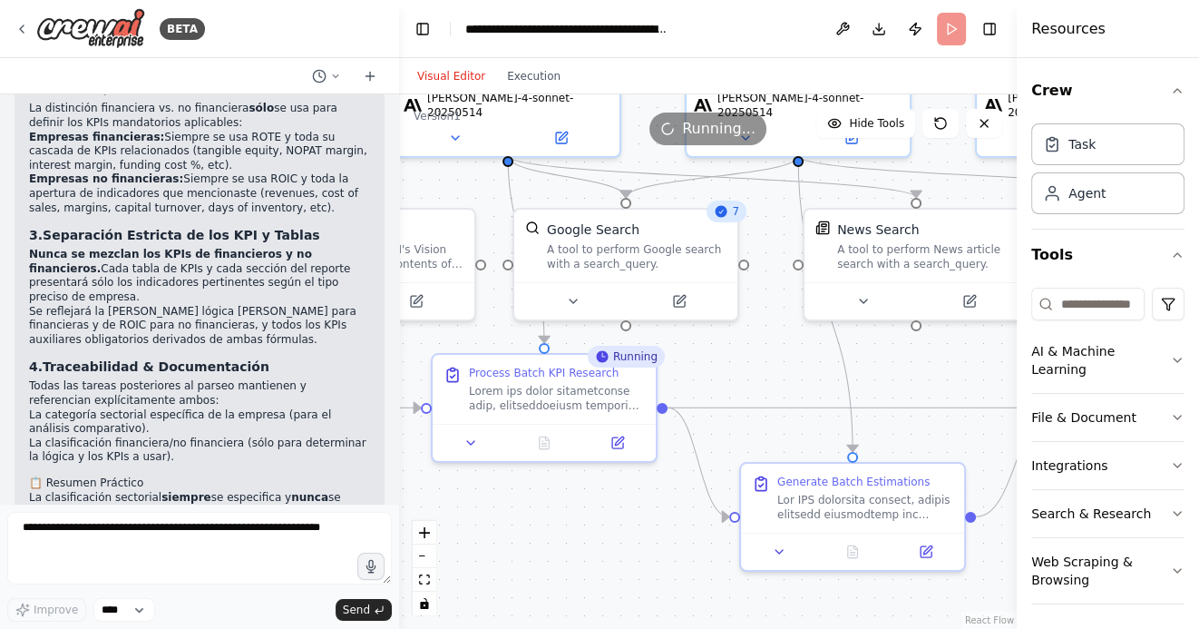
drag, startPoint x: 615, startPoint y: 539, endPoint x: 550, endPoint y: 523, distance: 67.1
click at [550, 523] on div ".deletable-edge-delete-btn { width: 20px; height: 20px; border: 0px solid #ffff…" at bounding box center [708, 361] width 618 height 534
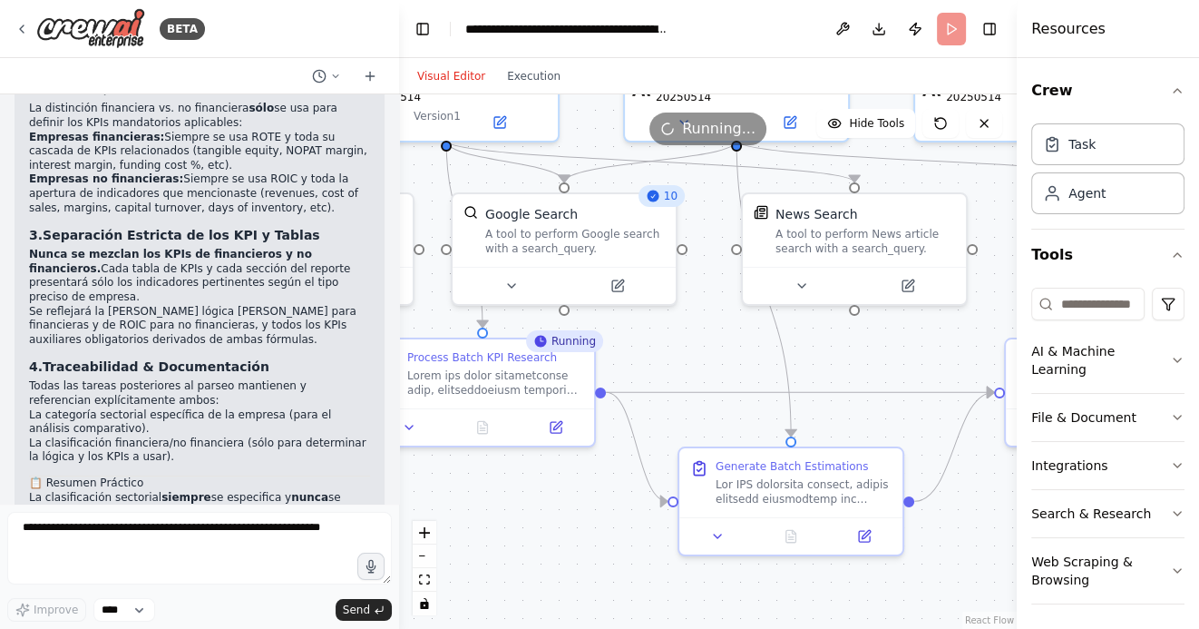
drag, startPoint x: 544, startPoint y: 530, endPoint x: 693, endPoint y: 525, distance: 148.8
click at [690, 525] on div ".deletable-edge-delete-btn { width: 20px; height: 20px; border: 0px solid #ffff…" at bounding box center [708, 361] width 618 height 534
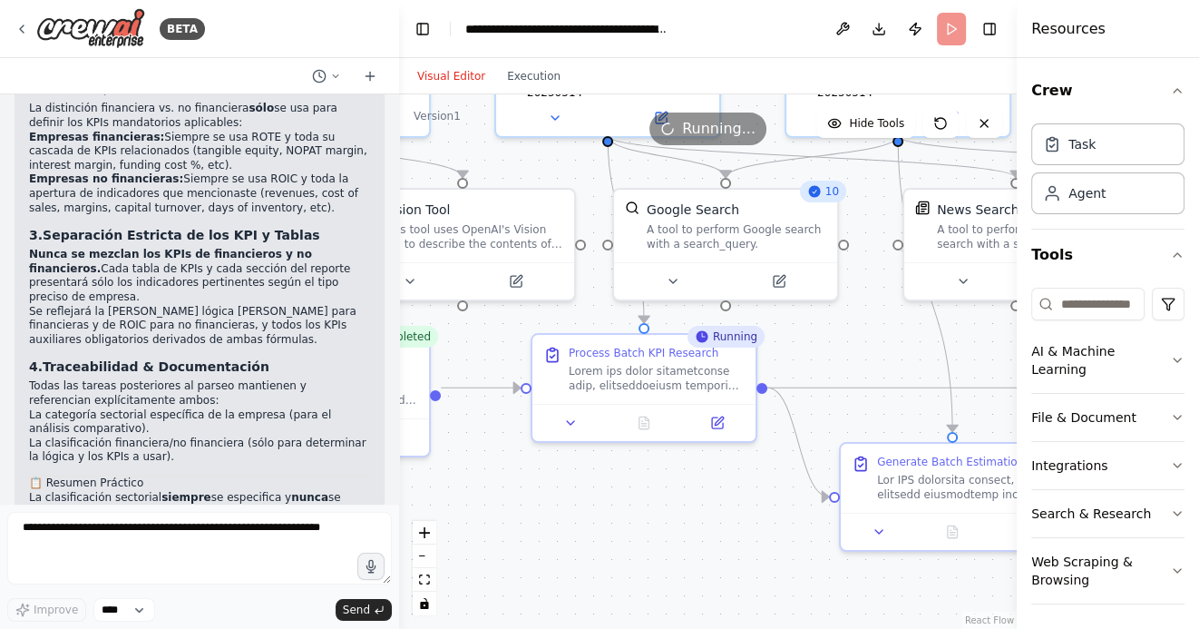
drag, startPoint x: 540, startPoint y: 532, endPoint x: 684, endPoint y: 532, distance: 144.2
click at [682, 532] on div ".deletable-edge-delete-btn { width: 20px; height: 20px; border: 0px solid #ffff…" at bounding box center [708, 361] width 618 height 534
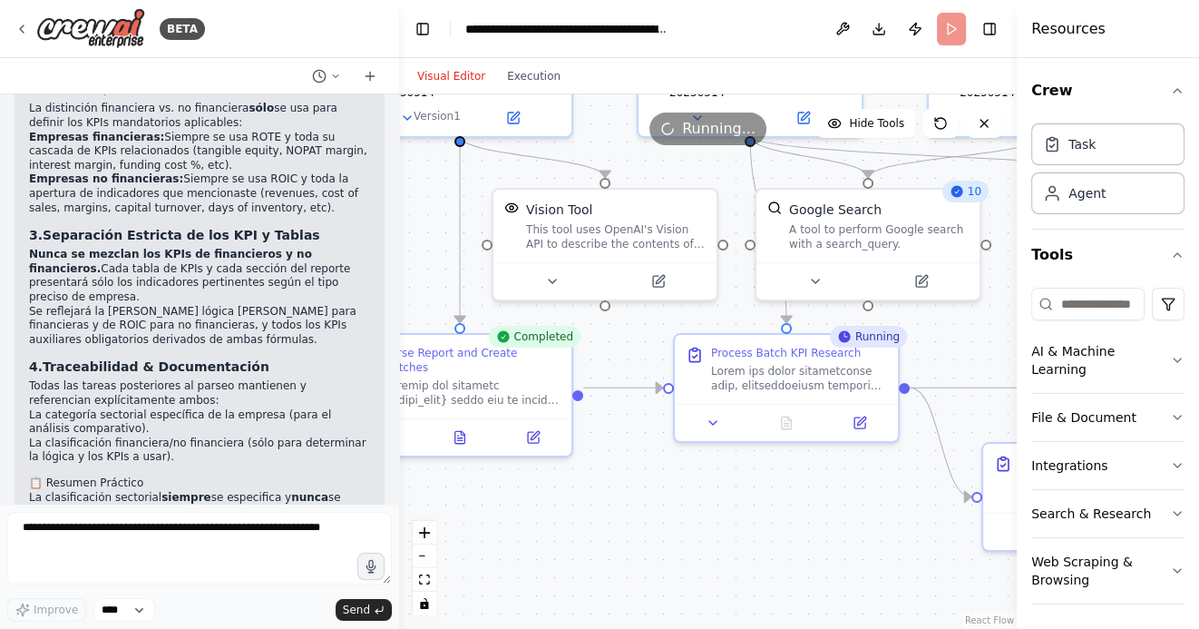
drag, startPoint x: 678, startPoint y: 551, endPoint x: 860, endPoint y: 551, distance: 182.3
click at [857, 551] on div ".deletable-edge-delete-btn { width: 20px; height: 20px; border: 0px solid #ffff…" at bounding box center [708, 361] width 618 height 534
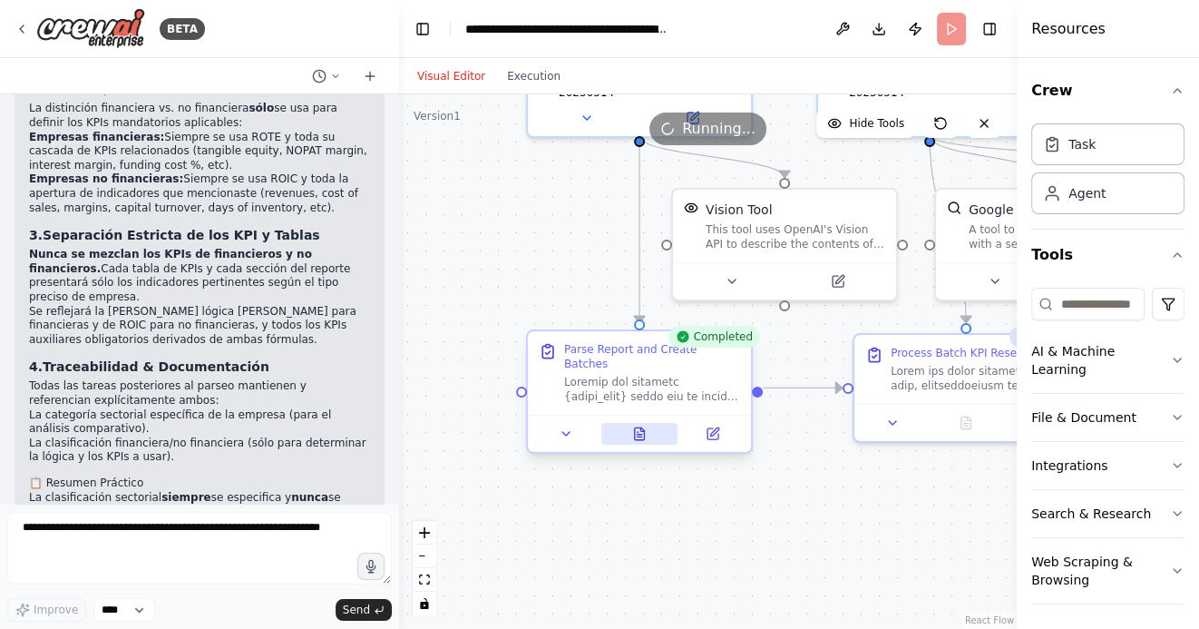
click at [644, 427] on icon at bounding box center [640, 433] width 10 height 12
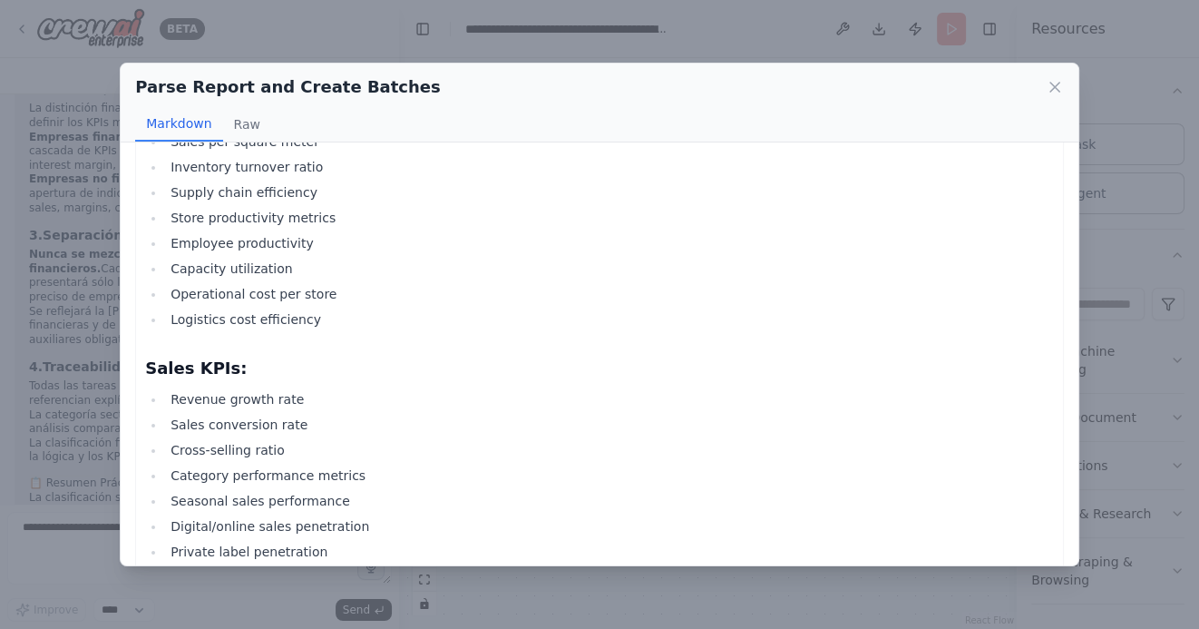
scroll to position [1117, 0]
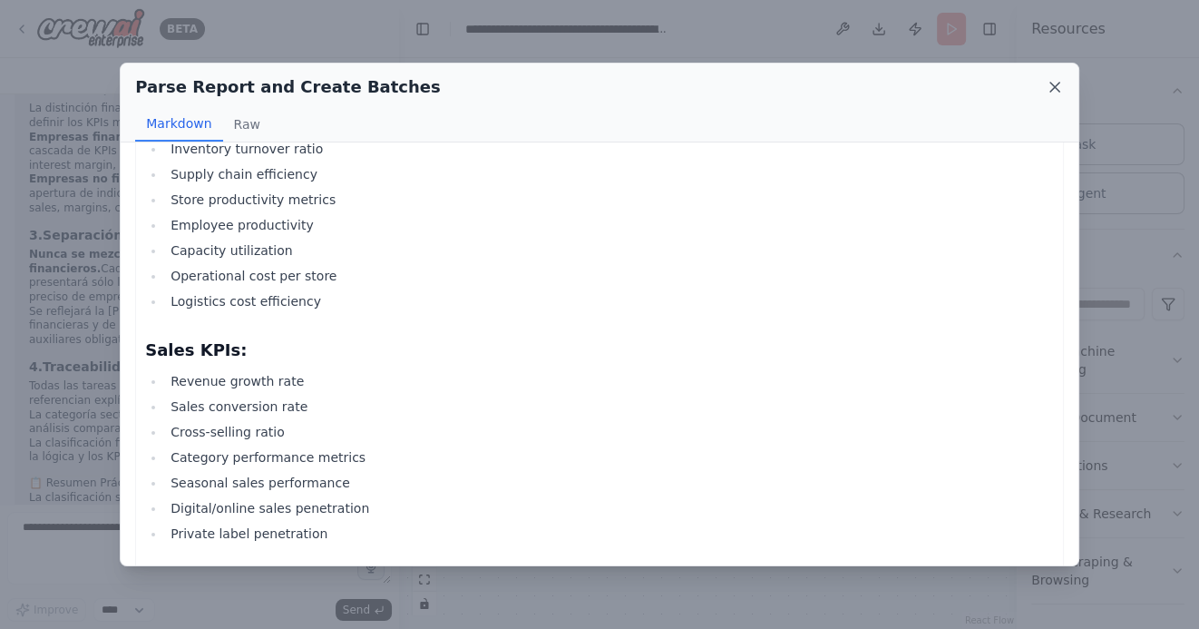
click at [1051, 82] on icon at bounding box center [1055, 87] width 18 height 18
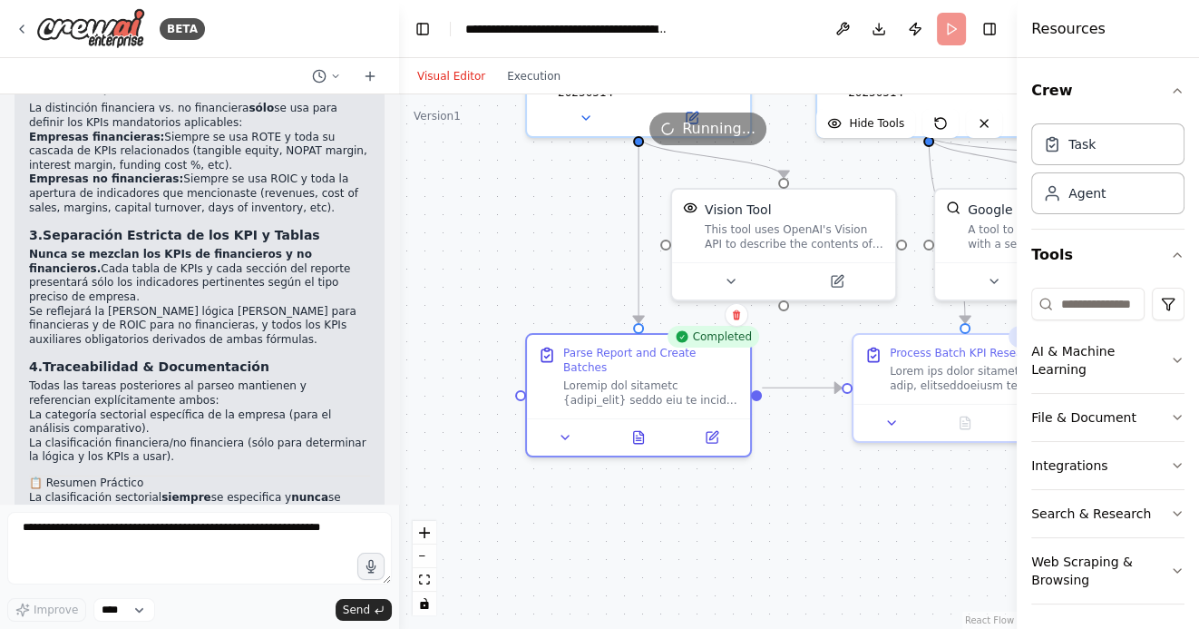
drag, startPoint x: 755, startPoint y: 531, endPoint x: 561, endPoint y: 531, distance: 194.1
click at [562, 531] on div ".deletable-edge-delete-btn { width: 20px; height: 20px; border: 0px solid #ffff…" at bounding box center [708, 361] width 618 height 534
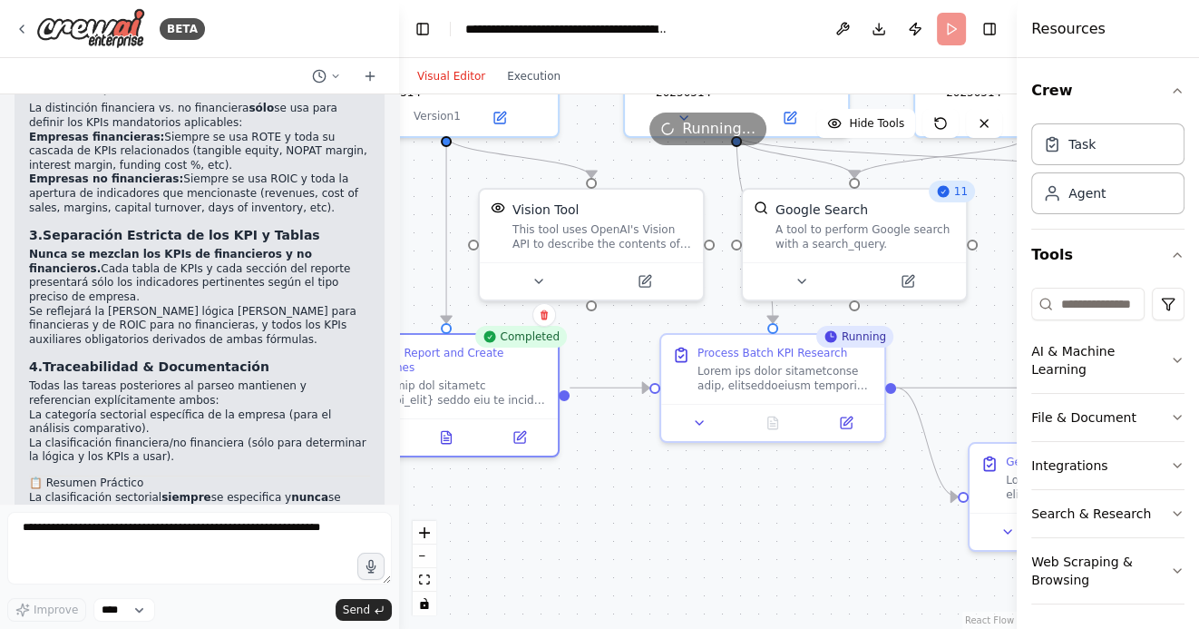
drag, startPoint x: 675, startPoint y: 541, endPoint x: 532, endPoint y: 514, distance: 145.9
click at [532, 513] on div ".deletable-edge-delete-btn { width: 20px; height: 20px; border: 0px solid #ffff…" at bounding box center [708, 361] width 618 height 534
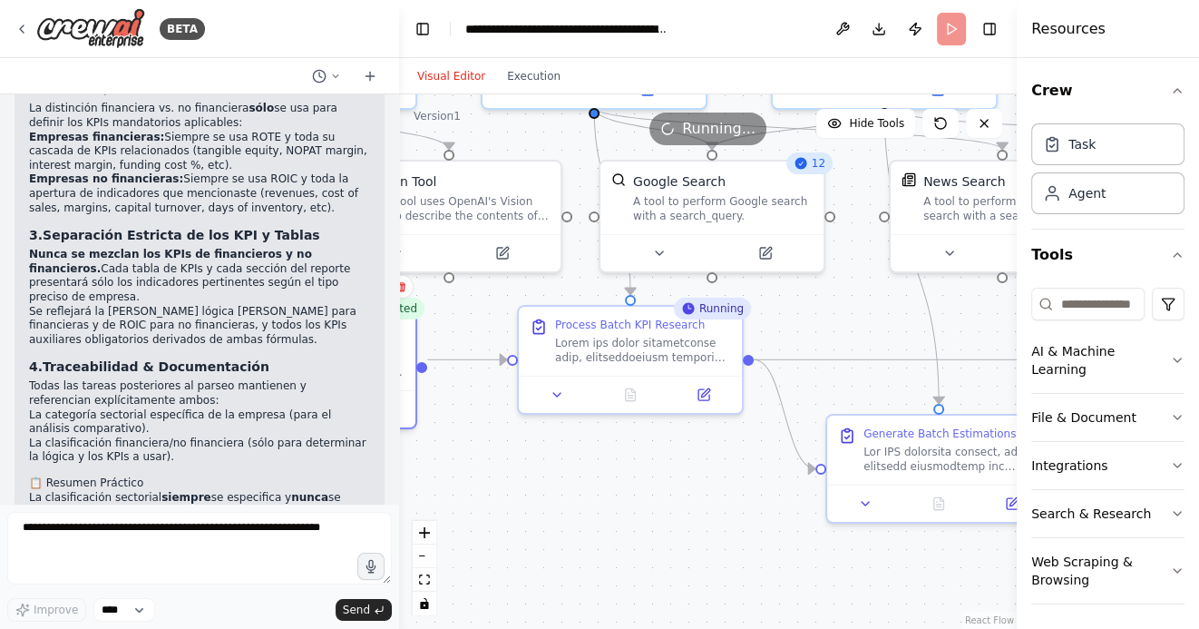
drag, startPoint x: 551, startPoint y: 512, endPoint x: 717, endPoint y: 511, distance: 166.0
click at [711, 511] on div ".deletable-edge-delete-btn { width: 20px; height: 20px; border: 0px solid #ffff…" at bounding box center [708, 361] width 618 height 534
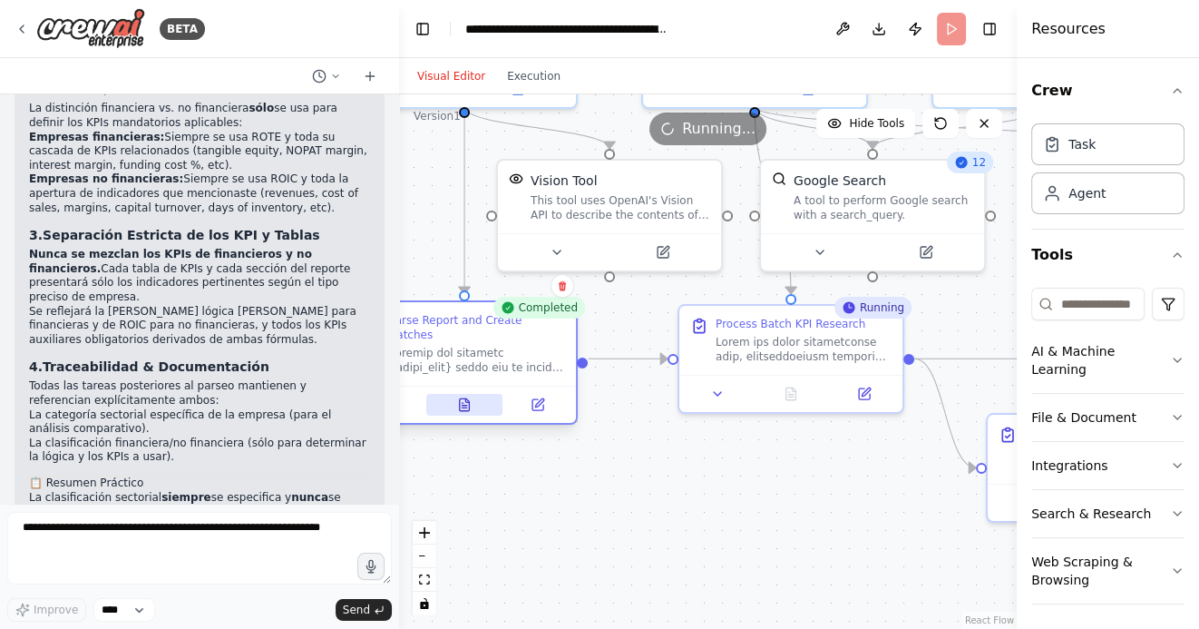
click at [463, 398] on icon at bounding box center [465, 404] width 10 height 12
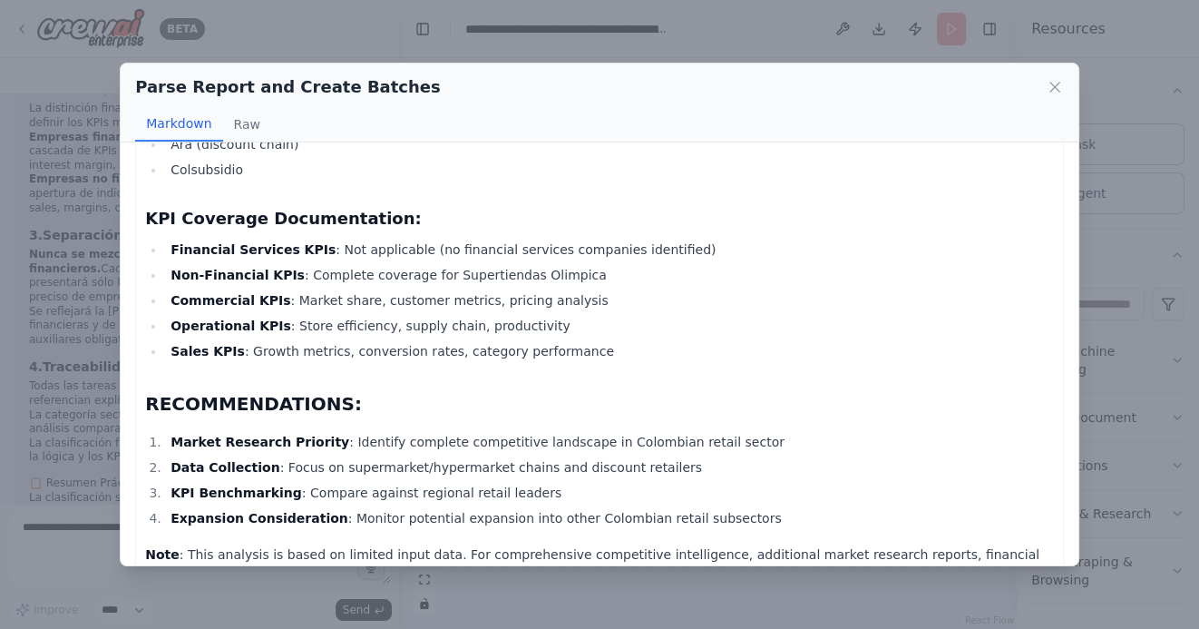
scroll to position [2509, 0]
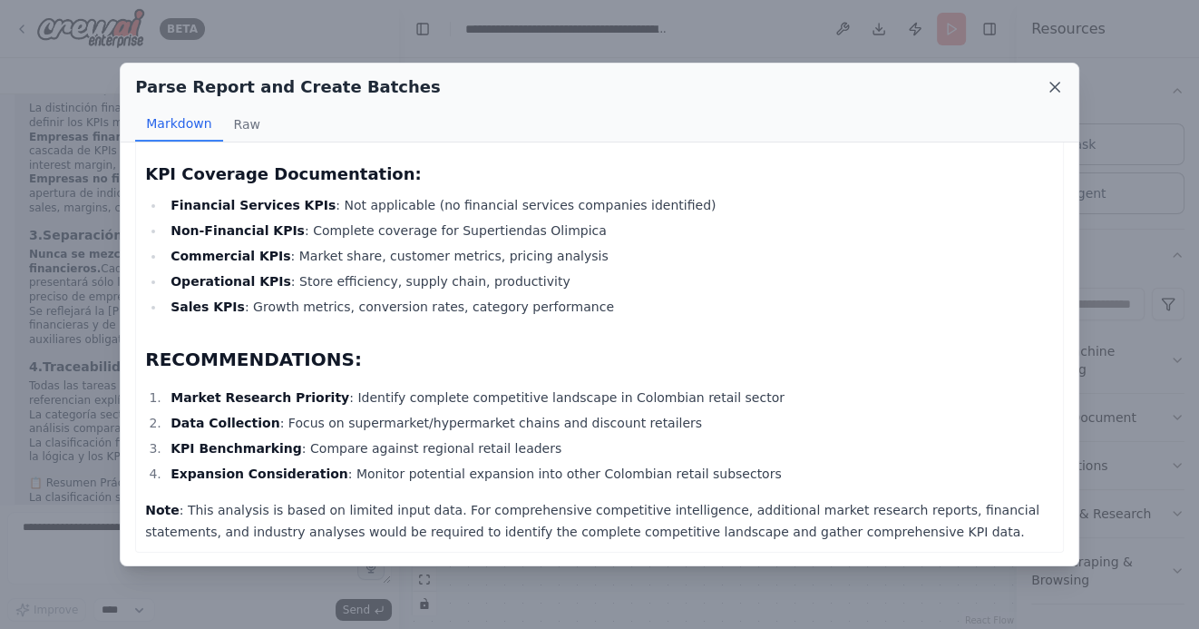
click at [1051, 83] on icon at bounding box center [1054, 87] width 9 height 9
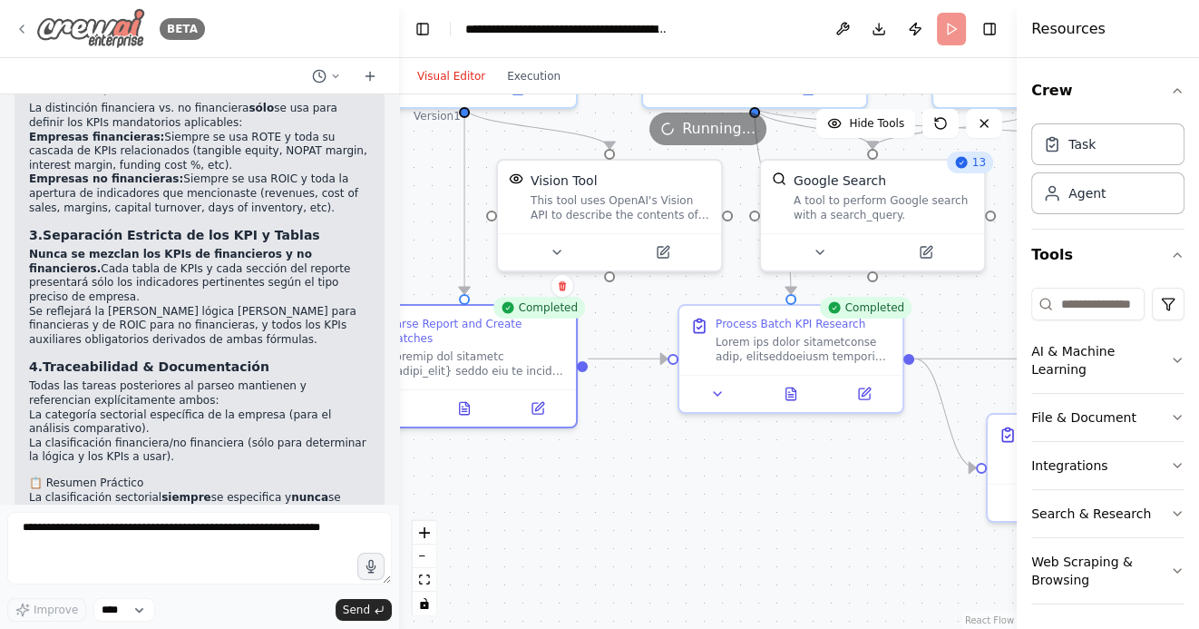
click at [20, 29] on icon at bounding box center [22, 28] width 4 height 7
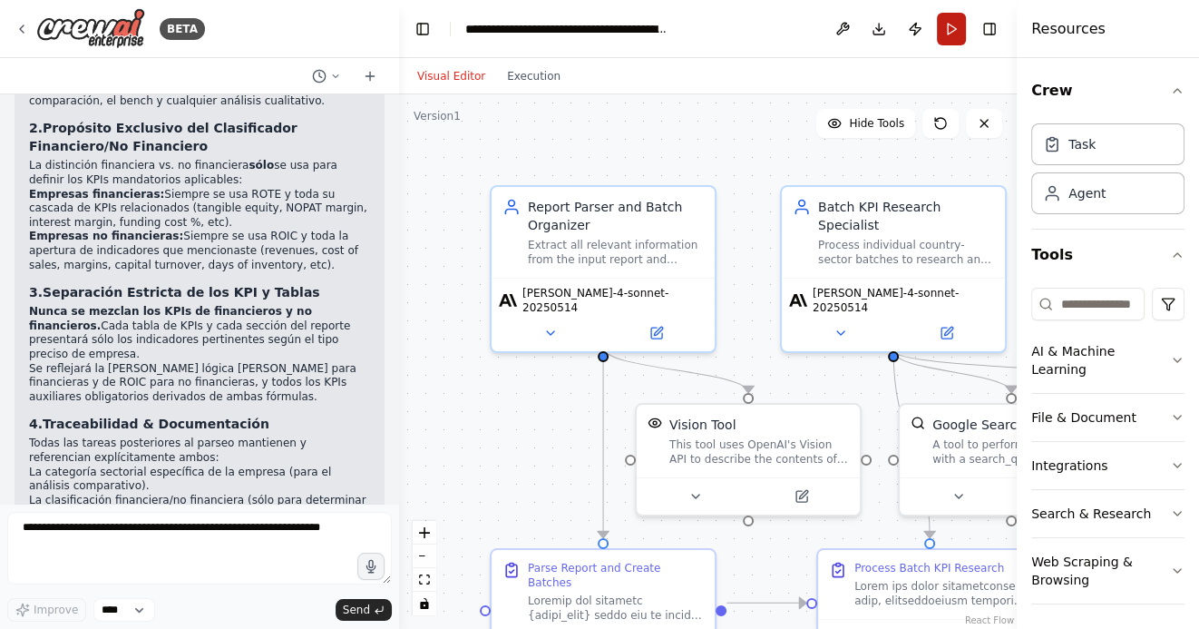
scroll to position [26922, 0]
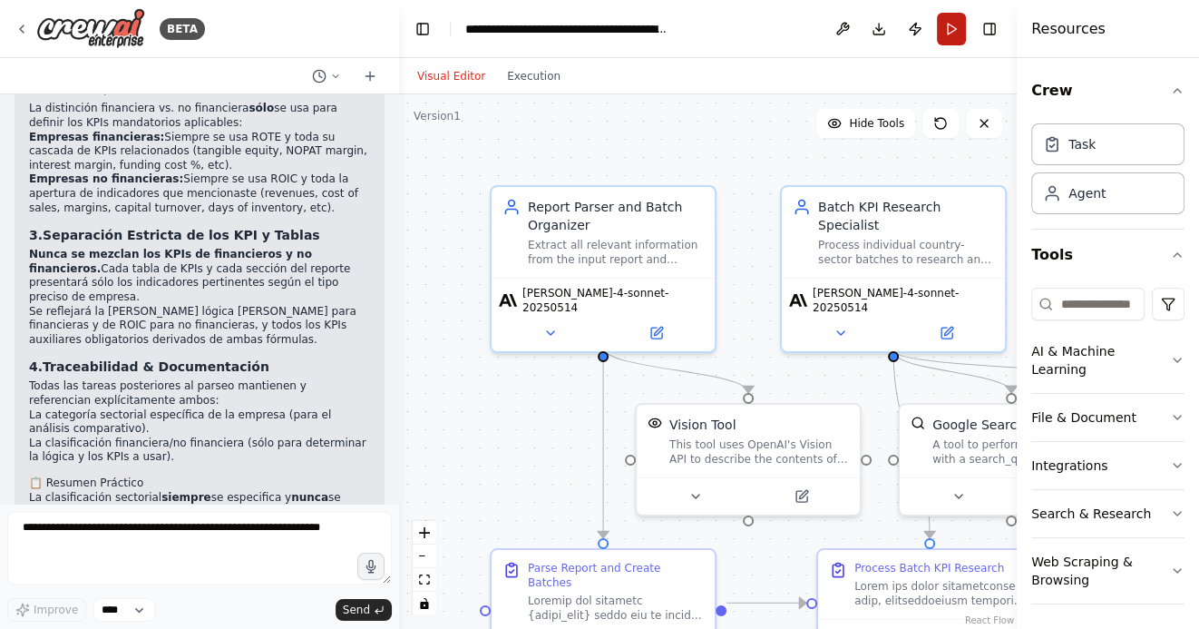
click at [947, 32] on button "Run" at bounding box center [951, 29] width 29 height 33
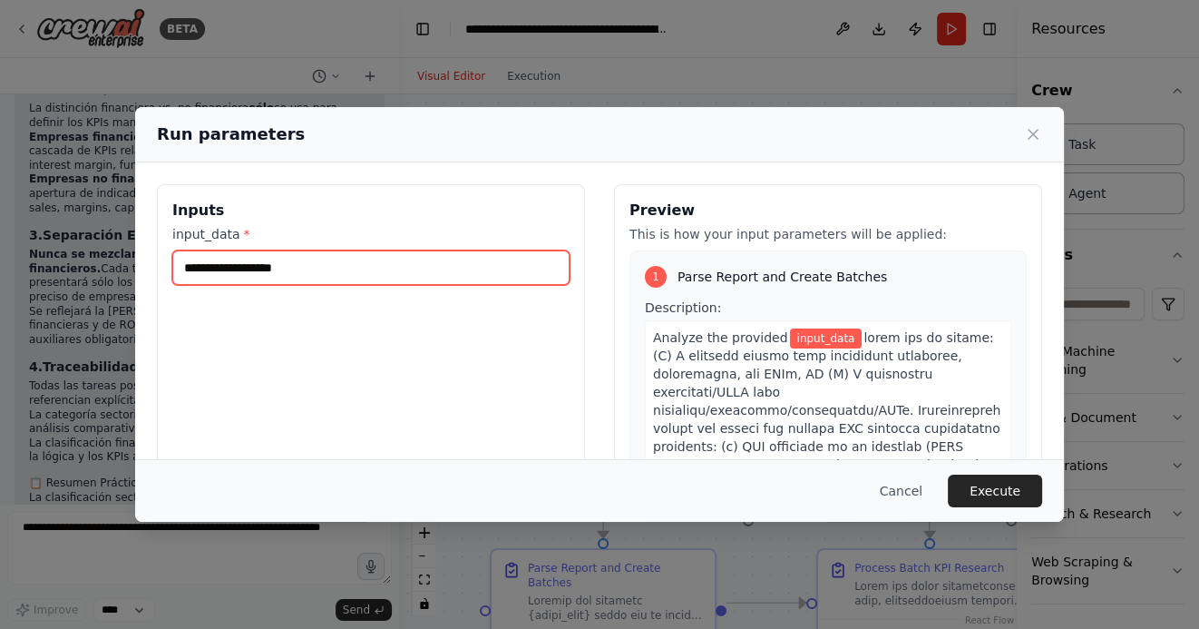
click at [336, 263] on input "input_data *" at bounding box center [370, 267] width 397 height 34
type input "*"
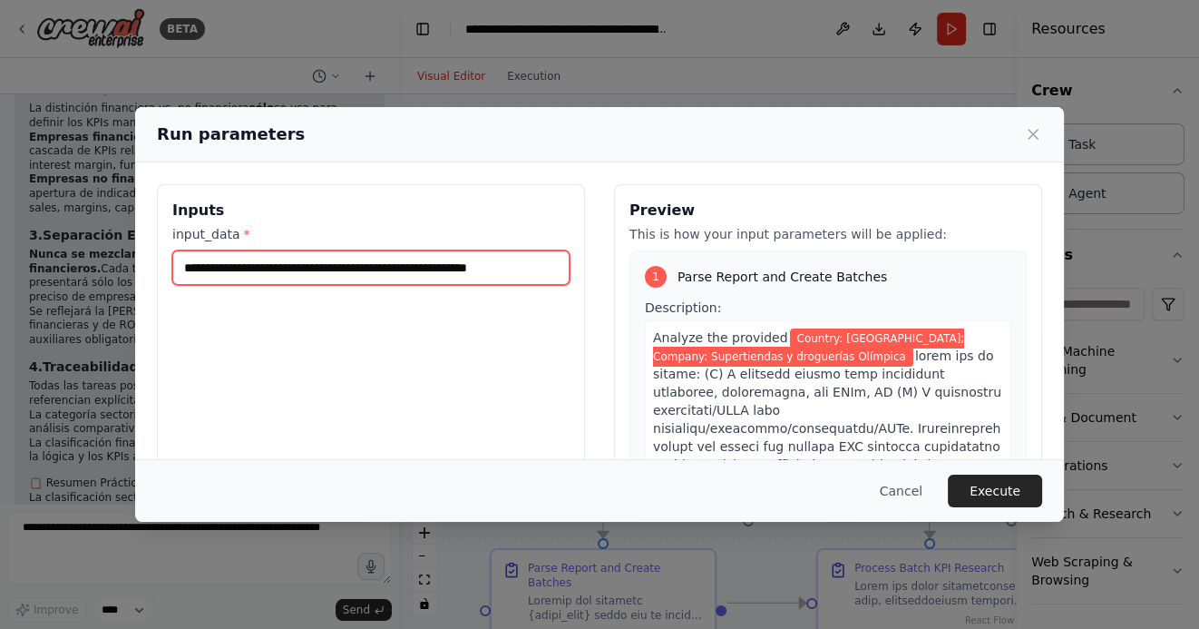
scroll to position [0, 13]
type input "**********"
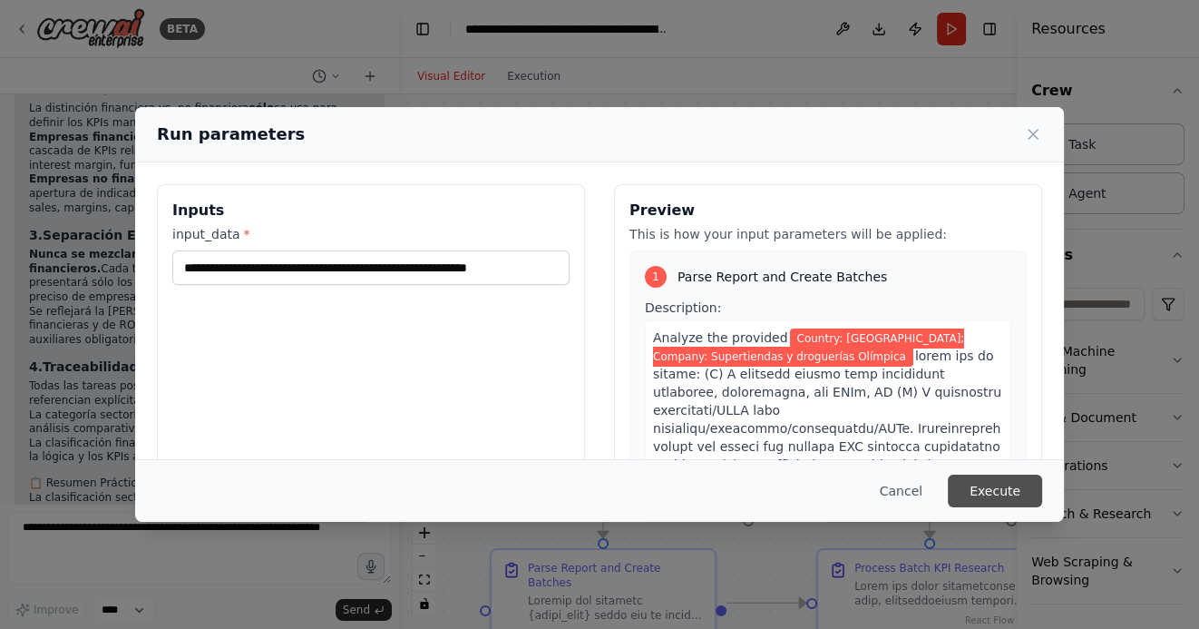
click at [990, 483] on button "Execute" at bounding box center [995, 490] width 94 height 33
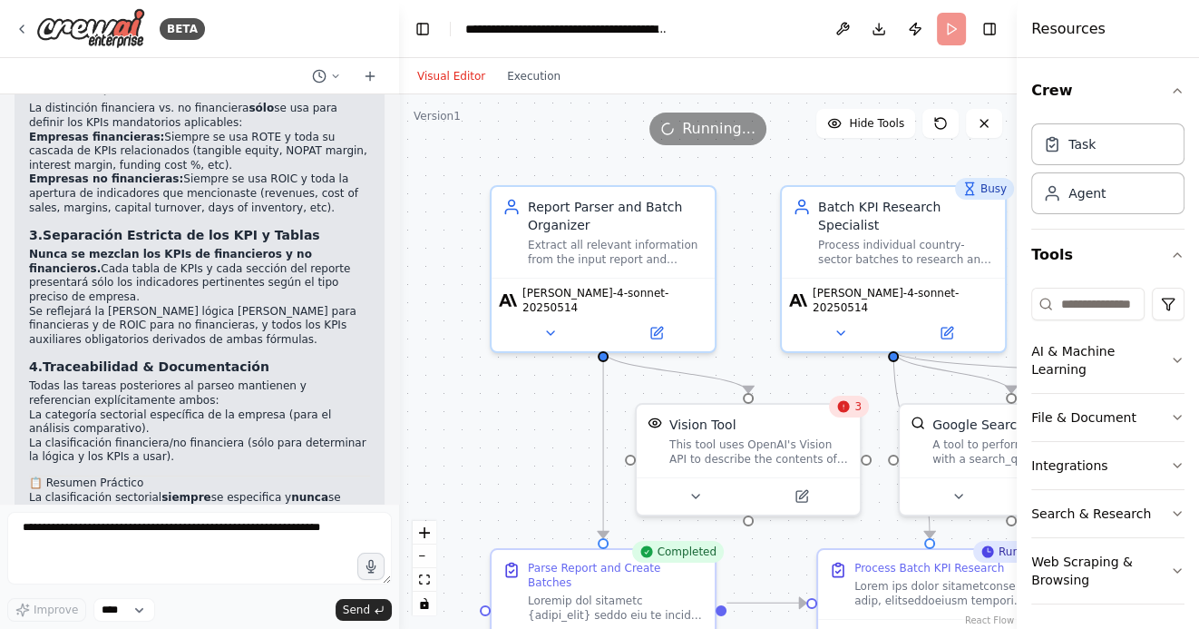
drag, startPoint x: 491, startPoint y: 453, endPoint x: 483, endPoint y: 310, distance: 142.6
click at [483, 310] on div ".deletable-edge-delete-btn { width: 20px; height: 20px; border: 0px solid #ffff…" at bounding box center [708, 361] width 618 height 534
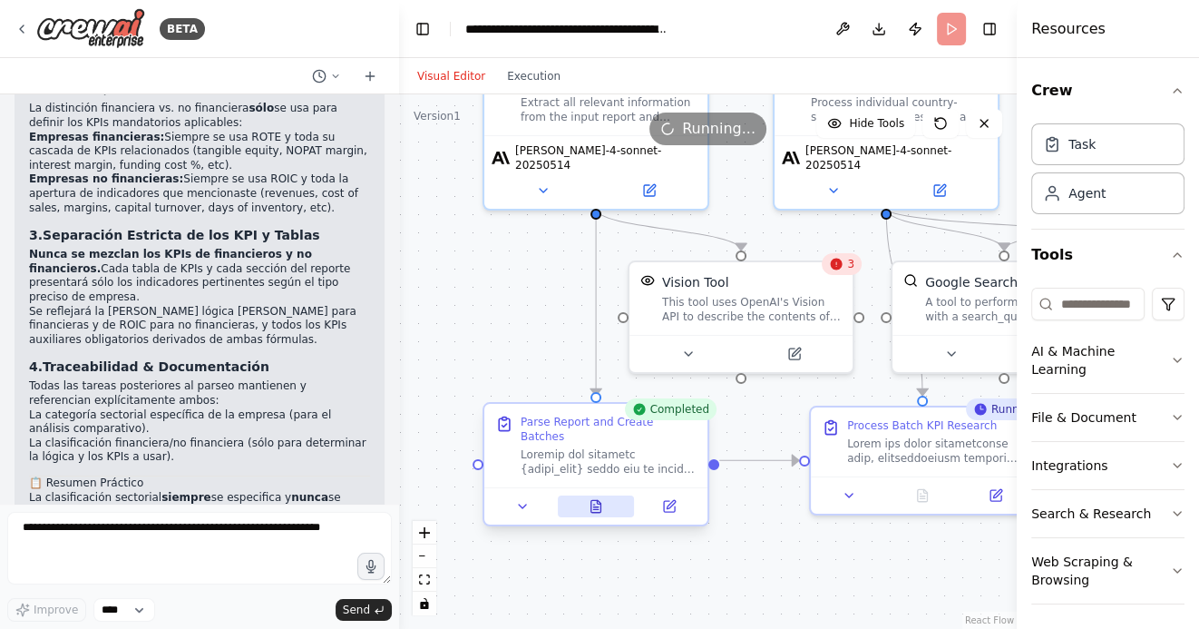
click at [591, 500] on icon at bounding box center [596, 506] width 10 height 12
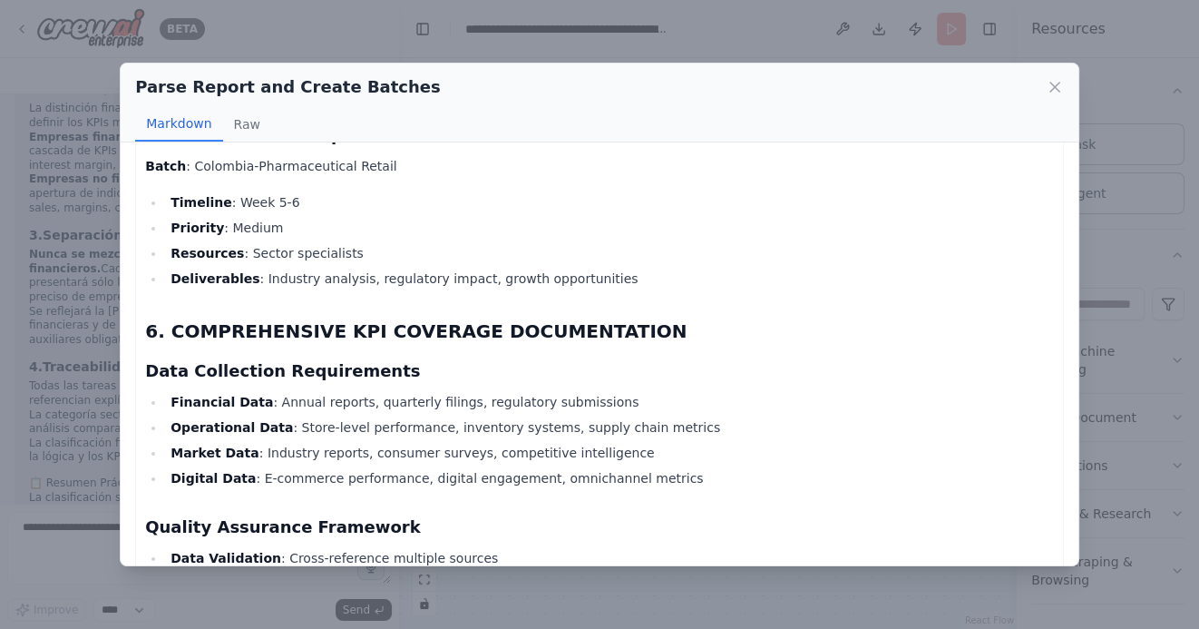
scroll to position [3463, 0]
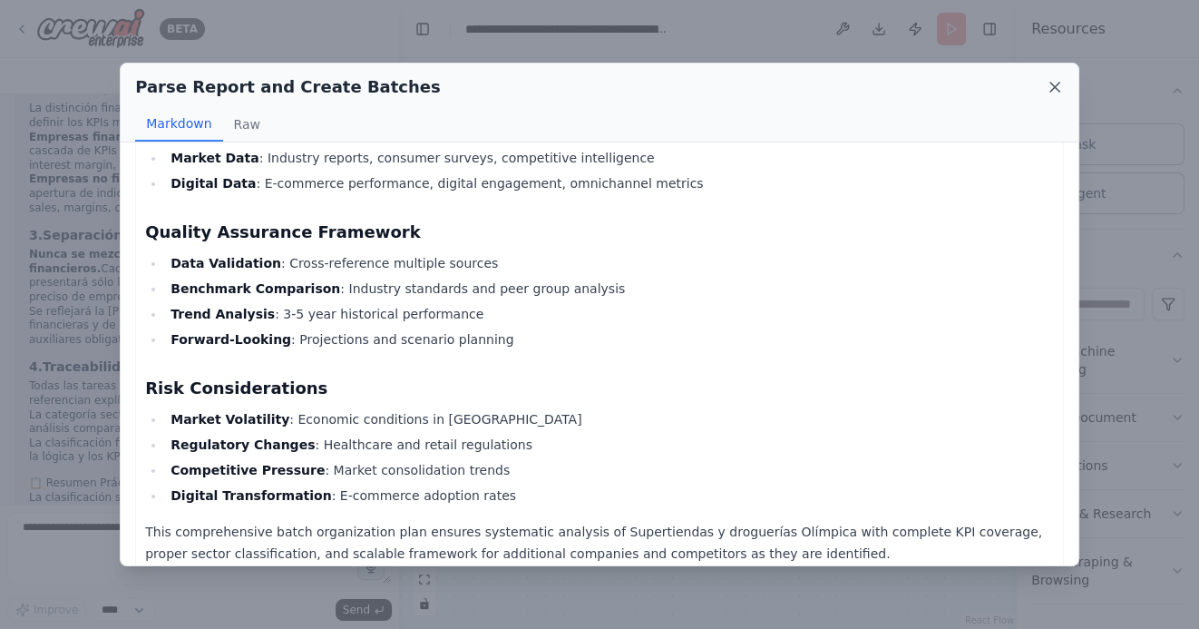
click at [1054, 81] on icon at bounding box center [1055, 87] width 18 height 18
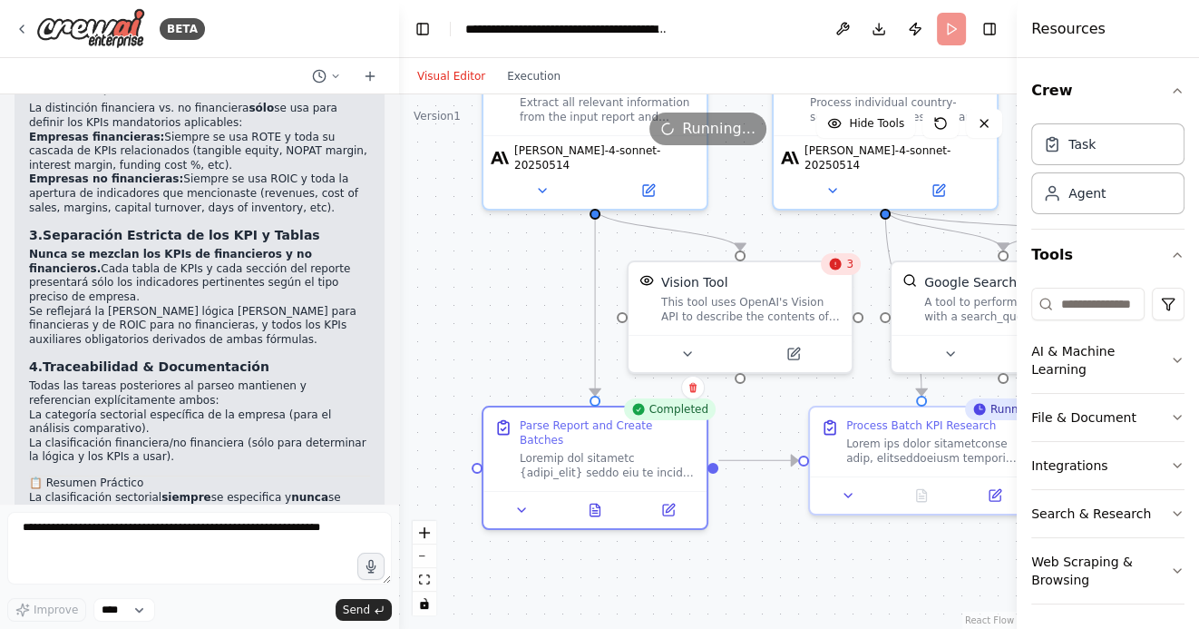
drag, startPoint x: 539, startPoint y: 339, endPoint x: 453, endPoint y: 274, distance: 107.4
click at [454, 274] on div ".deletable-edge-delete-btn { width: 20px; height: 20px; border: 0px solid #ffff…" at bounding box center [708, 361] width 618 height 534
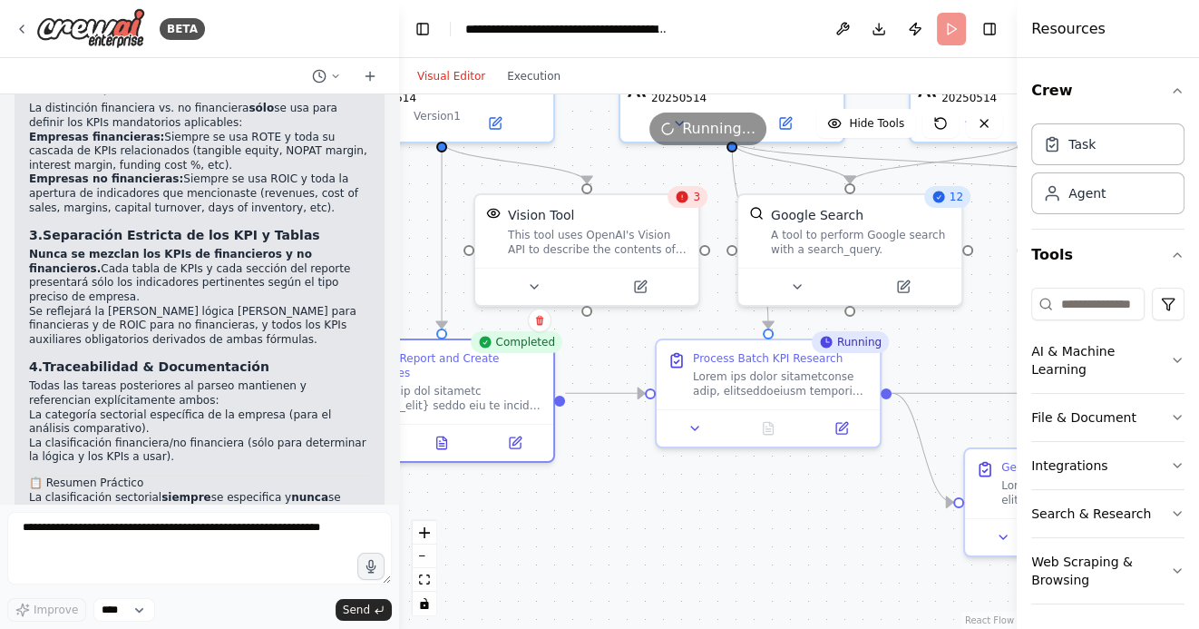
drag, startPoint x: 707, startPoint y: 512, endPoint x: 686, endPoint y: 512, distance: 21.8
click at [686, 512] on div ".deletable-edge-delete-btn { width: 20px; height: 20px; border: 0px solid #ffff…" at bounding box center [708, 361] width 618 height 534
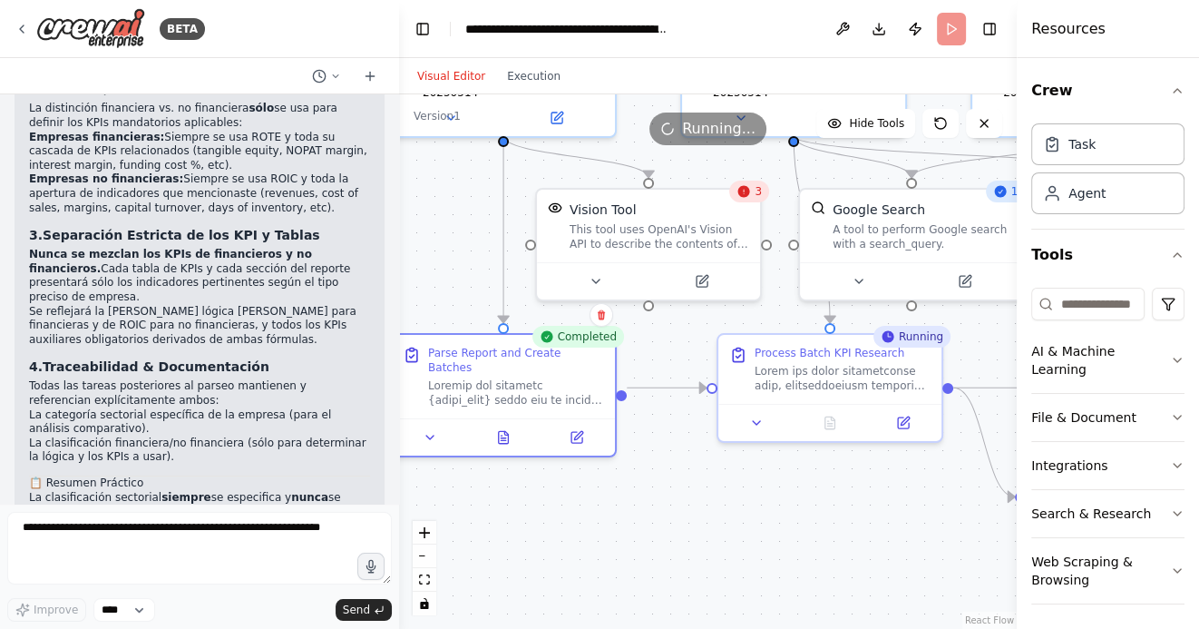
drag, startPoint x: 522, startPoint y: 530, endPoint x: 653, endPoint y: 524, distance: 131.6
click at [651, 524] on div ".deletable-edge-delete-btn { width: 20px; height: 20px; border: 0px solid #ffff…" at bounding box center [708, 361] width 618 height 534
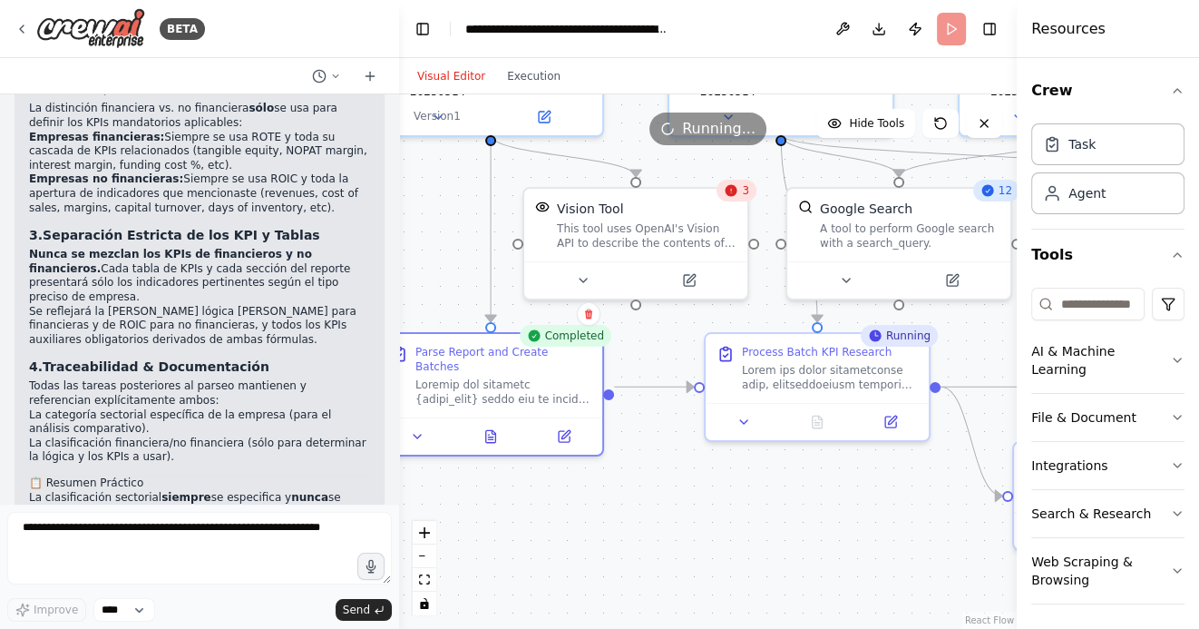
drag, startPoint x: 857, startPoint y: 533, endPoint x: 663, endPoint y: 533, distance: 194.1
click at [665, 533] on div ".deletable-edge-delete-btn { width: 20px; height: 20px; border: 0px solid #ffff…" at bounding box center [708, 361] width 618 height 534
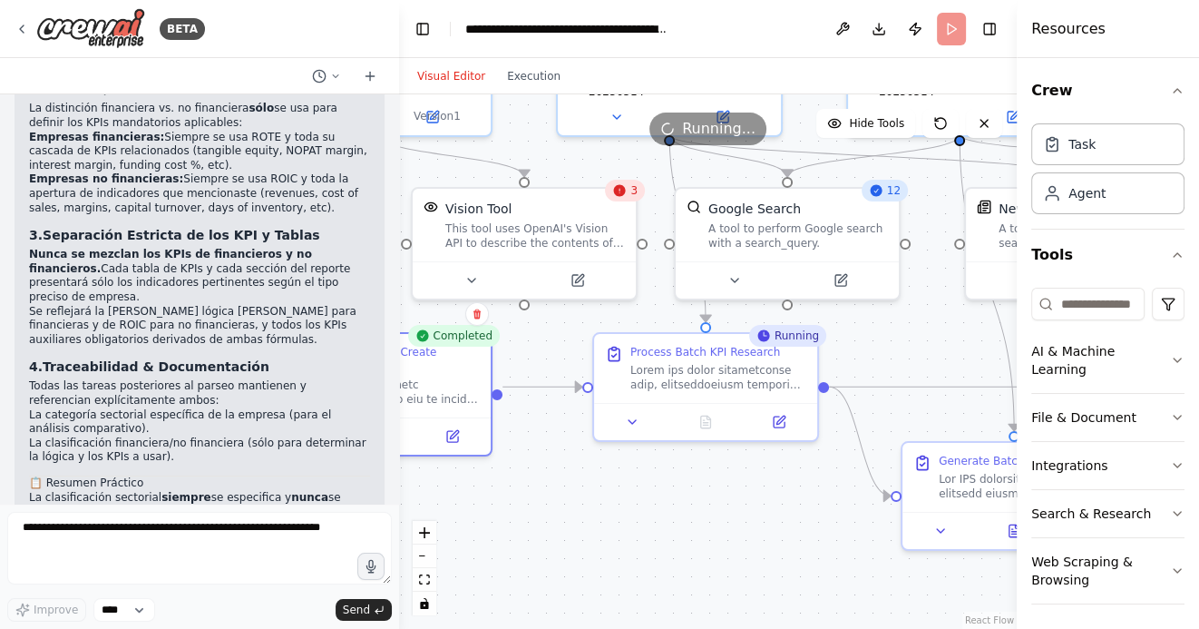
drag, startPoint x: 598, startPoint y: 489, endPoint x: 498, endPoint y: 495, distance: 100.0
click at [498, 495] on div ".deletable-edge-delete-btn { width: 20px; height: 20px; border: 0px solid #ffff…" at bounding box center [708, 361] width 618 height 534
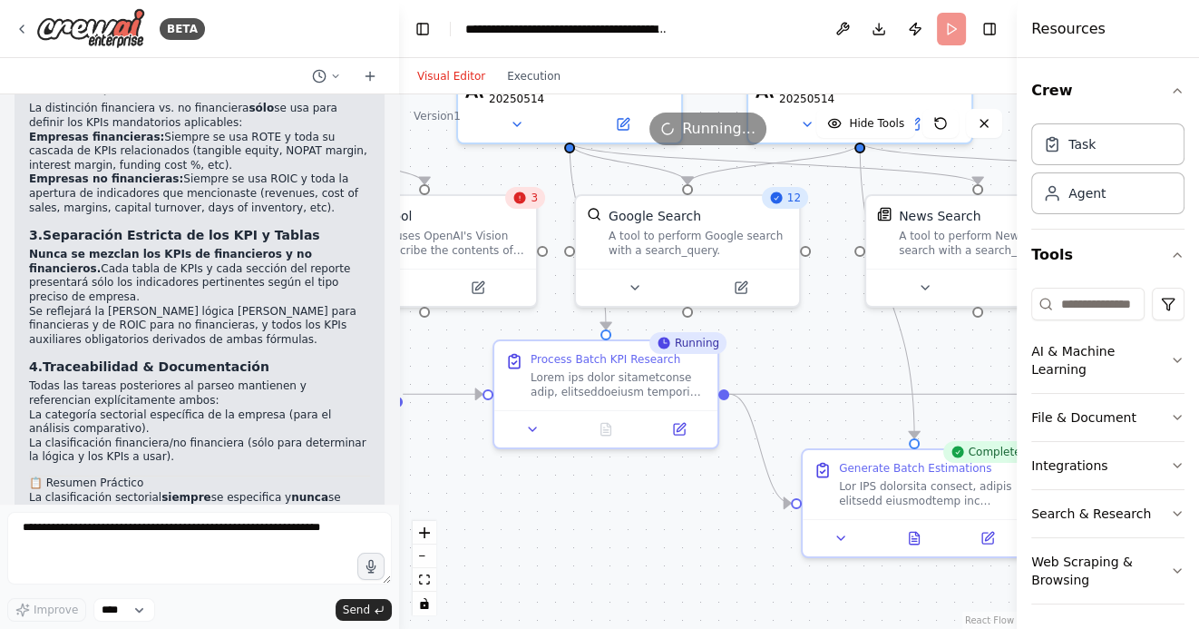
drag, startPoint x: 681, startPoint y: 506, endPoint x: 527, endPoint y: 507, distance: 154.2
click at [529, 507] on div ".deletable-edge-delete-btn { width: 20px; height: 20px; border: 0px solid #ffff…" at bounding box center [708, 361] width 618 height 534
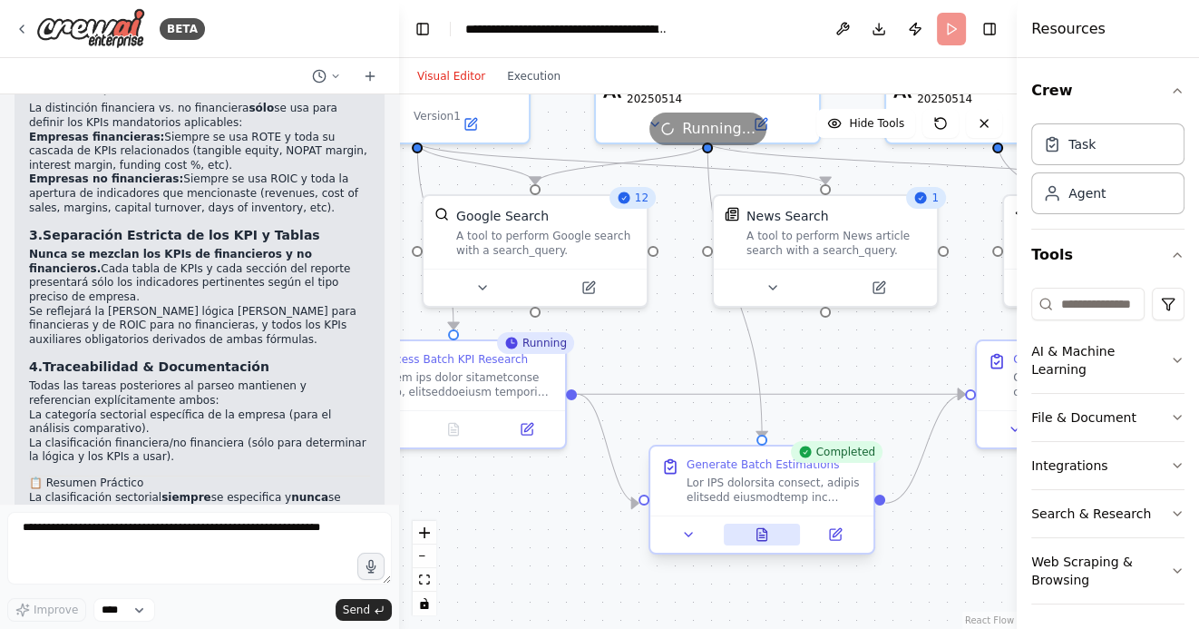
click at [757, 540] on icon at bounding box center [762, 534] width 10 height 12
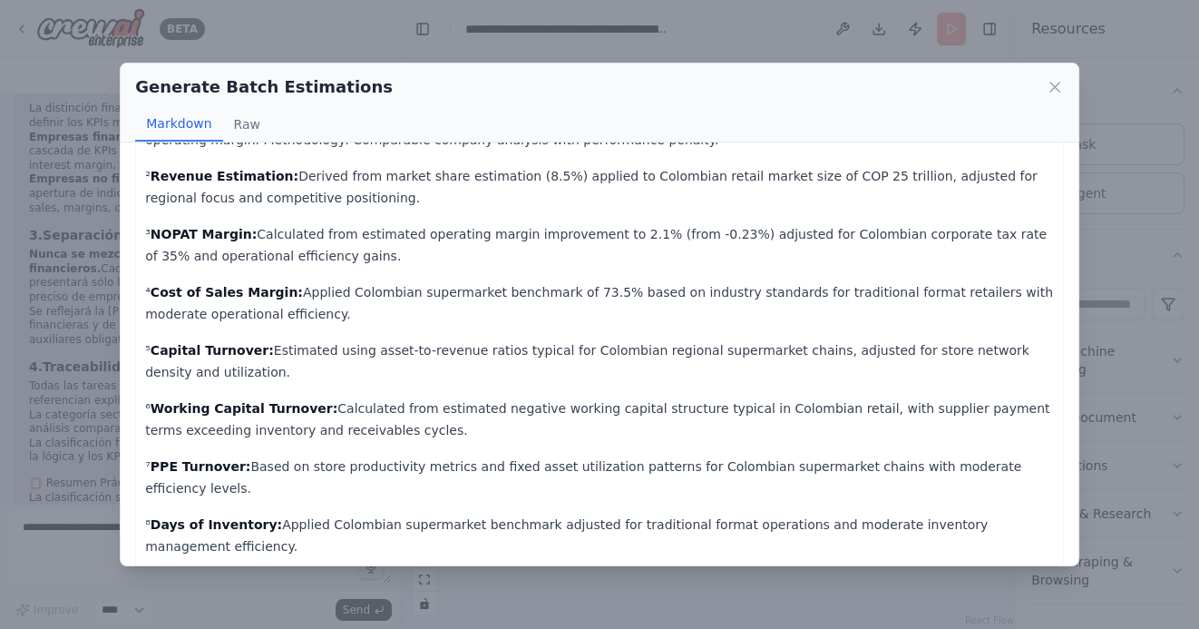
scroll to position [4526, 0]
click at [1055, 91] on icon at bounding box center [1055, 87] width 18 height 18
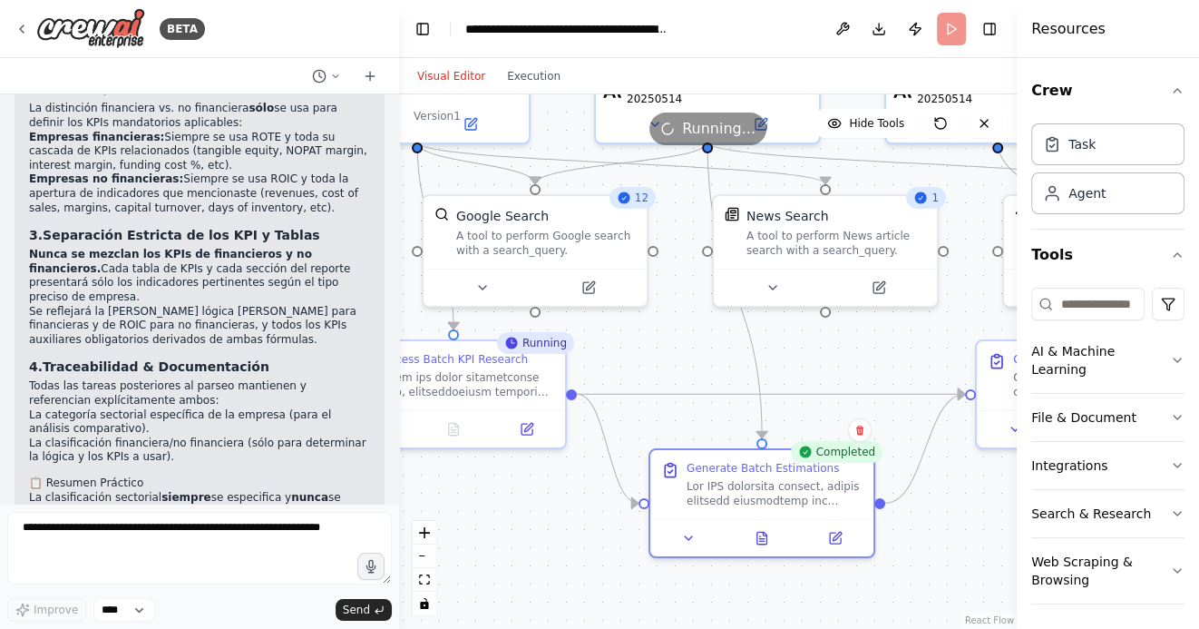
drag, startPoint x: 960, startPoint y: 553, endPoint x: 832, endPoint y: 553, distance: 127.9
click at [833, 553] on div ".deletable-edge-delete-btn { width: 20px; height: 20px; border: 0px solid #ffff…" at bounding box center [708, 361] width 618 height 534
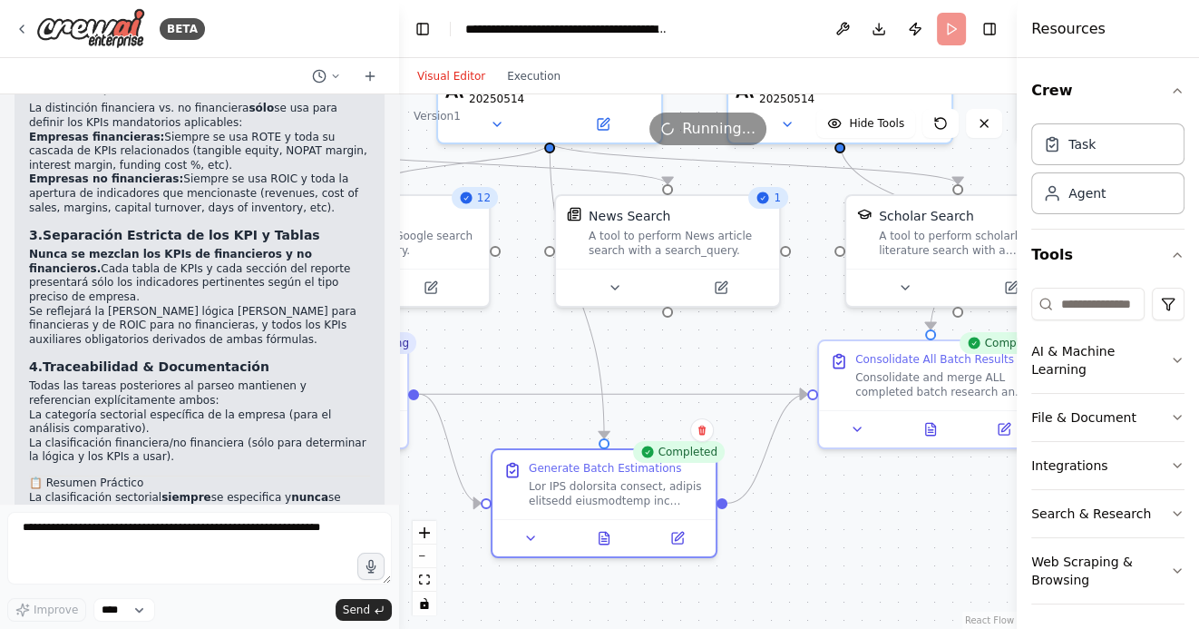
drag, startPoint x: 896, startPoint y: 528, endPoint x: 756, endPoint y: 522, distance: 139.8
click at [760, 522] on div ".deletable-edge-delete-btn { width: 20px; height: 20px; border: 0px solid #ffff…" at bounding box center [708, 361] width 618 height 534
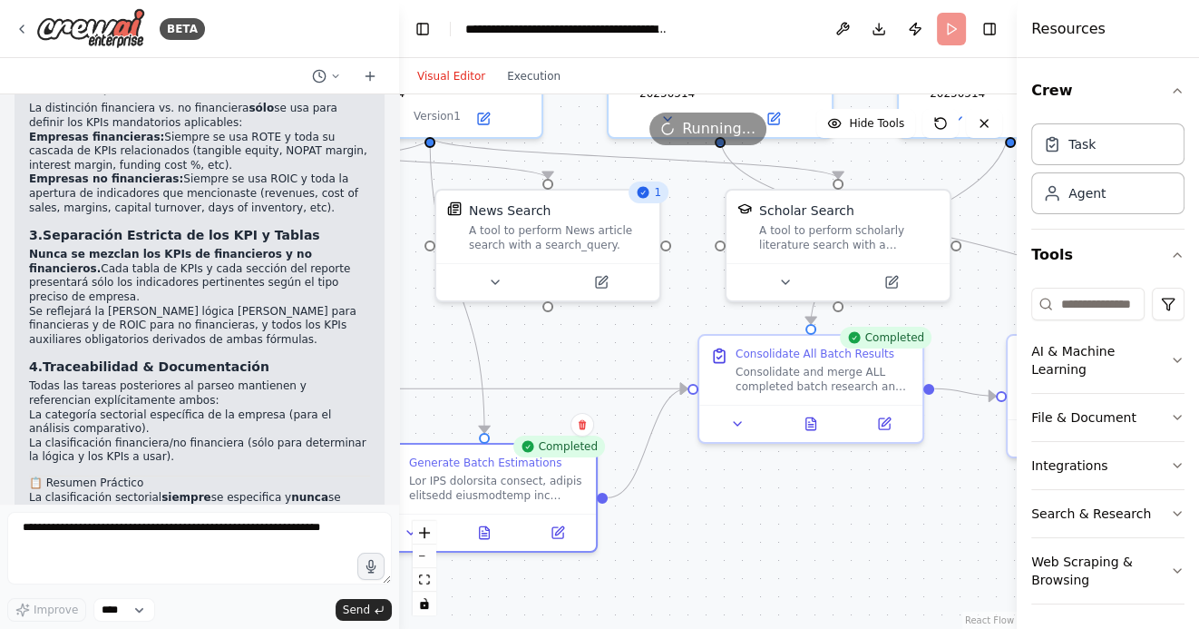
drag, startPoint x: 780, startPoint y: 516, endPoint x: 555, endPoint y: 492, distance: 226.3
click at [555, 492] on div ".deletable-edge-delete-btn { width: 20px; height: 20px; border: 0px solid #ffff…" at bounding box center [708, 361] width 618 height 534
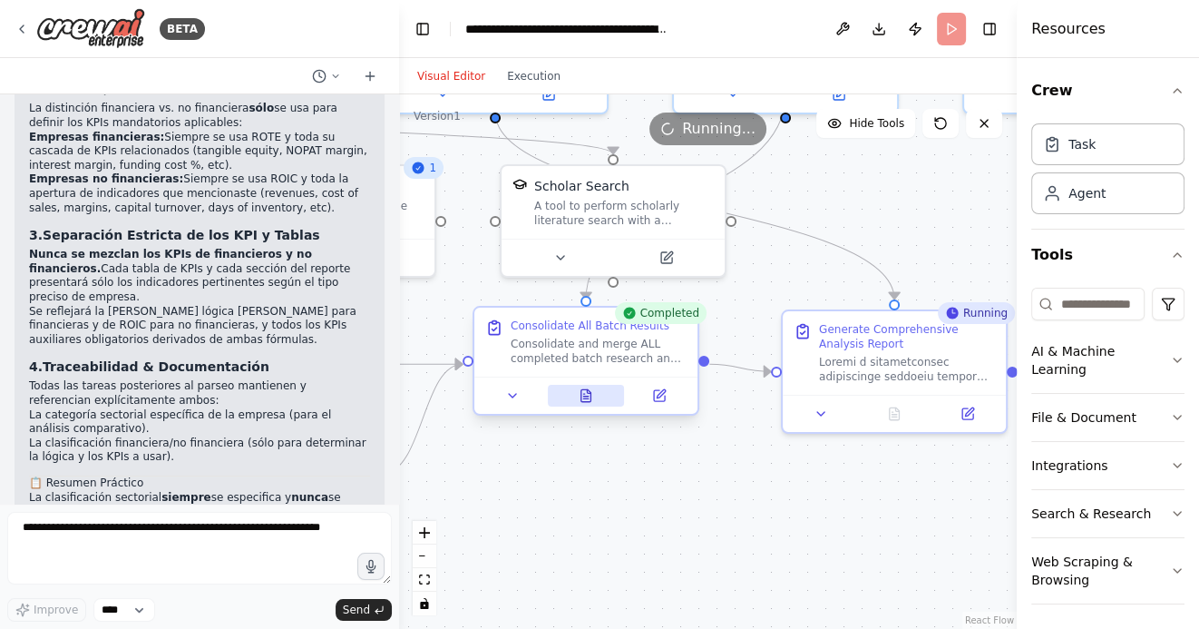
click at [584, 396] on icon at bounding box center [585, 396] width 5 height 0
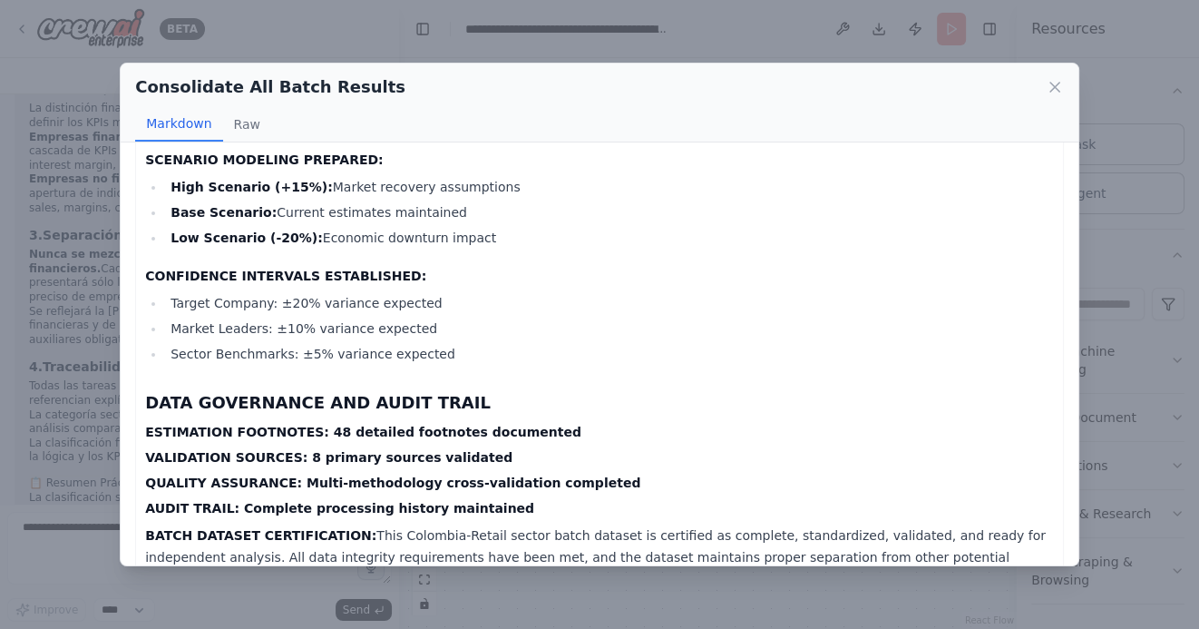
scroll to position [4776, 0]
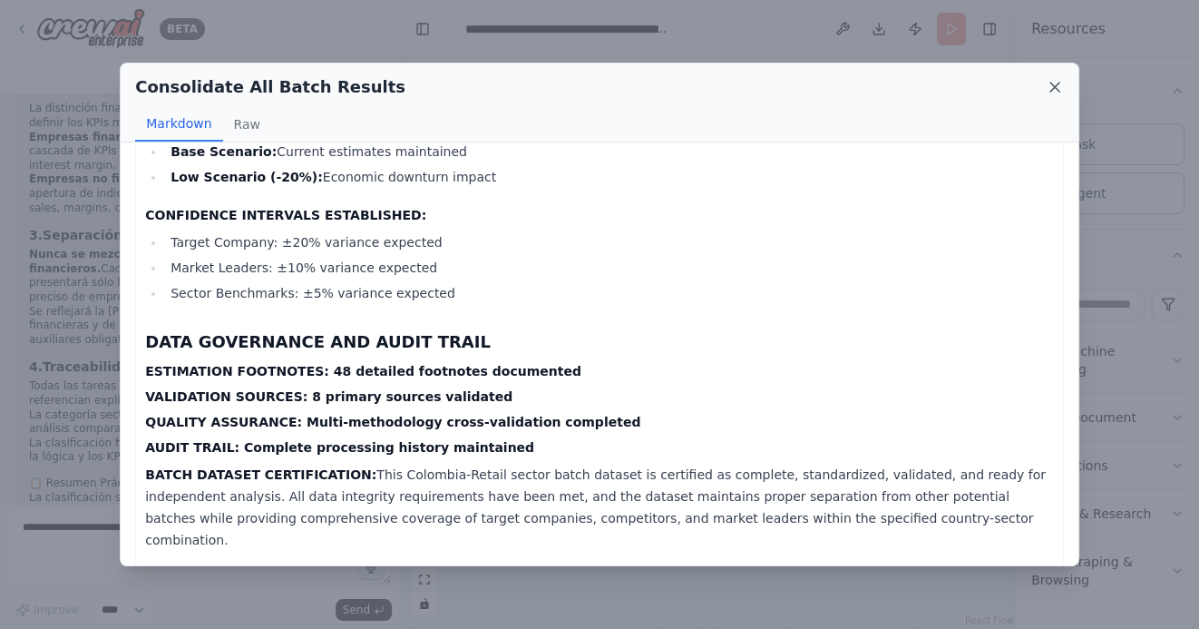
click at [1052, 93] on icon at bounding box center [1055, 87] width 18 height 18
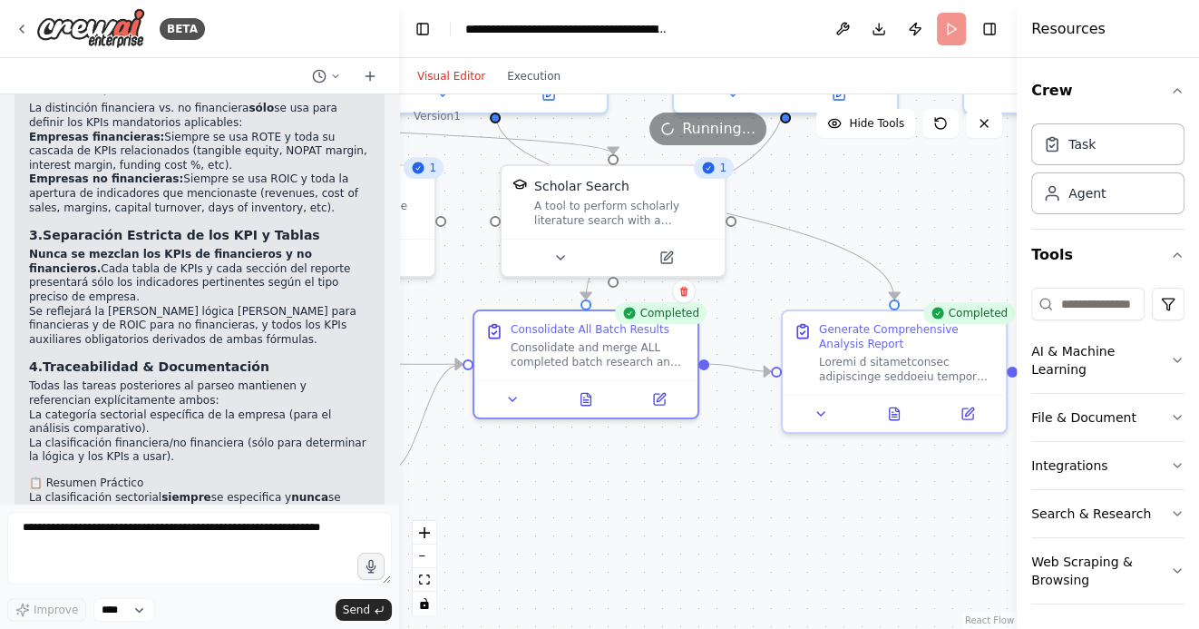
drag, startPoint x: 927, startPoint y: 518, endPoint x: 766, endPoint y: 519, distance: 161.4
click at [766, 519] on div ".deletable-edge-delete-btn { width: 20px; height: 20px; border: 0px solid #ffff…" at bounding box center [708, 361] width 618 height 534
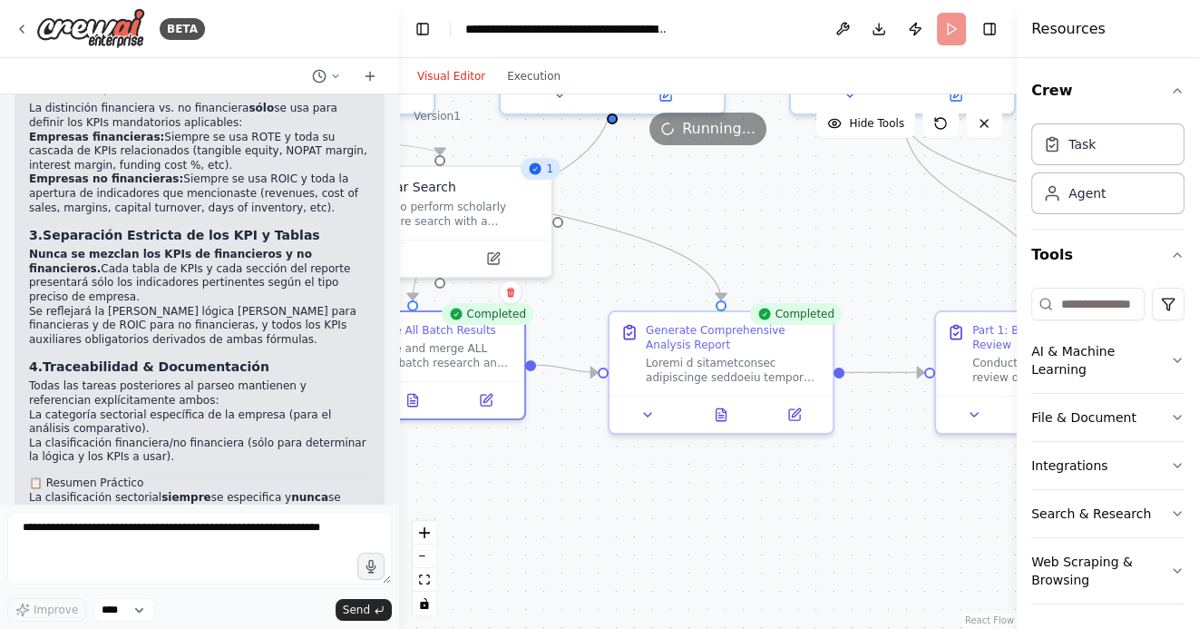
drag, startPoint x: 855, startPoint y: 505, endPoint x: 623, endPoint y: 502, distance: 232.2
click at [624, 502] on div ".deletable-edge-delete-btn { width: 20px; height: 20px; border: 0px solid #ffff…" at bounding box center [708, 361] width 618 height 534
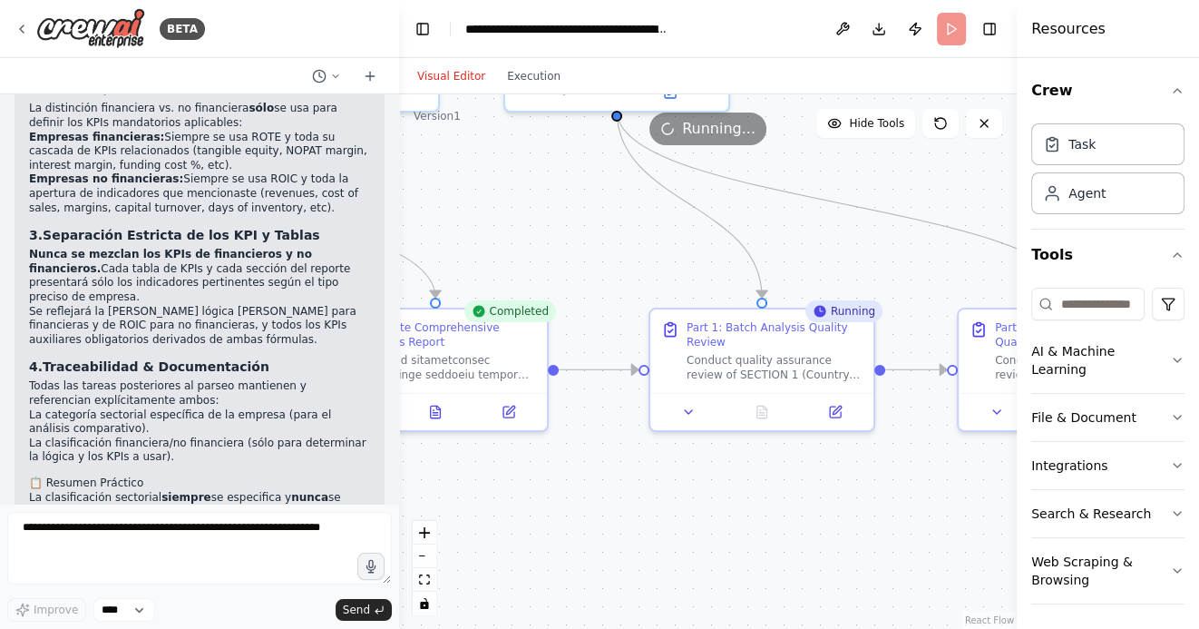
drag, startPoint x: 603, startPoint y: 536, endPoint x: 554, endPoint y: 536, distance: 49.0
click at [556, 536] on div ".deletable-edge-delete-btn { width: 20px; height: 20px; border: 0px solid #ffff…" at bounding box center [708, 361] width 618 height 534
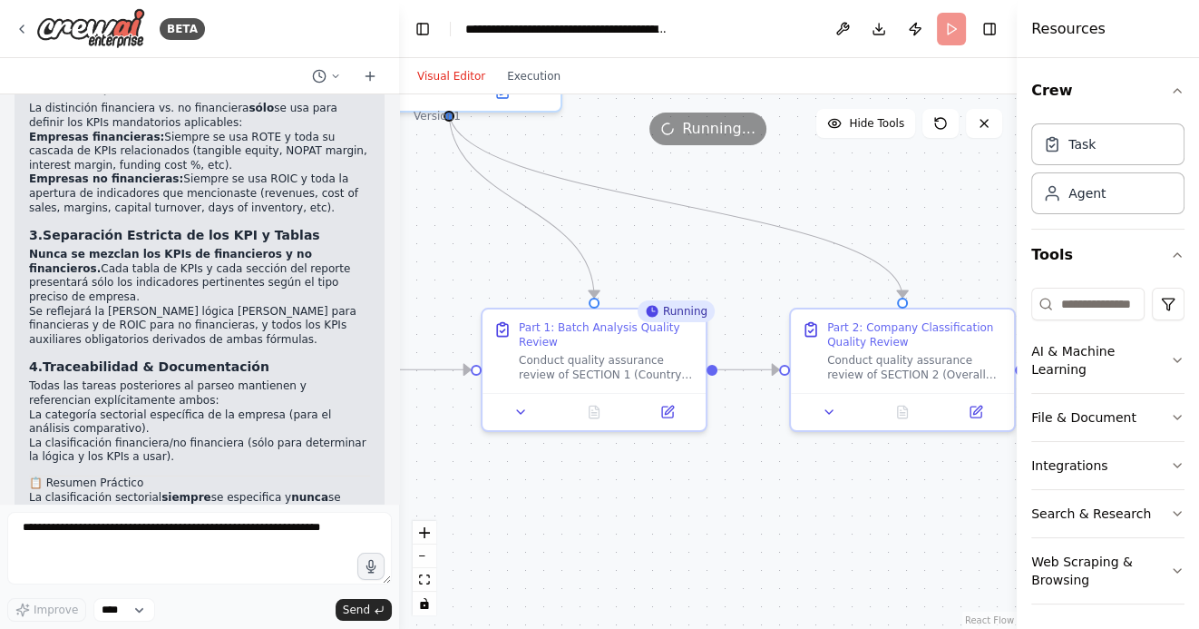
drag, startPoint x: 753, startPoint y: 544, endPoint x: 579, endPoint y: 543, distance: 174.1
click at [580, 543] on div ".deletable-edge-delete-btn { width: 20px; height: 20px; border: 0px solid #ffff…" at bounding box center [708, 361] width 618 height 534
